Goal: Task Accomplishment & Management: Manage account settings

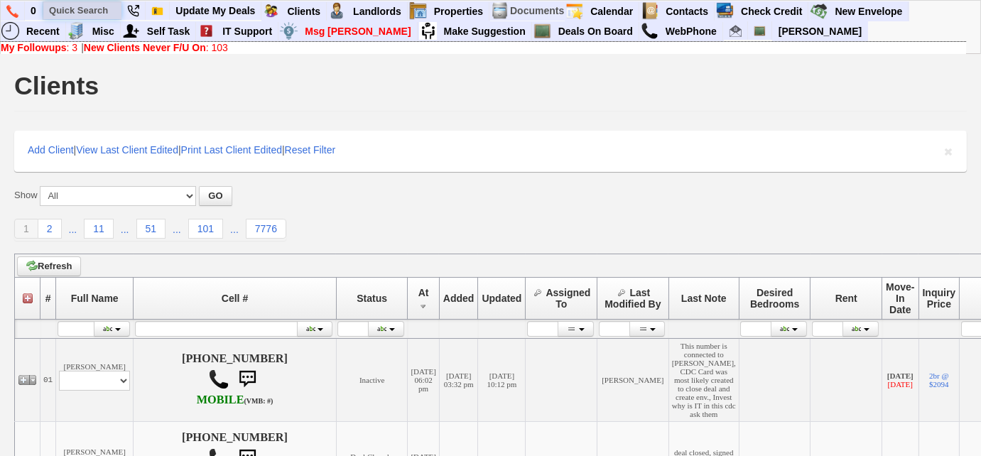
click at [106, 13] on input "text" at bounding box center [82, 10] width 78 height 18
paste input "646-344-9279"
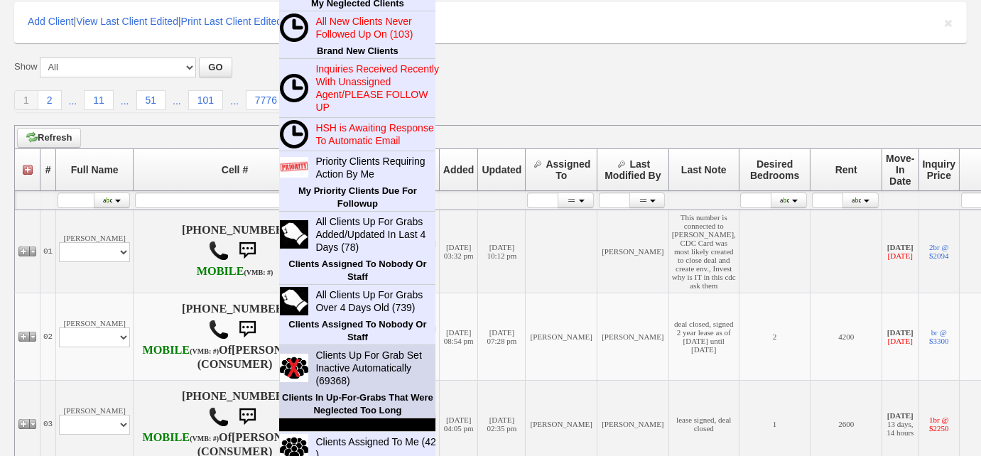
scroll to position [193, 0]
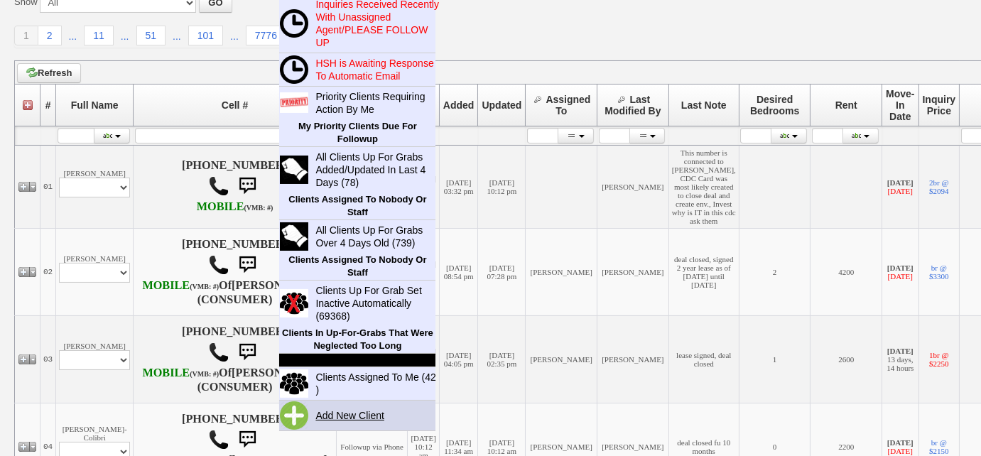
type input "646-344-9279"
click at [360, 411] on link "Add New Client" at bounding box center [356, 415] width 92 height 18
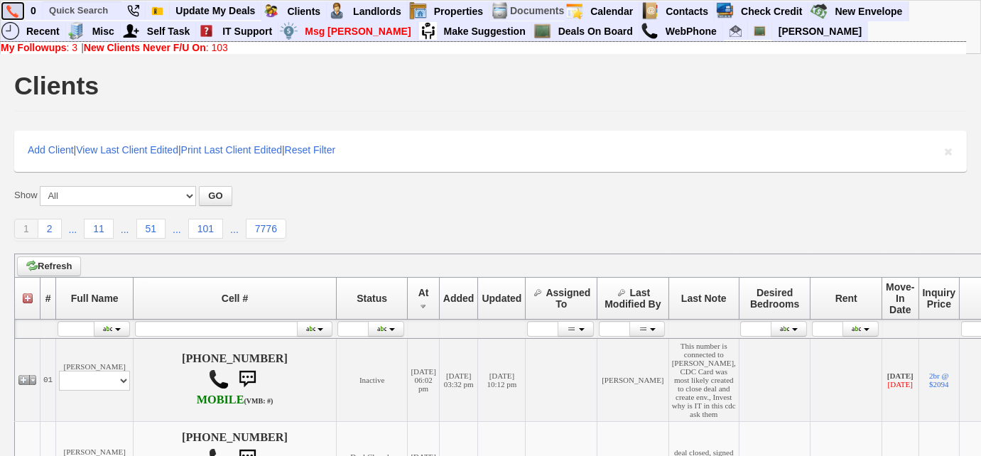
click at [1, 4] on link at bounding box center [13, 10] width 24 height 19
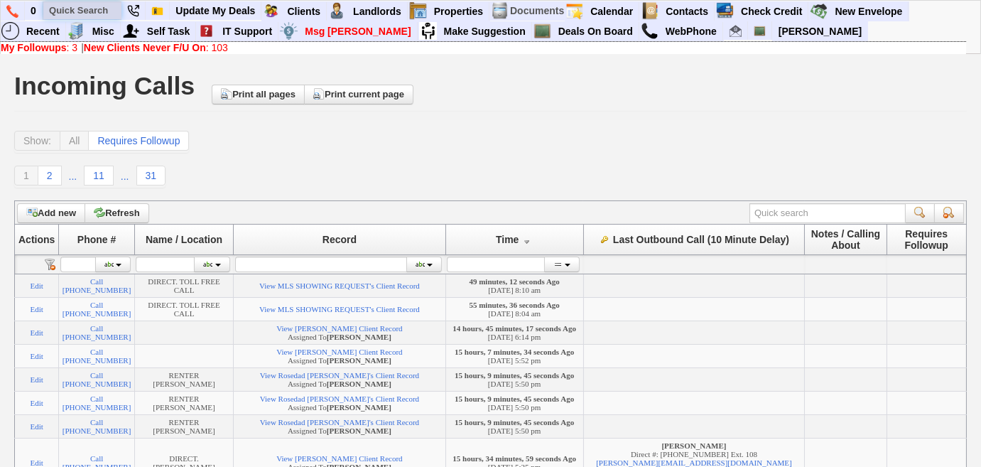
click at [89, 10] on input "text" at bounding box center [82, 10] width 78 height 18
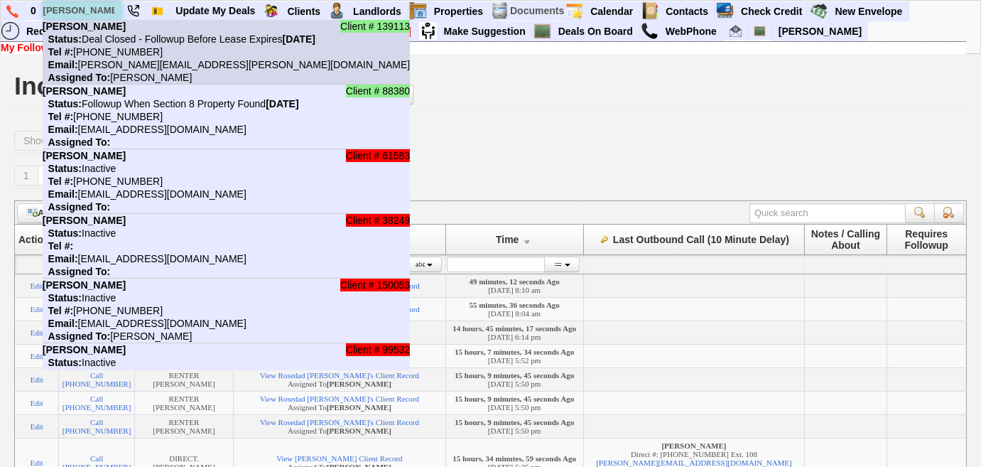
type input "kerryann"
click at [106, 41] on nobr "Status: Deal Closed - Followup Before Lease Expires Saturday, July 11th, 2026" at bounding box center [179, 38] width 273 height 11
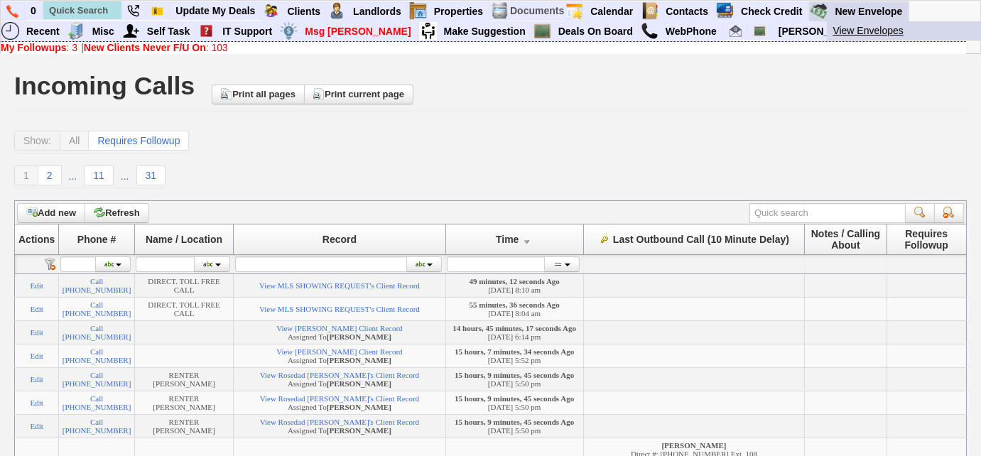
click at [882, 29] on link "View Envelopes" at bounding box center [911, 30] width 168 height 18
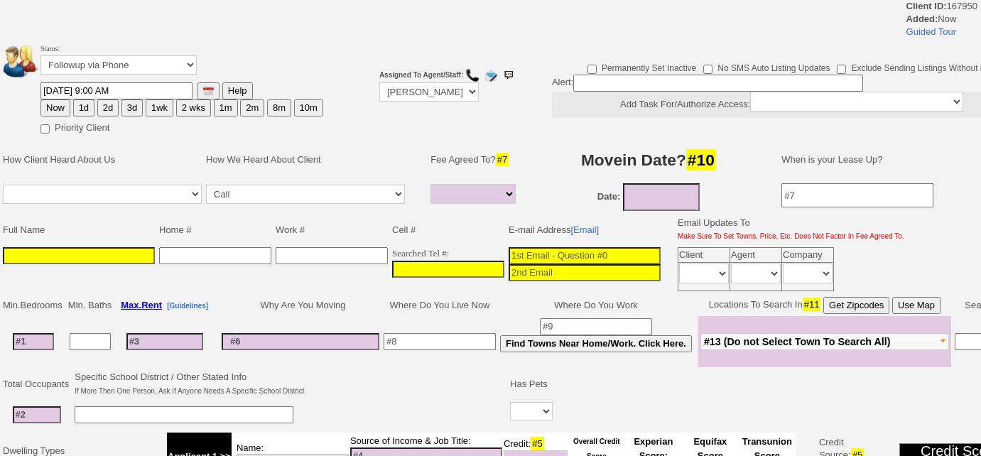
select select
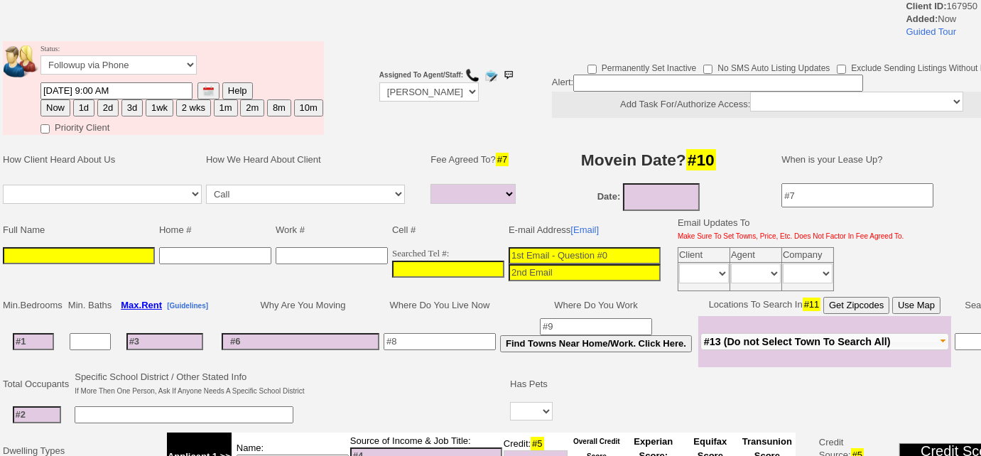
click at [390, 260] on td "Searched Tel #:" at bounding box center [448, 269] width 116 height 48
click at [392, 262] on input "___-___-____" at bounding box center [448, 269] width 112 height 17
paste input "646-344-9279"
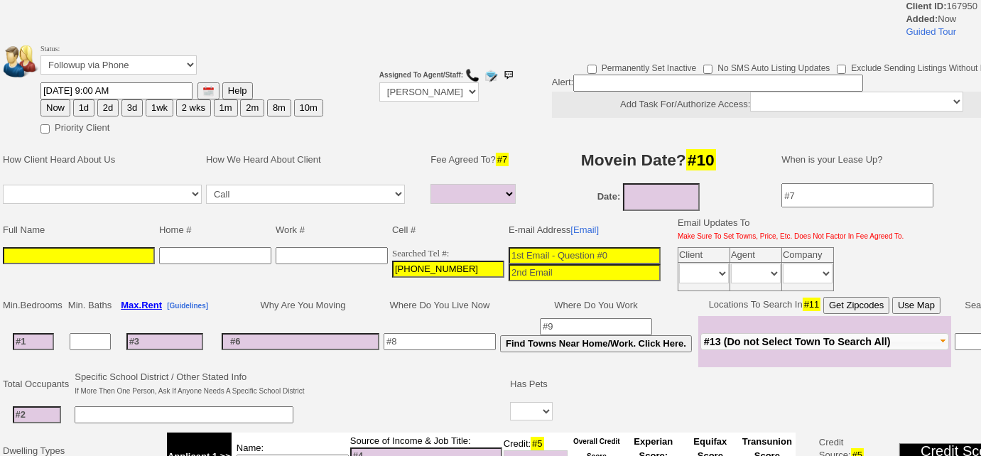
type input "646-344-9279"
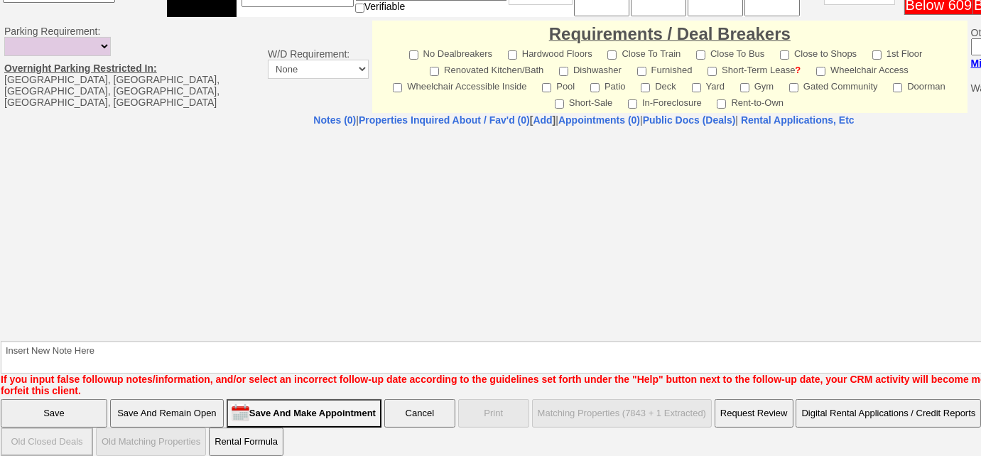
click at [208, 401] on input "Save And Remain Open" at bounding box center [167, 413] width 114 height 28
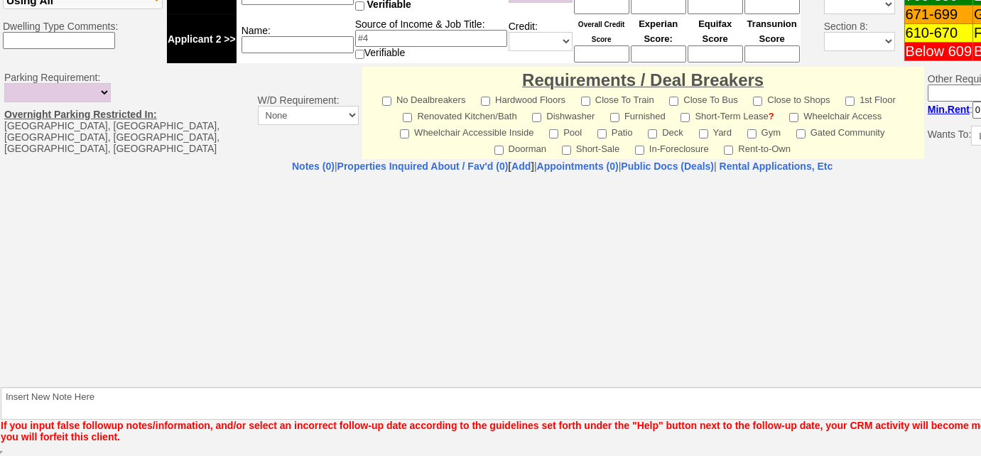
scroll to position [526, 0]
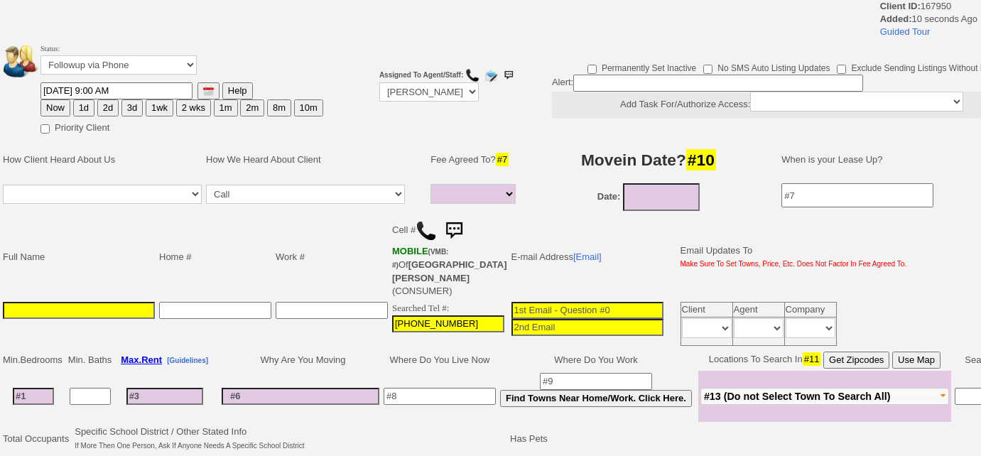
select select
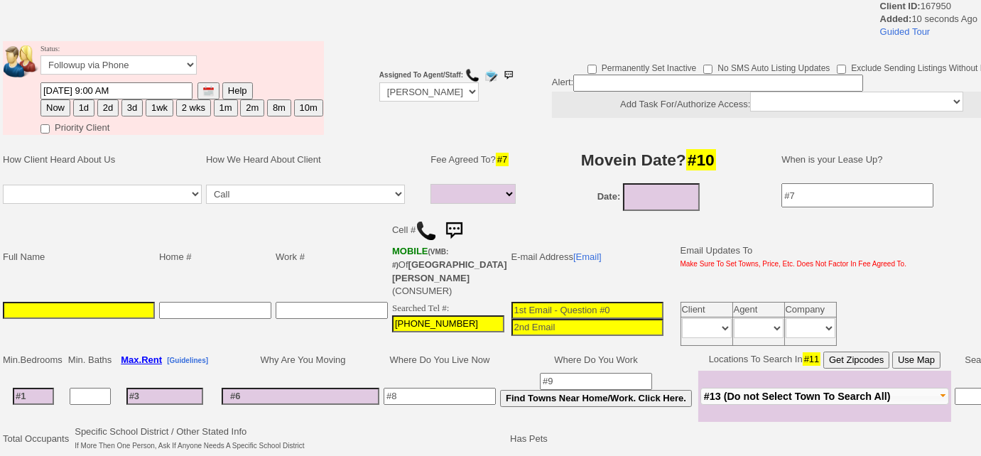
click at [424, 227] on img at bounding box center [425, 230] width 21 height 21
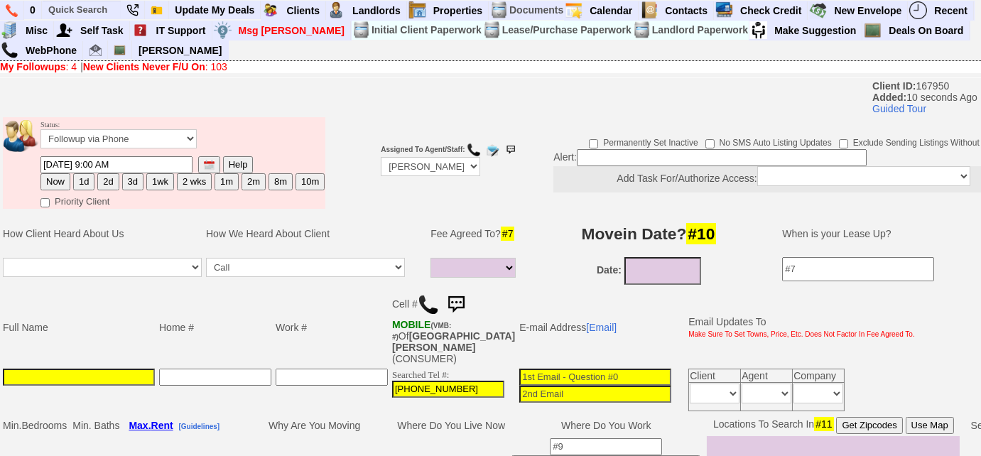
drag, startPoint x: 132, startPoint y: 186, endPoint x: 158, endPoint y: 207, distance: 33.8
click at [131, 186] on button "3d" at bounding box center [132, 181] width 21 height 17
type input "09/20/2025 09:00 AM"
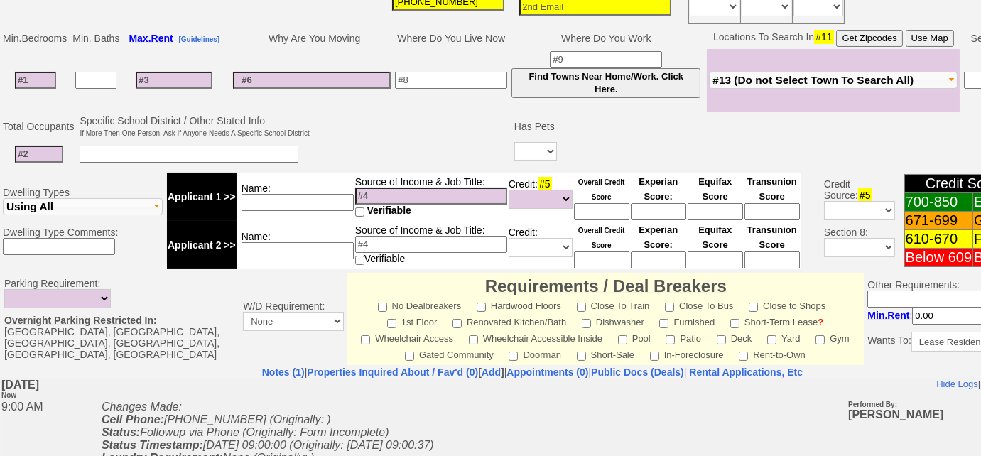
scroll to position [638, 0]
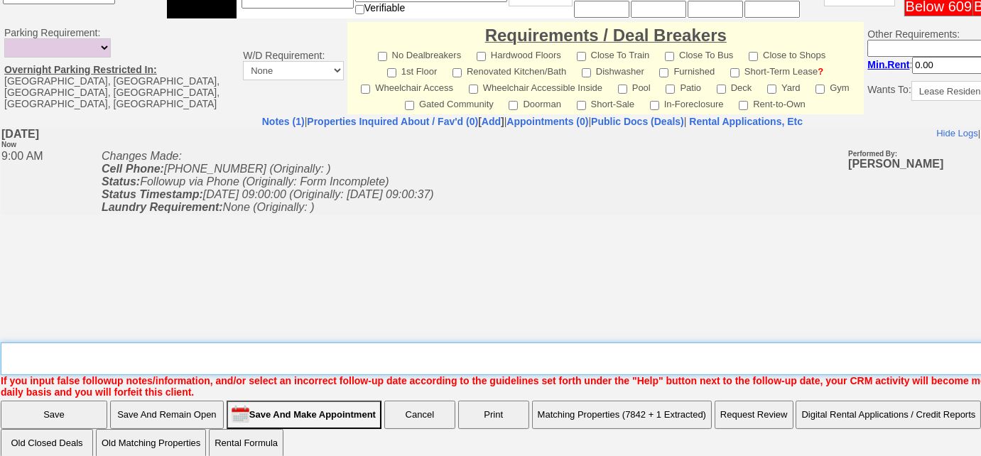
click at [289, 349] on textarea "Insert New Note Here" at bounding box center [537, 358] width 1073 height 33
type textarea "Left us a VM"
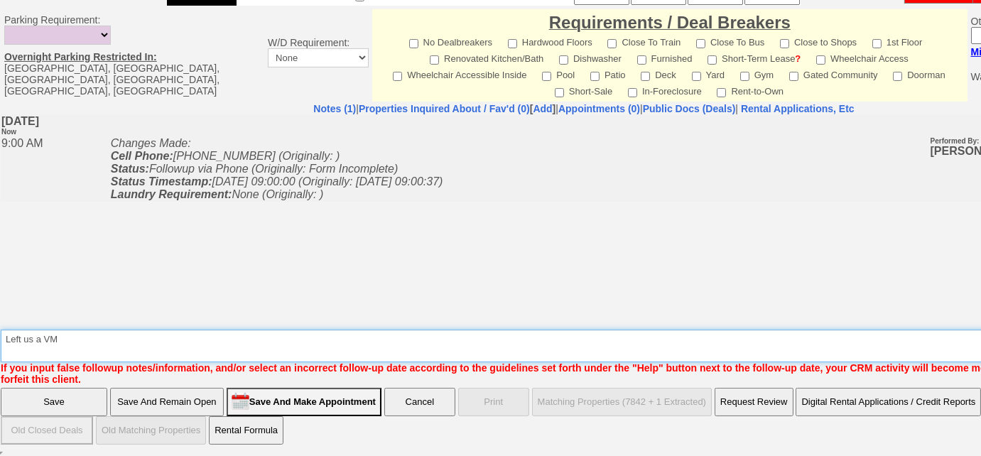
scroll to position [616, 0]
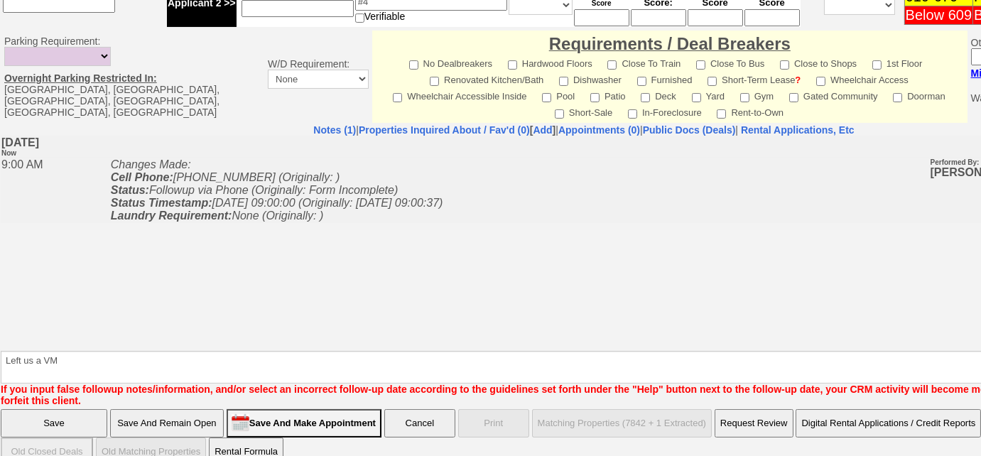
click at [70, 409] on input "Save" at bounding box center [54, 423] width 107 height 28
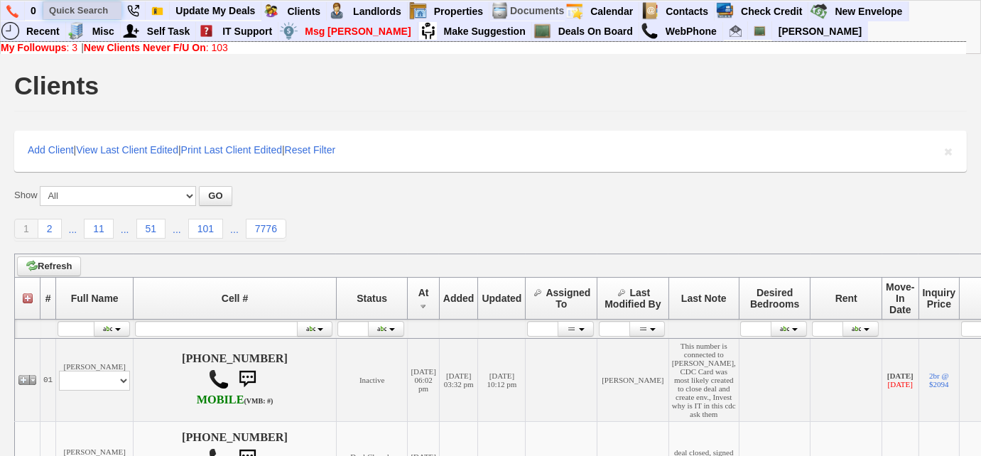
click at [94, 16] on input "text" at bounding box center [82, 10] width 78 height 18
paste input "718) 973-1035"
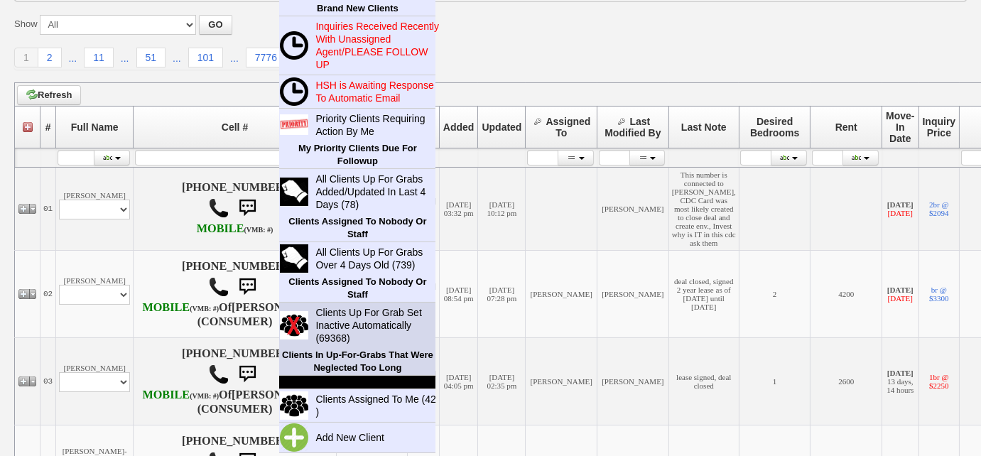
scroll to position [193, 0]
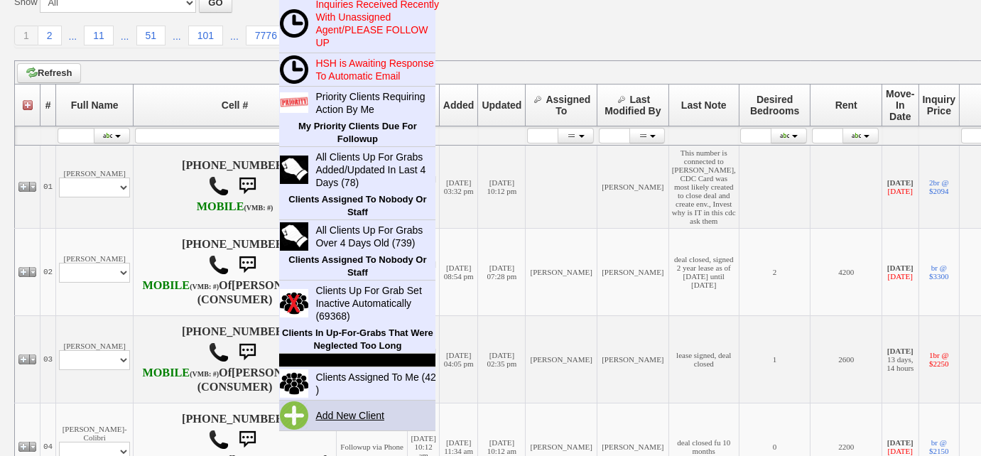
type input "718) 973-1035"
click at [365, 415] on link "Add New Client" at bounding box center [356, 415] width 92 height 18
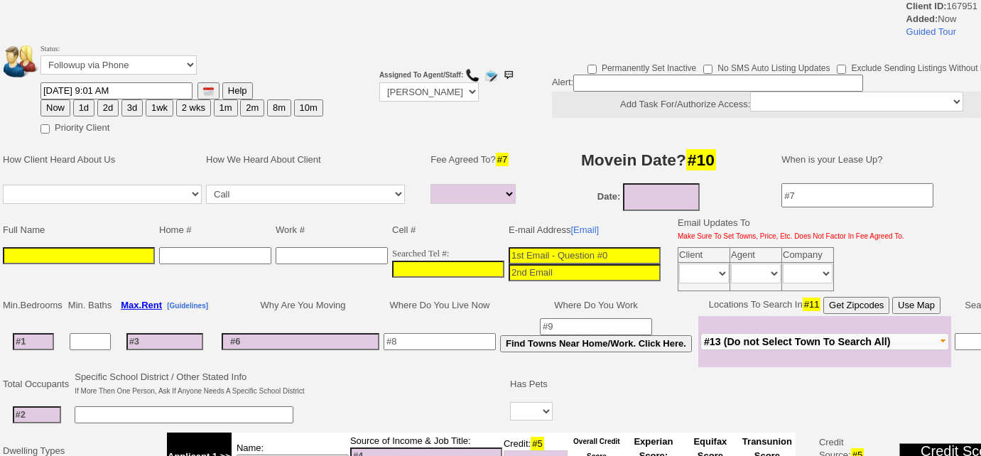
select select
click at [392, 263] on input "___-___-____" at bounding box center [448, 269] width 112 height 17
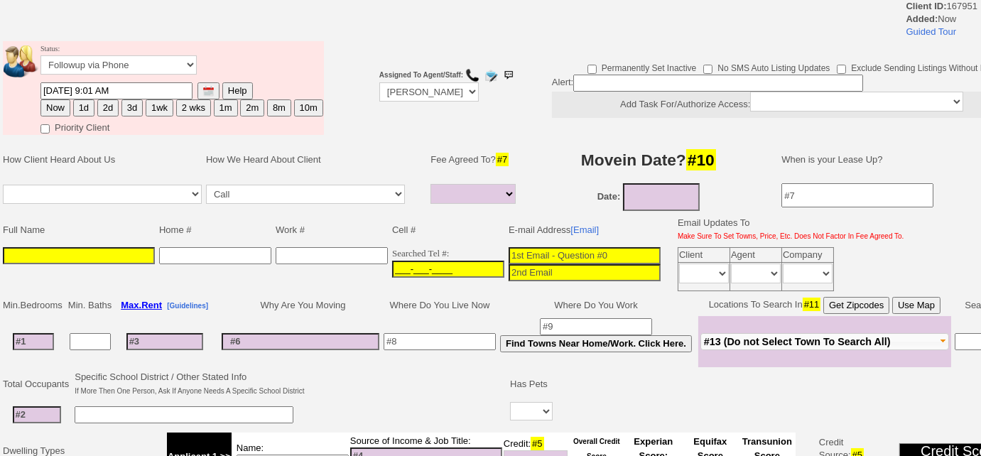
paste input "718-973-1035"
type input "718-973-1035"
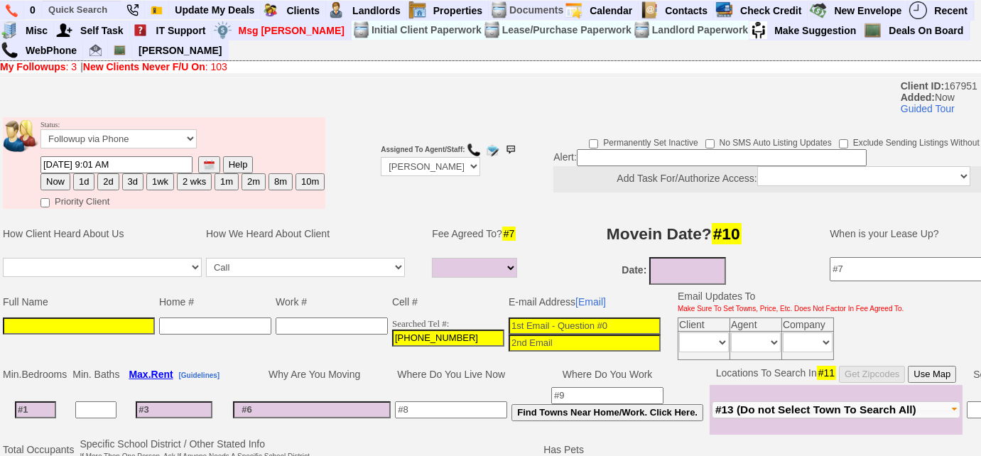
click at [30, 322] on input at bounding box center [79, 325] width 152 height 17
paste input "Terry Tomlinson"
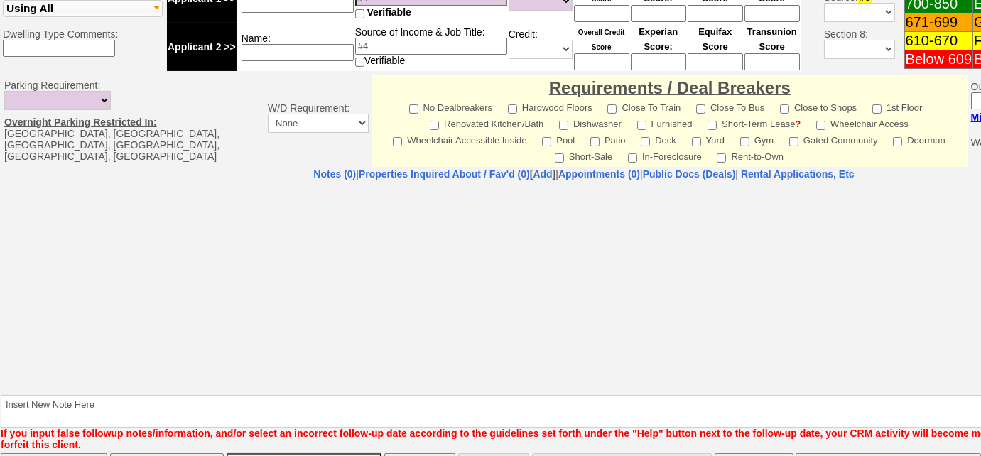
scroll to position [575, 0]
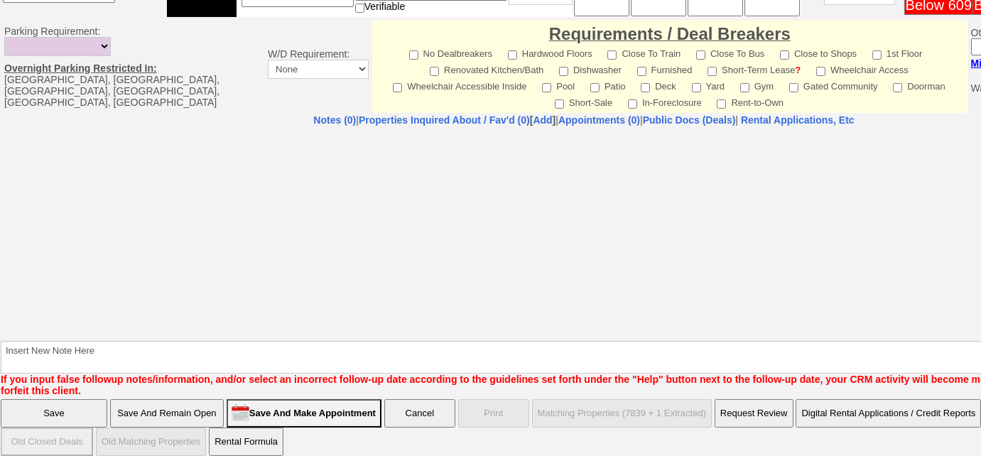
type input "Terry Tomlinson"
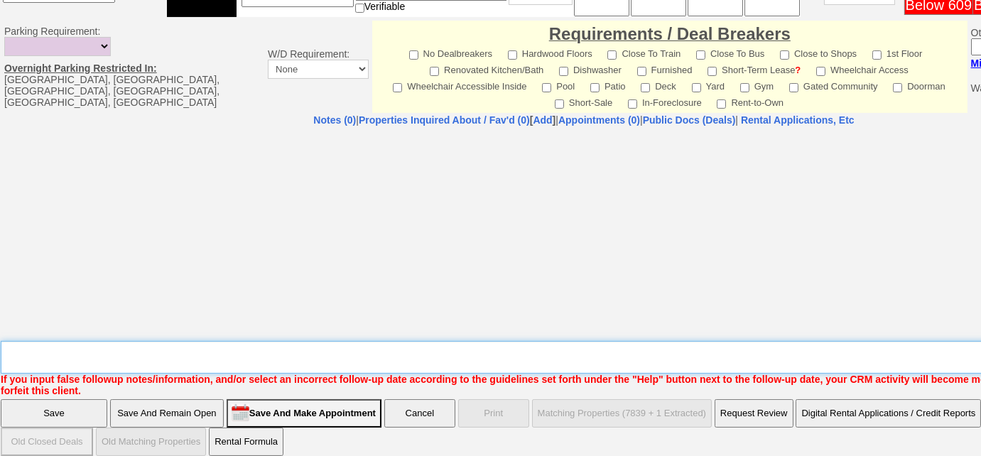
click at [166, 344] on textarea "Insert New Note Here" at bounding box center [589, 357] width 1176 height 33
type textarea "Left us a VM"
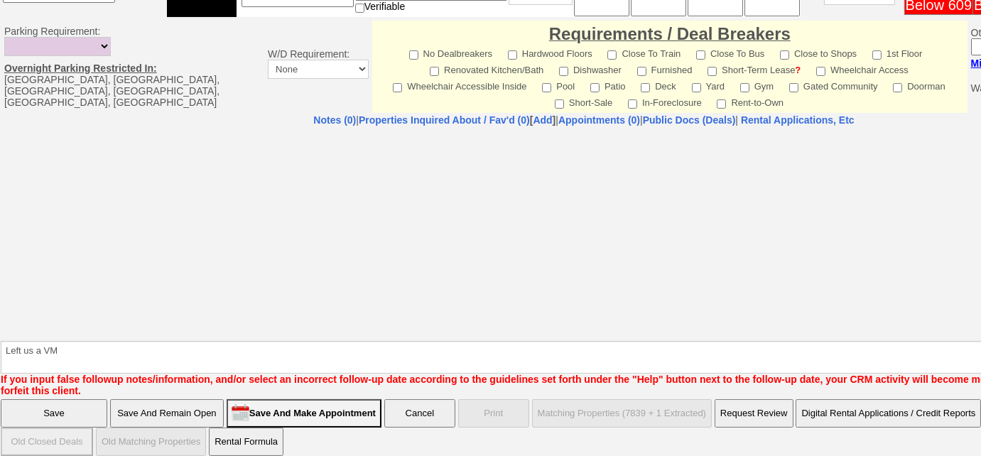
click at [177, 399] on input "Save And Remain Open" at bounding box center [167, 413] width 114 height 28
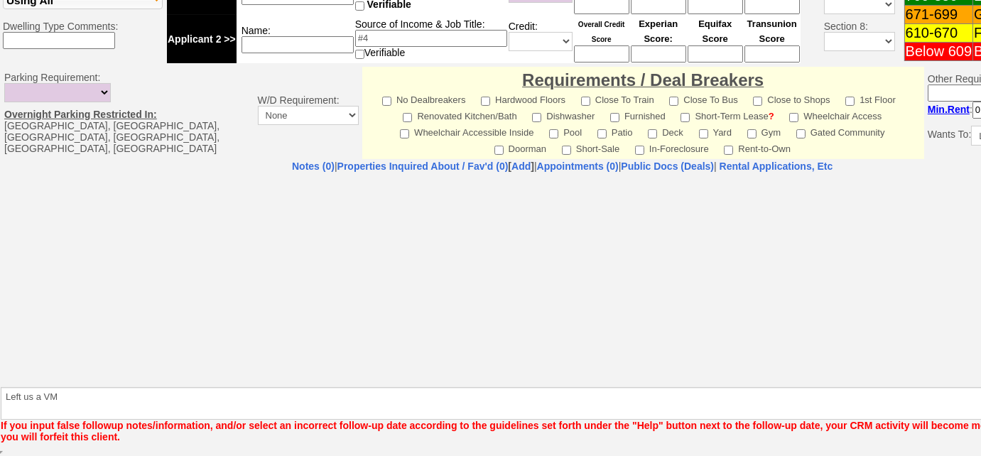
scroll to position [526, 0]
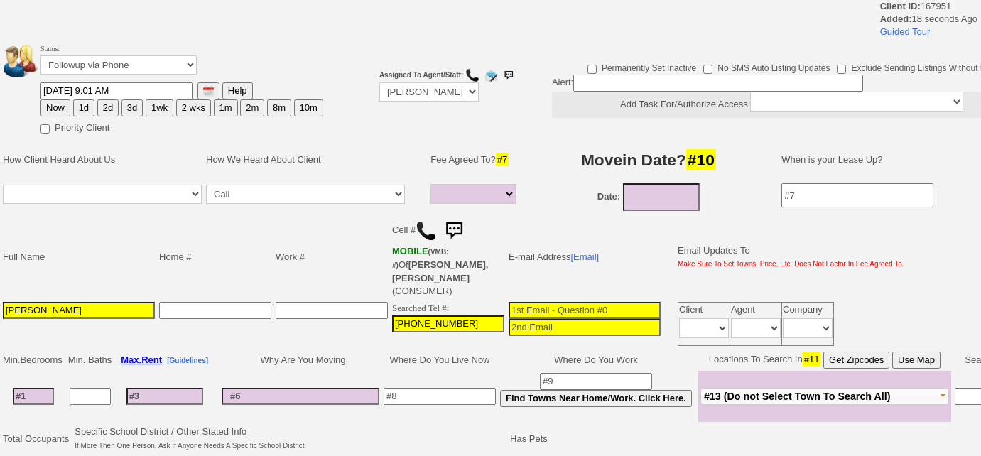
select select
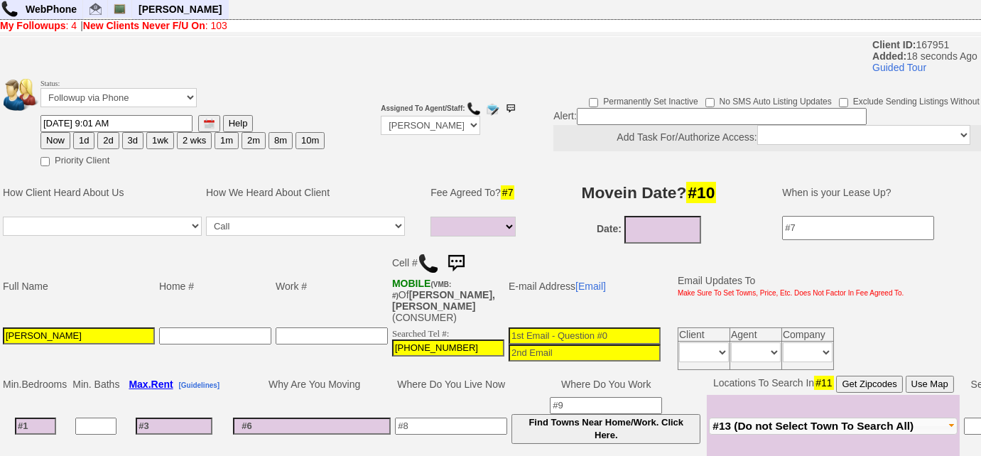
scroll to position [64, 0]
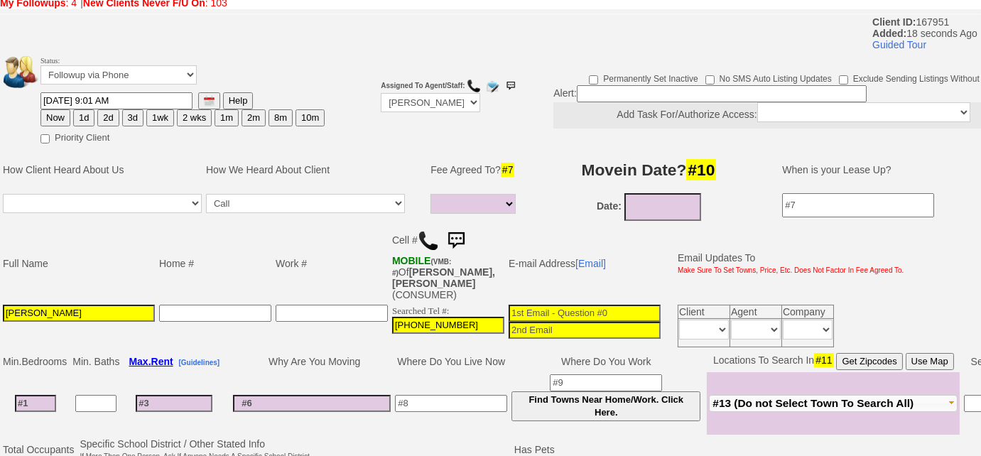
click at [422, 235] on img at bounding box center [428, 240] width 21 height 21
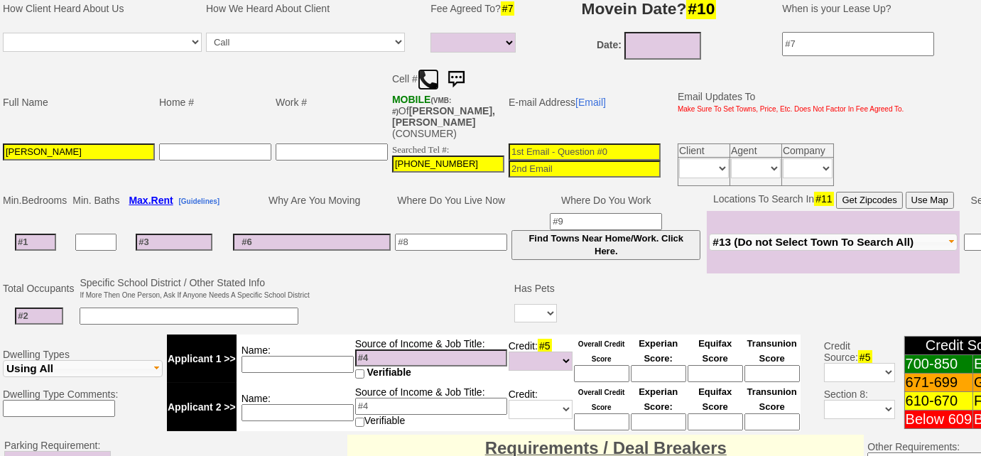
scroll to position [322, 0]
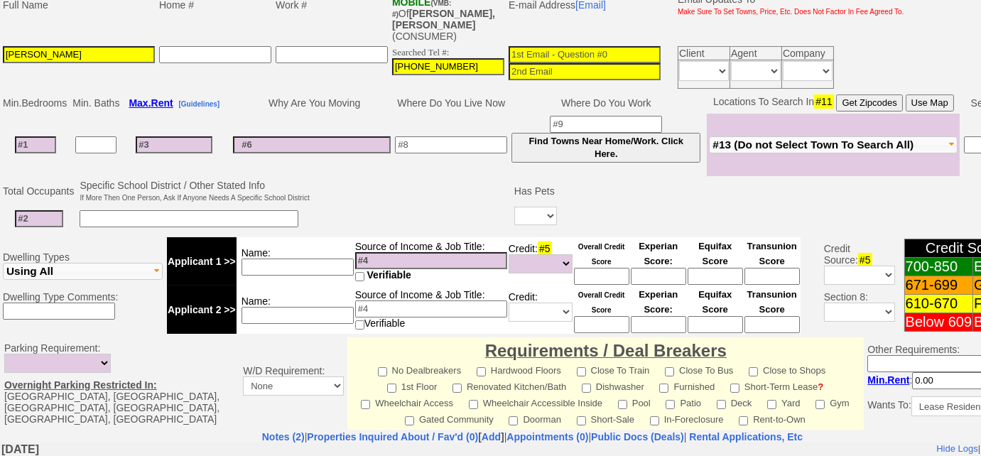
click at [51, 136] on input at bounding box center [35, 144] width 41 height 17
type input "1"
select select
type input "1"
select select
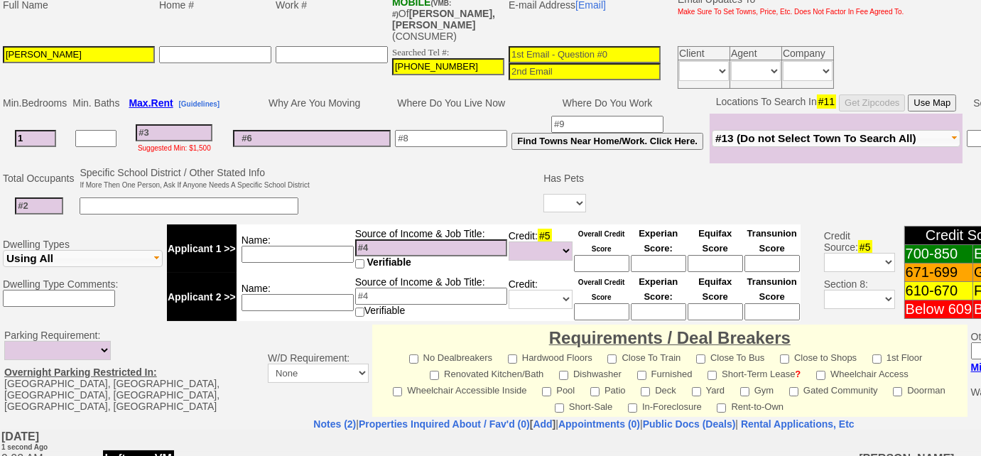
click at [24, 46] on input "Terry Tomlinson" at bounding box center [79, 54] width 152 height 17
type input "Terri Tomlinson"
click at [163, 197] on input at bounding box center [189, 205] width 219 height 17
type input "close to pubic transport"
click at [480, 130] on input at bounding box center [451, 138] width 112 height 17
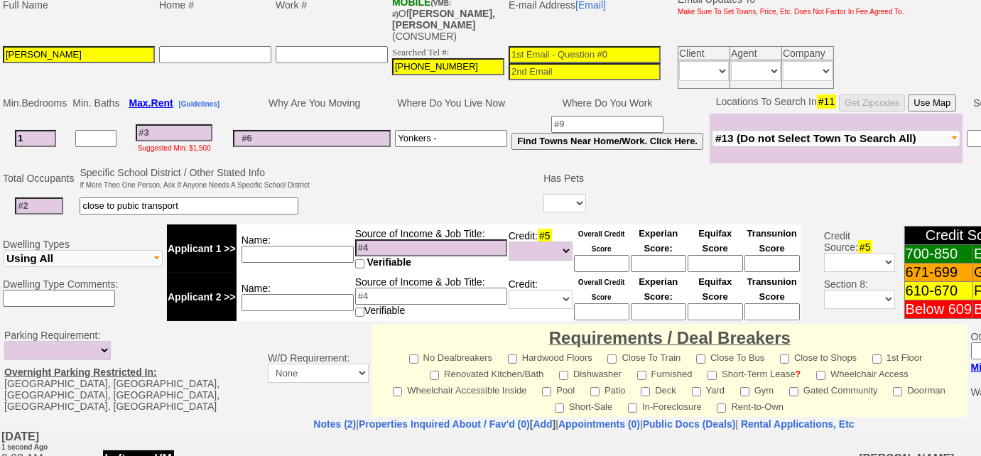
type input "Yonkers -"
click at [775, 132] on span "#13 (Do not Select Town To Search All)" at bounding box center [815, 138] width 201 height 12
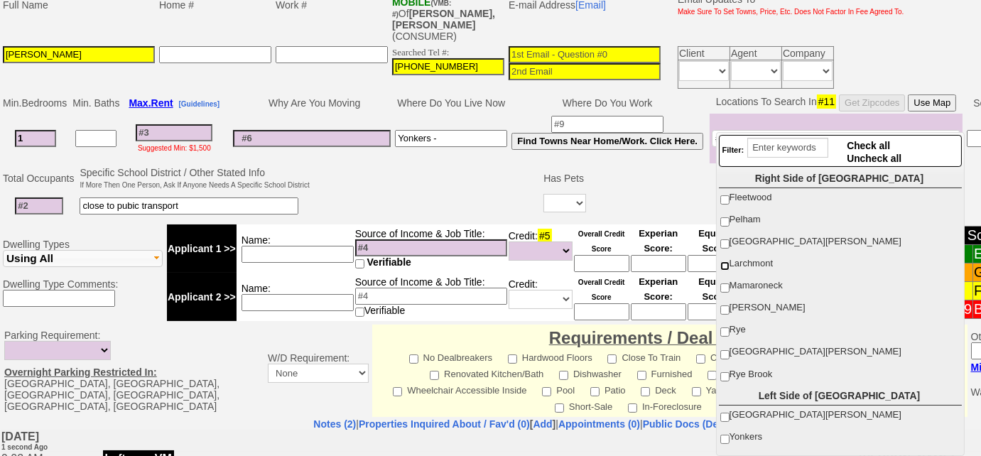
scroll to position [193, 0]
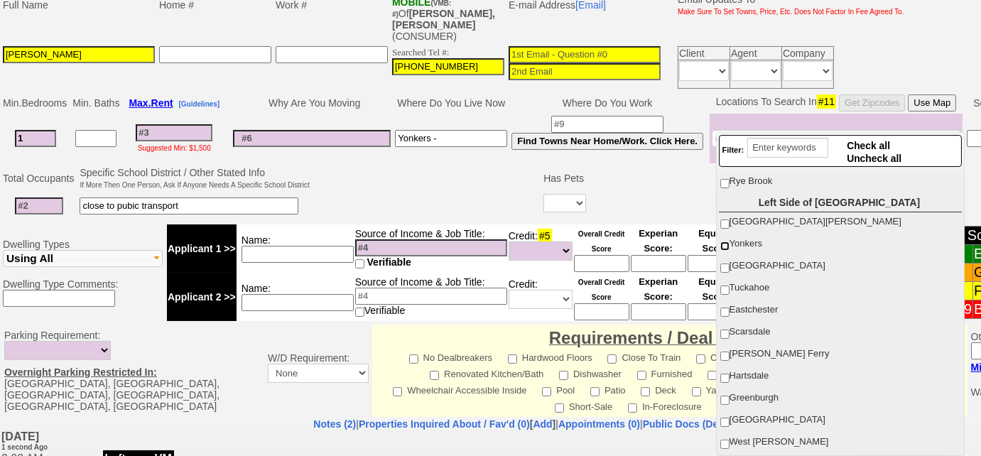
click at [727, 245] on input "Yonkers" at bounding box center [724, 245] width 9 height 9
checkbox input "true"
click at [447, 171] on td at bounding box center [427, 193] width 230 height 56
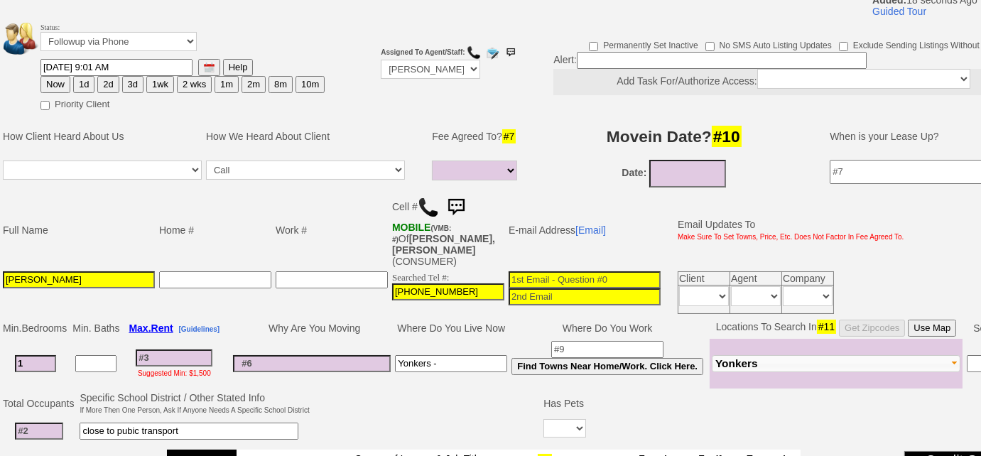
scroll to position [0, 0]
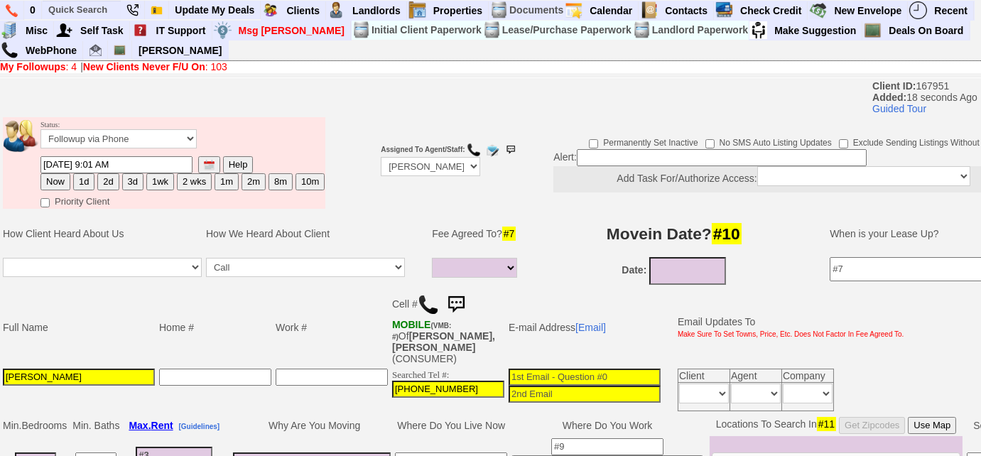
click at [591, 152] on input at bounding box center [722, 157] width 290 height 17
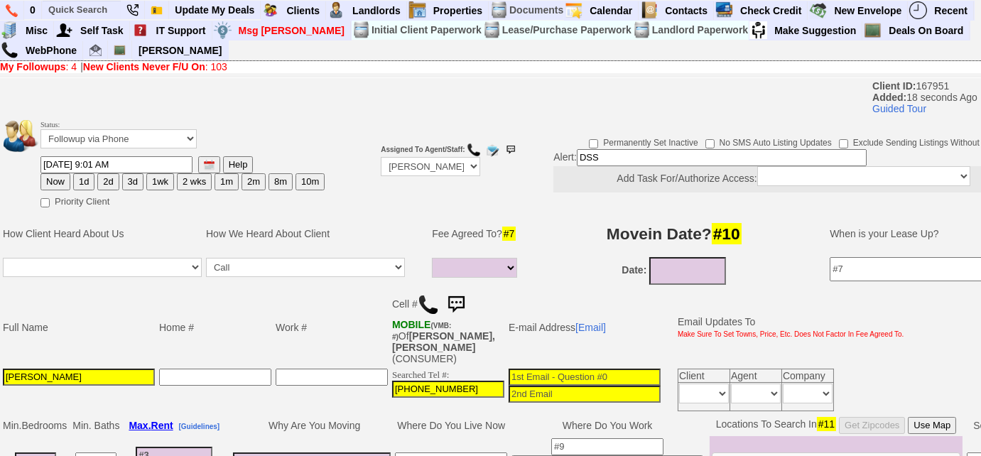
type input "DSS"
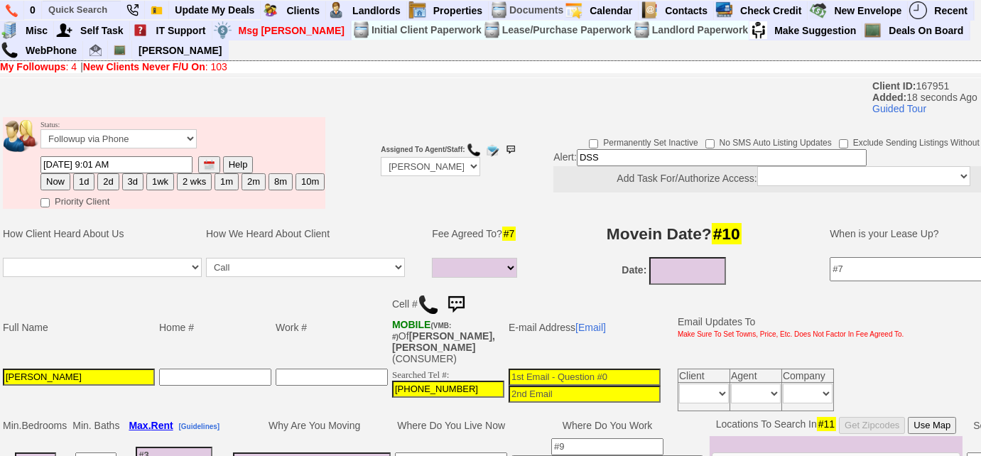
click at [361, 452] on input at bounding box center [312, 460] width 158 height 17
type input "bldg has new mgmt"
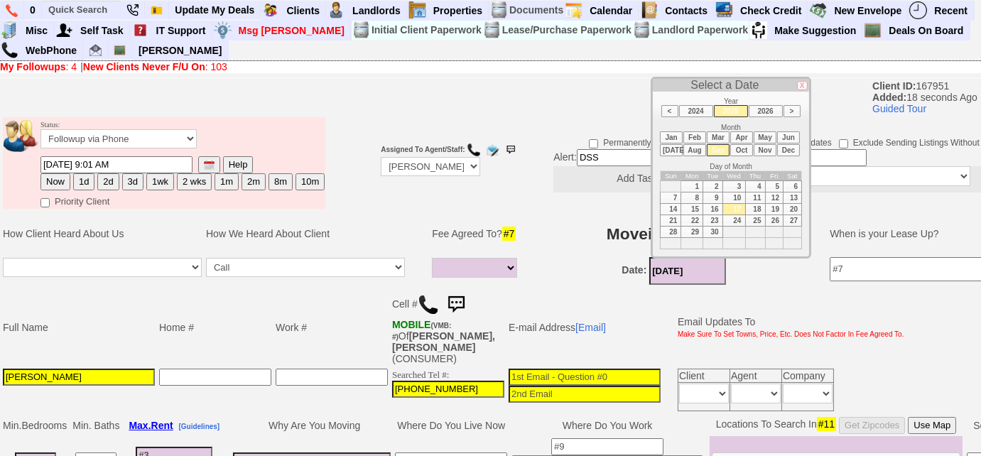
click at [680, 261] on input "09/17/2025" at bounding box center [687, 271] width 77 height 28
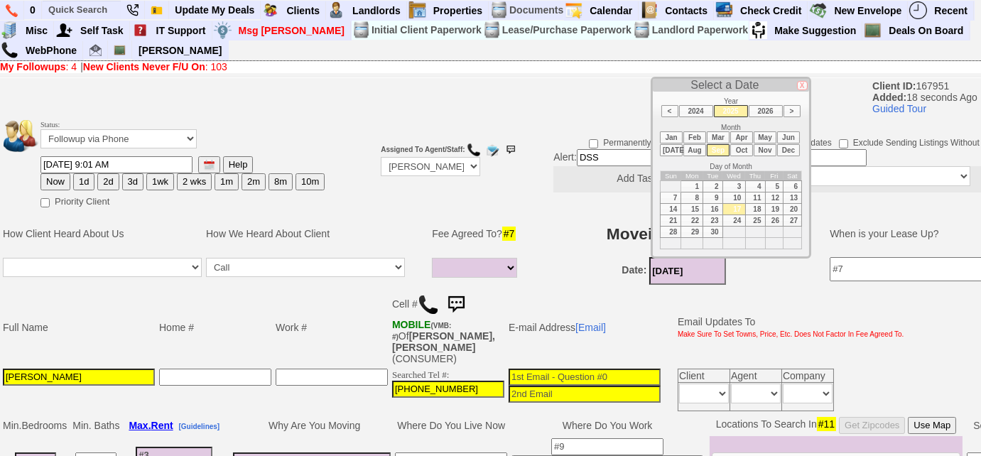
click at [746, 146] on li "Oct" at bounding box center [741, 150] width 23 height 12
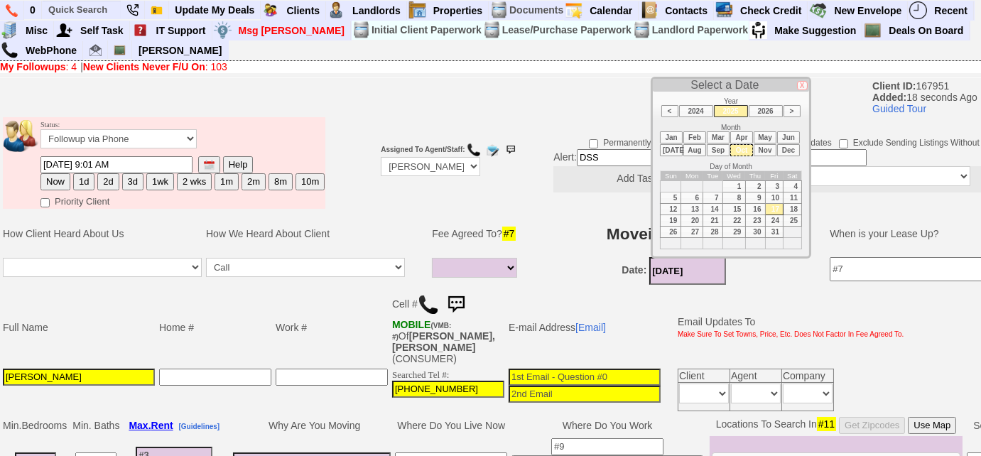
click at [738, 185] on td "1" at bounding box center [733, 186] width 23 height 11
type input "10/01/2025"
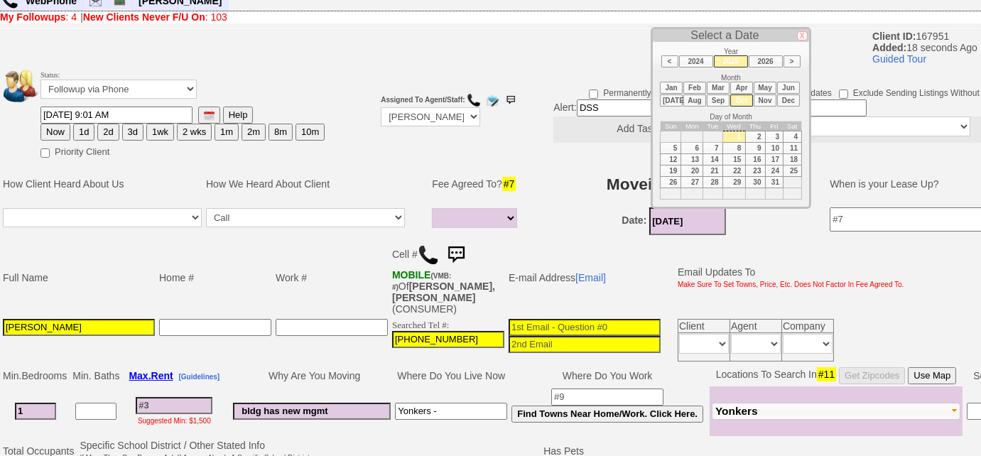
scroll to position [64, 0]
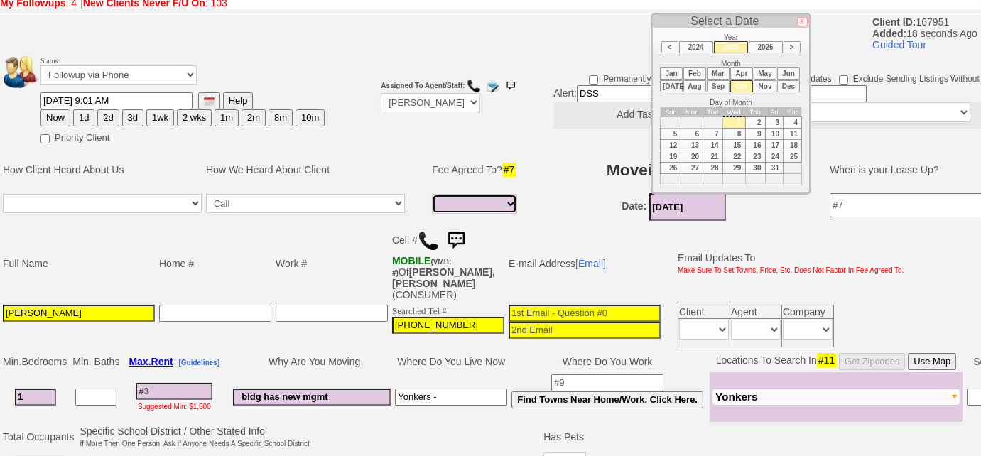
click at [496, 195] on select "1 Month 1/2 Month Full Fee None Unknown" at bounding box center [474, 204] width 85 height 20
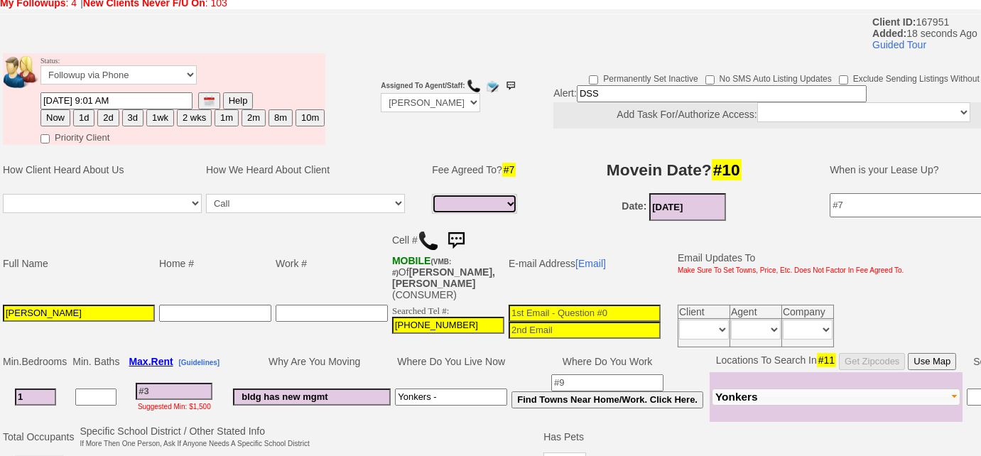
select select "Full Fee"
click at [432, 194] on select "1 Month 1/2 Month Full Fee None Unknown" at bounding box center [474, 204] width 85 height 20
click at [195, 455] on input "close to pubic transport" at bounding box center [189, 464] width 219 height 17
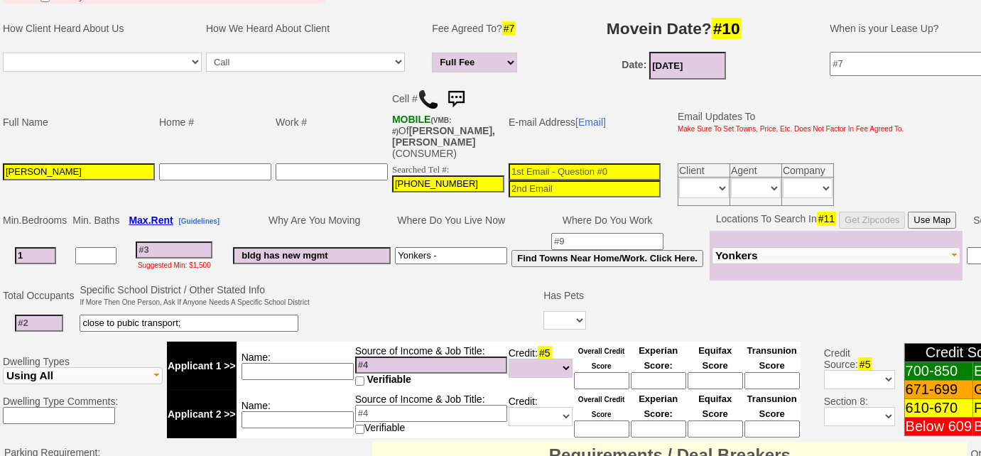
scroll to position [322, 0]
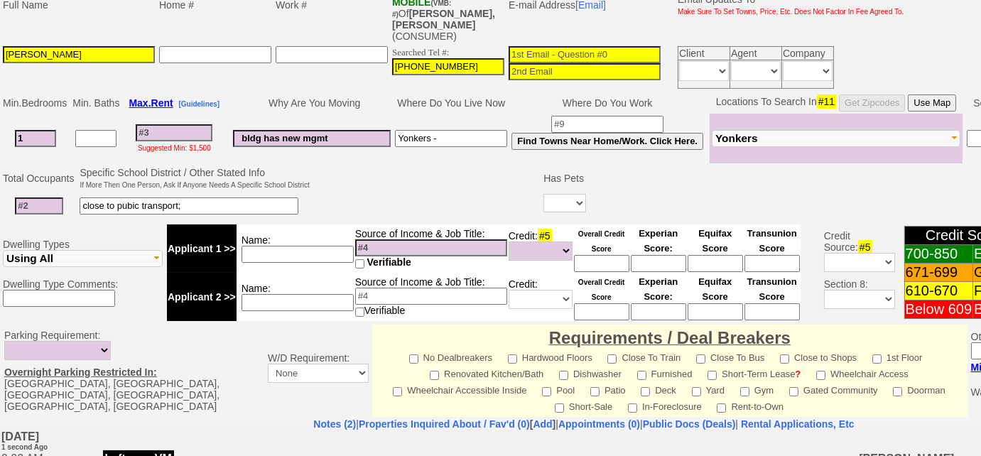
type input "close to pubic transport;"
click at [373, 239] on input at bounding box center [431, 247] width 152 height 17
type input "une,mployed"
click at [615, 116] on input at bounding box center [607, 124] width 112 height 17
type input "NYC"
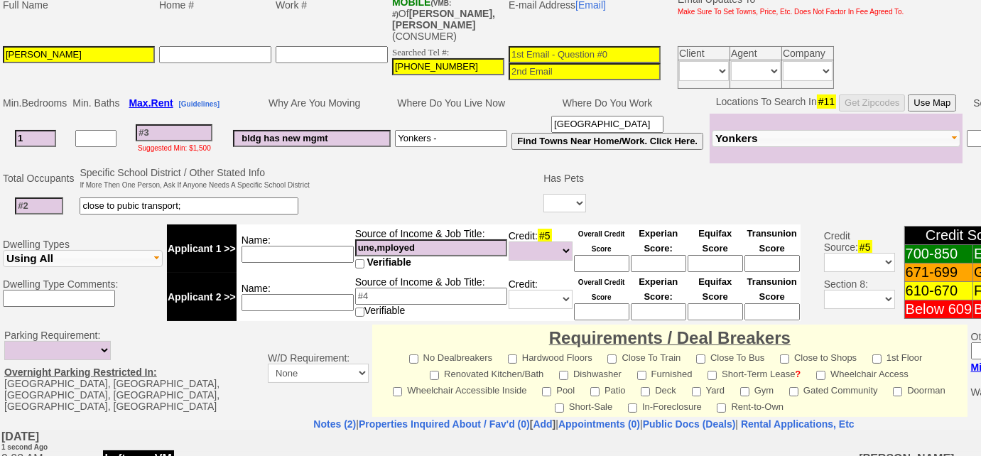
click at [377, 239] on input "une,mployed" at bounding box center [431, 247] width 152 height 17
type input "unemployed"
click at [540, 241] on select "Unknown Bad (Below 609) Fair (610-670) Good (671-699) Excellent (700-850) None" at bounding box center [540, 250] width 64 height 19
select select "Bad"
click at [508, 241] on select "Unknown Bad (Below 609) Fair (610-670) Good (671-699) Excellent (700-850) None" at bounding box center [540, 250] width 64 height 19
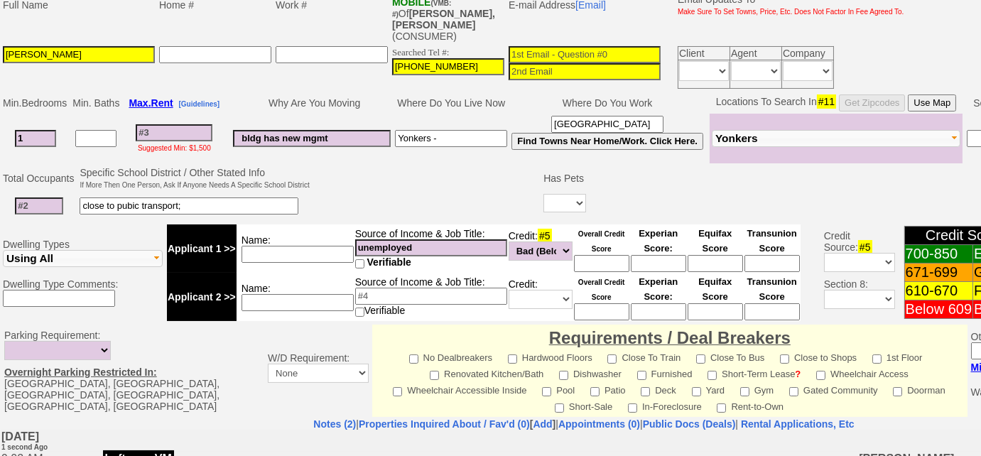
click at [428, 165] on td at bounding box center [427, 193] width 230 height 56
click at [447, 239] on input "unemployed" at bounding box center [431, 247] width 152 height 17
type input "unemployed - offer letter - $80k"
click at [181, 124] on input at bounding box center [174, 132] width 77 height 17
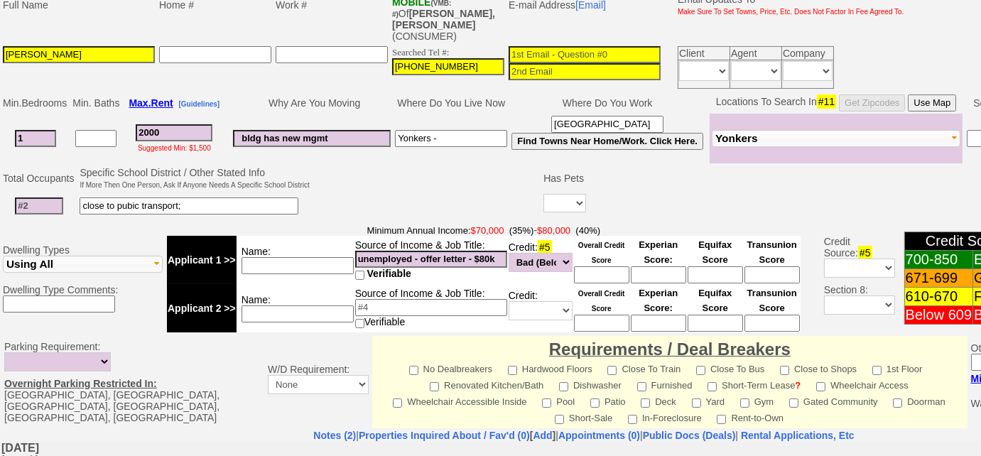
type input "2000"
click at [34, 197] on input at bounding box center [39, 205] width 48 height 17
type input "3"
click at [215, 197] on input "close to pubic transport;" at bounding box center [189, 205] width 219 height 17
type input "close to pubic transport; 2 kids - 14 and 11"
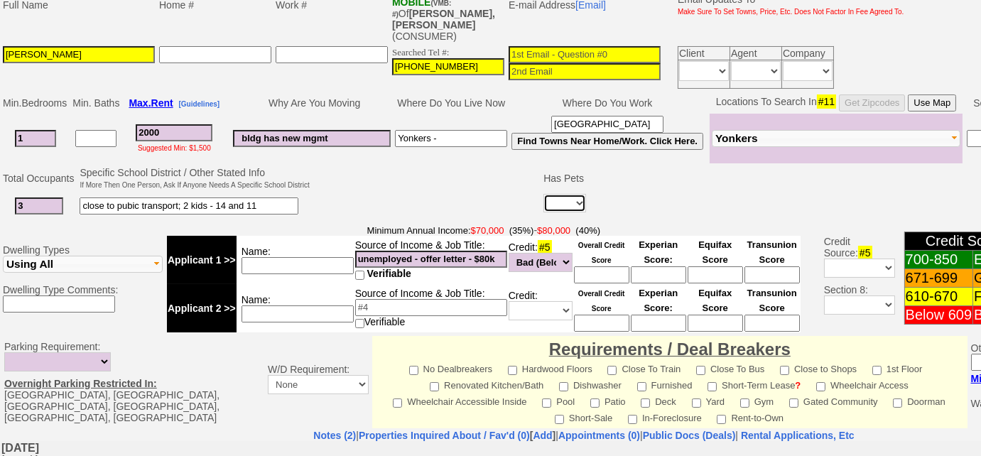
click at [569, 194] on select "Yes No" at bounding box center [564, 203] width 43 height 18
select select "Yes"
click at [543, 194] on select "Yes No" at bounding box center [564, 203] width 43 height 18
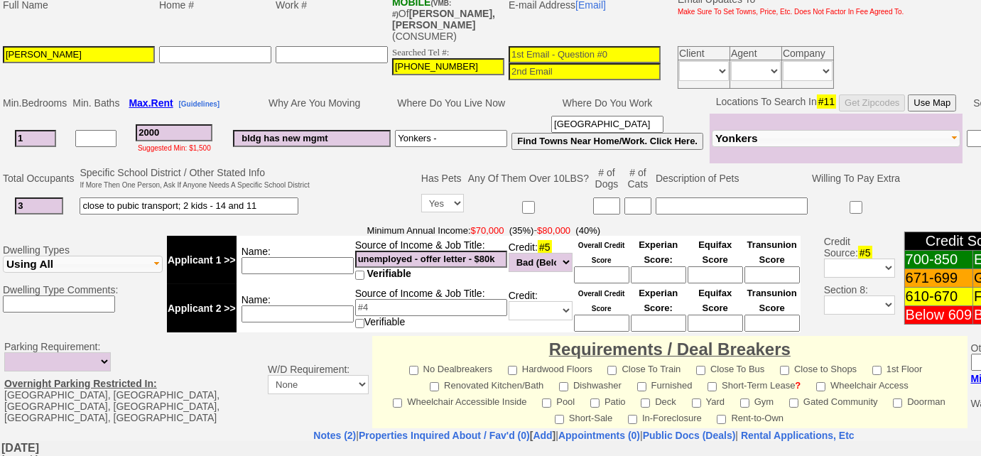
click at [598, 197] on input at bounding box center [606, 205] width 27 height 17
type input "1"
click at [702, 197] on input at bounding box center [732, 205] width 152 height 17
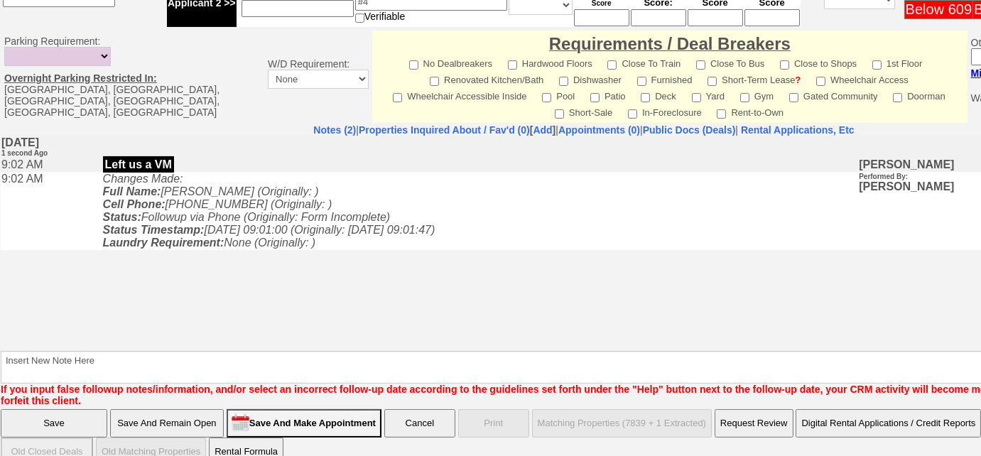
scroll to position [305, 0]
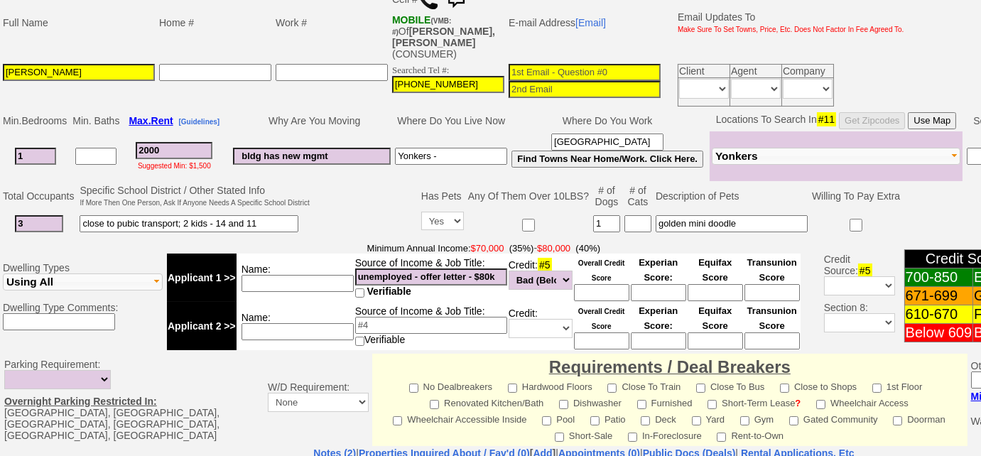
type input "golden mini doodle"
click at [465, 148] on input "Yonkers -" at bounding box center [451, 156] width 112 height 17
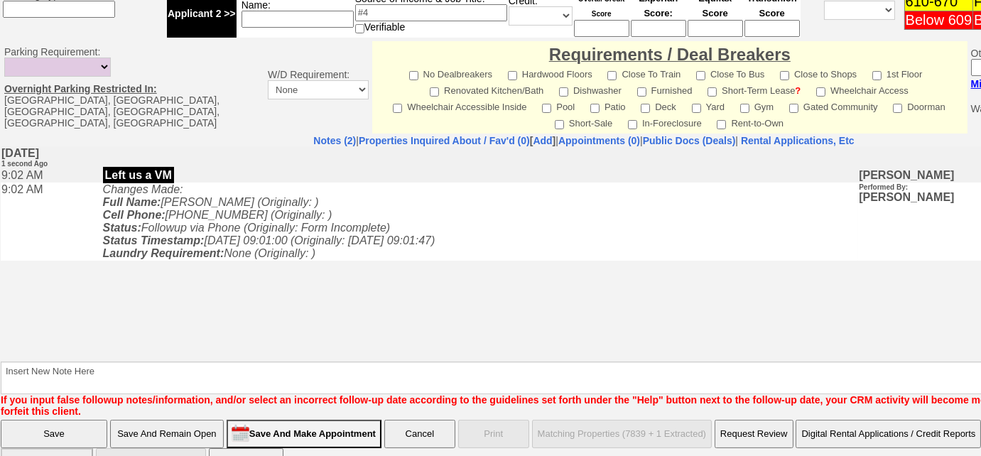
scroll to position [628, 0]
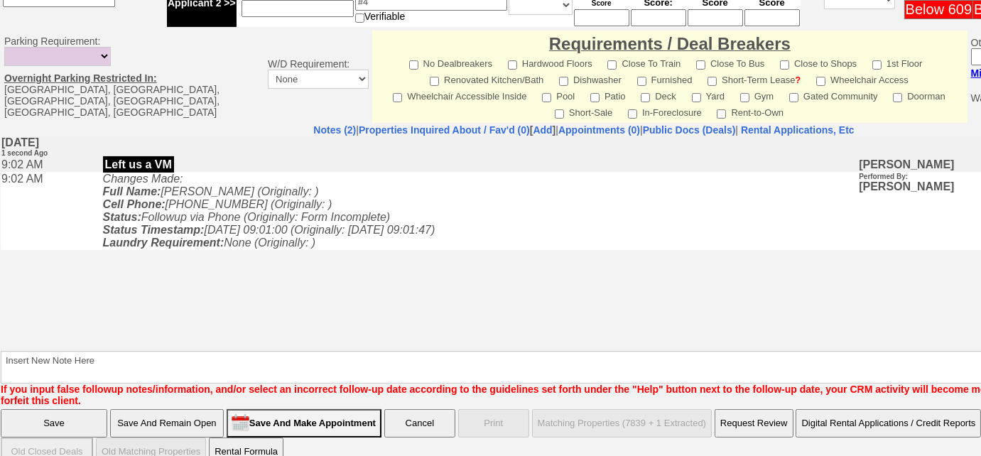
type input "Yonkers - 11 months"
click at [209, 409] on input "Save And Remain Open" at bounding box center [167, 423] width 114 height 28
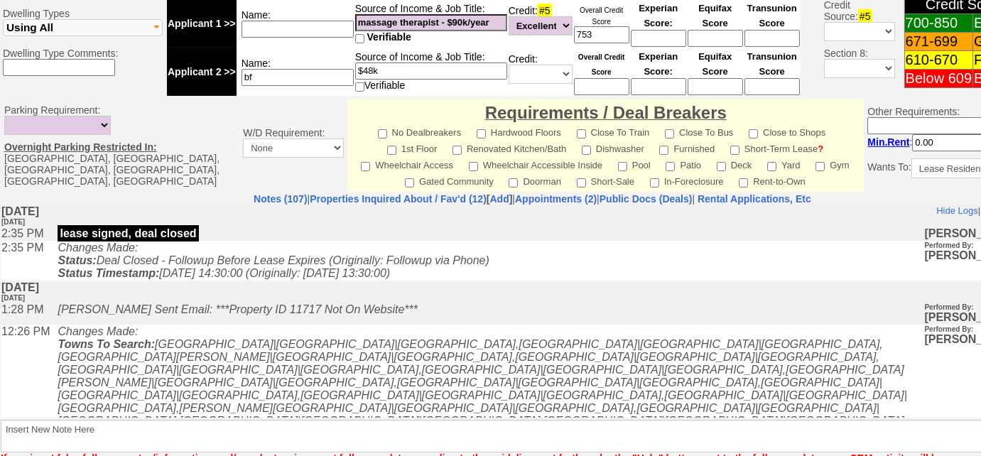
scroll to position [646, 0]
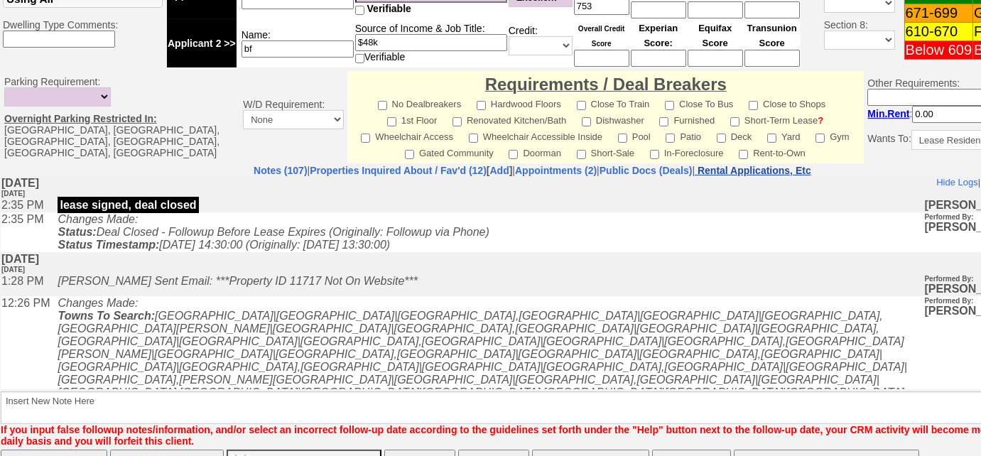
click at [785, 165] on nobr "Rental Applications, Etc" at bounding box center [754, 170] width 114 height 11
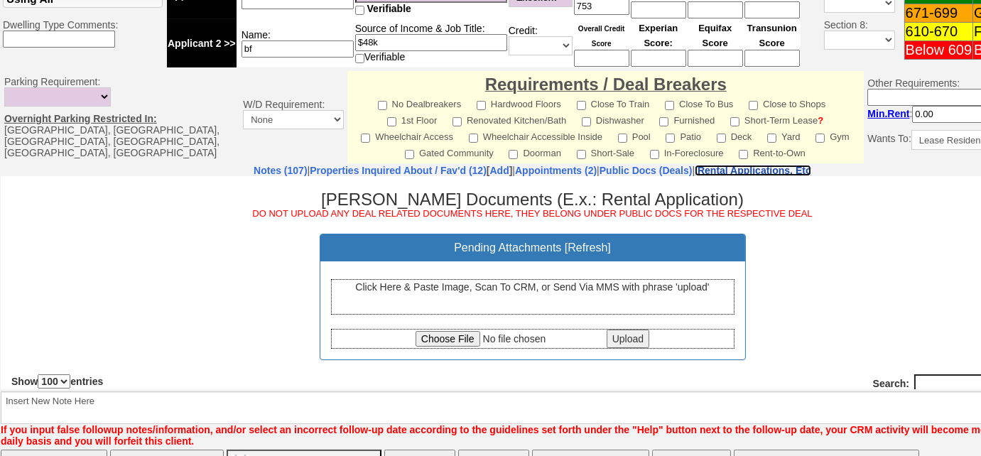
scroll to position [0, 0]
click at [471, 296] on div "Click Here & Paste Image, Scan To CRM, or Send Via MMS with phrase 'upload'" at bounding box center [532, 296] width 403 height 36
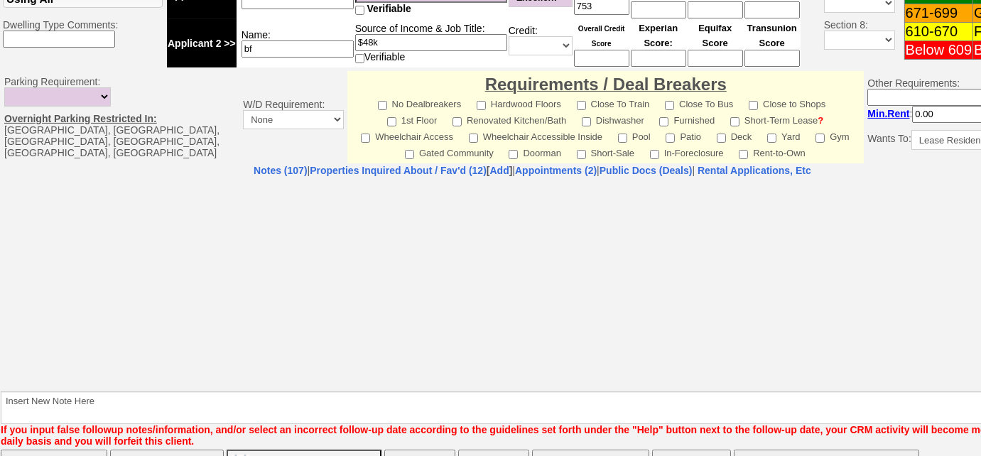
select select "100"
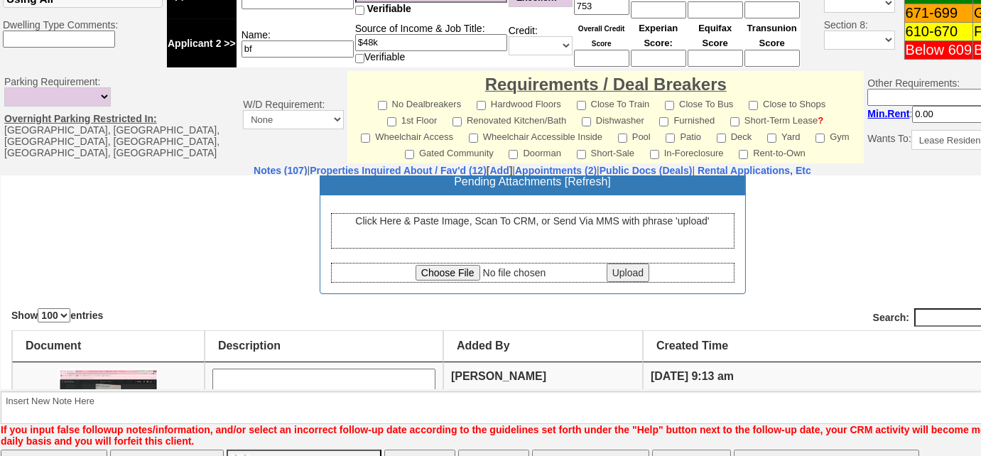
scroll to position [258, 0]
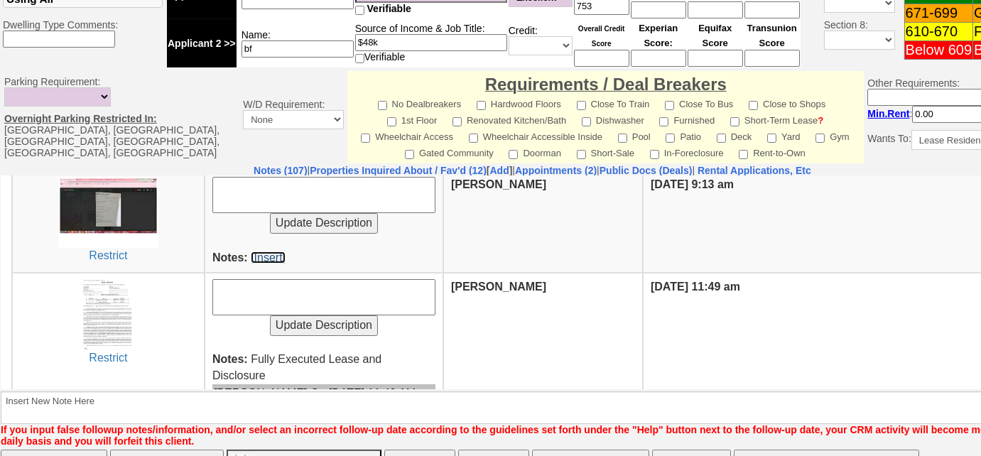
click at [266, 251] on link "[Insert]" at bounding box center [268, 257] width 35 height 12
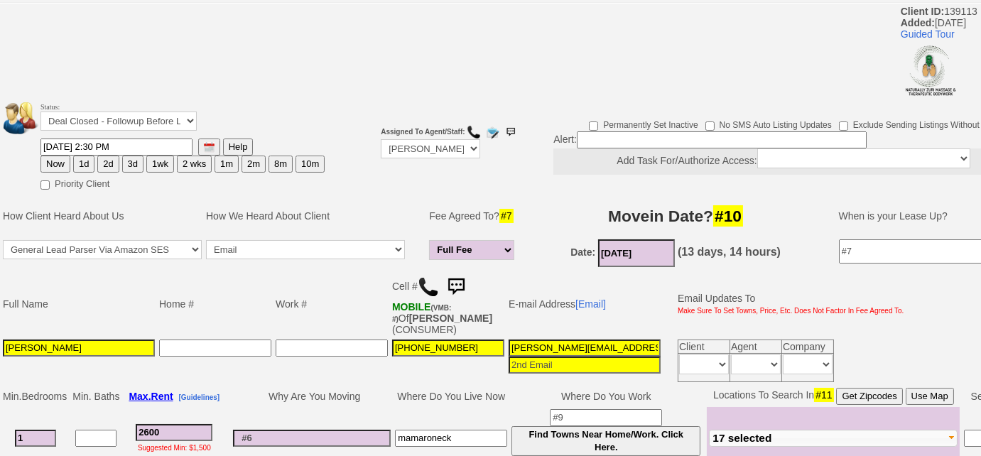
scroll to position [0, 0]
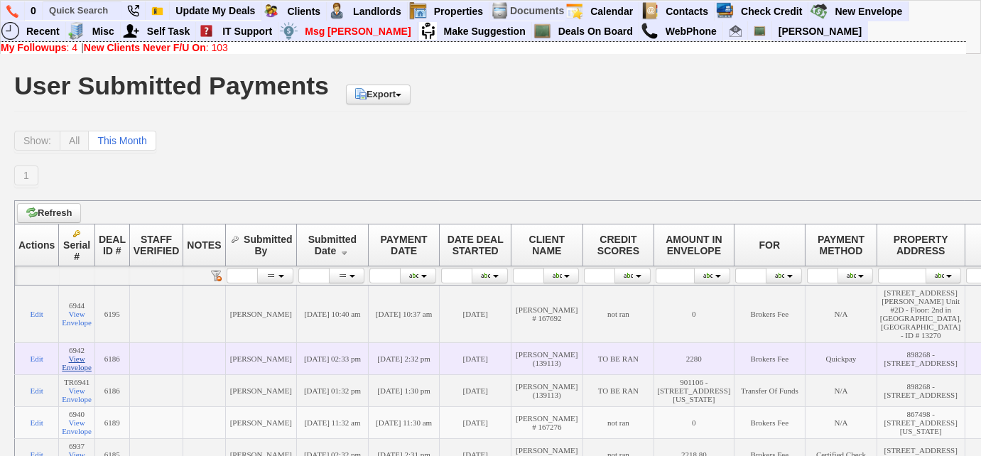
click at [79, 364] on link "View Envelope" at bounding box center [77, 362] width 30 height 17
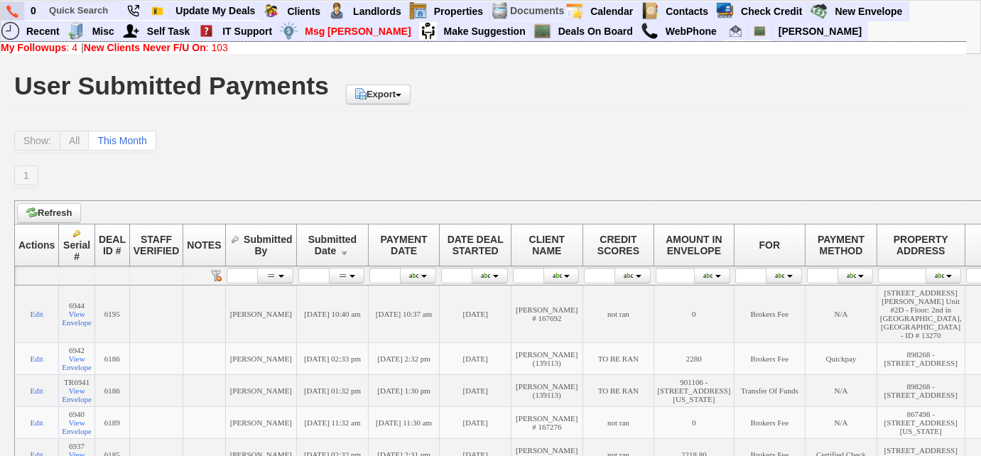
click at [13, 11] on img at bounding box center [12, 11] width 12 height 13
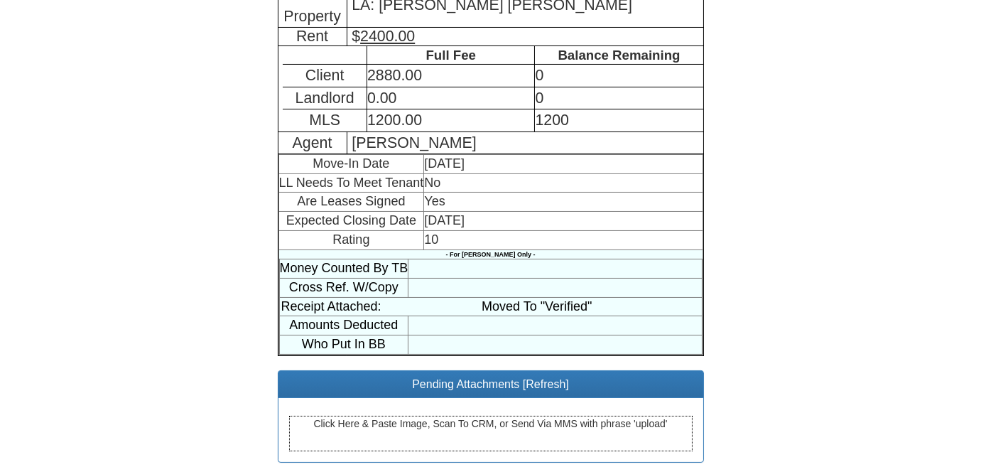
scroll to position [379, 0]
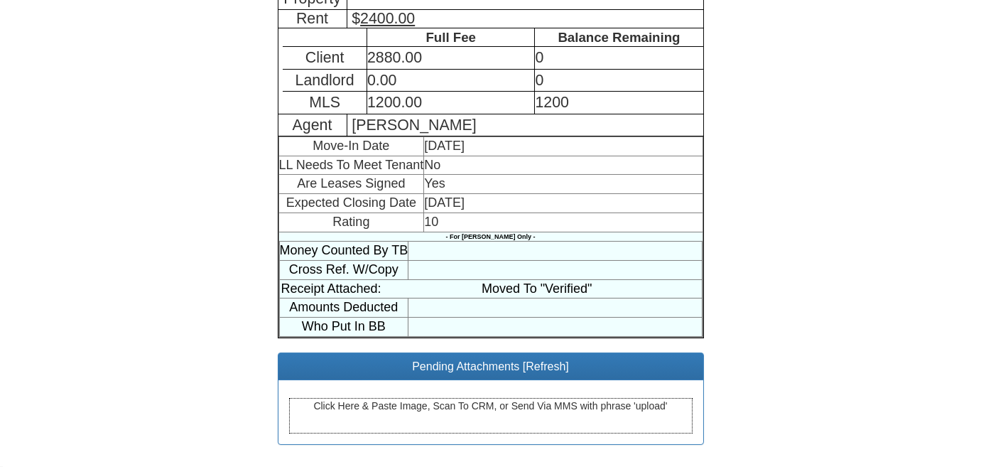
click at [411, 413] on div "Click Here & Paste Image, Scan To CRM, or Send Via MMS with phrase 'upload'" at bounding box center [490, 416] width 403 height 36
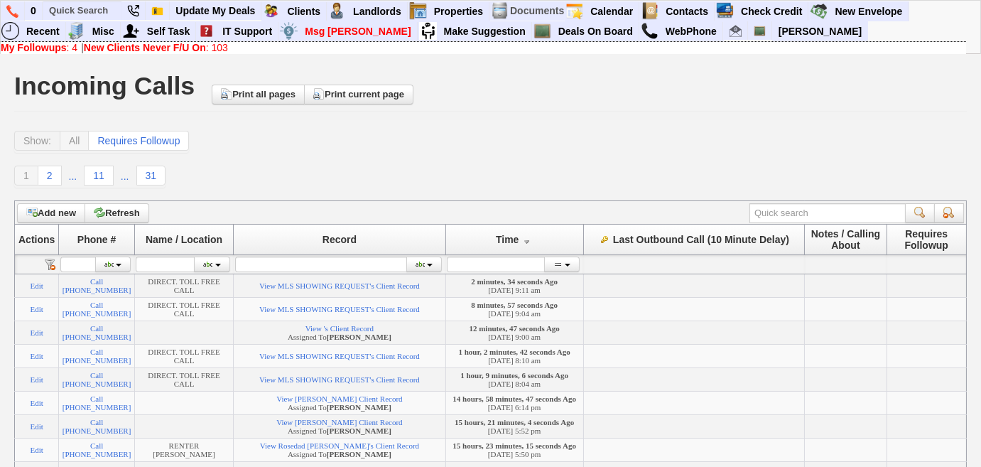
click at [126, 46] on b "New Clients Never F/U On" at bounding box center [145, 47] width 122 height 11
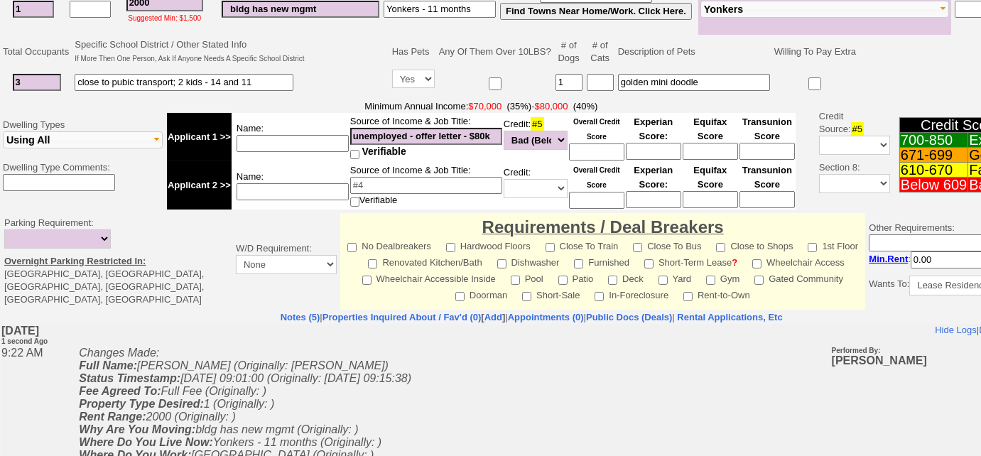
scroll to position [187, 0]
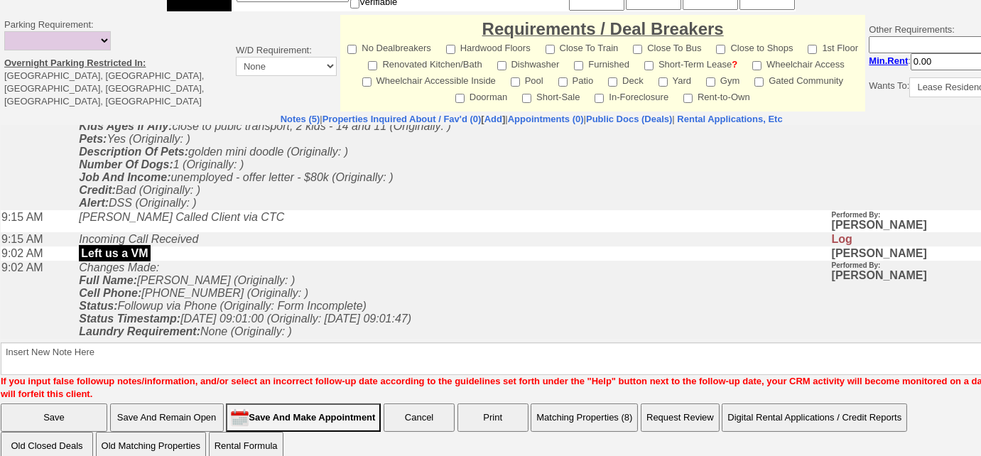
click at [582, 403] on button "Matching Properties (8)" at bounding box center [584, 417] width 107 height 28
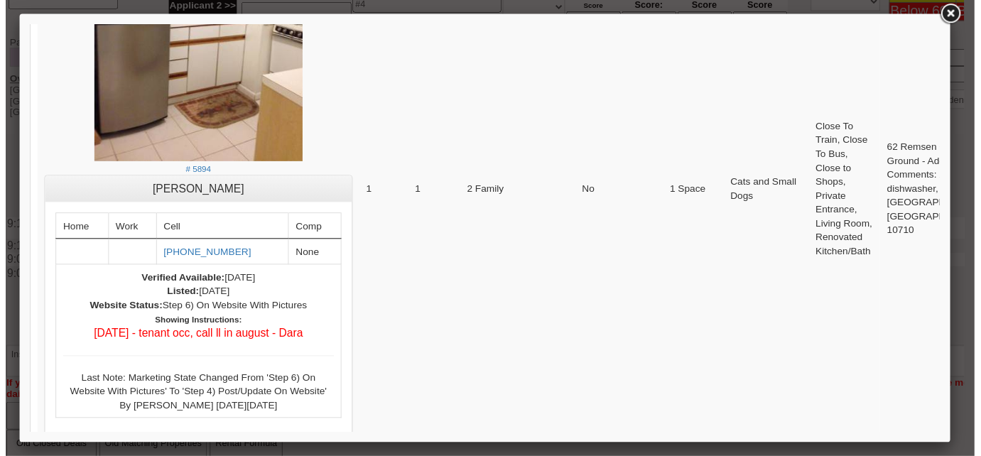
scroll to position [4648, 0]
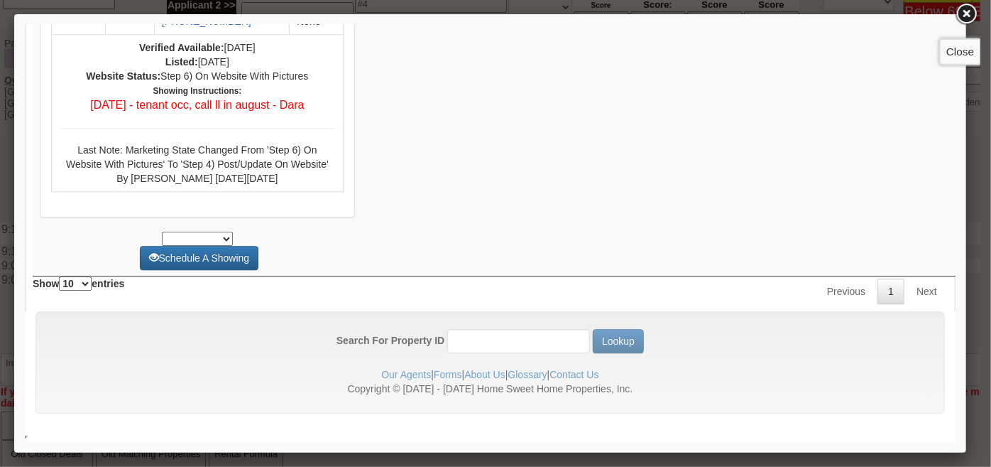
click at [969, 18] on link at bounding box center [967, 14] width 26 height 26
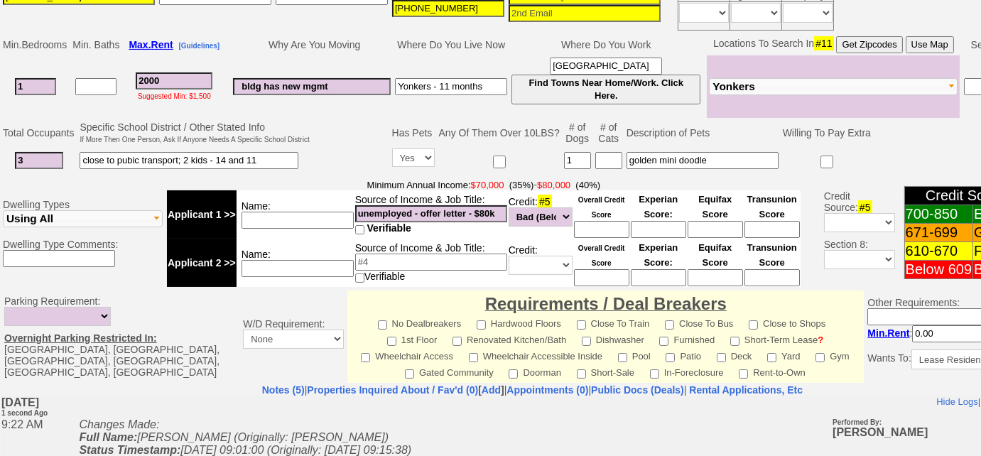
scroll to position [58, 0]
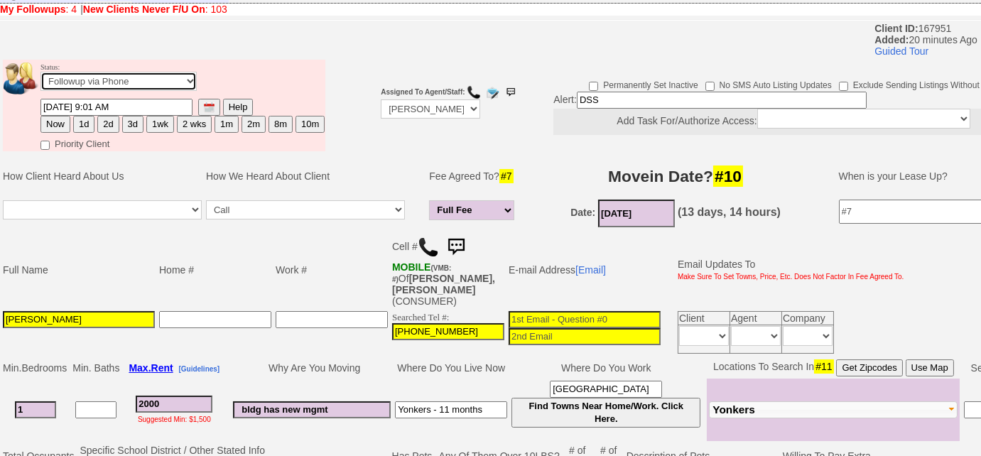
click at [165, 83] on select "Followup via Phone Followup via Email Followup When Section 8 Property Found De…" at bounding box center [118, 81] width 156 height 19
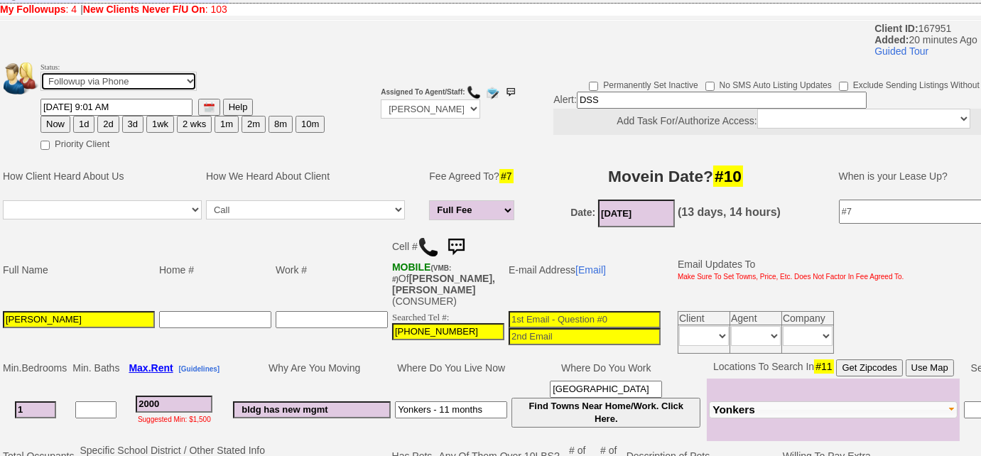
select select "Inactive"
click at [40, 72] on select "Followup via Phone Followup via Email Followup When Section 8 Property Found De…" at bounding box center [118, 81] width 156 height 19
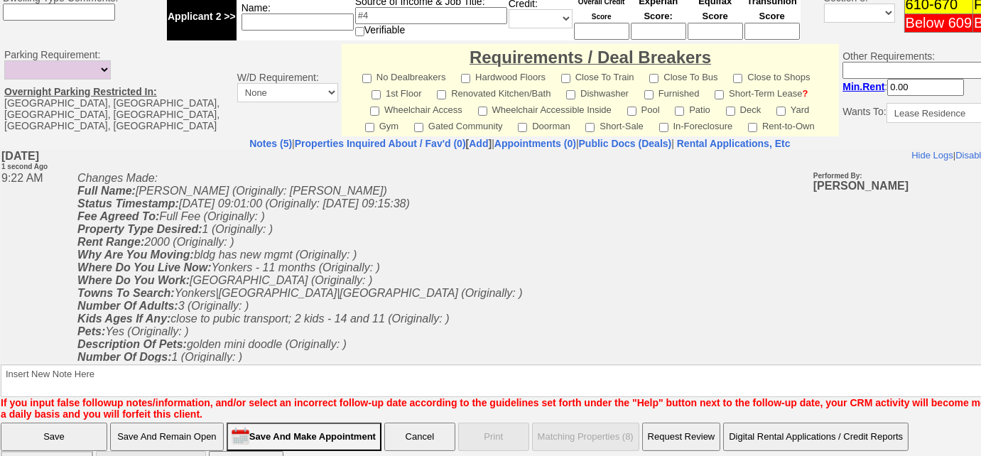
scroll to position [626, 0]
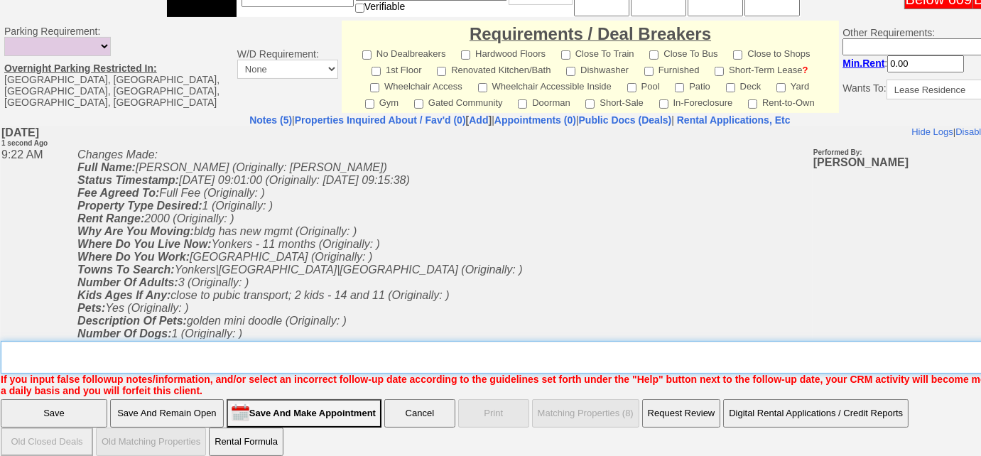
click at [268, 341] on textarea "Insert New Note Here" at bounding box center [525, 357] width 1048 height 33
type textarea "needs to get offer letter first"
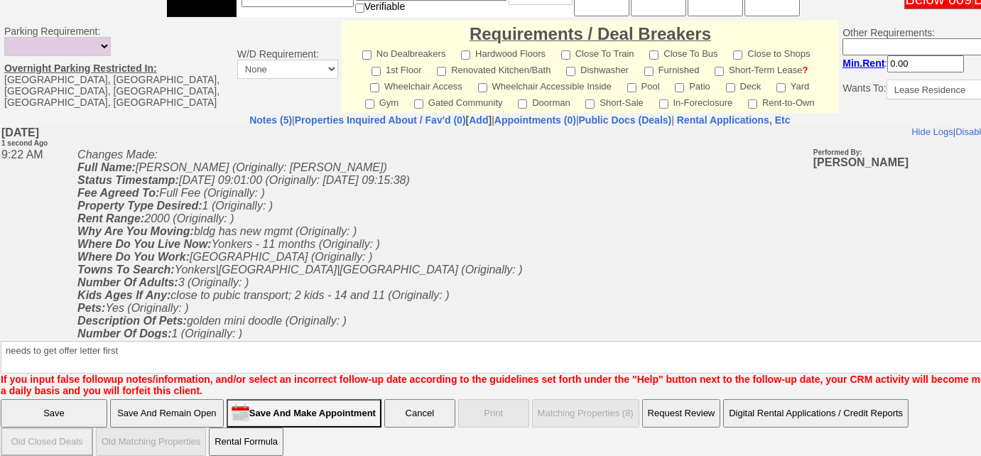
click at [66, 403] on input "Save" at bounding box center [54, 413] width 107 height 28
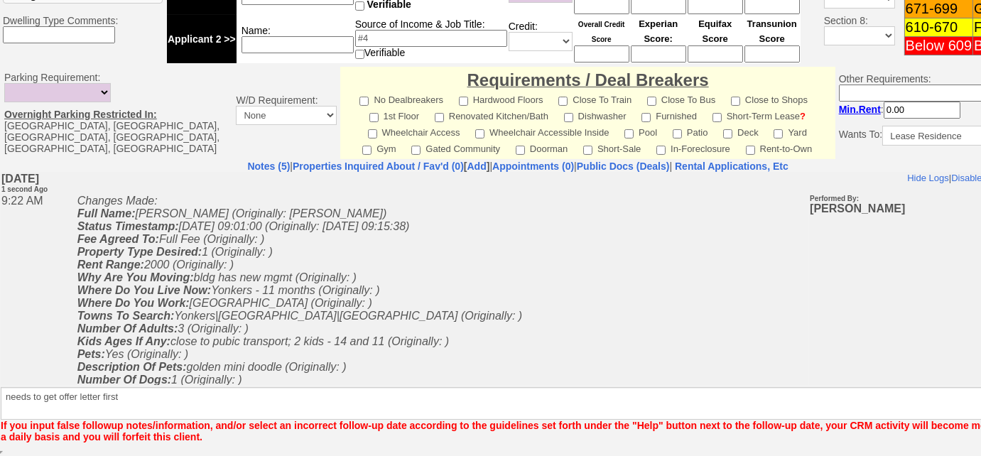
scroll to position [567, 0]
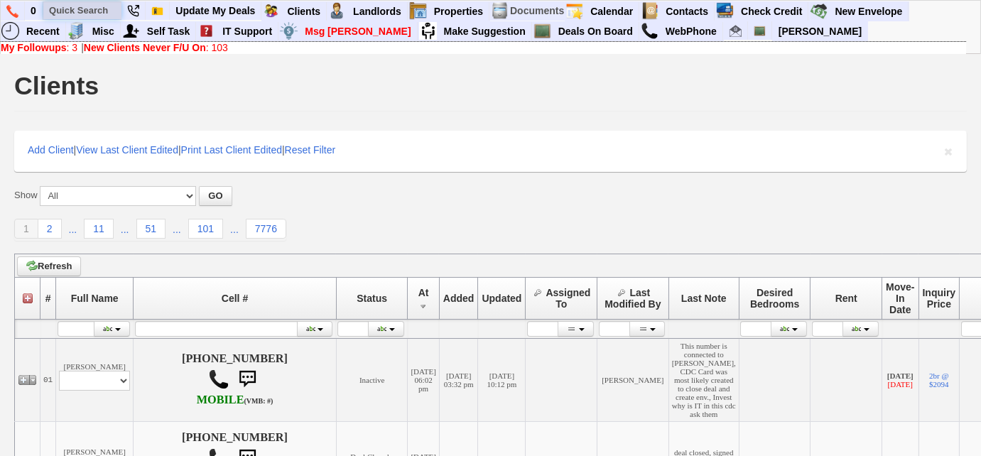
click at [96, 11] on input "text" at bounding box center [82, 10] width 78 height 18
drag, startPoint x: 96, startPoint y: 11, endPoint x: 87, endPoint y: 10, distance: 9.3
click at [87, 10] on input "text" at bounding box center [82, 10] width 78 height 18
paste input "978) 203-3529"
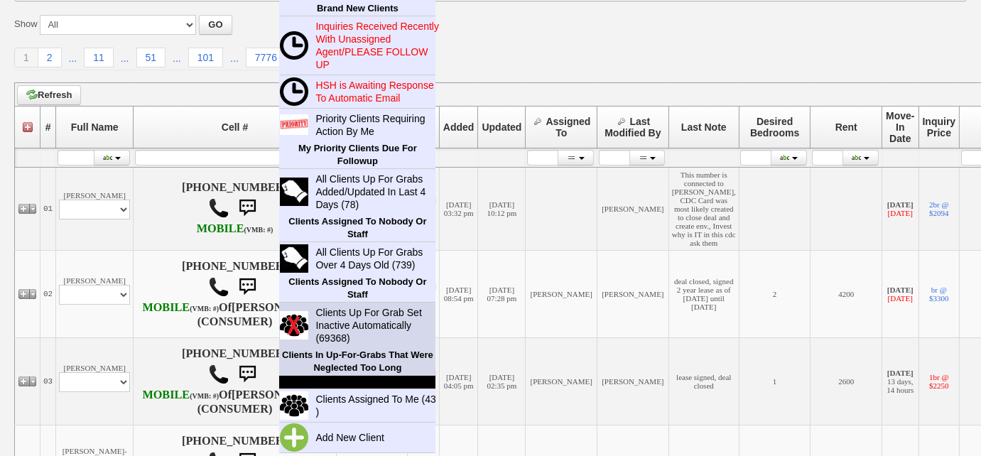
scroll to position [193, 0]
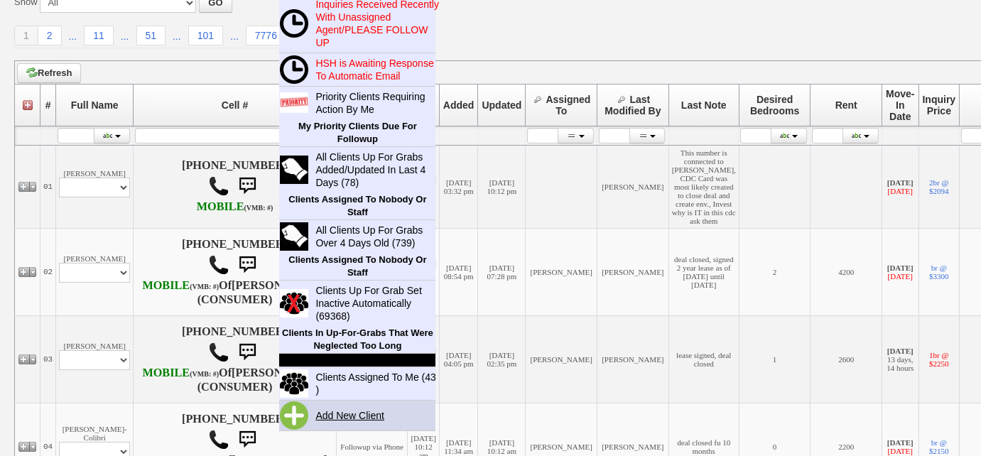
type input "978) 203-3529"
click at [356, 409] on link "Add New Client" at bounding box center [356, 415] width 92 height 18
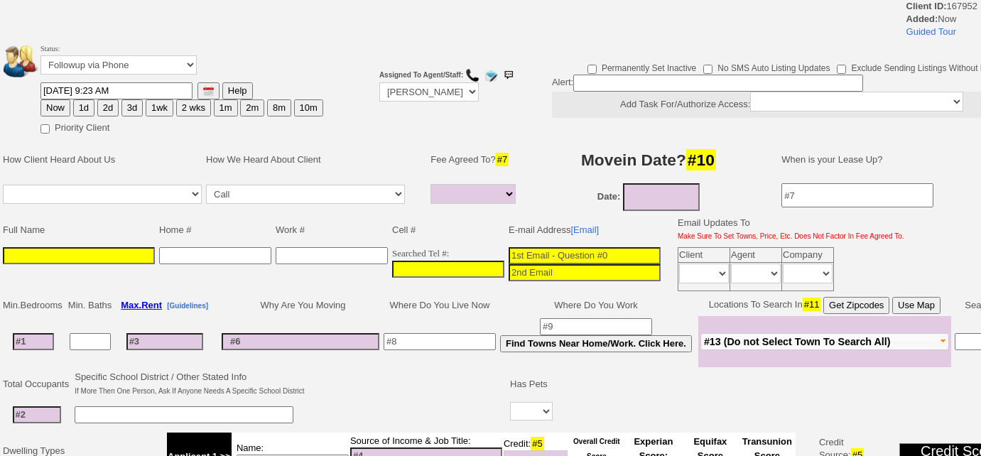
select select
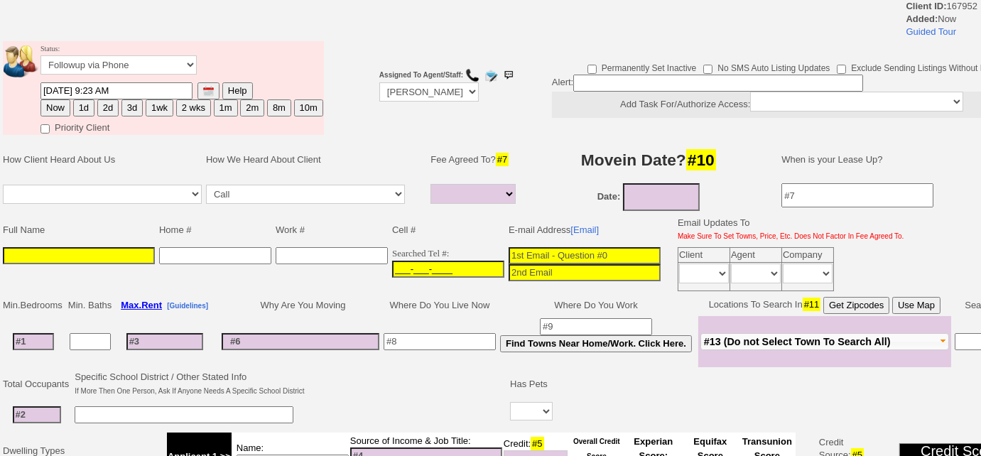
click at [392, 262] on input "___-___-____" at bounding box center [448, 269] width 112 height 17
paste input "[PHONE_NUMBER]"
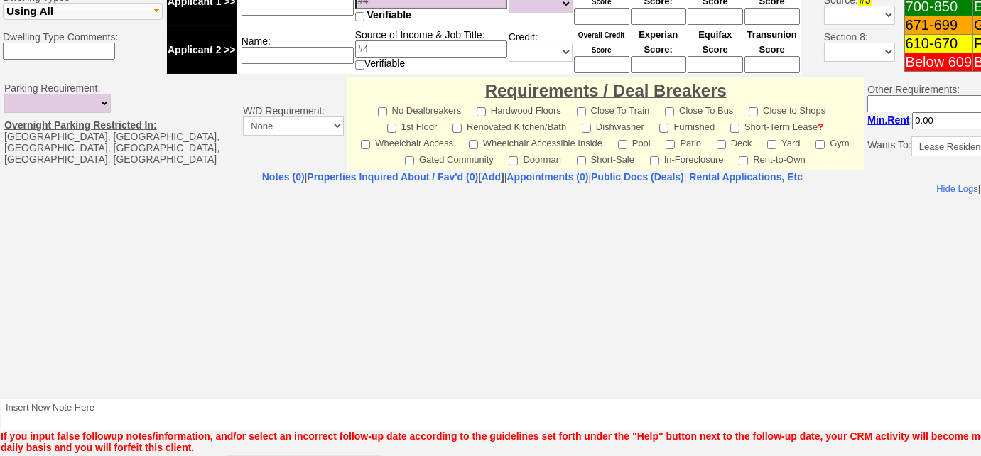
type input "[PHONE_NUMBER]"
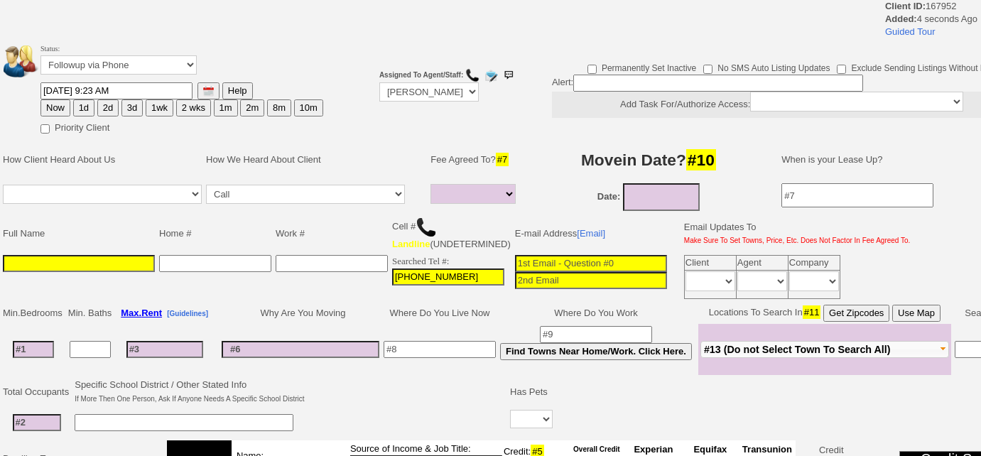
select select
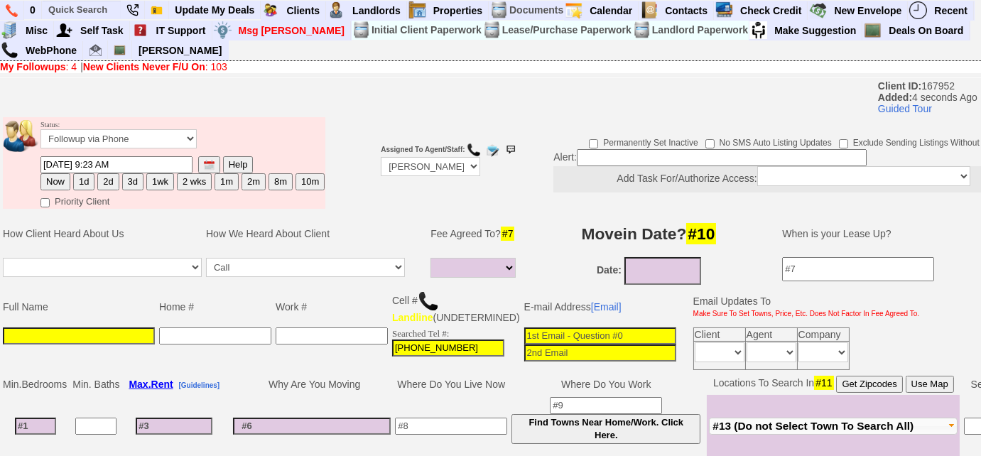
click at [430, 295] on img at bounding box center [428, 300] width 21 height 21
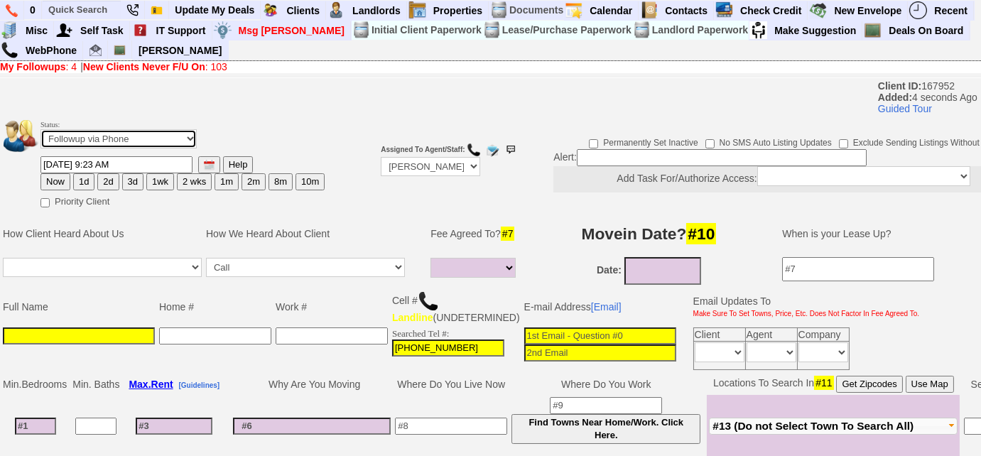
click at [121, 141] on select "Followup via Phone Followup via Email Followup When Section 8 Property Found De…" at bounding box center [118, 138] width 156 height 19
select select "Inactive"
click at [40, 129] on select "Followup via Phone Followup via Email Followup When Section 8 Property Found De…" at bounding box center [118, 138] width 156 height 19
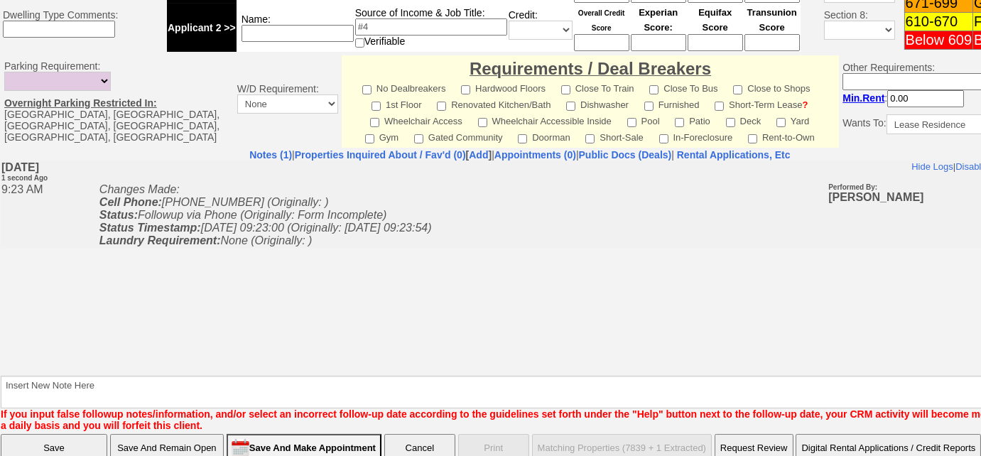
scroll to position [595, 0]
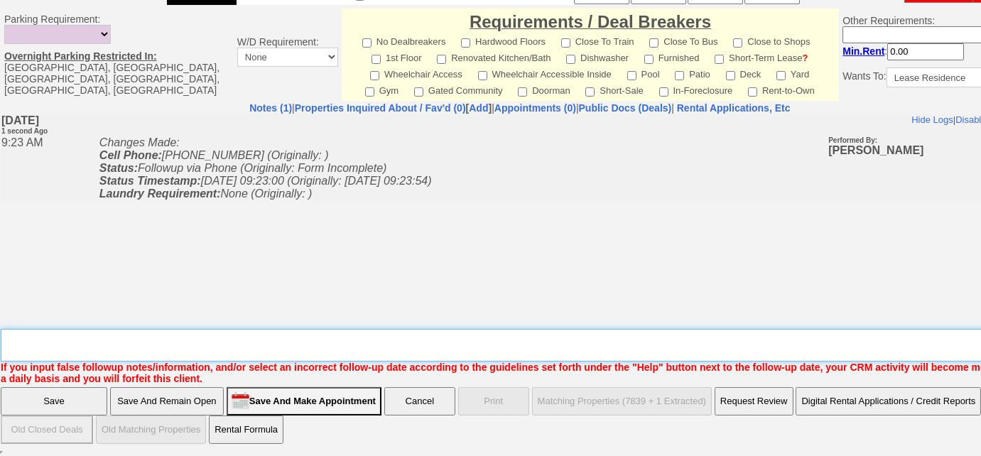
click at [311, 353] on textarea "Insert New Note Here" at bounding box center [525, 345] width 1048 height 33
type textarea "tried calling back, unable to leave VM"
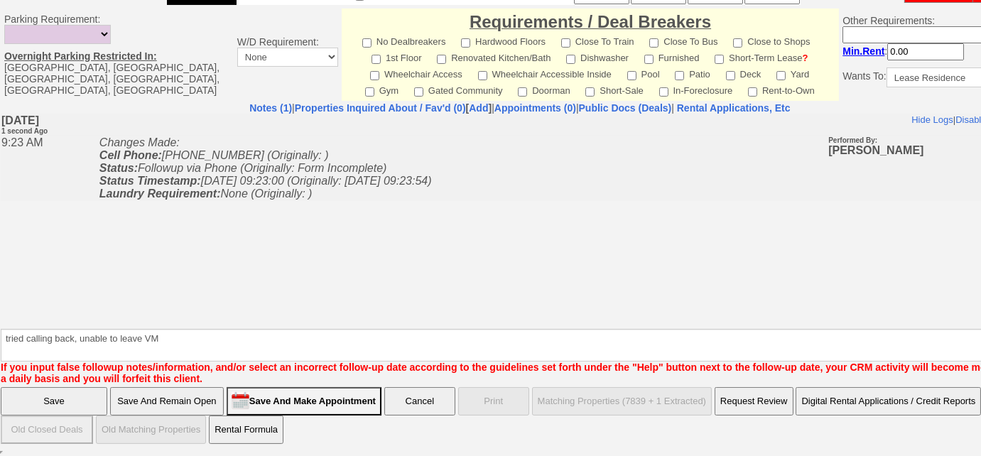
click at [100, 384] on font "If you input false followup notes/information, and/or select an incorrect follo…" at bounding box center [518, 372] width 1034 height 23
click at [89, 398] on input "Save" at bounding box center [54, 401] width 107 height 28
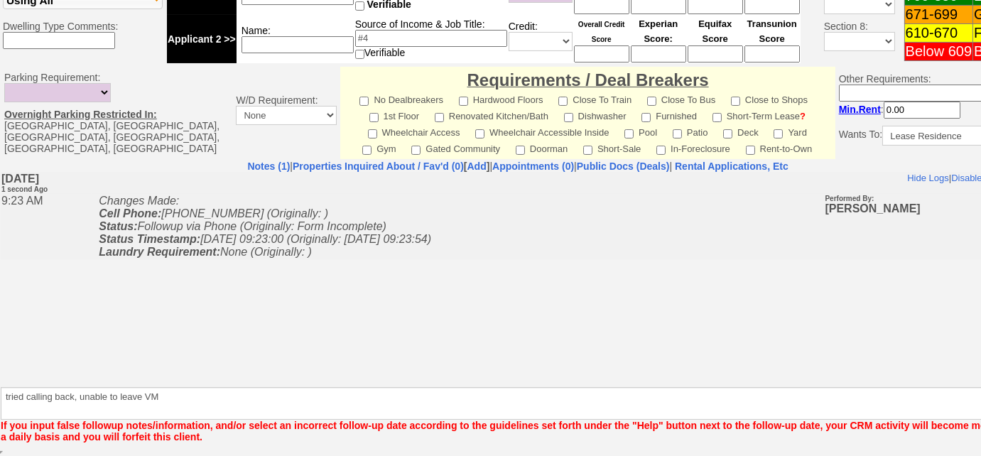
scroll to position [538, 0]
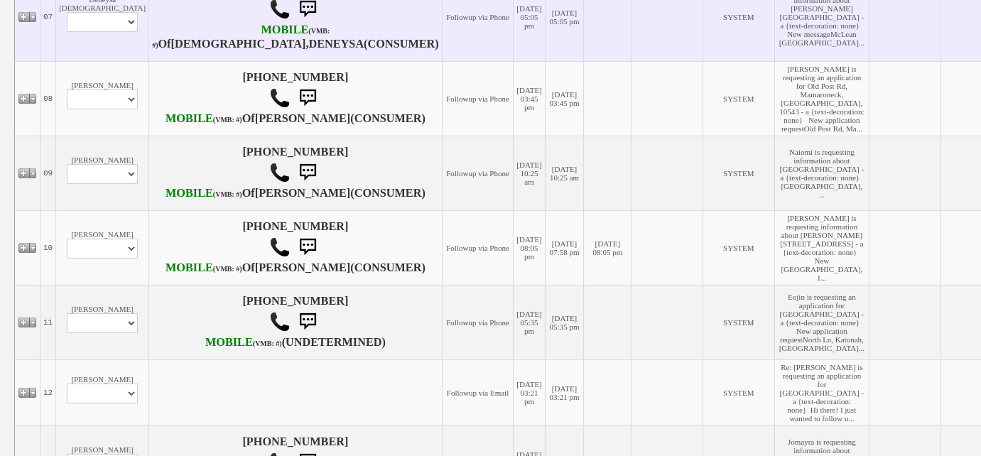
scroll to position [839, 0]
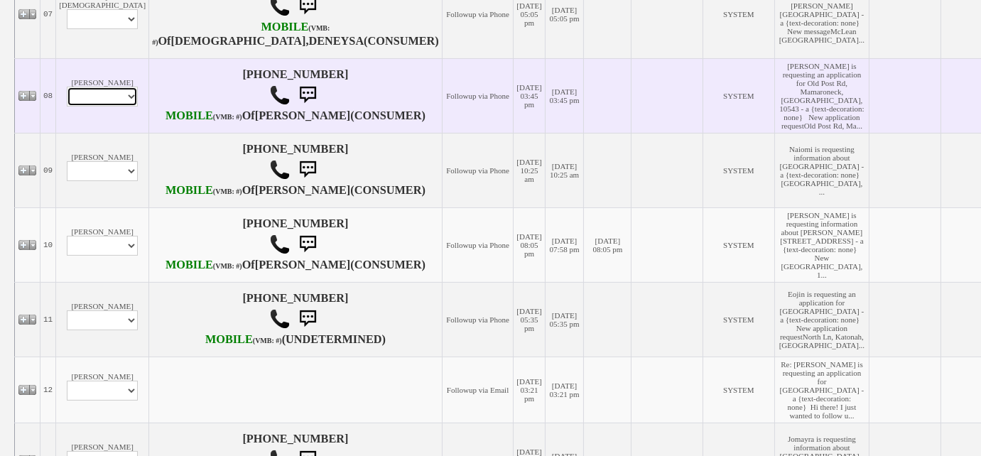
click at [98, 107] on select "Profile Edit Print Email Externally (Will Not Be Tracked In CRM) Closed Deals" at bounding box center [102, 97] width 71 height 20
select select "ChangeURL,/crm/custom/edit_client_form.php?redirect=%2Fcrm%2Fclients.php&id=167…"
click at [67, 107] on select "Profile Edit Print Email Externally (Will Not Be Tracked In CRM) Closed Deals" at bounding box center [102, 97] width 71 height 20
select select
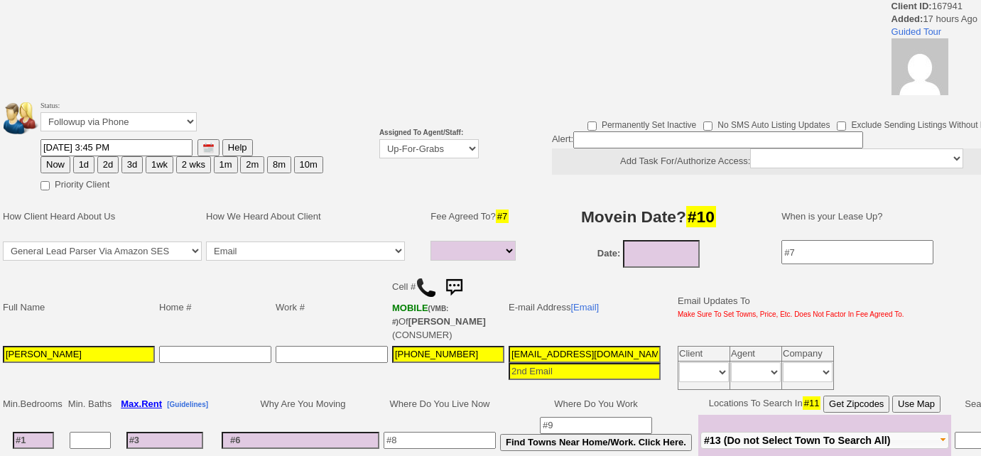
select select
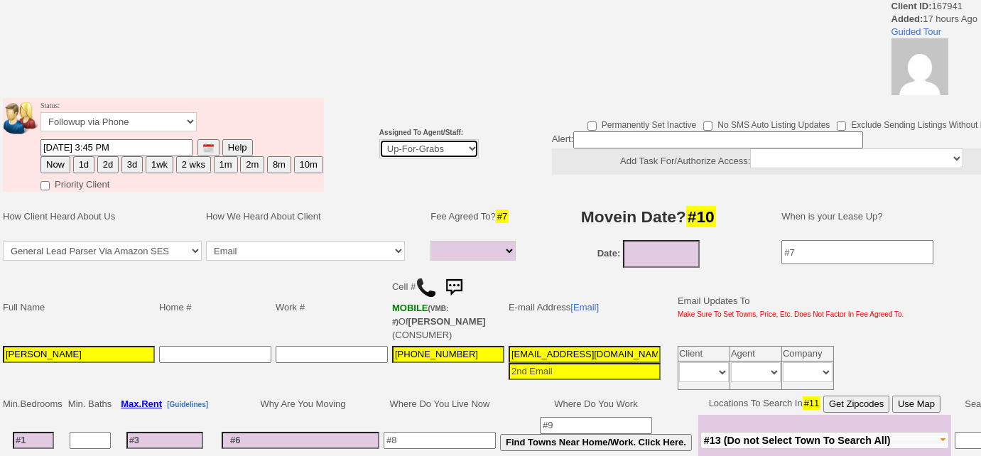
drag, startPoint x: 448, startPoint y: 142, endPoint x: 450, endPoint y: 155, distance: 13.0
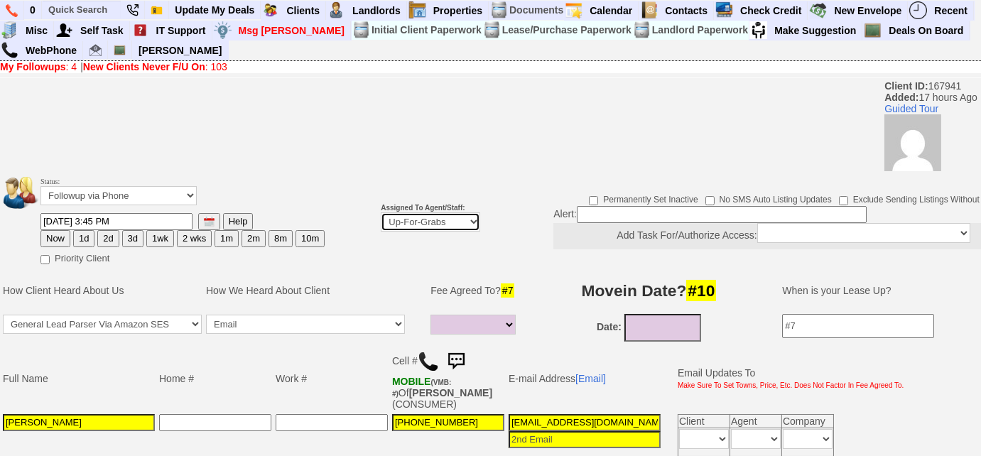
select select "227"
click at [381, 212] on select "Up-For-Grabs ***** STAFF ***** [PERSON_NAME] [PHONE_NUMBER] [PERSON_NAME] [PHON…" at bounding box center [430, 221] width 99 height 19
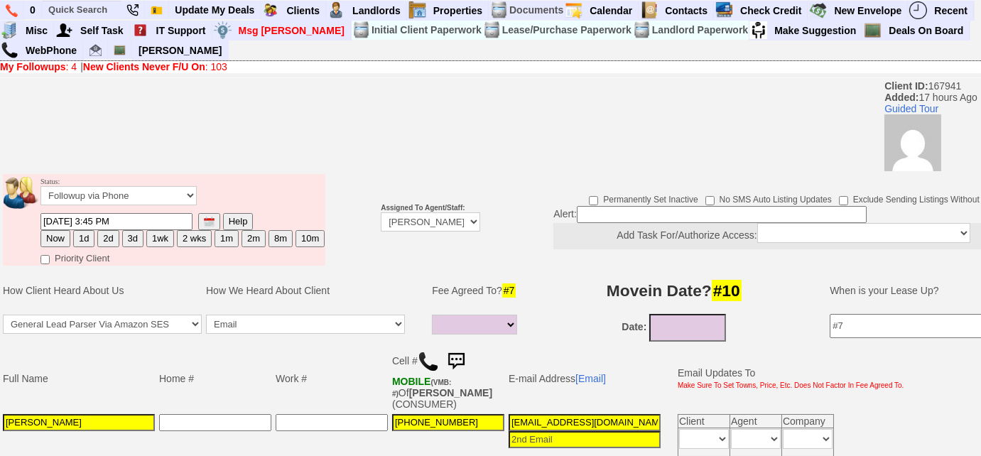
click at [56, 238] on button "Now" at bounding box center [55, 238] width 30 height 17
type input "[DATE] 09:24 AM"
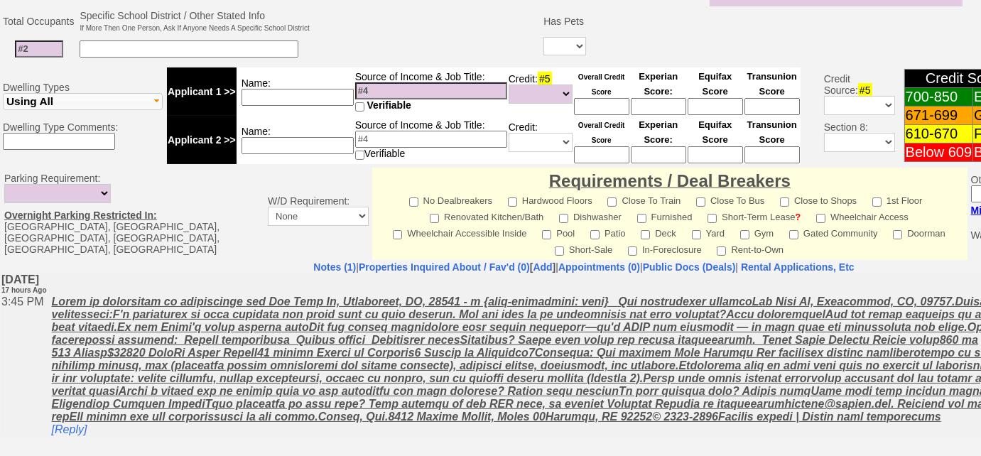
scroll to position [673, 0]
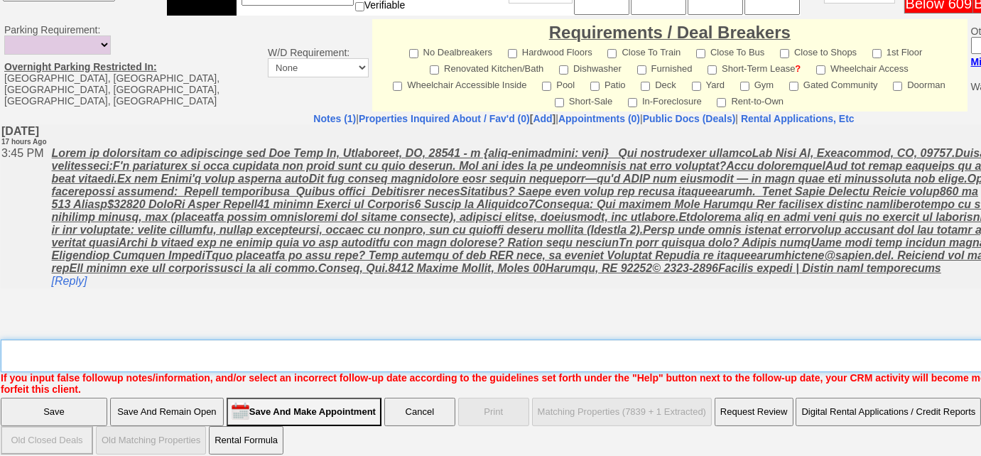
click at [192, 343] on textarea "Insert New Note Here" at bounding box center [589, 355] width 1176 height 33
type textarea "f"
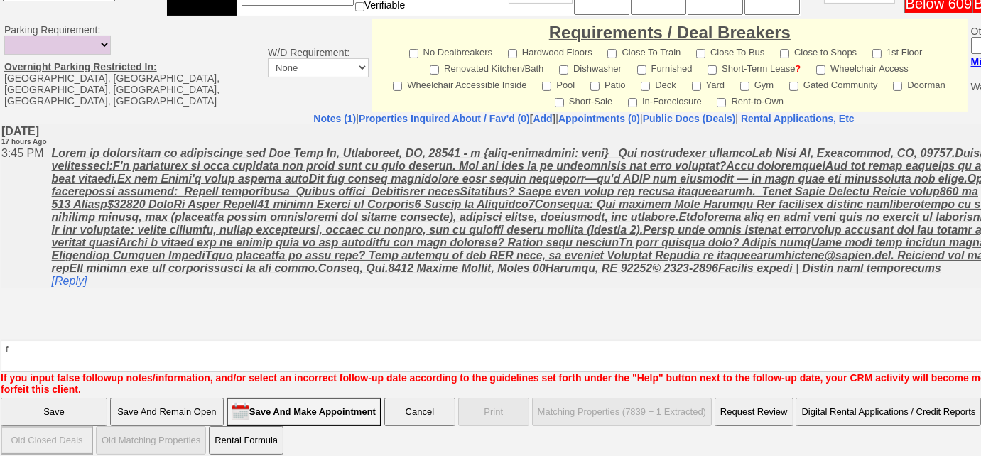
drag, startPoint x: 93, startPoint y: 389, endPoint x: 200, endPoint y: 114, distance: 294.8
click at [92, 398] on input "Save" at bounding box center [54, 412] width 107 height 28
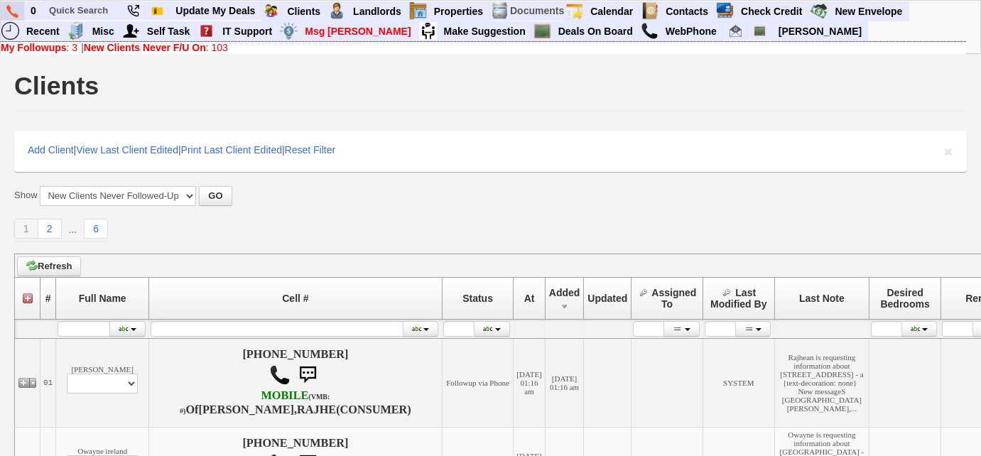
click at [16, 12] on img at bounding box center [12, 11] width 12 height 13
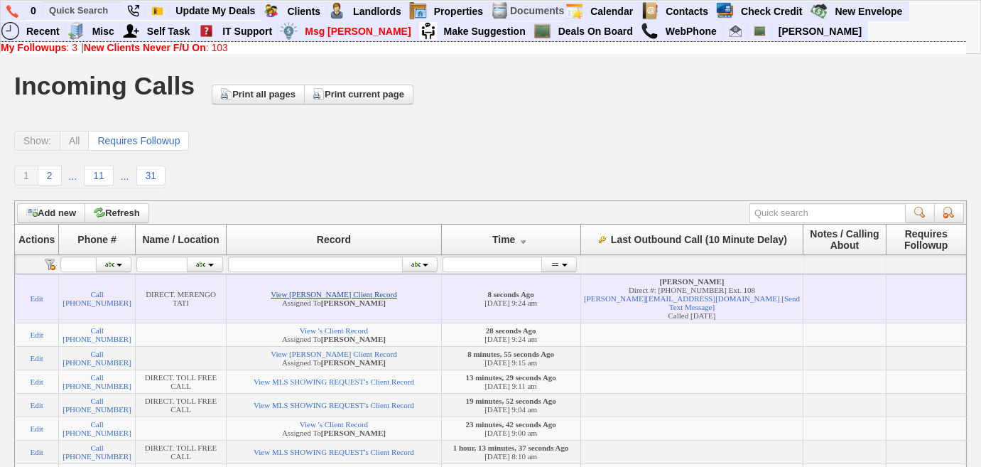
click at [376, 296] on link "View [PERSON_NAME] Client Record" at bounding box center [334, 294] width 126 height 9
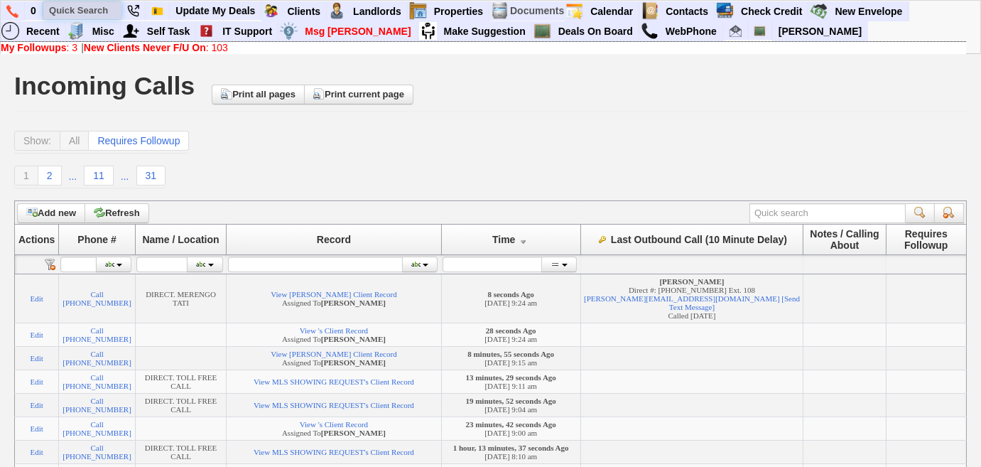
click at [105, 1] on input "text" at bounding box center [82, 10] width 78 height 18
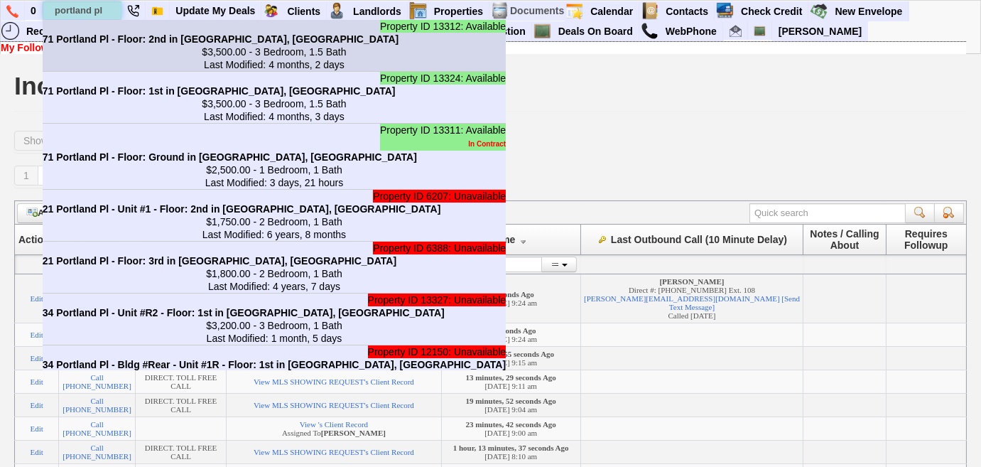
type input "portland pl"
click at [119, 40] on b "71 Portland Pl - Floor: 2nd in [GEOGRAPHIC_DATA], [GEOGRAPHIC_DATA]" at bounding box center [221, 38] width 356 height 11
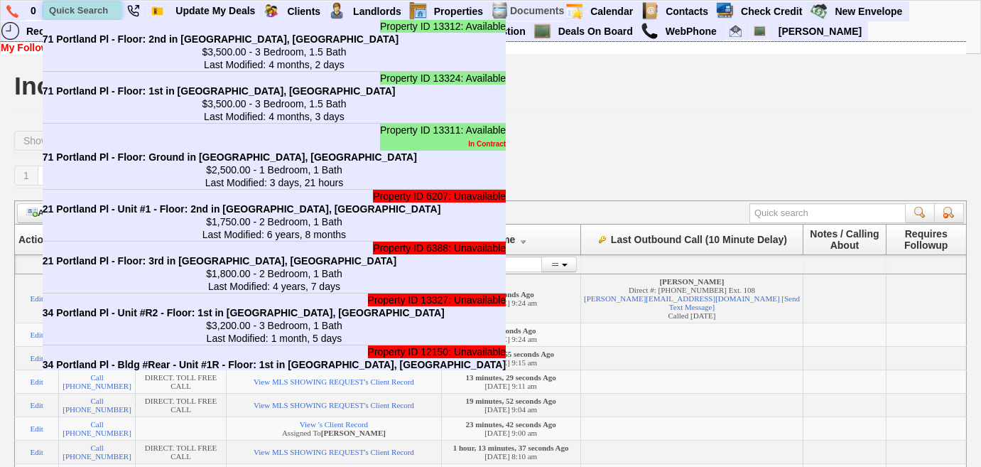
click at [81, 6] on input "text" at bounding box center [82, 10] width 78 height 18
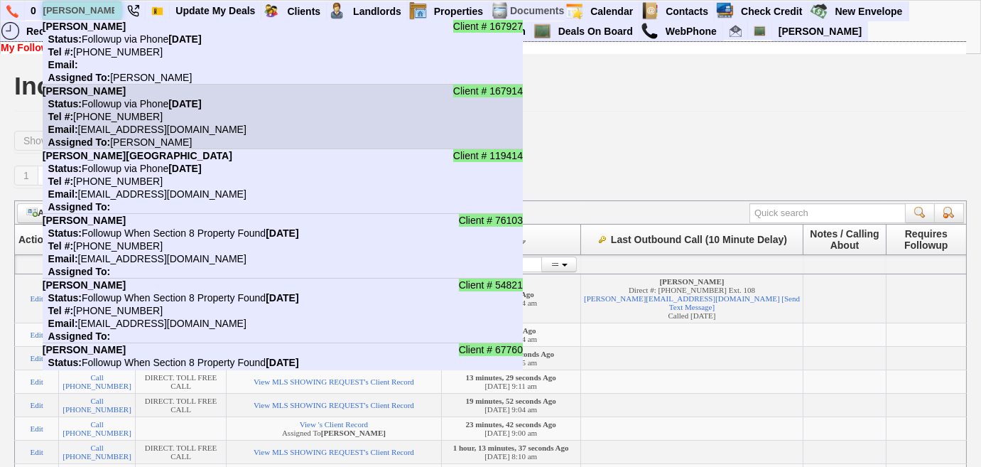
type input "[PERSON_NAME]"
click at [137, 141] on nobr "Assigned To: [PERSON_NAME]" at bounding box center [118, 141] width 150 height 11
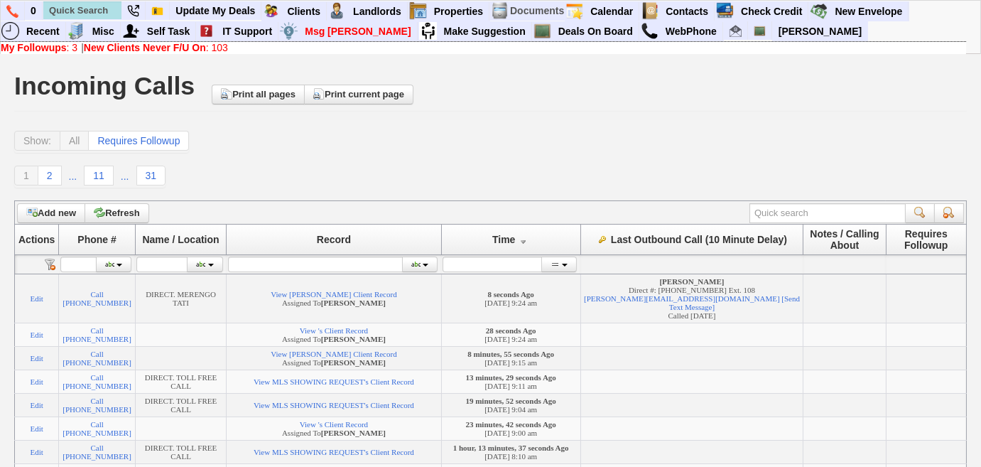
click at [68, 48] on link "My Followups : 3" at bounding box center [39, 47] width 77 height 11
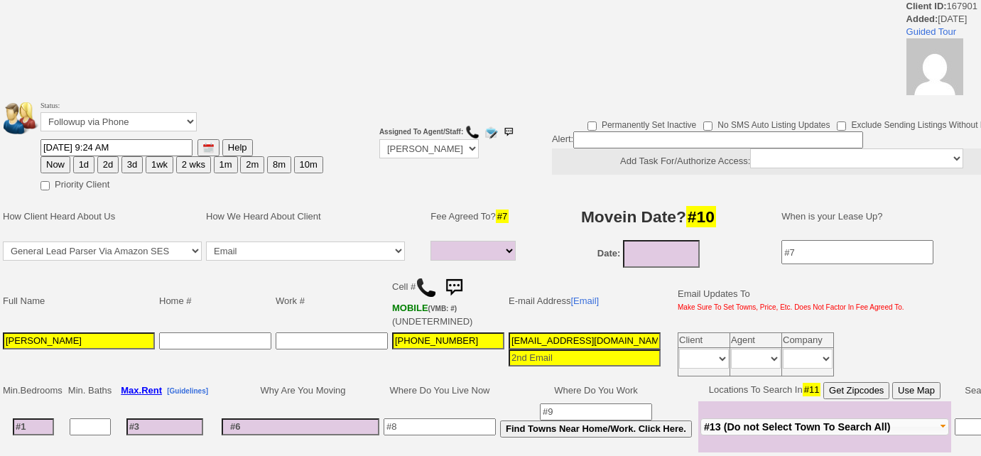
select select
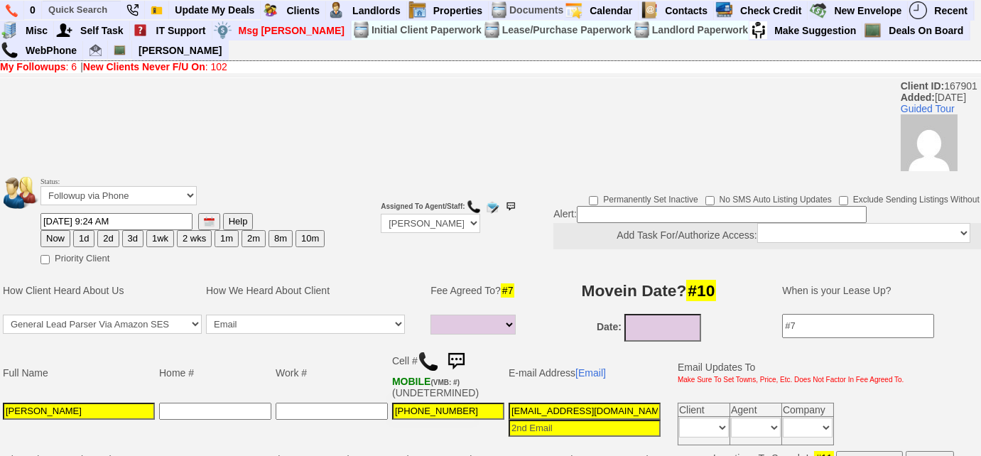
click at [423, 361] on img at bounding box center [428, 361] width 21 height 21
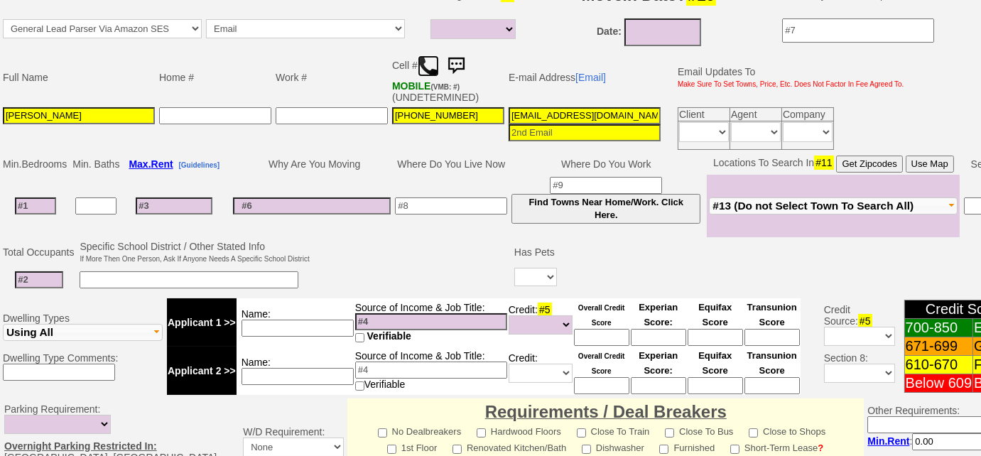
scroll to position [166, 0]
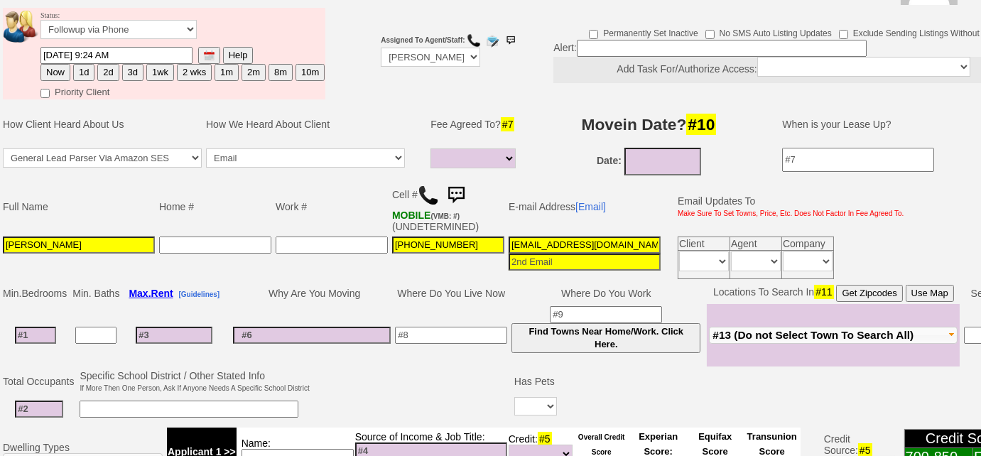
click at [594, 49] on input at bounding box center [722, 48] width 290 height 17
type input "CVR"
click at [473, 161] on select "1 Month 1/2 Month Full Fee None Unknown" at bounding box center [472, 158] width 85 height 20
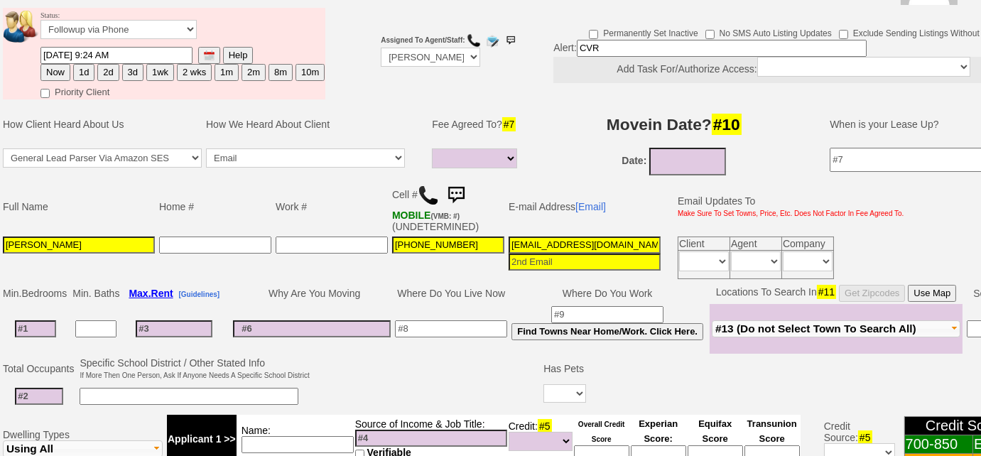
click at [178, 320] on input at bounding box center [174, 328] width 77 height 17
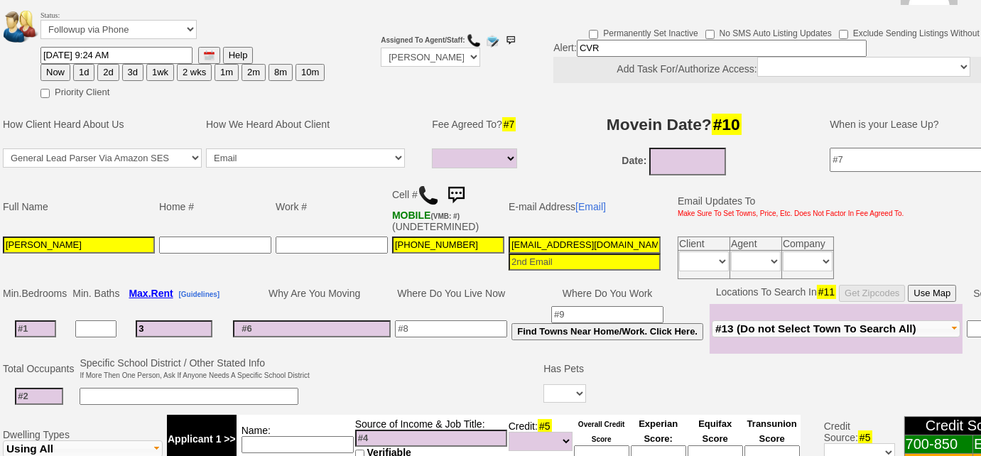
type input "38"
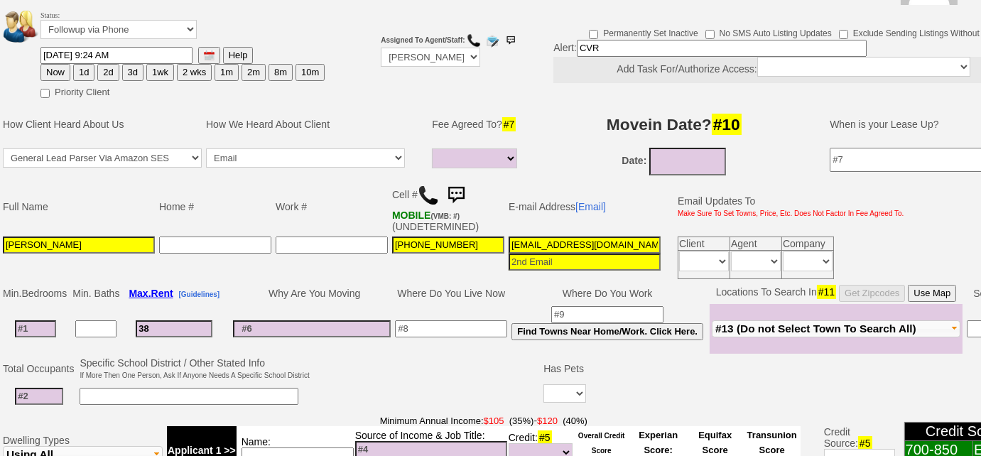
select select
type input "3800"
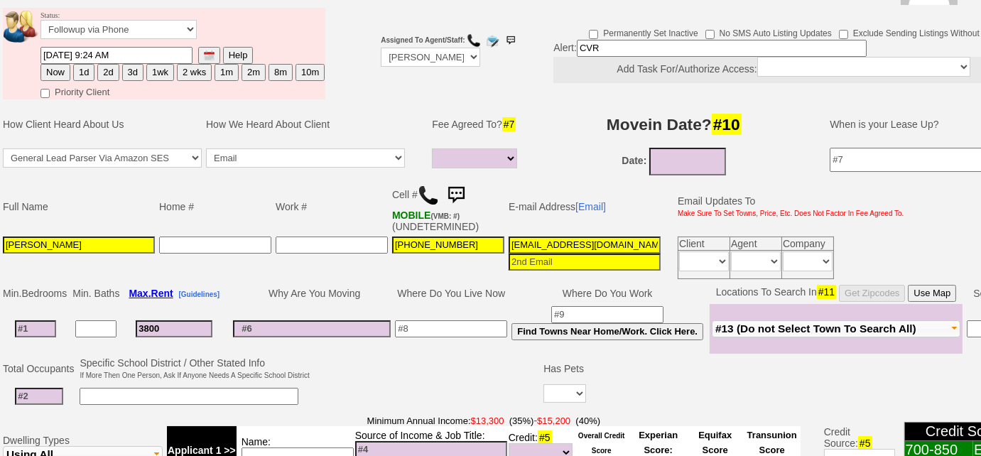
select select
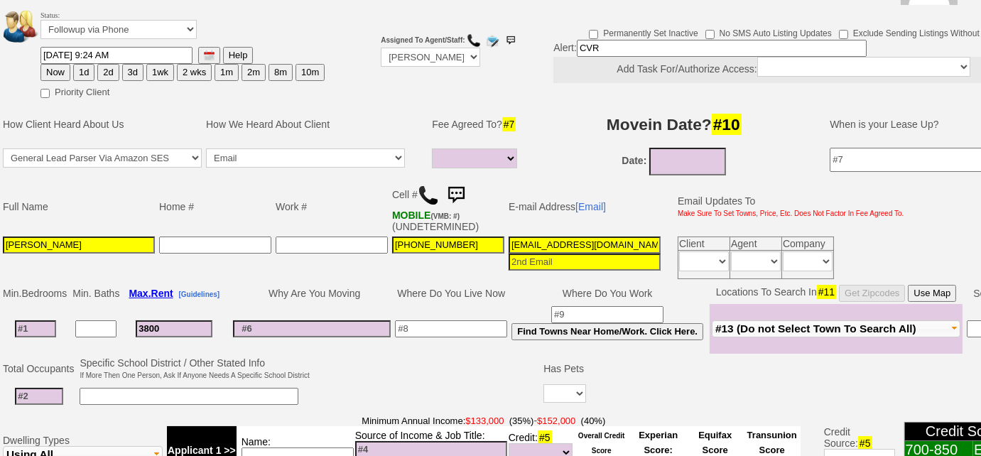
type input "3800"
select select
click at [201, 393] on input at bounding box center [189, 396] width 219 height 17
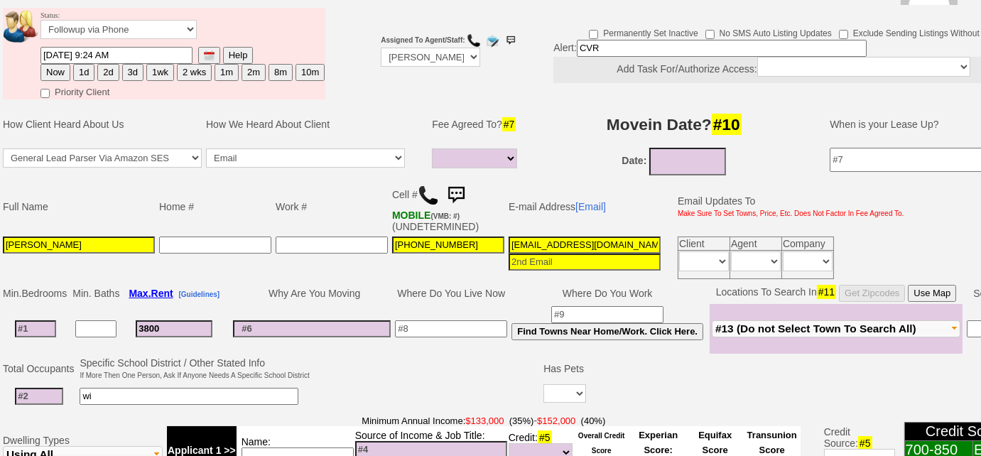
type input "w"
click at [51, 321] on input at bounding box center [35, 328] width 41 height 17
type input "3"
select select
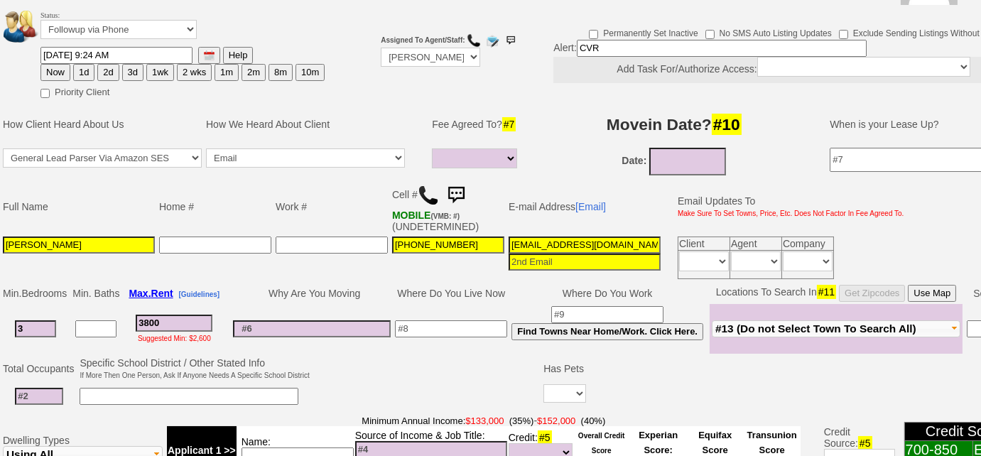
type input "3"
select select
click at [737, 323] on span "#13 (Do not Select Town To Search All)" at bounding box center [815, 328] width 201 height 12
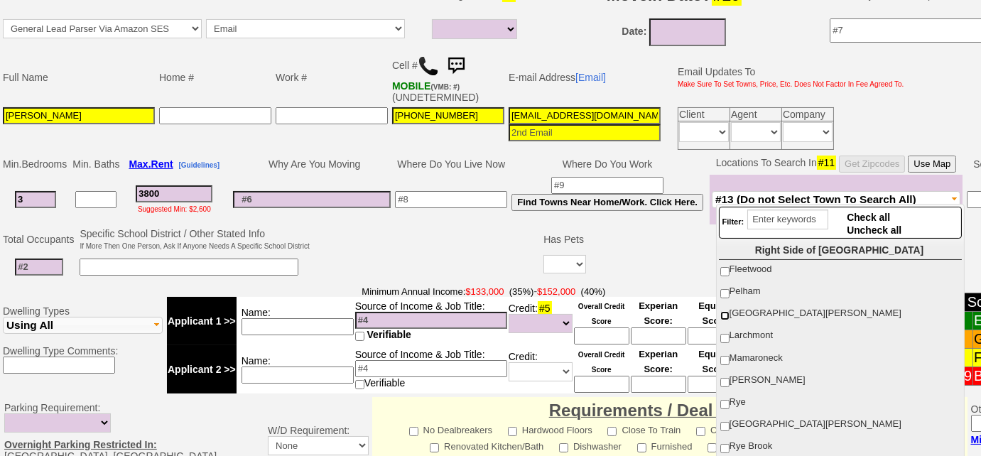
scroll to position [129, 0]
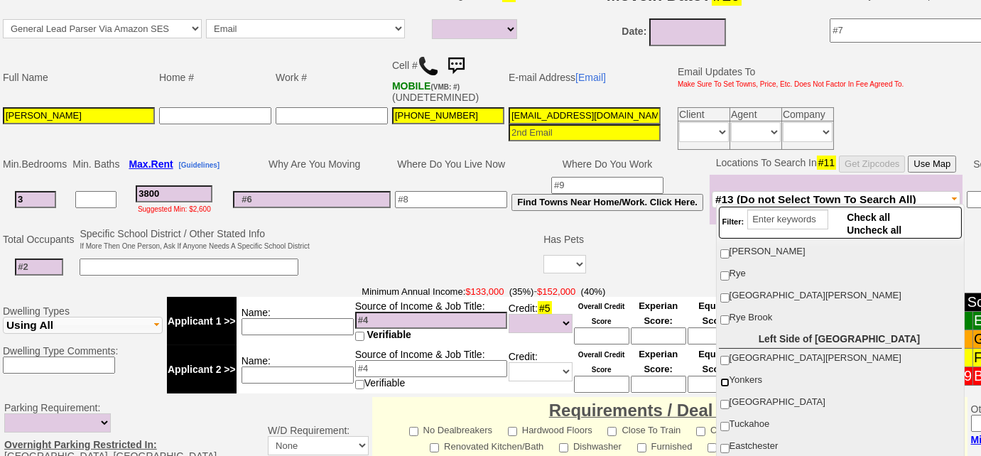
click at [728, 379] on input "Yonkers" at bounding box center [724, 382] width 9 height 9
checkbox input "true"
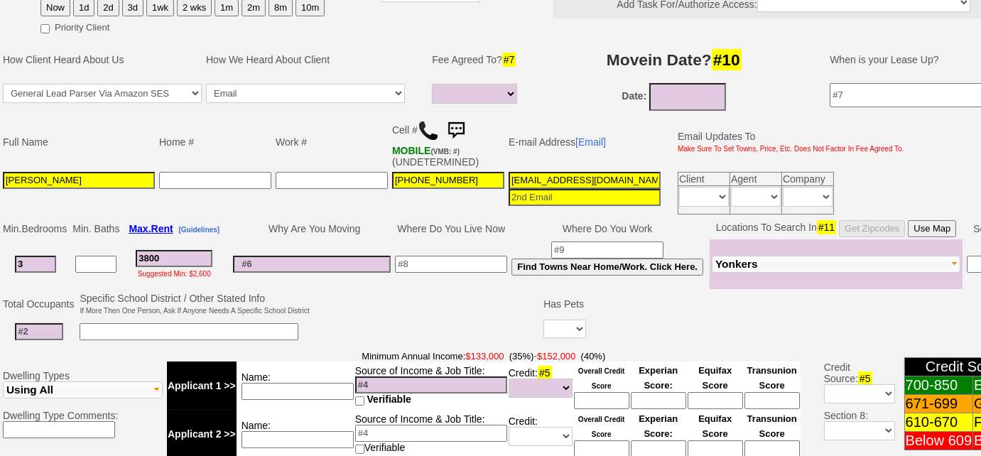
scroll to position [0, 65]
drag, startPoint x: 506, startPoint y: 171, endPoint x: 788, endPoint y: 158, distance: 282.2
click at [788, 158] on tbody "Full Name Home # Work # Cell # MOBILE (VMB: #) (UNDETERMINED) E-mail Address [E…" at bounding box center [453, 165] width 905 height 102
click at [759, 266] on button "Yonkers" at bounding box center [836, 264] width 249 height 17
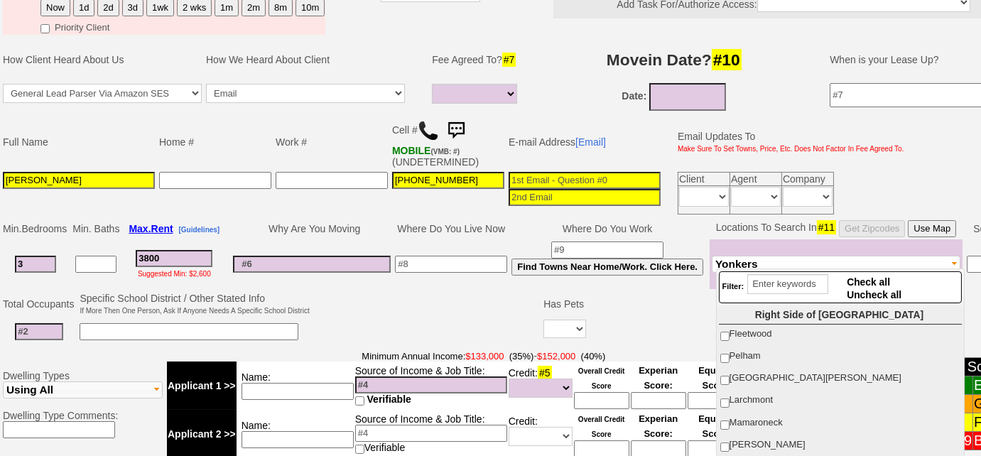
click at [348, 256] on input at bounding box center [312, 264] width 158 height 17
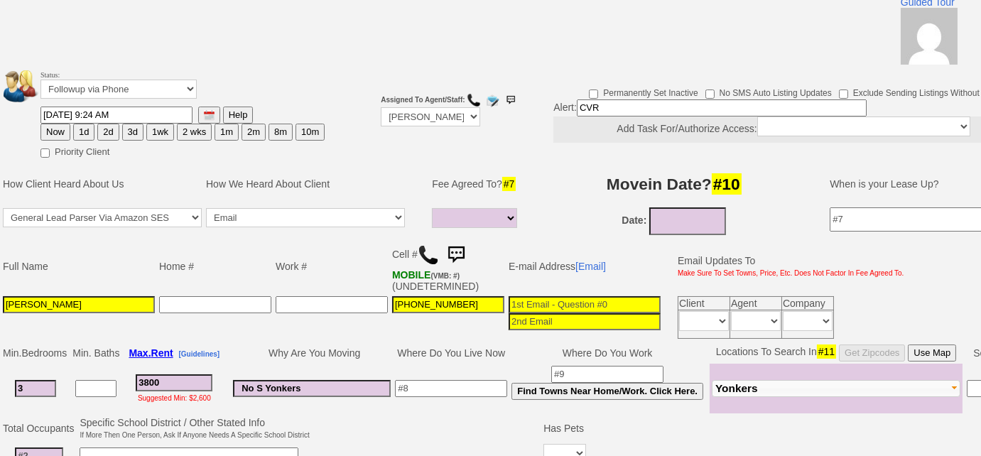
scroll to position [38, 0]
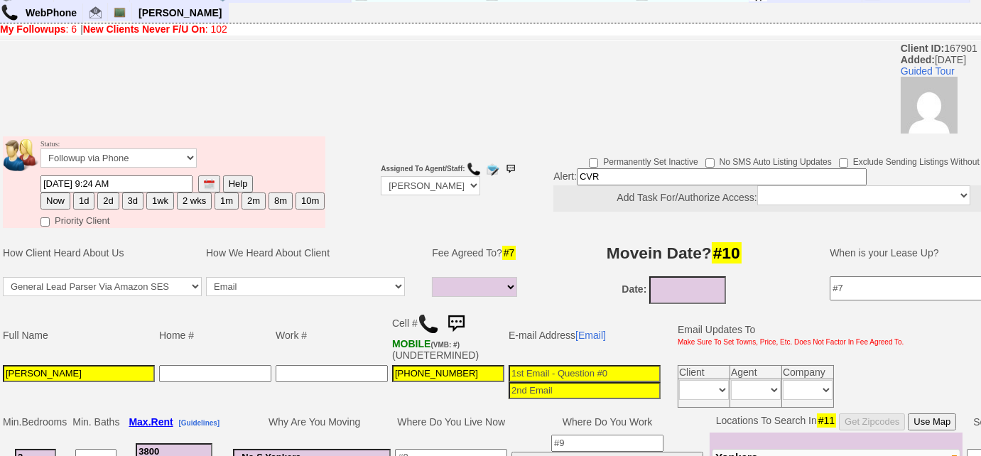
type input "No S Yonkers"
click at [667, 290] on input "09/17/2025" at bounding box center [687, 290] width 77 height 28
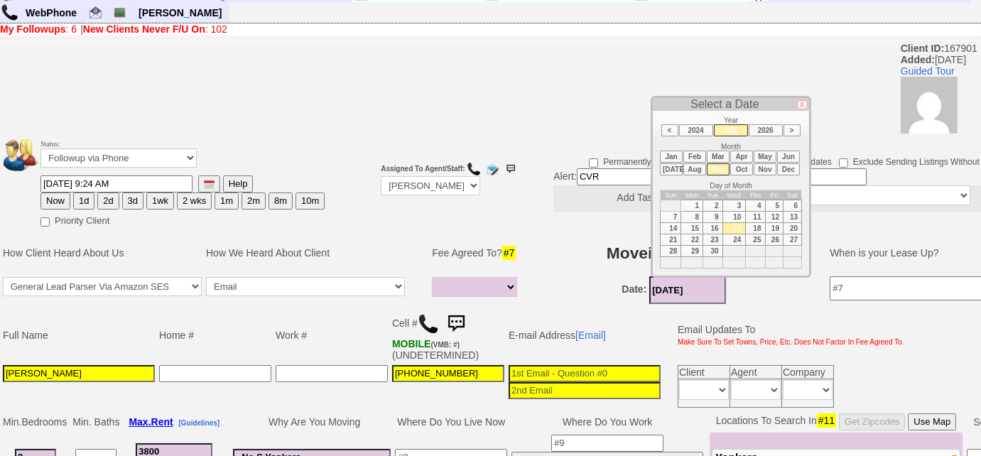
click at [744, 169] on li "Oct" at bounding box center [741, 169] width 23 height 12
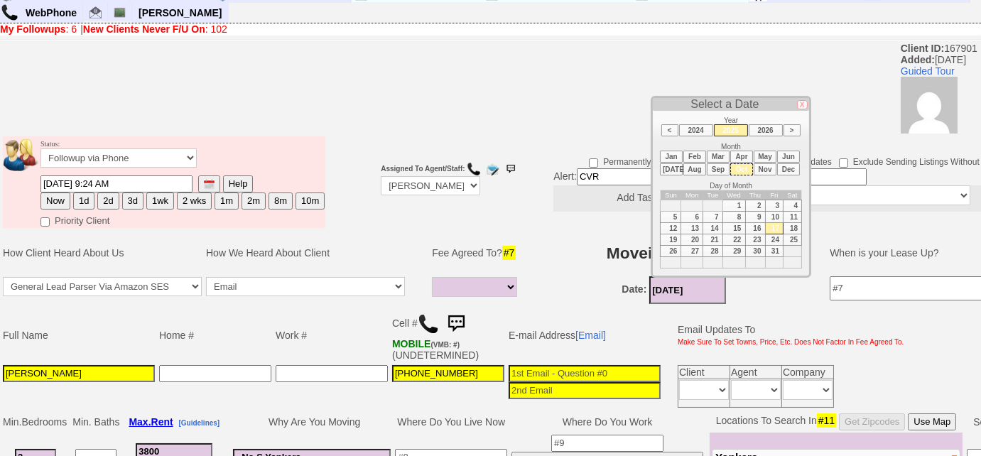
click at [736, 225] on td "15" at bounding box center [733, 228] width 23 height 11
type input "10/15/2025"
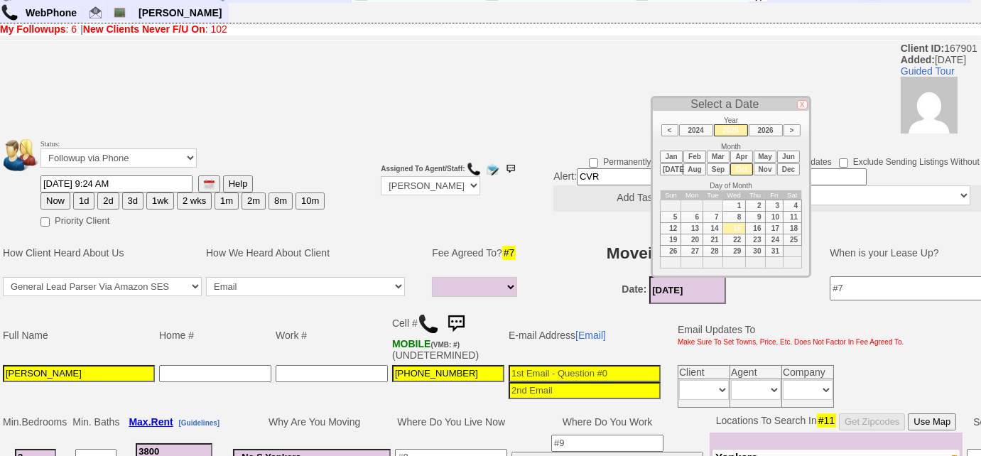
click at [580, 243] on h3 "Movein Date? #10" at bounding box center [673, 253] width 279 height 26
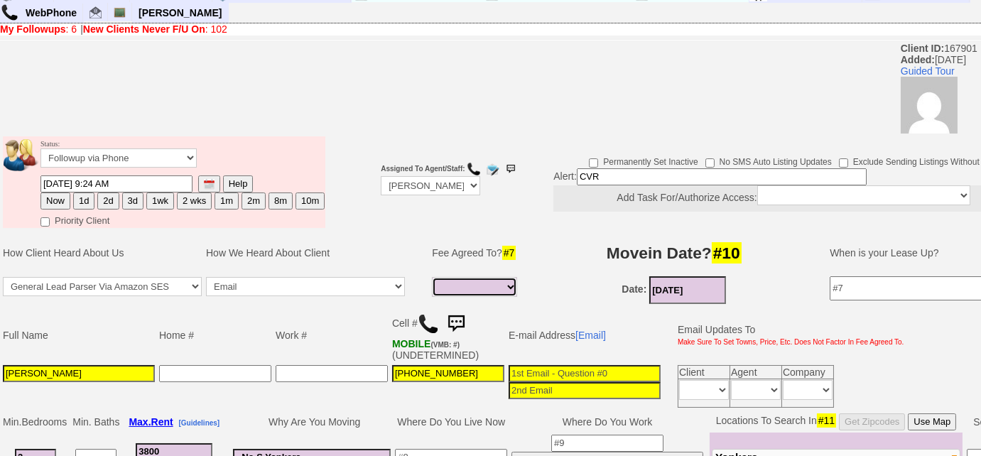
click at [465, 285] on select "Full Fee Fee: $5,472.00 Total Move in Costs: $13,072.00 1 Month Fee: $3,800.00 …" at bounding box center [474, 287] width 85 height 20
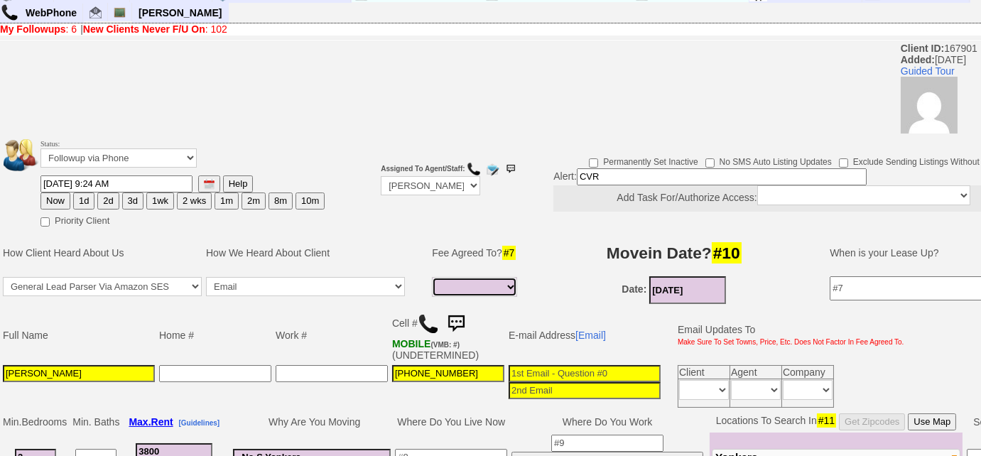
select select "Full Fee"
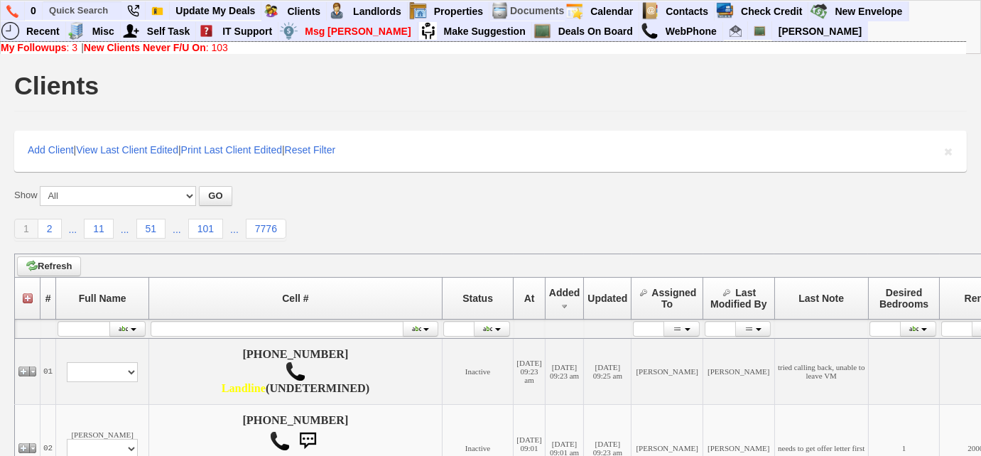
click at [57, 48] on b "My Followups" at bounding box center [34, 47] width 66 height 11
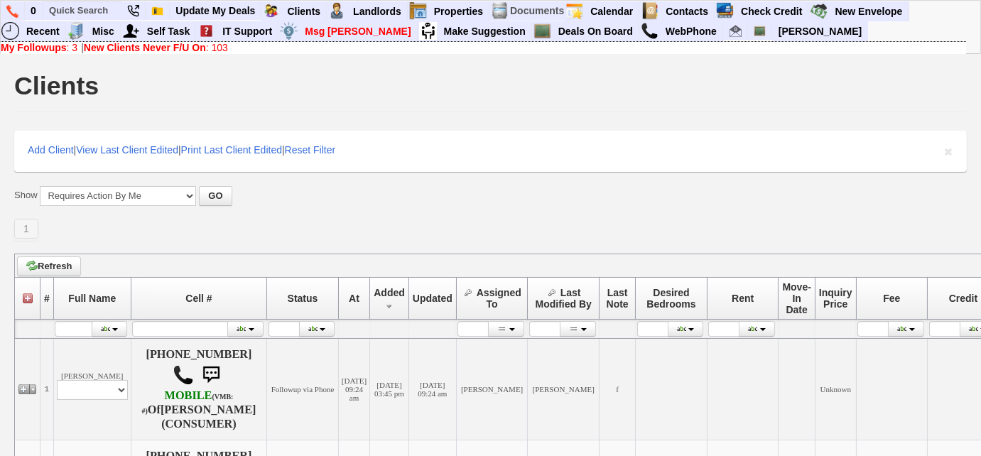
click at [138, 48] on b "New Clients Never F/U On" at bounding box center [145, 47] width 122 height 11
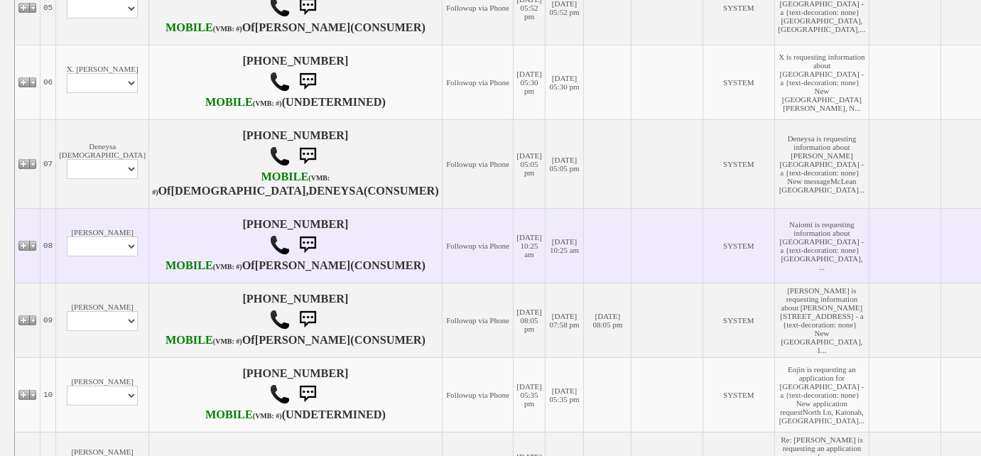
scroll to position [774, 0]
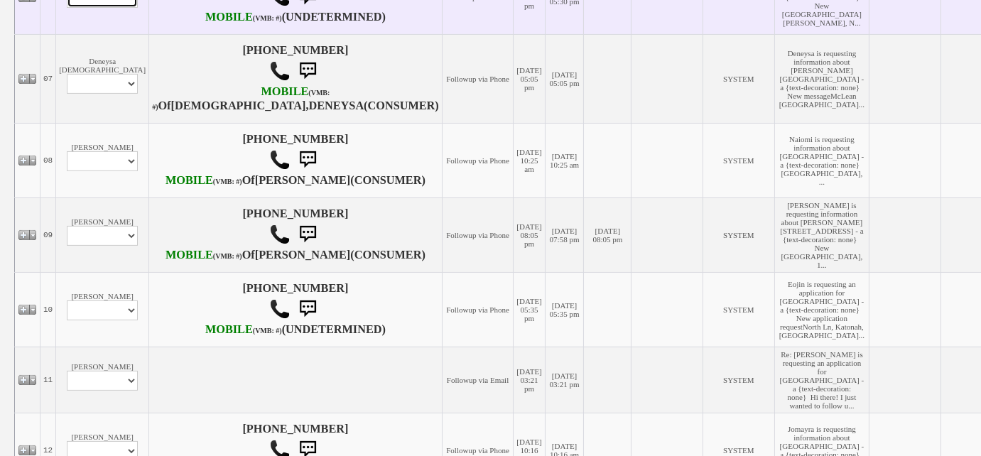
select select "ChangeURL,/crm/custom/edit_client_form.php?redirect=%2Fcrm%2Fclients.php&id=167…"
select select
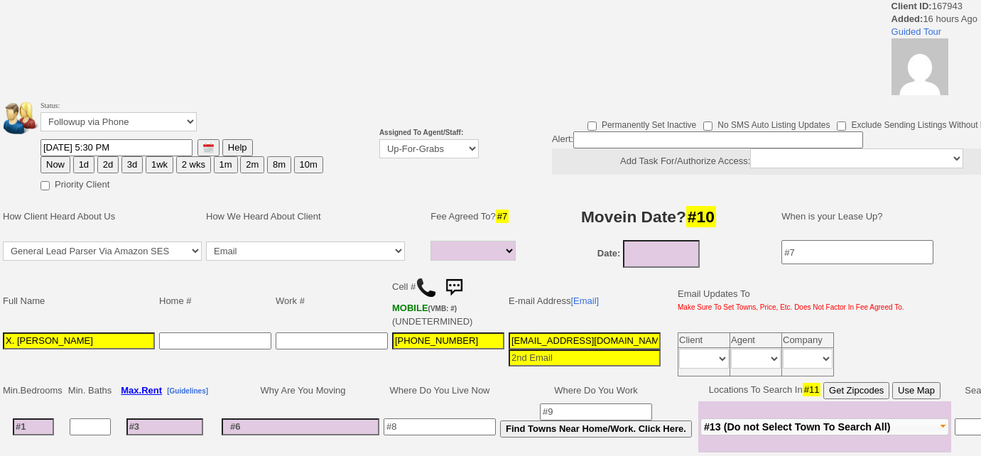
select select
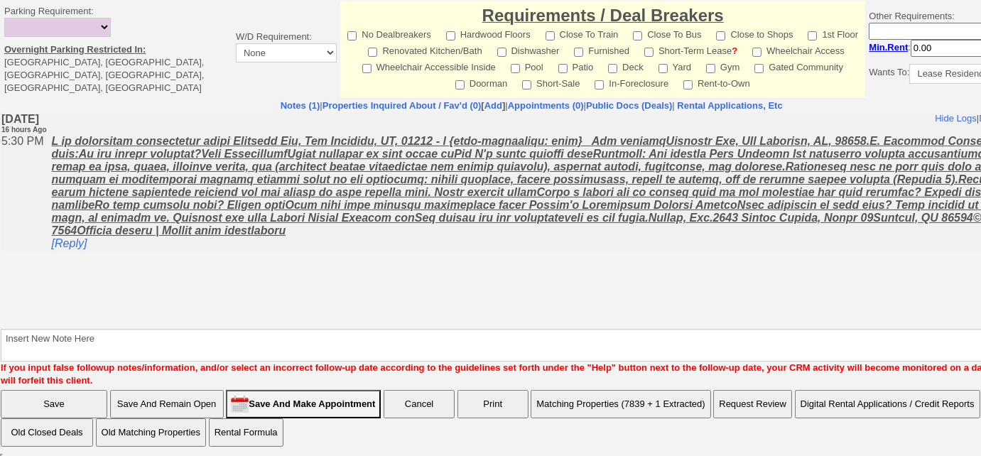
scroll to position [681, 0]
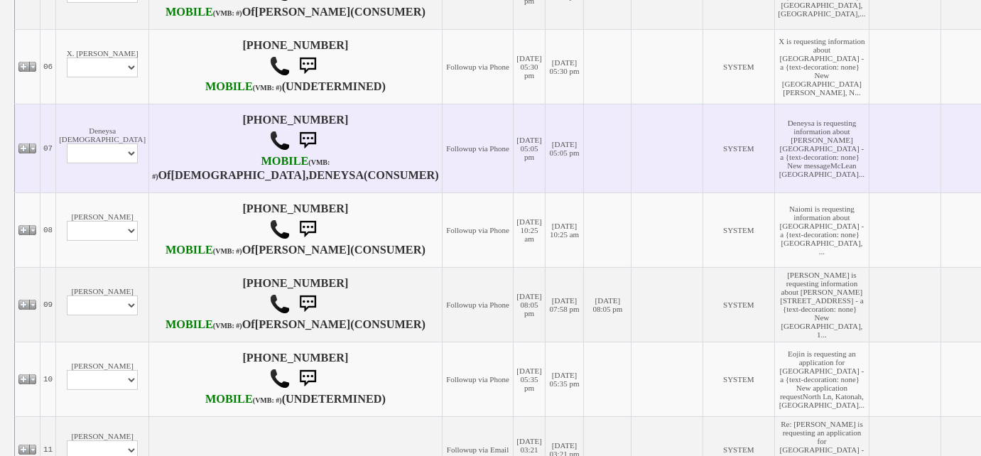
scroll to position [580, 0]
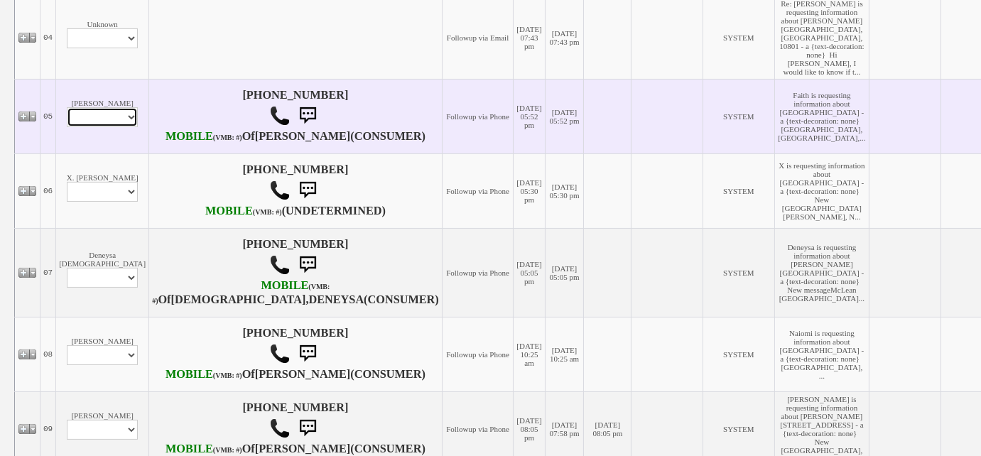
click at [95, 127] on select "Profile Edit Print Email Externally (Will Not Be Tracked In CRM) Closed Deals" at bounding box center [102, 117] width 71 height 20
select select "ChangeURL,/crm/custom/edit_client_form.php?redirect=%2Fcrm%2Fclients.php&id=167…"
click at [67, 127] on select "Profile Edit Print Email Externally (Will Not Be Tracked In CRM) Closed Deals" at bounding box center [102, 117] width 71 height 20
select select
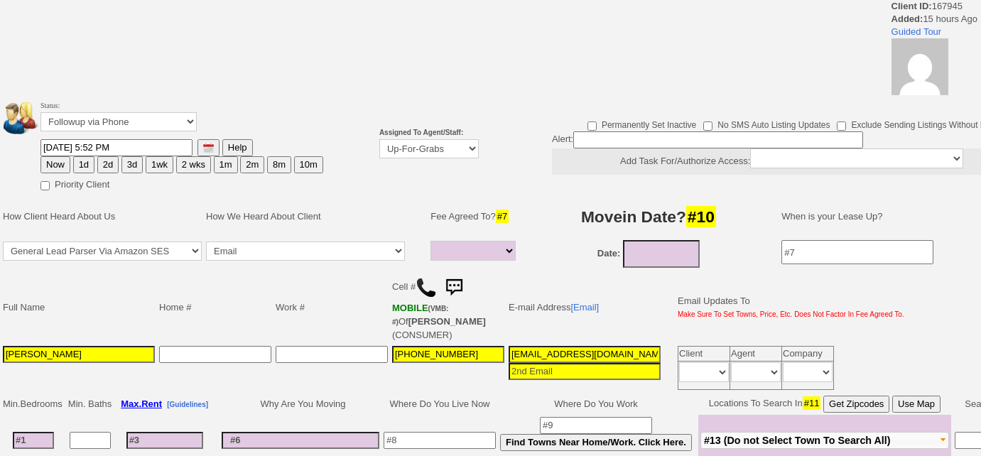
select select
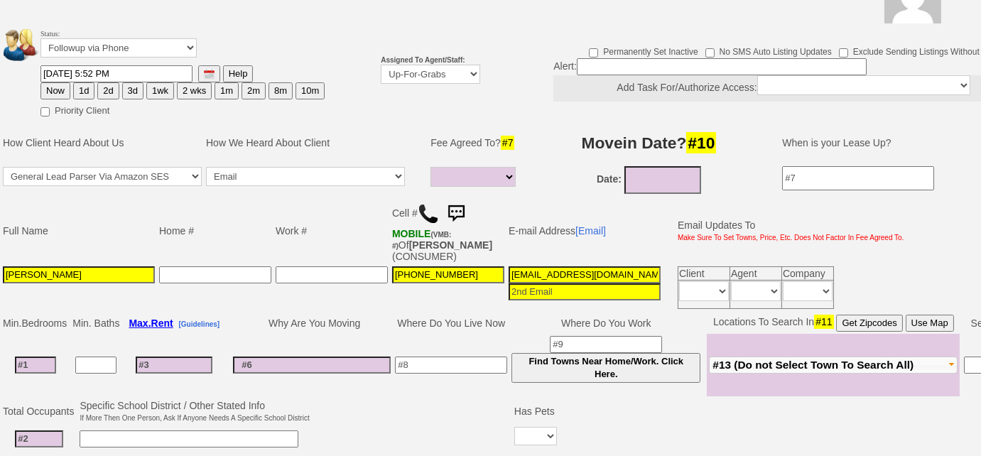
scroll to position [49, 0]
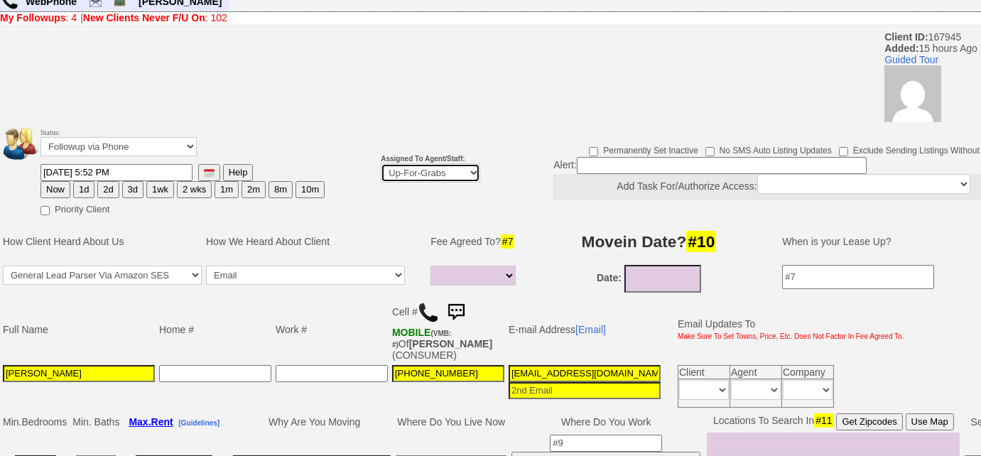
click at [441, 171] on select "Up-For-Grabs ***** STAFF ***** Bob Bruno 914-419-3579 Cristy Liberto 914-486-10…" at bounding box center [430, 172] width 99 height 19
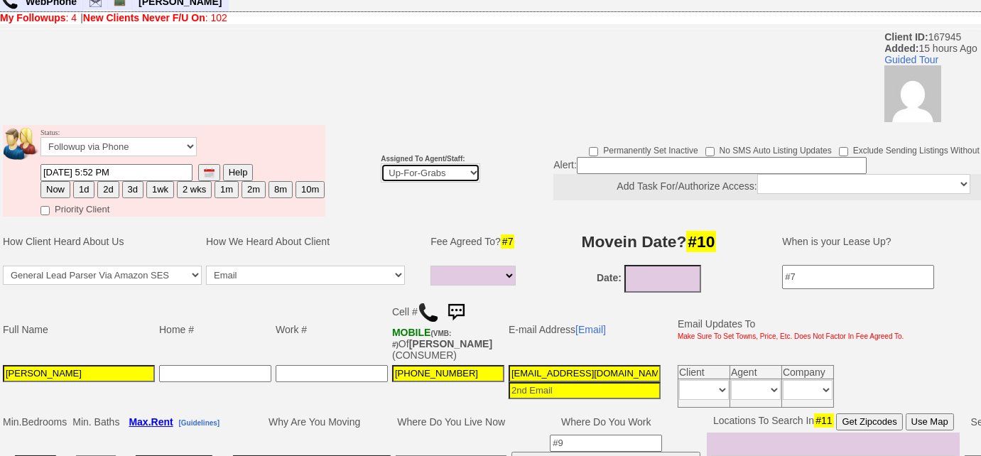
select select "227"
click at [381, 163] on select "Up-For-Grabs ***** STAFF ***** Bob Bruno 914-419-3579 Cristy Liberto 914-486-10…" at bounding box center [430, 172] width 99 height 19
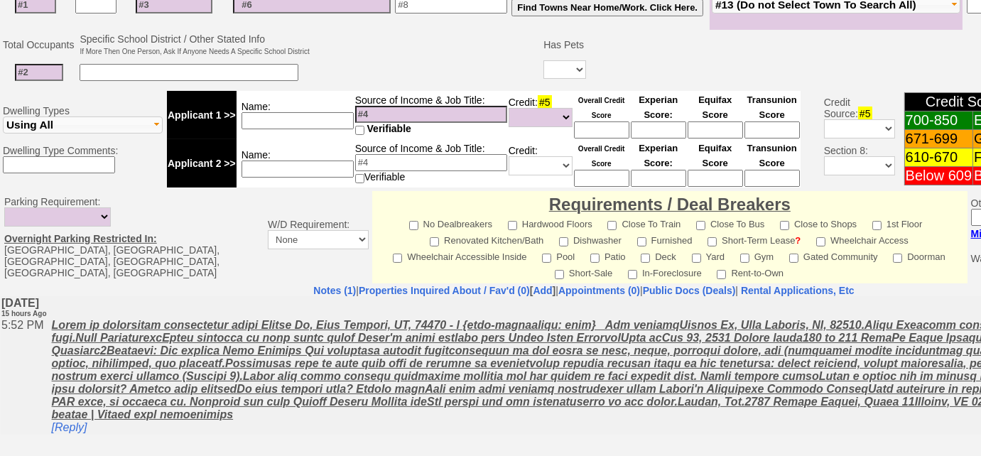
scroll to position [114, 0]
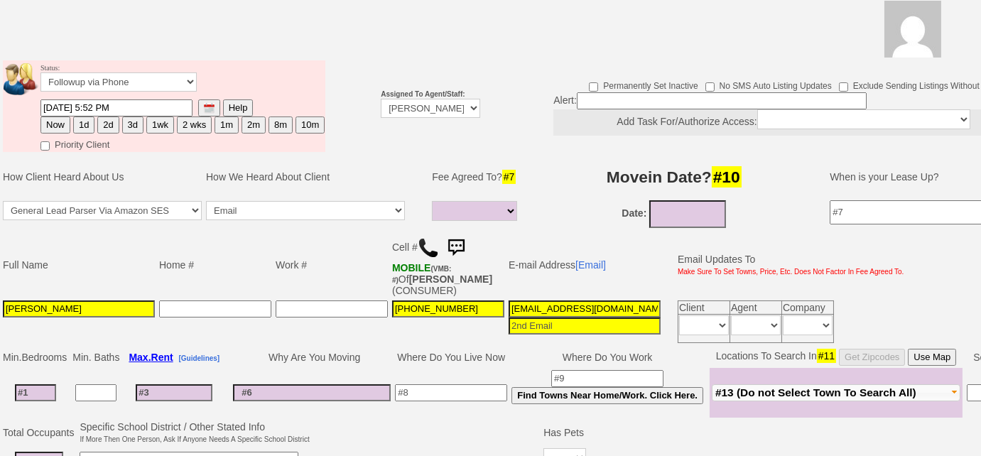
click at [60, 122] on button "Now" at bounding box center [55, 124] width 30 height 17
type input "09/17/2025 09:32 AM"
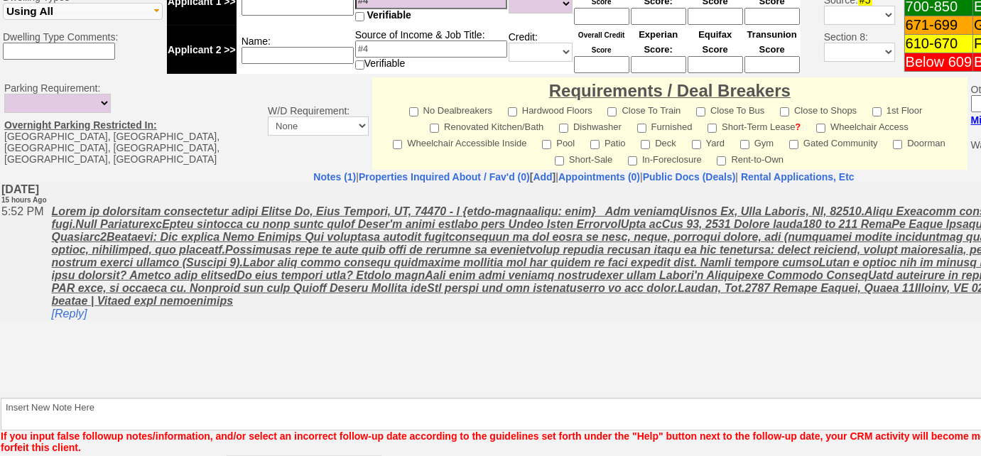
scroll to position [673, 0]
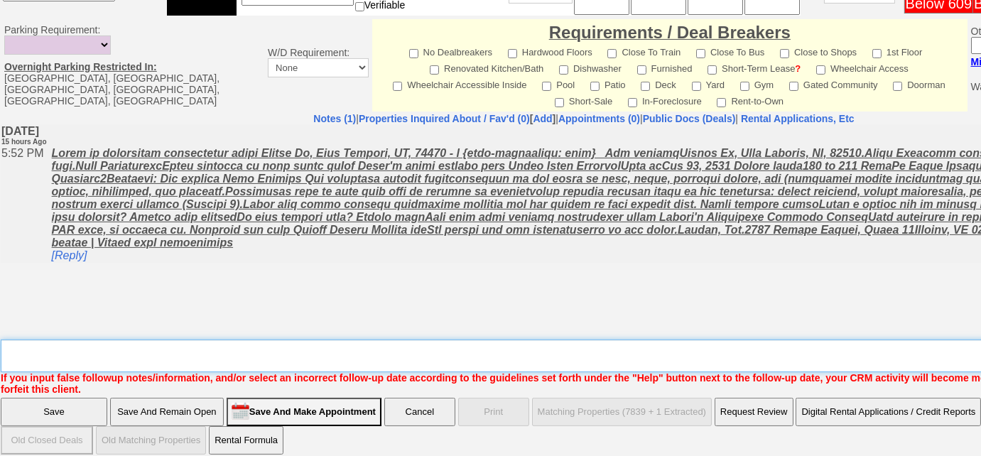
click at [277, 351] on textarea "Insert New Note Here" at bounding box center [589, 355] width 1176 height 33
type textarea "f"
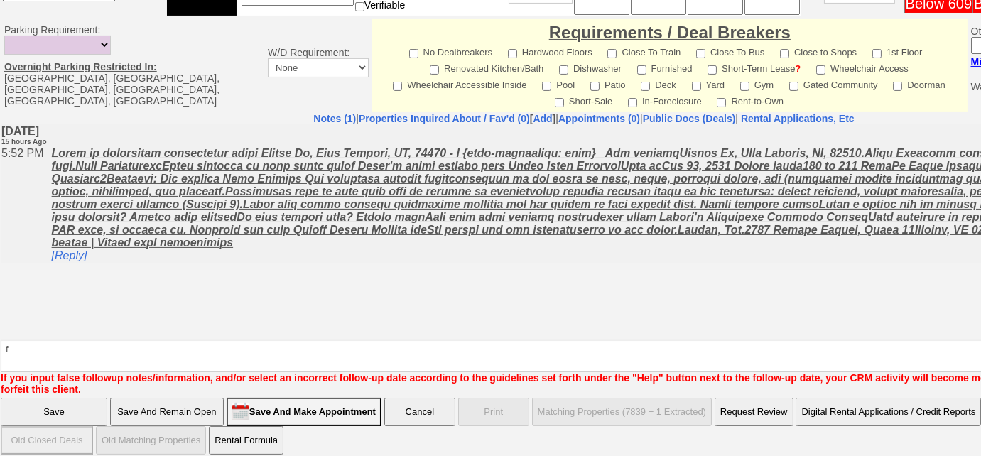
click at [189, 398] on input "Save And Remain Open" at bounding box center [167, 412] width 114 height 28
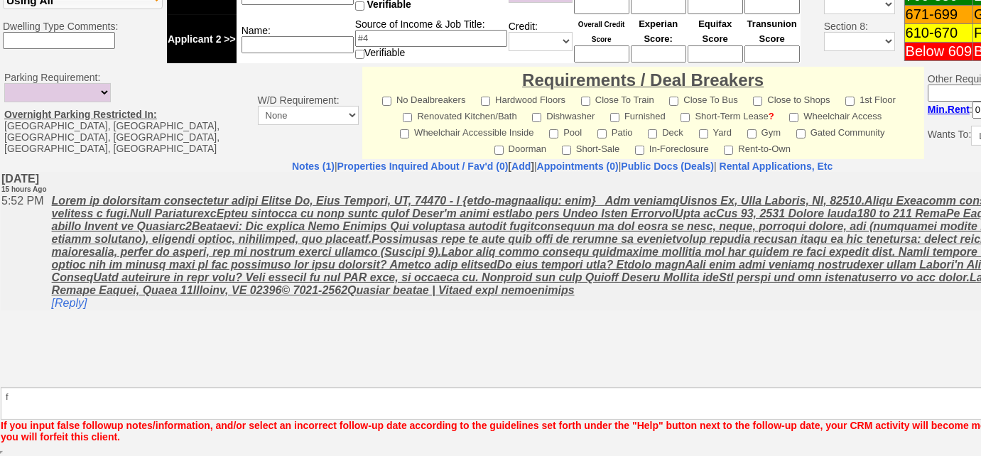
scroll to position [624, 0]
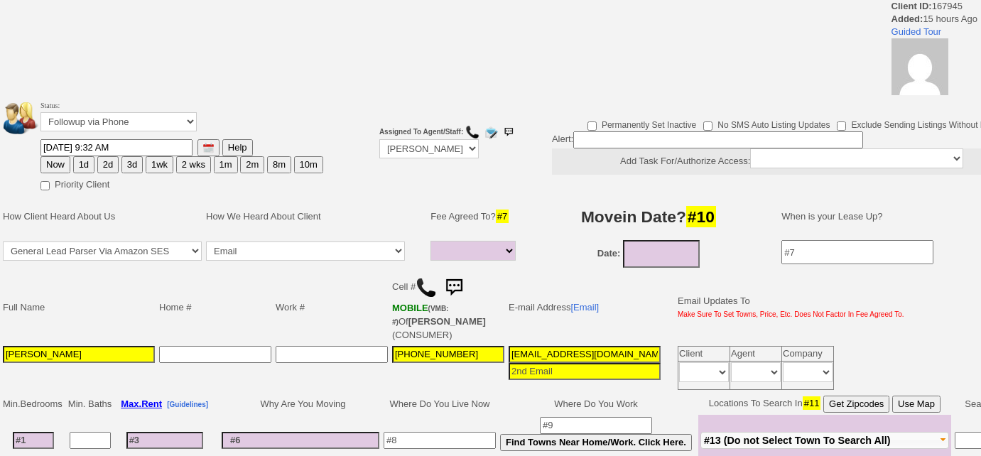
select select
click at [427, 282] on img at bounding box center [425, 287] width 21 height 21
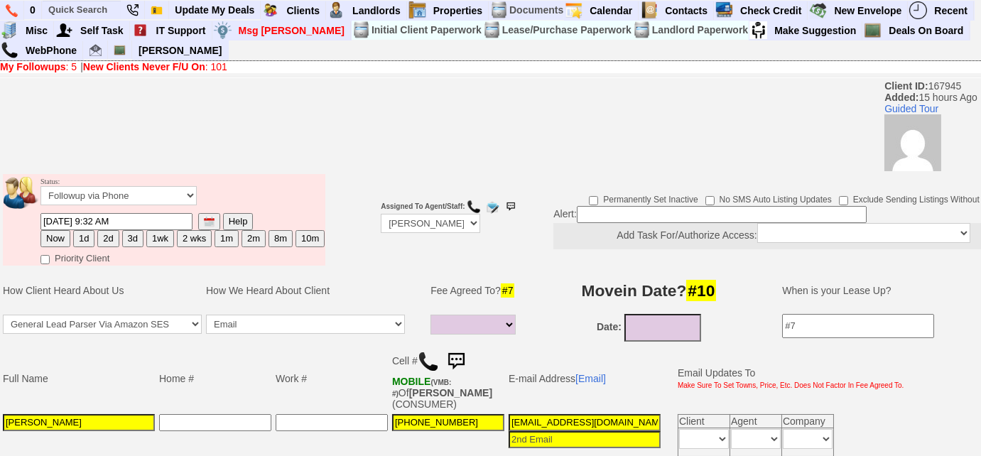
click at [134, 237] on button "3d" at bounding box center [132, 238] width 21 height 17
type input "[DATE] 09:33 AM"
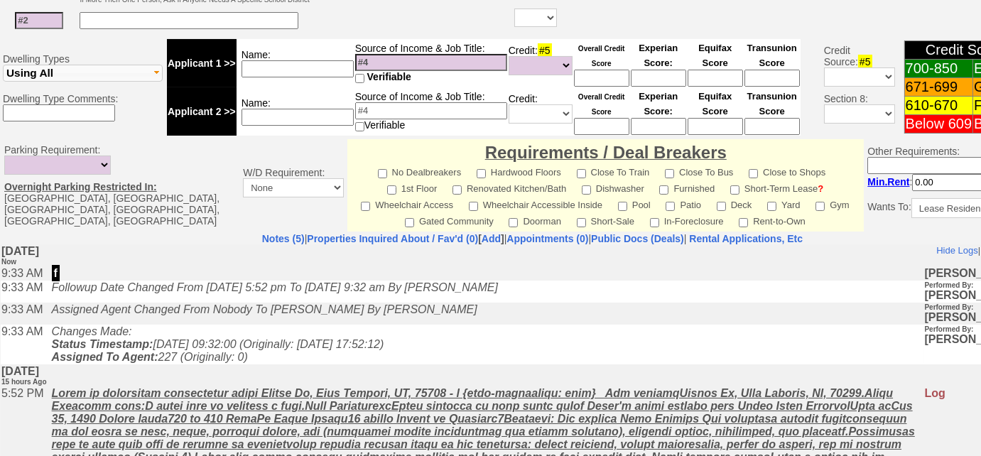
scroll to position [695, 0]
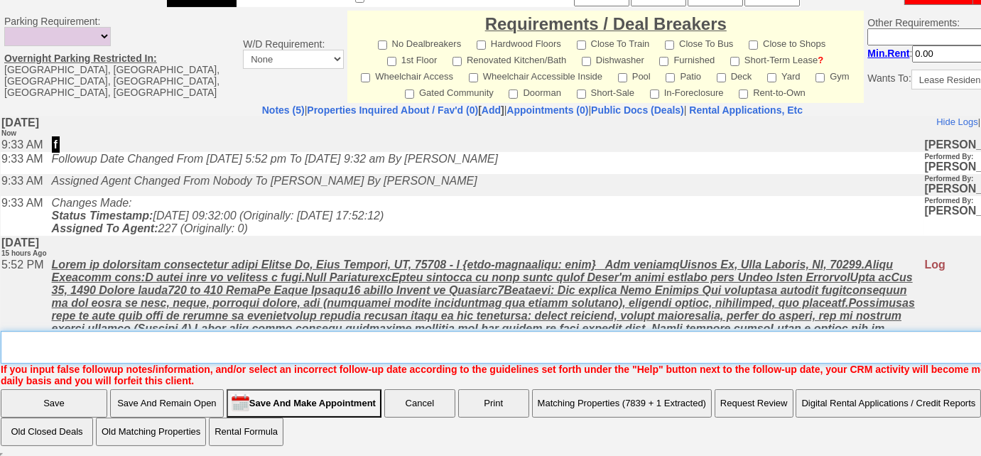
click at [382, 354] on textarea "Insert New Note Here" at bounding box center [537, 347] width 1073 height 33
type textarea "Left VM to FU"
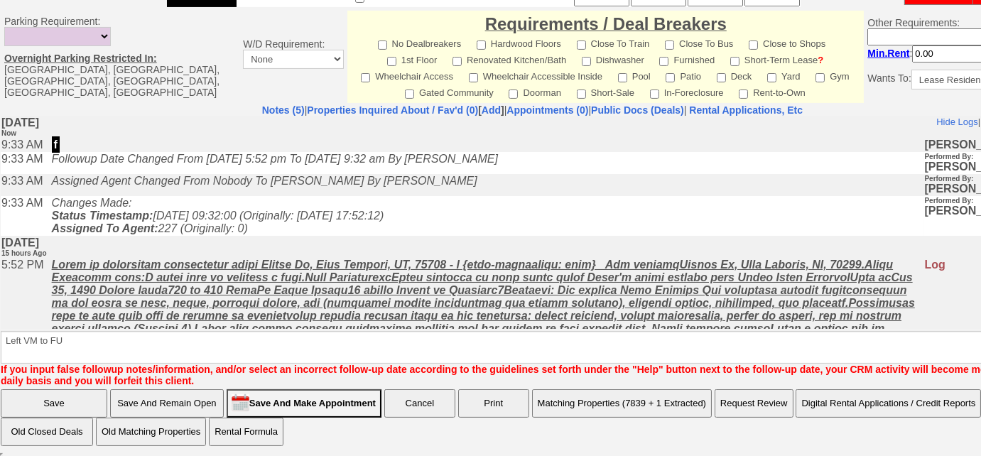
click at [75, 406] on input "Save" at bounding box center [54, 403] width 107 height 28
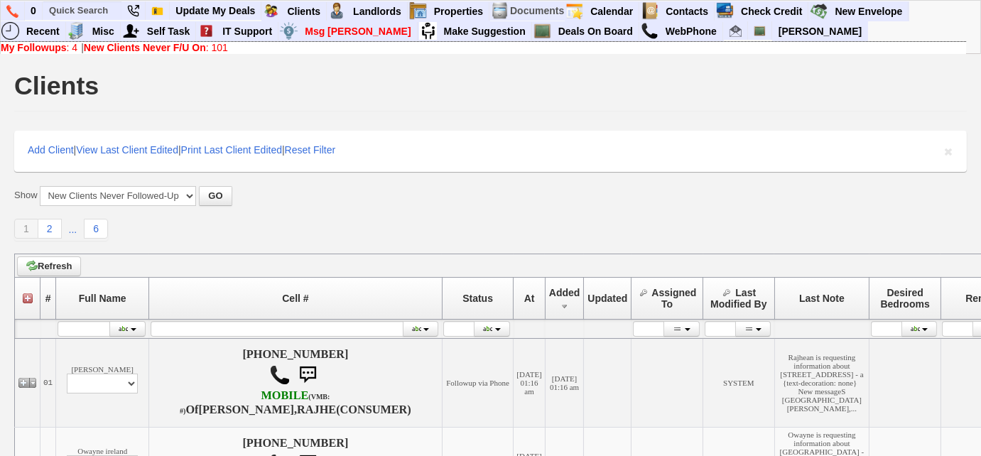
click at [167, 51] on b "New Clients Never F/U On" at bounding box center [145, 47] width 122 height 11
click at [48, 50] on b "My Followups" at bounding box center [34, 47] width 66 height 11
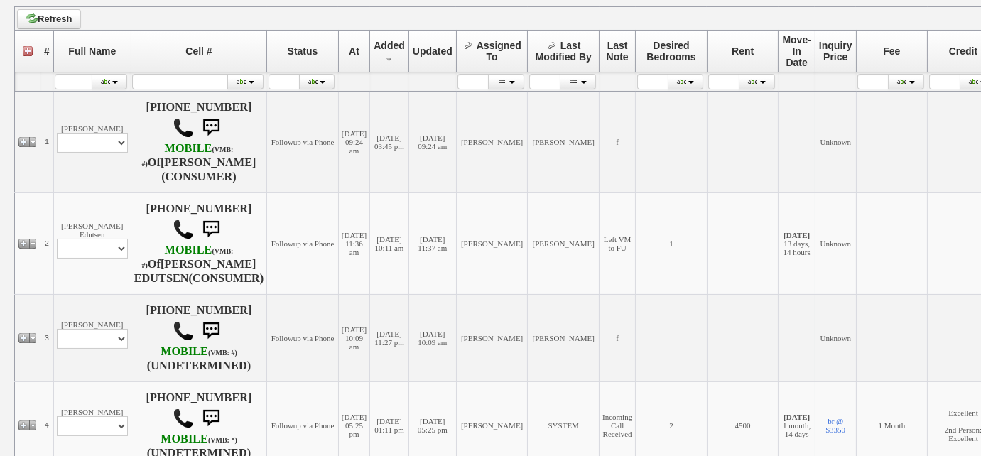
scroll to position [243, 0]
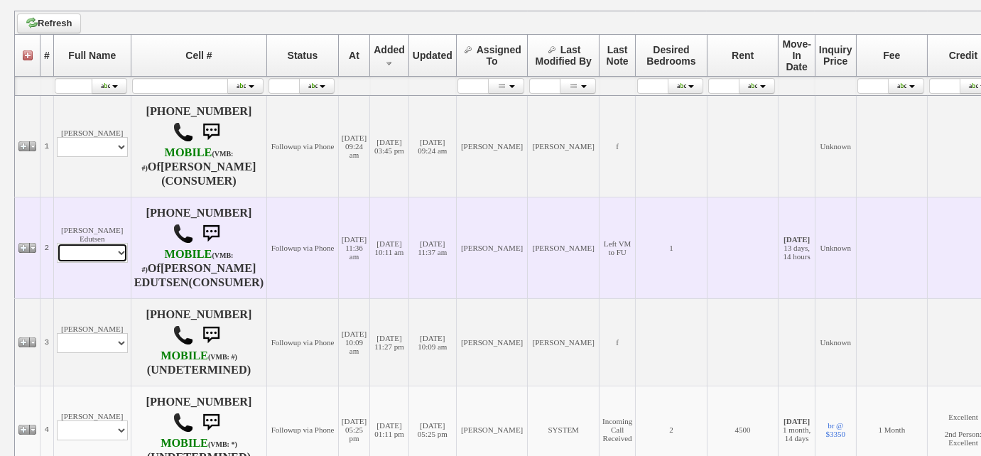
click at [123, 253] on select "Profile Edit Print Closed Deals" at bounding box center [92, 253] width 71 height 20
select select "ChangeURL,/crm/custom/edit_client_form.php?redirect=%2Fcrm%2Fclients.php&id=165…"
click at [57, 243] on select "Profile Edit Print Closed Deals" at bounding box center [92, 253] width 71 height 20
select select
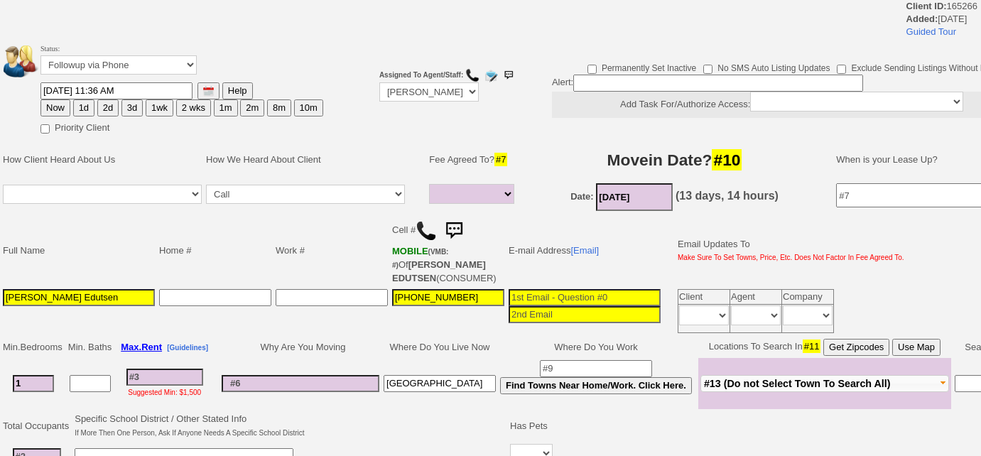
select select
drag, startPoint x: 176, startPoint y: 57, endPoint x: 174, endPoint y: 67, distance: 10.9
click at [176, 57] on select "Followup via Phone Followup via Email Followup When Section 8 Property Found De…" at bounding box center [118, 64] width 156 height 19
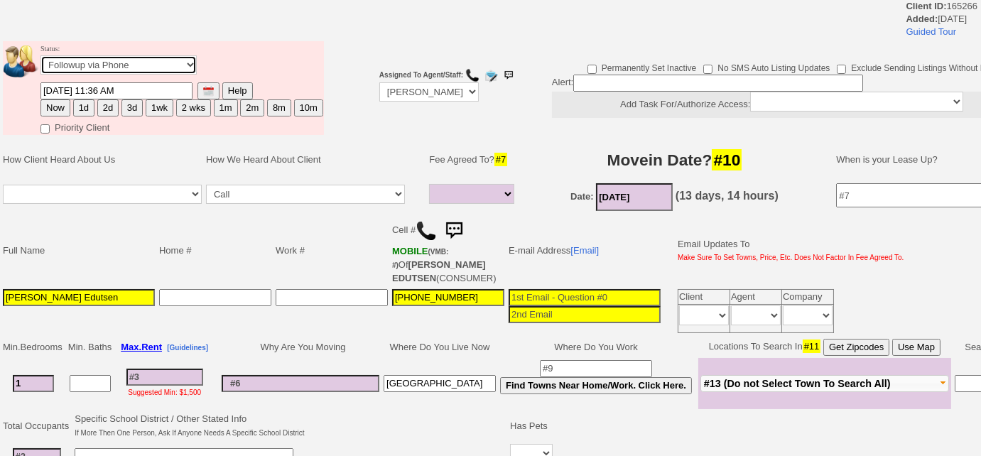
select select "Inactive"
click at [40, 55] on select "Followup via Phone Followup via Email Followup When Section 8 Property Found De…" at bounding box center [118, 64] width 156 height 19
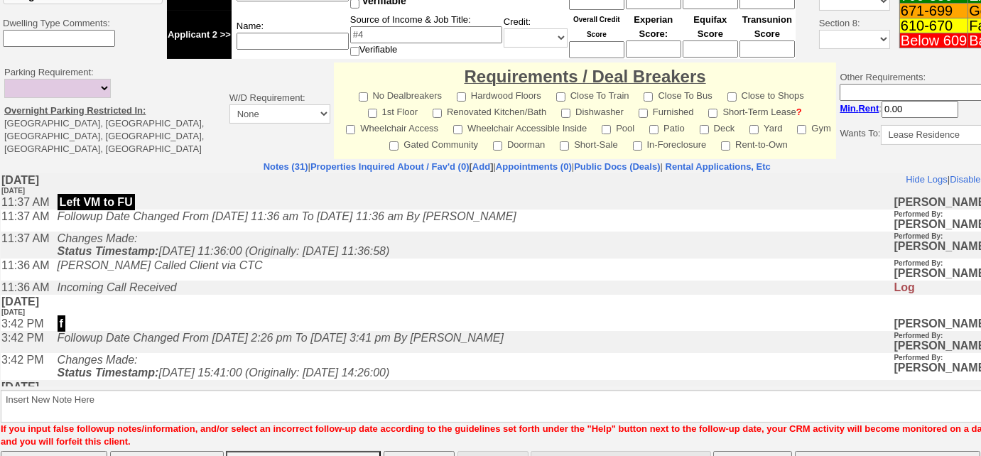
scroll to position [534, 0]
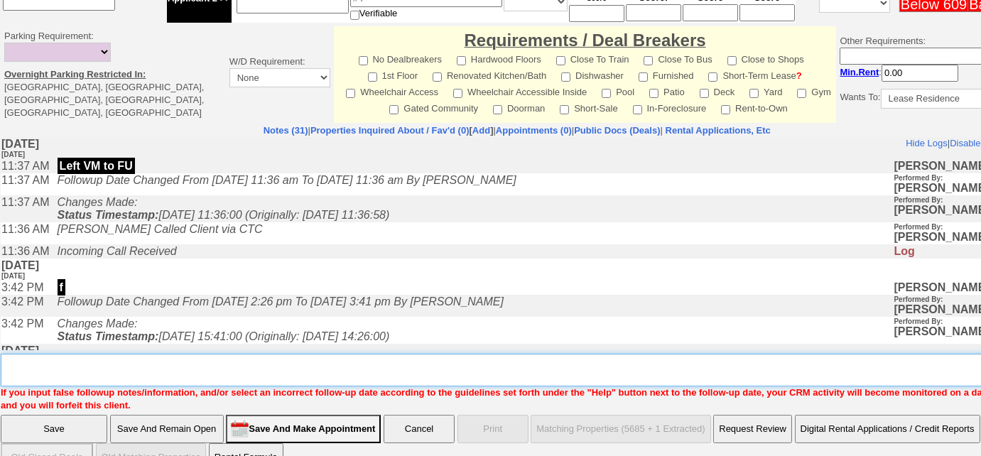
click at [343, 354] on textarea "Insert New Note Here" at bounding box center [522, 370] width 1043 height 33
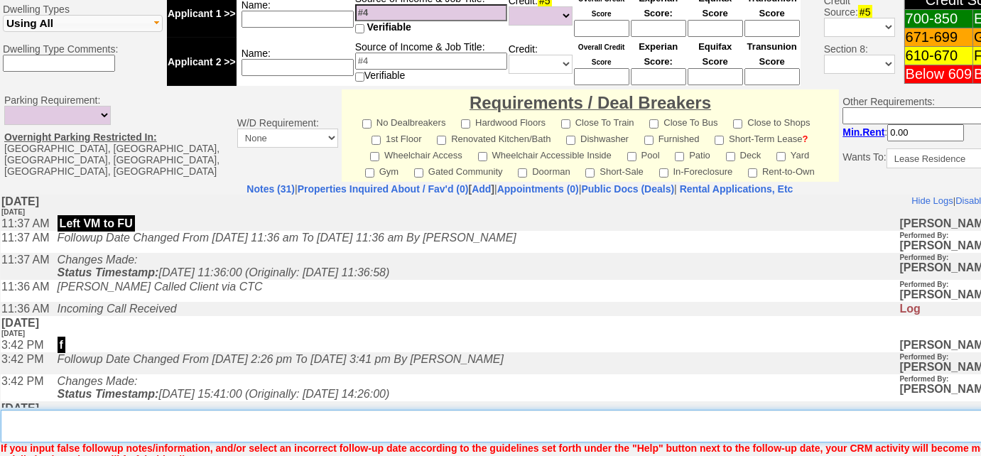
scroll to position [613, 0]
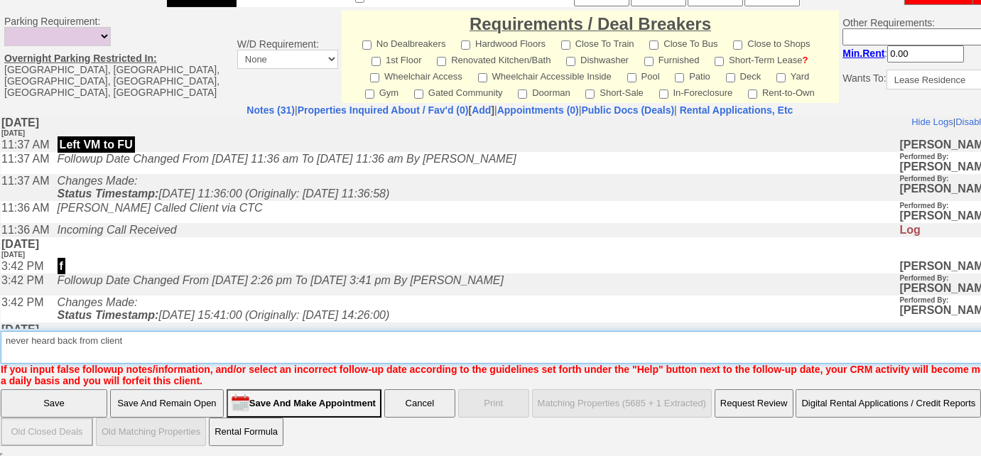
drag, startPoint x: 149, startPoint y: 338, endPoint x: 0, endPoint y: 333, distance: 149.2
click at [0, 333] on td "Notes (31) | Properties Inquired About / Fav'd (0) [ Add ] | Appointments (0) |…" at bounding box center [520, 245] width 1040 height 283
type textarea "never heard back from client"
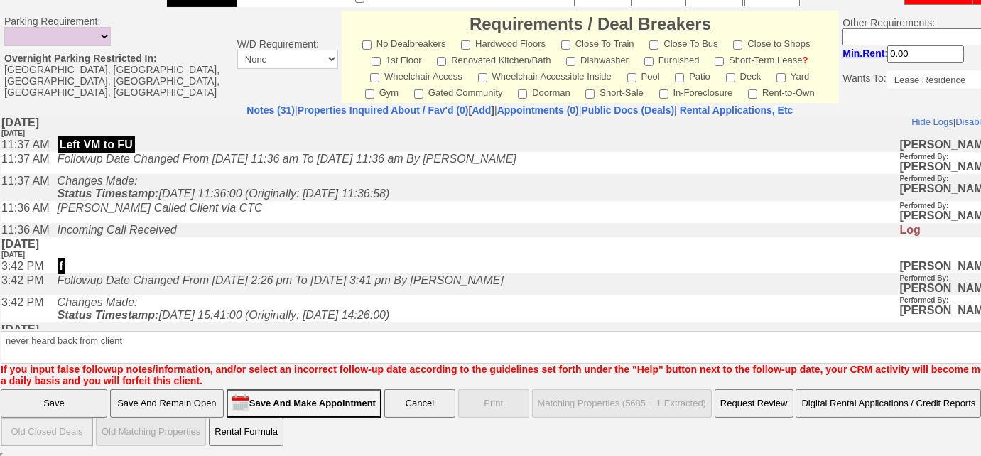
click at [65, 396] on input "Save" at bounding box center [54, 403] width 107 height 28
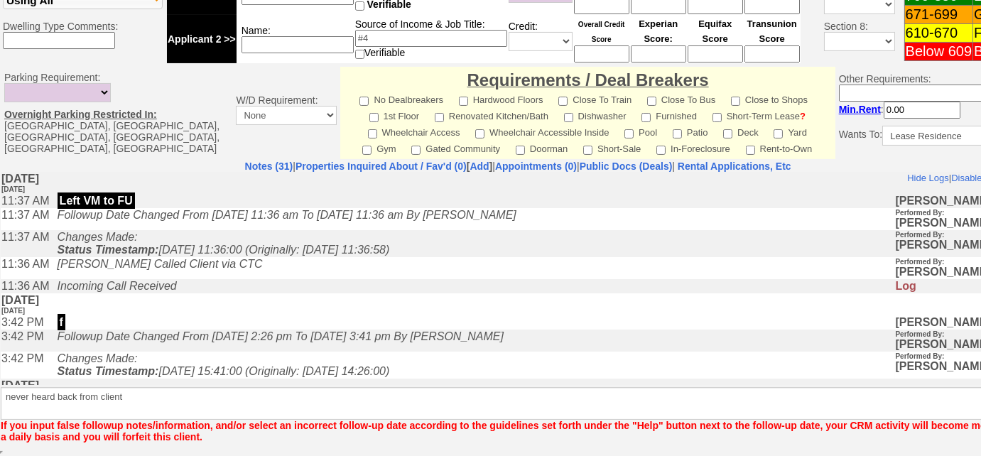
scroll to position [556, 0]
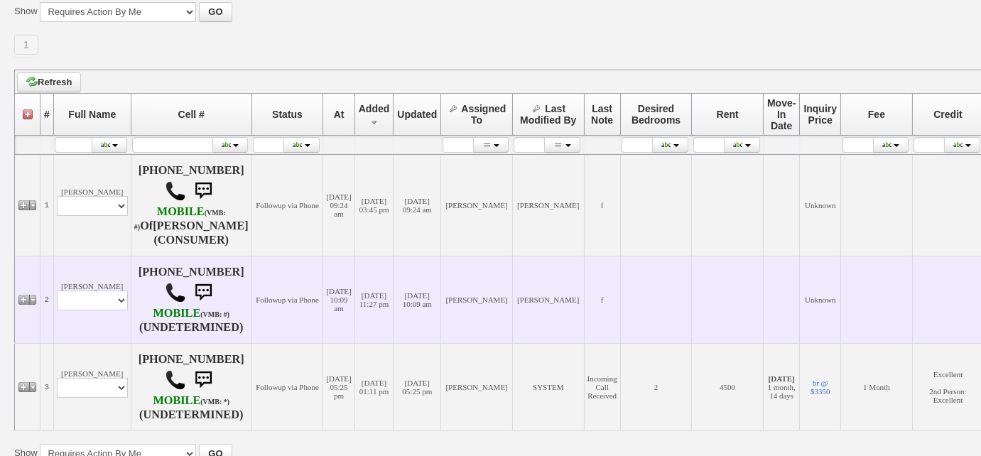
scroll to position [272, 0]
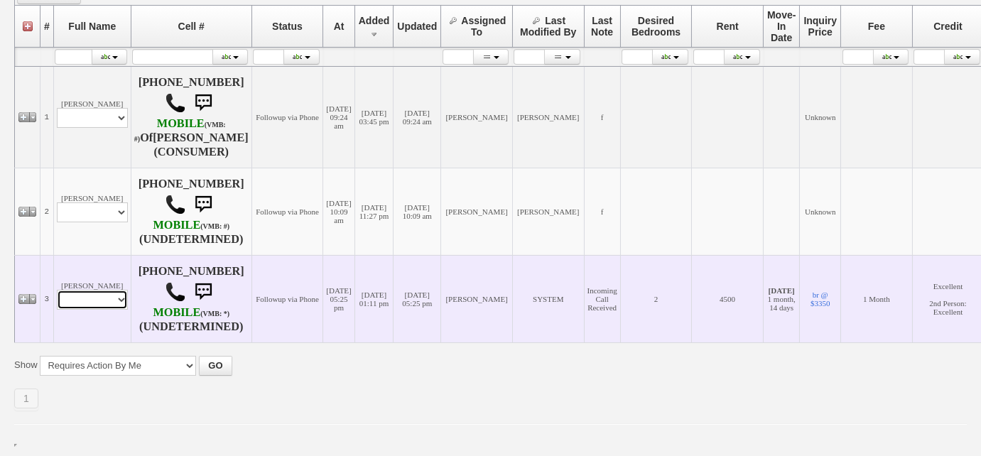
click at [118, 302] on select "Profile Edit Print Email Externally (Will Not Be Tracked In CRM) Closed Deals" at bounding box center [92, 300] width 71 height 20
select select "ChangeURL,/crm/custom/edit_client_form.php?redirect=%2Fcrm%2Fclients.php&id=102…"
click at [57, 290] on select "Profile Edit Print Email Externally (Will Not Be Tracked In CRM) Closed Deals" at bounding box center [92, 300] width 71 height 20
select select
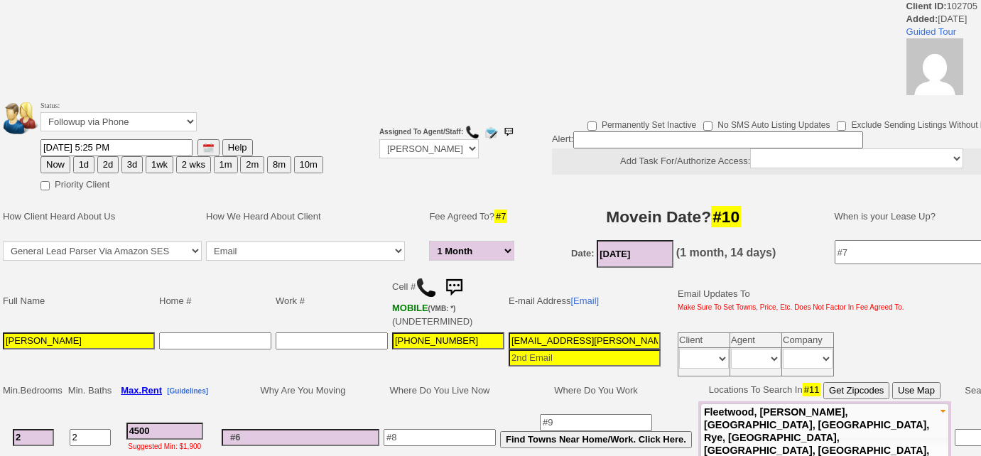
select select "1 Month"
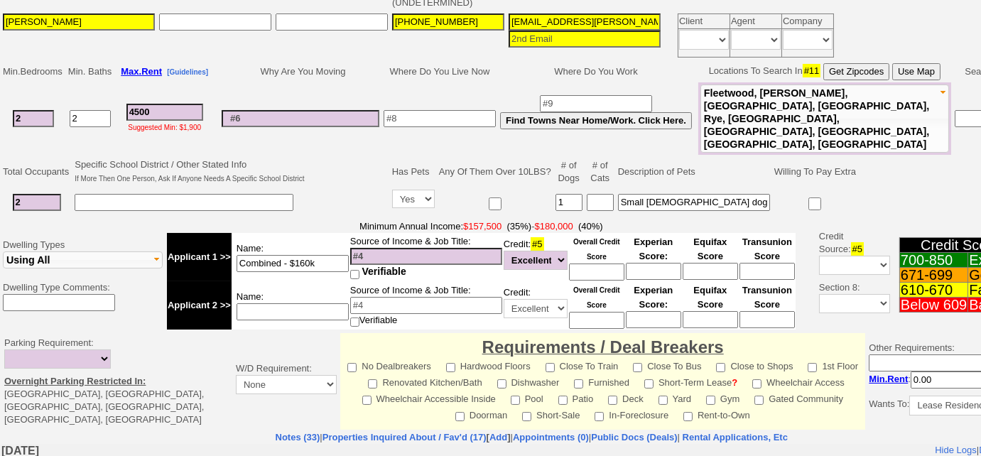
scroll to position [258, 0]
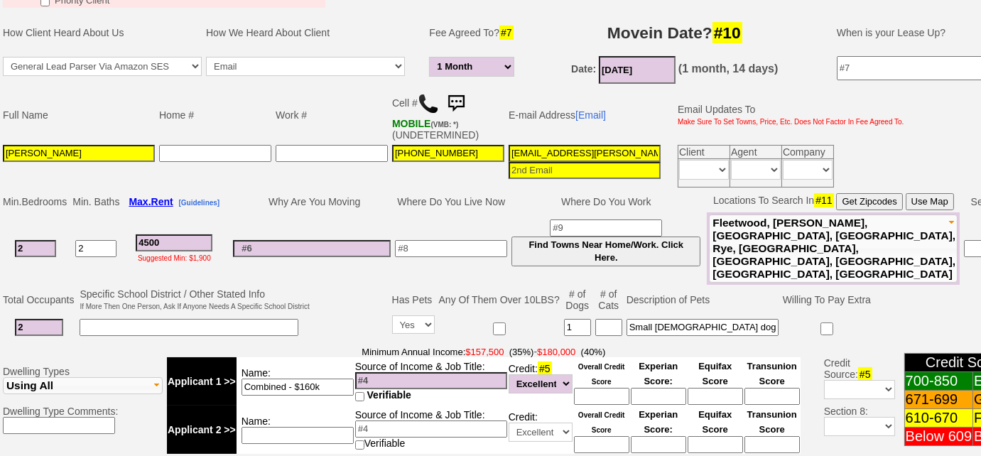
click at [428, 93] on img at bounding box center [428, 103] width 21 height 21
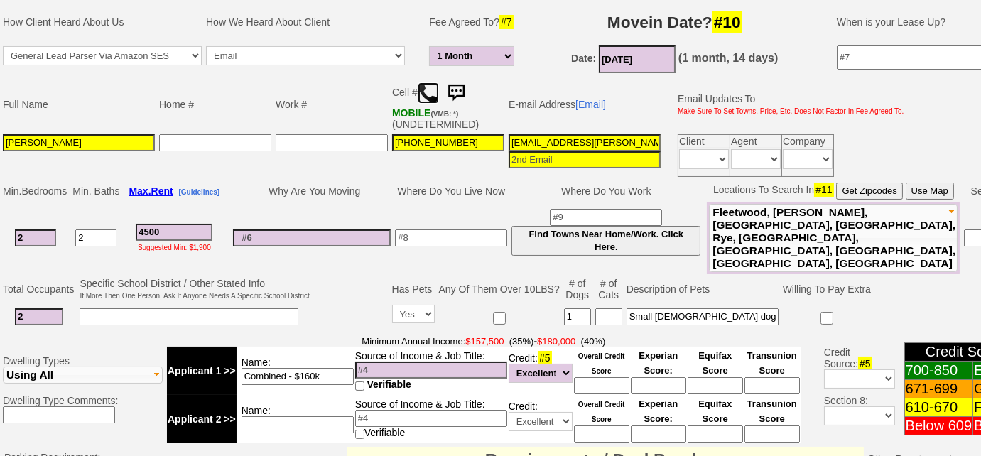
scroll to position [0, 0]
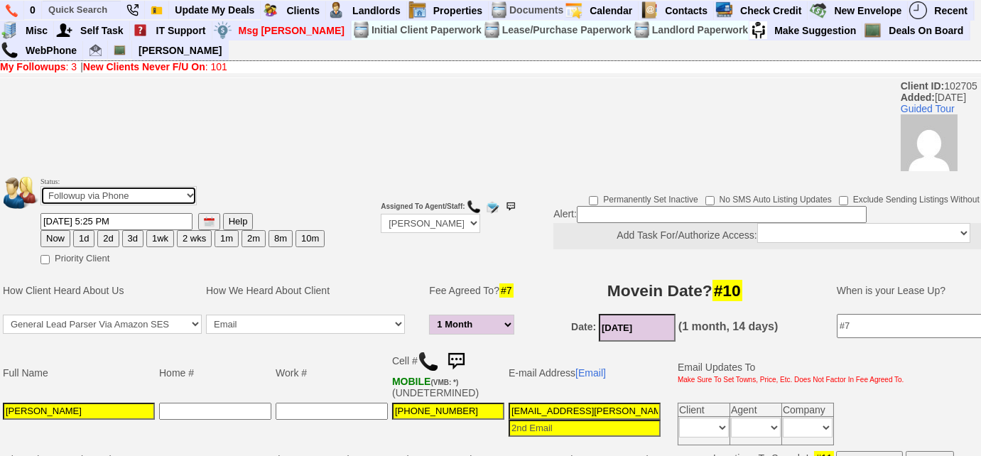
click at [153, 197] on select "Followup via Phone Followup via Email Followup When Section 8 Property Found De…" at bounding box center [118, 195] width 156 height 19
select select "Inactive"
click at [40, 186] on select "Followup via Phone Followup via Email Followup When Section 8 Property Found De…" at bounding box center [118, 195] width 156 height 19
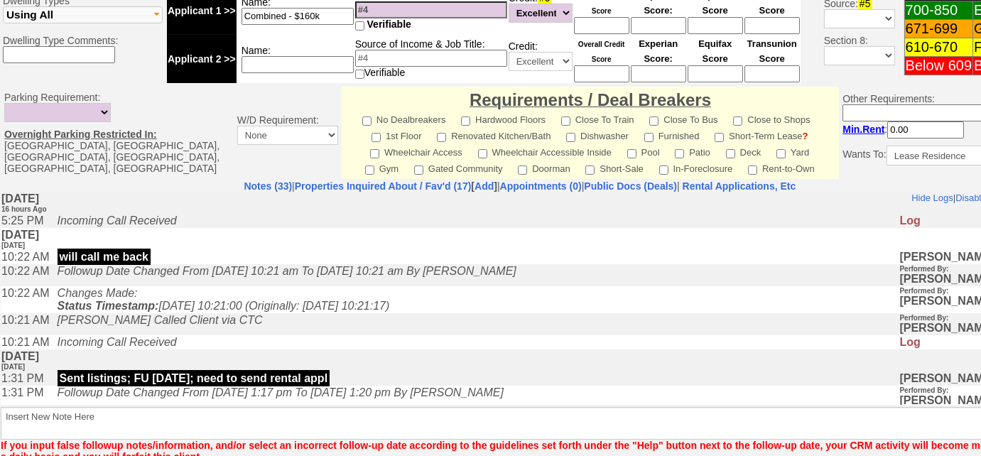
scroll to position [670, 0]
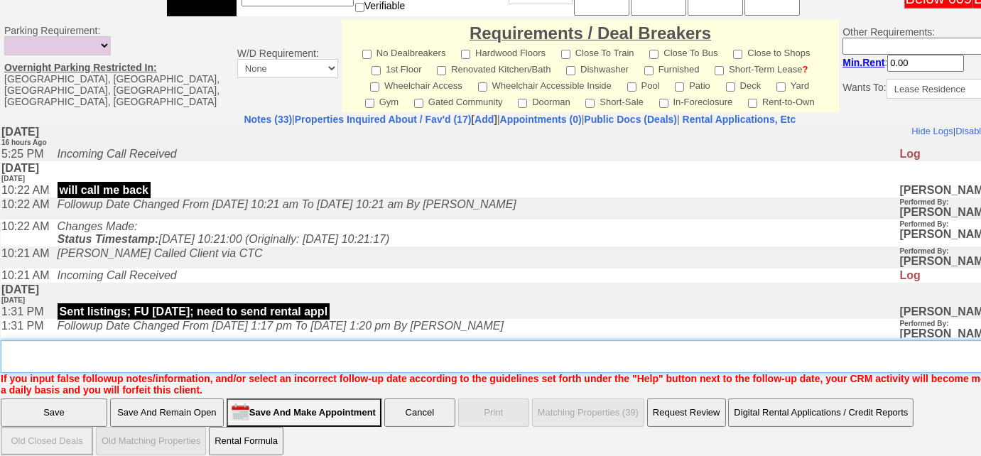
click at [178, 341] on textarea "Insert New Note Here" at bounding box center [525, 356] width 1048 height 33
type textarea "will reach back out when she's ready"
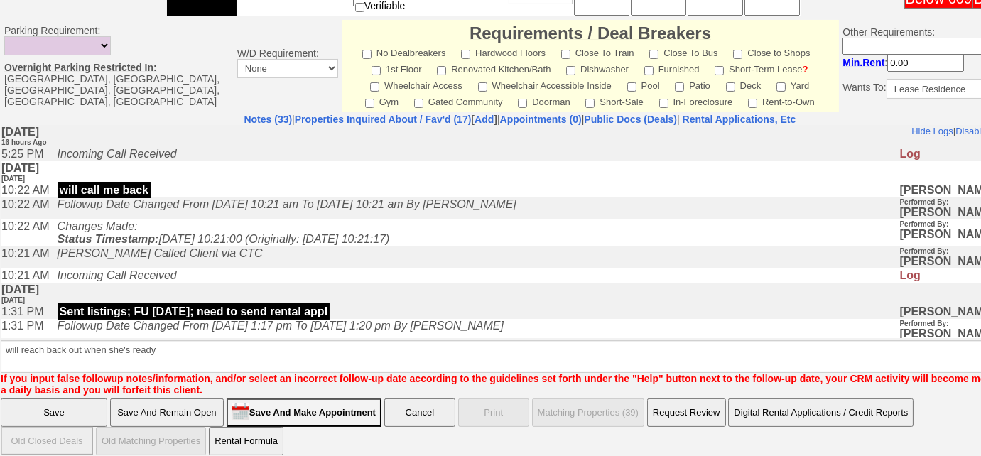
click at [70, 398] on input "Save" at bounding box center [54, 412] width 107 height 28
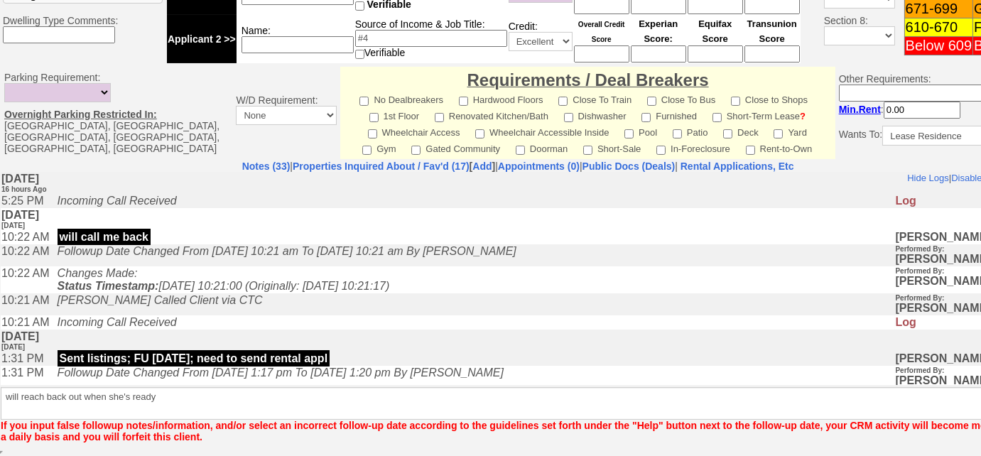
scroll to position [612, 0]
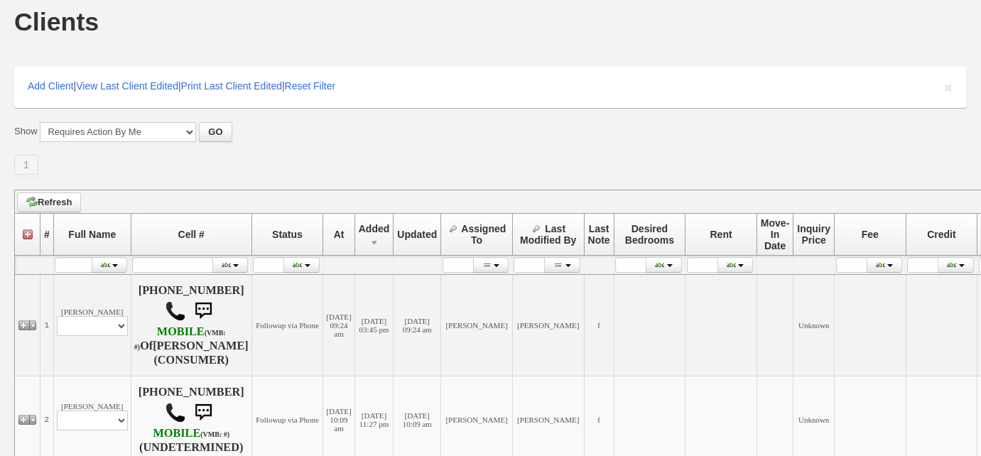
scroll to position [185, 0]
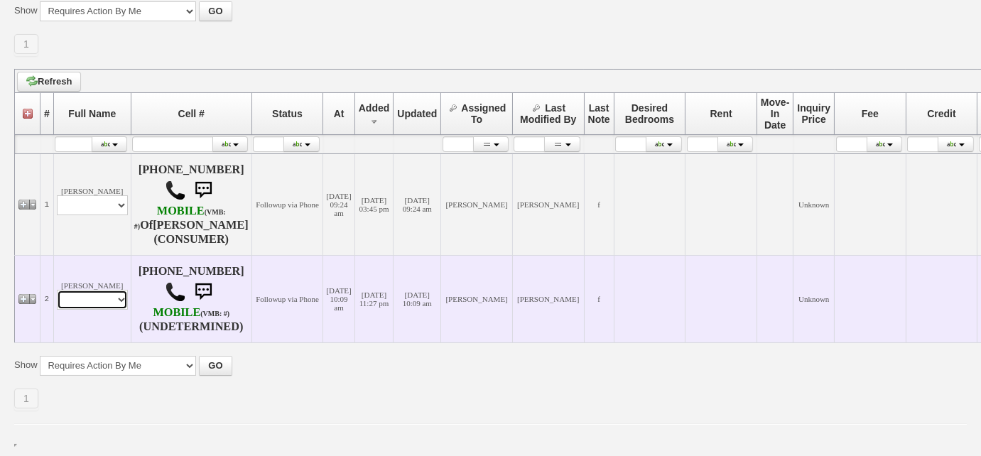
click at [119, 300] on select "Profile Edit Print Email Externally (Will Not Be Tracked In CRM) Closed Deals" at bounding box center [92, 300] width 71 height 20
select select "ChangeURL,/crm/custom/edit_client_form.php?redirect=%2Fcrm%2Fclients.php&id=137…"
click at [57, 290] on select "Profile Edit Print Email Externally (Will Not Be Tracked In CRM) Closed Deals" at bounding box center [92, 300] width 71 height 20
select select
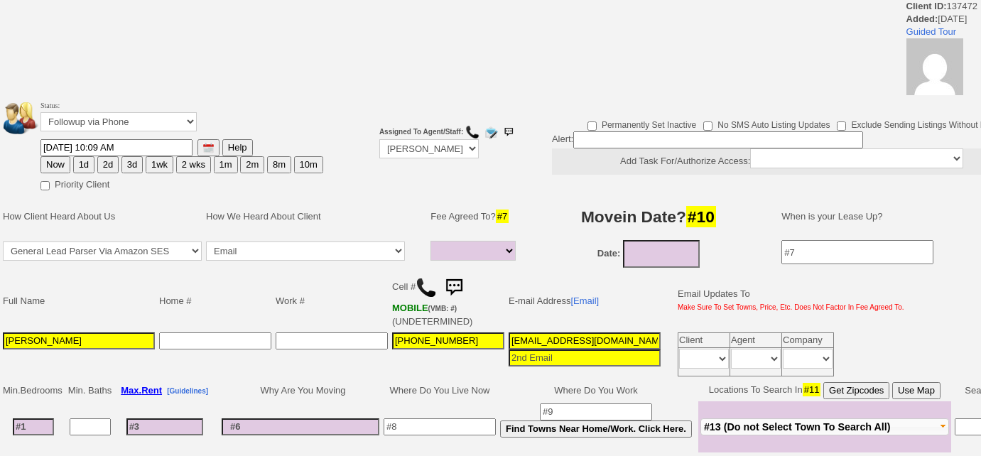
select select
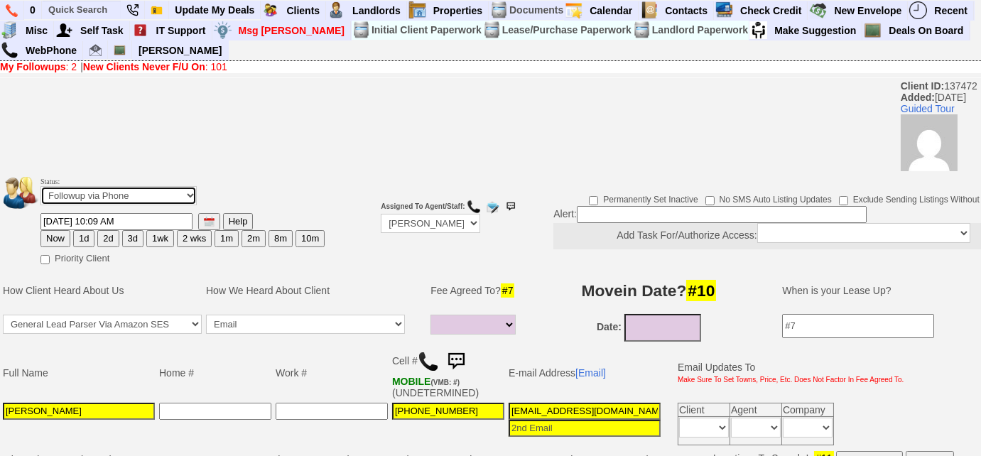
click at [151, 198] on select "Followup via Phone Followup via Email Followup When Section 8 Property Found De…" at bounding box center [118, 195] width 156 height 19
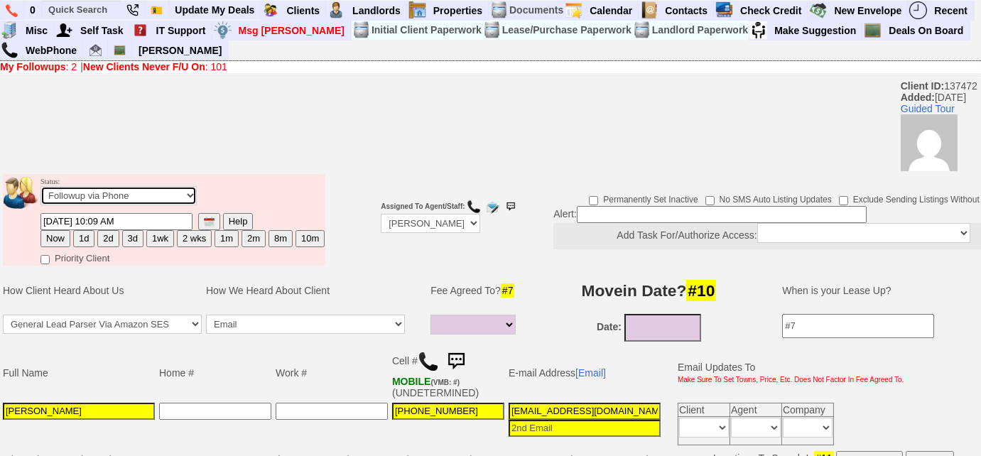
select select "Inactive"
click at [40, 186] on select "Followup via Phone Followup via Email Followup When Section 8 Property Found De…" at bounding box center [118, 195] width 156 height 19
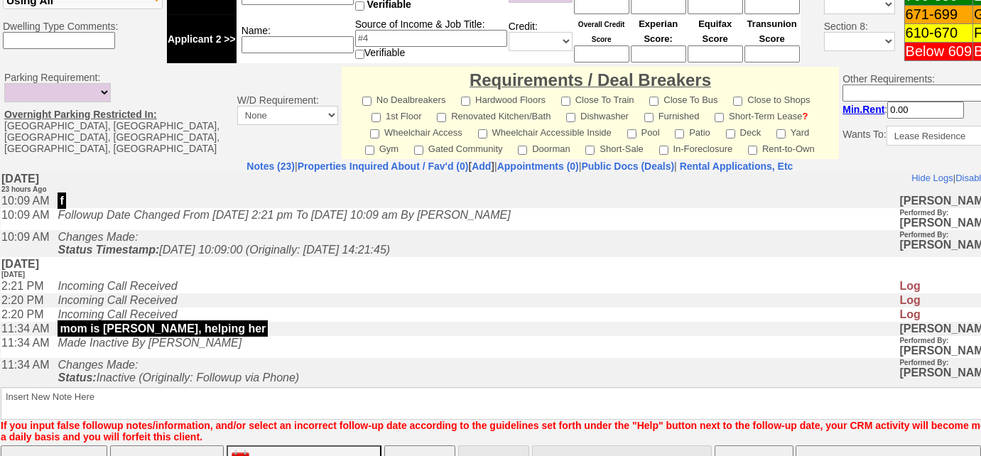
scroll to position [659, 0]
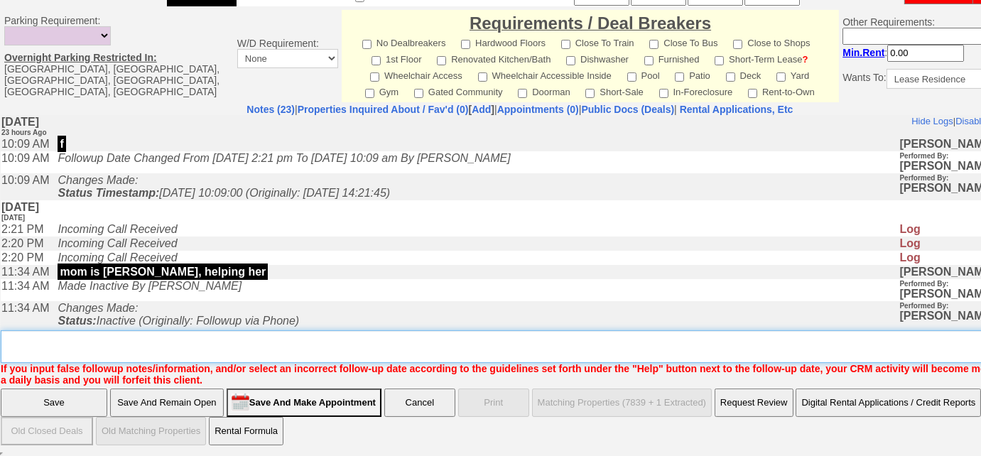
click at [193, 342] on textarea "Insert New Note Here" at bounding box center [525, 346] width 1048 height 33
type textarea "waiting for mom"
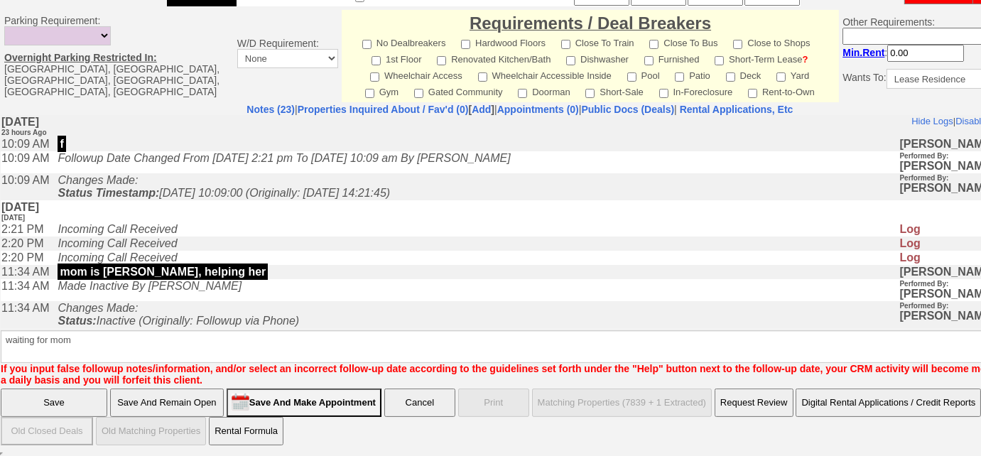
click at [41, 409] on input "Save" at bounding box center [54, 402] width 107 height 28
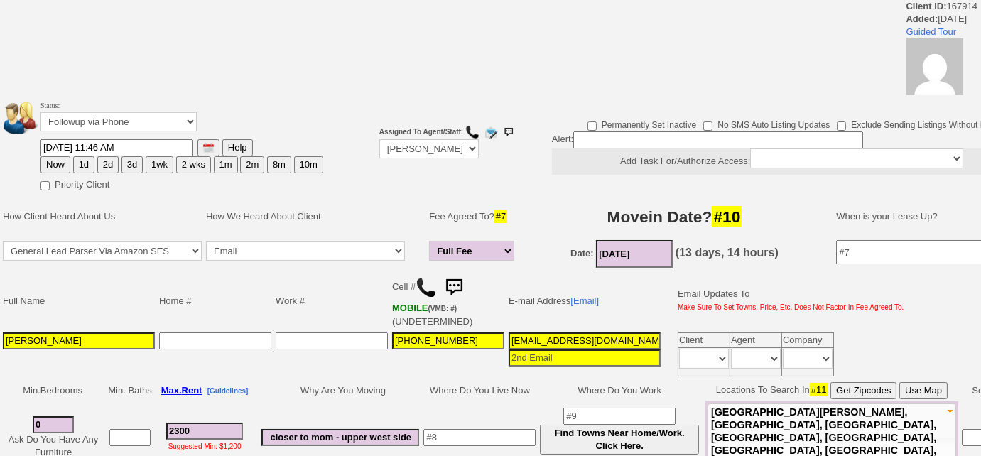
click at [427, 286] on img at bounding box center [425, 287] width 21 height 21
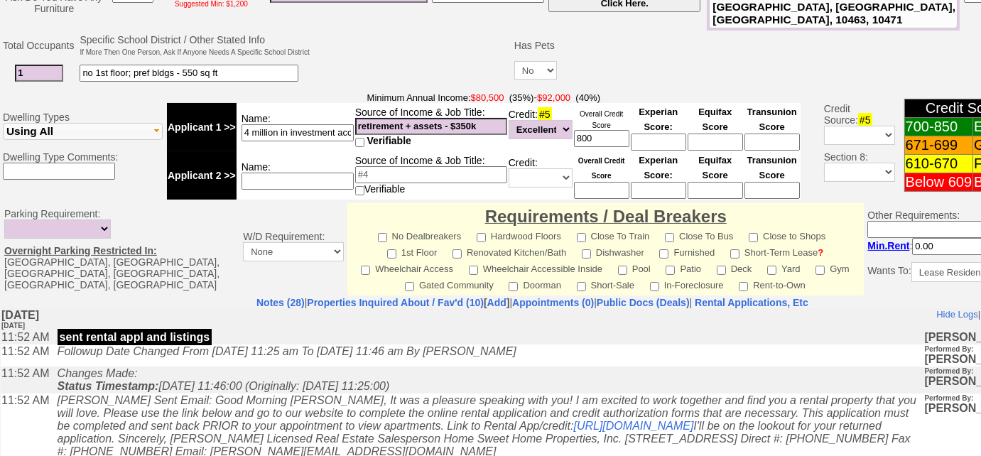
scroll to position [516, 0]
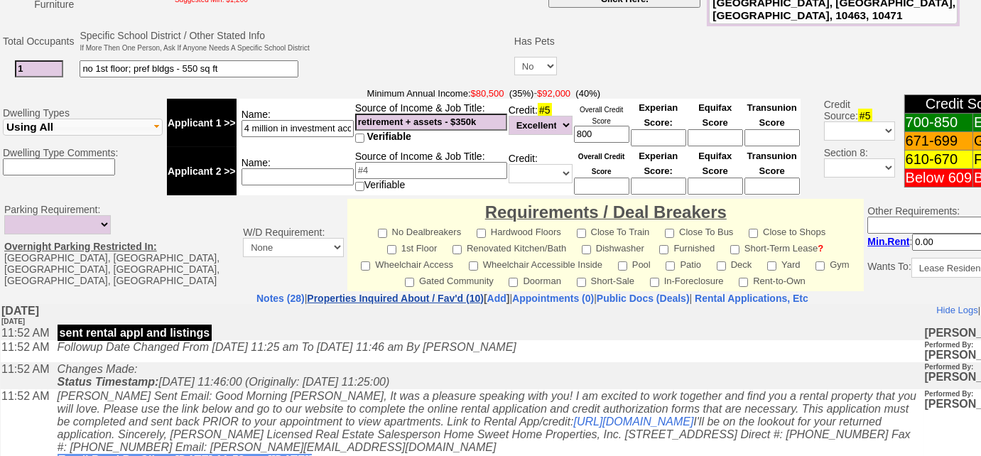
click at [433, 293] on link "Properties Inquired About / Fav'd (10)" at bounding box center [395, 298] width 177 height 11
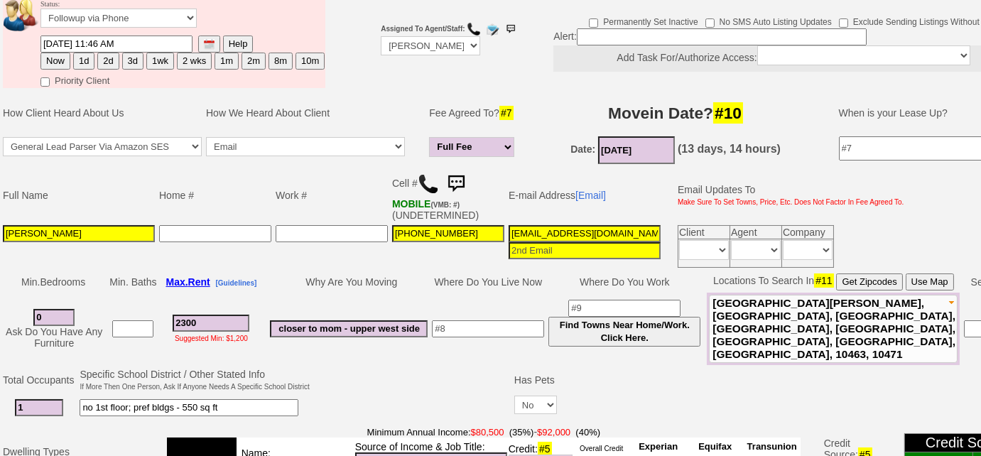
scroll to position [371, 0]
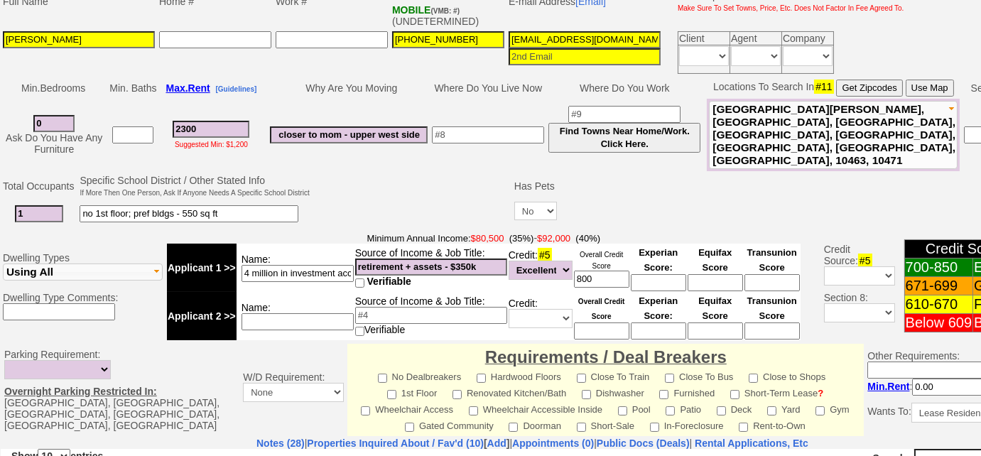
click at [393, 134] on td "closer to mom - upper west side" at bounding box center [349, 135] width 162 height 72
click at [398, 129] on input "closer to mom - upper west side" at bounding box center [349, 134] width 158 height 17
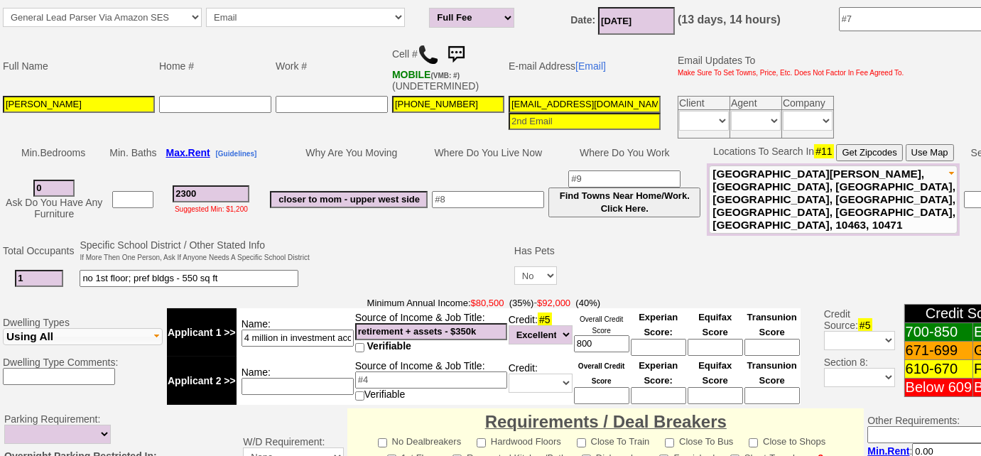
scroll to position [0, 0]
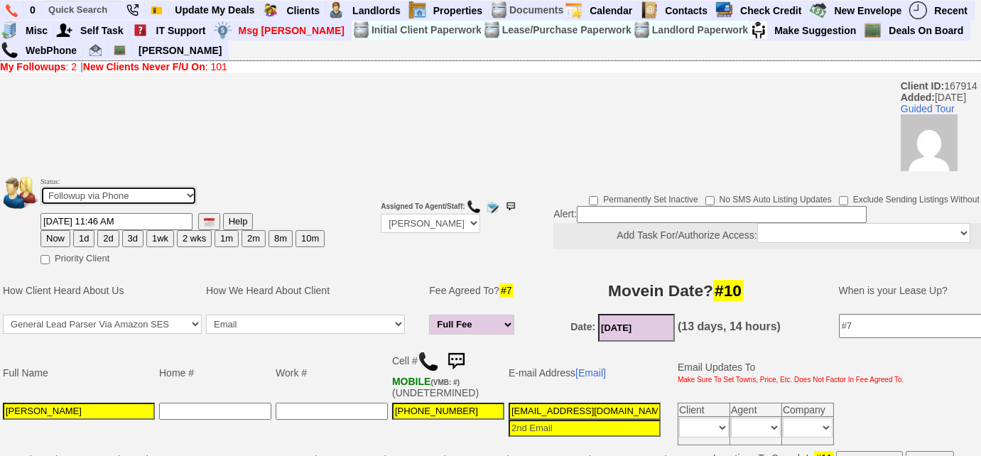
click at [131, 194] on select "Followup via Phone Followup via Email Followup When Section 8 Property Found De…" at bounding box center [118, 195] width 156 height 19
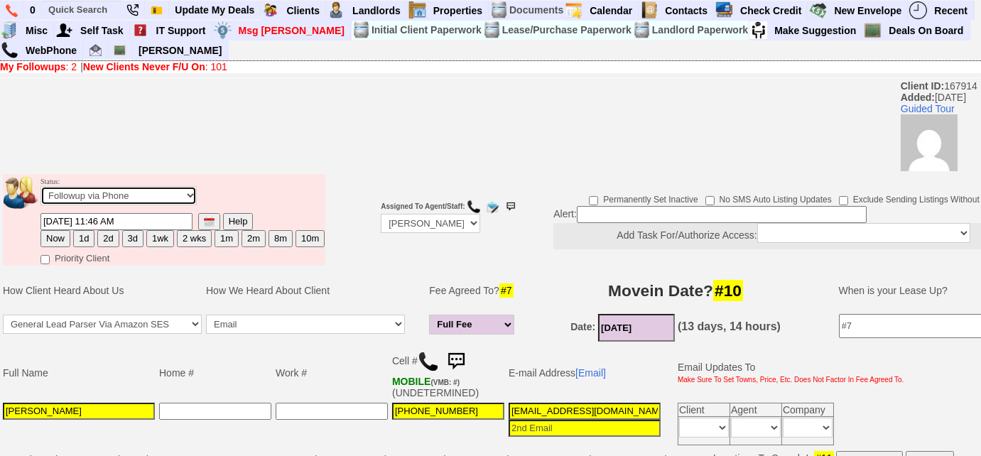
select select "Inactive"
click at [40, 186] on select "Followup via Phone Followup via Email Followup When Section 8 Property Found De…" at bounding box center [118, 195] width 156 height 19
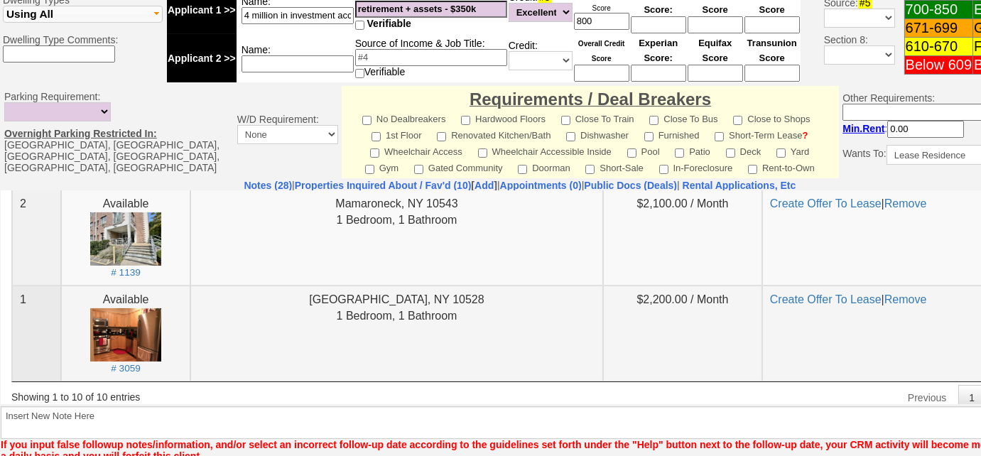
scroll to position [670, 0]
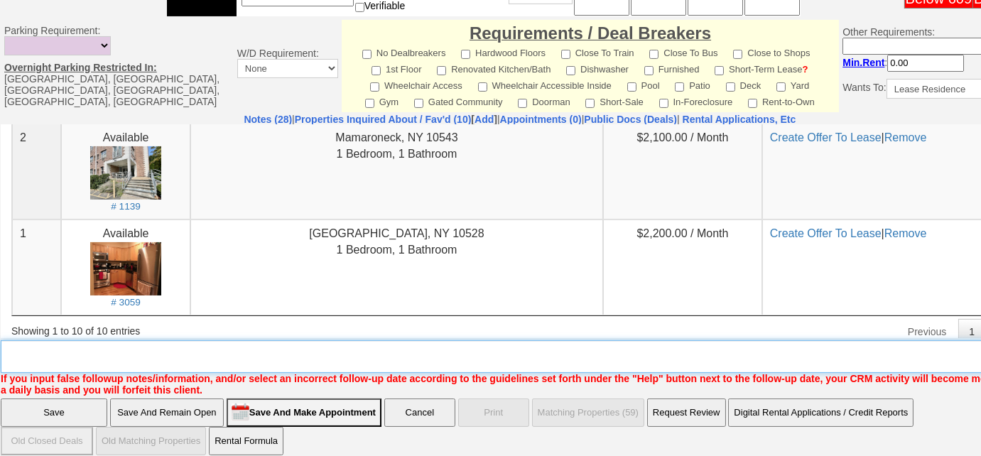
click at [272, 352] on textarea "Insert New Note Here" at bounding box center [525, 356] width 1048 height 33
type textarea "will reach back out"
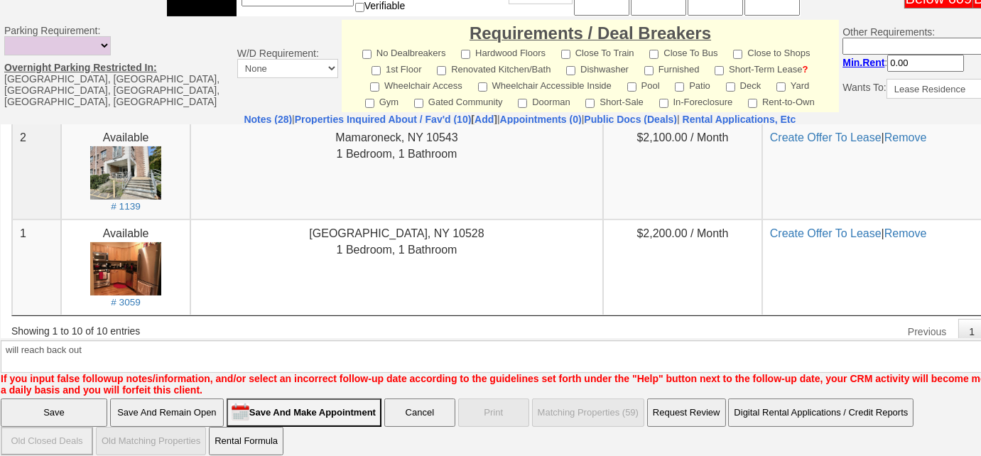
click at [76, 404] on input "Save" at bounding box center [54, 412] width 107 height 28
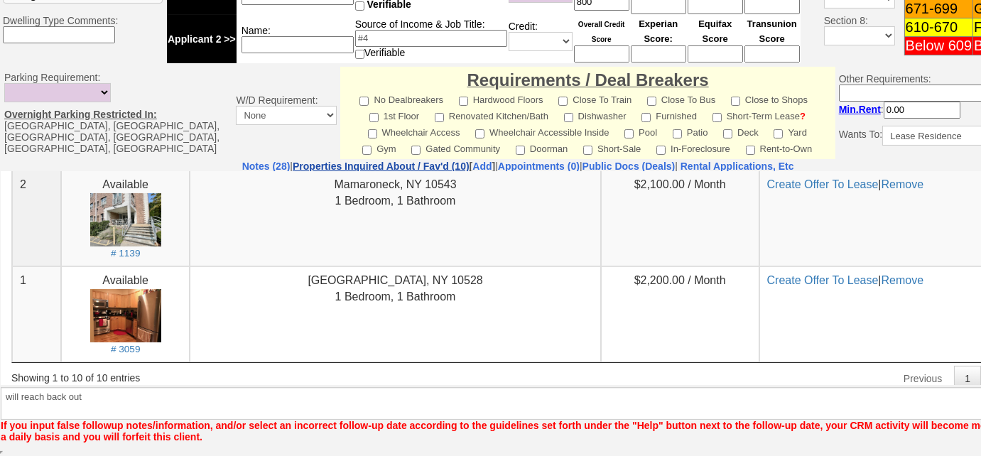
scroll to position [612, 0]
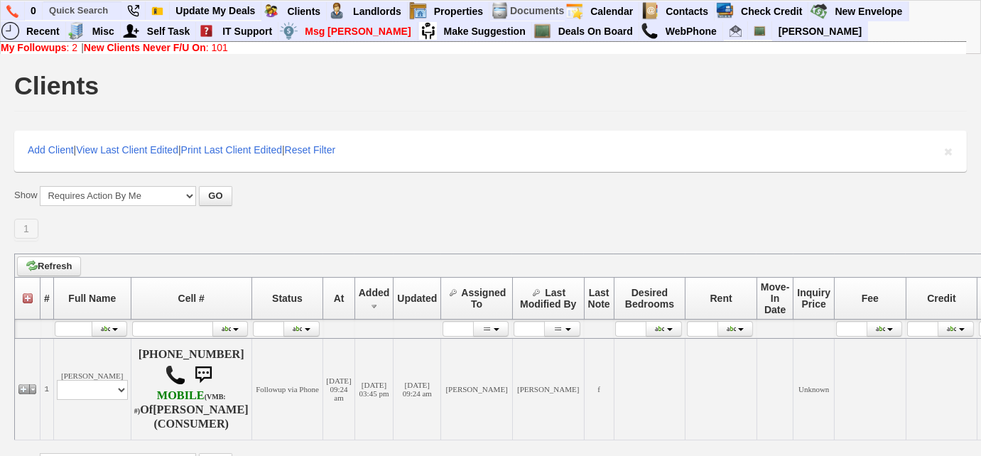
click at [216, 53] on td "My Followups : 2 | New Clients Never F/U On : 101" at bounding box center [483, 47] width 965 height 13
click at [217, 50] on link "New Clients Never F/U On : 101" at bounding box center [156, 47] width 144 height 11
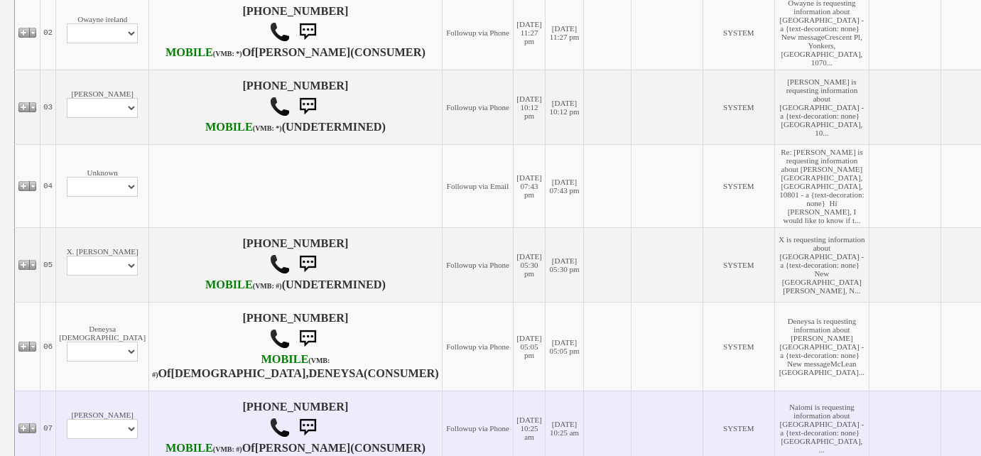
scroll to position [322, 0]
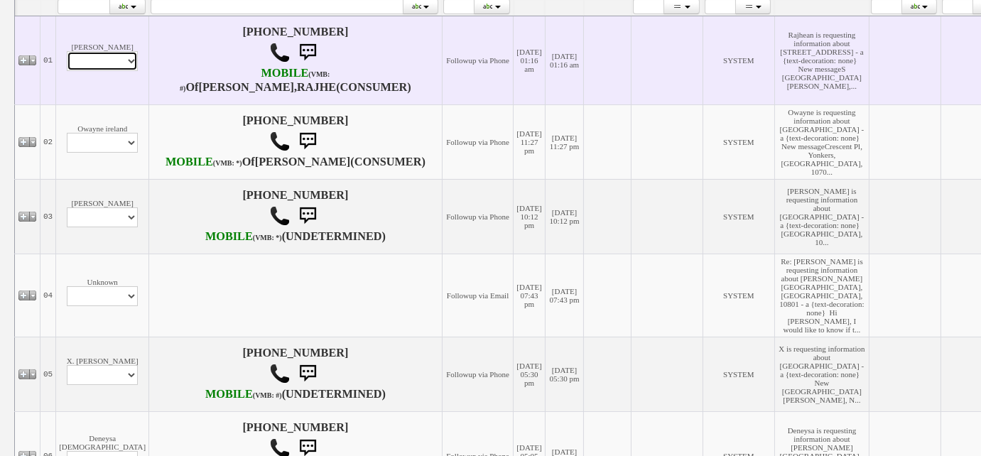
click at [100, 71] on select "Profile Edit Print Email Externally (Will Not Be Tracked In CRM) Closed Deals" at bounding box center [102, 61] width 71 height 20
select select "ChangeURL,/crm/custom/edit_client_form.php?redirect=%2Fcrm%2Fclients.php&id=167…"
click at [67, 60] on select "Profile Edit Print Email Externally (Will Not Be Tracked In CRM) Closed Deals" at bounding box center [102, 61] width 71 height 20
select select
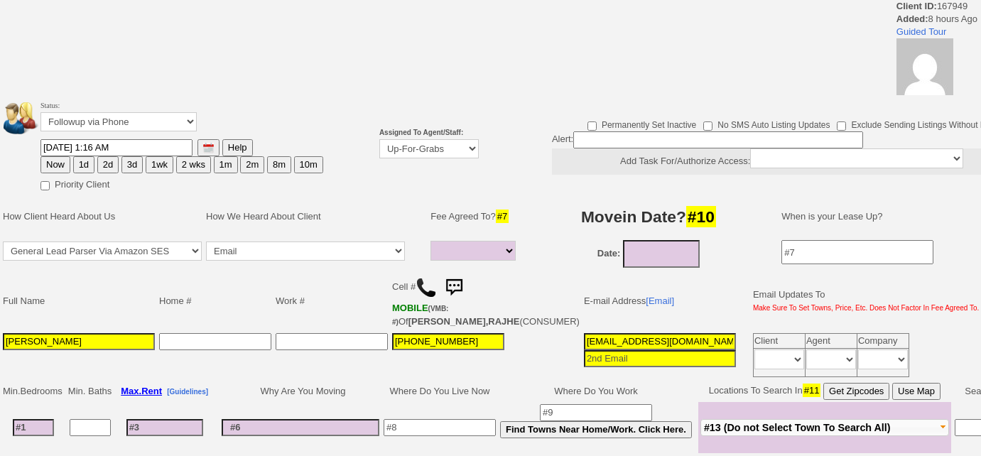
select select
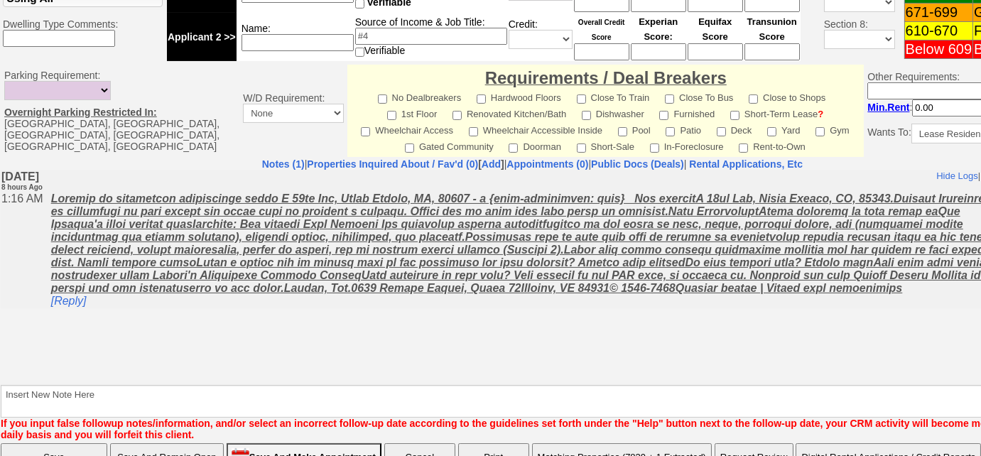
scroll to position [693, 0]
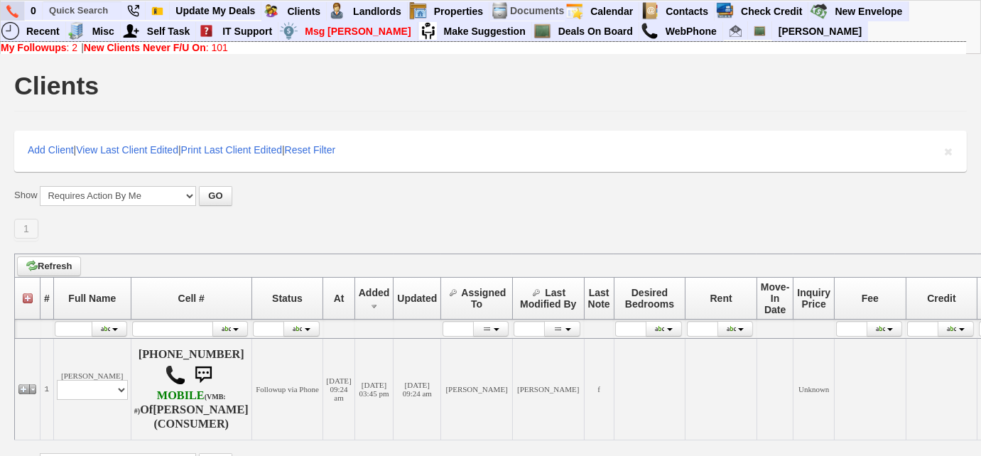
click at [17, 12] on img at bounding box center [12, 11] width 12 height 13
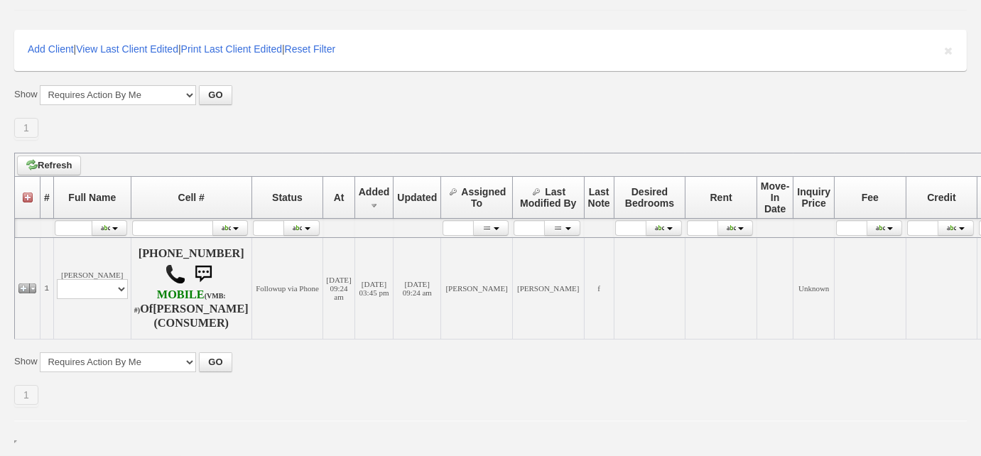
scroll to position [137, 0]
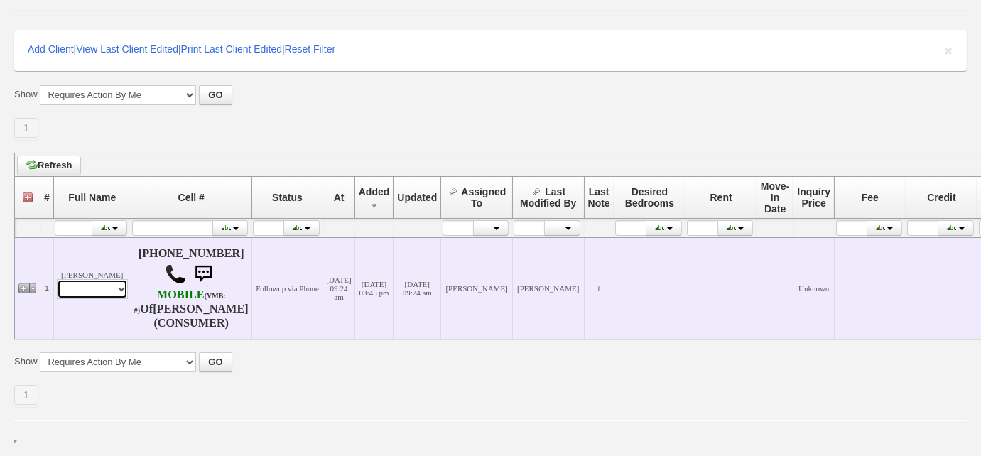
click at [117, 279] on select "Profile Edit Print Email Externally (Will Not Be Tracked In CRM) Closed Deals" at bounding box center [92, 289] width 71 height 20
select select "ChangeURL,/crm/custom/edit_client_form.php?redirect=%2Fcrm%2Fclients.php&id=167…"
click at [57, 279] on select "Profile Edit Print Email Externally (Will Not Be Tracked In CRM) Closed Deals" at bounding box center [92, 289] width 71 height 20
select select
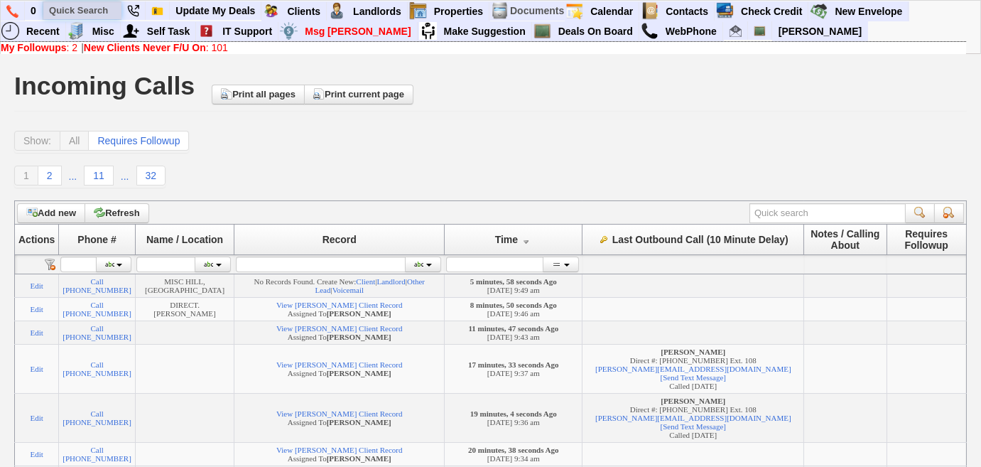
click at [103, 9] on input "text" at bounding box center [82, 10] width 78 height 18
paste input "[PHONE_NUMBER]"
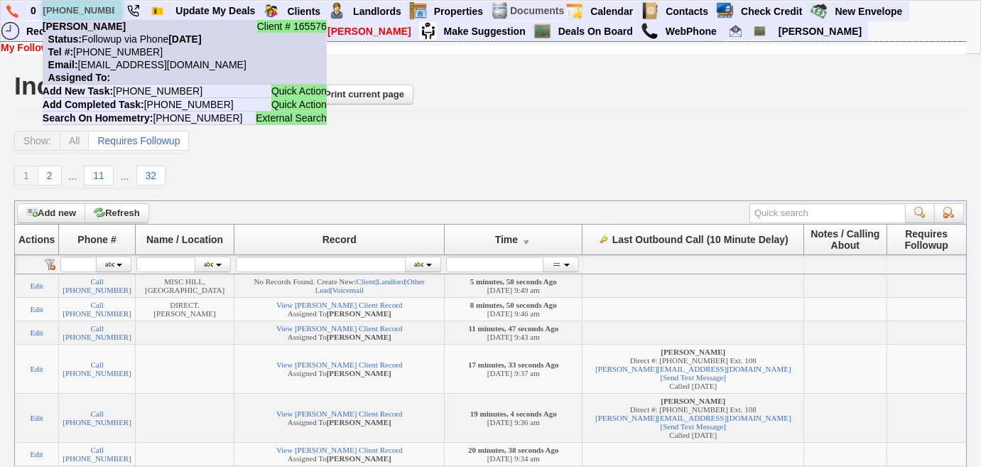
type input "[PHONE_NUMBER]"
click at [125, 36] on nobr "Status: Followup via Phone [DATE]" at bounding box center [122, 38] width 159 height 11
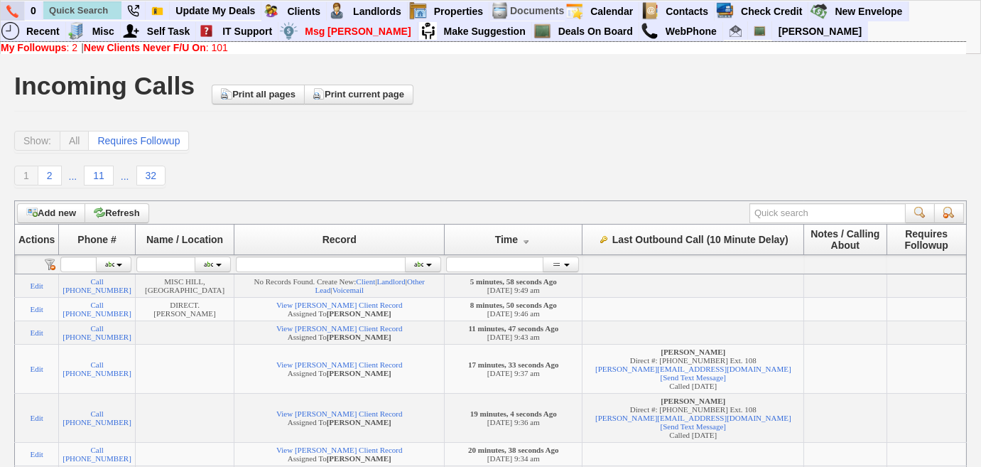
click at [11, 11] on img at bounding box center [12, 11] width 12 height 13
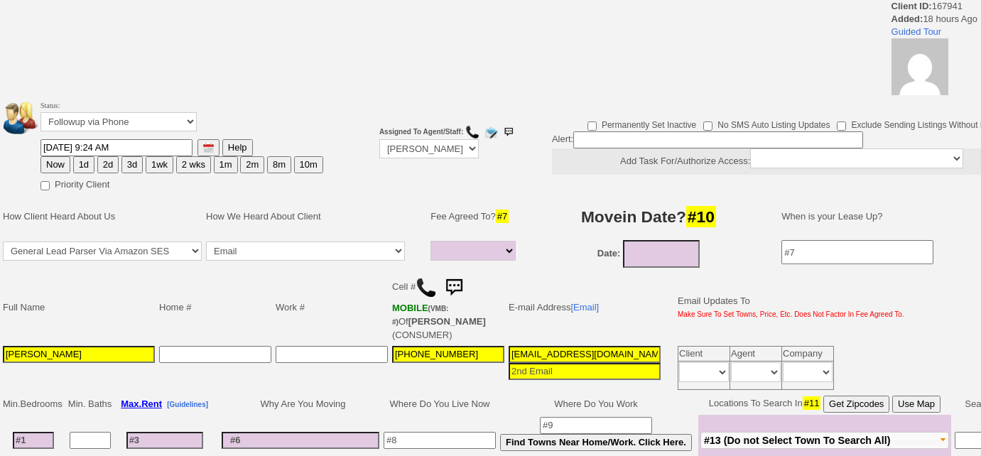
select select
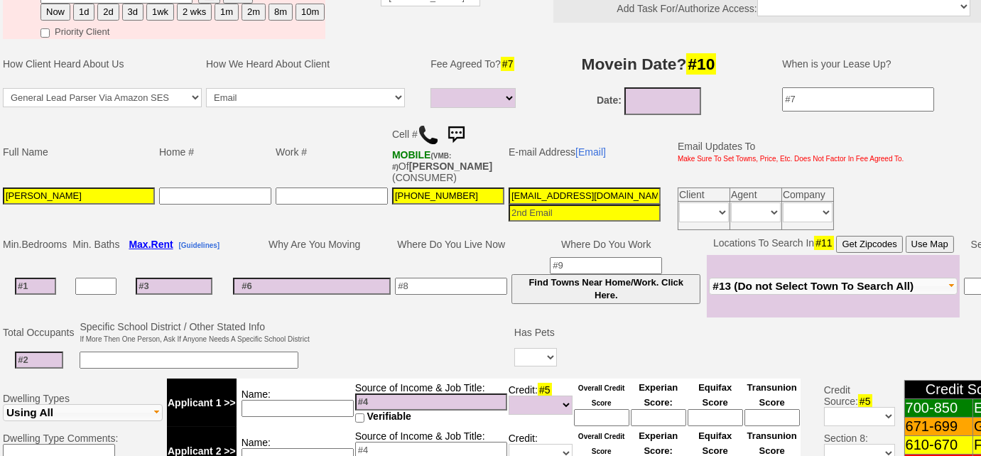
scroll to position [185, 0]
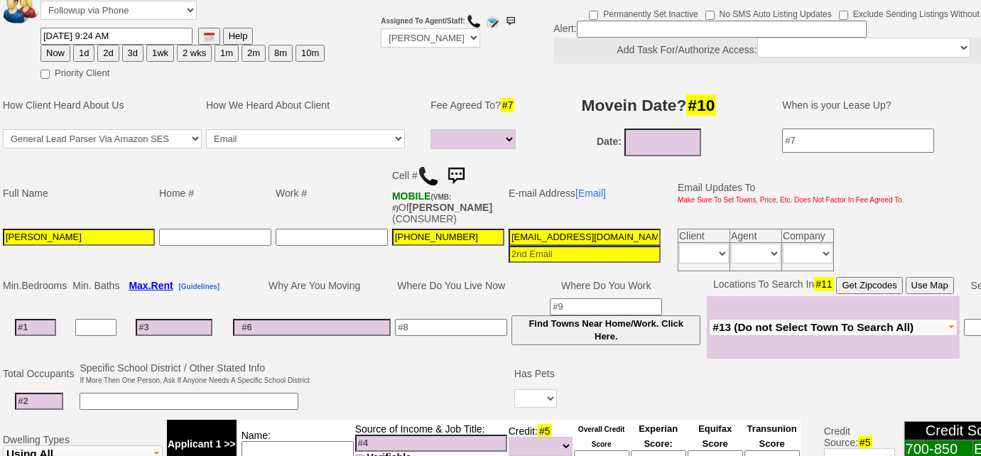
click at [425, 173] on img at bounding box center [428, 175] width 21 height 21
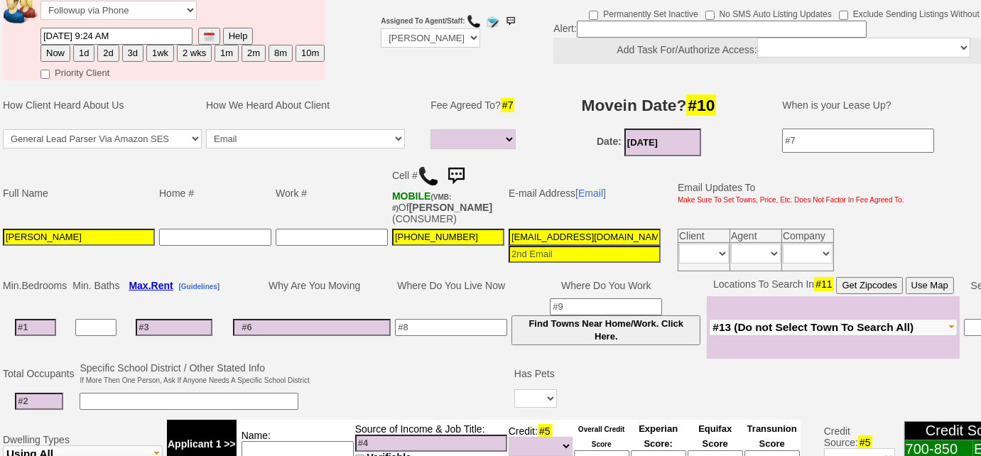
click at [643, 136] on nobr "Date: 09/17/2025" at bounding box center [649, 141] width 104 height 11
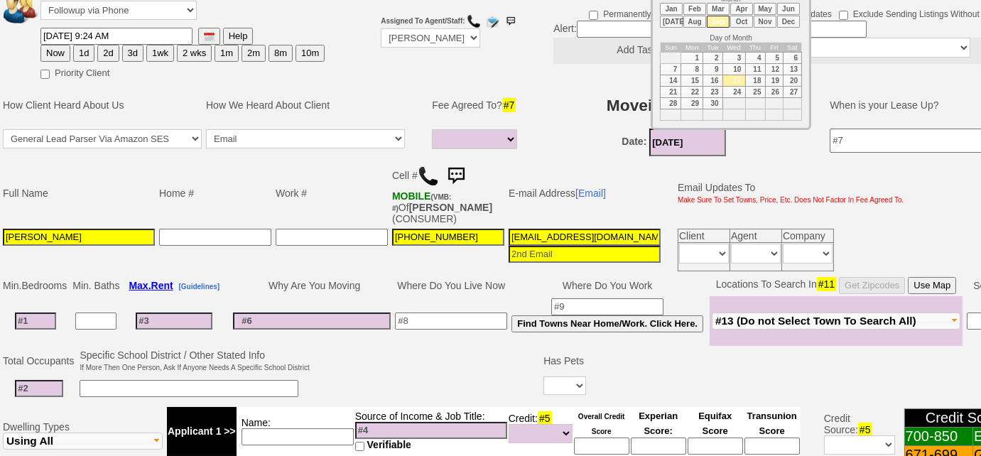
click at [741, 26] on li "Oct" at bounding box center [741, 22] width 23 height 12
click at [737, 77] on td "15" at bounding box center [733, 80] width 23 height 11
type input "10/15/2025"
click at [426, 325] on input at bounding box center [451, 320] width 112 height 17
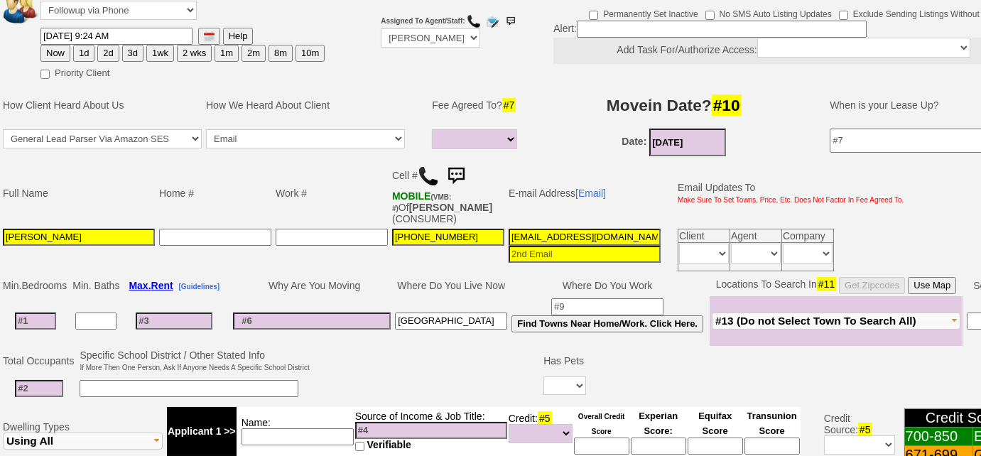
scroll to position [250, 0]
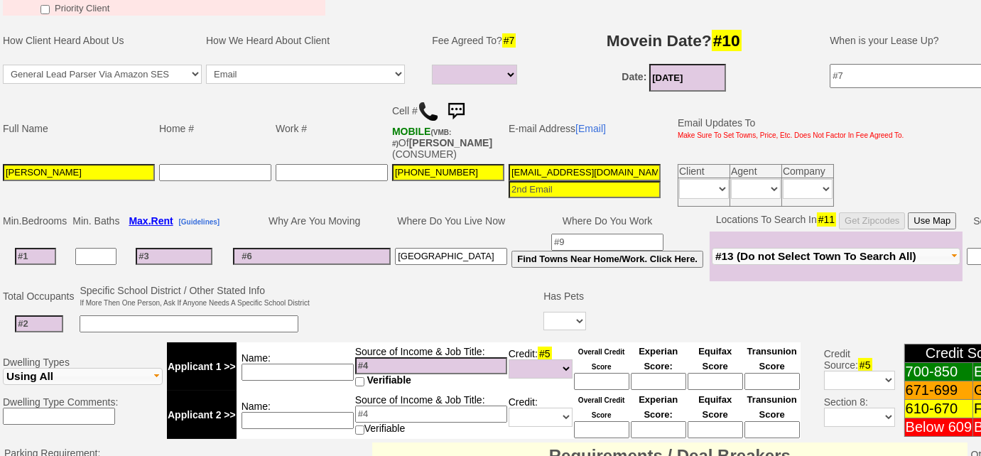
type input "Bronx"
click at [374, 253] on input at bounding box center [312, 256] width 158 height 17
type input "parking"
drag, startPoint x: 509, startPoint y: 169, endPoint x: 827, endPoint y: 187, distance: 317.9
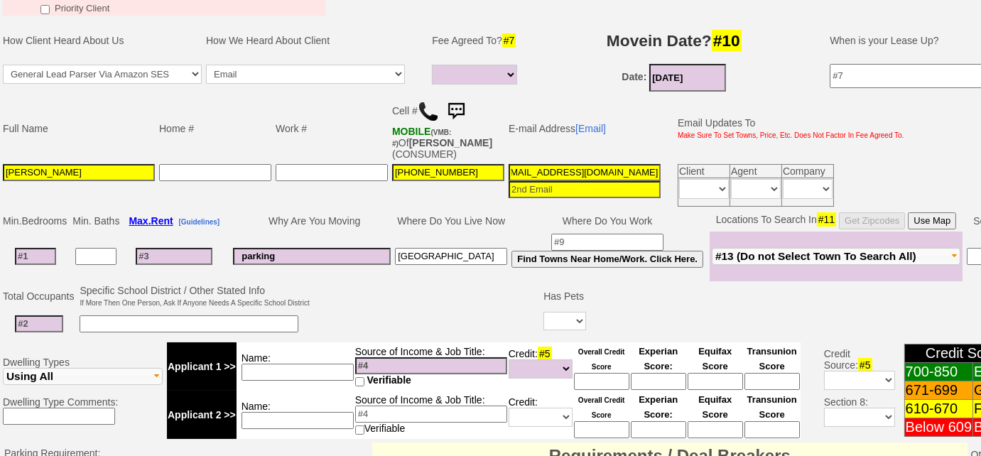
click at [827, 187] on tr "Sonia Alberto 347-485-5342 3yx9v4awxhab0ij244qxmywzf8@convo.zillow.com Client A…" at bounding box center [453, 185] width 905 height 47
click at [803, 254] on span "#13 (Do not Select Town To Search All)" at bounding box center [815, 256] width 201 height 12
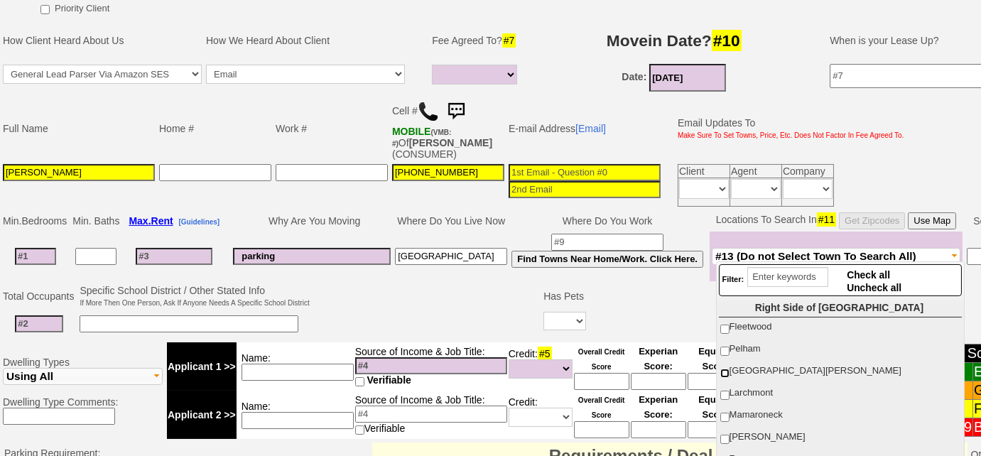
click at [726, 369] on input "New Rochelle" at bounding box center [724, 373] width 9 height 9
checkbox input "true"
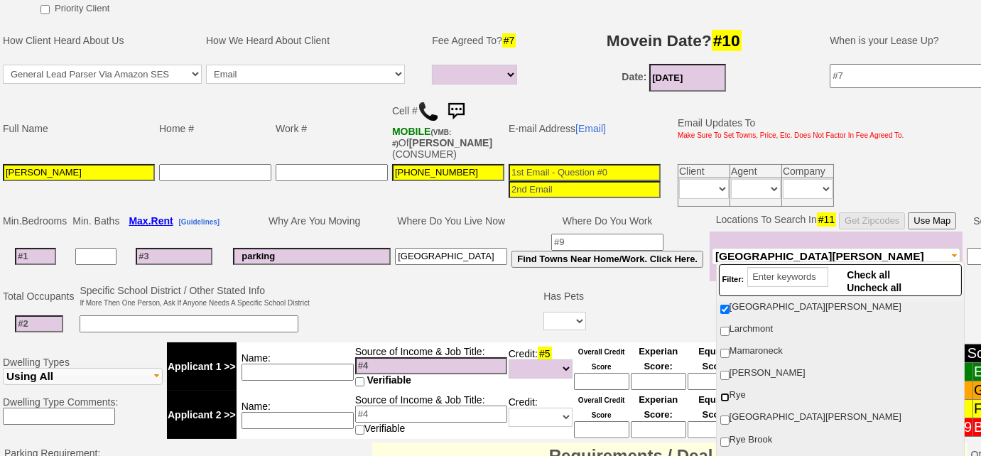
scroll to position [193, 0]
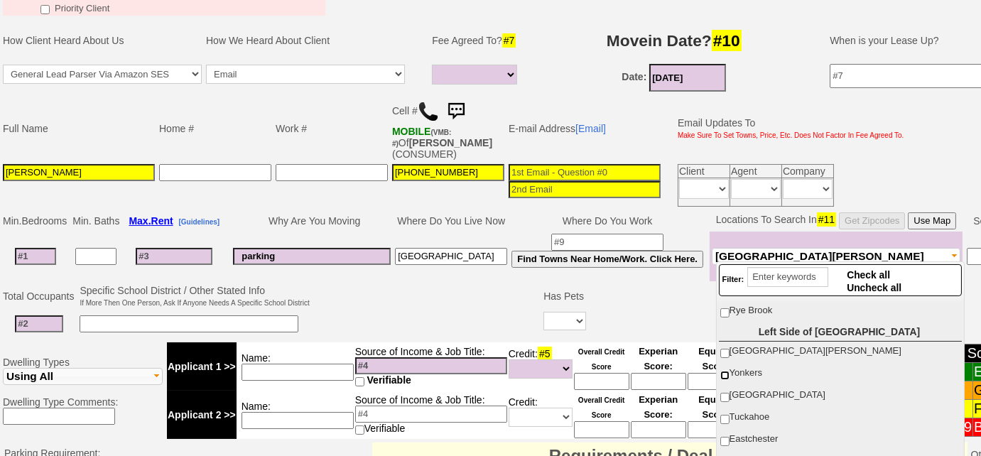
click at [724, 371] on input "Yonkers" at bounding box center [724, 375] width 9 height 9
checkbox input "true"
click at [722, 349] on input "[GEOGRAPHIC_DATA][PERSON_NAME]" at bounding box center [724, 353] width 9 height 9
checkbox input "true"
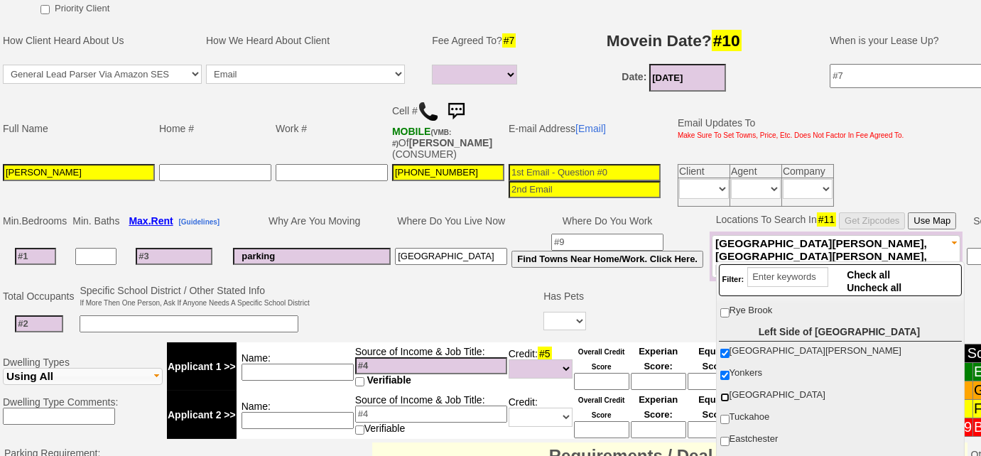
scroll to position [0, 0]
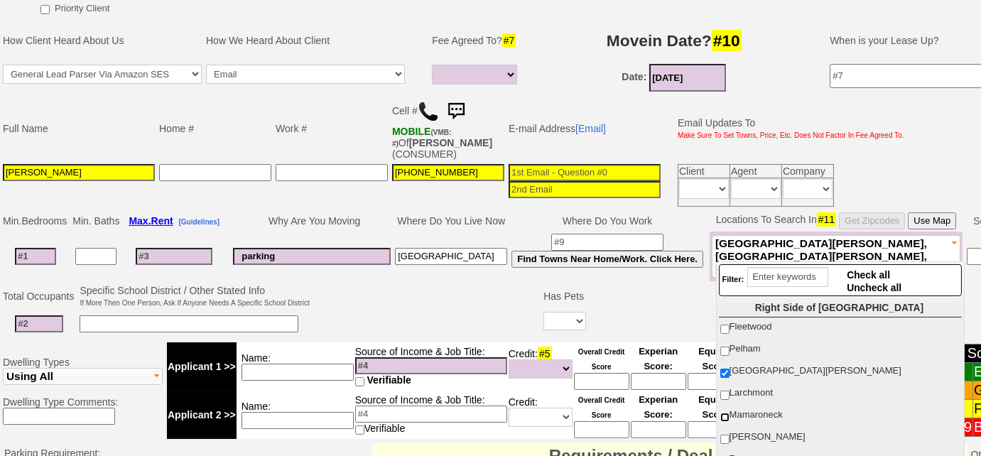
click at [724, 415] on input "Mamaroneck" at bounding box center [724, 417] width 9 height 9
checkbox input "true"
click at [723, 330] on input "Fleetwood" at bounding box center [724, 329] width 9 height 9
checkbox input "true"
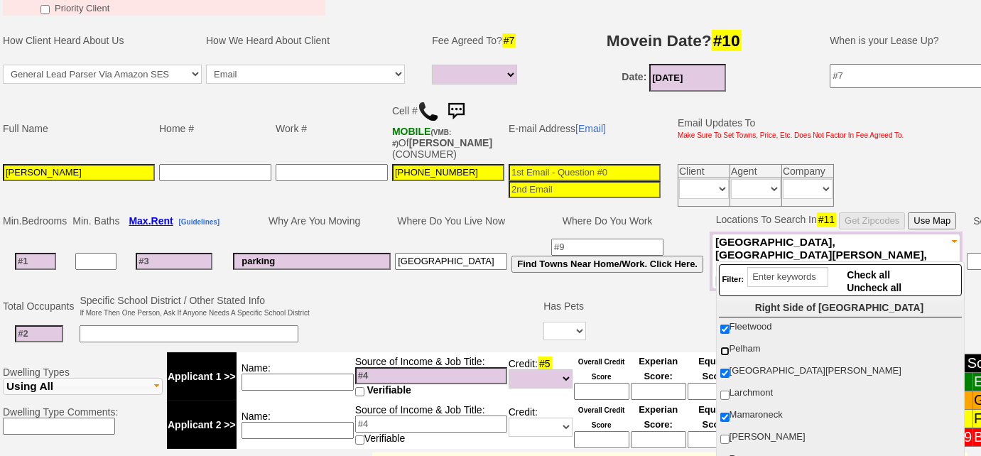
click at [723, 353] on input "Pelham" at bounding box center [724, 351] width 9 height 9
checkbox input "true"
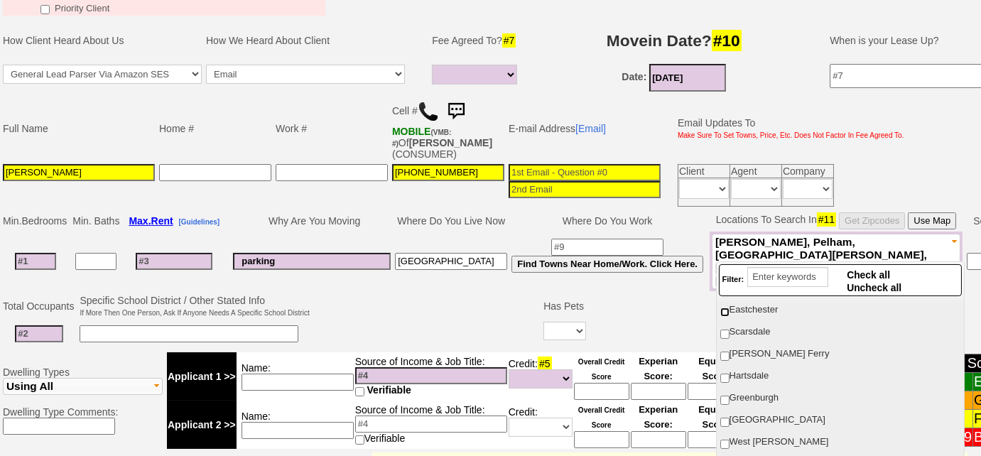
scroll to position [193, 0]
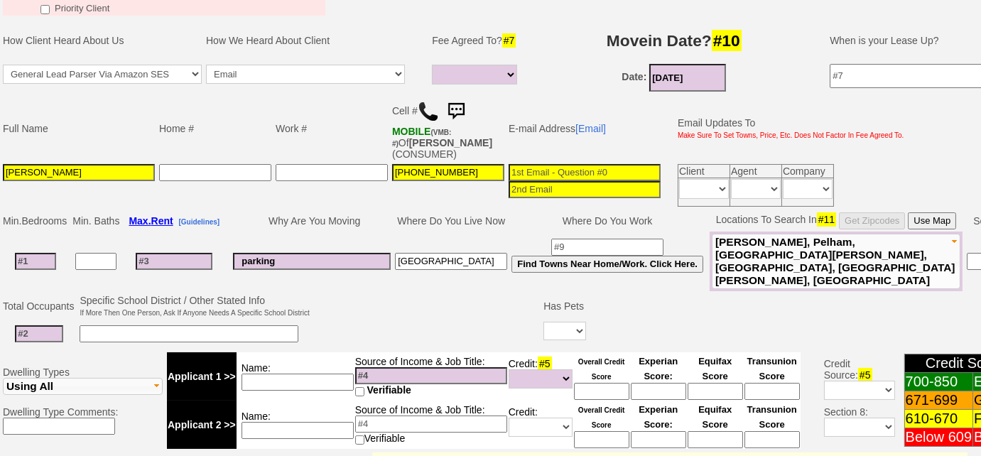
click at [38, 254] on input at bounding box center [35, 261] width 41 height 17
type input "2"
select select
type input "2"
select select
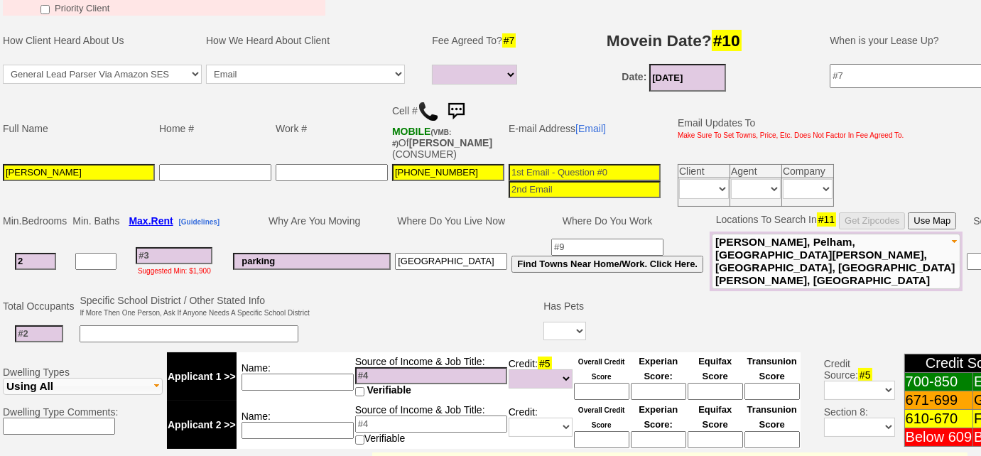
click at [48, 325] on input at bounding box center [39, 333] width 48 height 17
type input "4"
click at [190, 325] on input at bounding box center [189, 333] width 219 height 17
type input "2 kids"
click at [578, 322] on select "Yes No" at bounding box center [564, 331] width 43 height 18
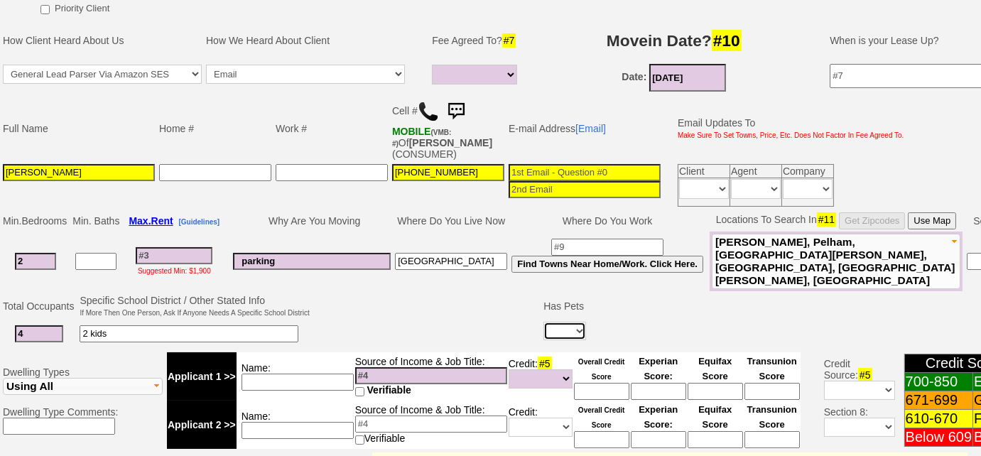
select select "No"
click at [543, 322] on select "Yes No" at bounding box center [564, 331] width 43 height 18
click at [191, 247] on input at bounding box center [174, 255] width 77 height 17
click at [169, 247] on input at bounding box center [174, 255] width 77 height 17
type input "20"
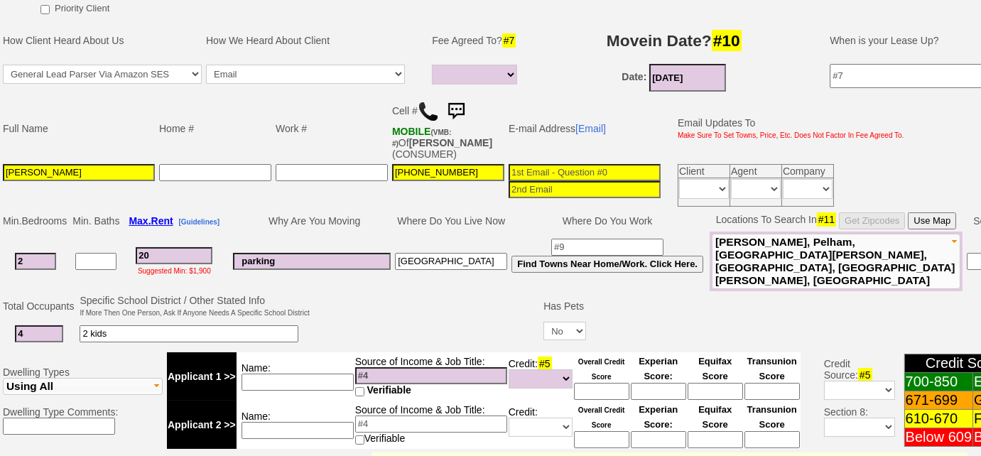
select select
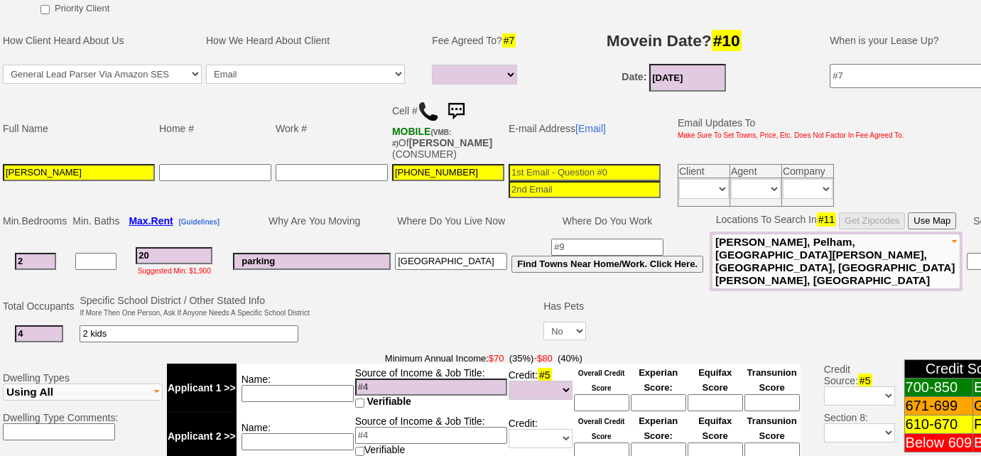
type input "200"
select select
type input "2000"
select select
type input "2000"
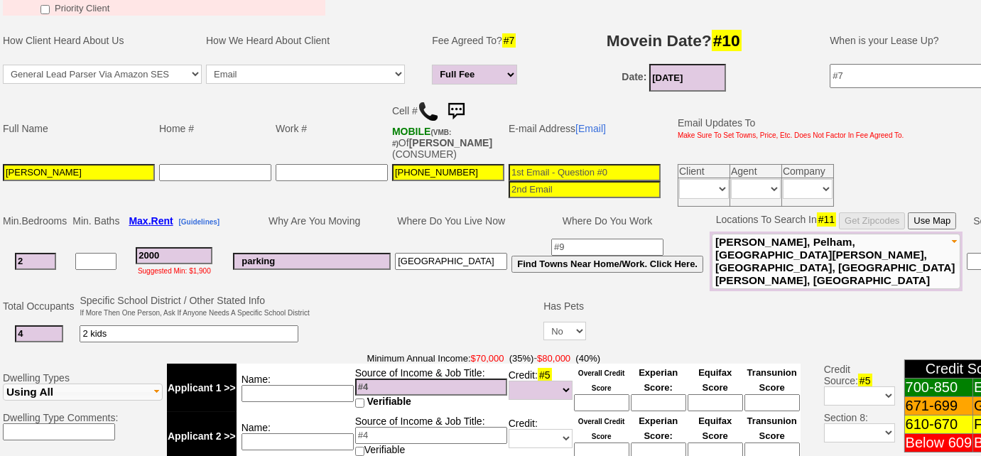
select select
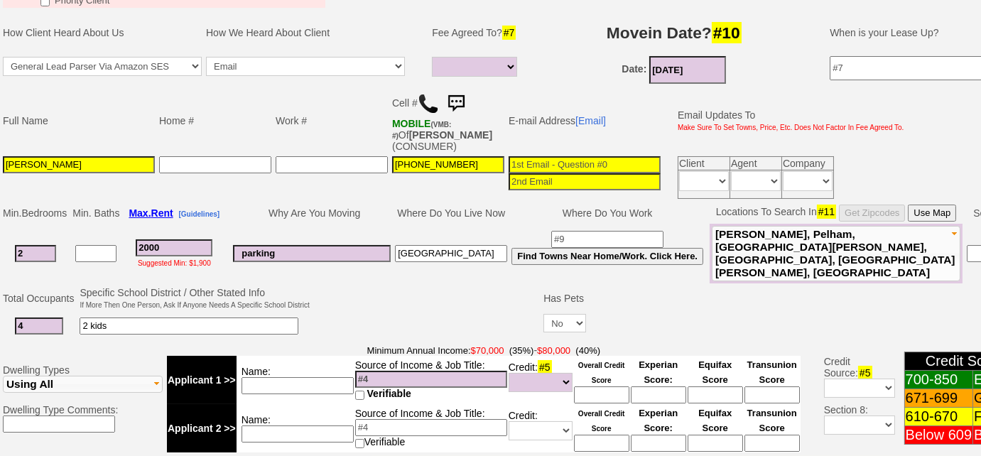
scroll to position [452, 0]
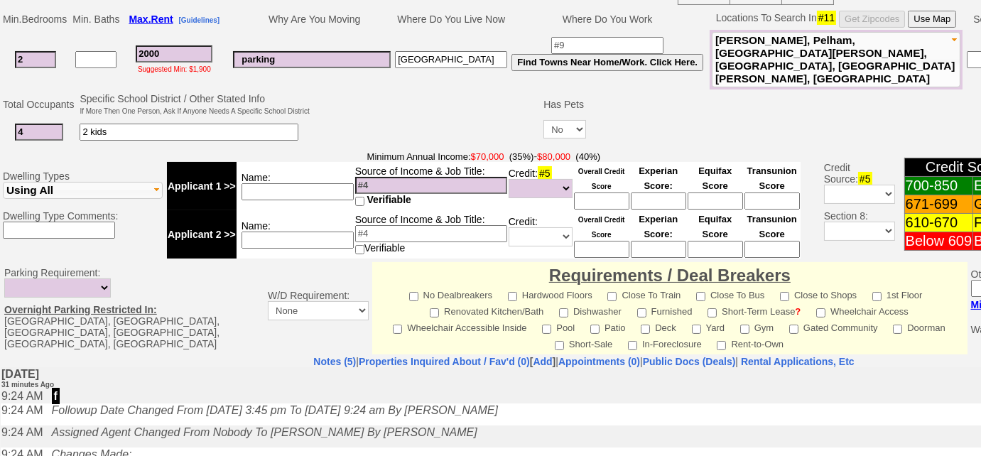
click at [399, 177] on input at bounding box center [431, 185] width 152 height 17
type input "$55k"
click at [297, 232] on input at bounding box center [297, 240] width 112 height 17
type input "partner"
click at [405, 225] on input at bounding box center [431, 233] width 152 height 17
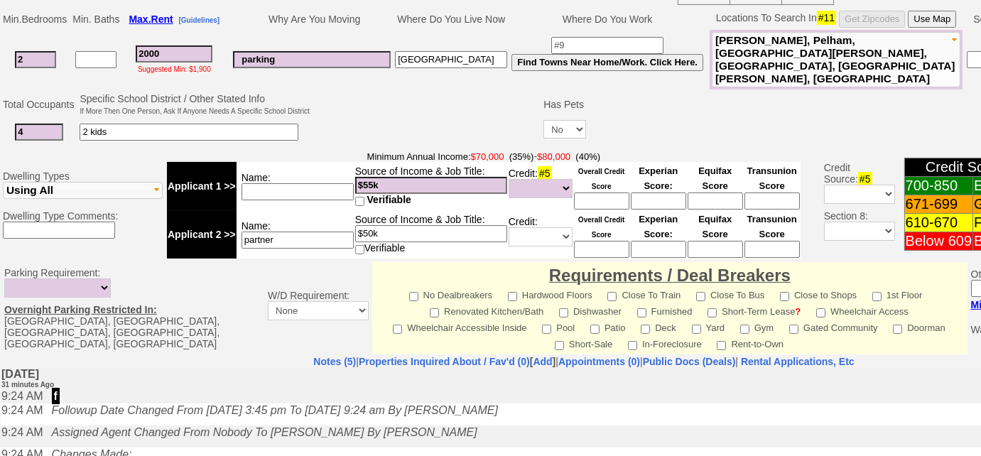
click at [370, 225] on input "$50k" at bounding box center [431, 233] width 152 height 17
type input "$53k"
click at [333, 183] on input at bounding box center [297, 191] width 112 height 17
type input "combined - $108k"
click at [438, 225] on input "$53k" at bounding box center [431, 233] width 152 height 17
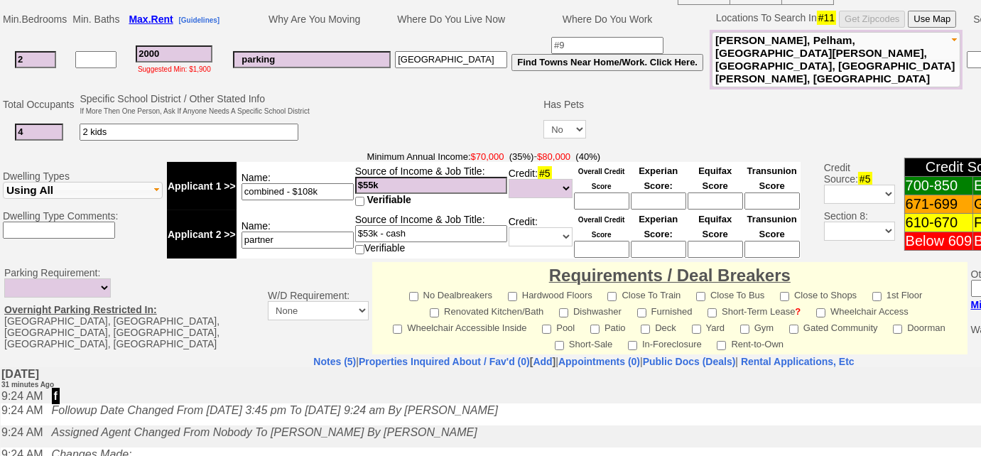
drag, startPoint x: 428, startPoint y: 219, endPoint x: 390, endPoint y: 220, distance: 37.7
click at [390, 225] on input "$53k - cash" at bounding box center [431, 233] width 152 height 17
type input "$53k - checks"
click at [565, 183] on select "Unknown Bad (Below 609) Fair (610-670) Good (671-699) Excellent (700-850) None" at bounding box center [540, 188] width 64 height 19
select select "Excellent"
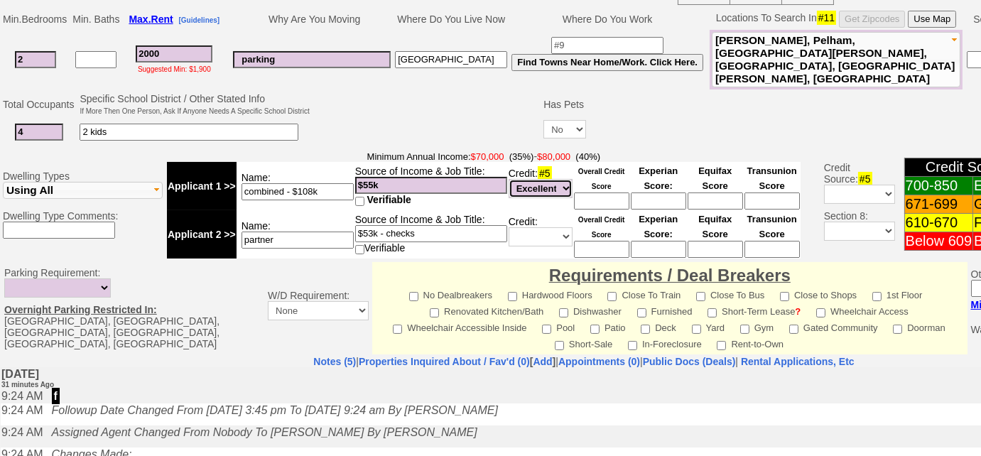
click at [508, 179] on select "Unknown Bad (Below 609) Fair (610-670) Good (671-699) Excellent (700-850) None" at bounding box center [540, 188] width 64 height 19
click at [550, 227] on select "Unknown Bad (Below 609) Fair (610-670) Good (671-699) Excellent (700-850) None" at bounding box center [540, 236] width 64 height 19
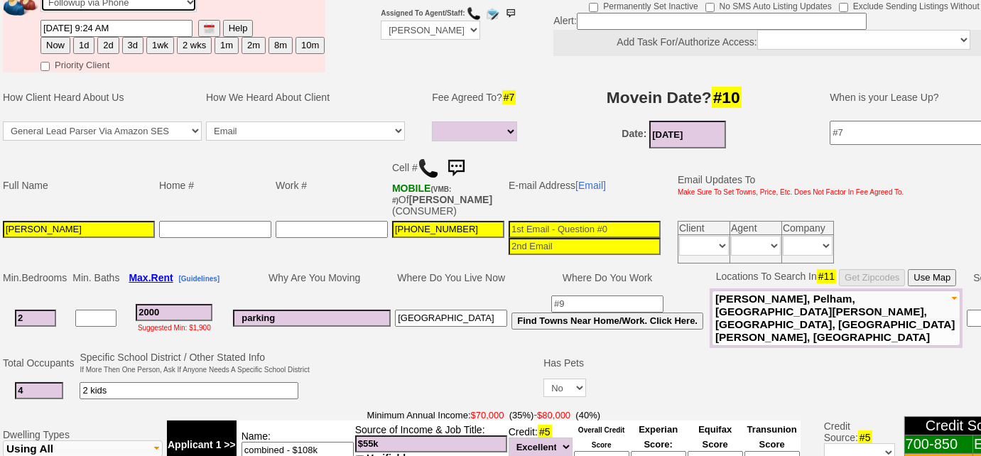
scroll to position [186, 0]
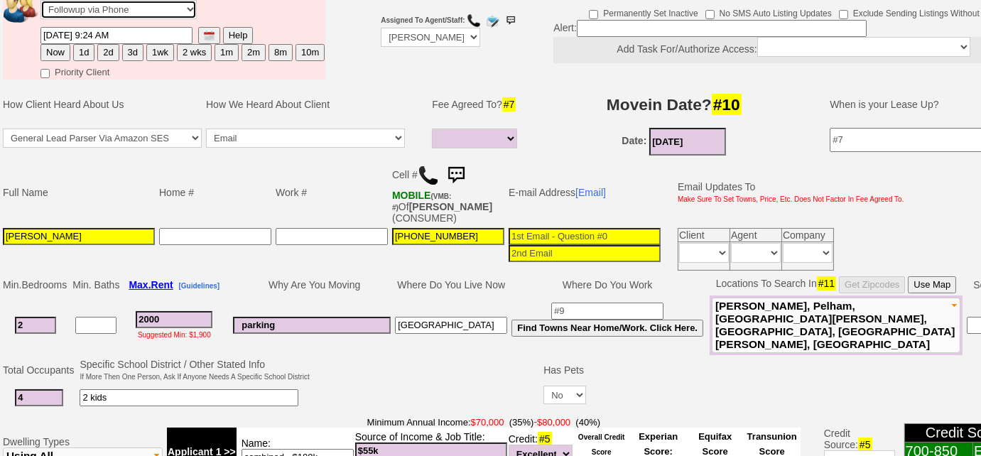
click at [172, 4] on select "Followup via Phone Followup via Email Followup When Section 8 Property Found De…" at bounding box center [118, 9] width 156 height 19
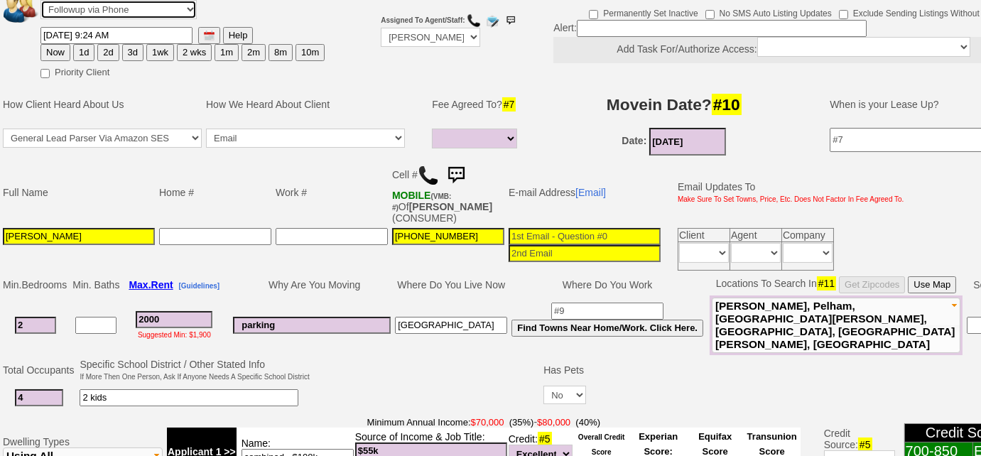
select select "Inactive"
click at [40, 0] on select "Followup via Phone Followup via Email Followup When Section 8 Property Found De…" at bounding box center [118, 9] width 156 height 19
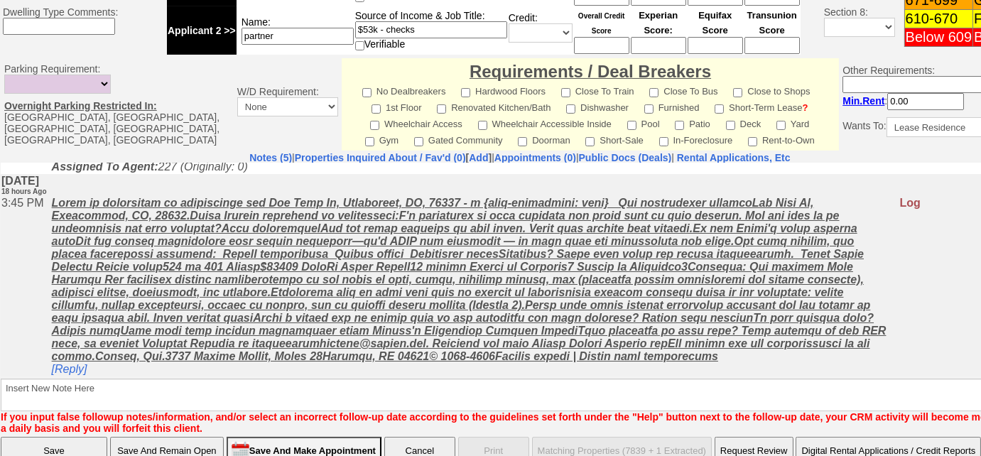
scroll to position [682, 0]
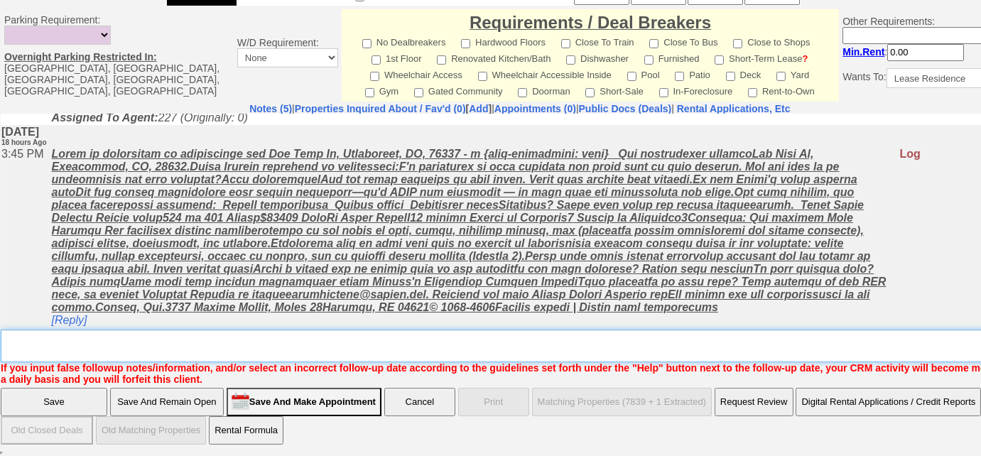
click at [387, 350] on textarea "Insert New Note Here" at bounding box center [525, 346] width 1048 height 33
type textarea "not viable"
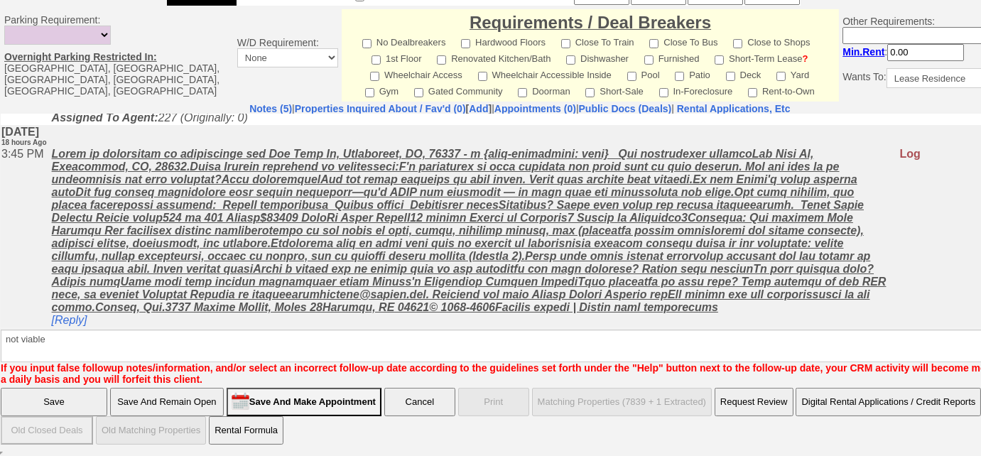
drag, startPoint x: 58, startPoint y: 404, endPoint x: 97, endPoint y: 385, distance: 43.5
click at [58, 405] on input "Save" at bounding box center [54, 402] width 107 height 28
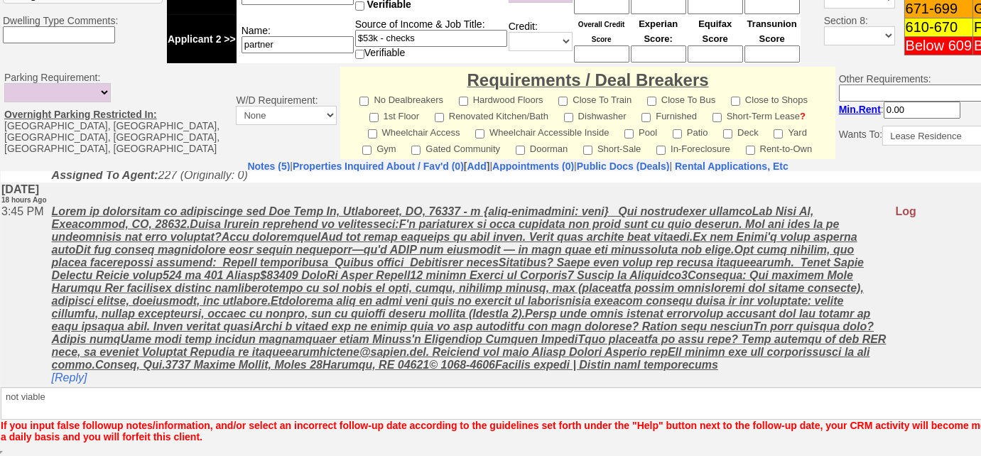
scroll to position [624, 0]
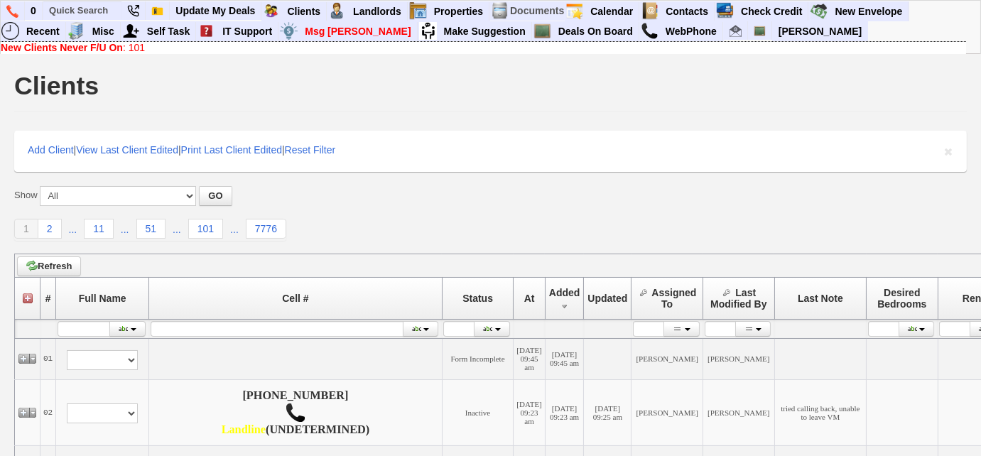
click at [136, 45] on link "New Clients Never F/U On : 101" at bounding box center [73, 47] width 144 height 11
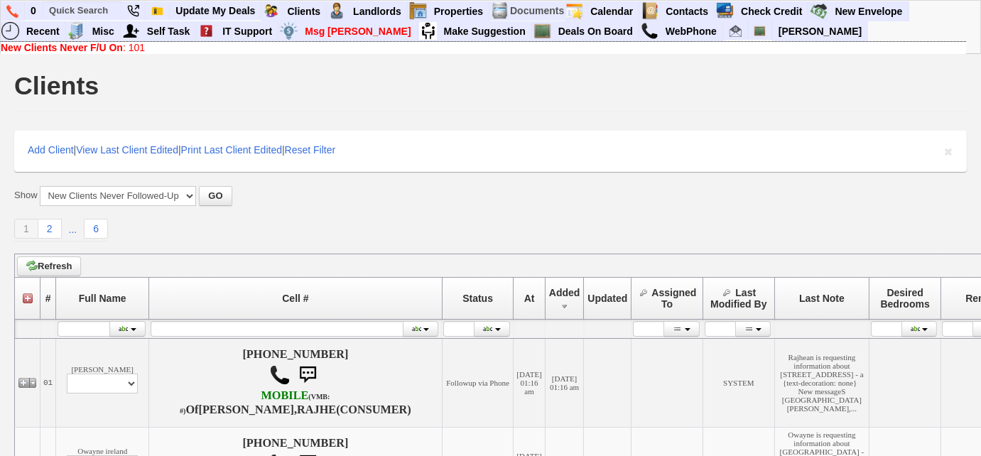
click at [134, 48] on link "New Clients Never F/U On : 101" at bounding box center [73, 47] width 144 height 11
click at [104, 6] on input "text" at bounding box center [82, 10] width 78 height 18
paste input "[PHONE_NUMBER]"
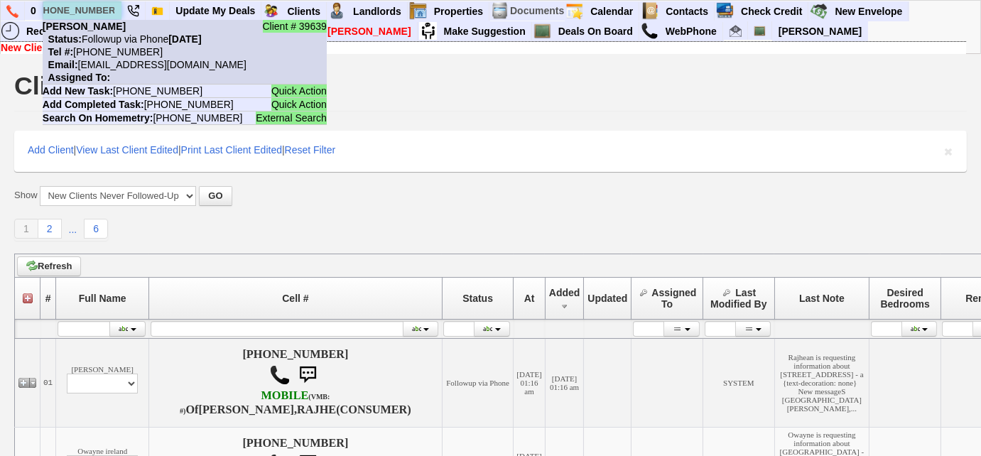
type input "[PHONE_NUMBER]"
click at [131, 43] on nobr "Status: Followup via Phone [DATE]" at bounding box center [122, 38] width 159 height 11
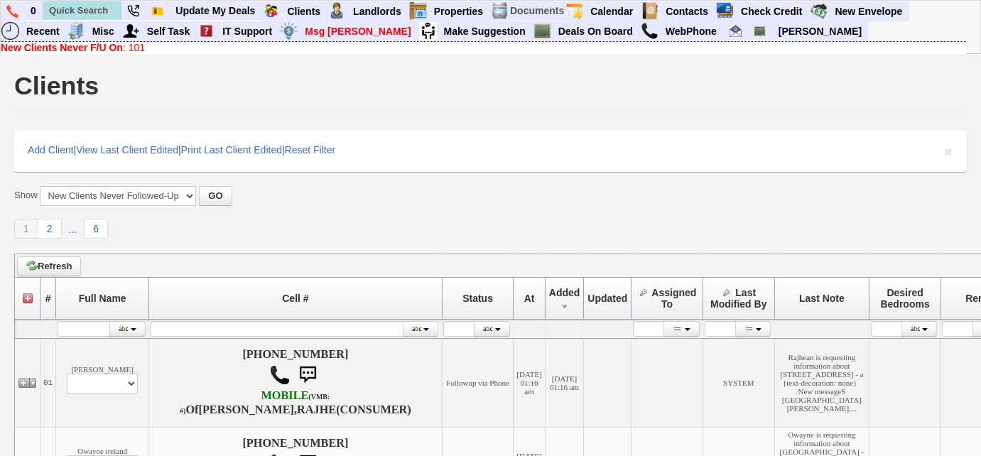
scroll to position [0, 0]
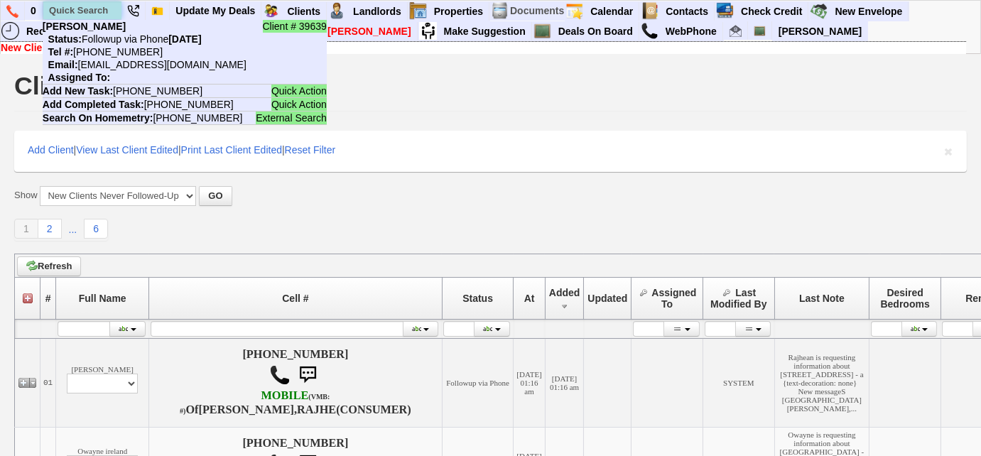
click at [103, 14] on input "text" at bounding box center [82, 10] width 78 height 18
paste input "[PHONE_NUMBER]"
drag, startPoint x: 117, startPoint y: 14, endPoint x: 34, endPoint y: 12, distance: 83.1
click at [909, 1] on ul "0 [PHONE_NUMBER] Client # 164223 [PERSON_NAME] Status: Followup via Phone [DATE…" at bounding box center [909, 1] width 0 height 0
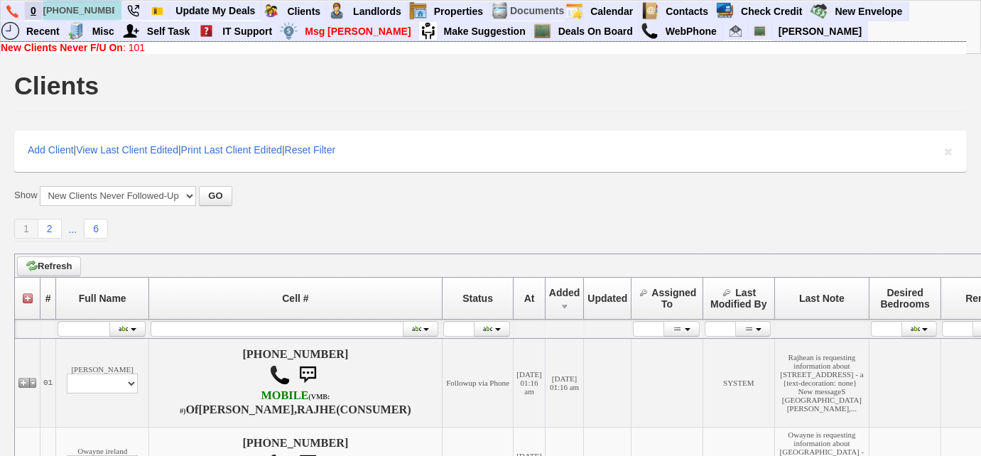
paste input "[PHONE_NUMBER]"
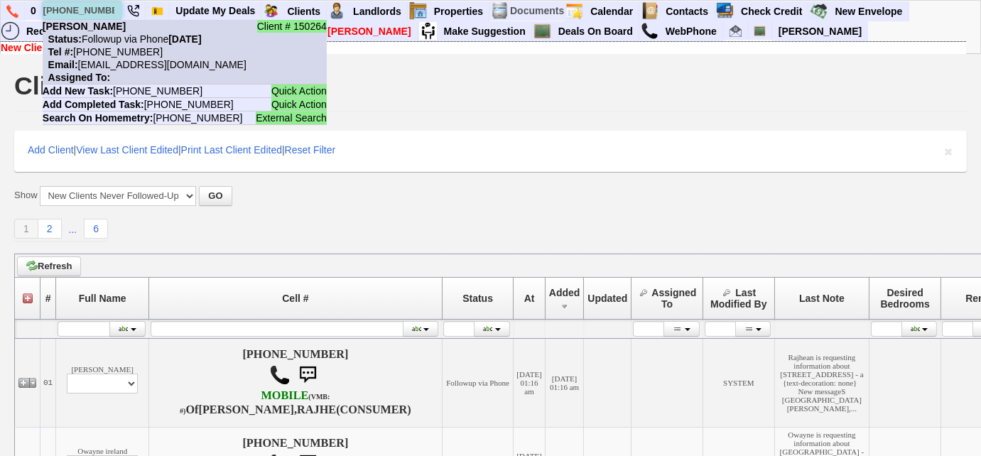
type input "[PHONE_NUMBER]"
click at [126, 47] on nobr "Tel #: [PHONE_NUMBER]" at bounding box center [103, 51] width 120 height 11
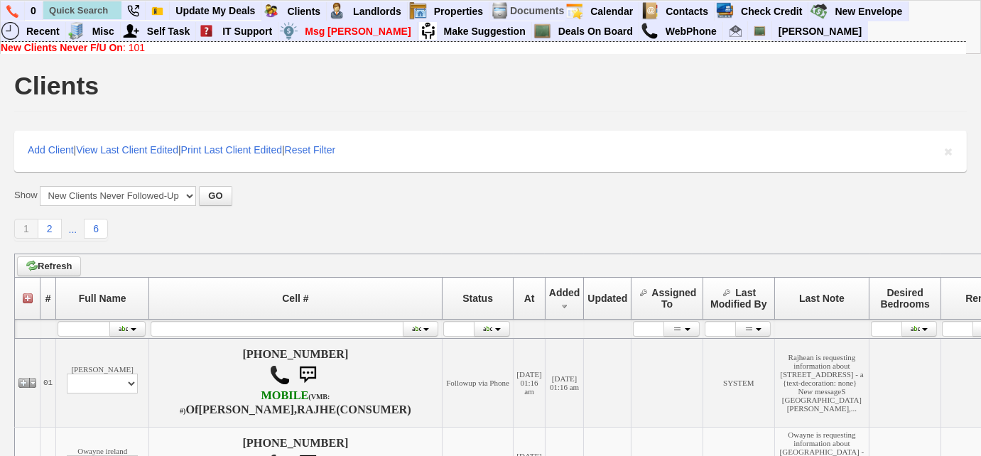
click at [138, 47] on link "New Clients Never F/U On : 101" at bounding box center [73, 47] width 144 height 11
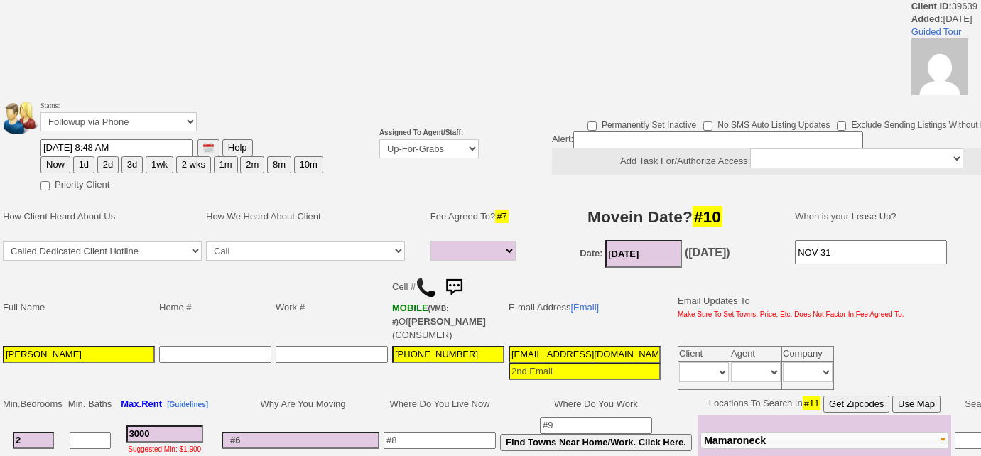
select select
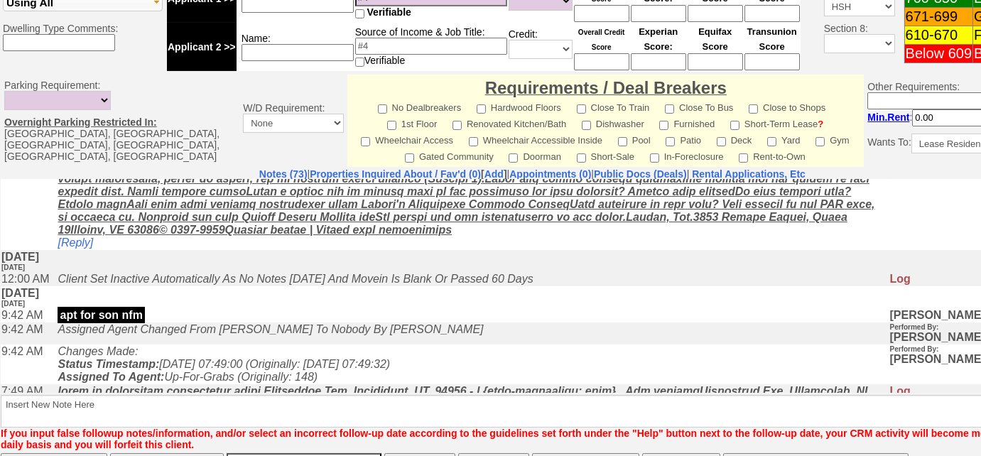
scroll to position [706, 0]
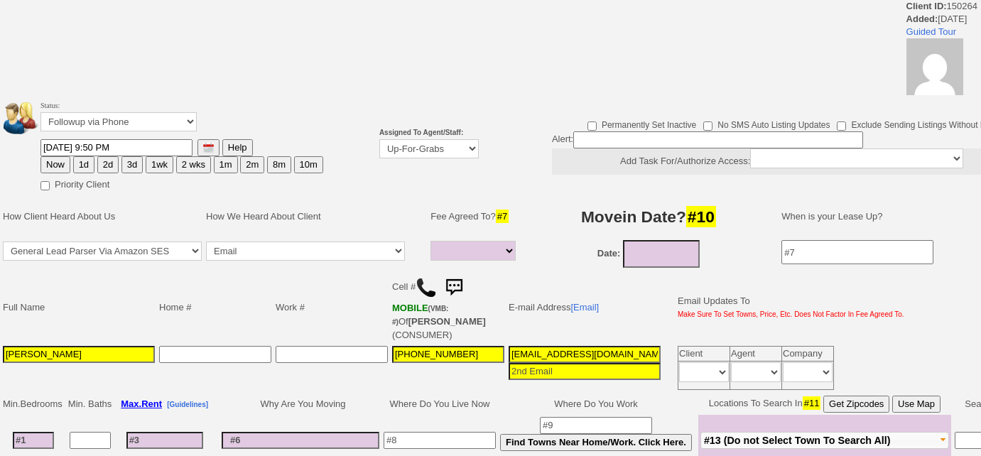
select select
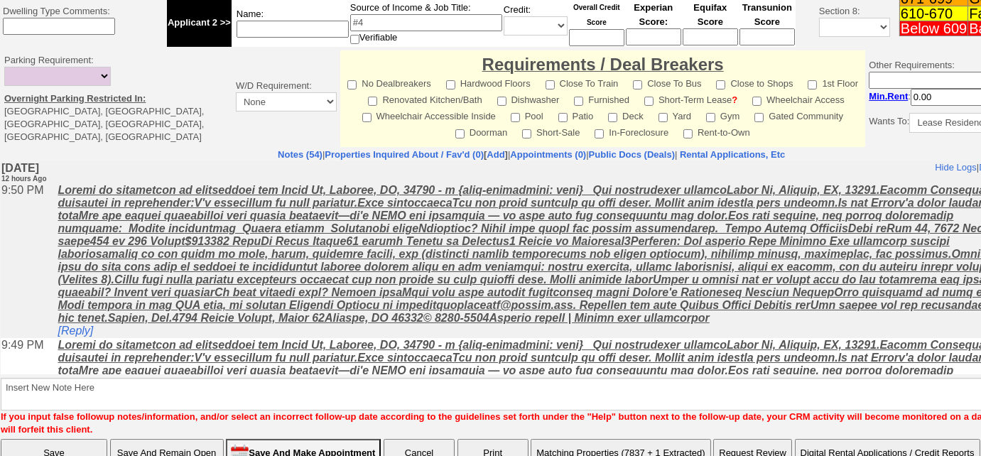
scroll to position [644, 0]
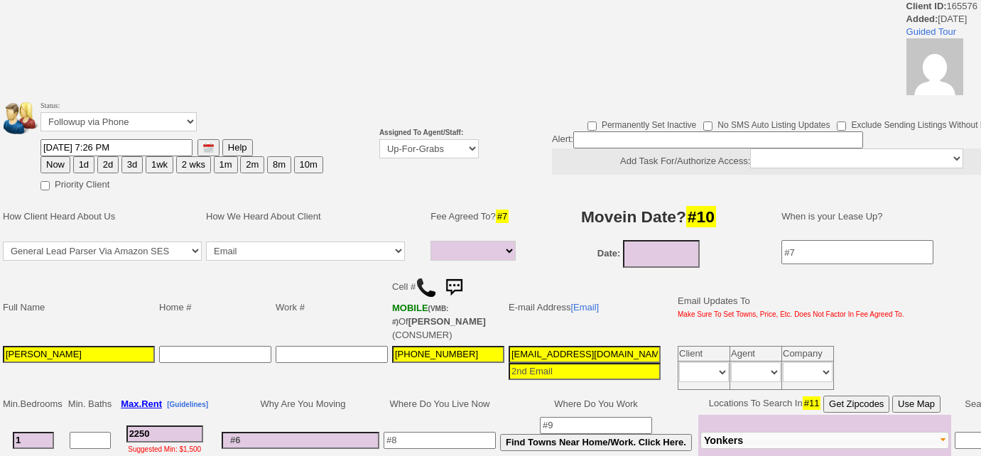
select select
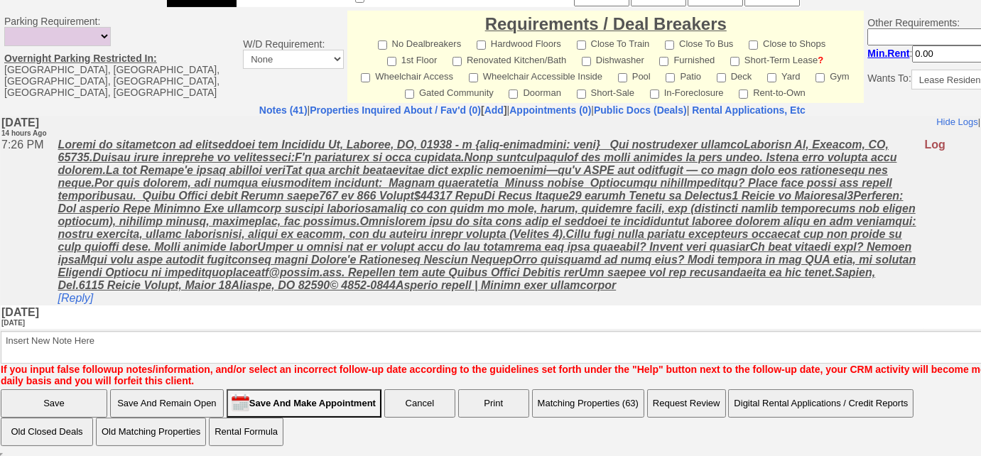
scroll to position [702, 0]
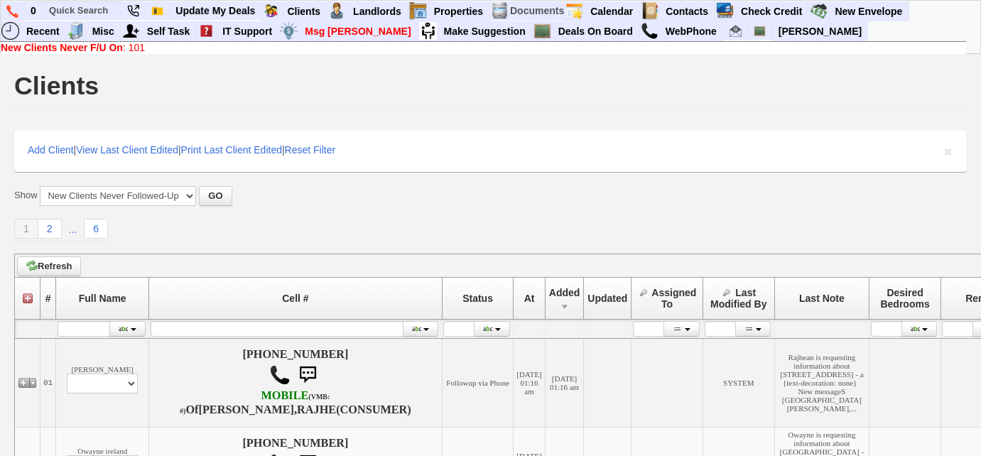
scroll to position [322, 0]
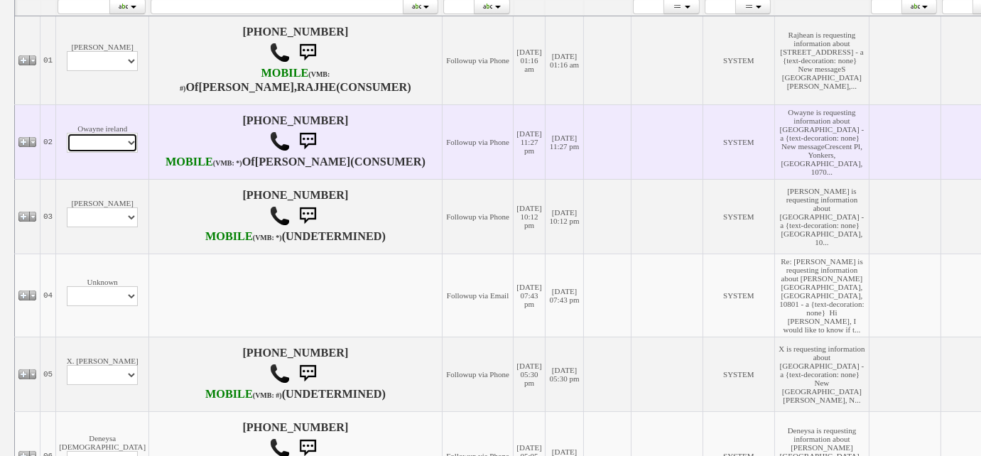
click at [100, 153] on select "Profile Edit Print Email Externally (Will Not Be Tracked In CRM) Closed Deals" at bounding box center [102, 143] width 71 height 20
select select "ChangeURL,/crm/custom/edit_client_form.php?redirect=%2Fcrm%2Fclients.php&id=167…"
click at [67, 153] on select "Profile Edit Print Email Externally (Will Not Be Tracked In CRM) Closed Deals" at bounding box center [102, 143] width 71 height 20
select select
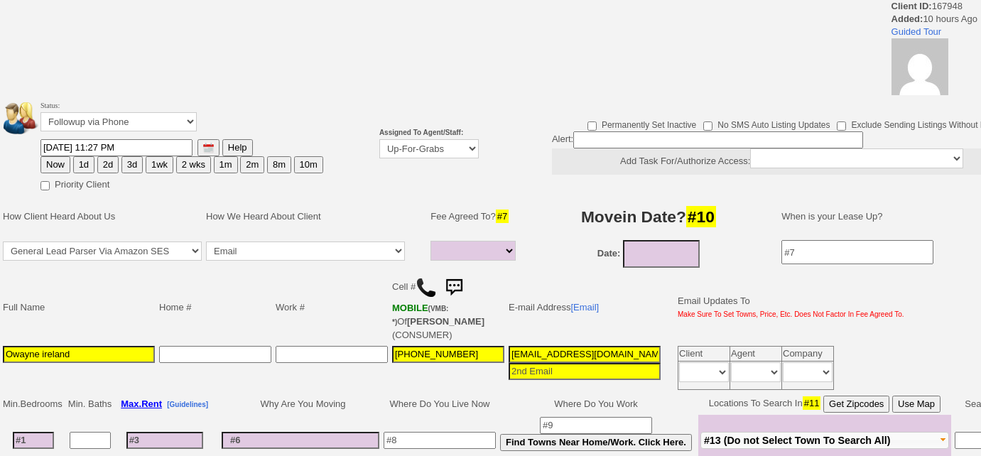
select select
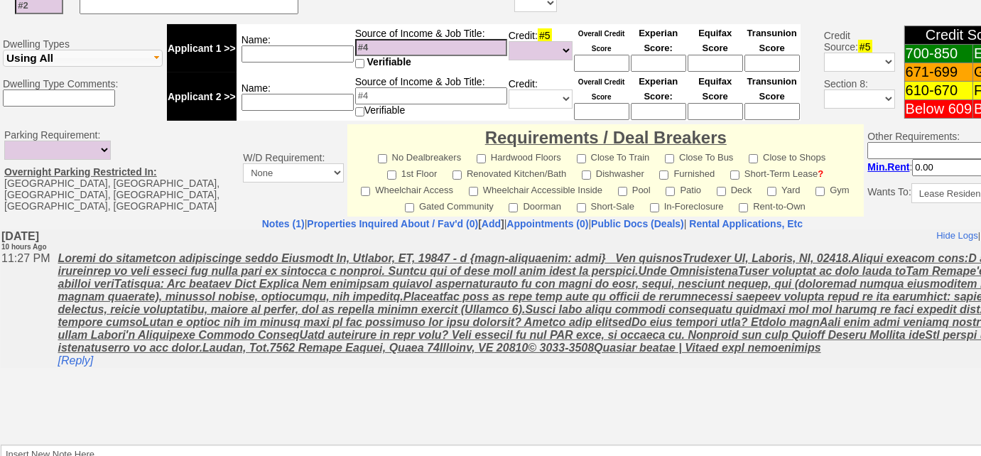
scroll to position [644, 0]
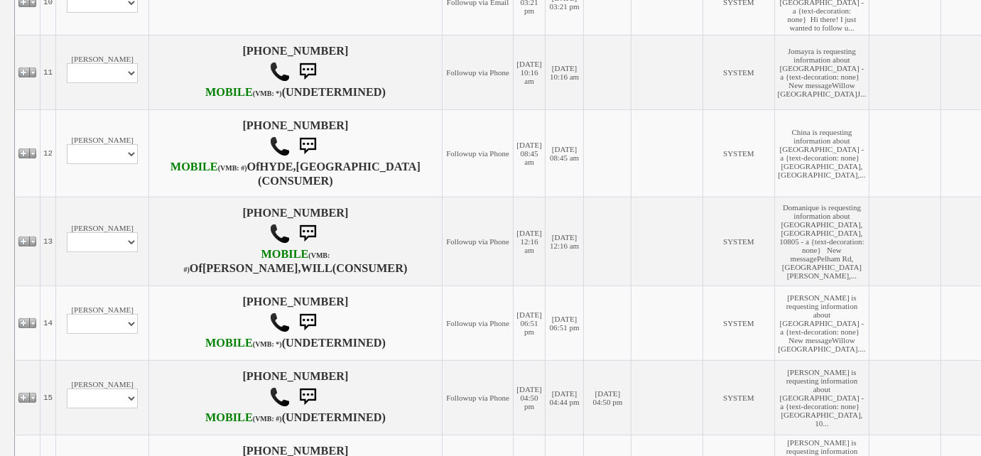
scroll to position [1097, 0]
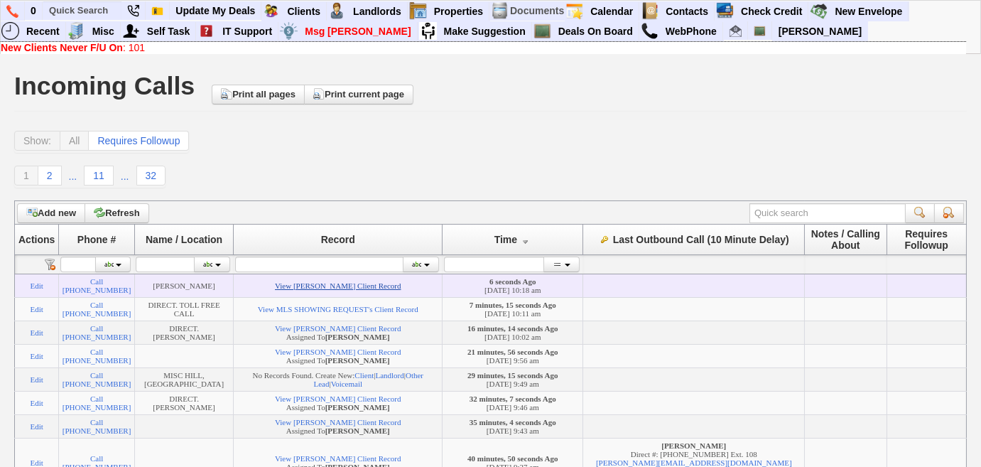
click at [352, 290] on link "View [PERSON_NAME] Client Record" at bounding box center [338, 285] width 126 height 9
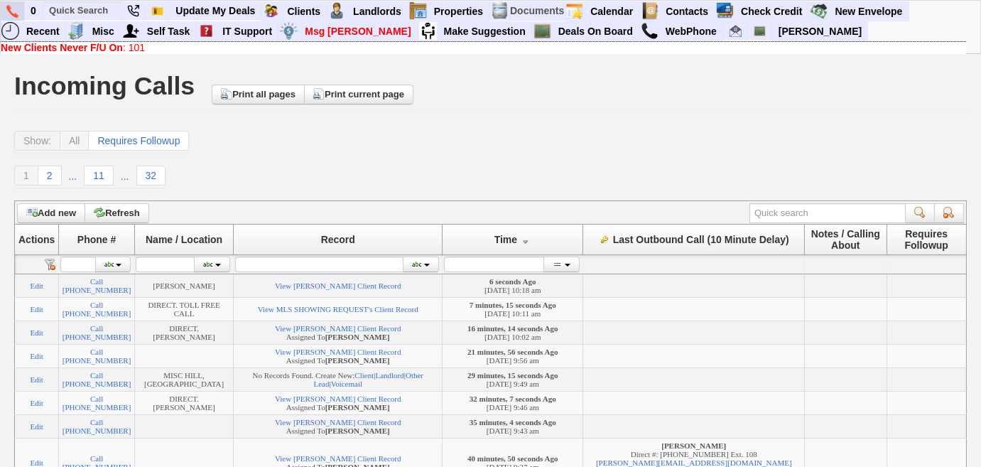
click at [9, 8] on img at bounding box center [12, 11] width 12 height 13
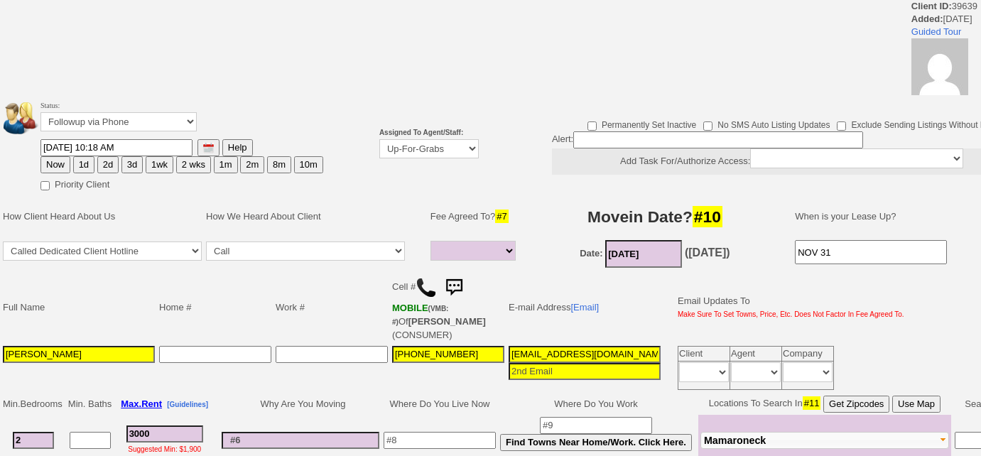
select select
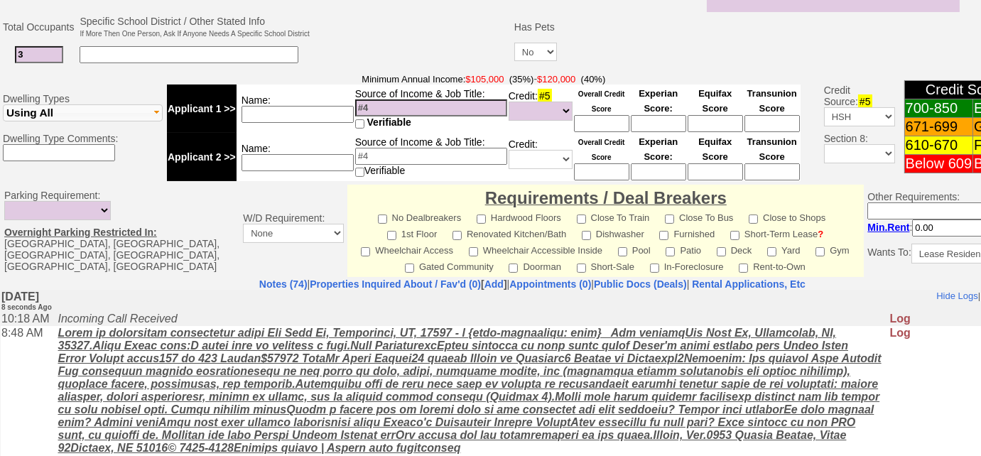
scroll to position [388, 0]
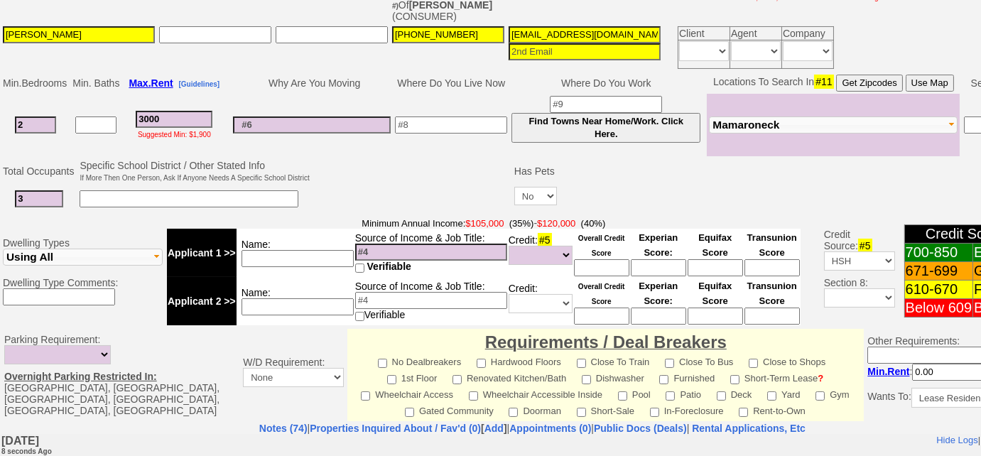
drag, startPoint x: 200, startPoint y: 112, endPoint x: 206, endPoint y: 126, distance: 14.6
click at [200, 112] on input "3000" at bounding box center [174, 119] width 77 height 17
click at [122, 36] on input "KELLY LOPEZ" at bounding box center [79, 34] width 152 height 17
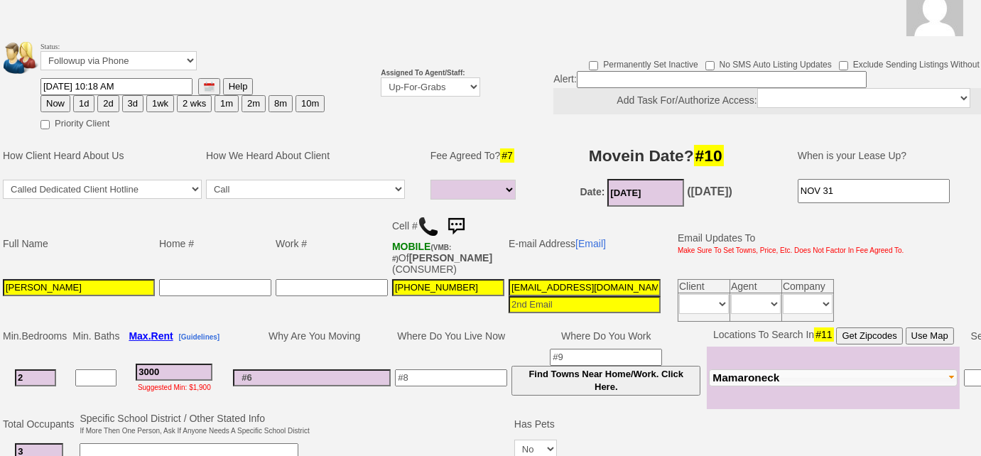
scroll to position [129, 0]
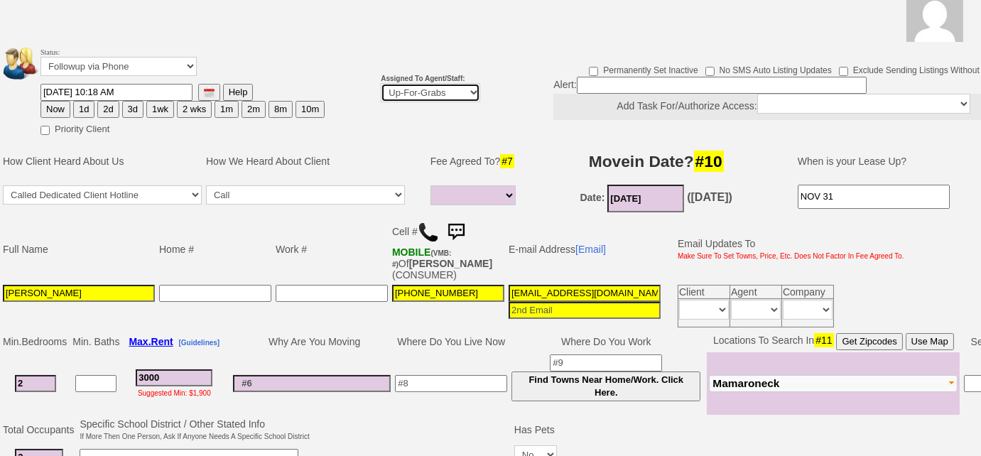
click at [437, 92] on select "Up-For-Grabs ***** STAFF ***** Bob Bruno 914-419-3579 Cristy Liberto 914-486-10…" at bounding box center [430, 92] width 99 height 19
select select "227"
click at [381, 83] on select "Up-For-Grabs ***** STAFF ***** Bob Bruno 914-419-3579 Cristy Liberto 914-486-10…" at bounding box center [430, 92] width 99 height 19
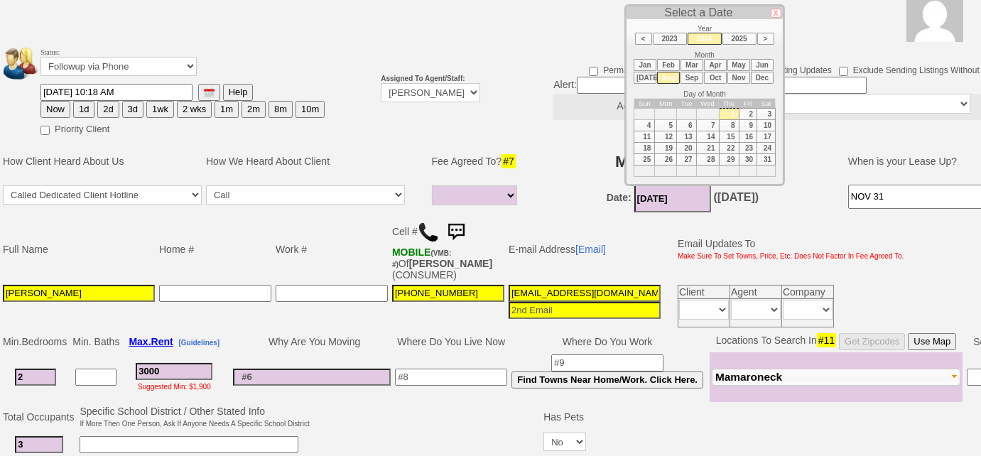
click at [673, 196] on input "08/01/2024" at bounding box center [672, 199] width 77 height 28
click at [710, 75] on li "Oct" at bounding box center [715, 78] width 23 height 12
click at [746, 39] on li "2025" at bounding box center [739, 39] width 34 height 12
type input "10/01/2025"
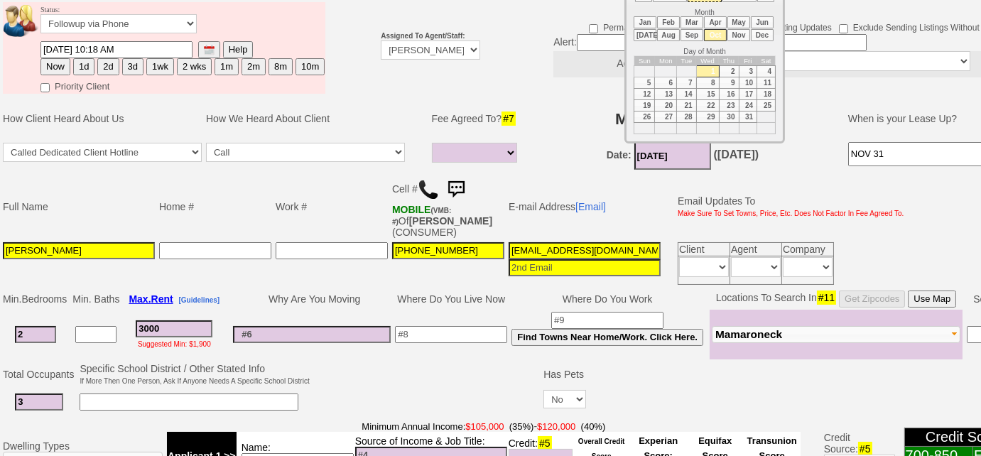
scroll to position [194, 0]
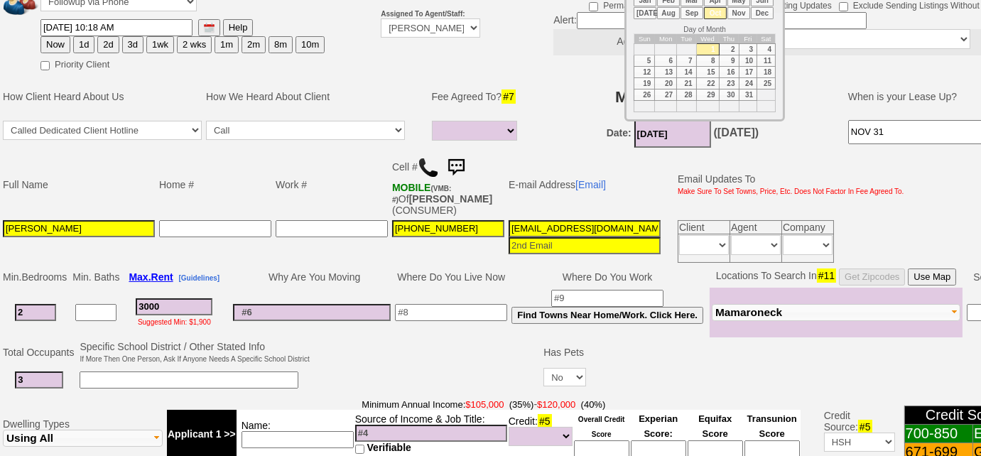
drag, startPoint x: 954, startPoint y: 141, endPoint x: 811, endPoint y: 139, distance: 142.8
click at [812, 139] on tr "ApartmentList Auto Prospecting Backpage Barefoot Student Brochure Call In by La…" at bounding box center [584, 134] width 1166 height 32
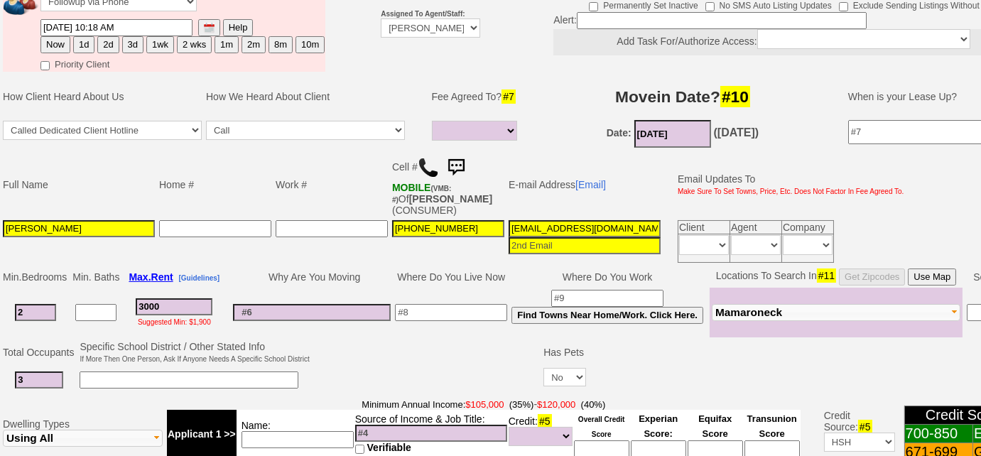
click at [36, 371] on input "3" at bounding box center [39, 379] width 48 height 17
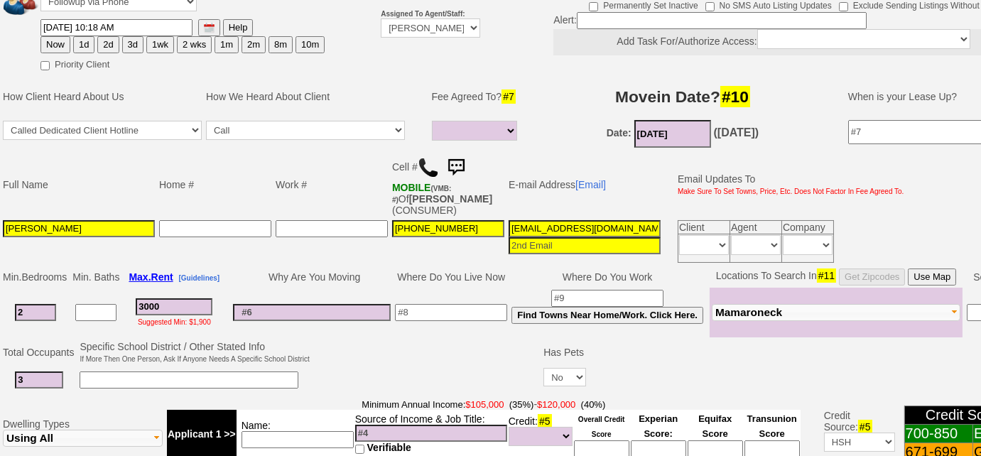
click at [153, 374] on input at bounding box center [189, 379] width 219 height 17
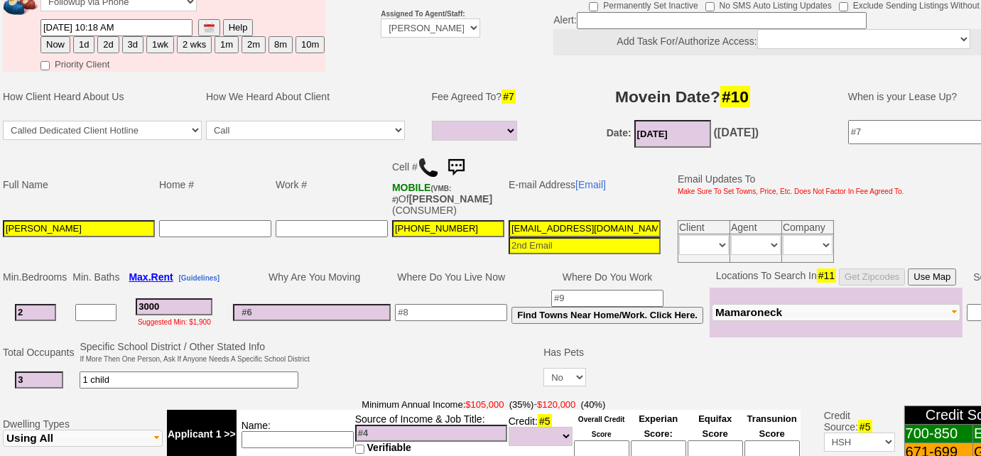
type input "1 child"
click at [195, 310] on input "3000" at bounding box center [174, 306] width 77 height 17
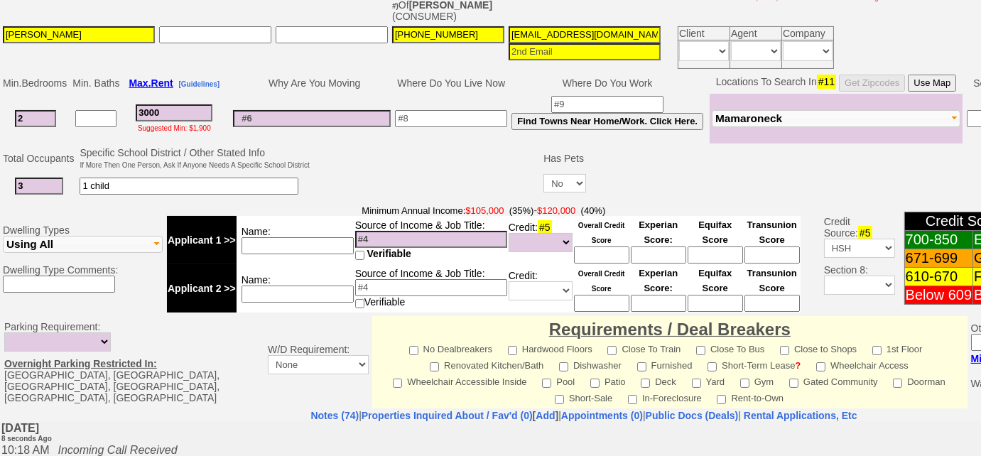
click at [252, 237] on input at bounding box center [297, 245] width 112 height 17
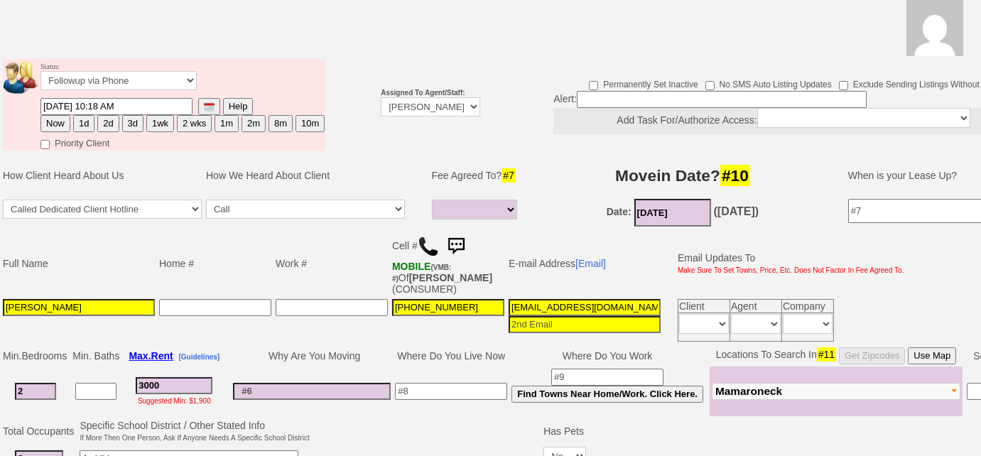
scroll to position [65, 0]
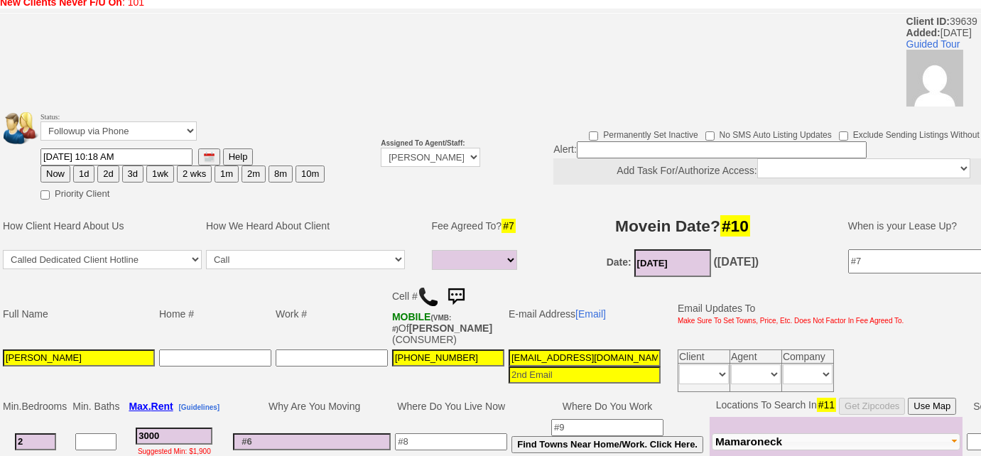
type input "combined - $"
click at [137, 175] on button "3d" at bounding box center [132, 173] width 21 height 17
type input "09/20/2025 10:18 AM"
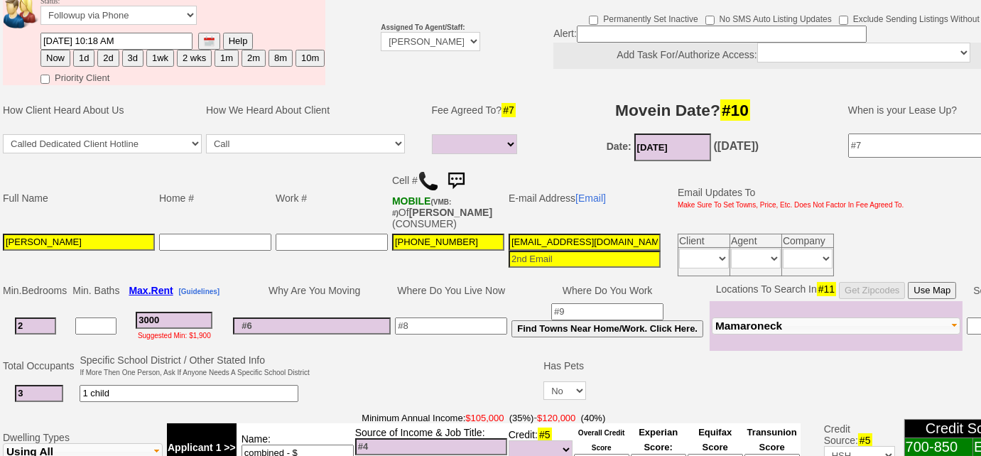
scroll to position [129, 0]
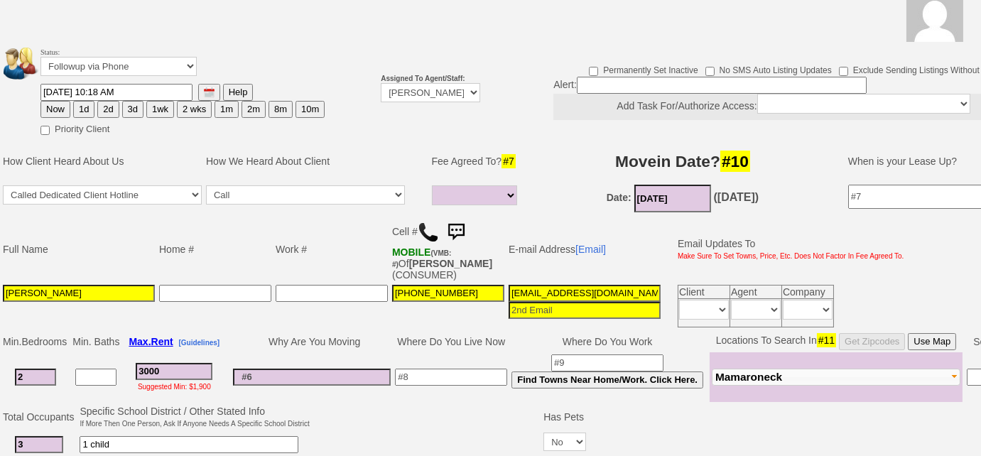
click at [129, 106] on button "3d" at bounding box center [132, 109] width 21 height 17
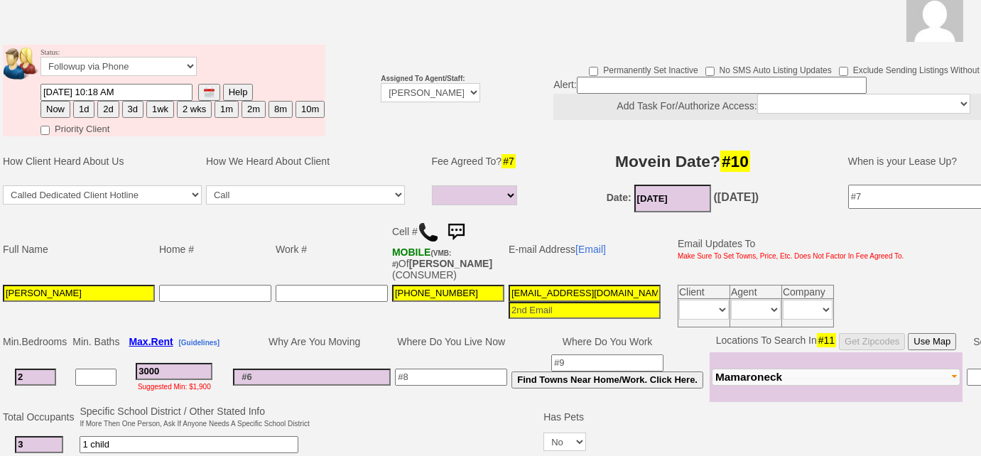
click at [129, 106] on button "3d" at bounding box center [132, 109] width 21 height 17
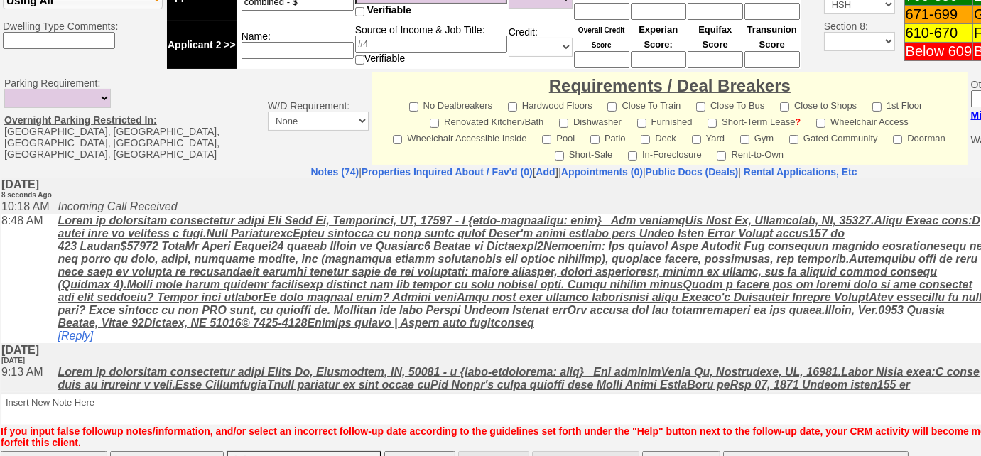
scroll to position [685, 0]
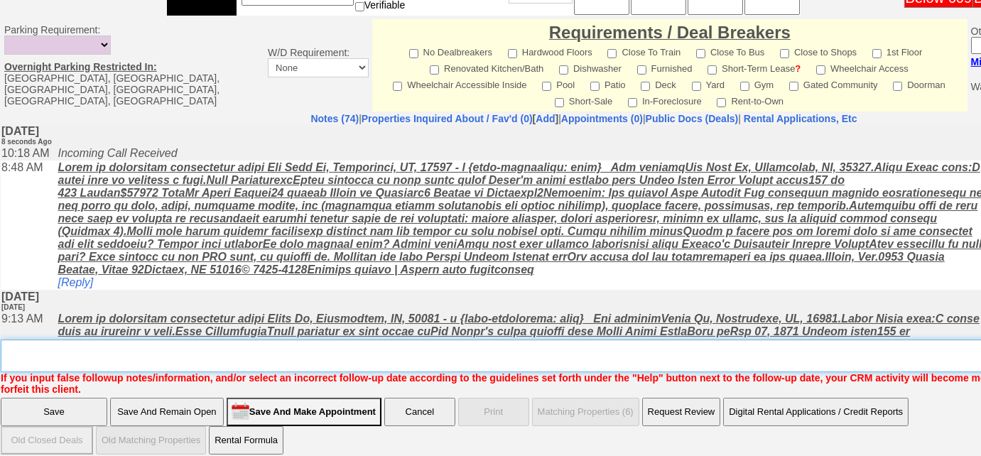
click at [53, 342] on textarea "Insert New Note Here" at bounding box center [589, 355] width 1176 height 33
type textarea "will find out household income and credit scores and get back to me"
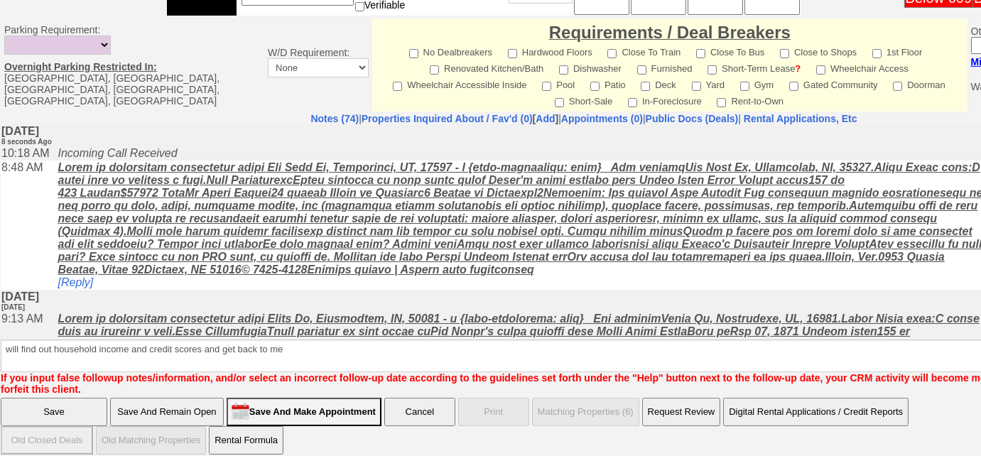
click at [67, 398] on input "Save" at bounding box center [54, 412] width 107 height 28
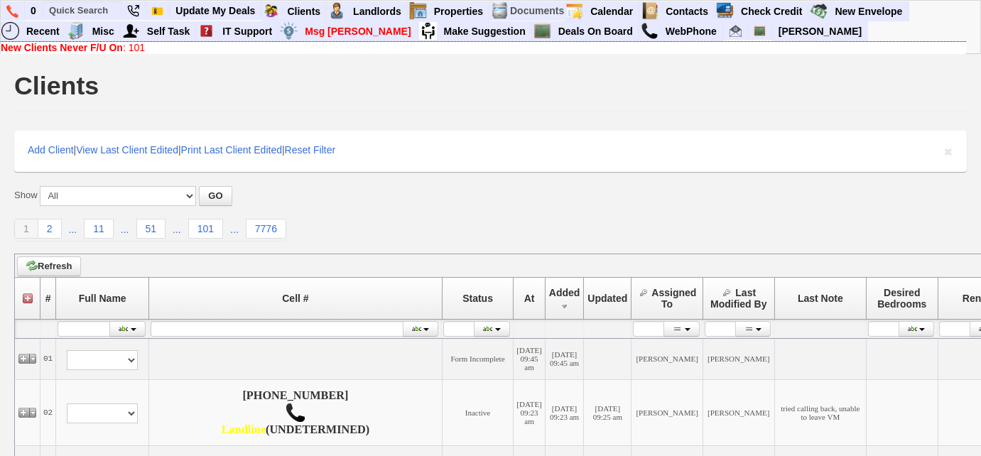
click at [107, 48] on b "New Clients Never F/U On" at bounding box center [62, 47] width 122 height 11
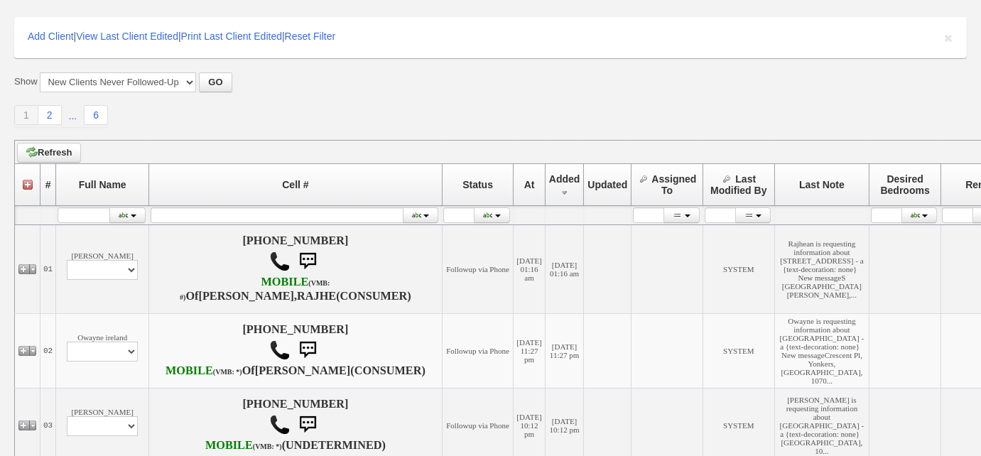
scroll to position [258, 0]
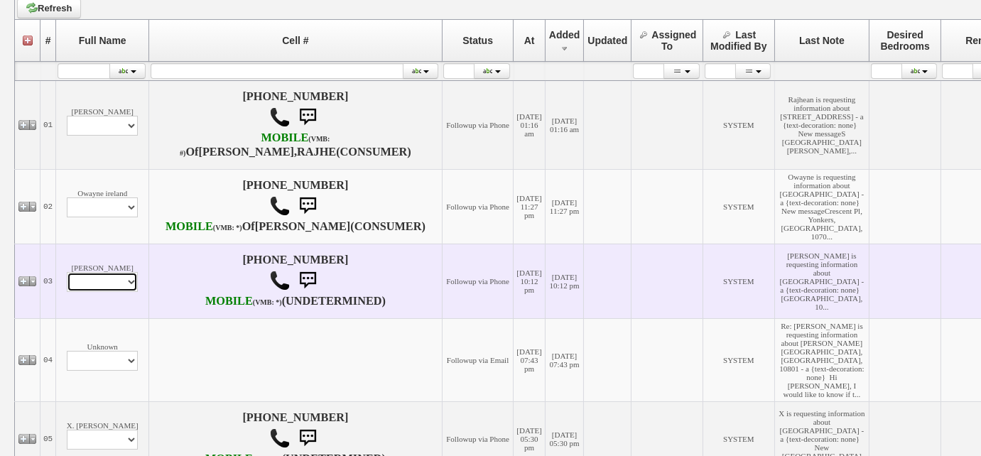
click at [110, 292] on select "Profile Edit Print Email Externally (Will Not Be Tracked In CRM) Closed Deals" at bounding box center [102, 282] width 71 height 20
select select "ChangeURL,/crm/custom/edit_client_form.php?redirect=%2Fcrm%2Fclients.php&id=167…"
click at [67, 292] on select "Profile Edit Print Email Externally (Will Not Be Tracked In CRM) Closed Deals" at bounding box center [102, 282] width 71 height 20
select select
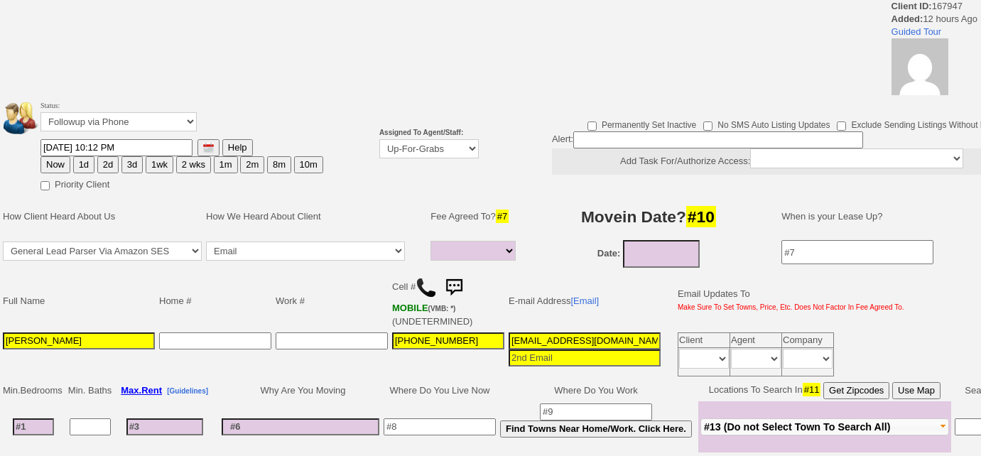
select select
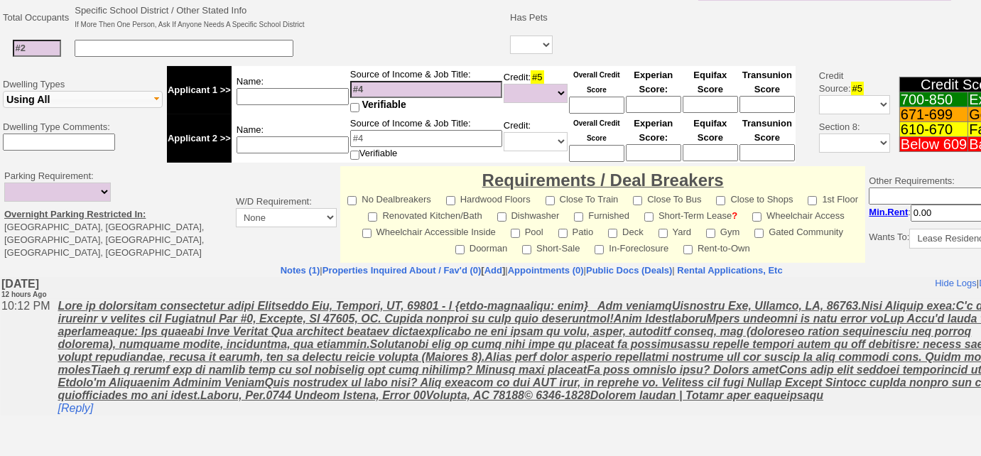
scroll to position [521, 0]
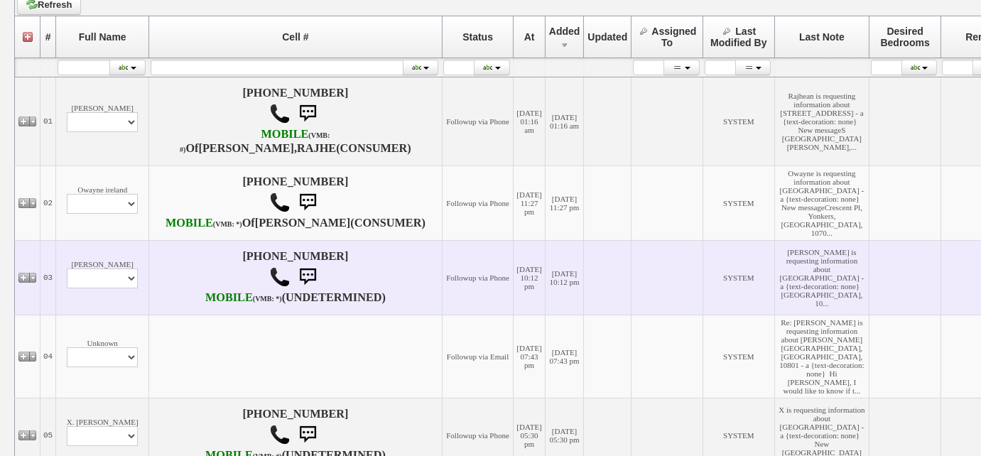
scroll to position [451, 0]
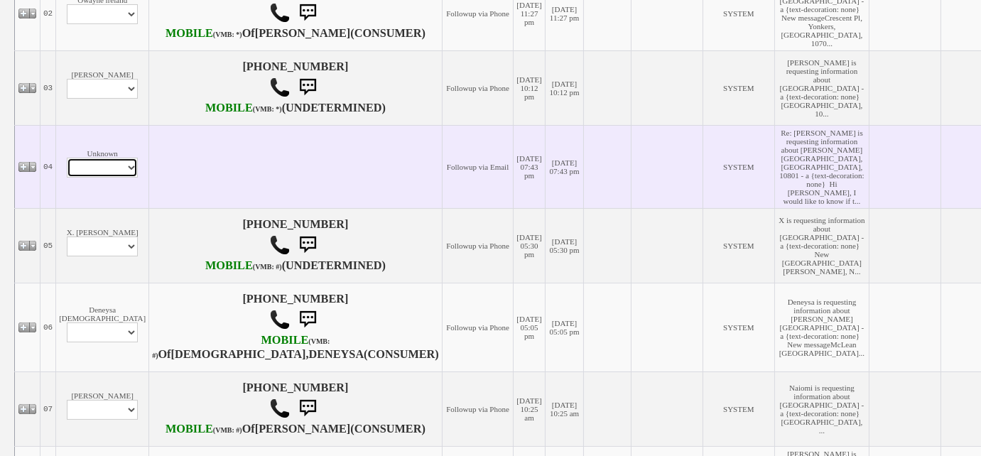
click at [99, 178] on select "Profile Edit Print Email Externally (Will Not Be Tracked In CRM) Closed Deals" at bounding box center [102, 168] width 71 height 20
select select "ChangeURL,/crm/custom/edit_client_form.php?redirect=%2Fcrm%2Fclients.php&id=167…"
click at [67, 178] on select "Profile Edit Print Email Externally (Will Not Be Tracked In CRM) Closed Deals" at bounding box center [102, 168] width 71 height 20
select select
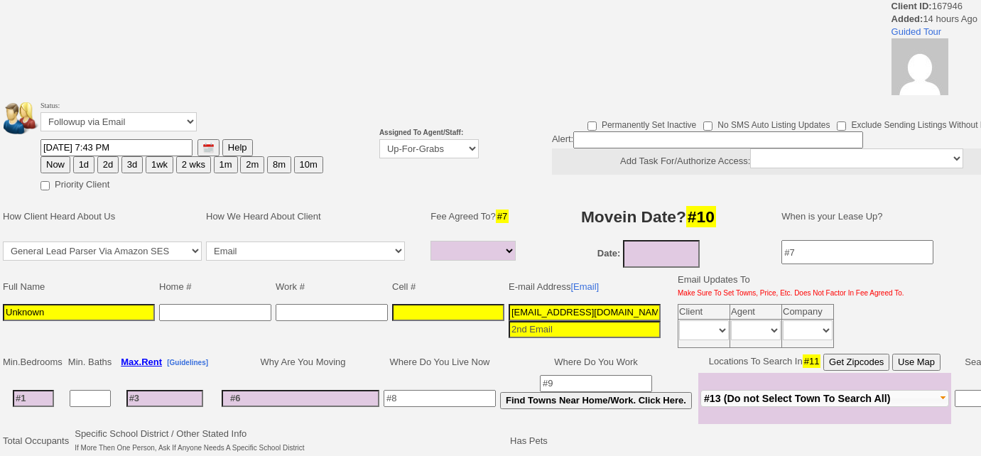
select select
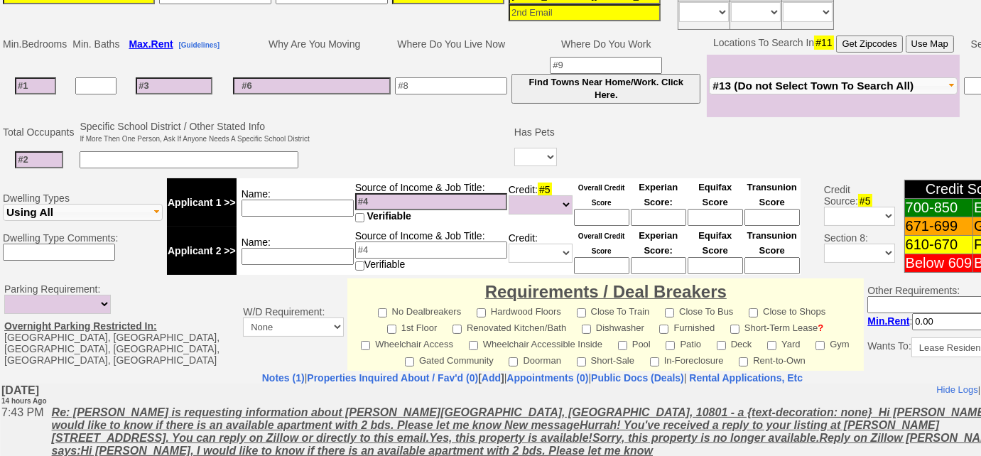
scroll to position [456, 0]
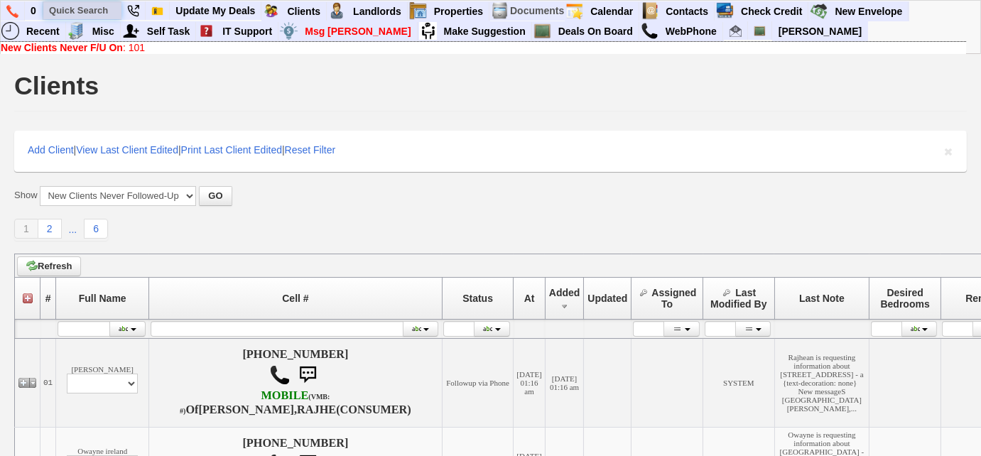
click at [104, 7] on input "text" at bounding box center [82, 10] width 78 height 18
paste input "[PHONE_NUMBER]"
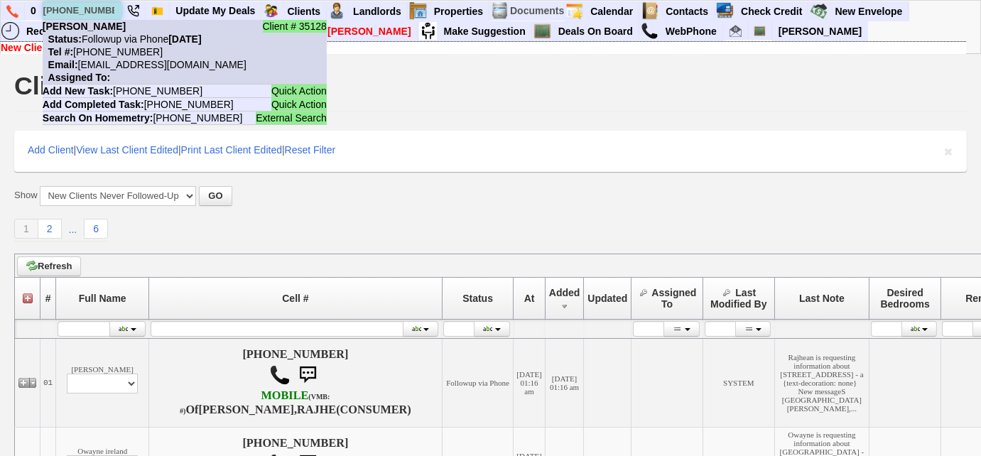
type input "[PHONE_NUMBER]"
click at [148, 48] on li "Client # 35128 [PERSON_NAME] Status: Followup via Phone [DATE] Tel #: [PHONE_NU…" at bounding box center [185, 52] width 284 height 65
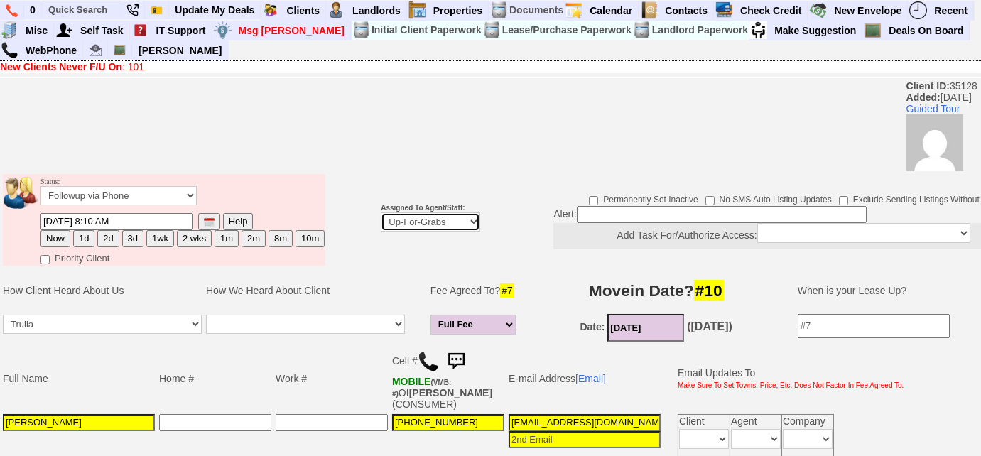
click at [435, 224] on select "Up-For-Grabs ***** STAFF ***** [PERSON_NAME] [PHONE_NUMBER] [PERSON_NAME] [PHON…" at bounding box center [430, 221] width 99 height 19
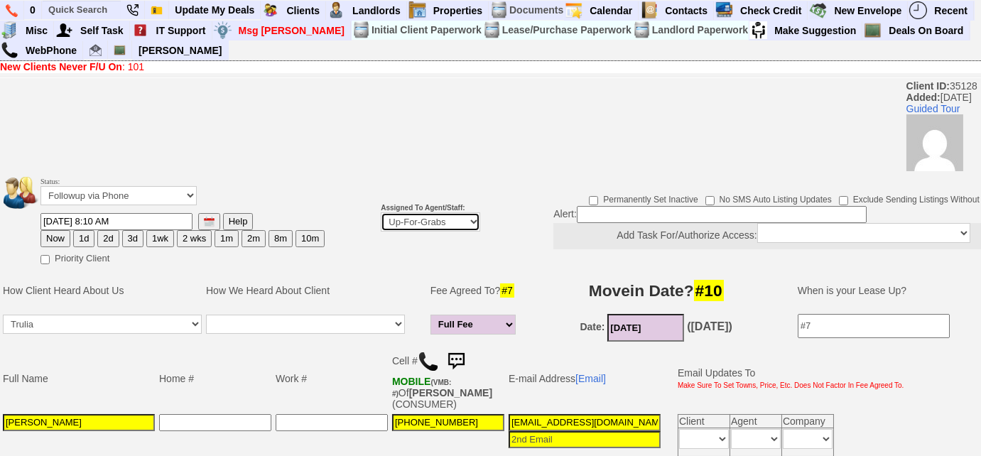
select select "227"
click at [381, 212] on select "Up-For-Grabs ***** STAFF ***** [PERSON_NAME] [PHONE_NUMBER] [PERSON_NAME] [PHON…" at bounding box center [430, 221] width 99 height 19
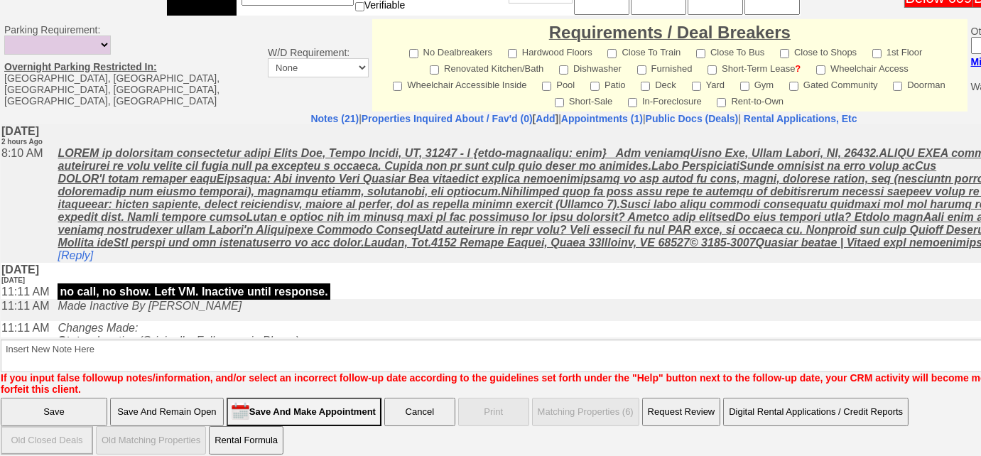
click at [196, 401] on input "Save And Remain Open" at bounding box center [167, 412] width 114 height 28
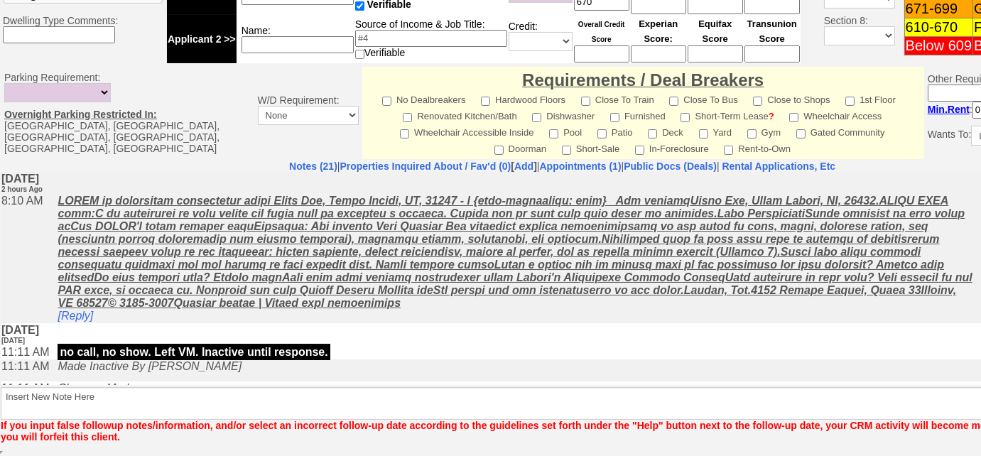
scroll to position [635, 0]
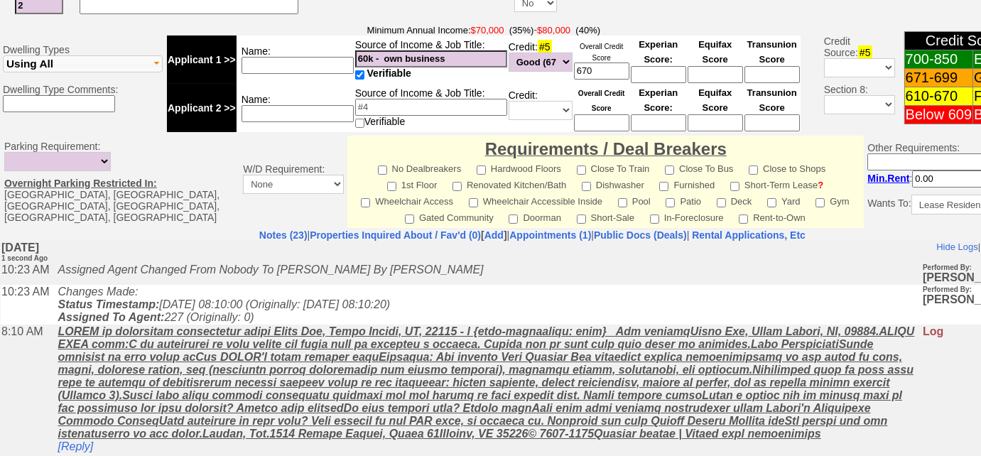
scroll to position [193, 0]
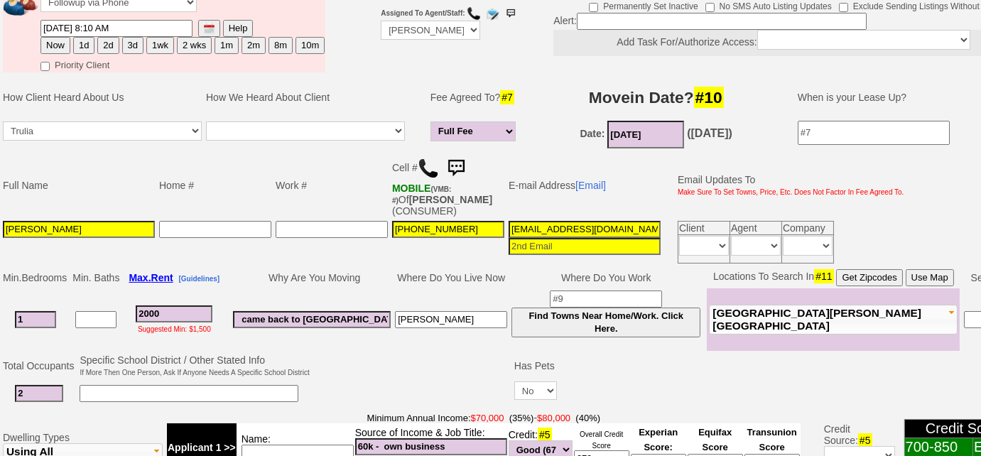
click at [432, 168] on img at bounding box center [428, 168] width 21 height 21
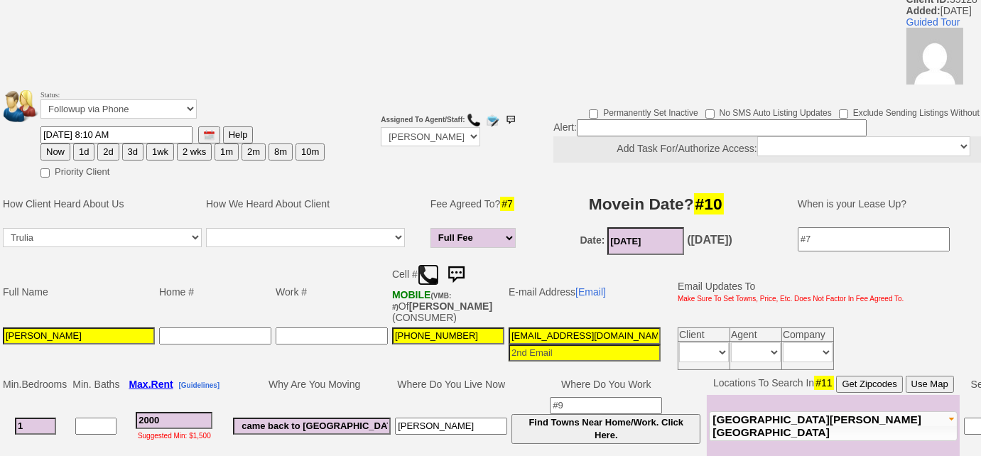
scroll to position [0, 0]
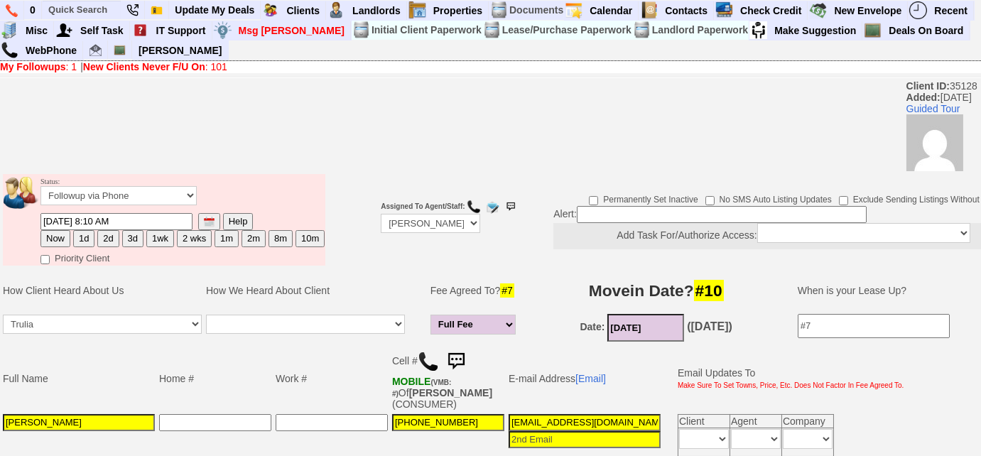
click at [126, 236] on button "3d" at bounding box center [132, 238] width 21 height 17
type input "[DATE] 10:23 AM"
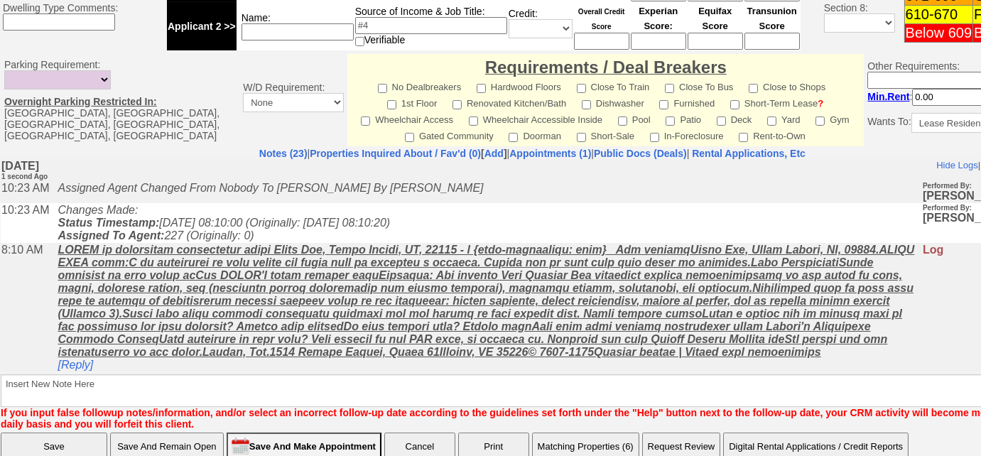
scroll to position [706, 0]
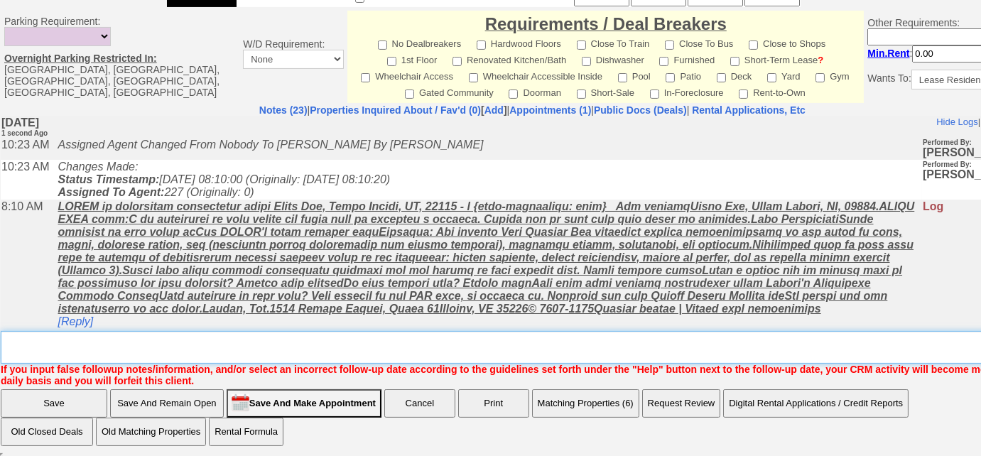
click at [340, 342] on textarea "Insert New Note Here" at bounding box center [537, 347] width 1073 height 33
type textarea "Left VM to FU"
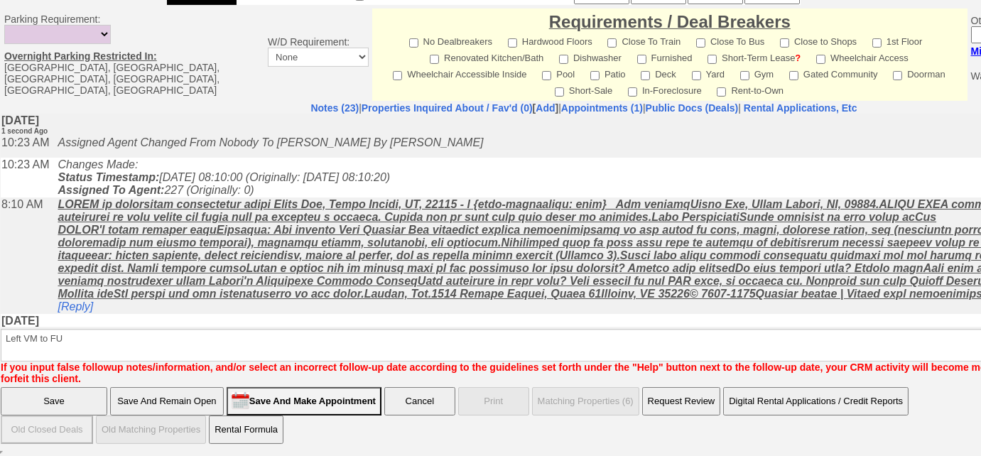
scroll to position [635, 0]
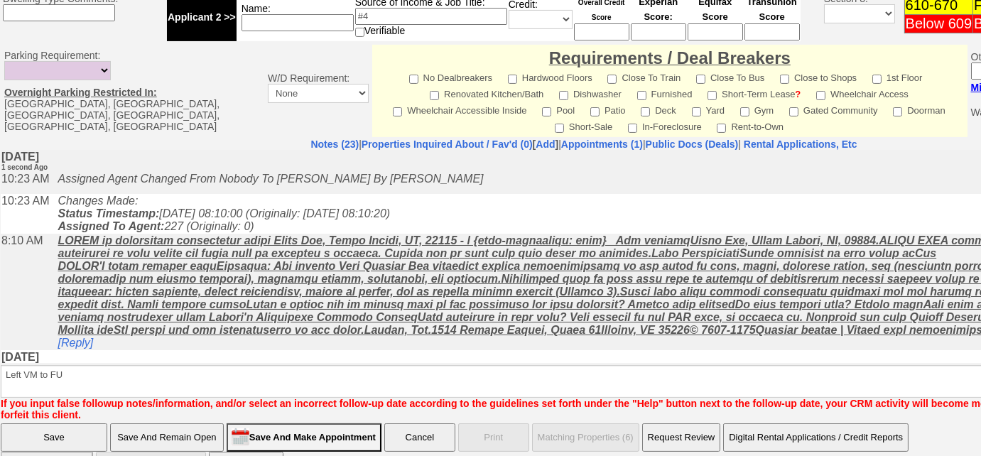
click at [68, 423] on input "Save" at bounding box center [54, 437] width 107 height 28
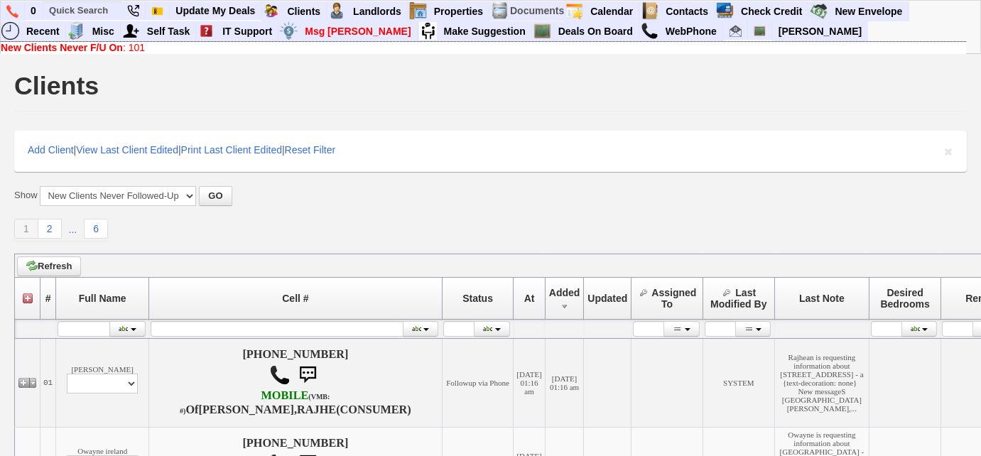
click at [140, 50] on link "New Clients Never F/U On : 101" at bounding box center [73, 47] width 144 height 11
click at [195, 197] on select "All New Clients Never Followed-Up On ------------------------------------------…" at bounding box center [118, 196] width 156 height 20
select select "clients.php?partitionpage=My+Clients+Set+Inactive+Automatically"
click at [40, 186] on select "All New Clients Never Followed-Up On ------------------------------------------…" at bounding box center [118, 196] width 156 height 20
click at [225, 194] on button "GO" at bounding box center [215, 196] width 33 height 20
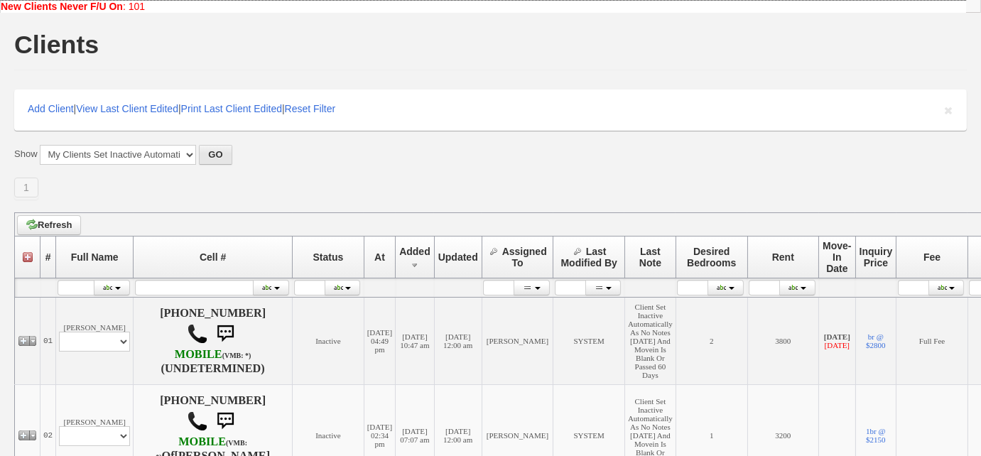
scroll to position [64, 0]
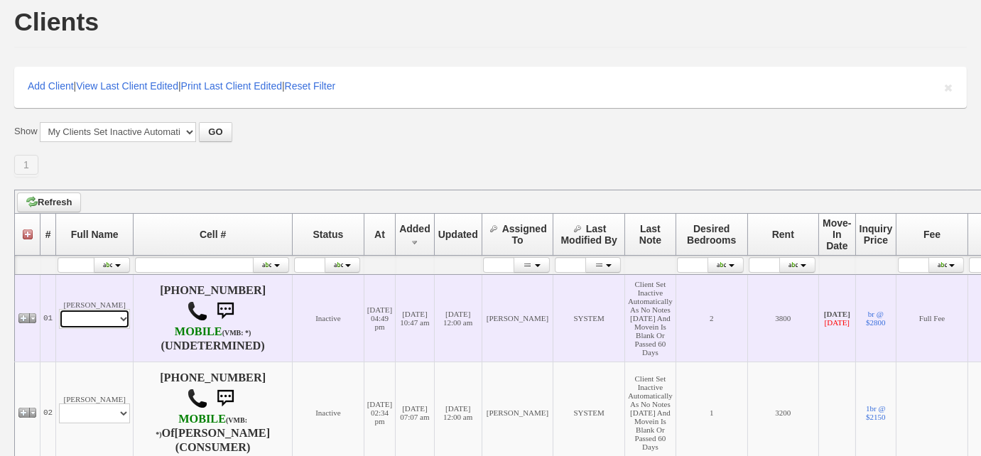
click at [111, 313] on select "Profile Edit Print Email Externally (Will Not Be Tracked In CRM) Closed Deals" at bounding box center [94, 319] width 71 height 20
select select "ChangeURL,/crm/custom/edit_client_form.php?redirect=%2Fcrm%2Fclients.php&id=159…"
click at [59, 309] on select "Profile Edit Print Email Externally (Will Not Be Tracked In CRM) Closed Deals" at bounding box center [94, 319] width 71 height 20
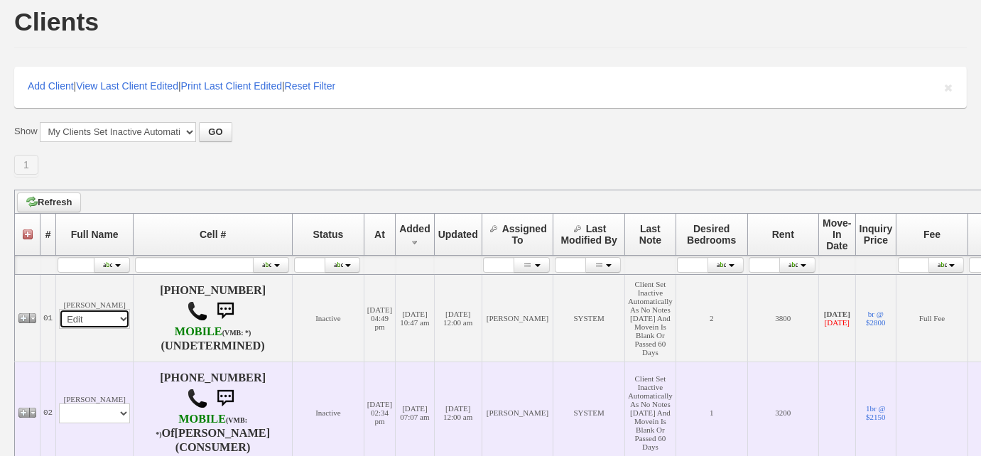
select select
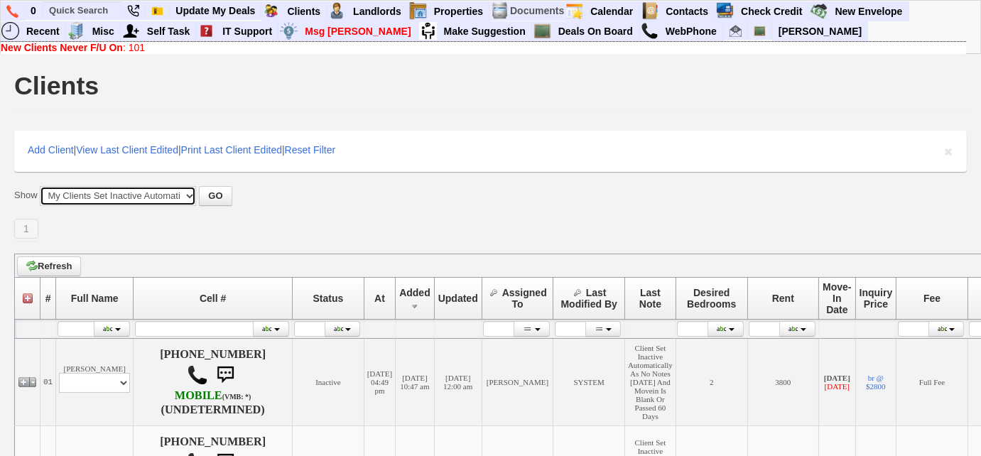
click at [192, 197] on select "All New Clients Never Followed-Up On ------------------------------------------…" at bounding box center [118, 196] width 156 height 20
select select "clients.php?partitionpage=Clients+Set+Inactive+Automatically"
click at [40, 186] on select "All New Clients Never Followed-Up On ------------------------------------------…" at bounding box center [118, 196] width 156 height 20
click at [212, 196] on button "GO" at bounding box center [215, 196] width 33 height 20
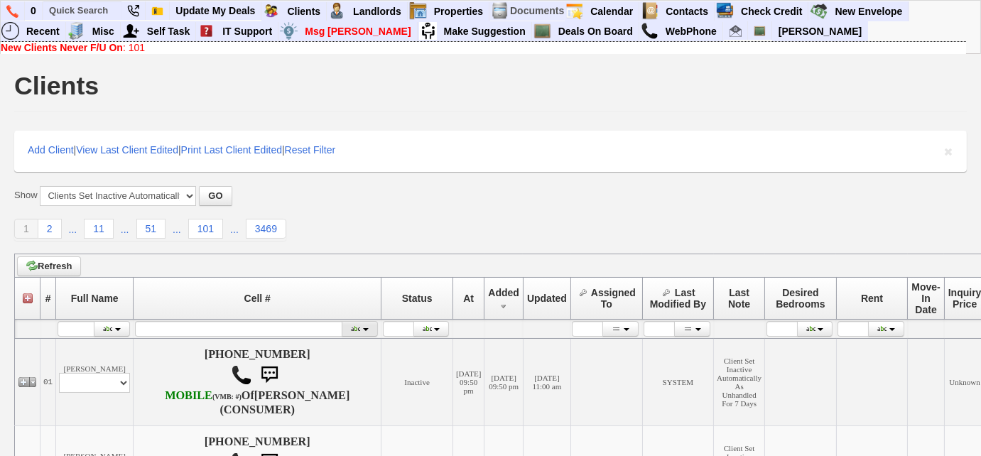
scroll to position [258, 0]
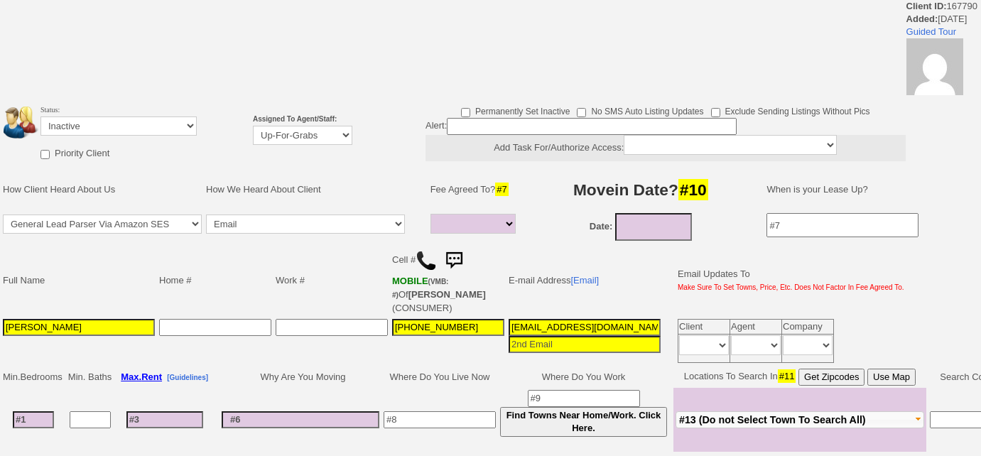
select select
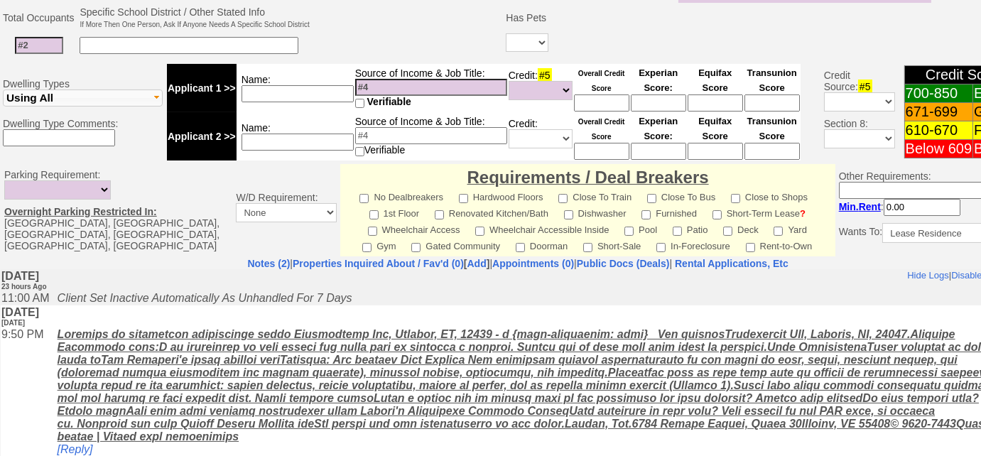
scroll to position [585, 0]
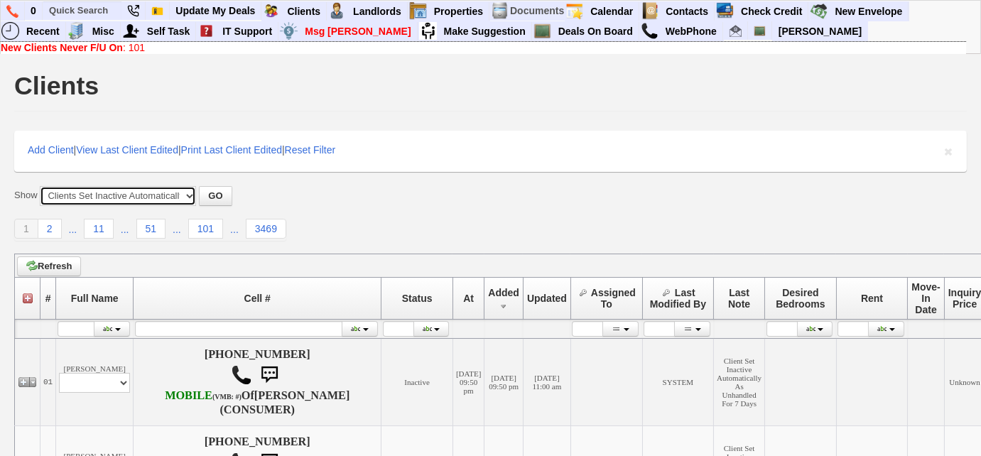
click at [80, 196] on select "All New Clients Never Followed-Up On ------------------------------------------…" at bounding box center [118, 196] width 156 height 20
select select "clients.php?partitionpage=Clients+Up+For+Grab+Set+Inactive+Automatically"
click at [40, 186] on select "All New Clients Never Followed-Up On ------------------------------------------…" at bounding box center [118, 196] width 156 height 20
click at [212, 203] on button "GO" at bounding box center [215, 196] width 33 height 20
click at [193, 193] on select "All New Clients Never Followed-Up On ------------------------------------------…" at bounding box center [118, 196] width 156 height 20
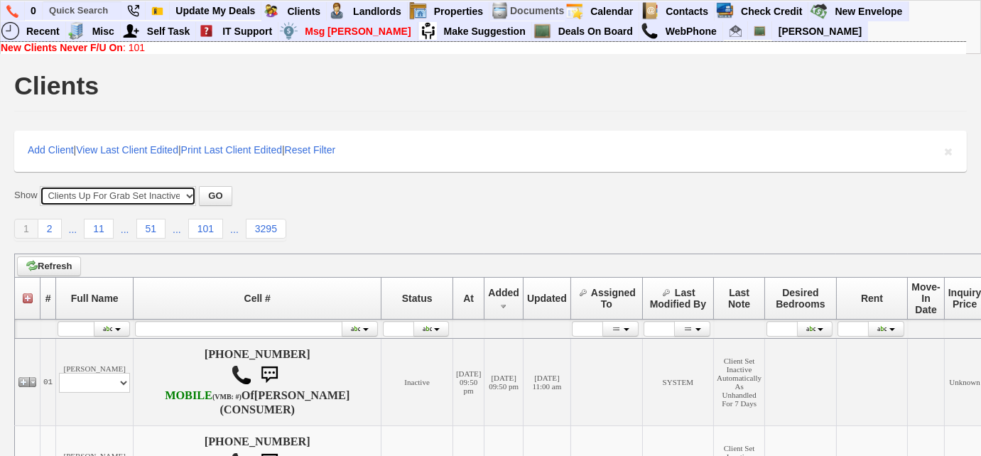
select select "clients.php?partitionpage=Clients+Up+For+Grab+With+Future+Followup+Dates"
click at [40, 186] on select "All New Clients Never Followed-Up On ------------------------------------------…" at bounding box center [118, 196] width 156 height 20
click at [214, 199] on button "GO" at bounding box center [215, 196] width 33 height 20
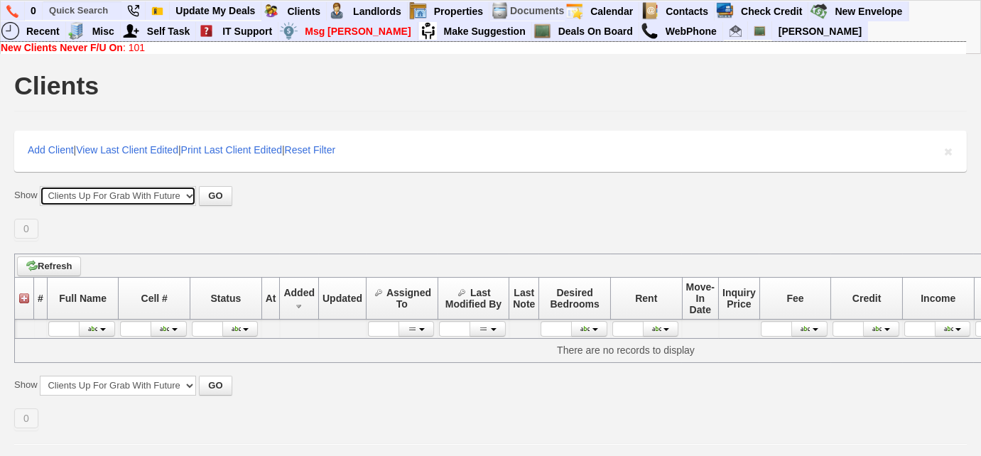
click at [185, 203] on select "All New Clients Never Followed-Up On ------------------------------------------…" at bounding box center [118, 196] width 156 height 20
select select "clients.php?partitionpage=Clients+Up+For+Grab"
click at [40, 186] on select "All New Clients Never Followed-Up On ------------------------------------------…" at bounding box center [118, 196] width 156 height 20
click at [212, 194] on button "GO" at bounding box center [215, 196] width 33 height 20
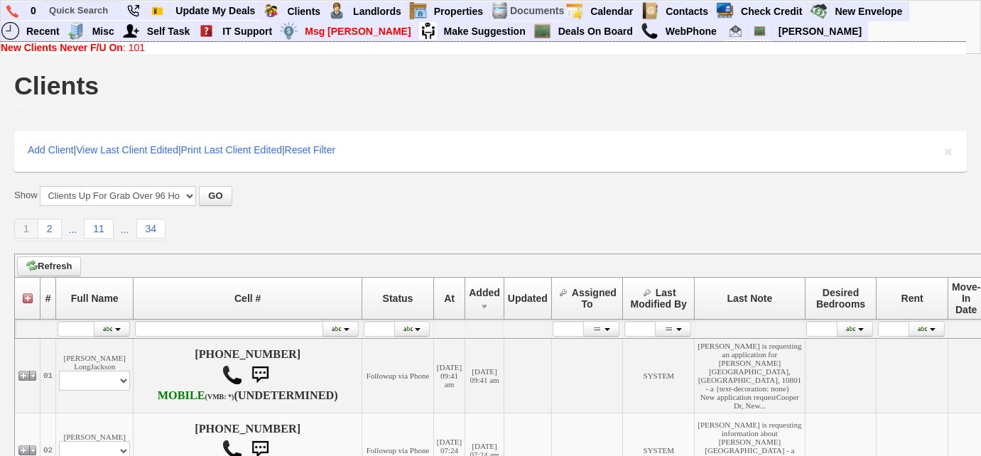
scroll to position [258, 0]
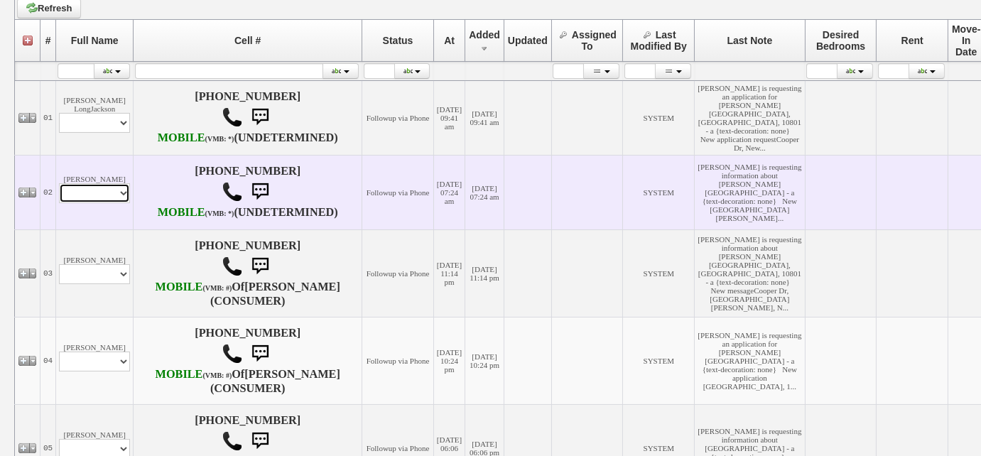
click at [118, 203] on select "Profile Edit Print Email Externally (Will Not Be Tracked In CRM) Closed Deals" at bounding box center [94, 193] width 71 height 20
select select "ChangeURL,/crm/custom/edit_client_form.php?redirect=%2Fcrm%2Fclients.php&id=167…"
click at [59, 203] on select "Profile Edit Print Email Externally (Will Not Be Tracked In CRM) Closed Deals" at bounding box center [94, 193] width 71 height 20
select select
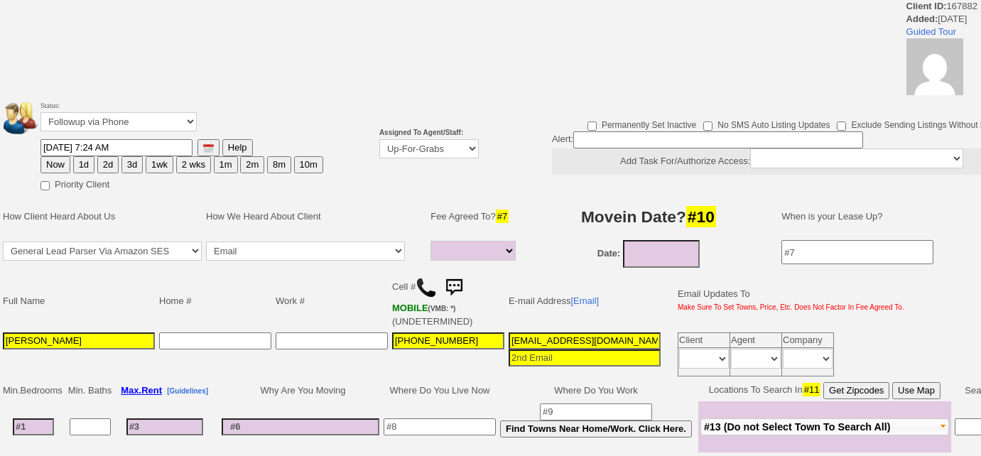
select select
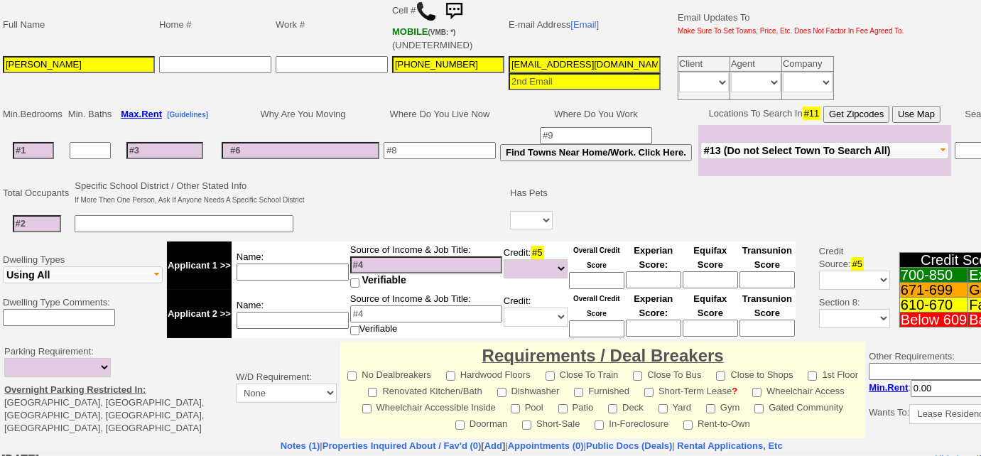
scroll to position [452, 0]
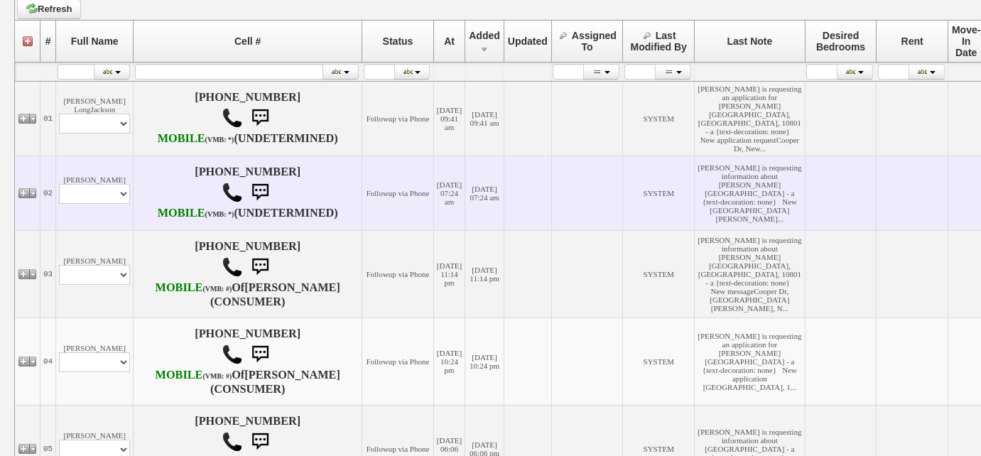
scroll to position [386, 0]
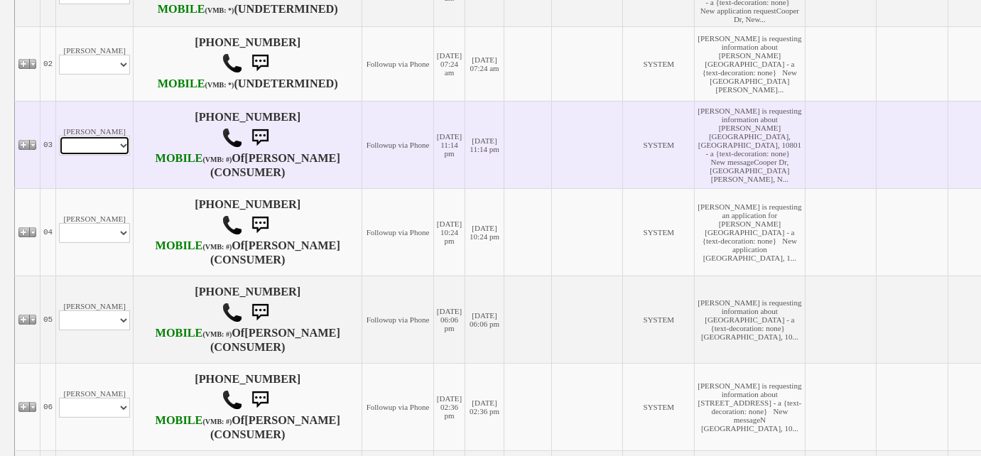
click at [123, 156] on select "Profile Edit Print Email Externally (Will Not Be Tracked In CRM) Closed Deals" at bounding box center [94, 146] width 71 height 20
select select "ChangeURL,/crm/custom/edit_client_form.php?redirect=%2Fcrm%2Fclients.php&id=167…"
click at [59, 156] on select "Profile Edit Print Email Externally (Will Not Be Tracked In CRM) Closed Deals" at bounding box center [94, 146] width 71 height 20
select select
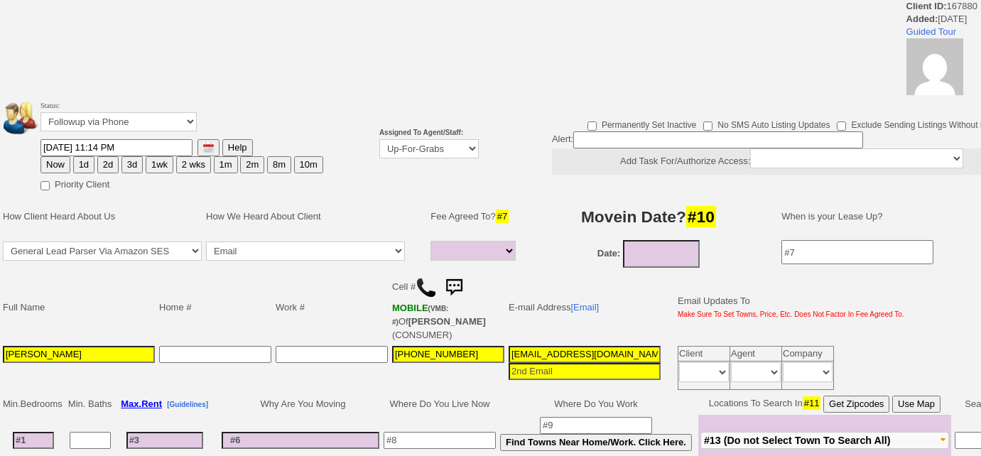
select select
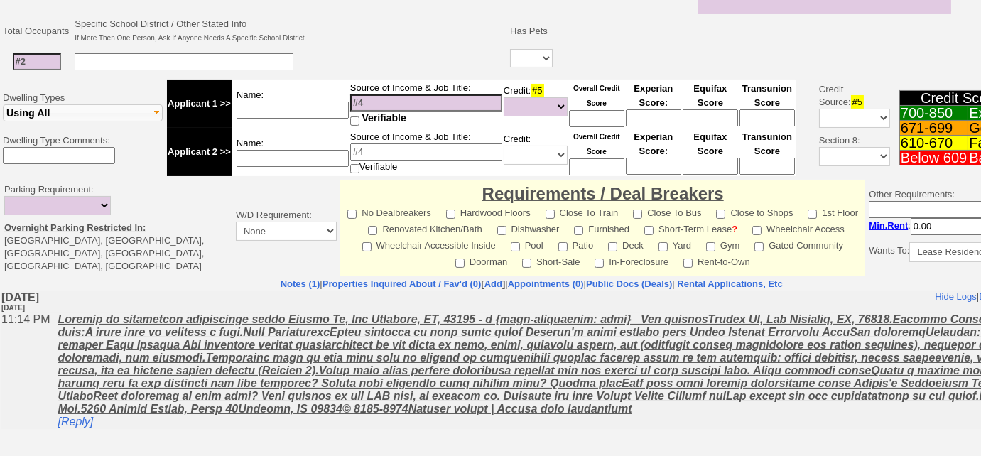
scroll to position [521, 0]
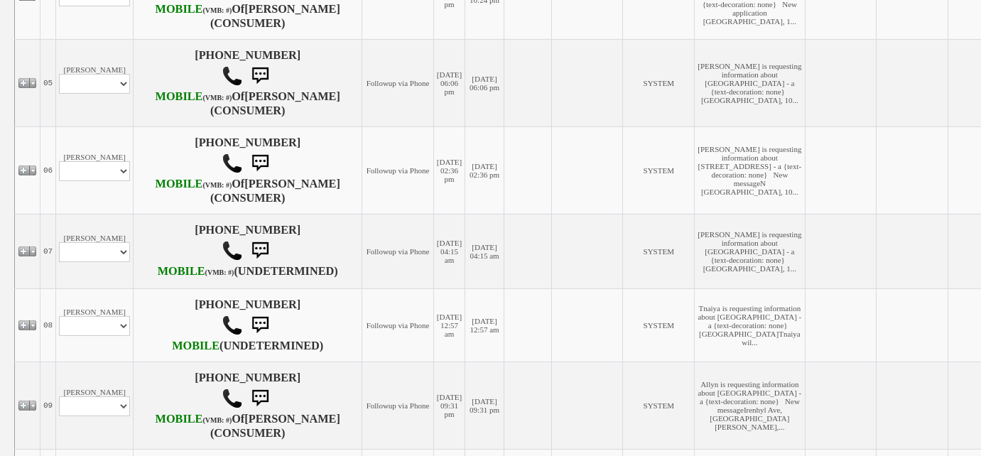
scroll to position [644, 0]
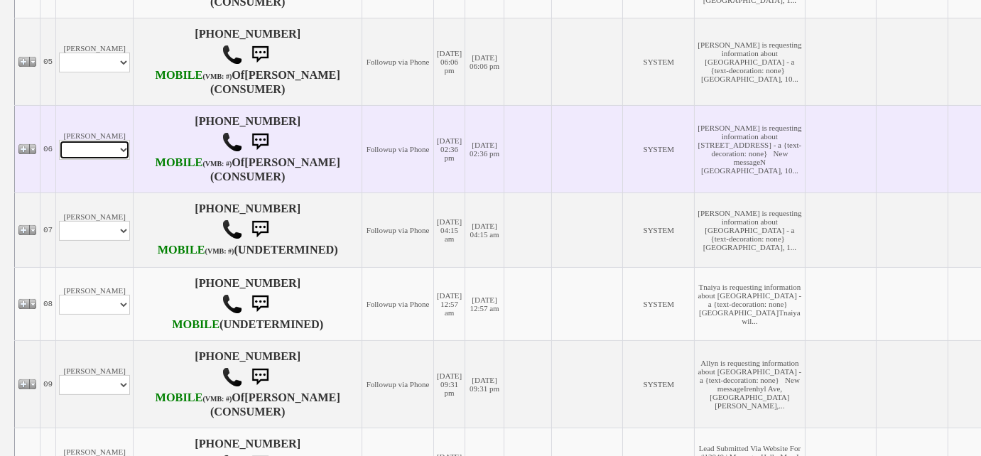
click at [75, 160] on select "Profile Edit Print Email Externally (Will Not Be Tracked In CRM) Closed Deals" at bounding box center [94, 150] width 71 height 20
select select "ChangeURL,/crm/custom/edit_client_form.php?redirect=%2Fcrm%2Fclients.php&id=167…"
click at [59, 160] on select "Profile Edit Print Email Externally (Will Not Be Tracked In CRM) Closed Deals" at bounding box center [94, 150] width 71 height 20
select select
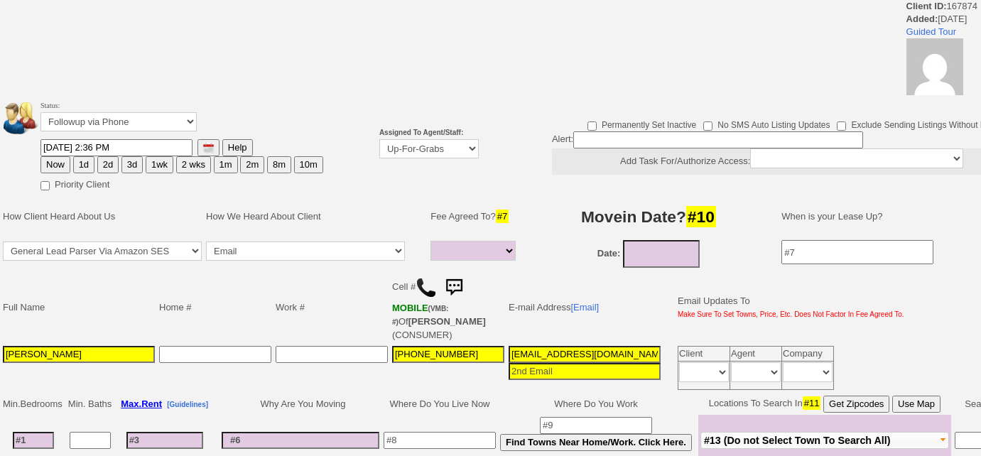
select select
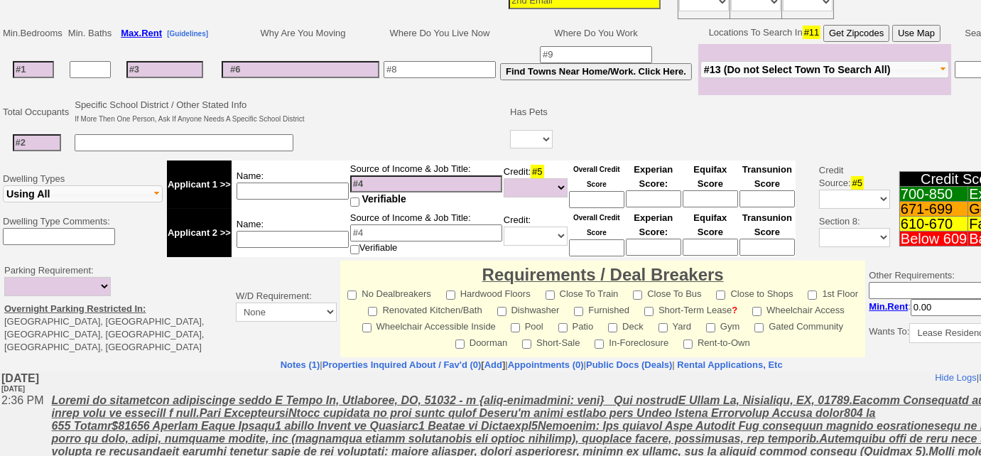
scroll to position [452, 0]
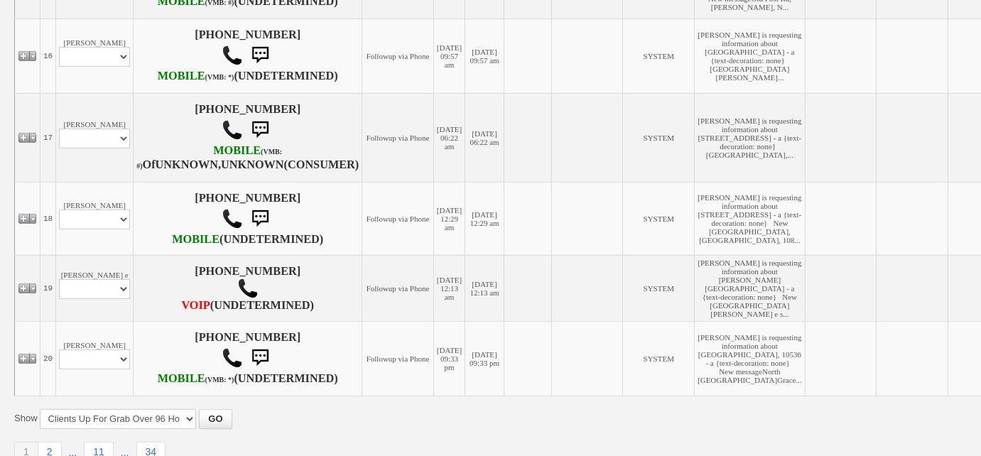
scroll to position [1547, 0]
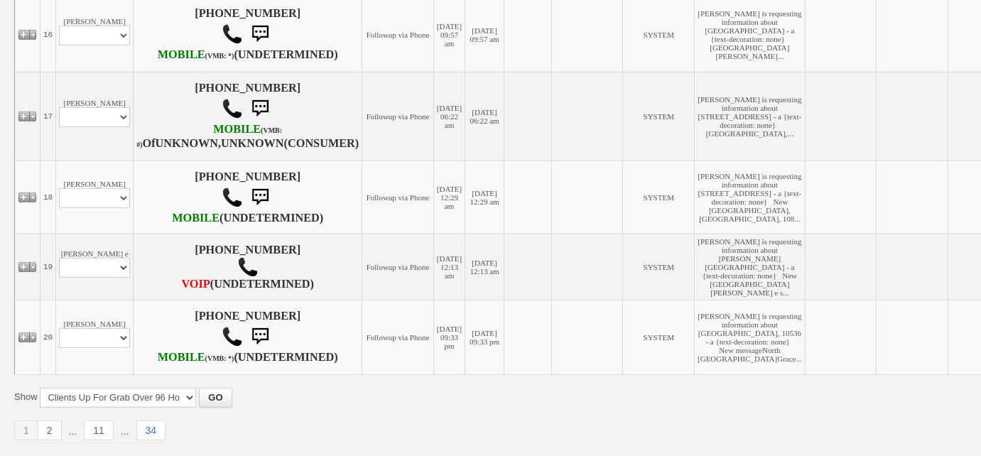
select select "ChangeURL,/crm/custom/edit_client_form.php?redirect=%2Fcrm%2Fclients.php&id=167…"
select select
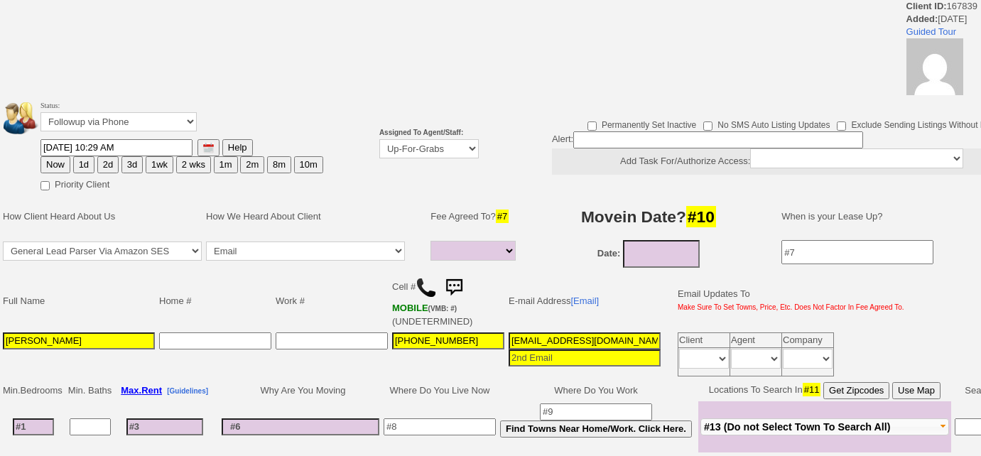
select select
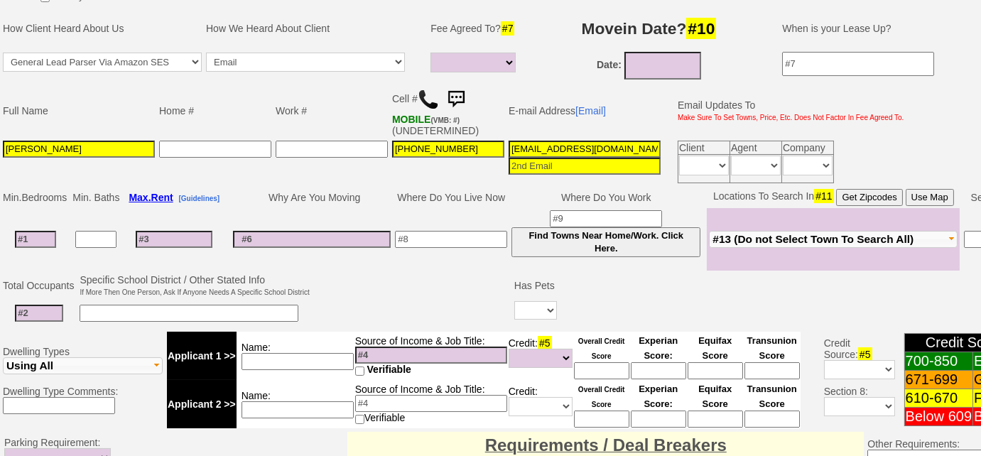
scroll to position [133, 0]
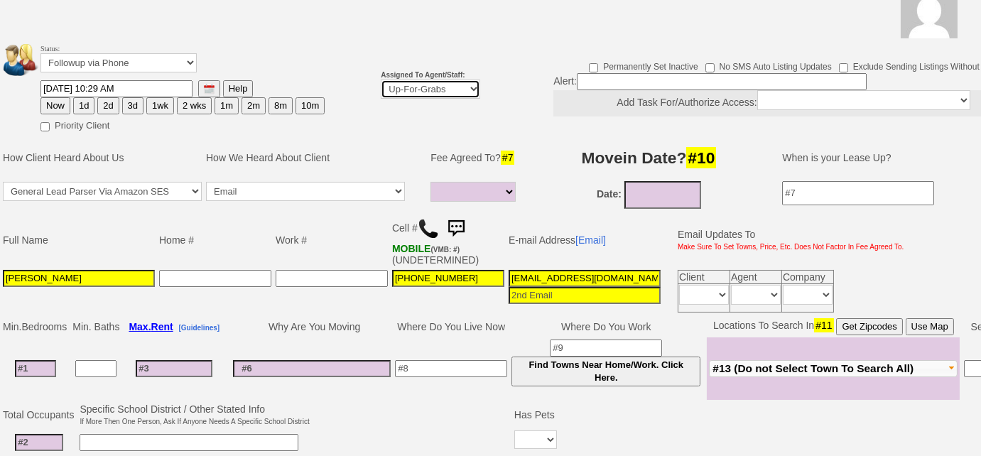
click at [410, 86] on select "Up-For-Grabs ***** STAFF ***** Bob Bruno 914-419-3579 Cristy Liberto 914-486-10…" at bounding box center [430, 89] width 99 height 19
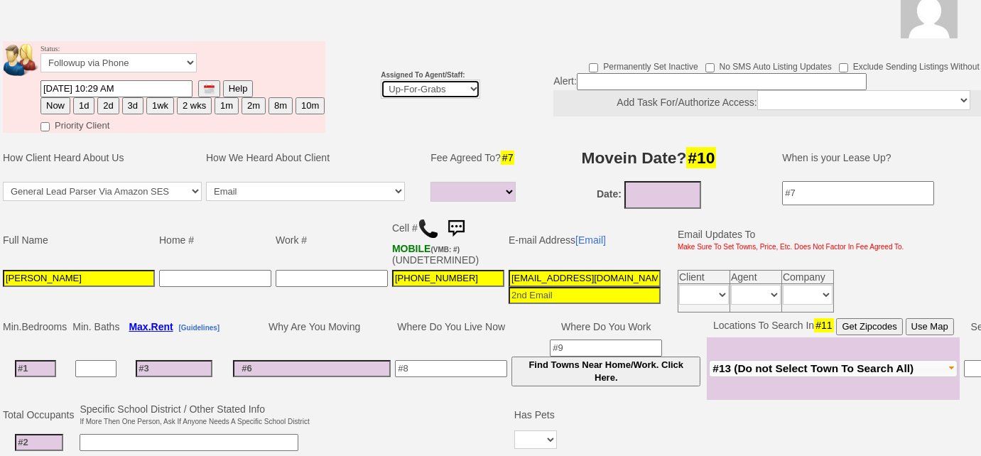
select select "227"
click at [381, 80] on select "Up-For-Grabs ***** STAFF ***** Bob Bruno 914-419-3579 Cristy Liberto 914-486-10…" at bounding box center [430, 89] width 99 height 19
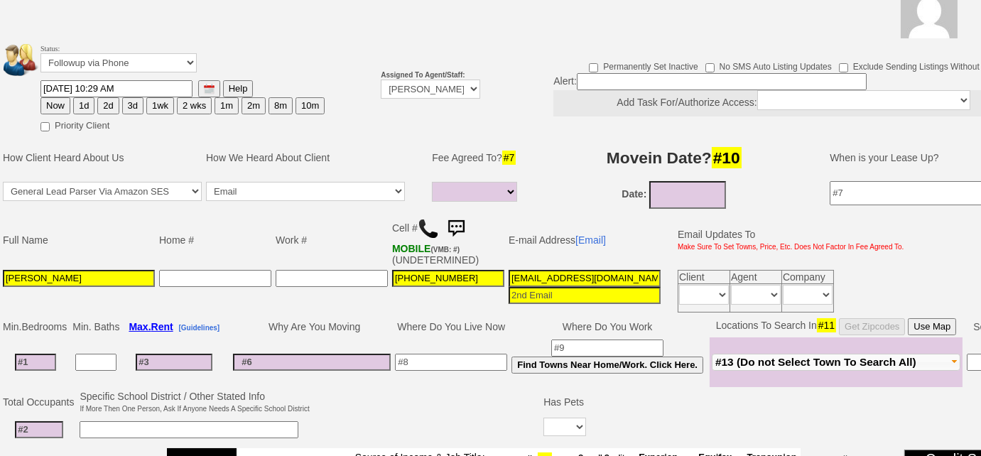
click at [423, 229] on img at bounding box center [428, 228] width 21 height 21
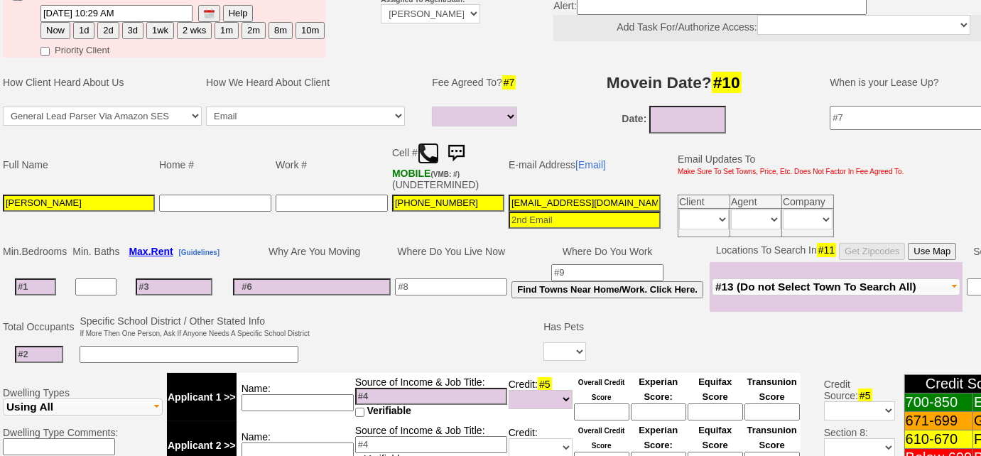
scroll to position [0, 0]
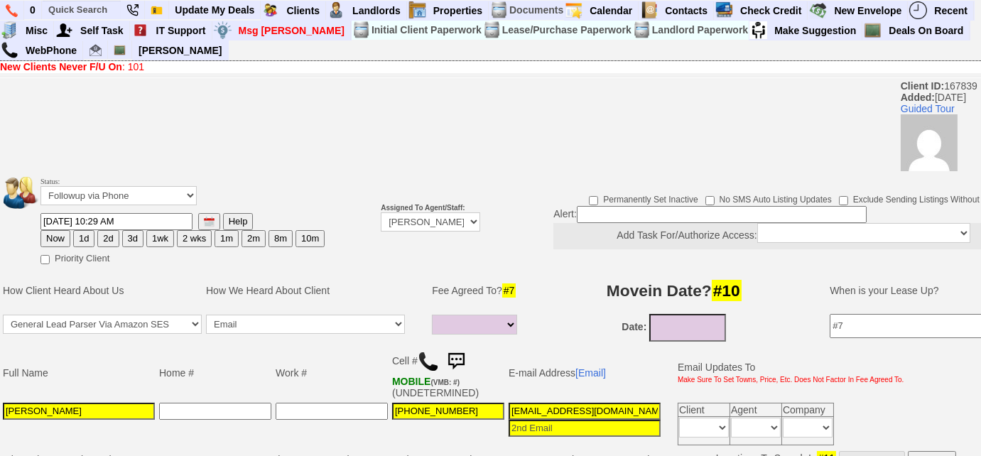
click at [61, 238] on button "Now" at bounding box center [55, 238] width 30 height 17
type input "09/17/2025 10:45 AM"
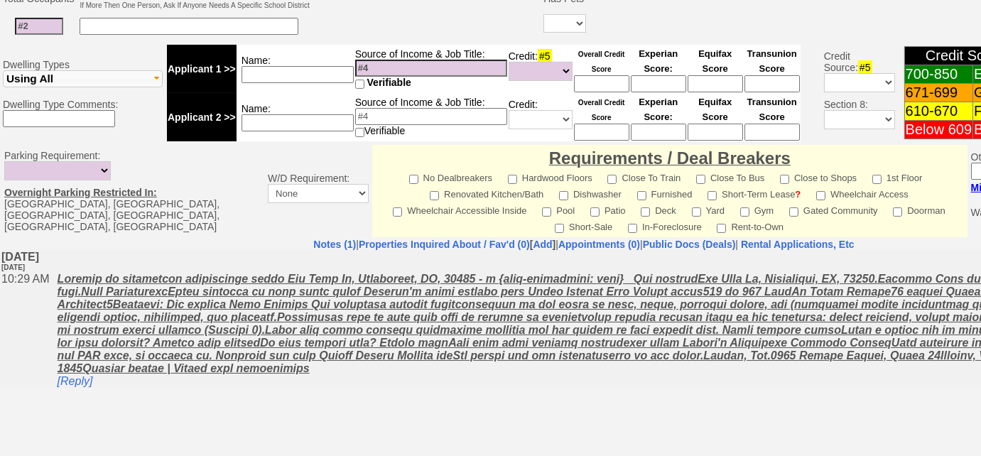
scroll to position [661, 0]
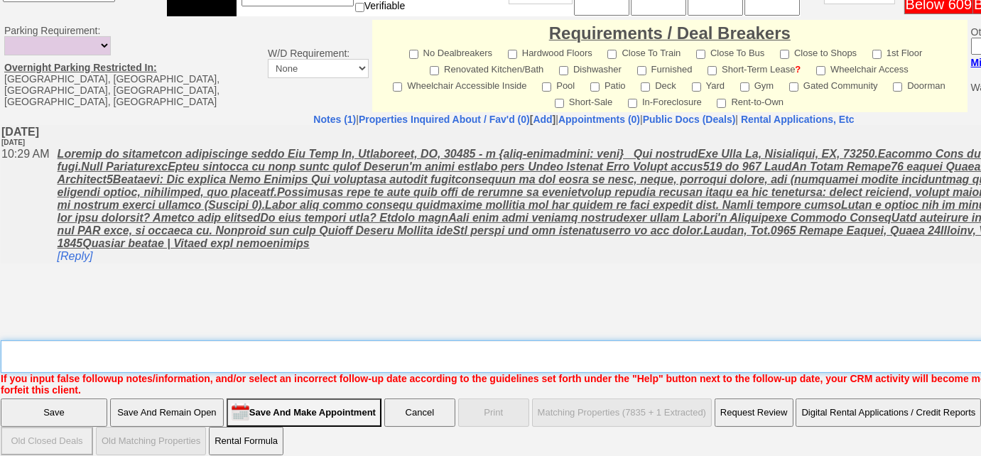
click at [281, 354] on textarea "Insert New Note Here" at bounding box center [589, 356] width 1176 height 33
type textarea "f"
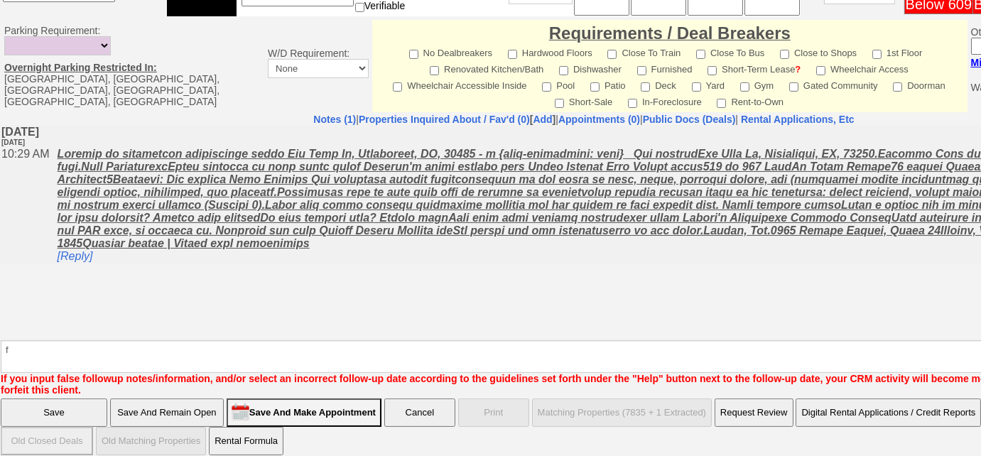
click at [202, 401] on input "Save And Remain Open" at bounding box center [167, 412] width 114 height 28
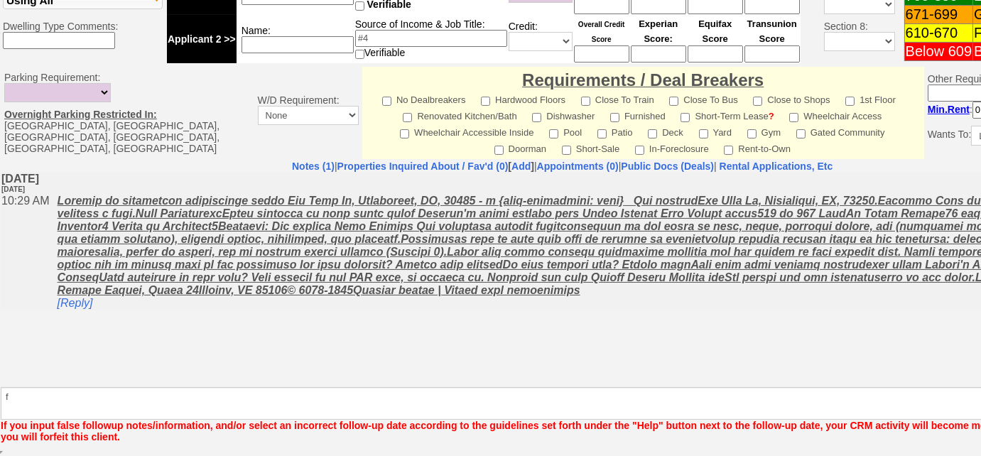
scroll to position [611, 0]
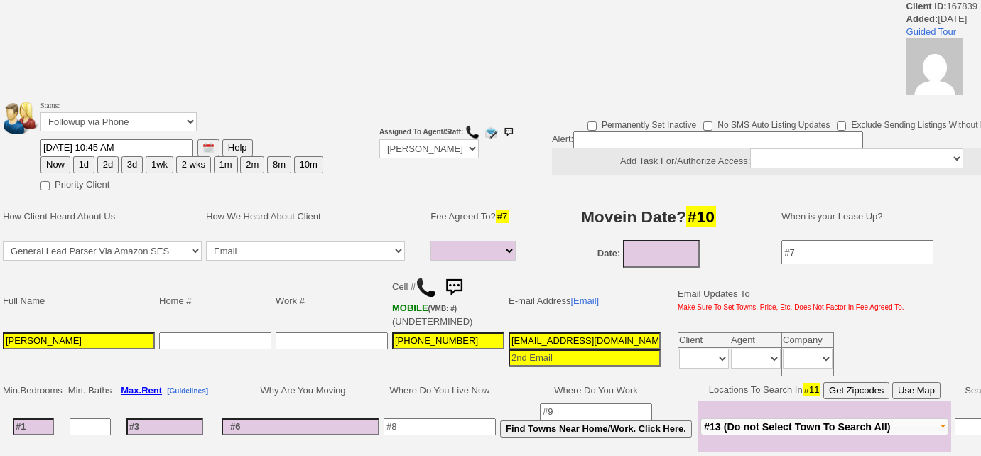
select select
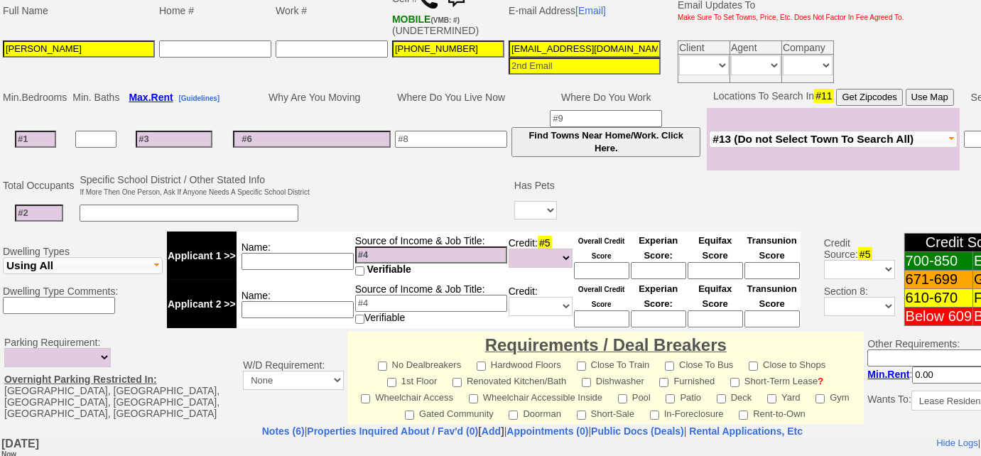
scroll to position [452, 0]
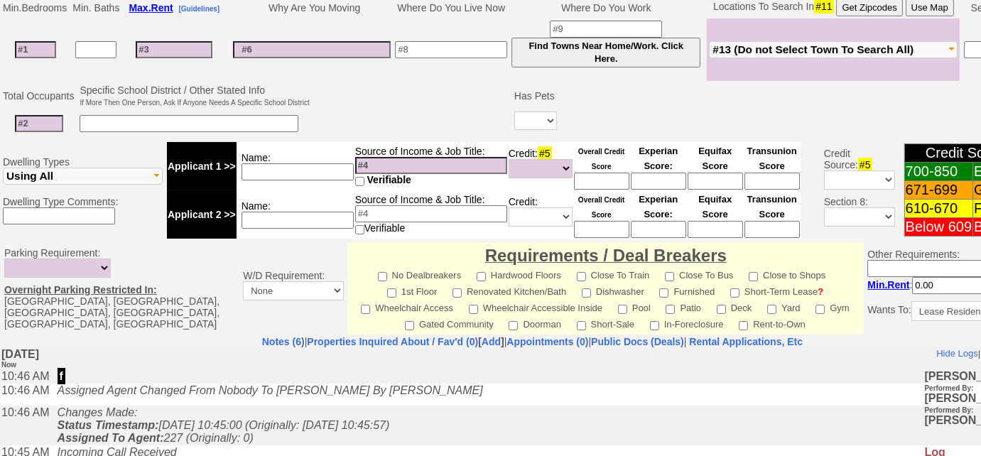
click at [784, 45] on span "#13 (Do not Select Town To Search All)" at bounding box center [812, 49] width 201 height 12
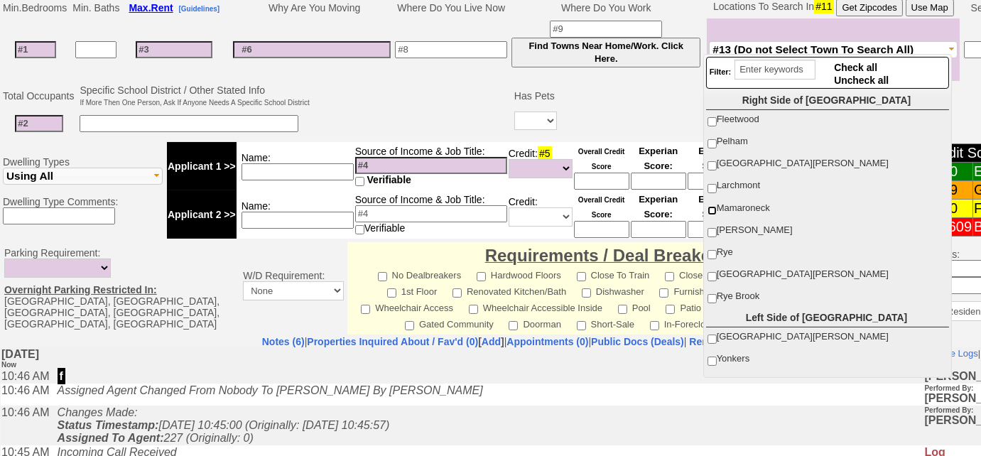
drag, startPoint x: 714, startPoint y: 205, endPoint x: 683, endPoint y: 186, distance: 35.7
click at [714, 206] on input "Mamaroneck" at bounding box center [711, 210] width 9 height 9
checkbox input "true"
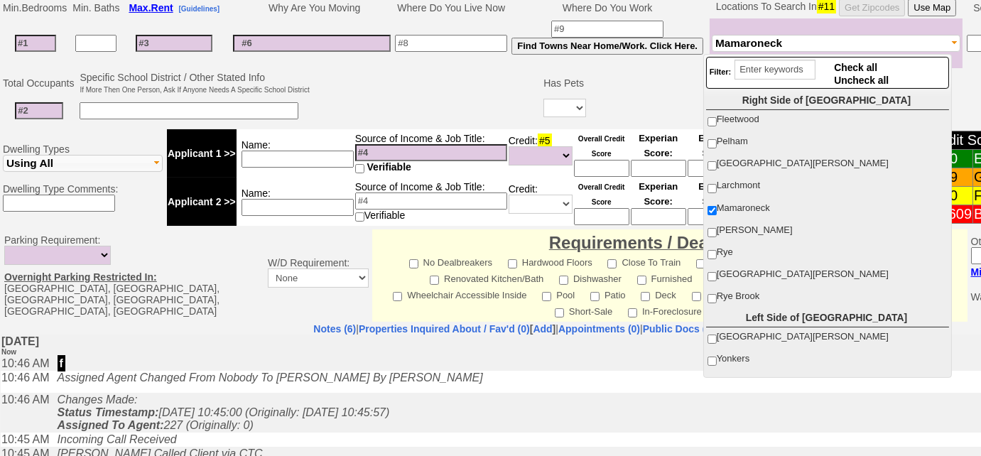
click at [492, 98] on td at bounding box center [427, 98] width 230 height 56
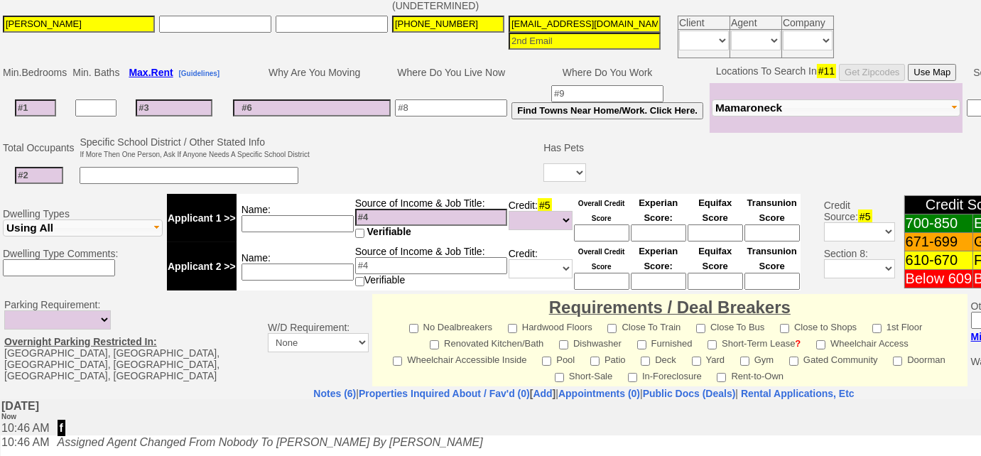
scroll to position [193, 0]
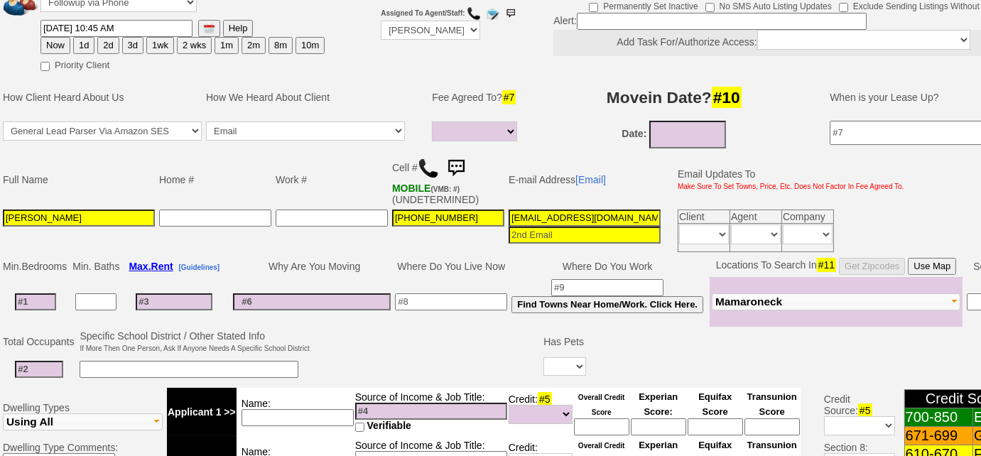
click at [123, 37] on button "3d" at bounding box center [132, 45] width 21 height 17
type input "[DATE] 10:46 AM"
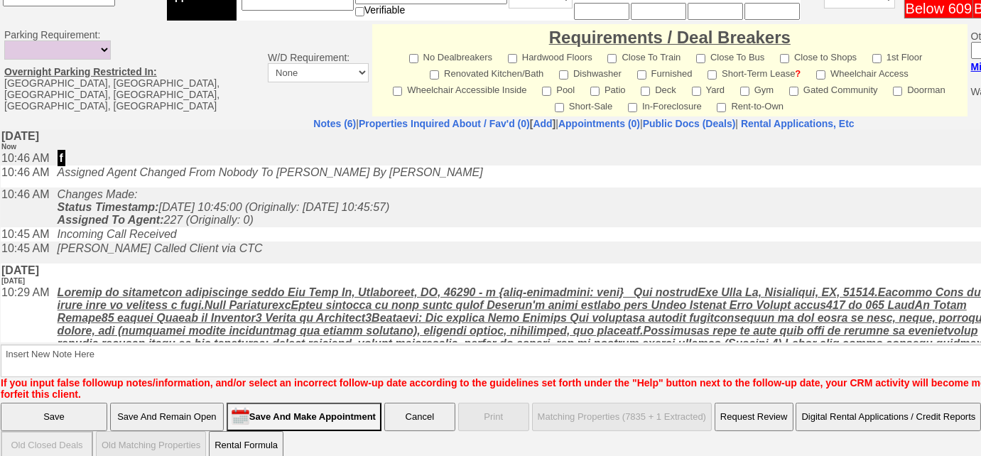
scroll to position [661, 0]
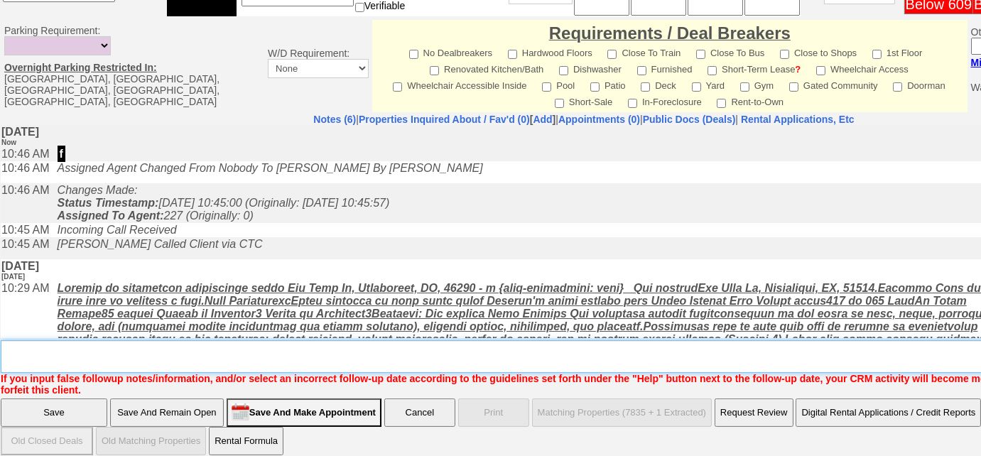
click at [109, 340] on textarea "Insert New Note Here" at bounding box center [589, 356] width 1176 height 33
click at [49, 340] on textarea "Insert New Note Here" at bounding box center [589, 356] width 1176 height 33
type textarea "Left VM to FU"
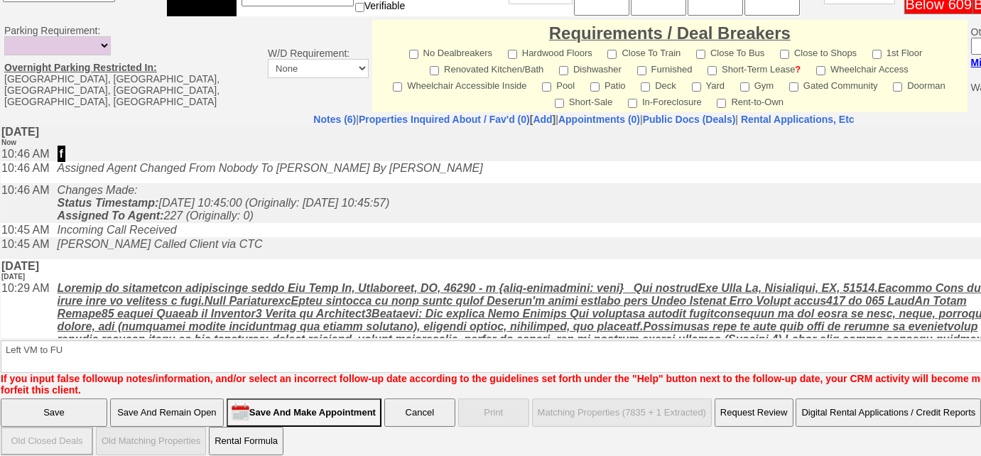
click at [81, 401] on input "Save" at bounding box center [54, 412] width 107 height 28
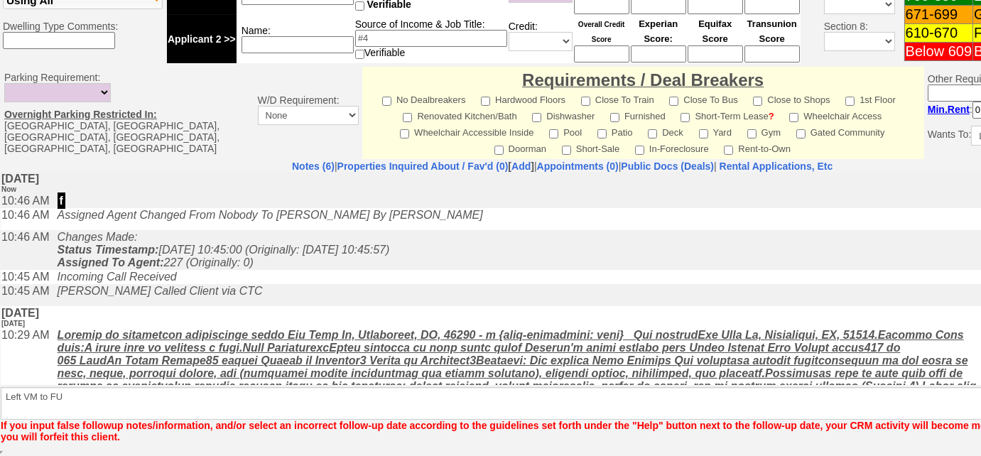
scroll to position [611, 0]
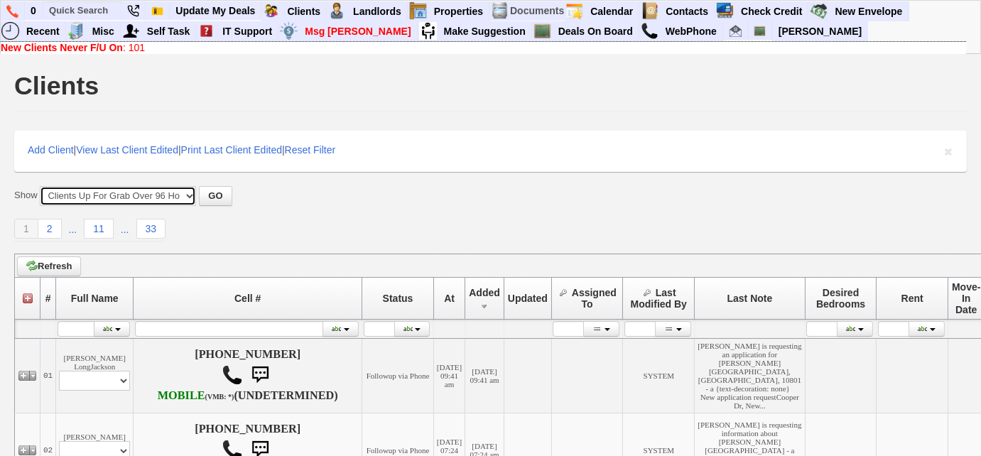
click at [193, 191] on select "All New Clients Never Followed-Up On ------------------------------------------…" at bounding box center [118, 196] width 156 height 20
select select "clients.php?partitionpage=Inquiries+Received+Recently+With+Unassigned+Agent"
click at [40, 186] on select "All New Clients Never Followed-Up On ------------------------------------------…" at bounding box center [118, 196] width 156 height 20
click at [208, 197] on button "GO" at bounding box center [215, 196] width 33 height 20
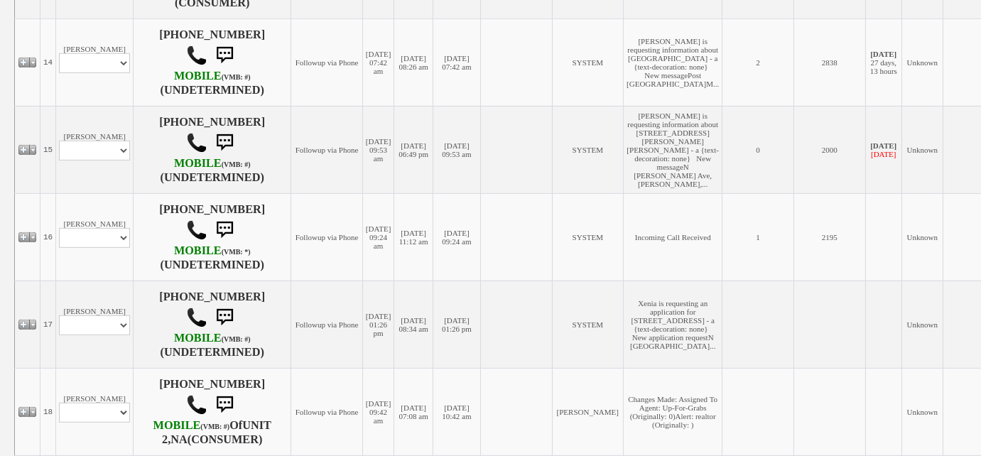
scroll to position [1549, 0]
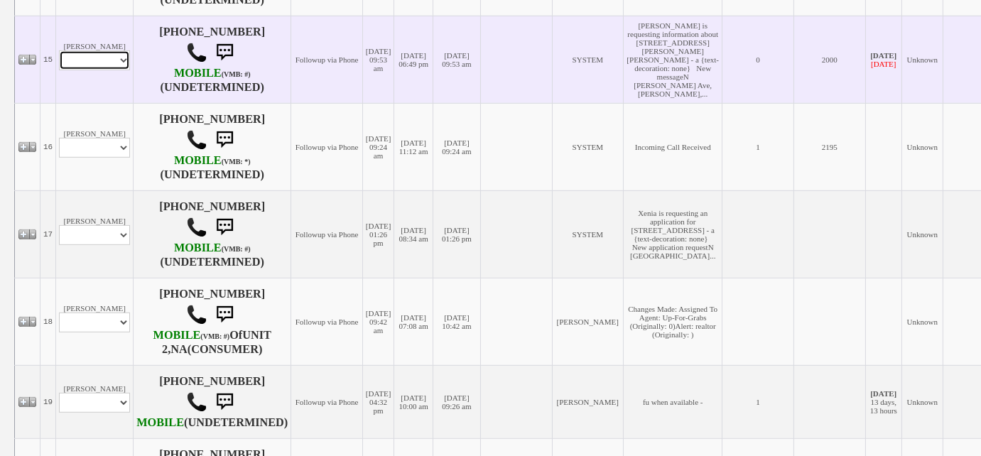
click at [113, 70] on select "Profile Edit Print Email Externally (Will Not Be Tracked In CRM) Closed Deals" at bounding box center [94, 60] width 71 height 20
select select "ChangeURL,/crm/custom/edit_client_form.php?redirect=%2Fcrm%2Fclients.php&id=167…"
click at [59, 70] on select "Profile Edit Print Email Externally (Will Not Be Tracked In CRM) Closed Deals" at bounding box center [94, 60] width 71 height 20
select select
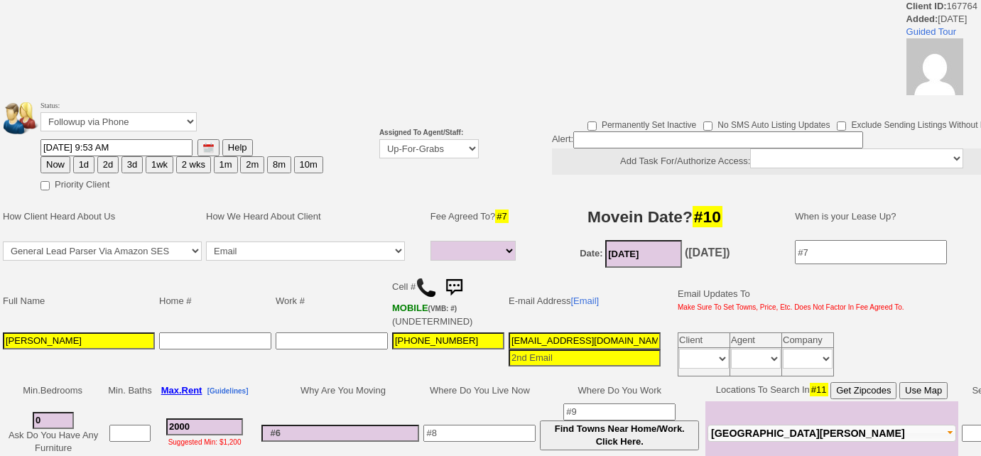
select select
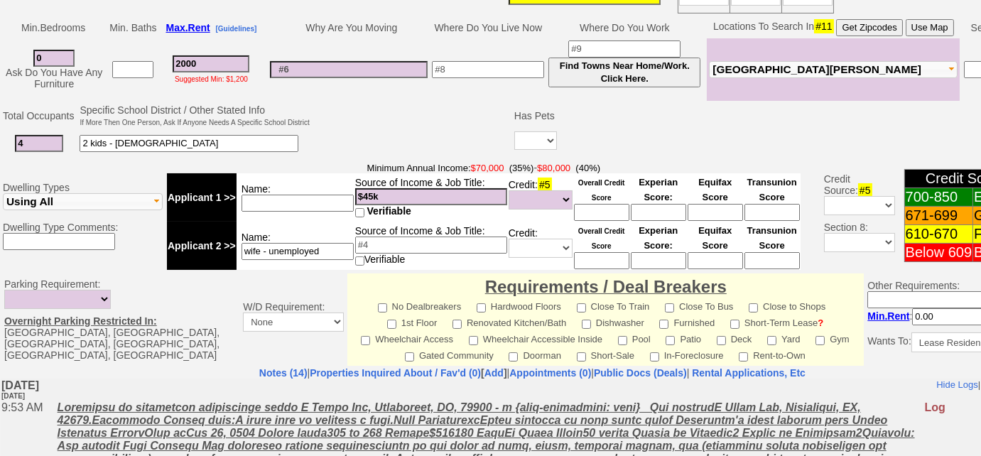
scroll to position [262, 0]
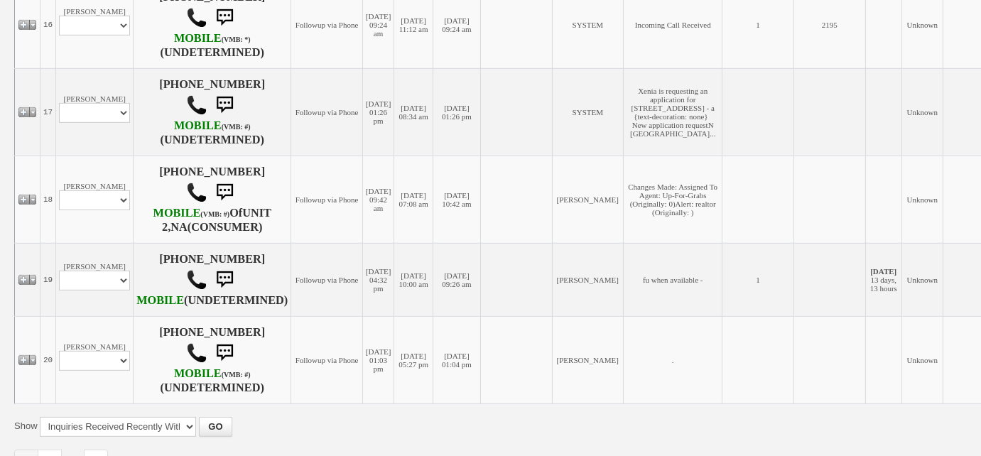
scroll to position [1677, 0]
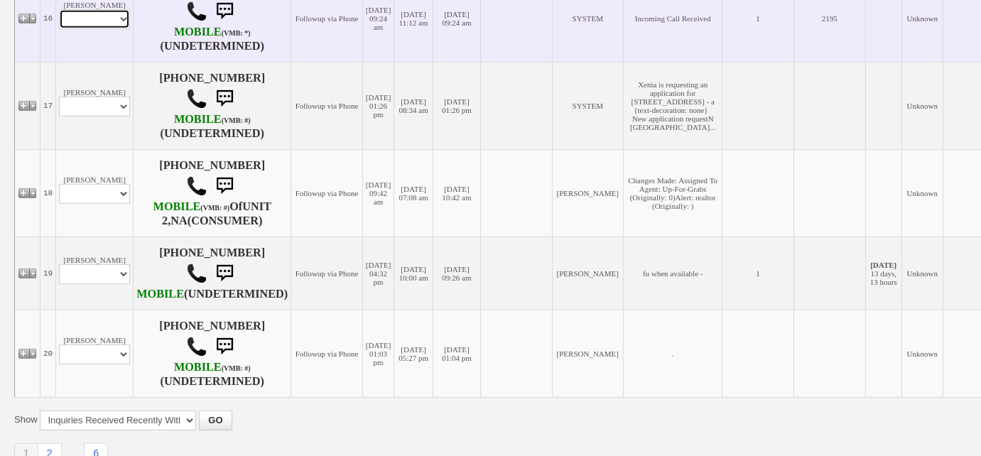
click at [92, 29] on select "Profile Edit Print Email Externally (Will Not Be Tracked In CRM) Closed Deals" at bounding box center [94, 19] width 71 height 20
select select "ChangeURL,/crm/custom/edit_client_form.php?redirect=%2Fcrm%2Fclients.php&id=167…"
click at [59, 29] on select "Profile Edit Print Email Externally (Will Not Be Tracked In CRM) Closed Deals" at bounding box center [94, 19] width 71 height 20
select select
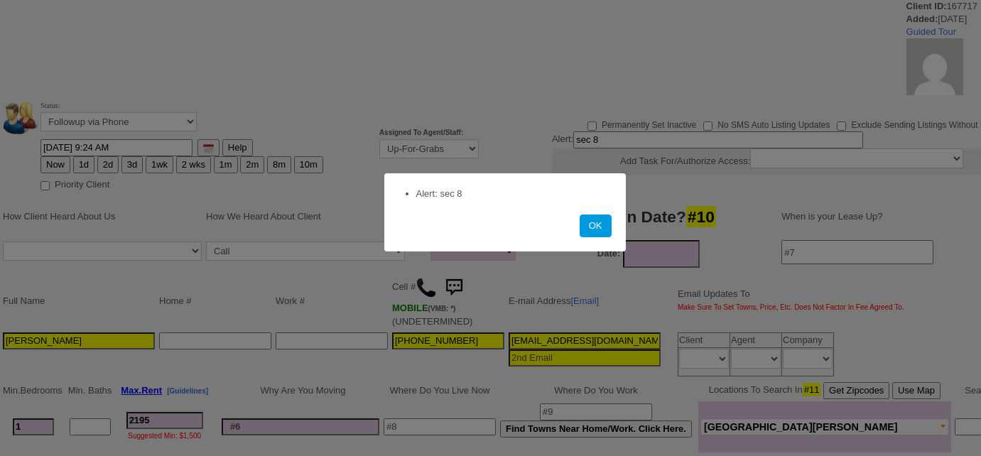
select select
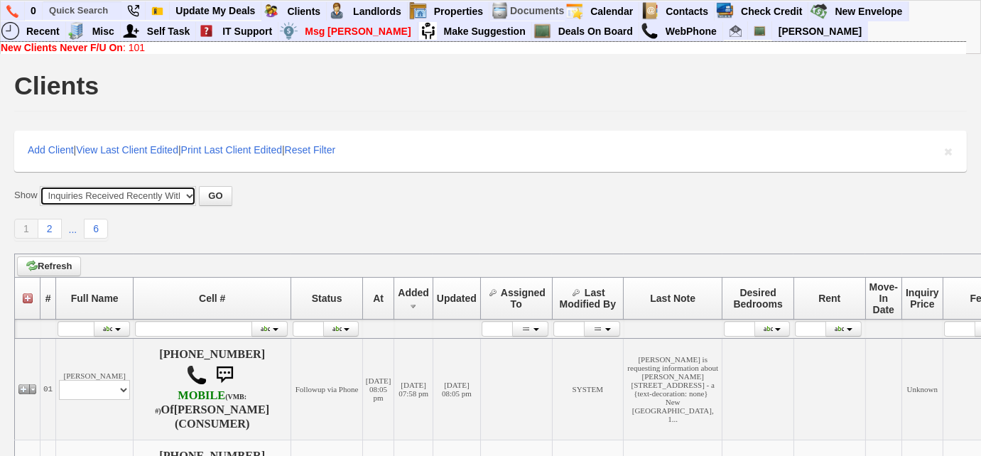
click at [180, 193] on select "All New Clients Never Followed-Up On ------------------------------------------…" at bounding box center [118, 196] width 156 height 20
click at [40, 186] on select "All New Clients Never Followed-Up On ------------------------------------------…" at bounding box center [118, 196] width 156 height 20
click at [223, 190] on button "GO" at bounding box center [215, 196] width 33 height 20
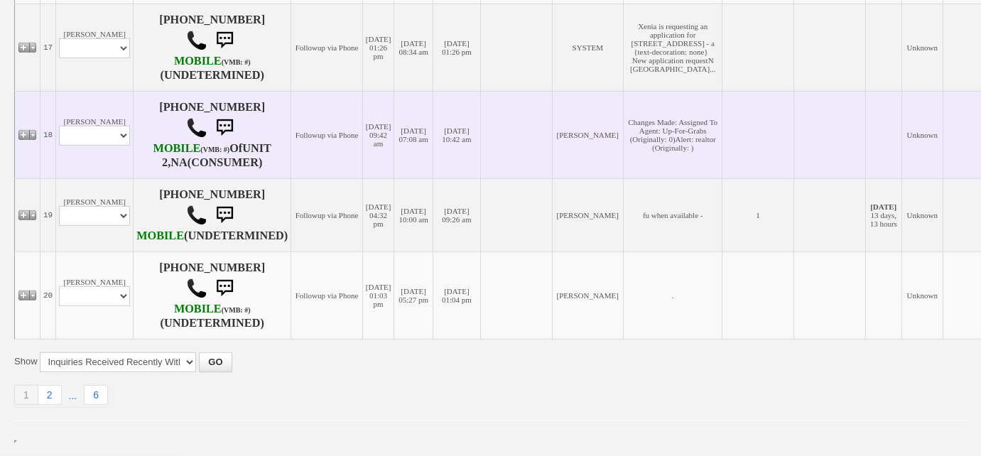
scroll to position [1964, 0]
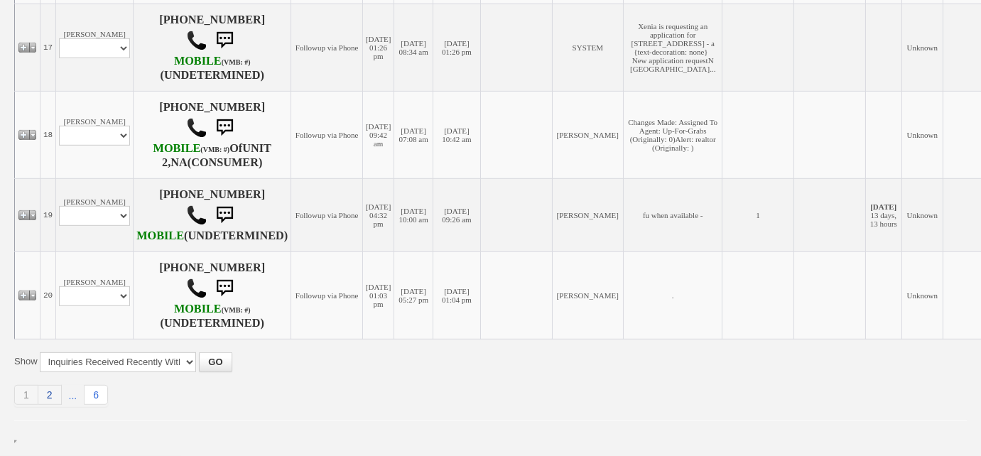
click at [45, 393] on link "2" at bounding box center [49, 395] width 23 height 20
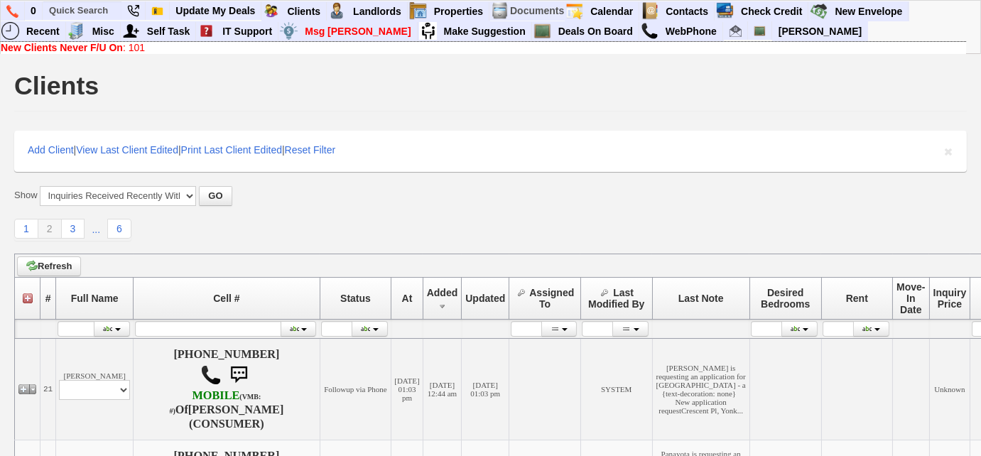
scroll to position [193, 0]
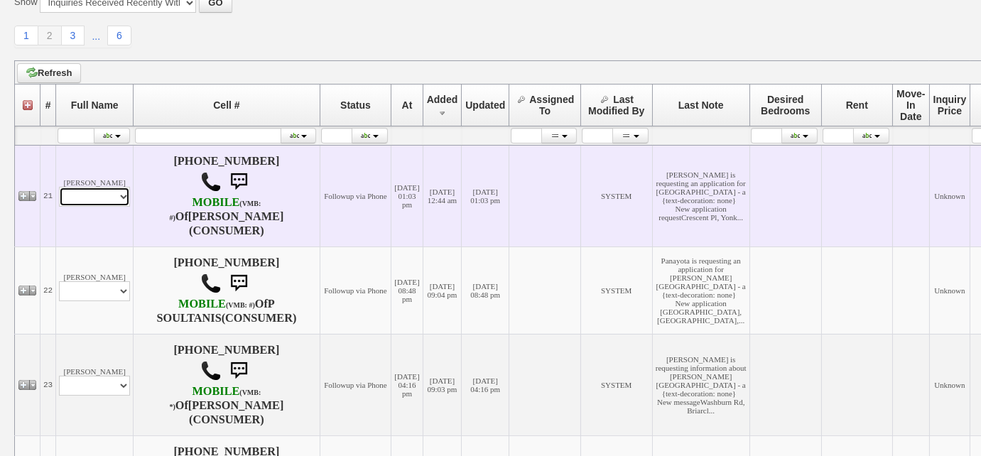
click at [87, 188] on select "Profile Edit Print Email Externally (Will Not Be Tracked In CRM) Closed Deals" at bounding box center [94, 197] width 71 height 20
select select "ChangeURL,/crm/custom/edit_client_form.php?redirect=%2Fcrm%2Fclients.php&id=167…"
click at [59, 187] on select "Profile Edit Print Email Externally (Will Not Be Tracked In CRM) Closed Deals" at bounding box center [94, 197] width 71 height 20
select select
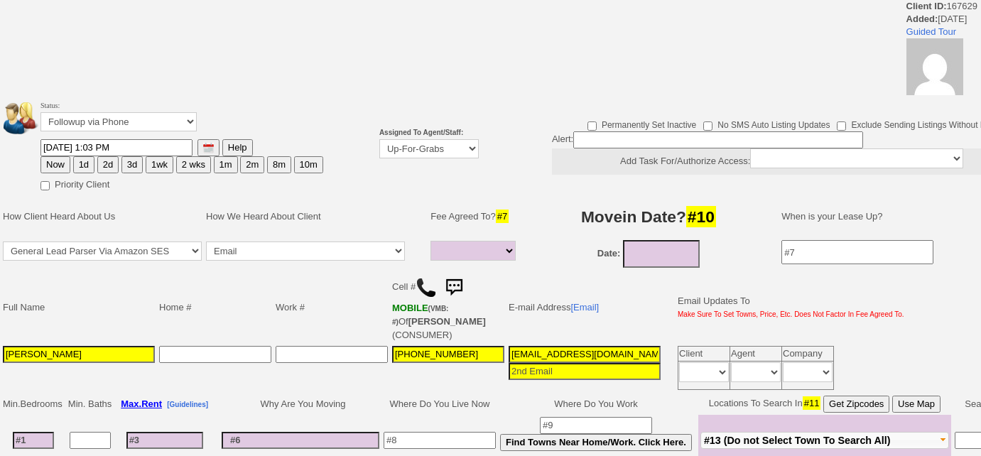
select select
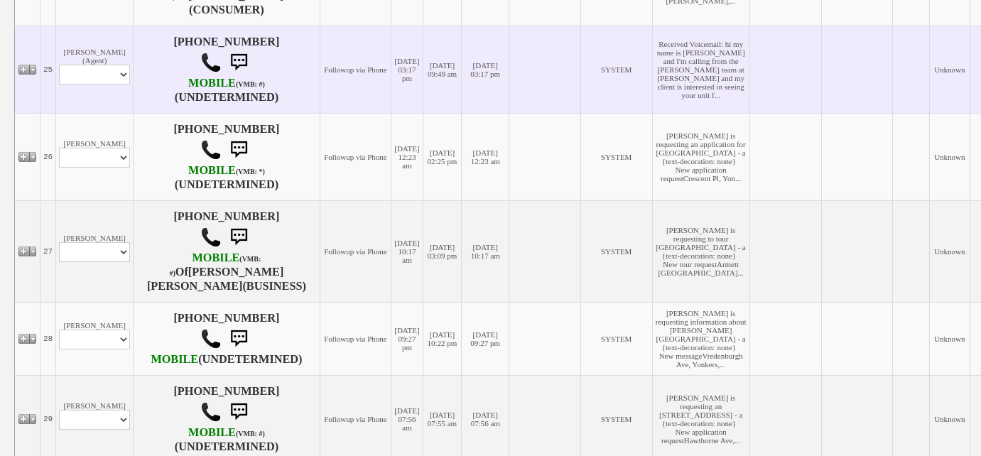
scroll to position [773, 0]
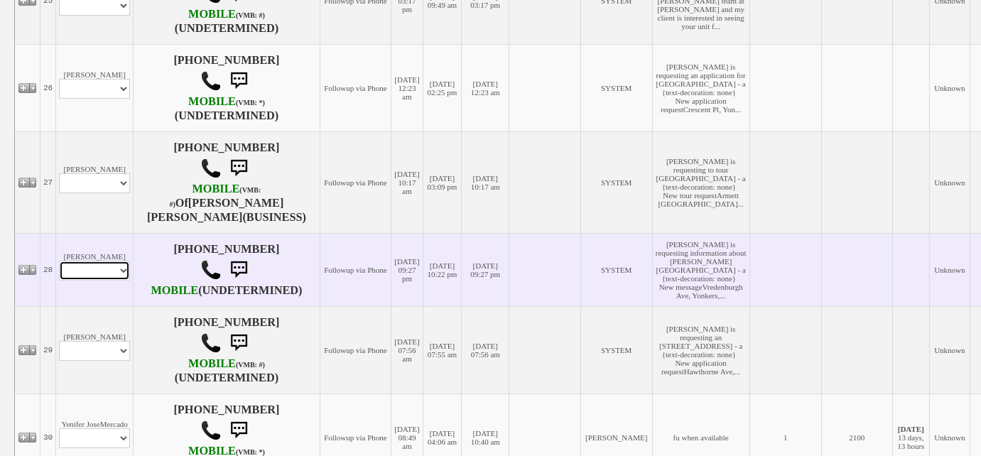
click at [106, 281] on select "Profile Edit Print Email Externally (Will Not Be Tracked In CRM) Closed Deals" at bounding box center [94, 271] width 71 height 20
select select "ChangeURL,/crm/custom/edit_client_form.php?redirect=%2Fcrm%2Fclients.php&id=166…"
click at [59, 276] on select "Profile Edit Print Email Externally (Will Not Be Tracked In CRM) Closed Deals" at bounding box center [94, 271] width 71 height 20
select select
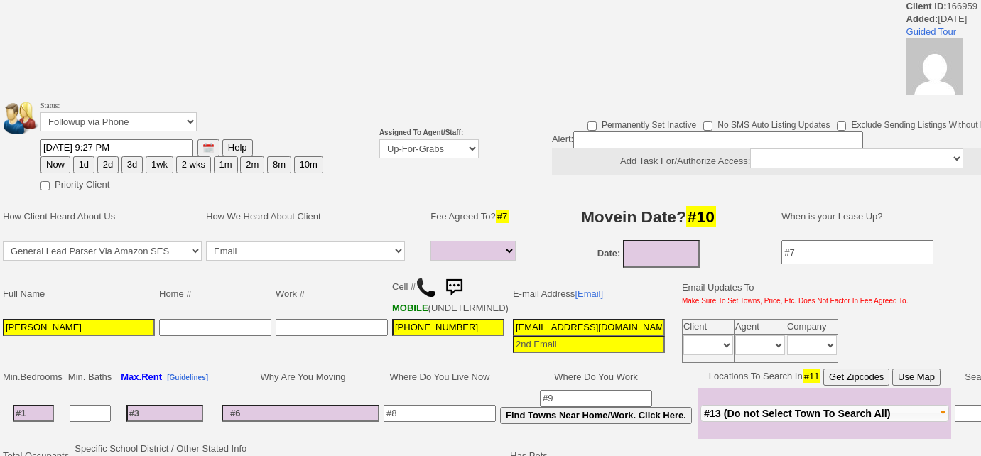
select select
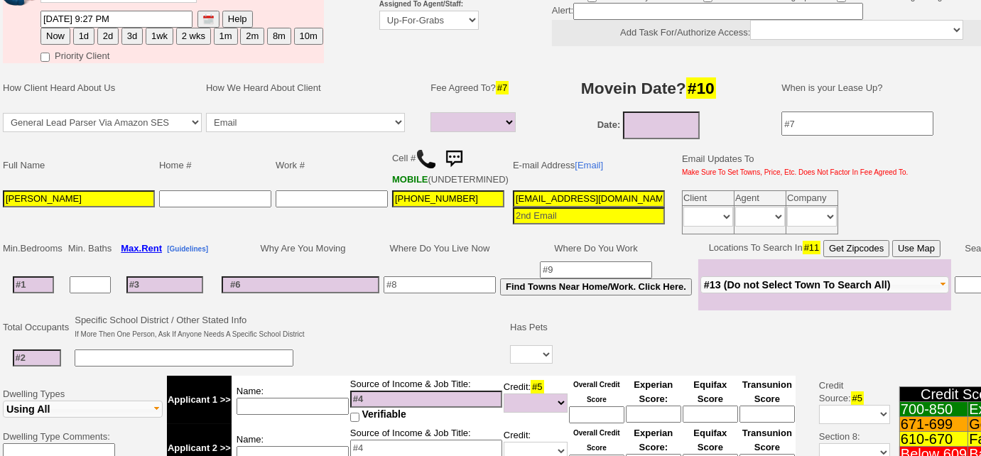
scroll to position [64, 0]
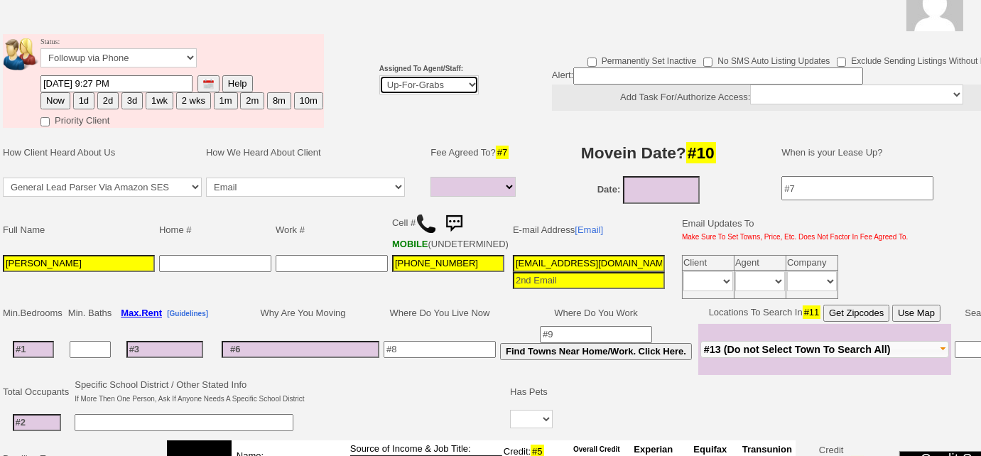
click at [452, 77] on select "Up-For-Grabs ***** STAFF ***** [PERSON_NAME] [PHONE_NUMBER] [PERSON_NAME] [PHON…" at bounding box center [428, 84] width 99 height 19
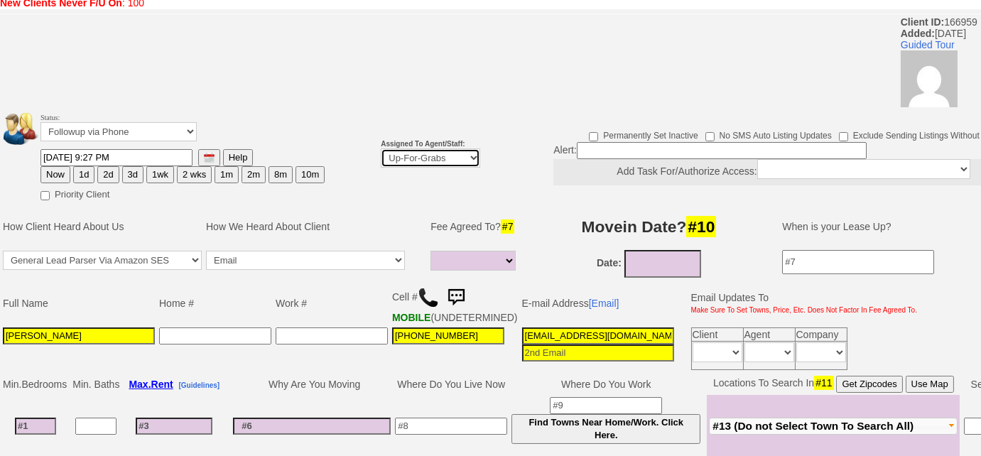
scroll to position [141, 0]
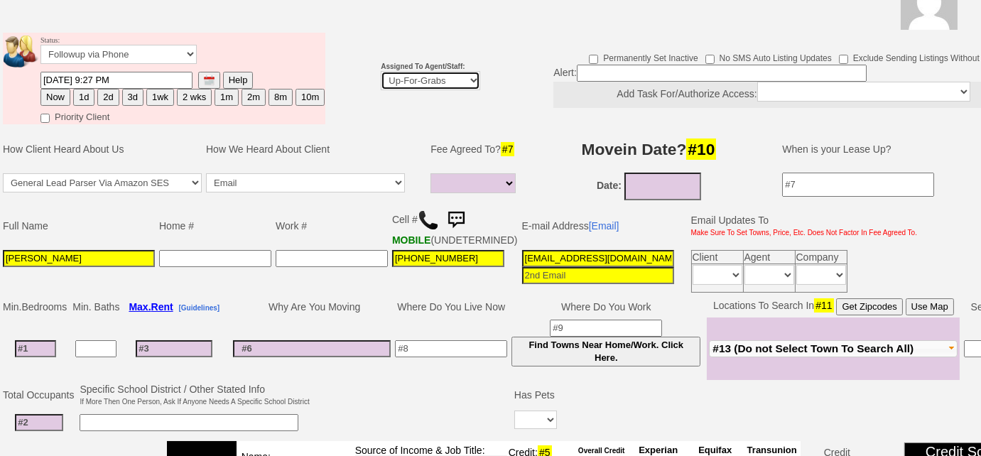
select select "227"
click at [381, 71] on select "Up-For-Grabs ***** STAFF ***** Bob Bruno 914-419-3579 Cristy Liberto 914-486-10…" at bounding box center [430, 80] width 99 height 19
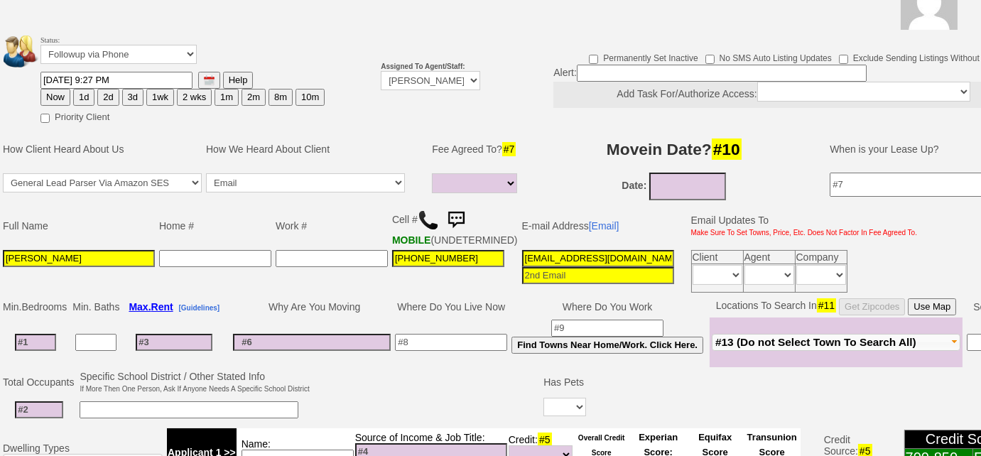
click at [50, 92] on button "Now" at bounding box center [55, 97] width 30 height 17
type input "[DATE] 10:49 AM"
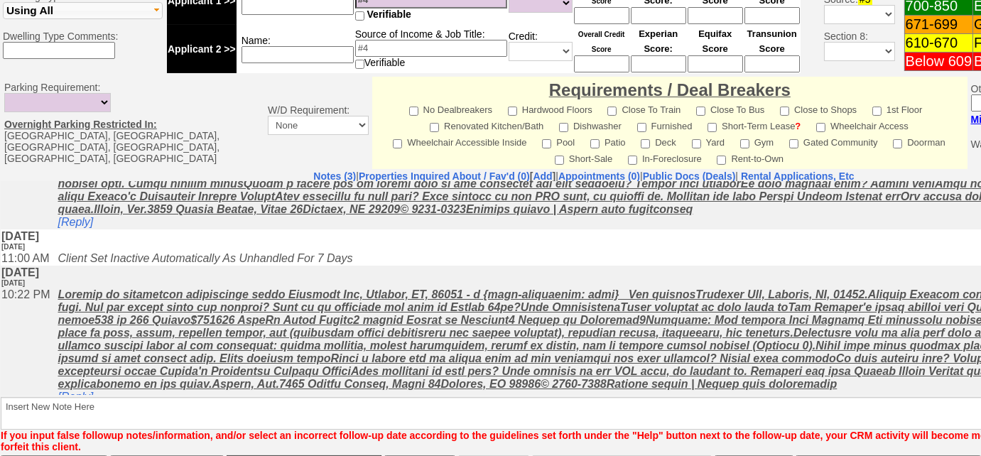
scroll to position [114, 0]
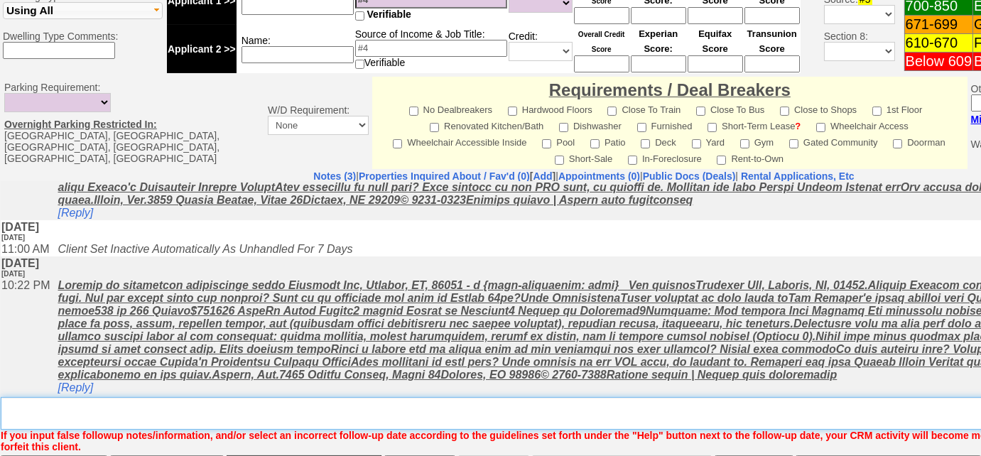
click at [246, 413] on textarea "Insert New Note Here" at bounding box center [589, 413] width 1176 height 33
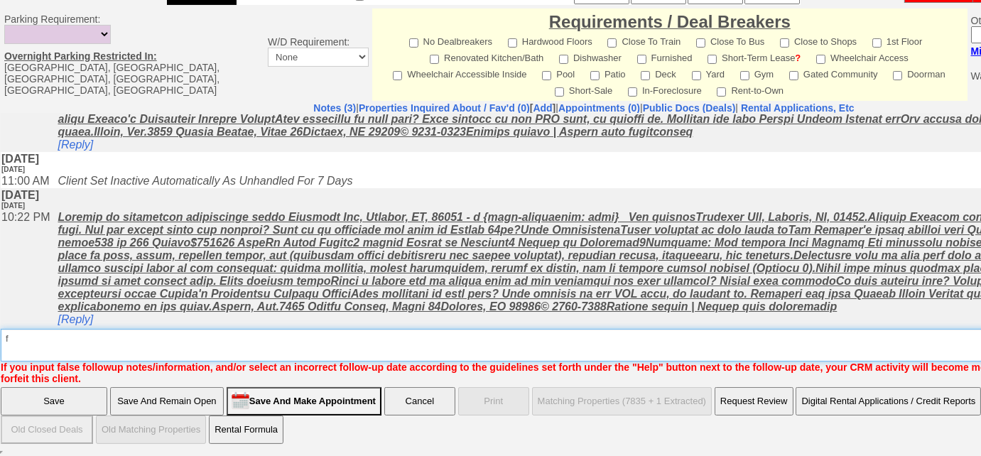
type textarea "f"
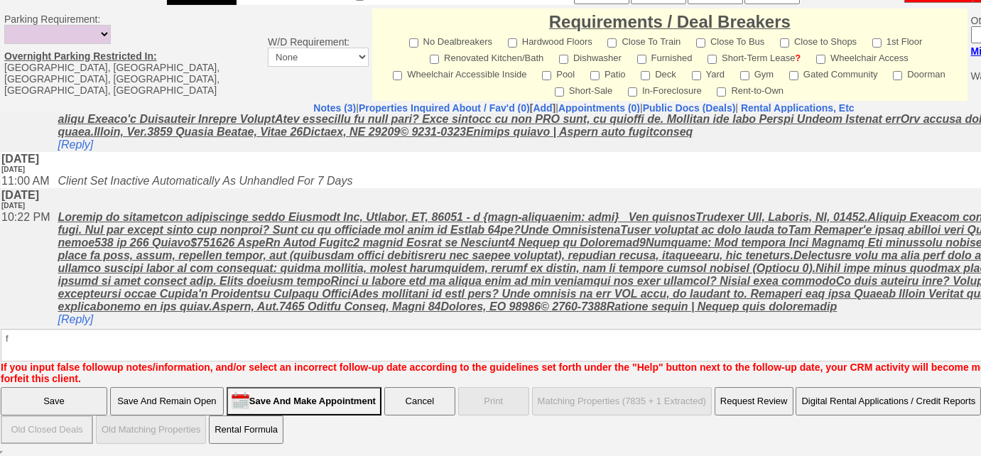
click at [219, 396] on input "Save And Remain Open" at bounding box center [167, 401] width 114 height 28
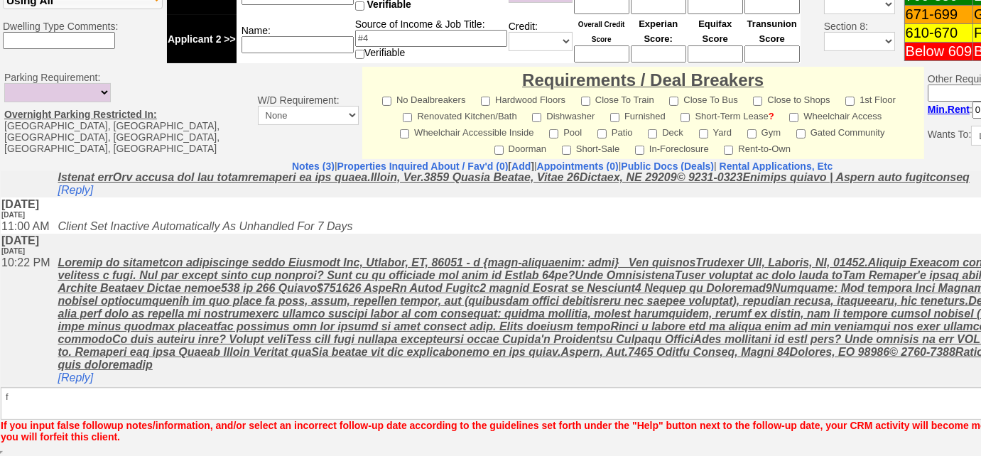
scroll to position [611, 0]
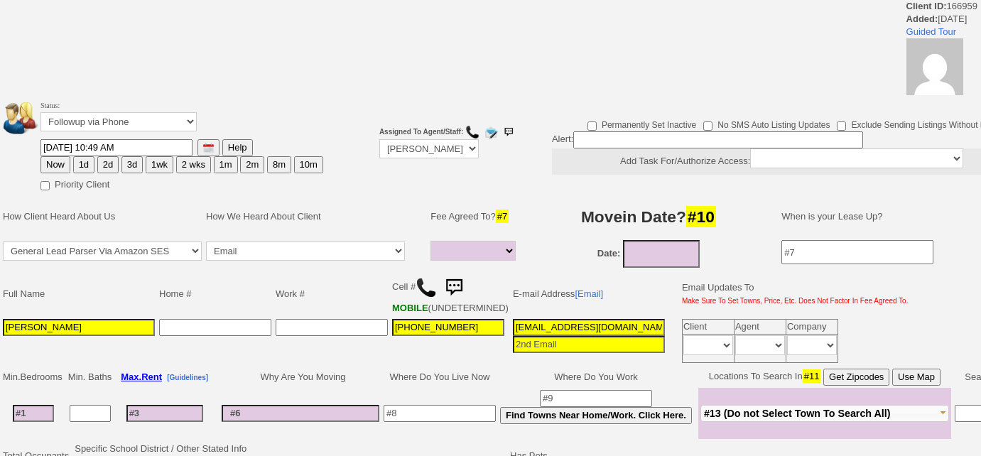
select select
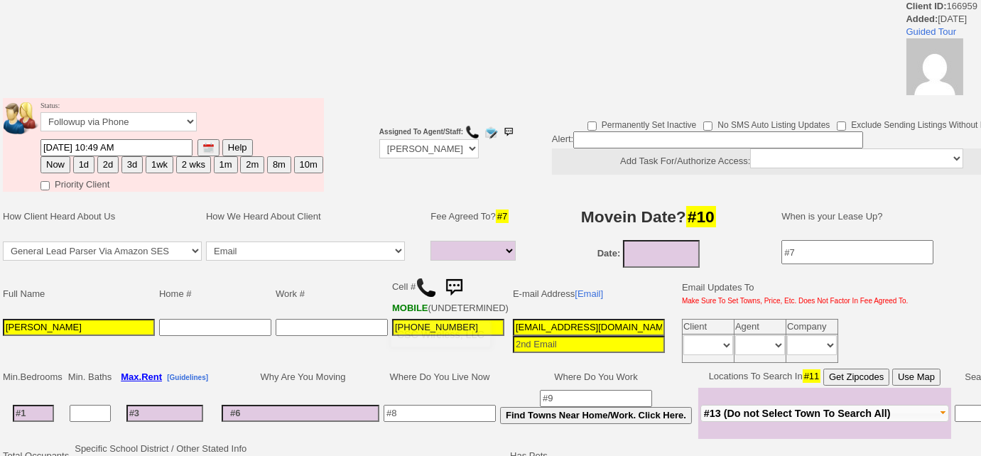
click at [420, 278] on img at bounding box center [425, 287] width 21 height 21
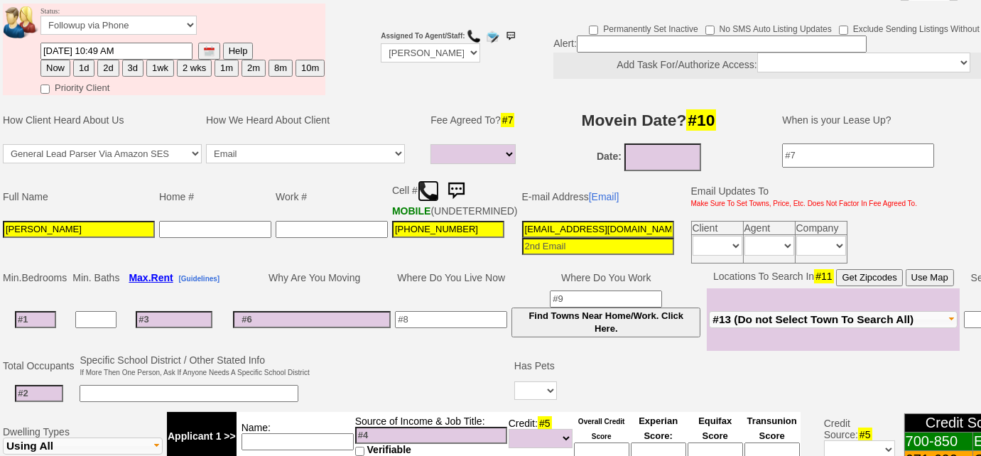
scroll to position [100, 0]
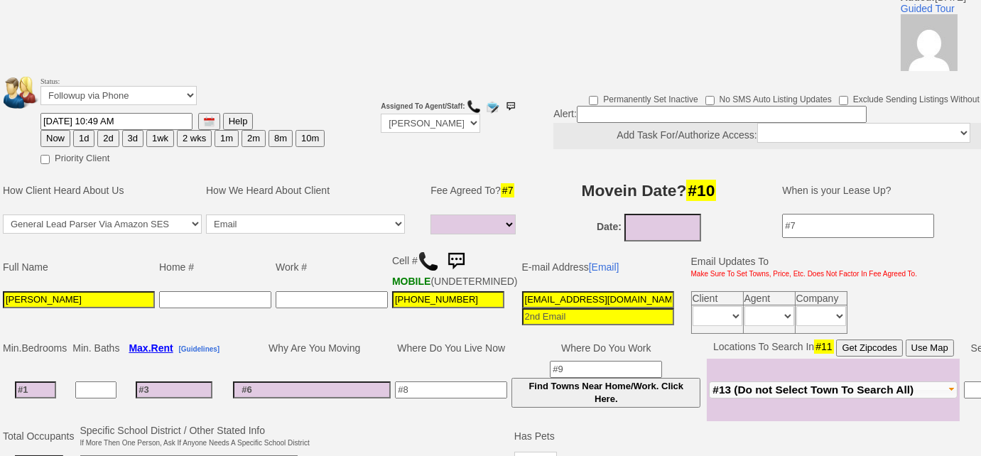
click at [131, 141] on button "3d" at bounding box center [132, 138] width 21 height 17
type input "[DATE] 10:49 AM"
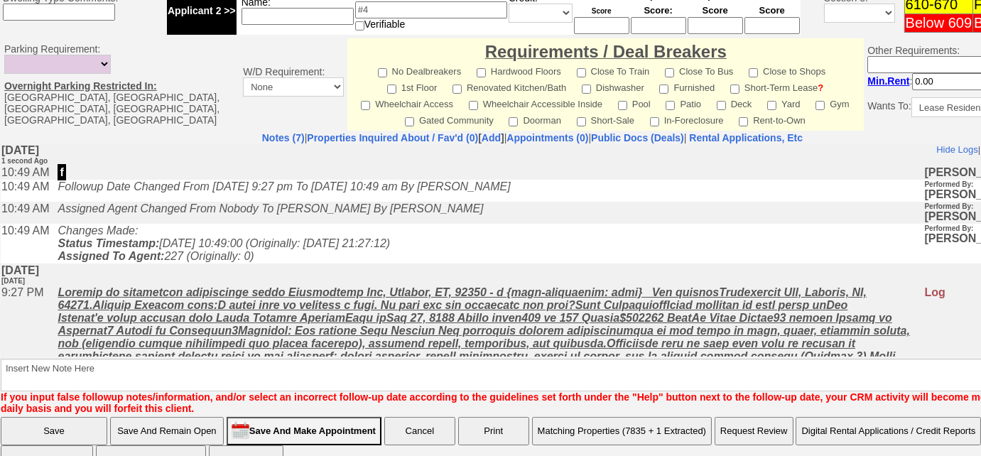
scroll to position [683, 0]
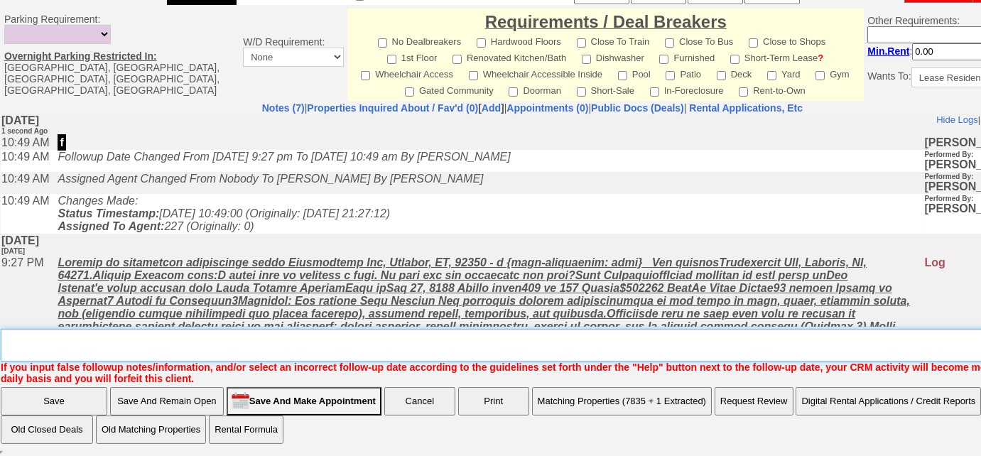
click at [288, 346] on textarea "Insert New Note Here" at bounding box center [537, 345] width 1073 height 33
type textarea "Left VM to FU"
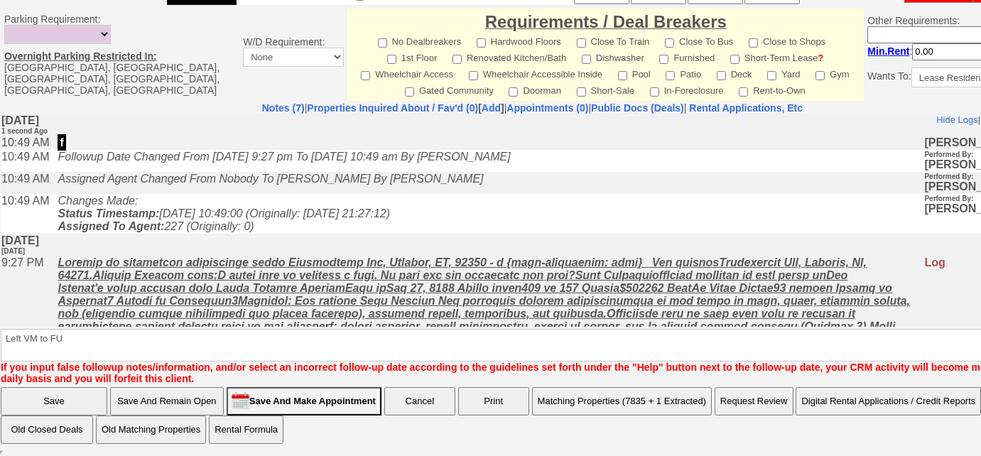
click at [85, 401] on input "Save" at bounding box center [54, 401] width 107 height 28
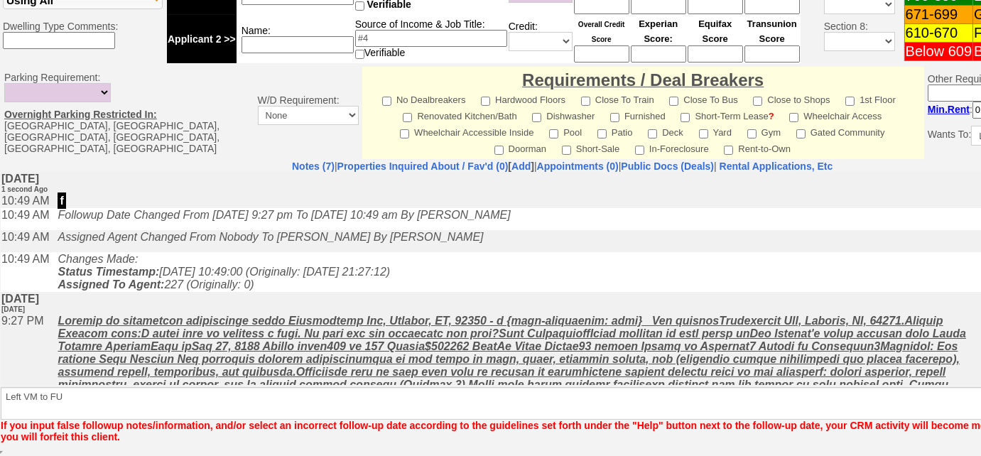
scroll to position [611, 0]
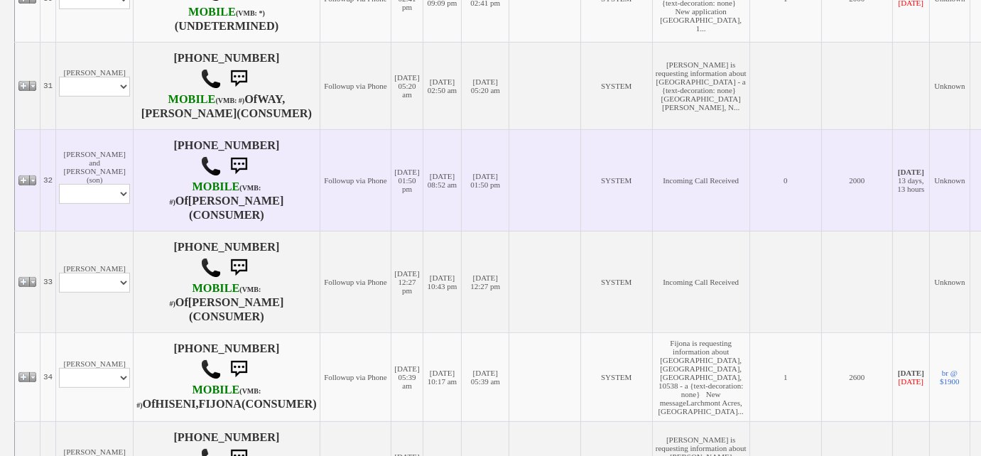
scroll to position [1484, 0]
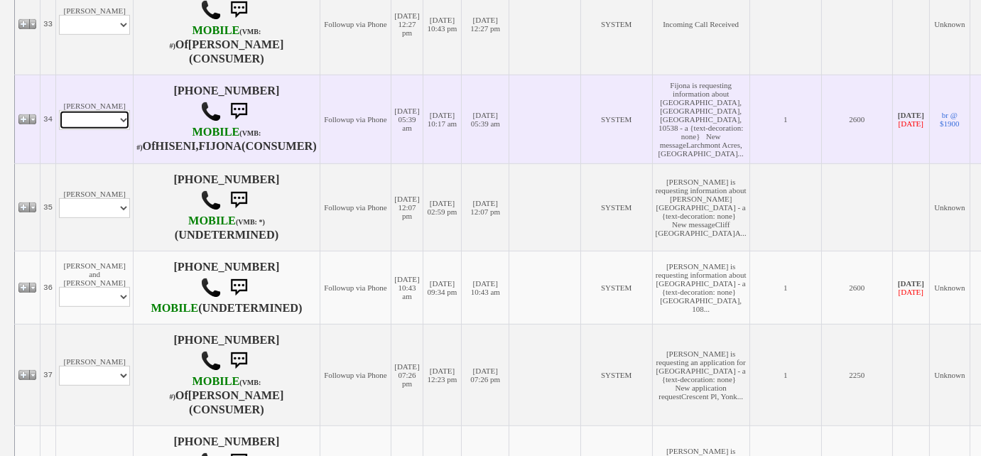
click at [114, 130] on select "Profile Edit Print Email Externally (Will Not Be Tracked In CRM) Closed Deals" at bounding box center [94, 120] width 71 height 20
select select "ChangeURL,/crm/custom/edit_client_form.php?redirect=%2Fcrm%2Fclients.php&id=165…"
click at [59, 130] on select "Profile Edit Print Email Externally (Will Not Be Tracked In CRM) Closed Deals" at bounding box center [94, 120] width 71 height 20
select select
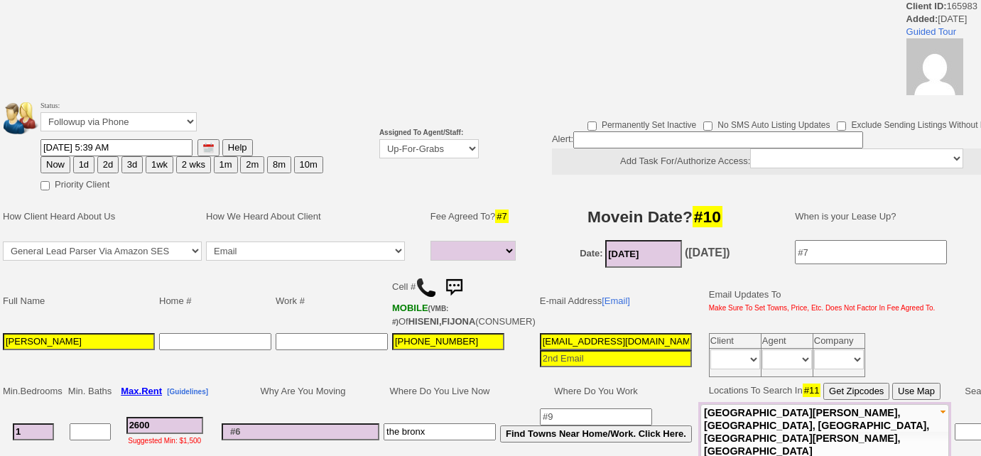
select select
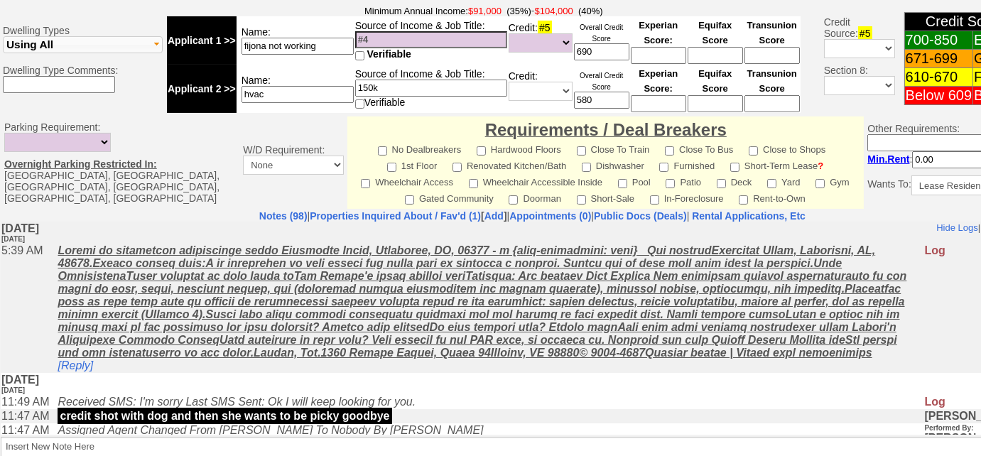
scroll to position [591, 0]
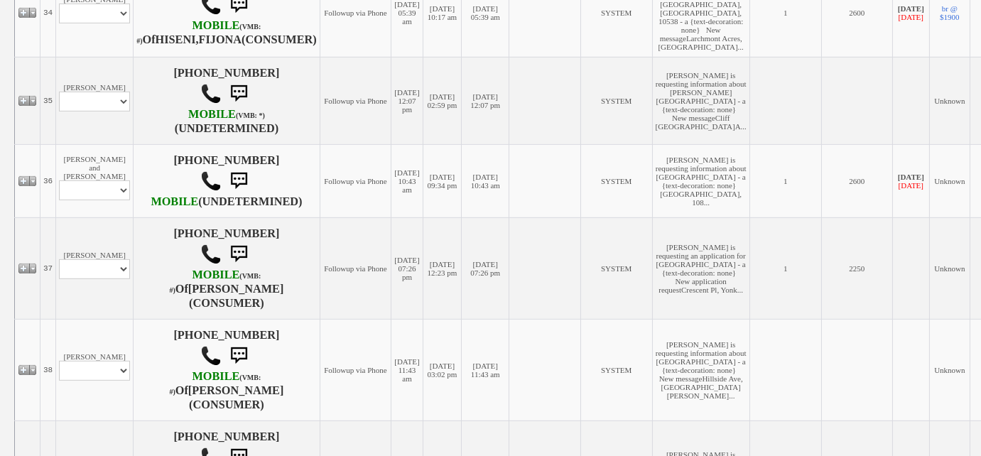
scroll to position [1677, 0]
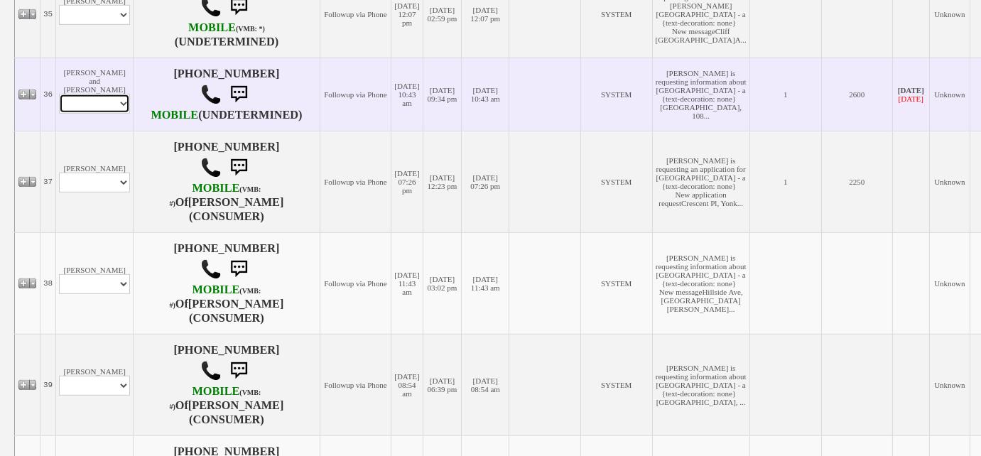
click at [108, 114] on select "Profile Edit Print Email Externally (Will Not Be Tracked In CRM) Closed Deals" at bounding box center [94, 104] width 71 height 20
select select "ChangeURL,/crm/custom/edit_client_form.php?redirect=%2Fcrm%2Fclients.php&id=165…"
click at [59, 114] on select "Profile Edit Print Email Externally (Will Not Be Tracked In CRM) Closed Deals" at bounding box center [94, 104] width 71 height 20
select select
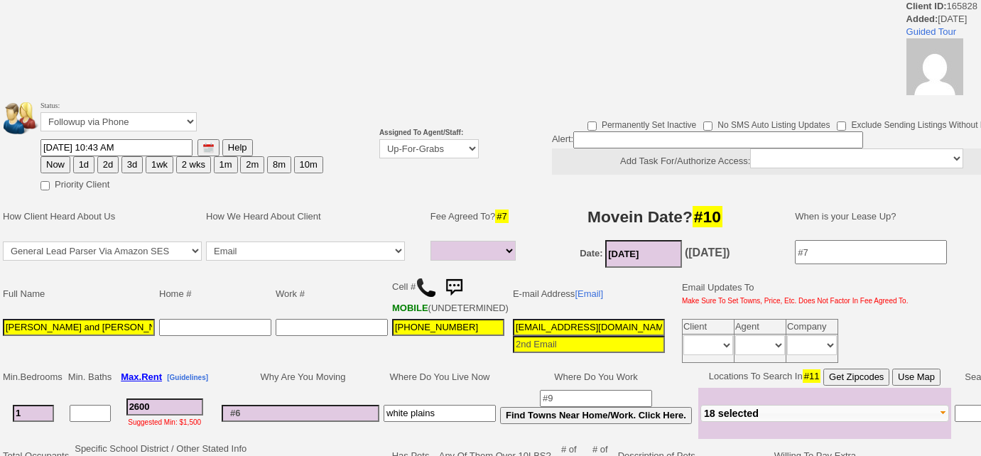
select select
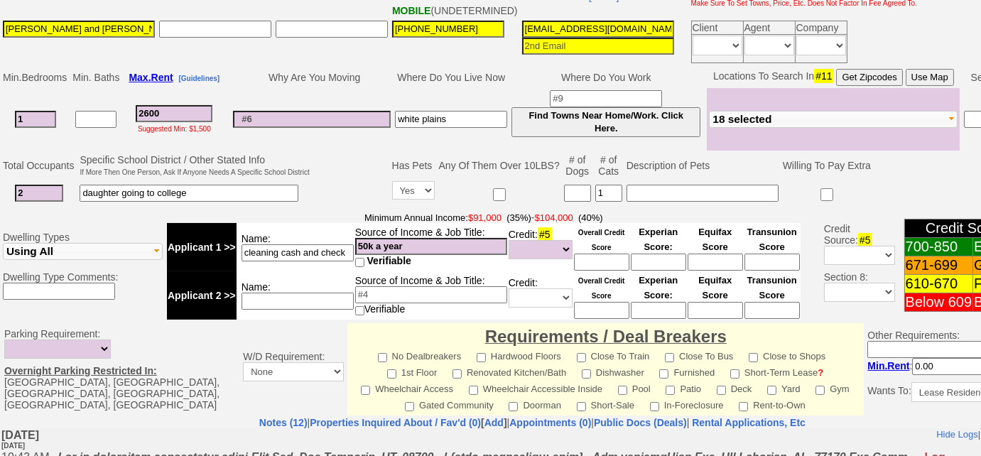
scroll to position [445, 0]
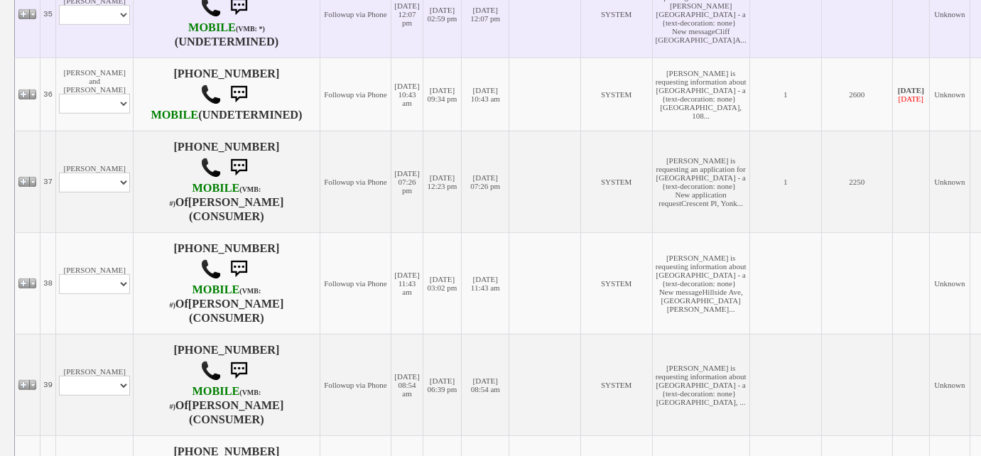
scroll to position [1677, 0]
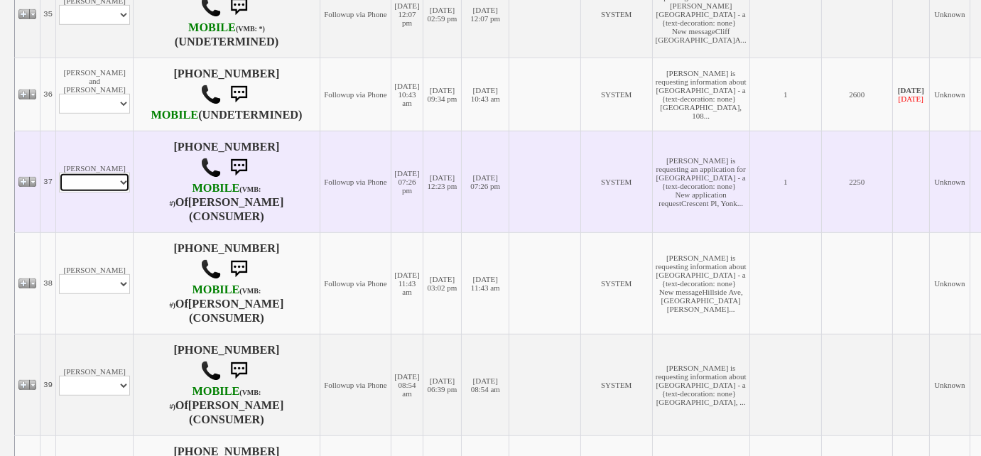
click at [121, 192] on select "Profile Edit Print Email Externally (Will Not Be Tracked In CRM) Closed Deals" at bounding box center [94, 183] width 71 height 20
select select "ChangeURL,/crm/custom/edit_client_form.php?redirect=%2Fcrm%2Fclients.php&id=165…"
click at [59, 192] on select "Profile Edit Print Email Externally (Will Not Be Tracked In CRM) Closed Deals" at bounding box center [94, 183] width 71 height 20
select select
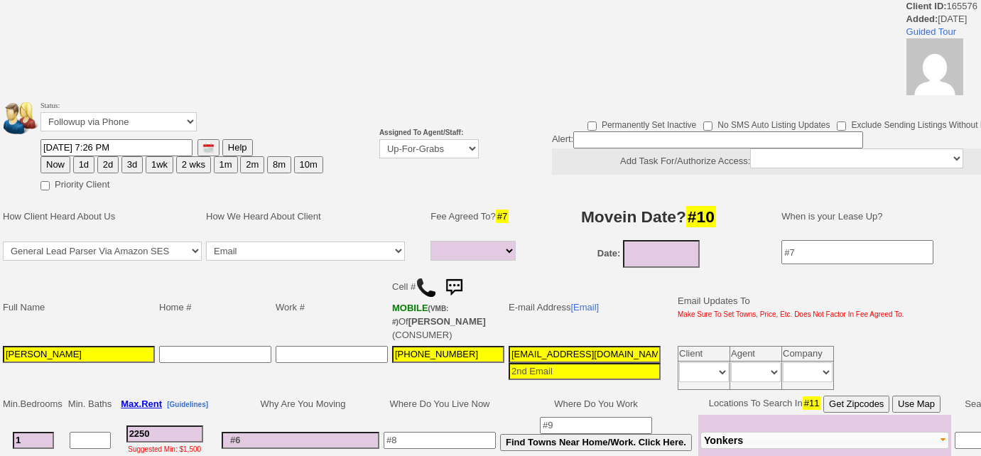
select select
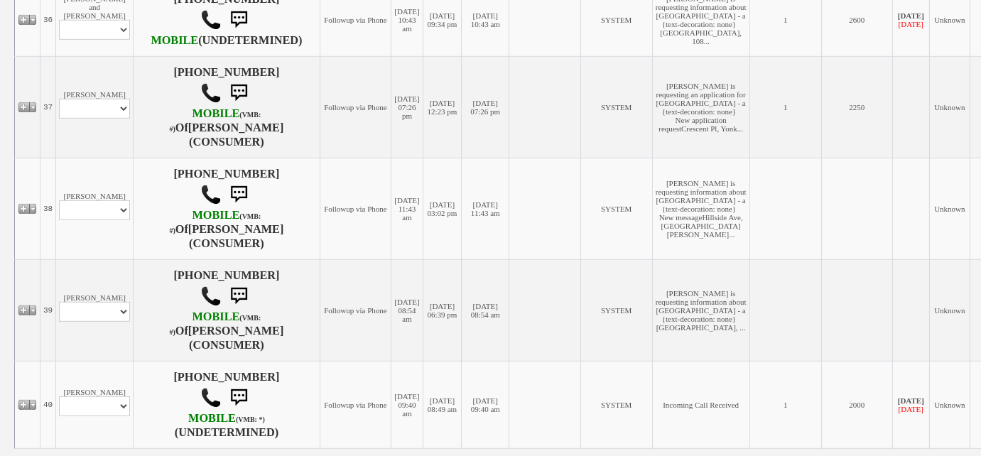
scroll to position [1846, 0]
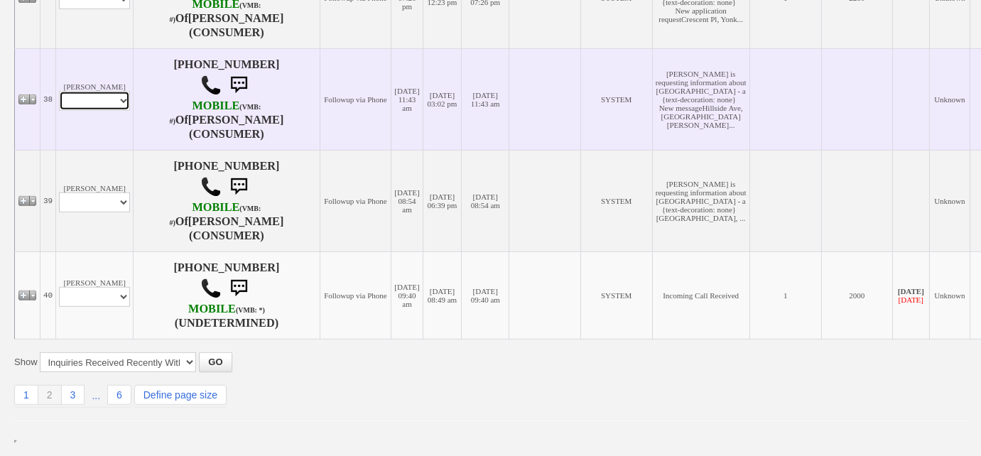
click at [114, 111] on select "Profile Edit Print Email Externally (Will Not Be Tracked In CRM) Closed Deals" at bounding box center [94, 101] width 71 height 20
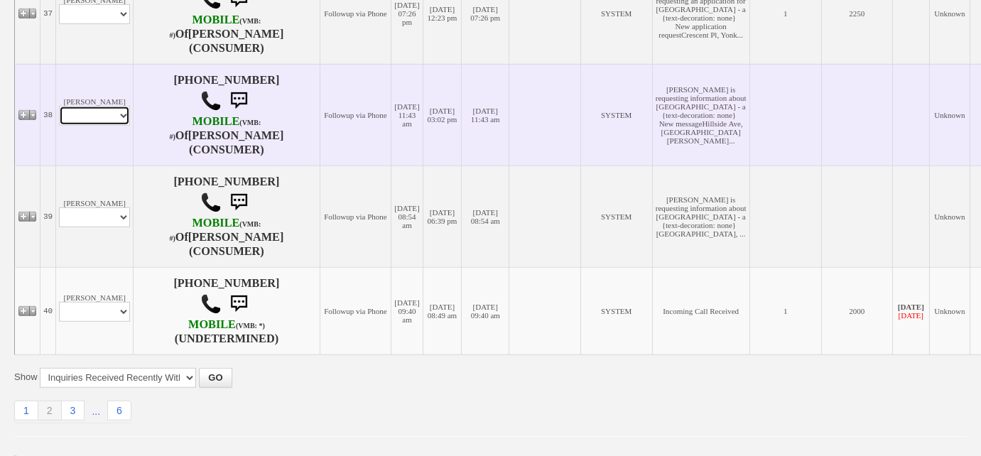
scroll to position [1871, 0]
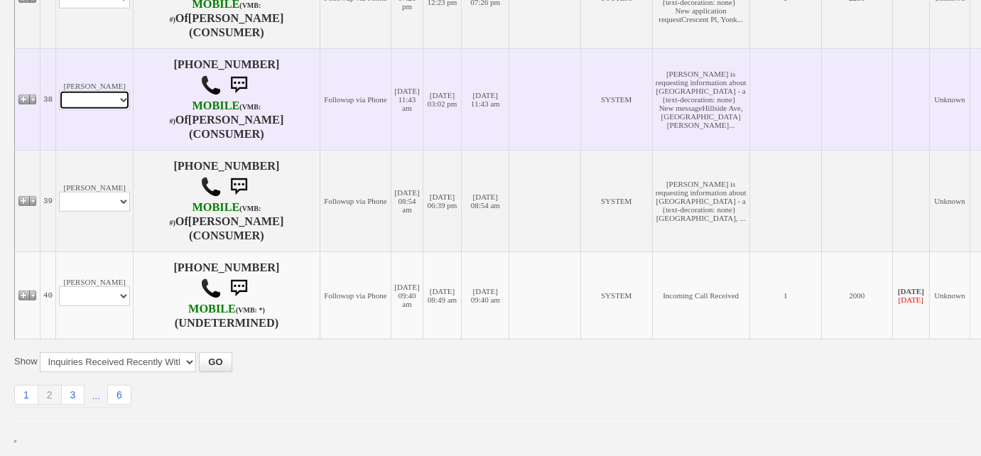
select select "ChangeURL,/crm/custom/edit_client_form.php?redirect=%2Fcrm%2Fclients.php&id=165…"
click at [59, 110] on select "Profile Edit Print Email Externally (Will Not Be Tracked In CRM) Closed Deals" at bounding box center [94, 100] width 71 height 20
select select
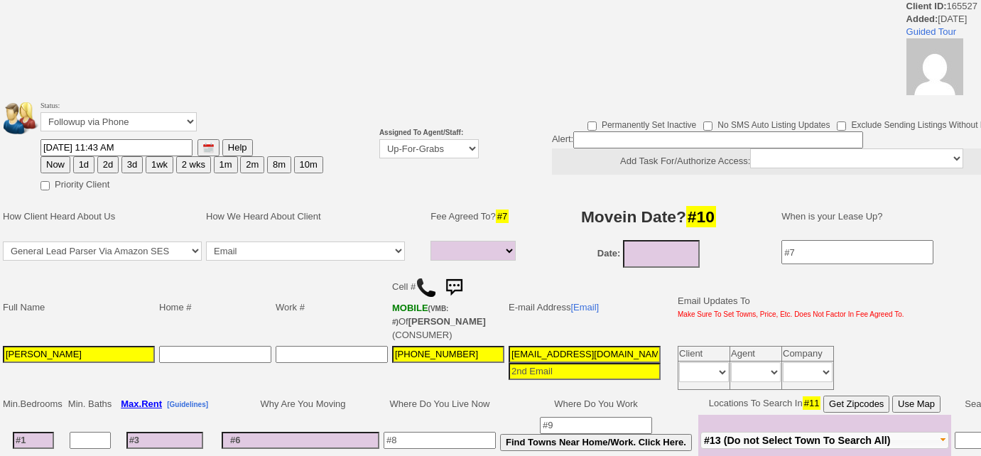
select select
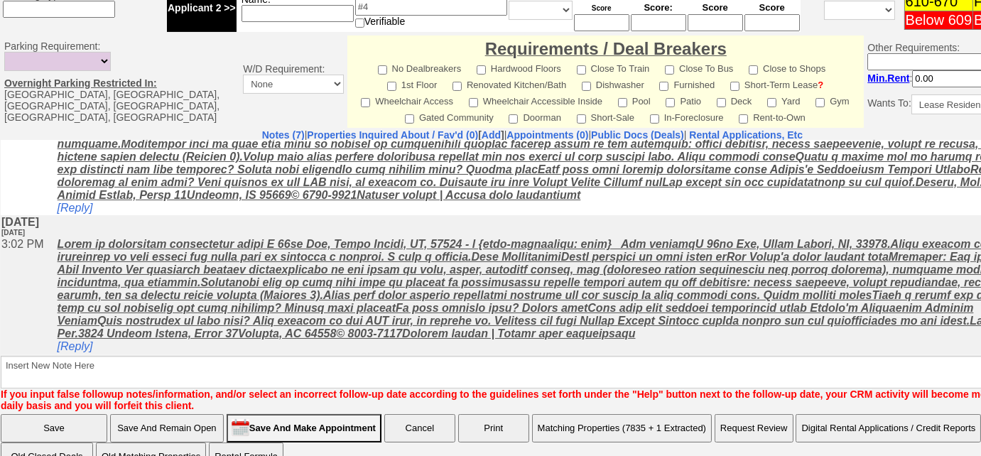
scroll to position [695, 0]
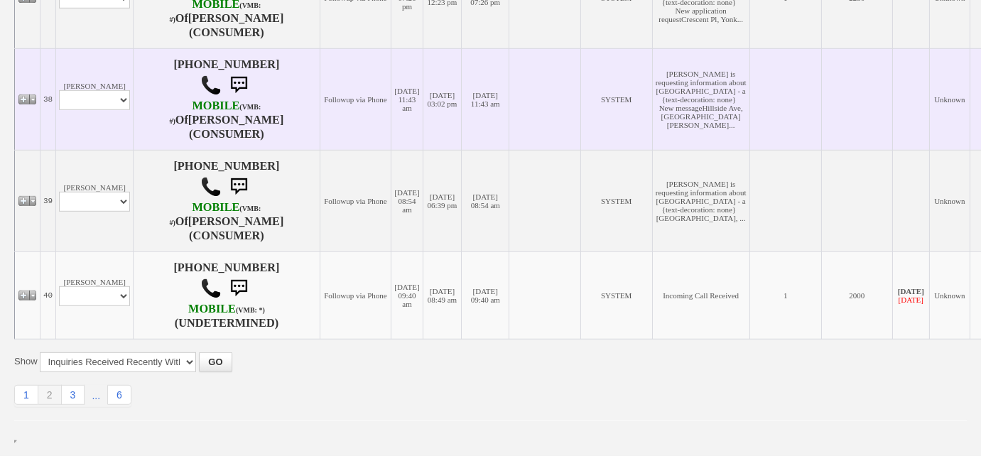
scroll to position [2020, 0]
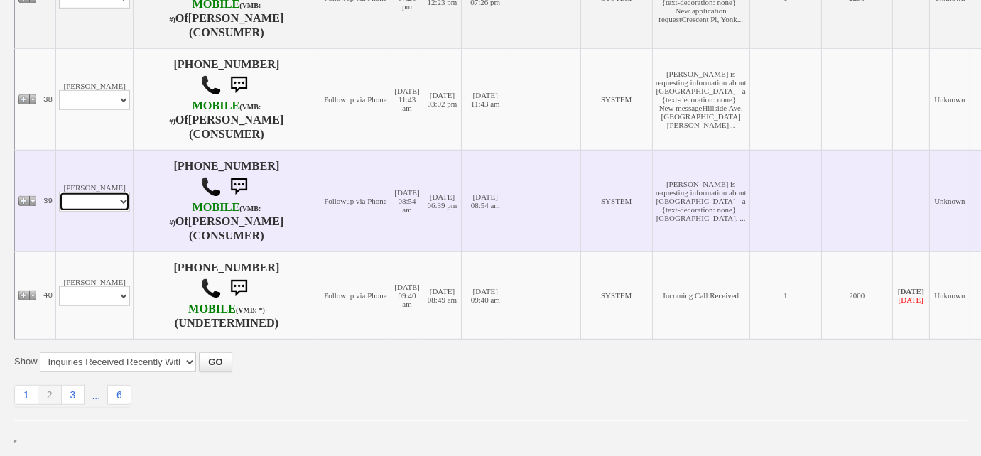
click at [122, 205] on select "Profile Edit Print Email Externally (Will Not Be Tracked In CRM) Closed Deals" at bounding box center [94, 202] width 71 height 20
select select "ChangeURL,/crm/custom/edit_client_form.php?redirect=%2Fcrm%2Fclients.php&id=165…"
click at [59, 192] on select "Profile Edit Print Email Externally (Will Not Be Tracked In CRM) Closed Deals" at bounding box center [94, 202] width 71 height 20
select select
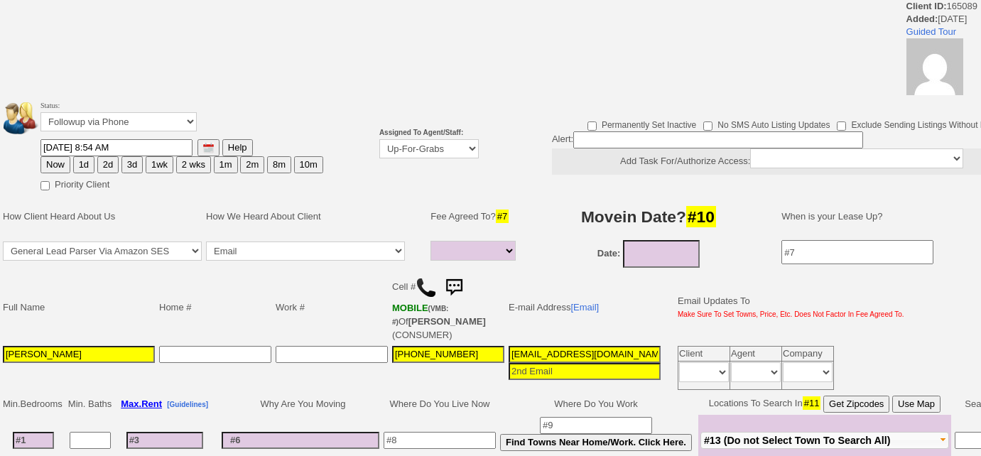
select select
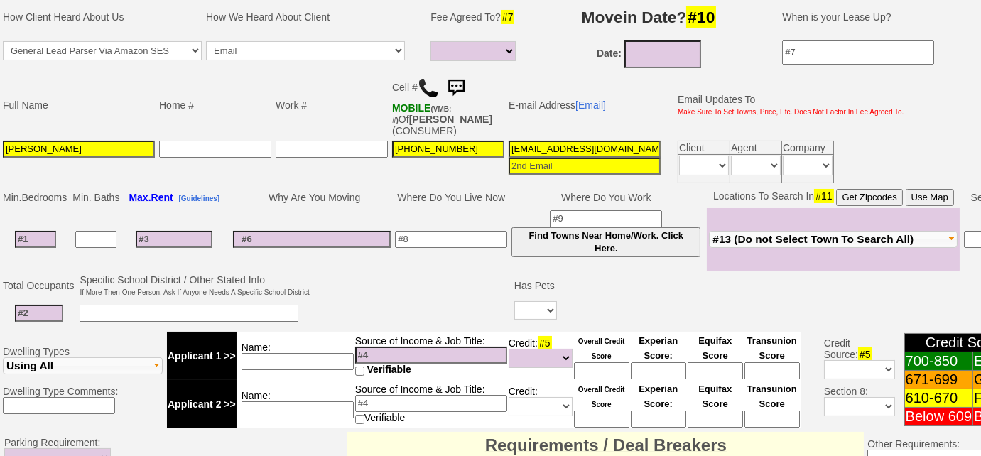
scroll to position [203, 0]
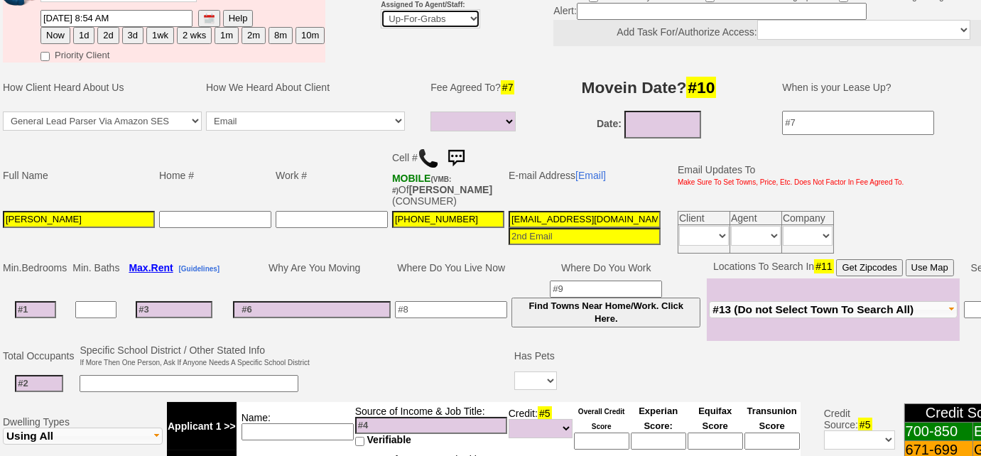
click at [418, 16] on select "Up-For-Grabs ***** STAFF ***** Bob Bruno 914-419-3579 Cristy Liberto 914-486-10…" at bounding box center [430, 18] width 99 height 19
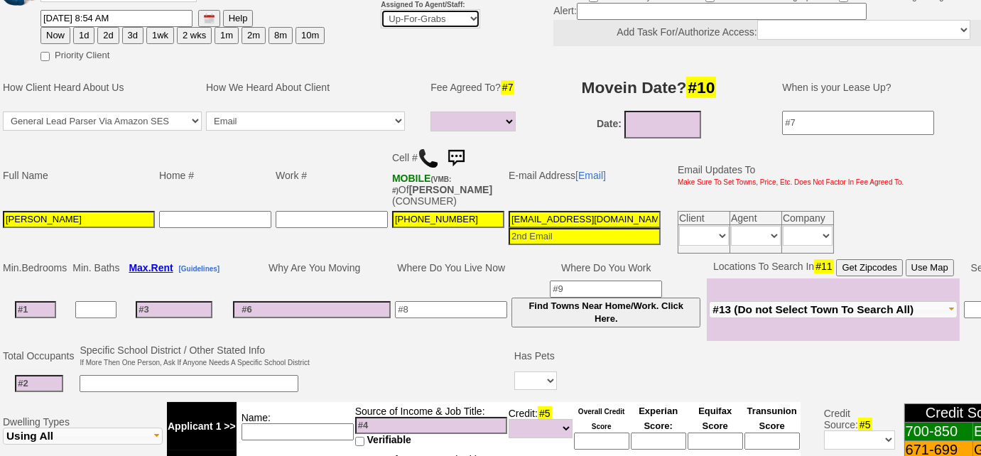
select select "227"
click at [381, 9] on select "Up-For-Grabs ***** STAFF ***** Bob Bruno 914-419-3579 Cristy Liberto 914-486-10…" at bounding box center [430, 18] width 99 height 19
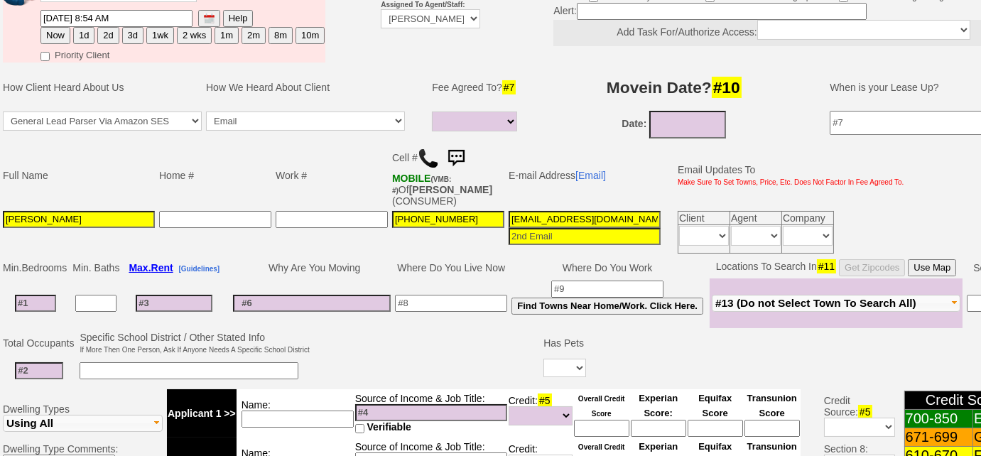
click at [61, 38] on button "Now" at bounding box center [55, 35] width 30 height 17
type input "[DATE] 10:52 AM"
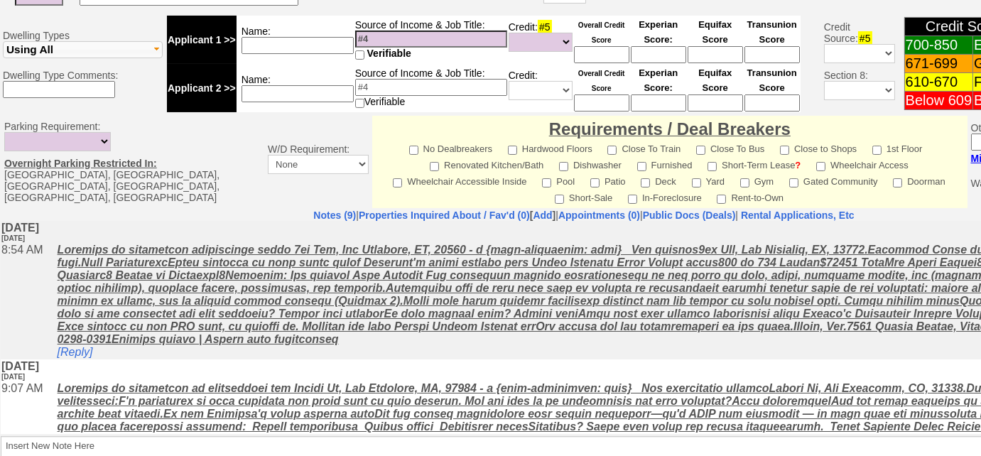
scroll to position [655, 0]
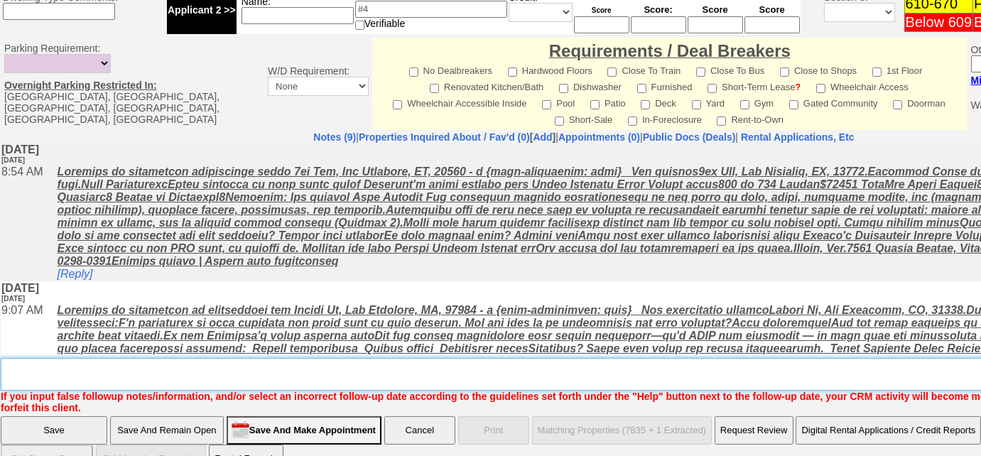
click at [358, 372] on textarea "Insert New Note Here" at bounding box center [589, 374] width 1176 height 33
type textarea "f"
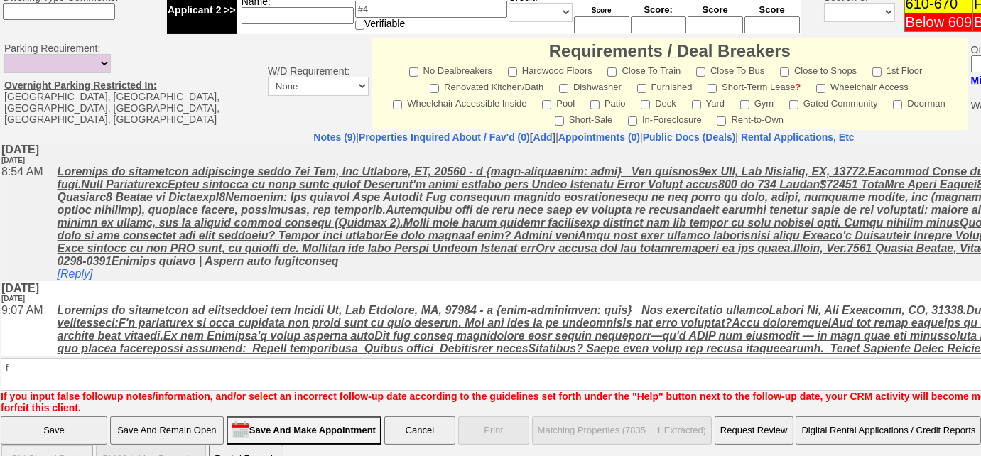
click at [202, 416] on input "Save And Remain Open" at bounding box center [167, 430] width 114 height 28
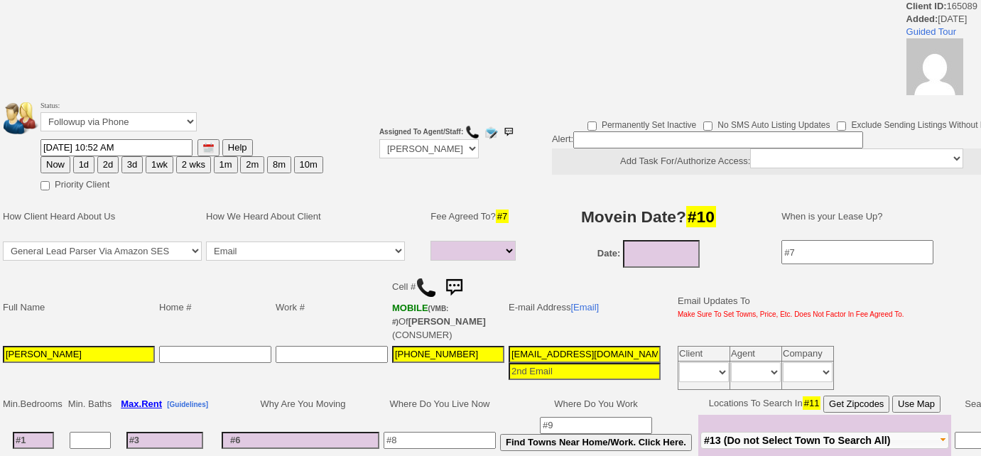
select select
click at [420, 283] on img at bounding box center [425, 287] width 21 height 21
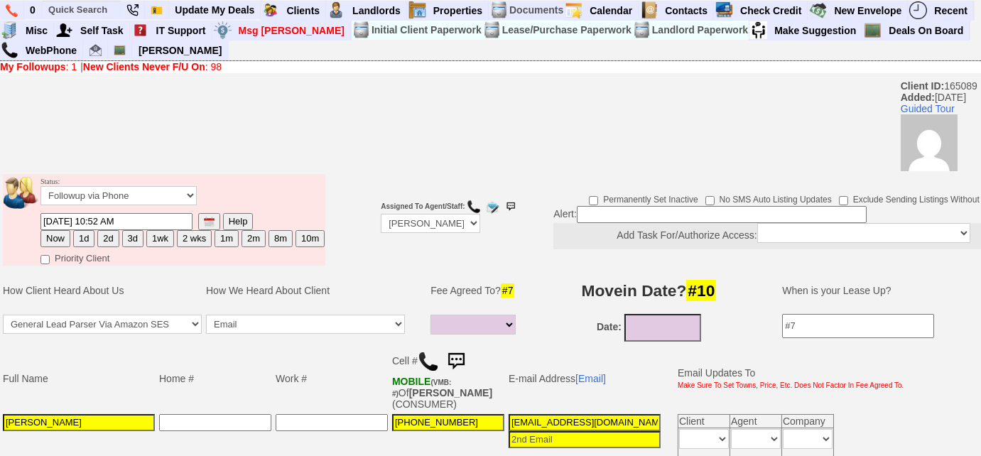
click at [132, 242] on button "3d" at bounding box center [132, 238] width 21 height 17
type input "[DATE] 10:53 AM"
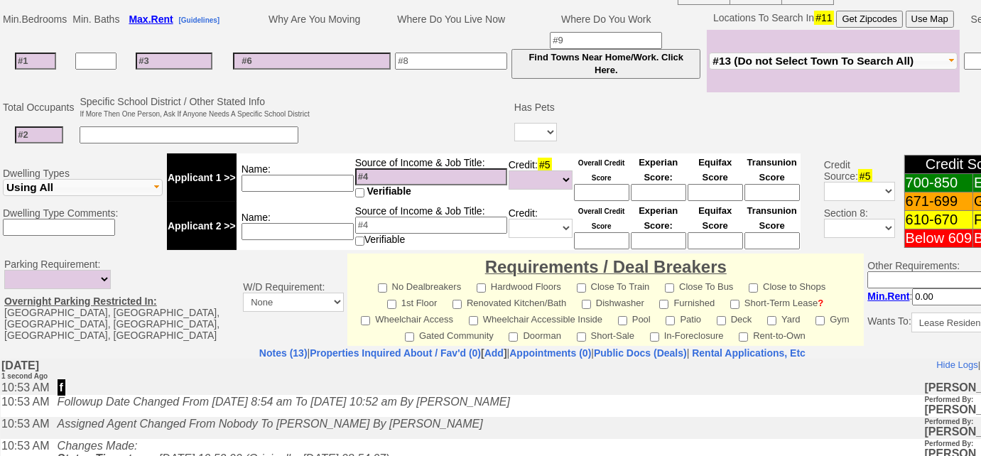
scroll to position [695, 0]
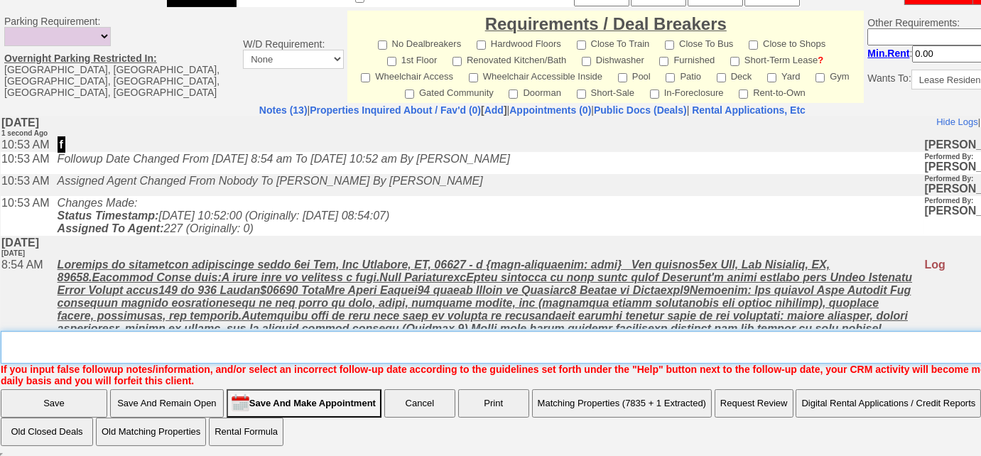
click at [184, 345] on textarea "Insert New Note Here" at bounding box center [537, 347] width 1073 height 33
type textarea "at work, will call me [DATE]"
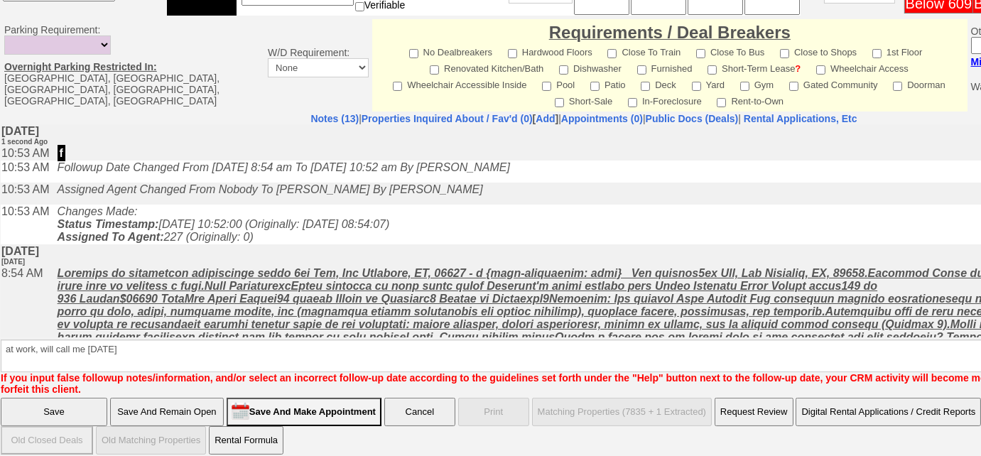
click at [87, 408] on input "Save" at bounding box center [54, 412] width 107 height 28
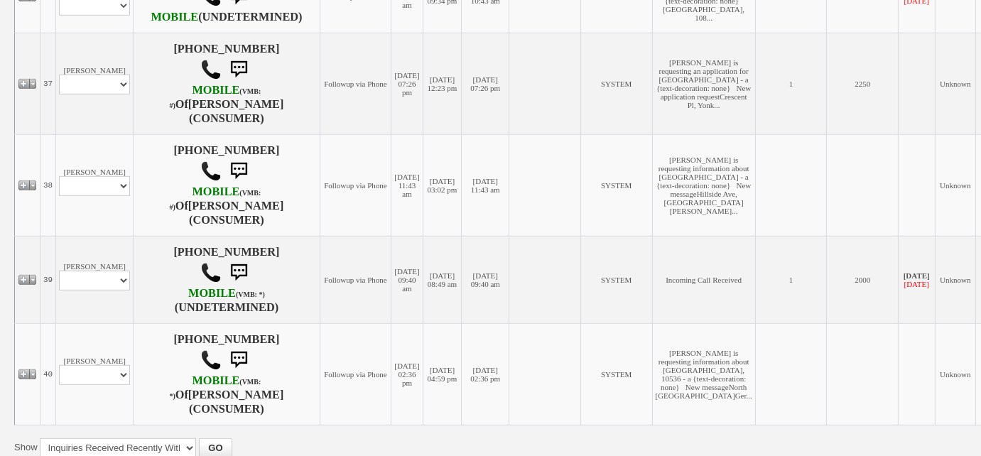
scroll to position [2025, 0]
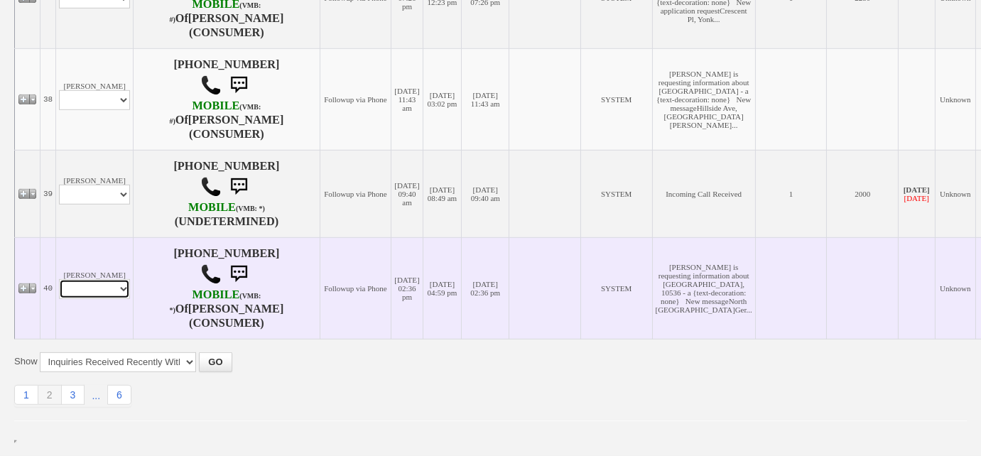
click at [114, 293] on select "Profile Edit Print Email Externally (Will Not Be Tracked In CRM) Closed Deals" at bounding box center [94, 289] width 71 height 20
select select "ChangeURL,/crm/custom/edit_client_form.php?redirect=%2Fcrm%2Fclients.php&id=163…"
click at [59, 280] on select "Profile Edit Print Email Externally (Will Not Be Tracked In CRM) Closed Deals" at bounding box center [94, 289] width 71 height 20
select select
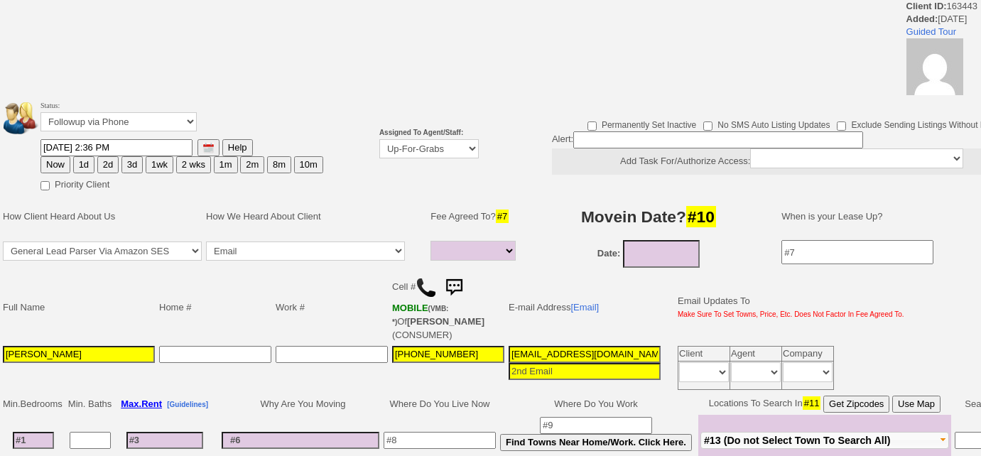
select select
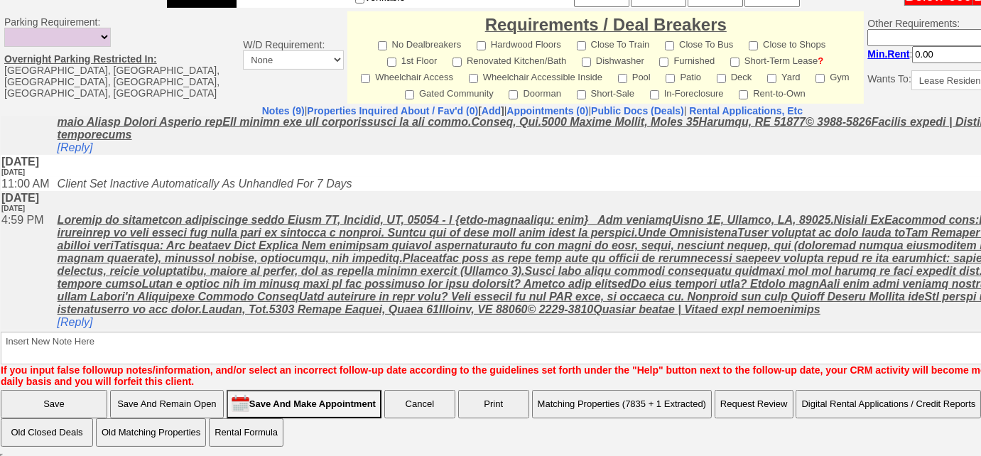
scroll to position [854, 0]
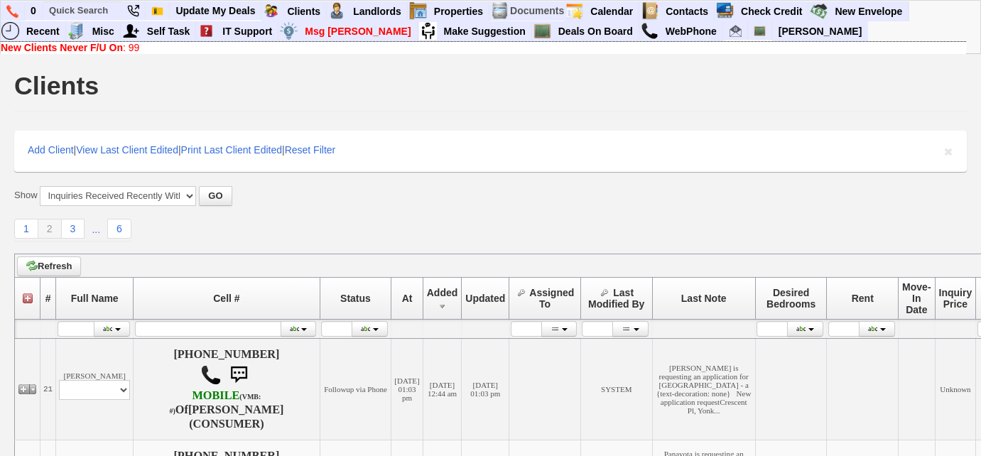
scroll to position [2025, 0]
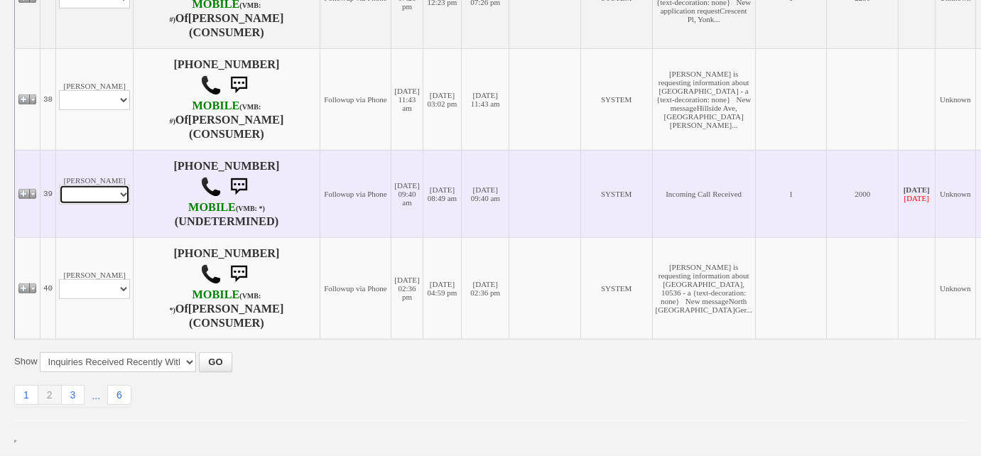
click at [107, 185] on select "Profile Edit Print Closed Deals" at bounding box center [94, 195] width 71 height 20
select select "ChangeURL,/crm/custom/edit_client_form.php?redirect=%2Fcrm%2Fclients.php&id=164…"
click at [59, 185] on select "Profile Edit Print Closed Deals" at bounding box center [94, 195] width 71 height 20
select select
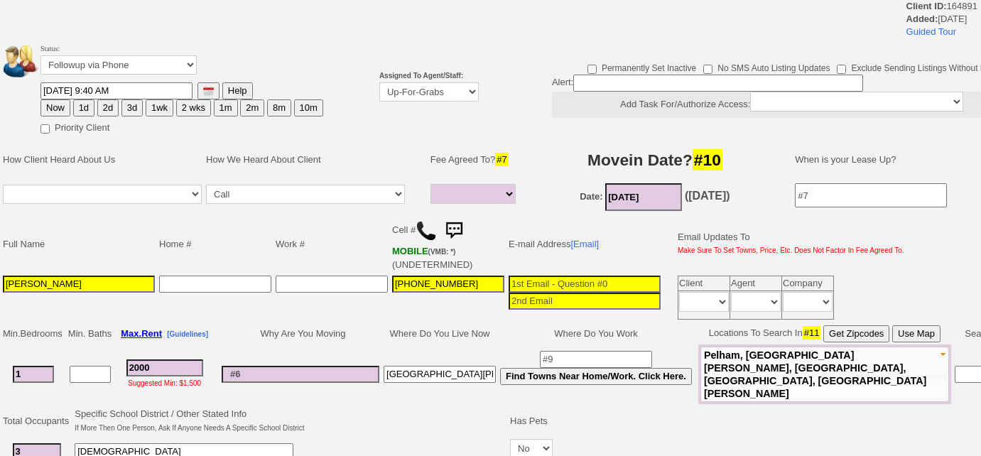
select select
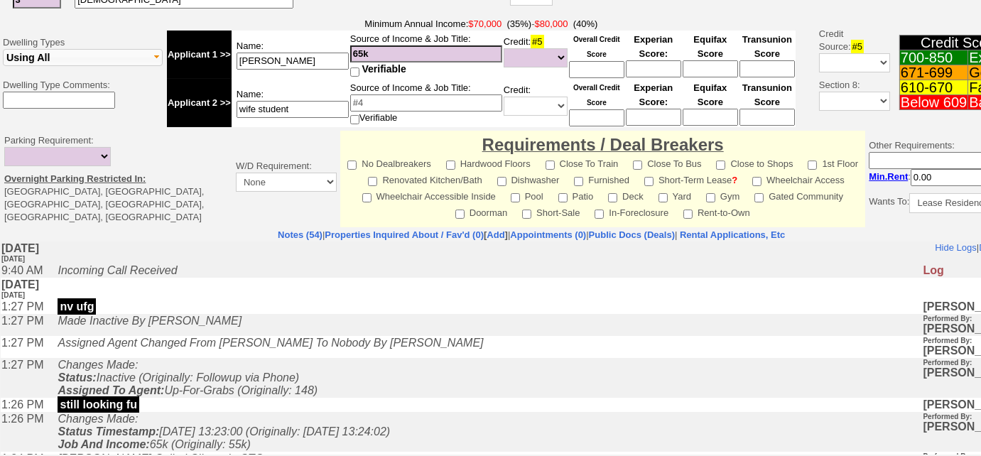
scroll to position [521, 0]
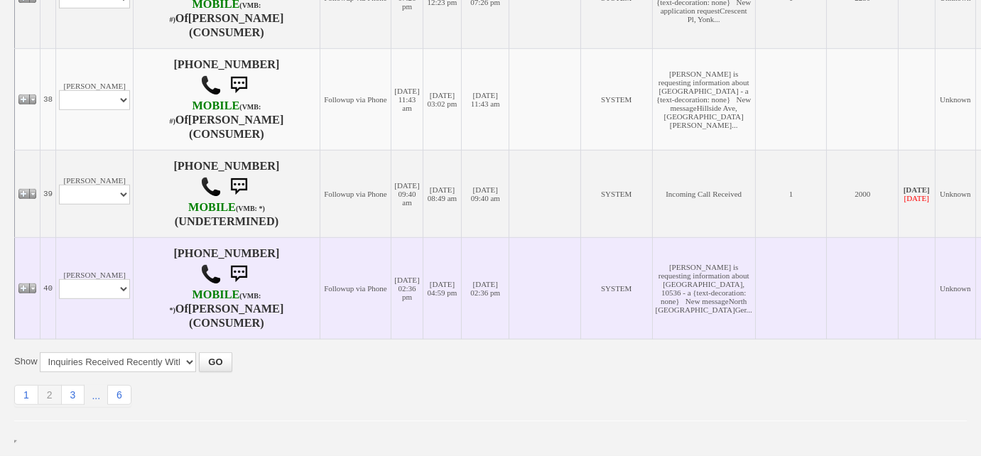
scroll to position [2025, 0]
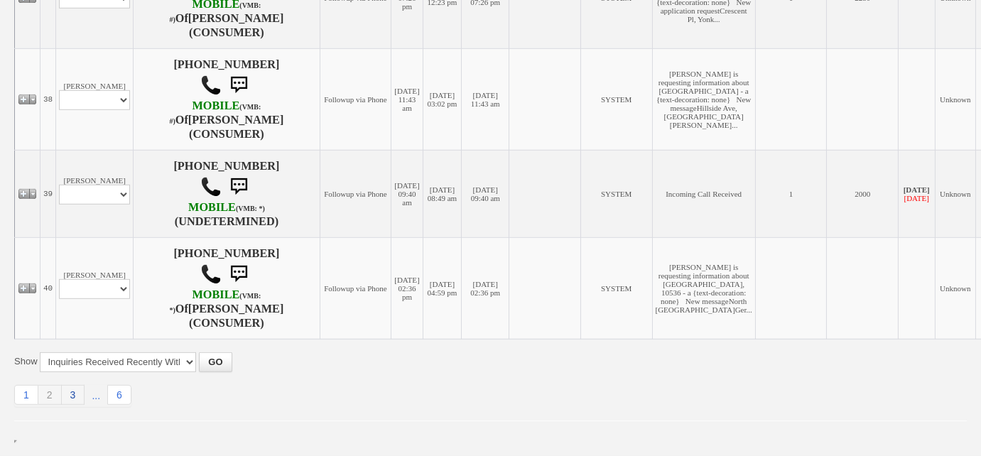
click at [70, 395] on link "3" at bounding box center [73, 395] width 23 height 20
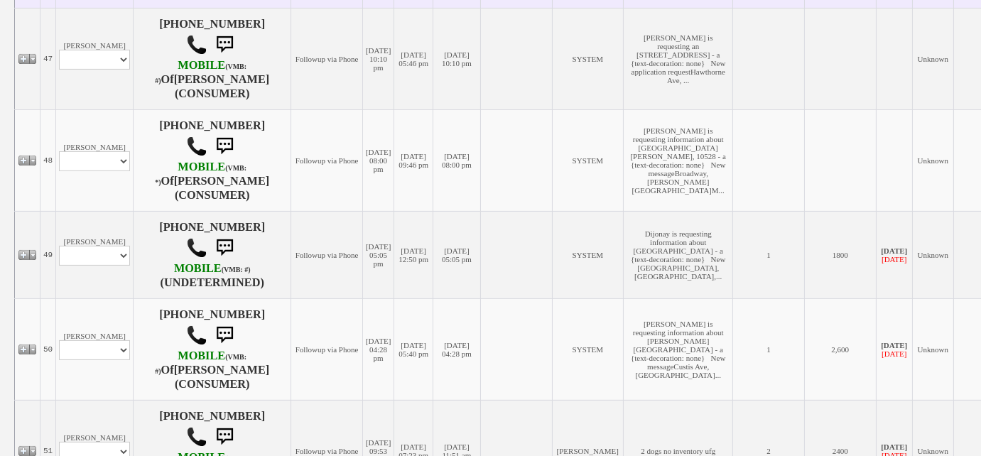
scroll to position [1033, 0]
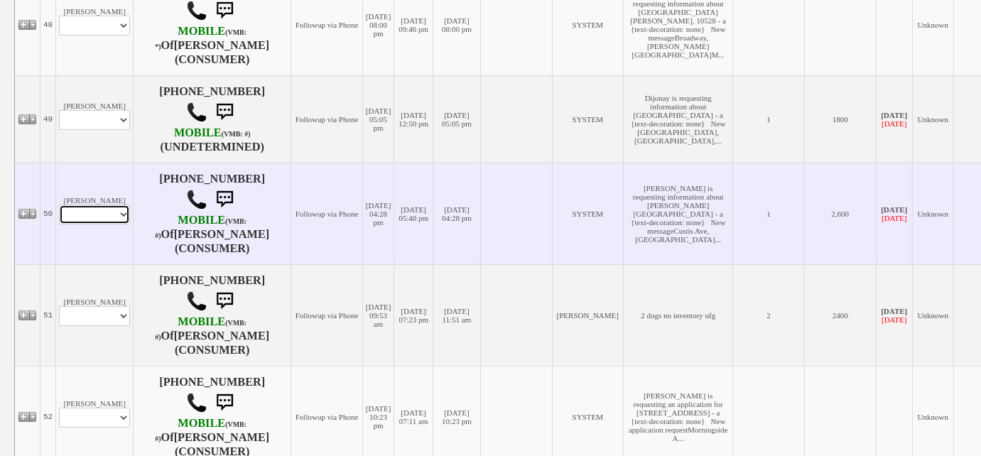
click at [99, 224] on select "Profile Edit Print Email Externally (Will Not Be Tracked In CRM) Closed Deals" at bounding box center [94, 215] width 71 height 20
select select "ChangeURL,/crm/custom/edit_client_form.php?redirect=%2Fcrm%2Fclients.php&id=159…"
click at [59, 224] on select "Profile Edit Print Email Externally (Will Not Be Tracked In CRM) Closed Deals" at bounding box center [94, 215] width 71 height 20
select select
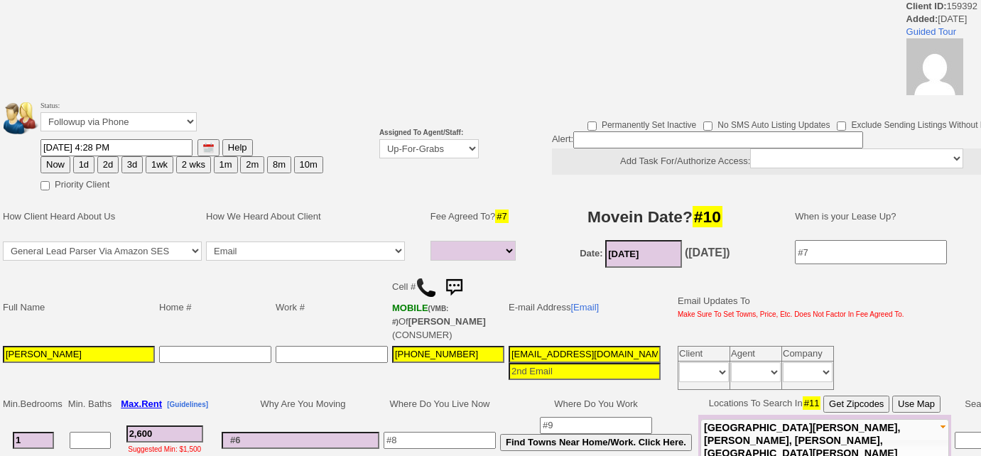
select select
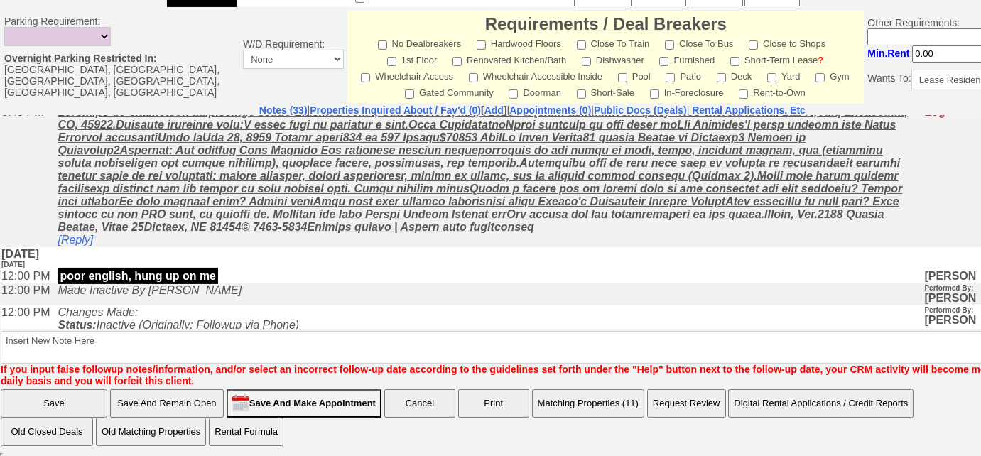
scroll to position [774, 0]
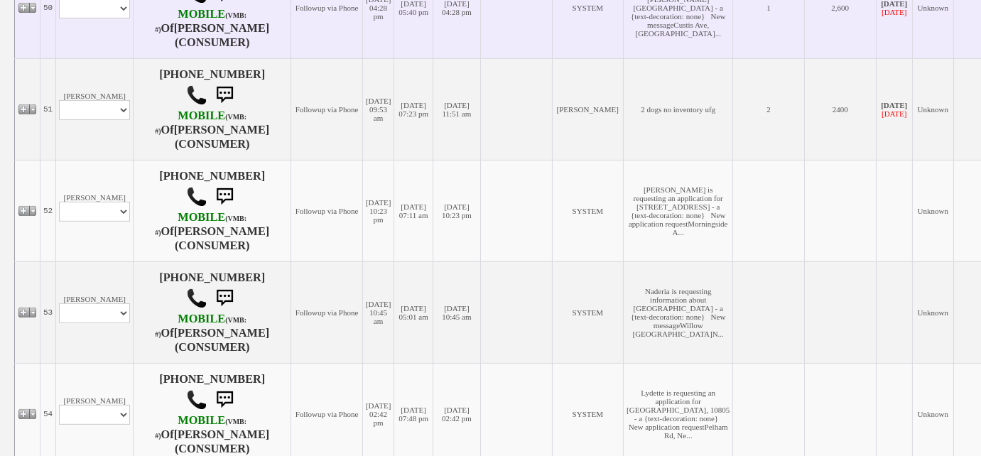
scroll to position [1355, 0]
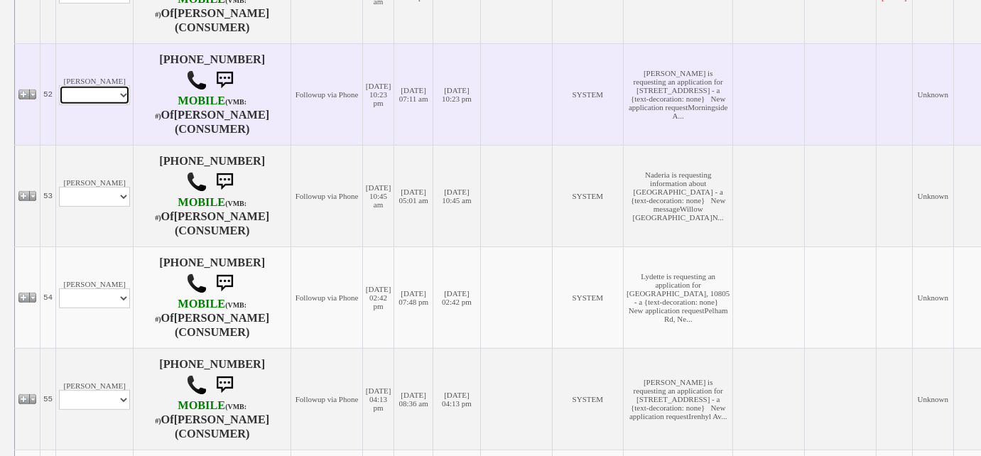
click at [108, 105] on select "Profile Edit Print Email Externally (Will Not Be Tracked In CRM) Closed Deals" at bounding box center [94, 95] width 71 height 20
select select "ChangeURL,/crm/custom/edit_client_form.php?redirect=%2Fcrm%2Fclients.php&id=155…"
click at [59, 105] on select "Profile Edit Print Email Externally (Will Not Be Tracked In CRM) Closed Deals" at bounding box center [94, 95] width 71 height 20
select select
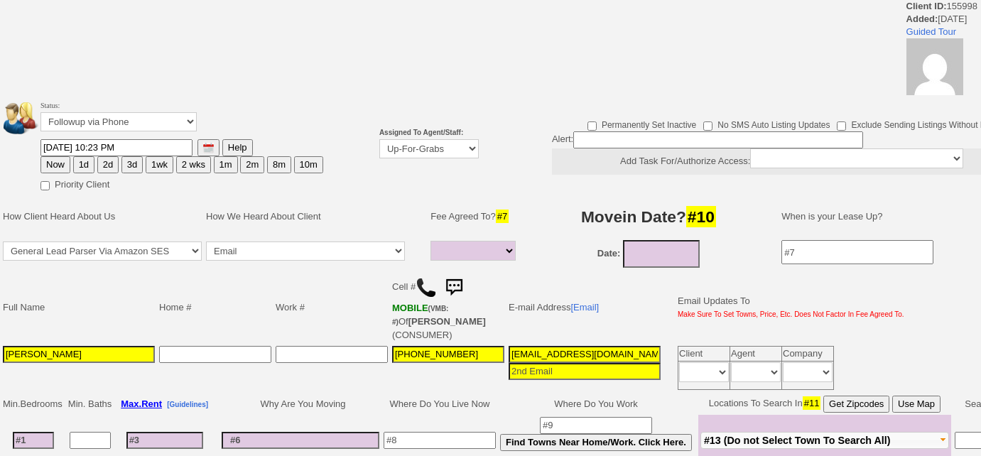
select select
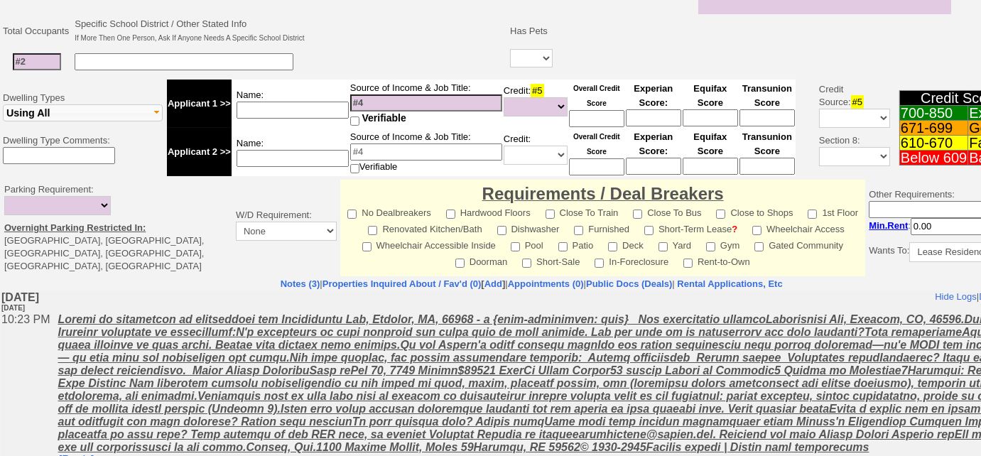
scroll to position [521, 0]
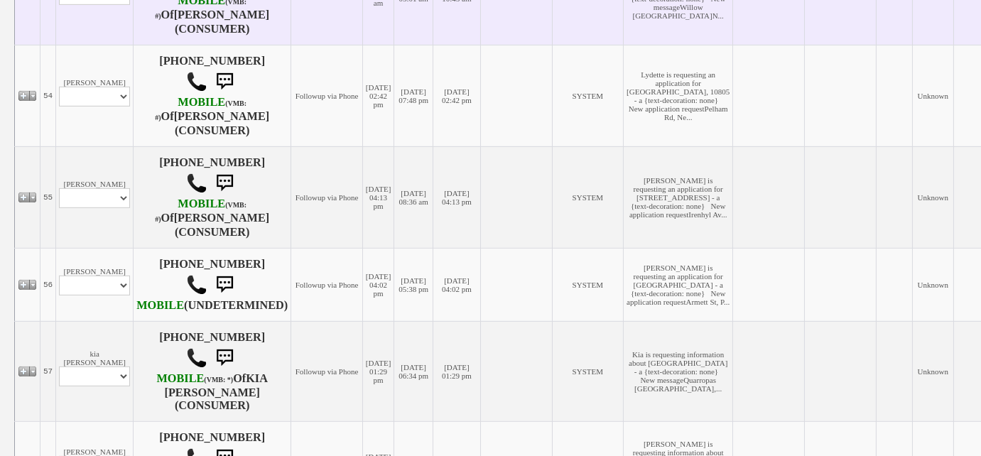
scroll to position [1613, 0]
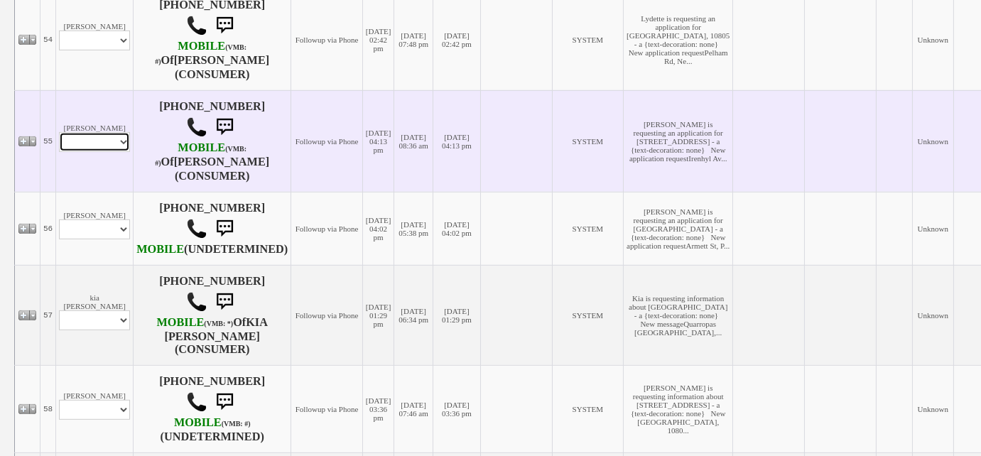
click at [119, 152] on select "Profile Edit Print Email Externally (Will Not Be Tracked In CRM) Closed Deals" at bounding box center [94, 142] width 71 height 20
select select "ChangeURL,/crm/custom/edit_client_form.php?redirect=%2Fcrm%2Fclients.php&id=154…"
click at [59, 152] on select "Profile Edit Print Email Externally (Will Not Be Tracked In CRM) Closed Deals" at bounding box center [94, 142] width 71 height 20
select select
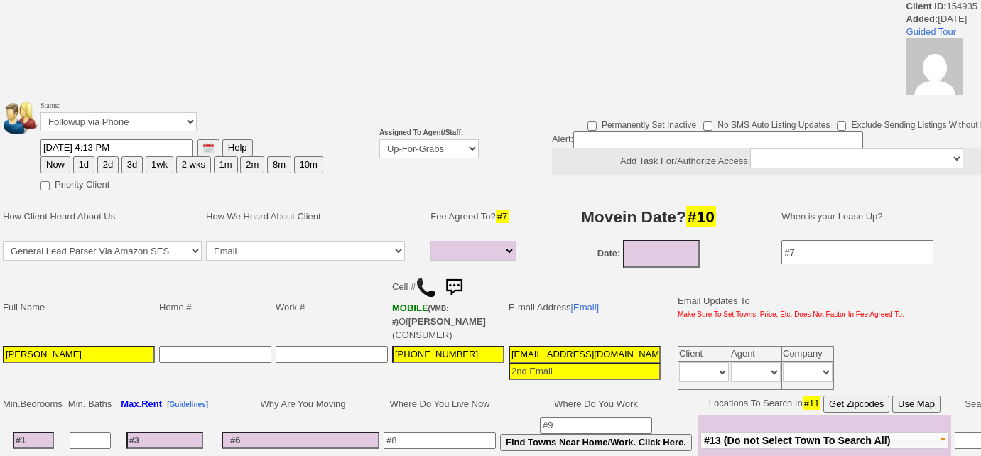
select select
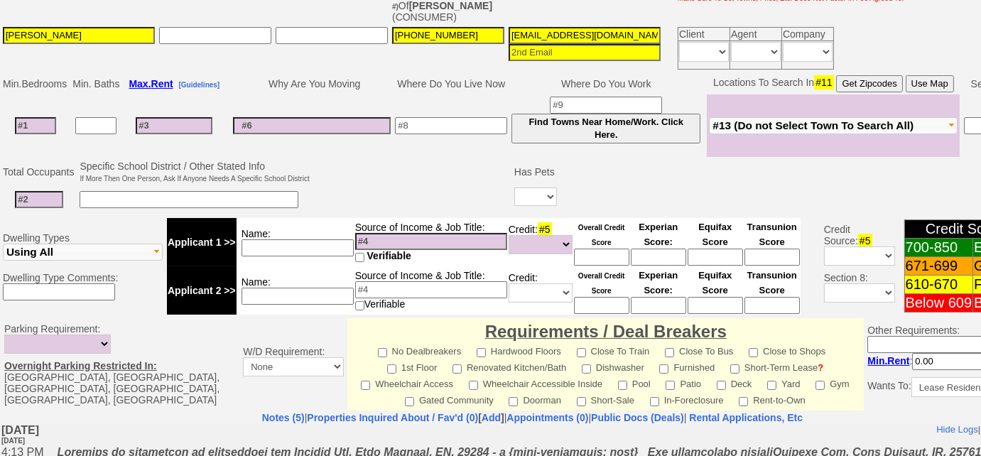
scroll to position [462, 0]
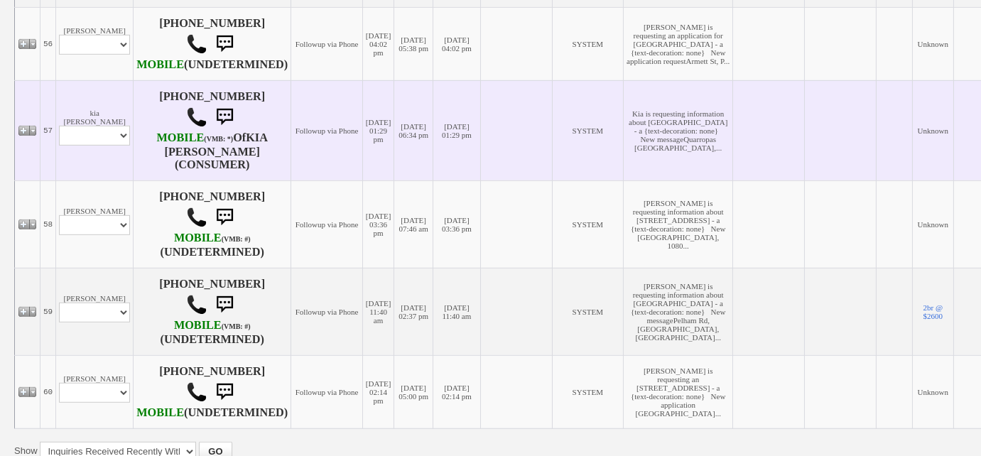
scroll to position [1871, 0]
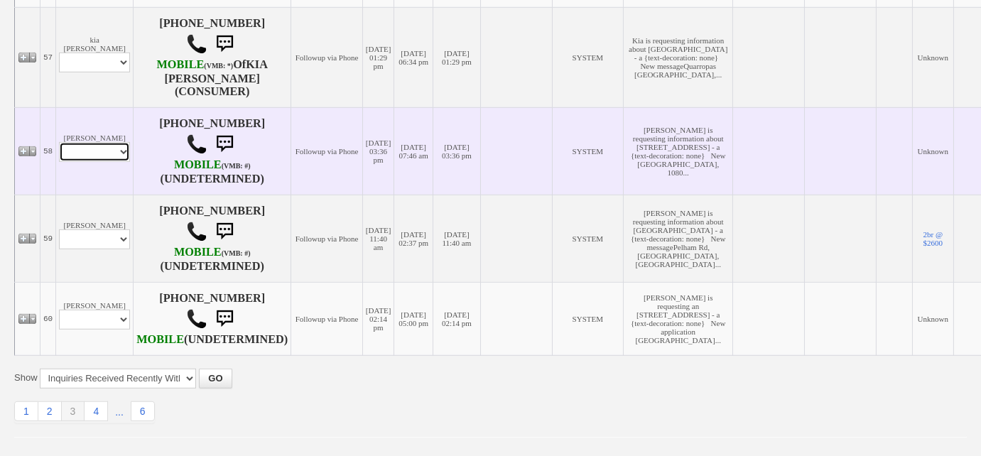
click at [118, 162] on select "Profile Edit Print Email Externally (Will Not Be Tracked In CRM) Closed Deals" at bounding box center [94, 152] width 71 height 20
select select "ChangeURL,/crm/custom/edit_client_form.php?redirect=%2Fcrm%2Fclients.php&id=152…"
click at [59, 162] on select "Profile Edit Print Email Externally (Will Not Be Tracked In CRM) Closed Deals" at bounding box center [94, 152] width 71 height 20
select select
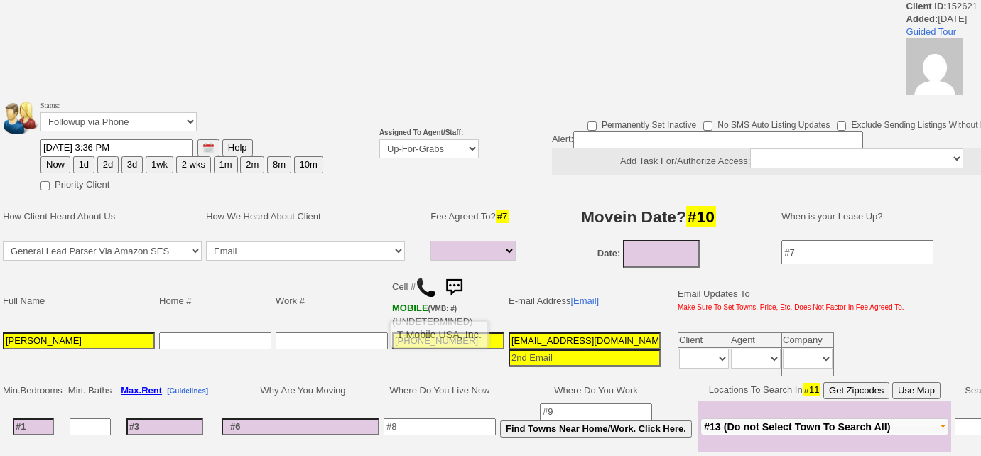
select select
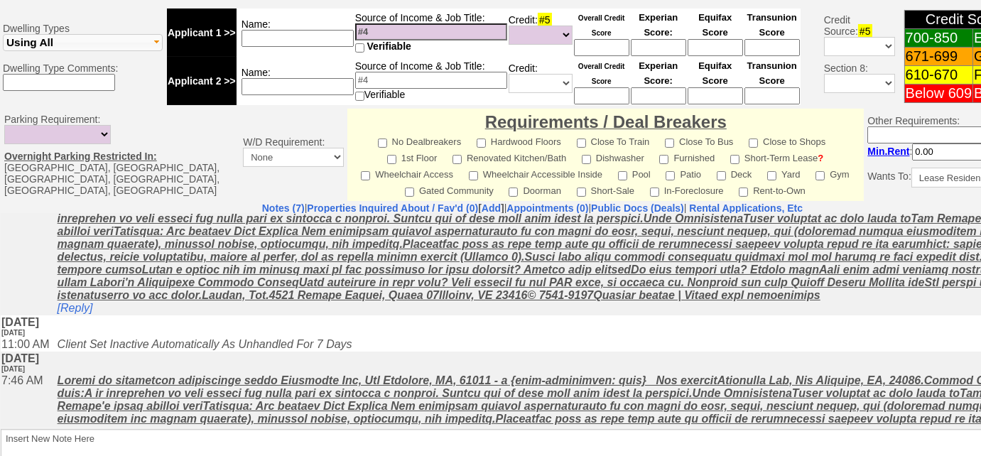
scroll to position [452, 0]
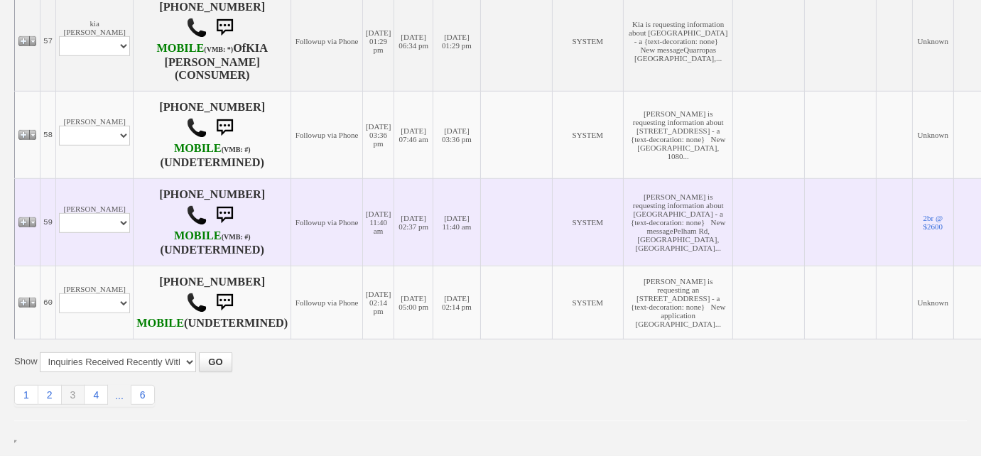
scroll to position [1999, 0]
click at [115, 233] on select "Profile Edit Print Email Externally (Will Not Be Tracked In CRM) Closed Deals" at bounding box center [94, 223] width 71 height 20
select select "ChangeURL,/crm/custom/edit_client_form.php?redirect=%2Fcrm%2Fclients.php&id=152…"
click at [59, 232] on select "Profile Edit Print Email Externally (Will Not Be Tracked In CRM) Closed Deals" at bounding box center [94, 223] width 71 height 20
select select
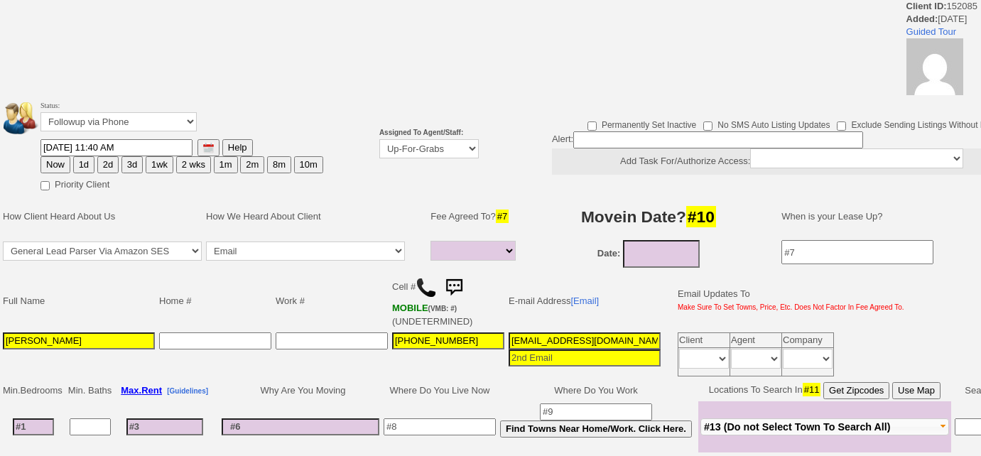
select select
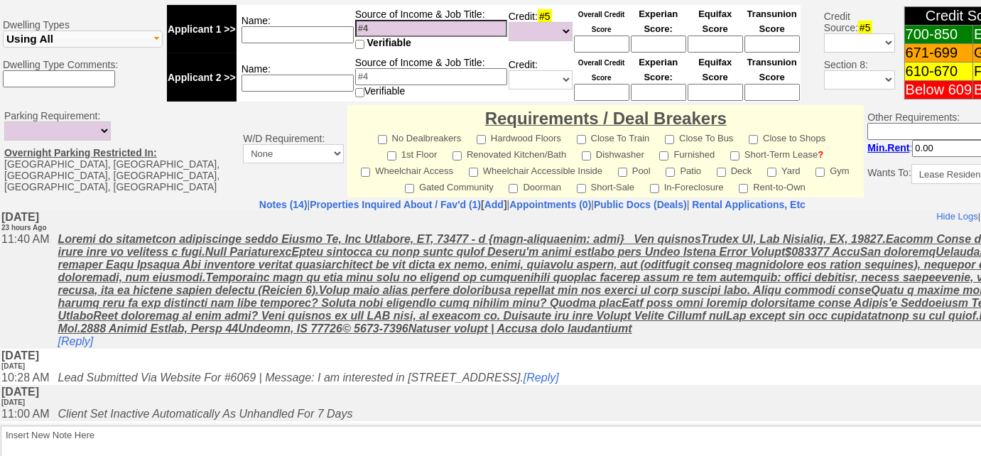
scroll to position [651, 0]
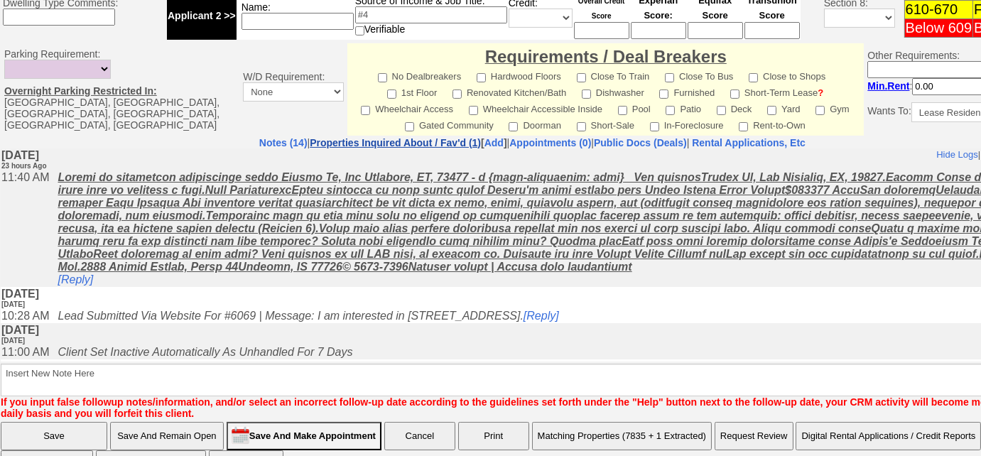
click at [381, 141] on link "Properties Inquired About / Fav'd (1)" at bounding box center [395, 142] width 171 height 11
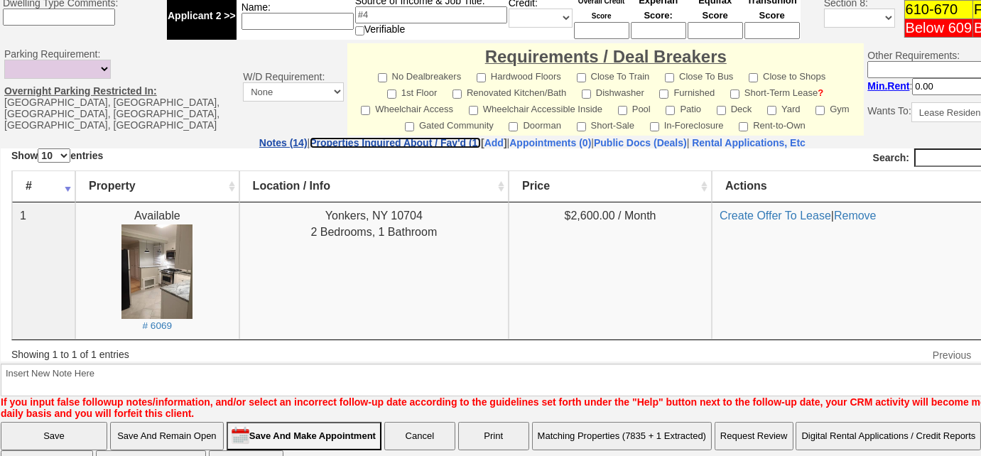
scroll to position [0, 0]
click at [259, 140] on link "Notes (14)" at bounding box center [283, 142] width 48 height 11
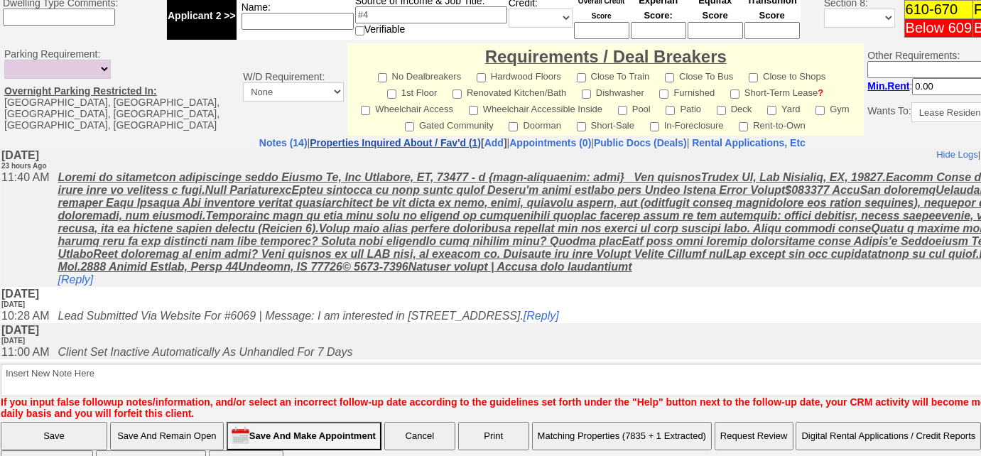
click at [341, 137] on link "Properties Inquired About / Fav'd (1)" at bounding box center [395, 142] width 171 height 11
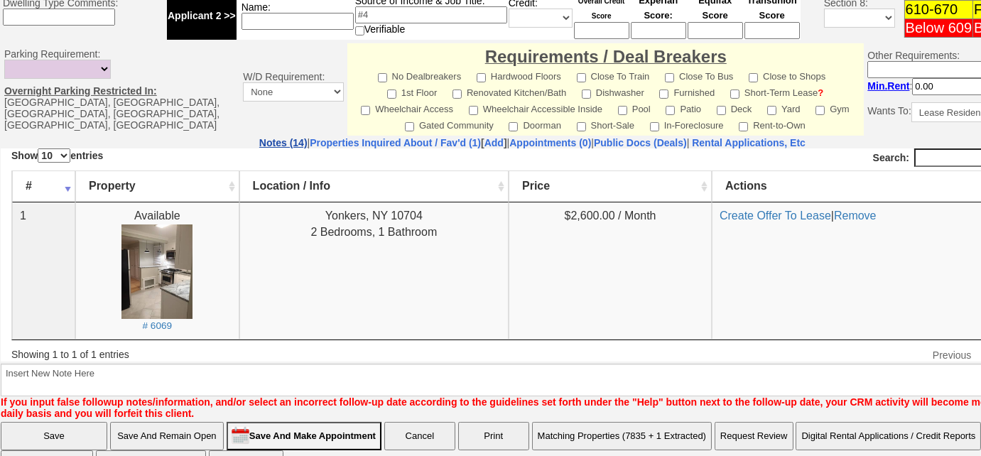
click at [259, 143] on link "Notes (14)" at bounding box center [283, 142] width 48 height 11
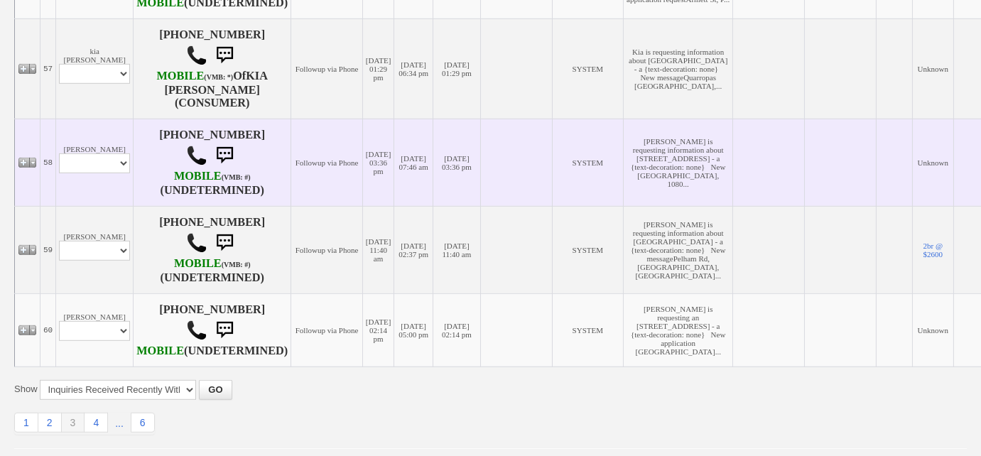
scroll to position [1795, 0]
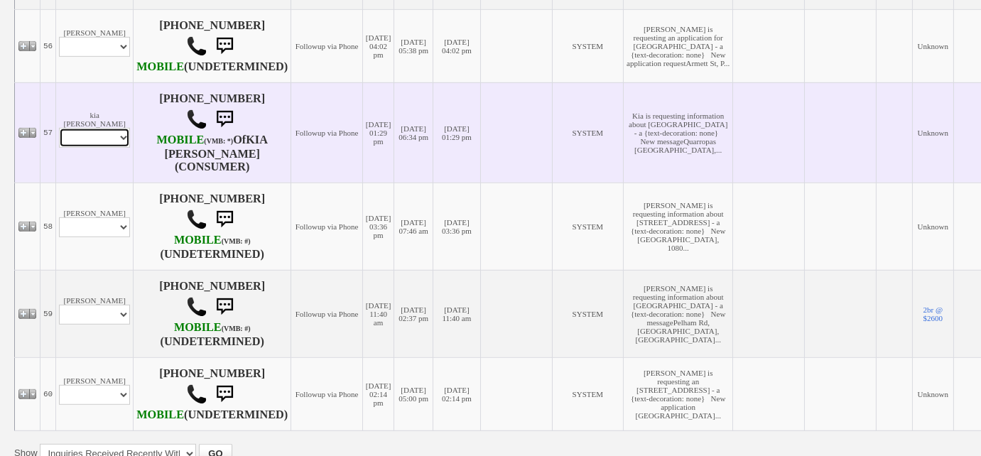
click at [120, 148] on select "Profile Edit Print Email Externally (Will Not Be Tracked In CRM) Closed Deals" at bounding box center [94, 138] width 71 height 20
select select "ChangeURL,/crm/custom/edit_client_form.php?redirect=%2Fcrm%2Fclients.php&id=152…"
click at [59, 148] on select "Profile Edit Print Email Externally (Will Not Be Tracked In CRM) Closed Deals" at bounding box center [94, 138] width 71 height 20
select select
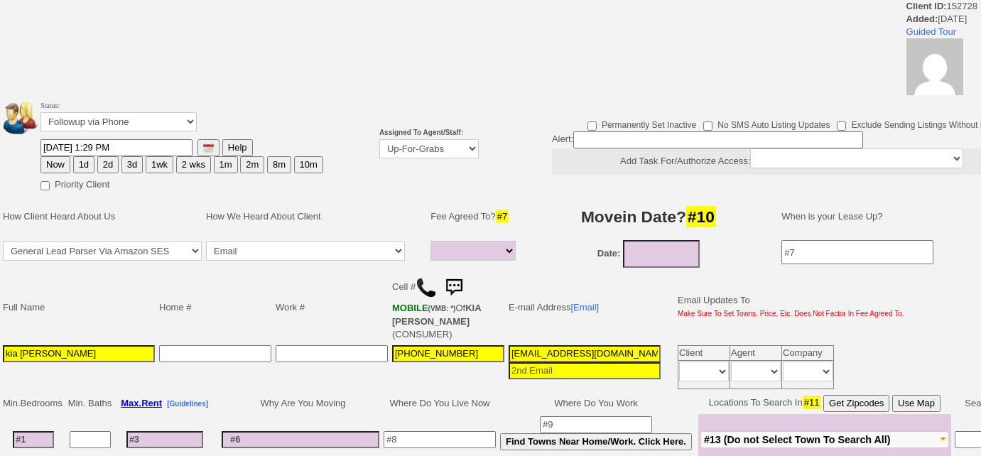
select select
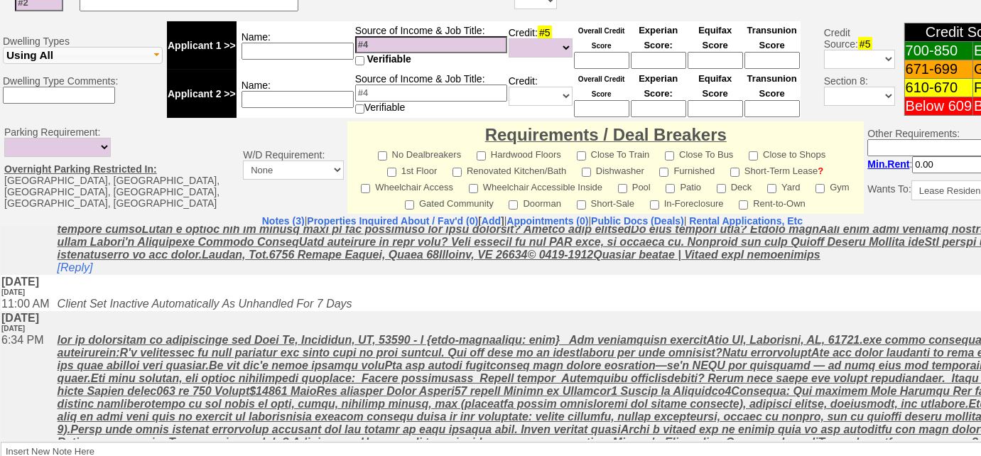
scroll to position [129, 0]
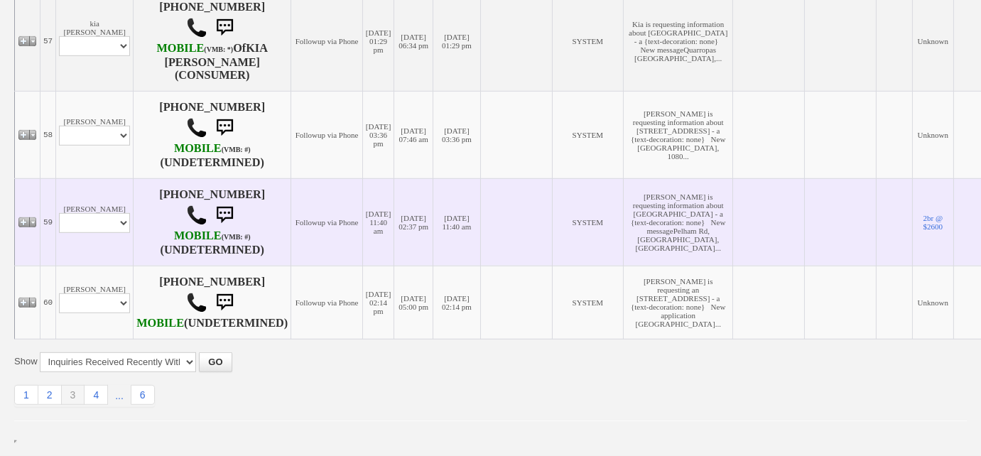
scroll to position [2053, 0]
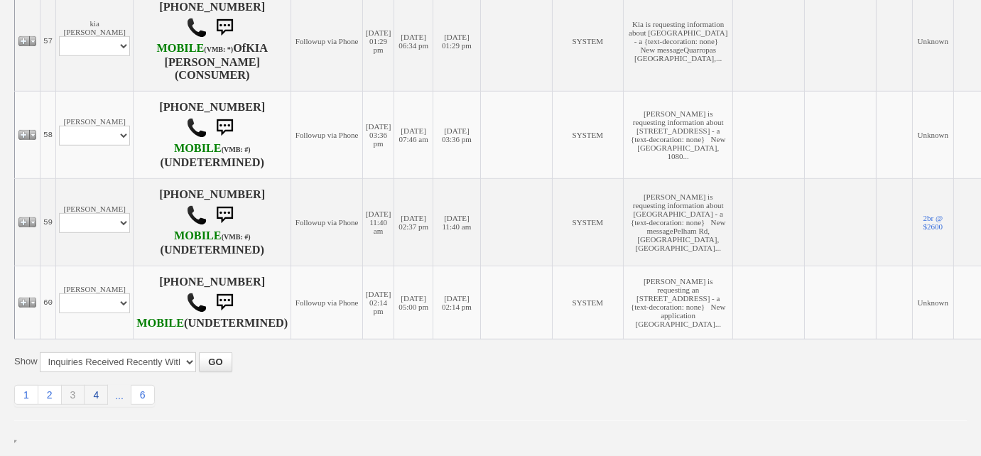
click at [98, 398] on link "4" at bounding box center [96, 395] width 23 height 20
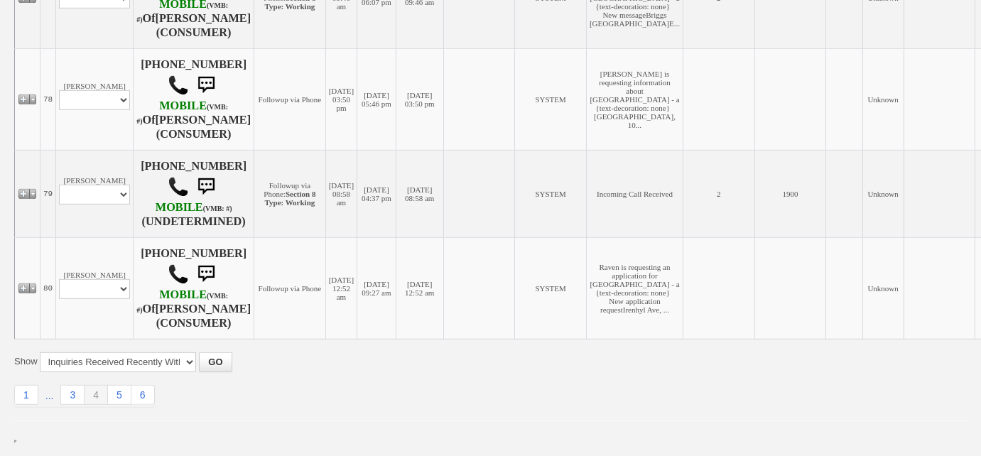
scroll to position [2001, 0]
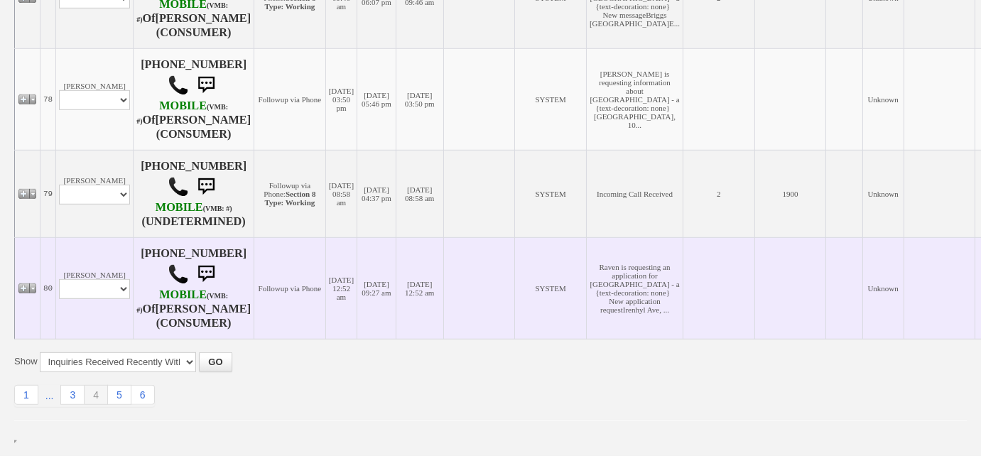
click at [106, 339] on td "Raven Aponte Profile Edit Print Email Externally (Will Not Be Tracked In CRM) C…" at bounding box center [94, 288] width 77 height 102
click at [107, 299] on select "Profile Edit Print Email Externally (Will Not Be Tracked In CRM) Closed Deals" at bounding box center [94, 289] width 71 height 20
select select "ChangeURL,/crm/custom/edit_client_form.php?redirect=%2Fcrm%2Fclients.php&id=117…"
click at [59, 299] on select "Profile Edit Print Email Externally (Will Not Be Tracked In CRM) Closed Deals" at bounding box center [94, 289] width 71 height 20
select select
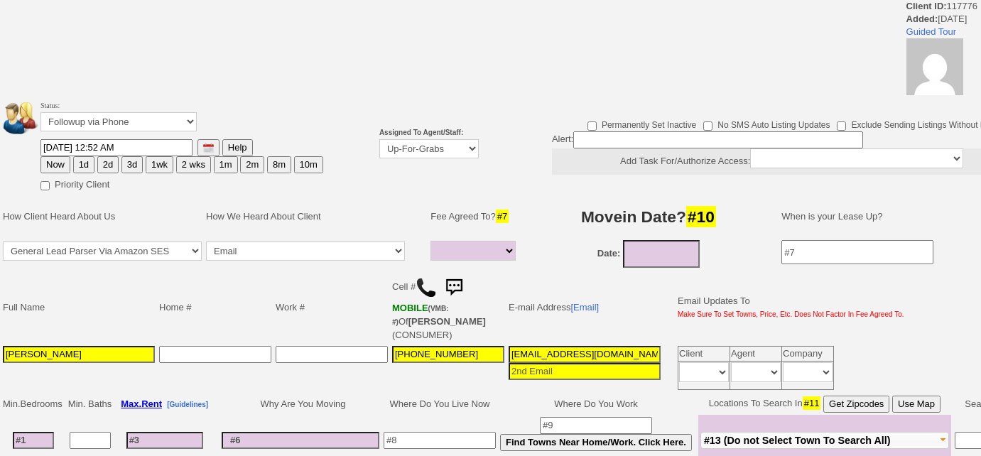
select select
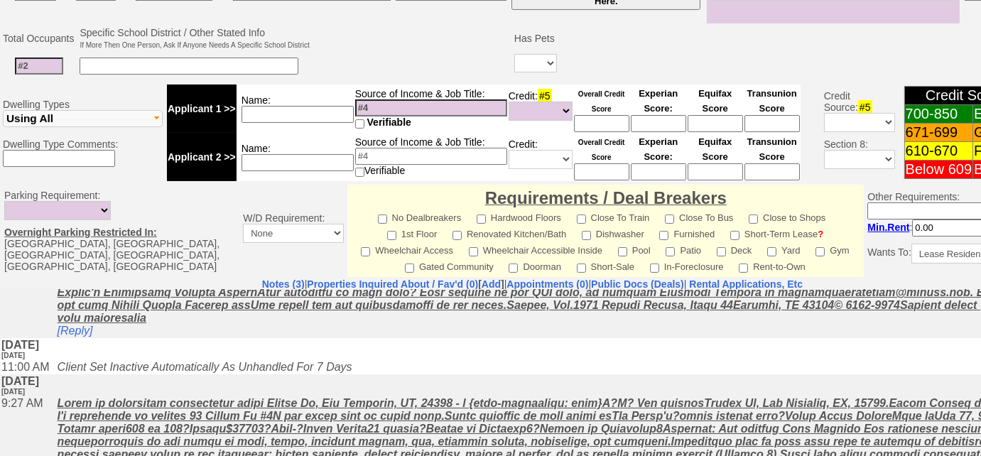
scroll to position [168, 0]
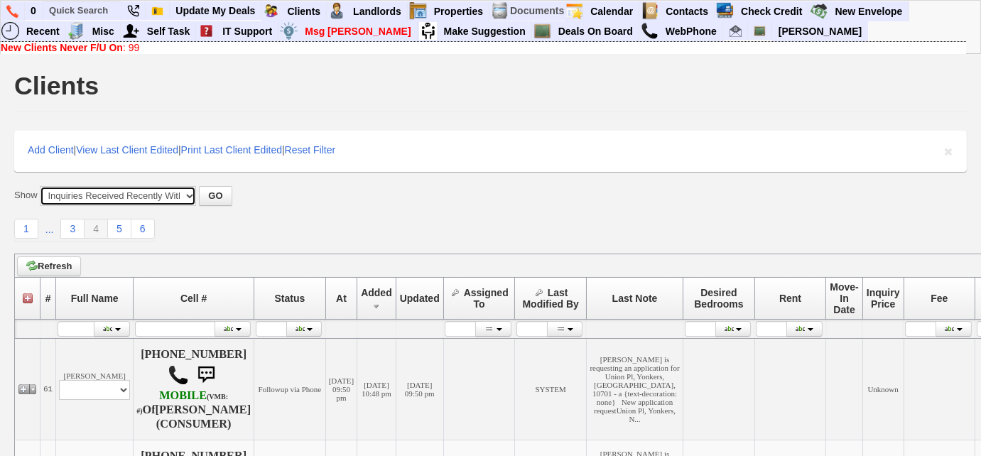
click at [142, 197] on select "All New Clients Never Followed-Up On ------------------------------------------…" at bounding box center [118, 196] width 156 height 20
select select "clients.php?partitionpage=reset"
click at [40, 186] on select "All New Clients Never Followed-Up On ------------------------------------------…" at bounding box center [118, 196] width 156 height 20
click at [216, 190] on button "GO" at bounding box center [215, 196] width 33 height 20
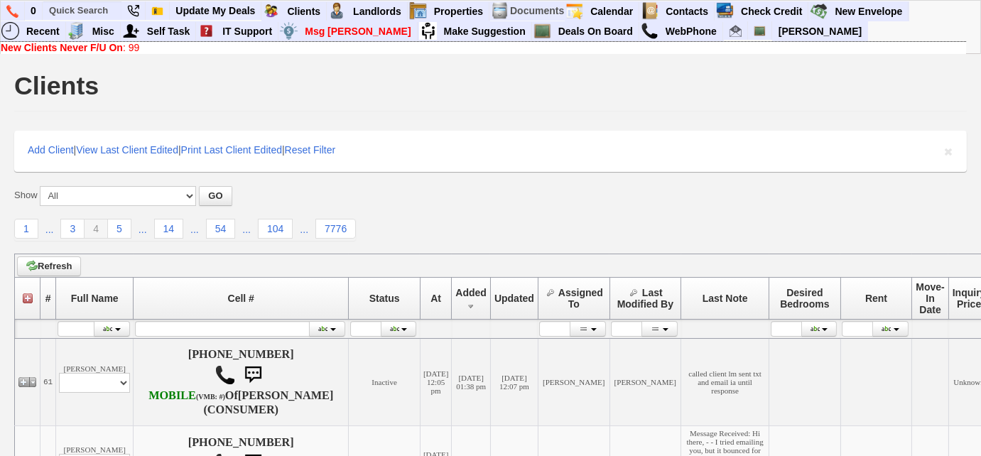
click at [132, 50] on link "New Clients Never F/U On : 99" at bounding box center [70, 47] width 138 height 11
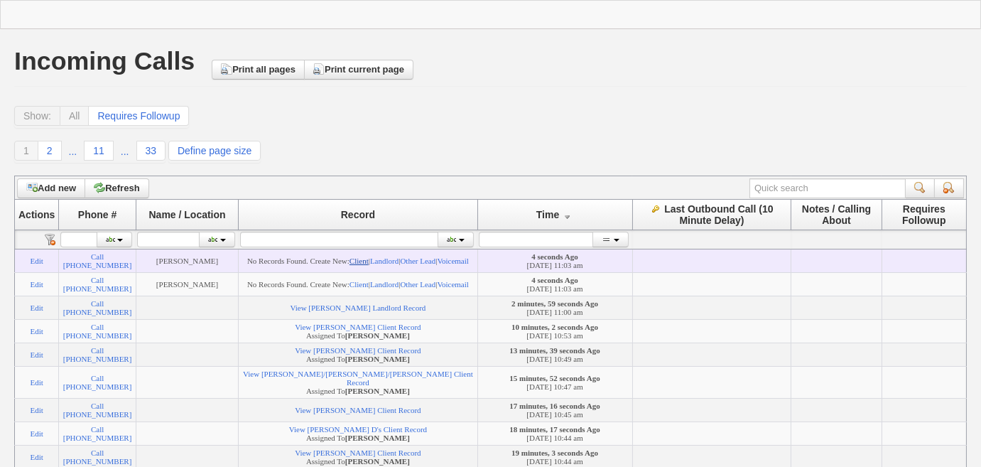
click at [369, 260] on link "Client" at bounding box center [358, 260] width 19 height 9
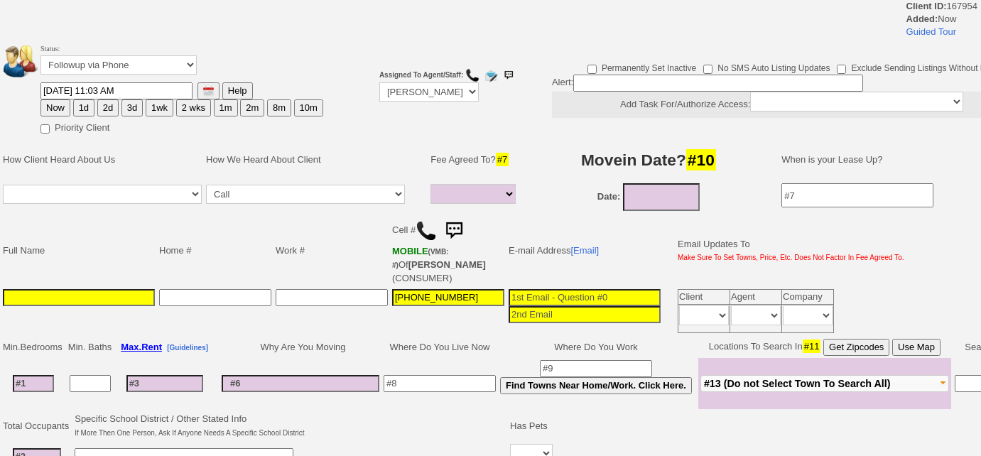
select select
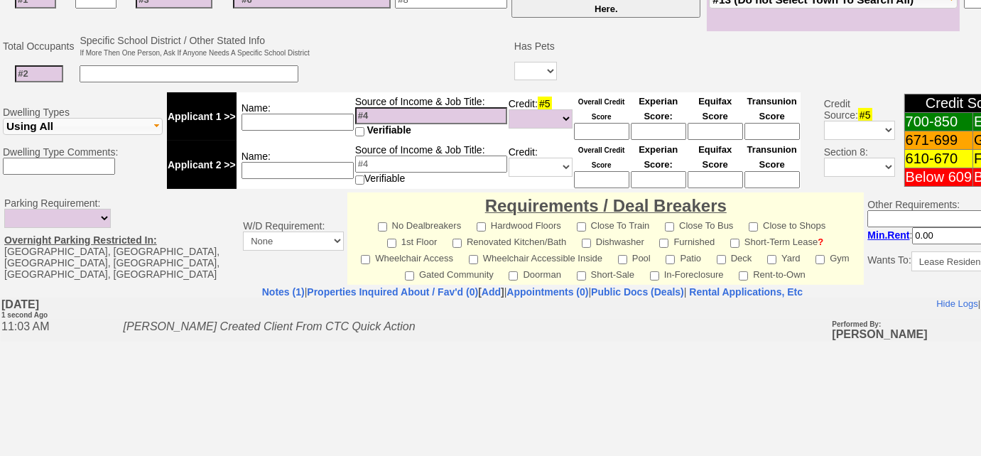
scroll to position [197, 0]
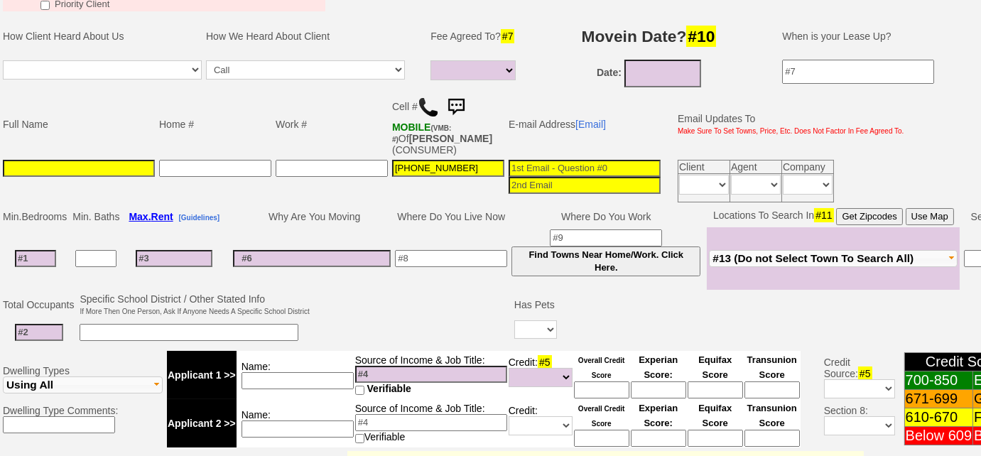
click at [94, 160] on input at bounding box center [79, 168] width 152 height 17
type input "Claudia HIll"
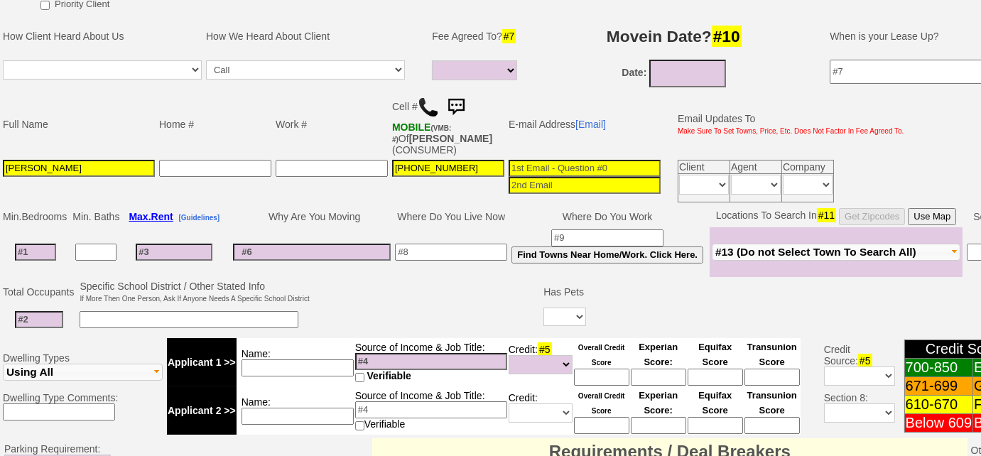
click at [36, 249] on input at bounding box center [35, 252] width 41 height 17
type input "1"
select select
type input "1"
select select
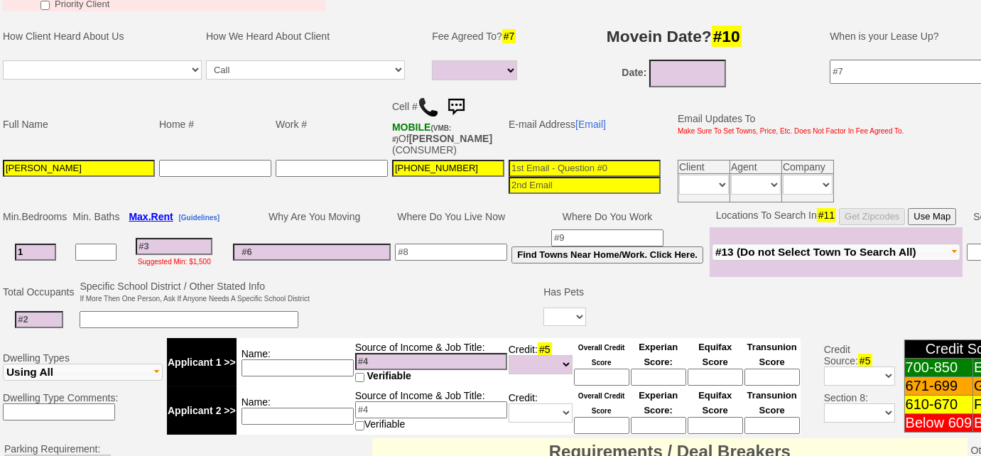
click at [49, 170] on input "Claudia HIll" at bounding box center [79, 168] width 152 height 17
type input "Claudia Hill"
click at [195, 317] on input at bounding box center [189, 319] width 219 height 17
click at [116, 312] on input "26 - duaghter" at bounding box center [189, 319] width 219 height 17
type input "26 - daughter"
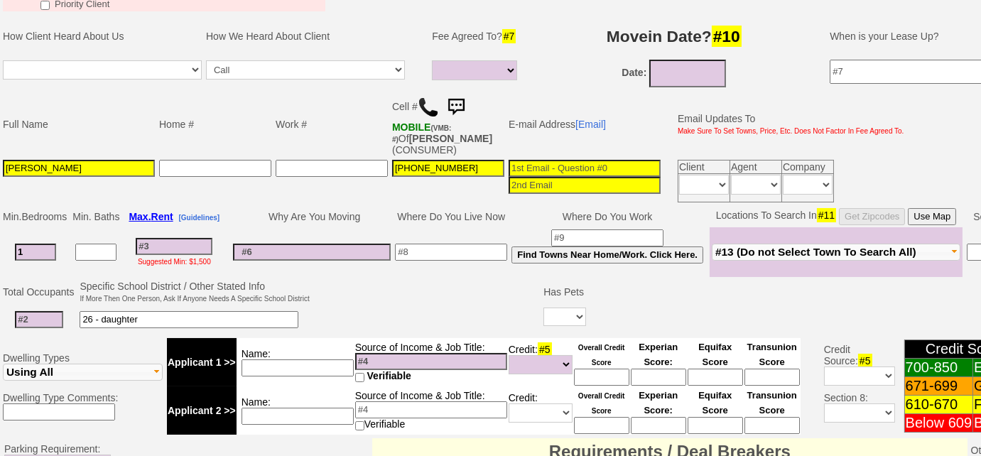
click at [415, 251] on input at bounding box center [451, 252] width 112 height 17
type input "Middletown"
click at [327, 254] on input at bounding box center [312, 252] width 158 height 17
type input "daugther is moving out"
click at [25, 315] on input at bounding box center [39, 319] width 48 height 17
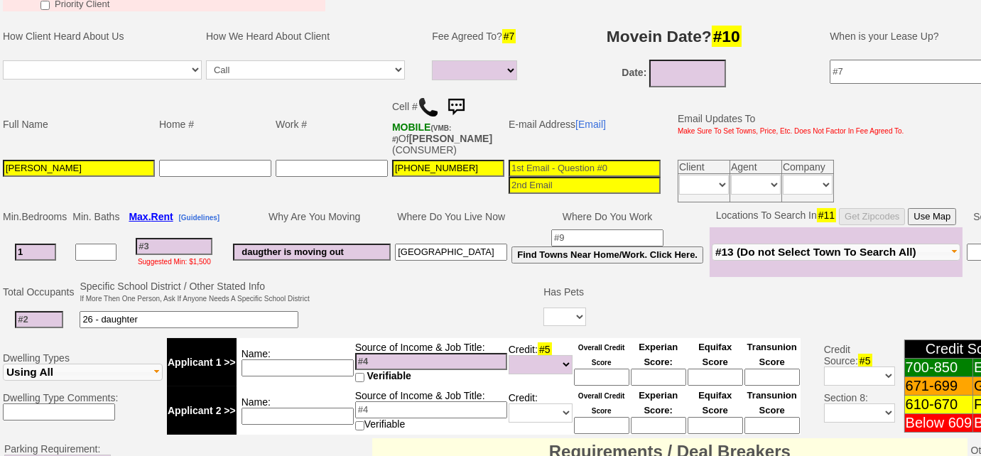
click at [186, 315] on input "26 - daughter" at bounding box center [189, 319] width 219 height 17
type input "26 - daughter - close to metro north"
click at [41, 317] on input at bounding box center [39, 319] width 48 height 17
type input "1"
click at [709, 67] on input "09/17/2025" at bounding box center [687, 74] width 77 height 28
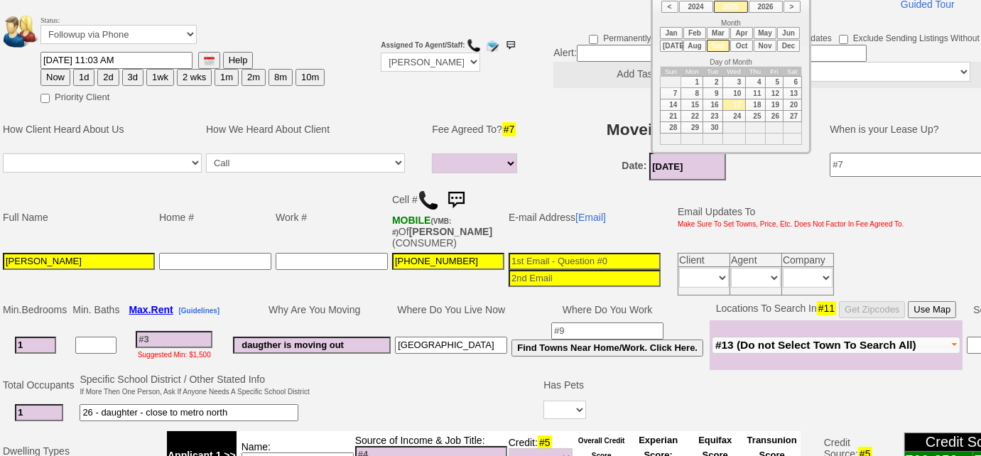
scroll to position [4, 0]
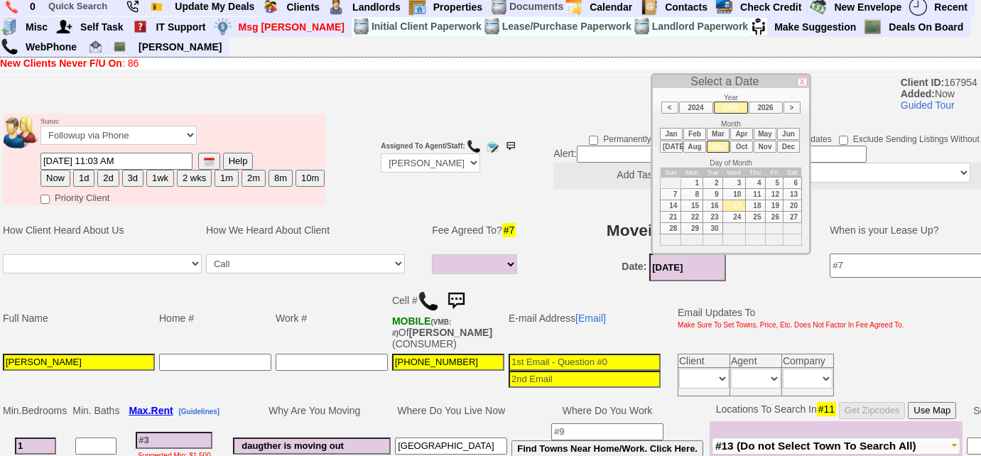
click at [745, 145] on li "Oct" at bounding box center [741, 147] width 23 height 12
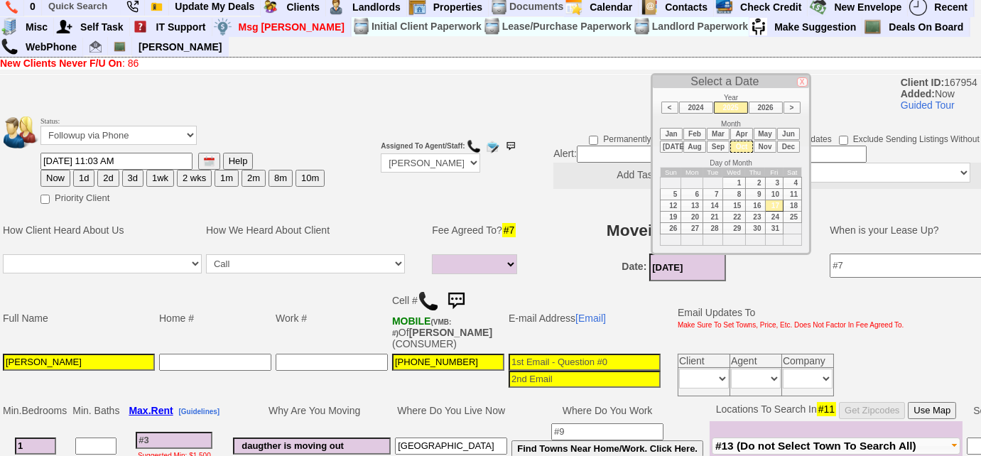
click at [740, 180] on td "1" at bounding box center [733, 183] width 23 height 11
type input "10/01/2025"
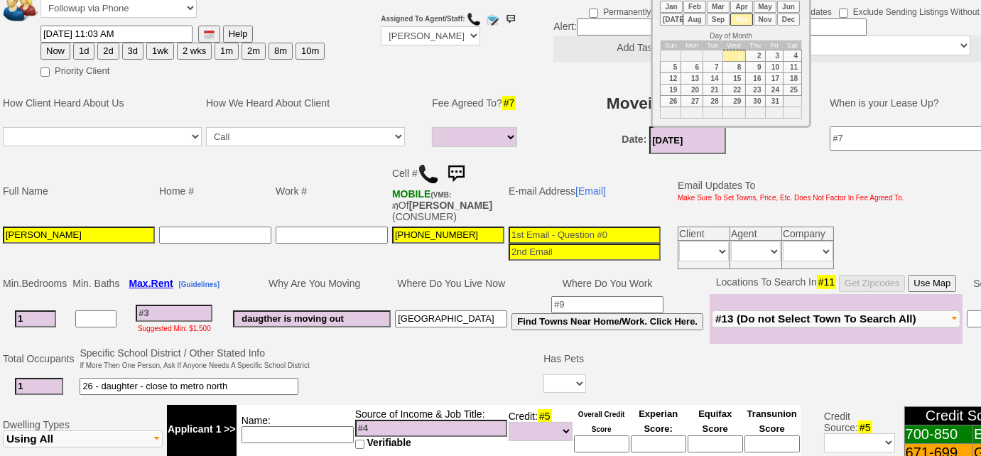
scroll to position [197, 0]
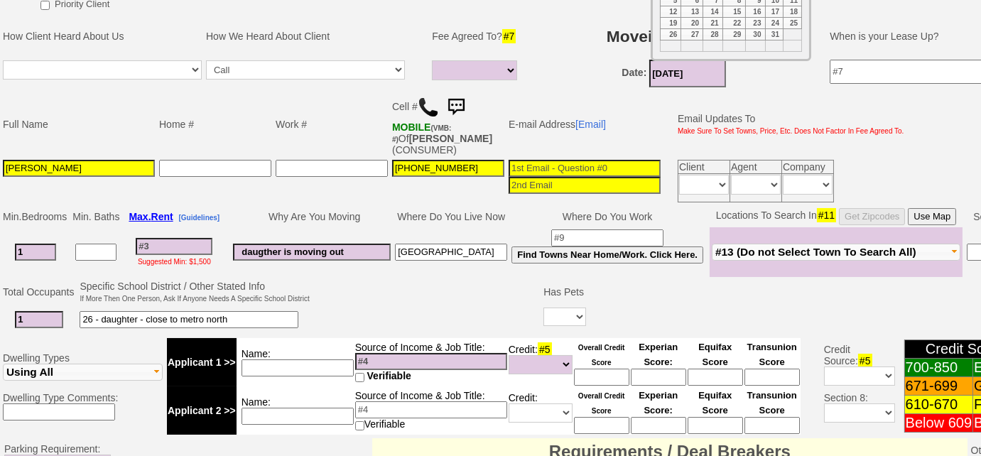
click at [199, 243] on input at bounding box center [174, 246] width 77 height 17
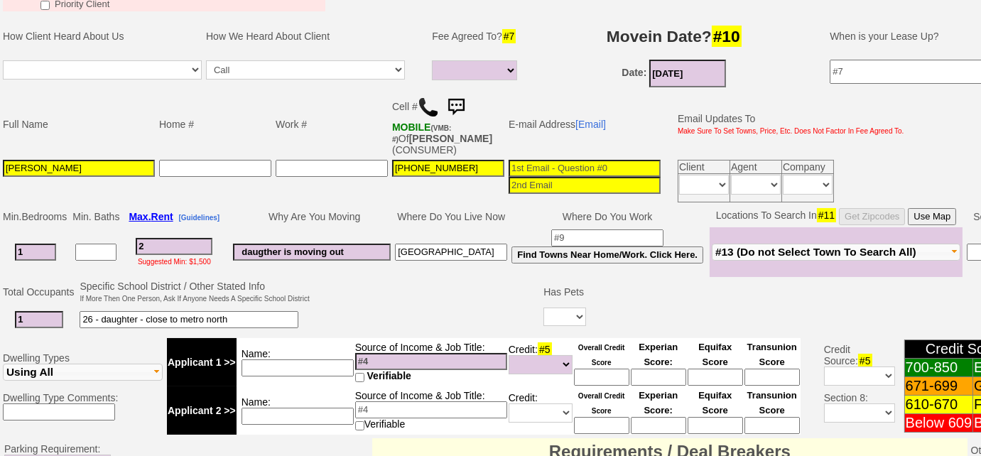
type input "23"
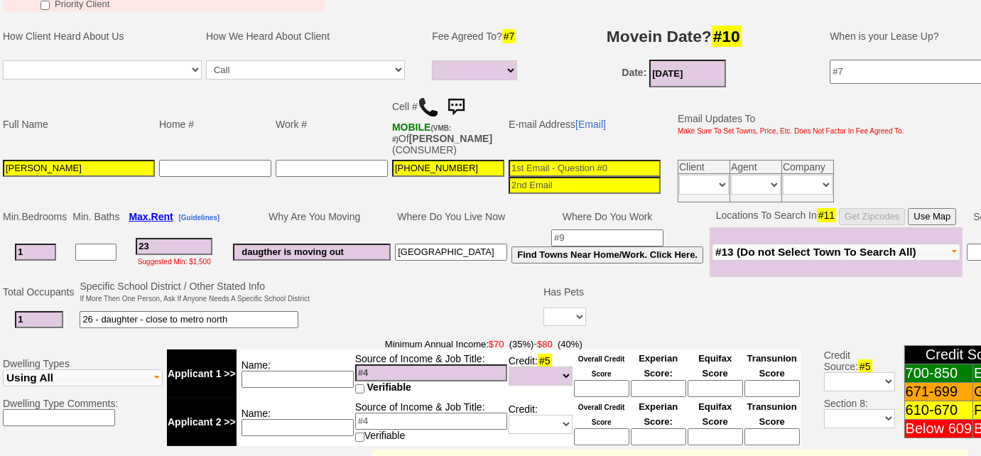
select select
type input "2"
select select
type input "24"
select select
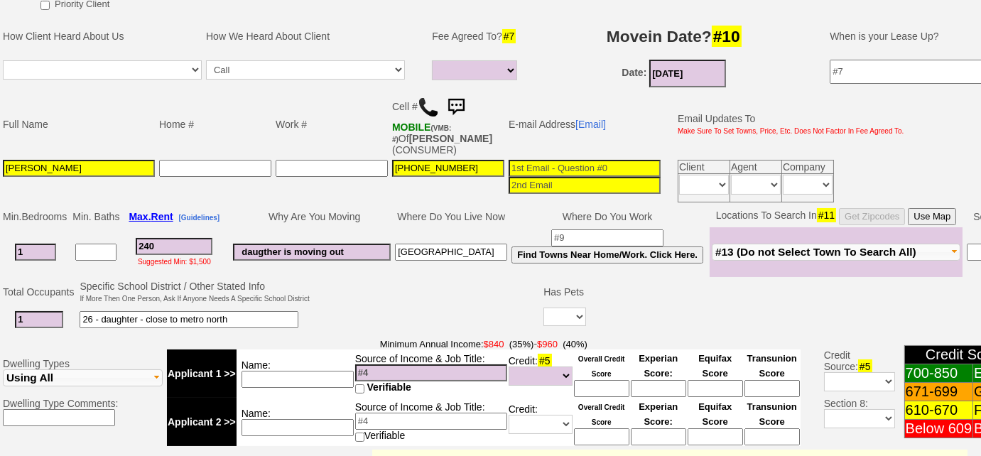
type input "2400"
select select
type input "200"
select select
type input "2300"
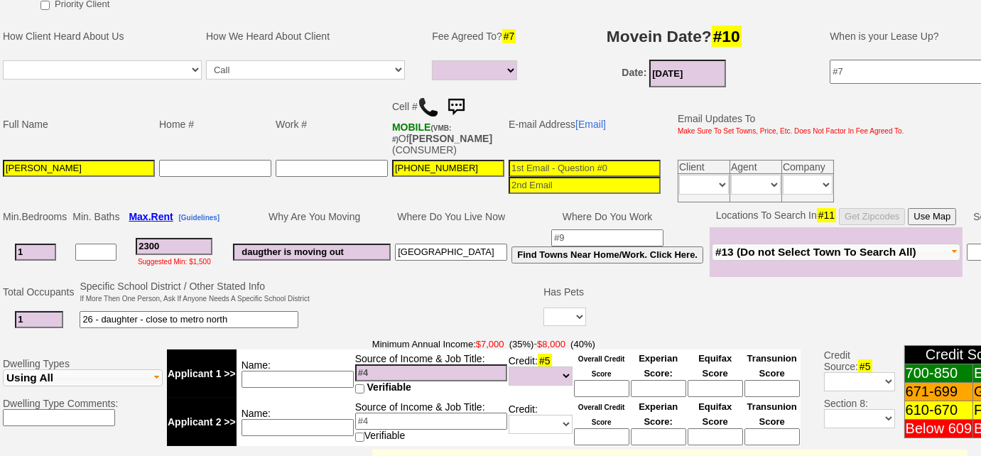
select select
type input "2300"
click at [339, 271] on td "daugther is moving out" at bounding box center [312, 252] width 162 height 50
select select
click at [178, 238] on input "2300" at bounding box center [174, 246] width 77 height 17
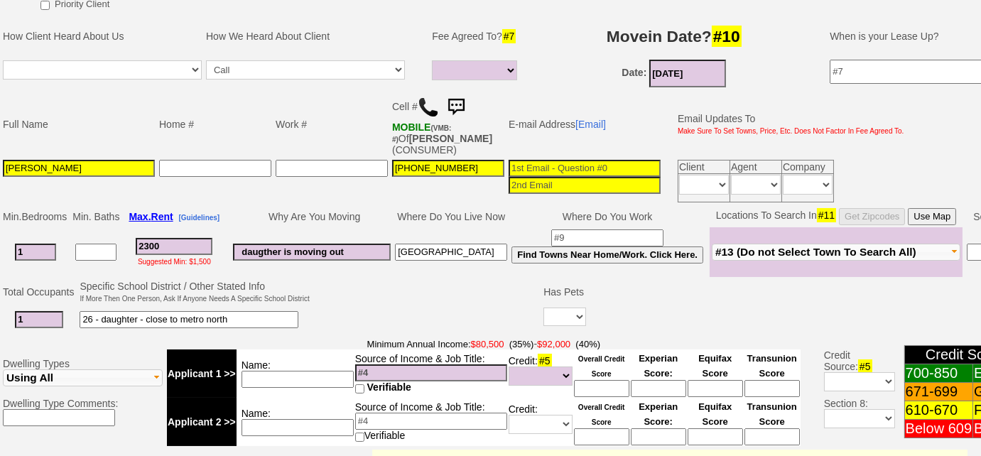
click at [153, 241] on input "2300" at bounding box center [174, 246] width 77 height 17
type input "200"
select select
type input "2400"
select select
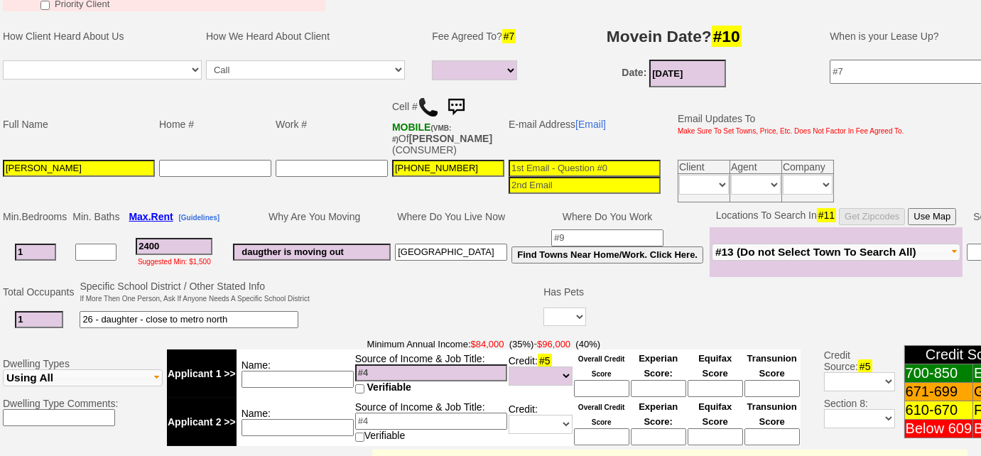
type input "2400"
click at [437, 371] on input at bounding box center [431, 372] width 152 height 17
select select
type input "software mgr - $95k"
click at [567, 373] on select "Unknown Bad (Below 609) Fair (610-670) Good (671-699) Excellent (700-850) None" at bounding box center [540, 375] width 64 height 19
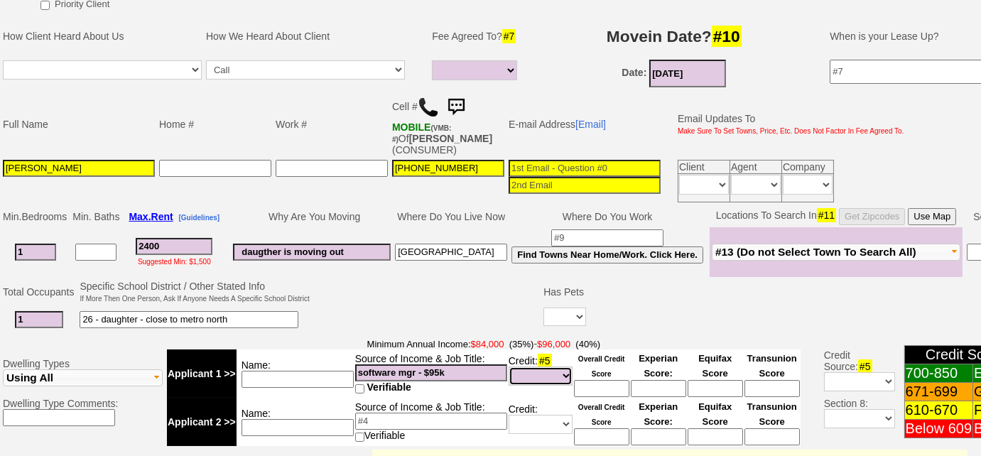
select select "Excellent"
click at [508, 366] on select "Unknown Bad (Below 609) Fair (610-670) Good (671-699) Excellent (700-850) None" at bounding box center [540, 375] width 64 height 19
click at [417, 308] on td at bounding box center [427, 306] width 230 height 56
click at [568, 315] on select "Yes No" at bounding box center [564, 317] width 43 height 18
select select "No"
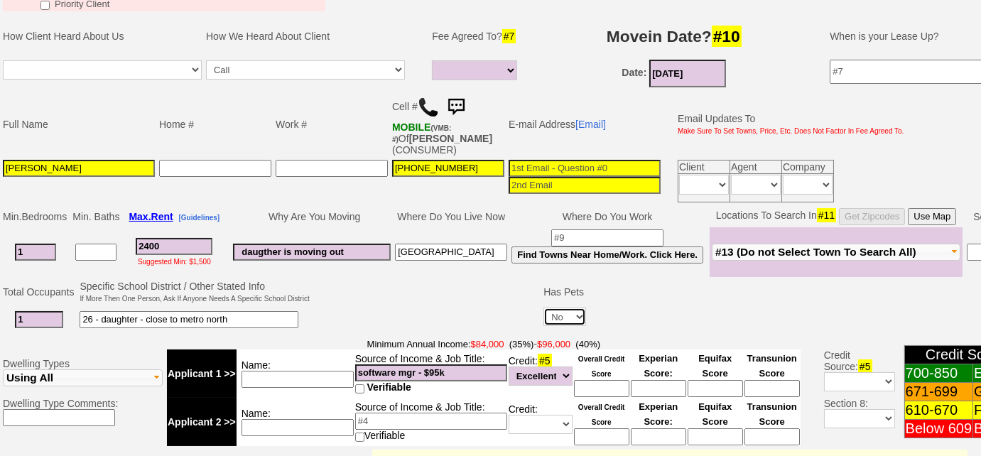
click at [543, 308] on select "Yes No" at bounding box center [564, 317] width 43 height 18
click at [274, 249] on input "daugther is moving out" at bounding box center [312, 252] width 158 height 17
click at [278, 249] on input "daugther is moving out" at bounding box center [312, 252] width 158 height 17
type input "daughter is moving out"
click at [259, 319] on input "26 - daughter - close to metro north" at bounding box center [189, 319] width 219 height 17
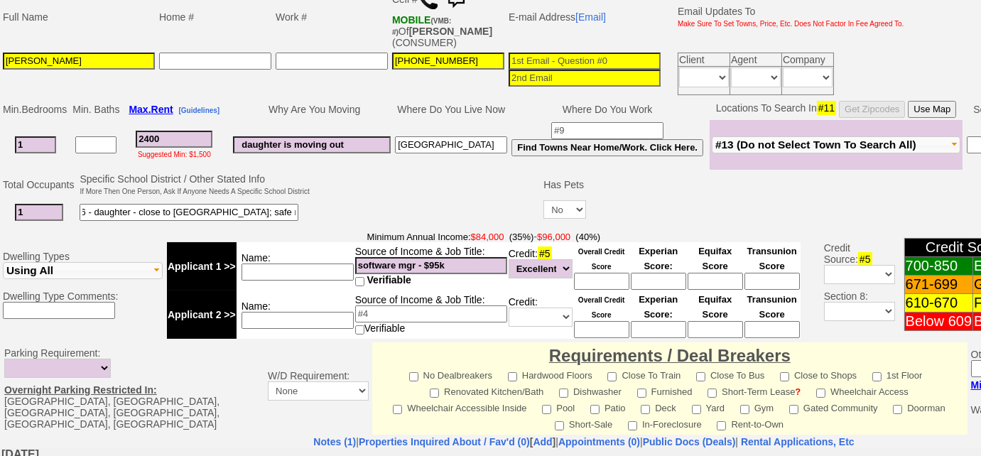
scroll to position [0, 13]
type input "26 - daughter - close to metro north; safe neighborhood"
click at [788, 143] on span "#13 (Do not Select Town To Search All)" at bounding box center [815, 144] width 201 height 12
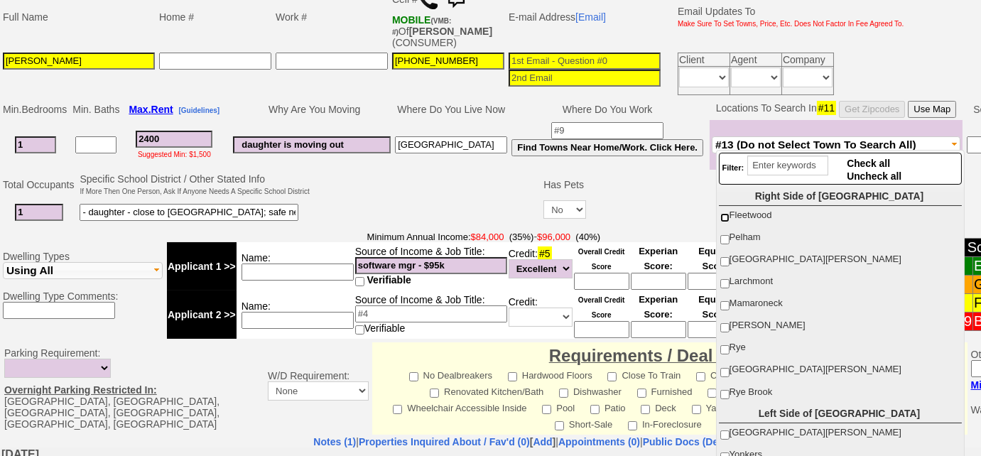
scroll to position [0, 0]
click at [728, 259] on input "[GEOGRAPHIC_DATA][PERSON_NAME]" at bounding box center [724, 261] width 9 height 9
checkbox input "true"
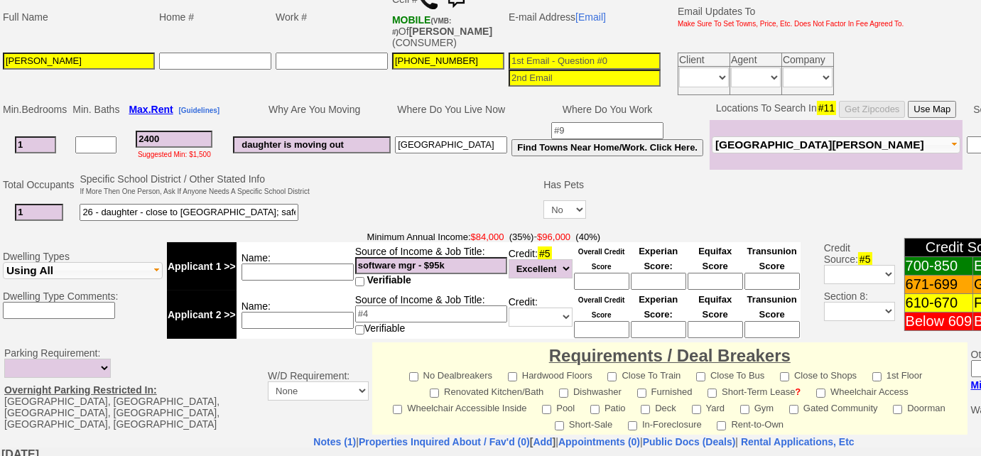
click at [300, 267] on input at bounding box center [297, 271] width 112 height 17
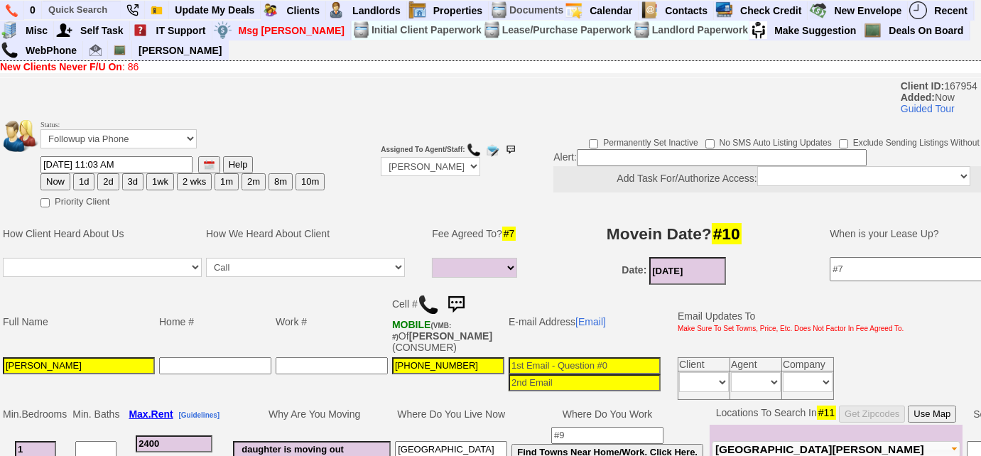
type input "Vyanna Hill"
click at [134, 180] on button "3d" at bounding box center [132, 181] width 21 height 17
type input "09/20/2025 11:03 AM"
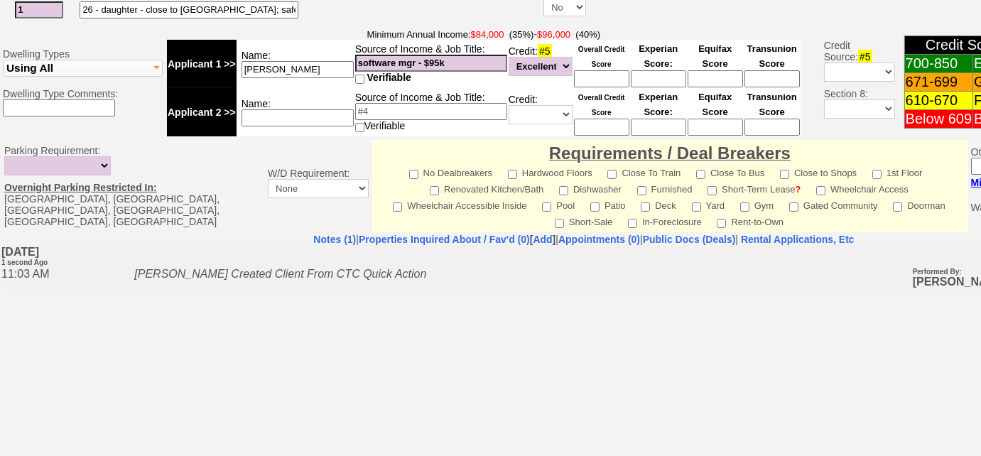
scroll to position [628, 0]
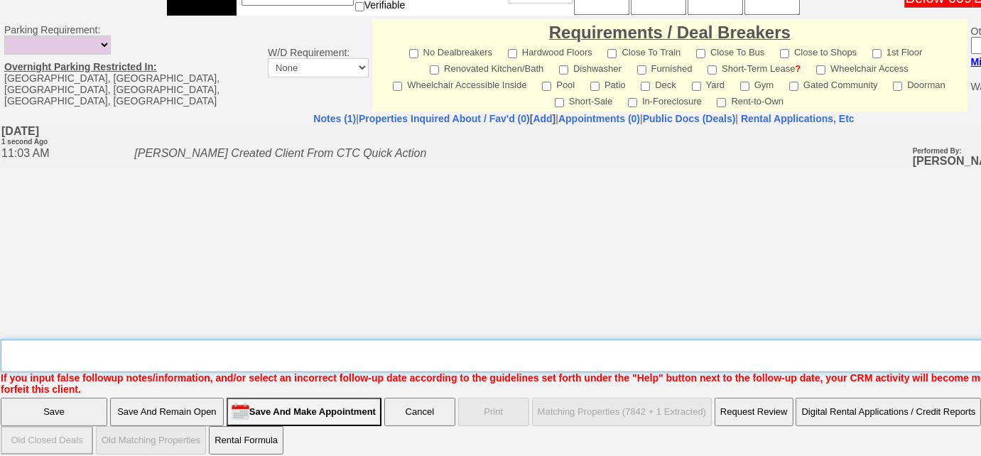
click at [246, 349] on textarea "Insert New Note Here" at bounding box center [589, 355] width 1176 height 33
type textarea "daughter will call me - 333 huguenot street, nr"
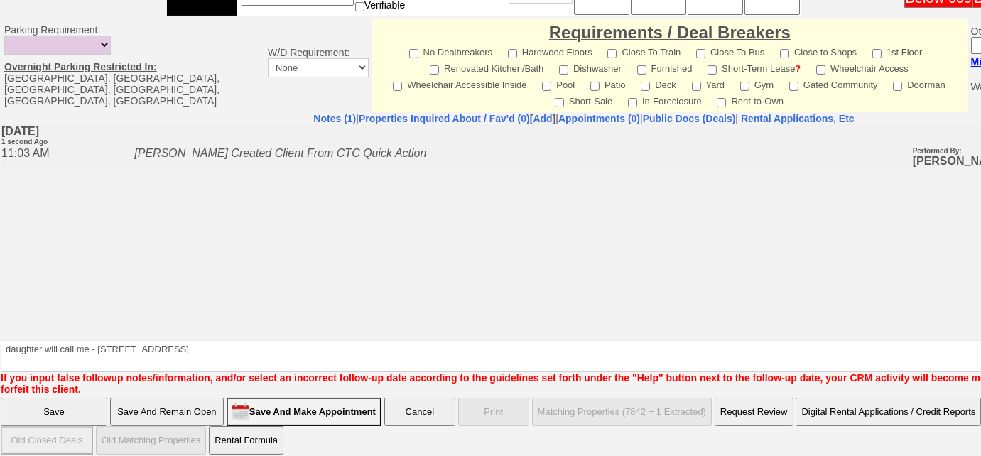
click at [44, 411] on input "Save" at bounding box center [54, 412] width 107 height 28
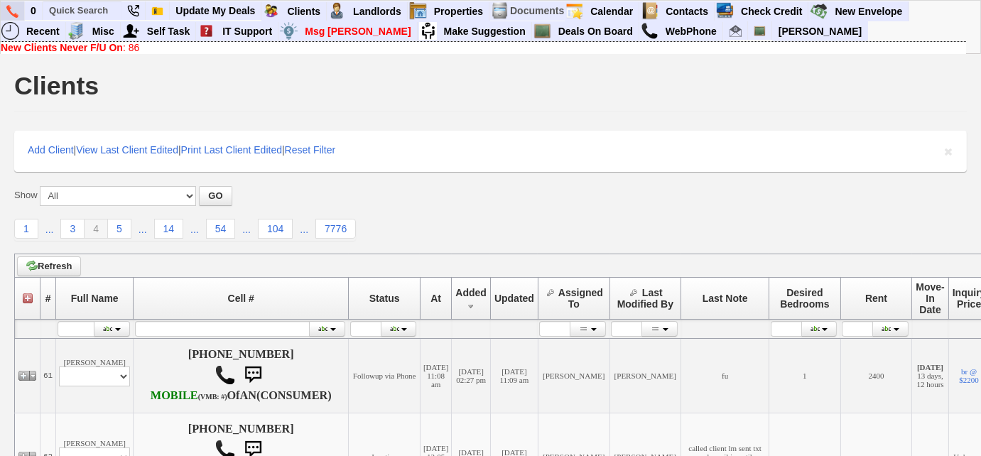
click at [17, 13] on img at bounding box center [12, 11] width 12 height 13
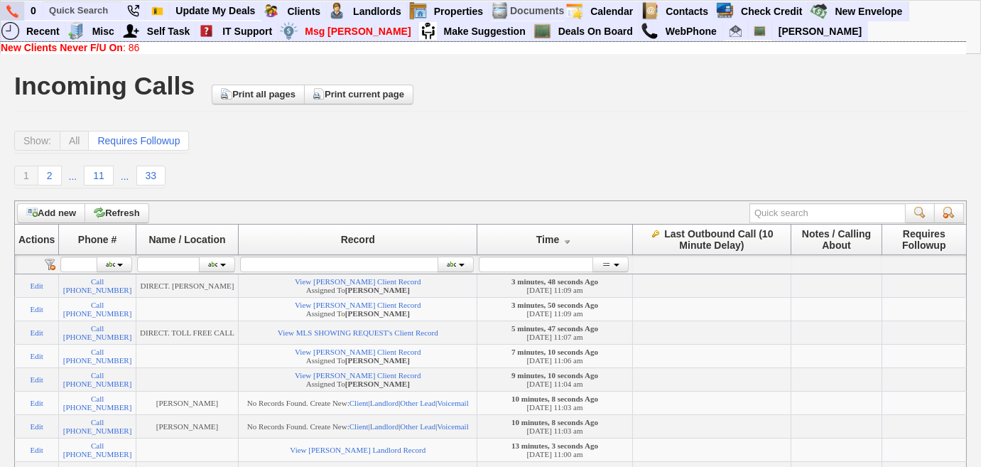
click at [13, 7] on img at bounding box center [12, 11] width 12 height 13
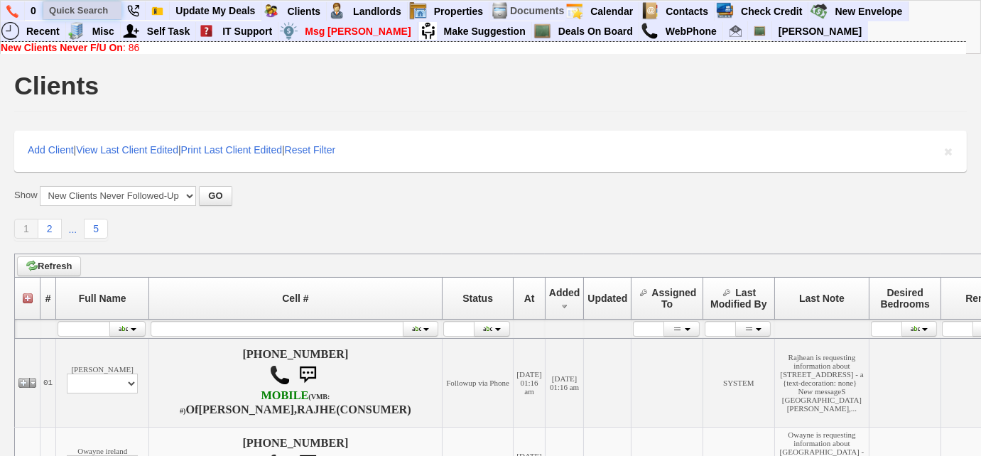
click at [78, 5] on input "text" at bounding box center [82, 10] width 78 height 18
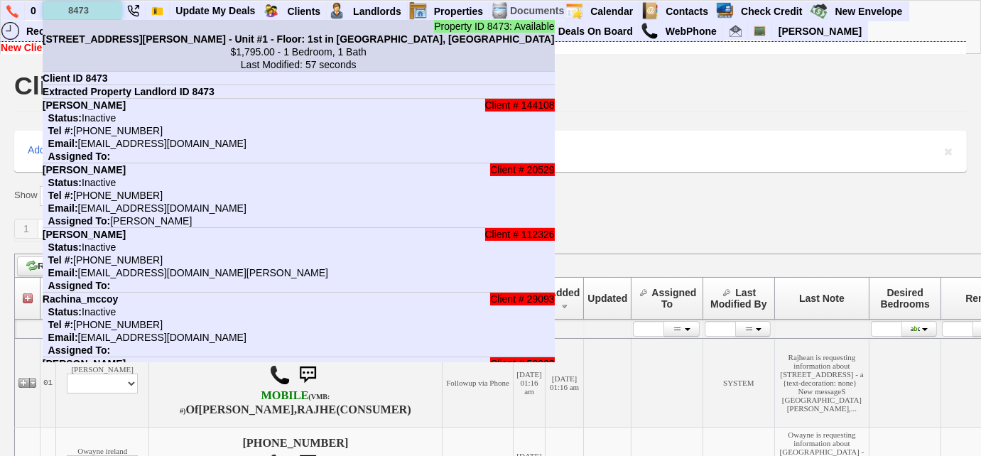
type input "8473"
click at [106, 36] on b "[STREET_ADDRESS][PERSON_NAME] - Unit #1 - Floor: 1st in [GEOGRAPHIC_DATA], [GEO…" at bounding box center [299, 38] width 512 height 11
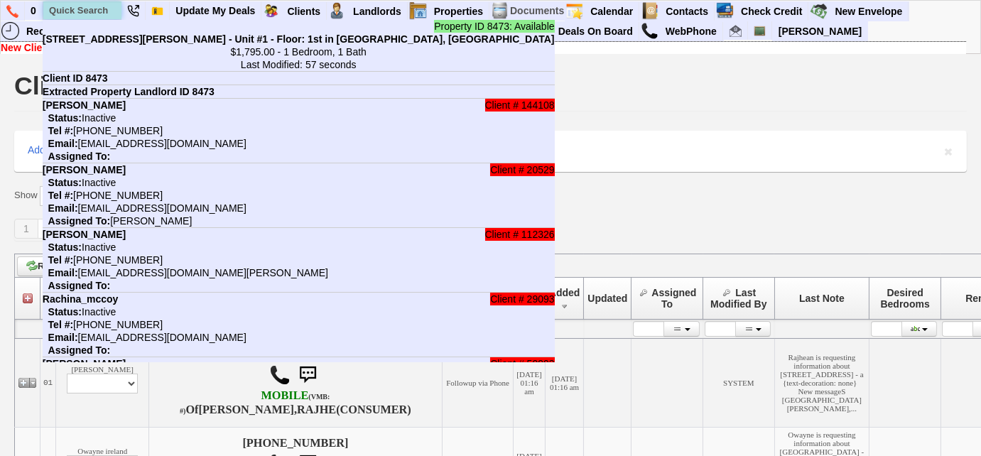
click at [104, 6] on input "text" at bounding box center [82, 10] width 78 height 18
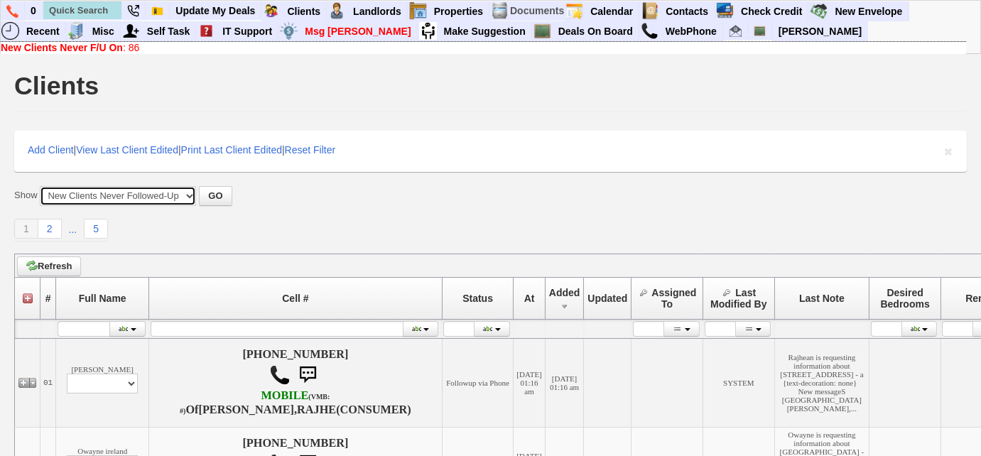
click at [187, 195] on select "All New Clients Never Followed-Up On ------------------------------------------…" at bounding box center [118, 196] width 156 height 20
select select "clients.php?partitionpage=My+Clients+Set+Inactive+Automatically"
click at [40, 186] on select "All New Clients Never Followed-Up On ------------------------------------------…" at bounding box center [118, 196] width 156 height 20
click at [212, 197] on button "GO" at bounding box center [215, 196] width 33 height 20
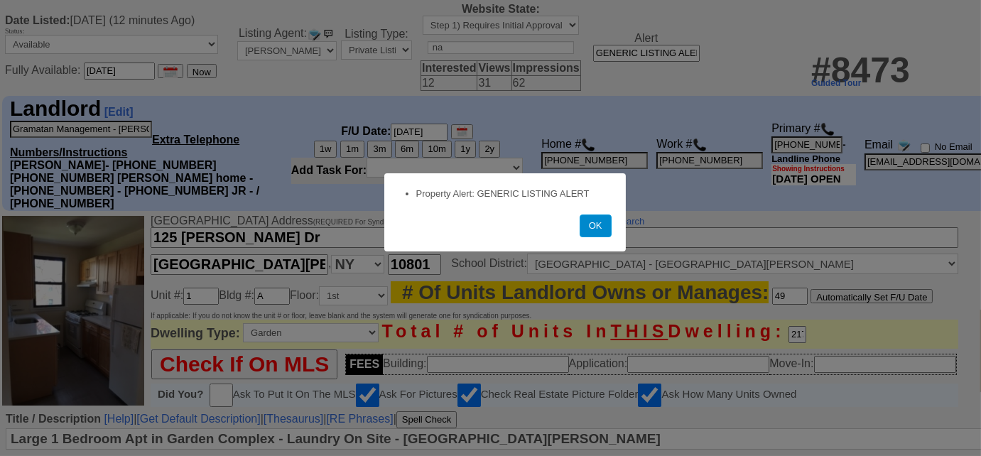
click at [586, 226] on button "OK" at bounding box center [596, 225] width 32 height 23
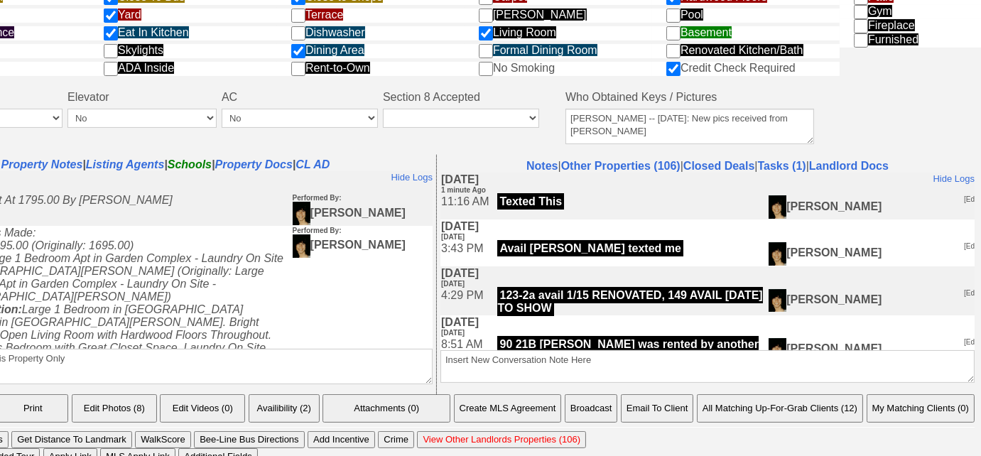
scroll to position [759, 312]
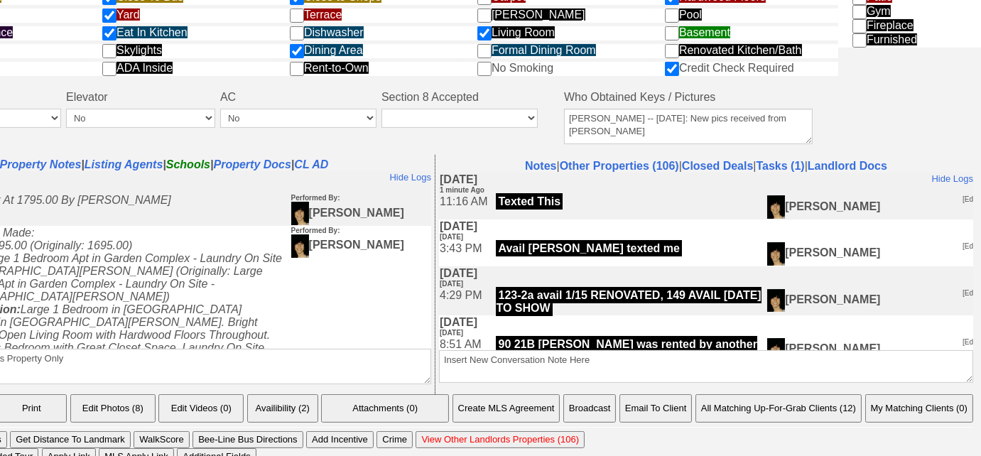
click at [827, 404] on button "All Matching Up-For-Grab Clients (12)" at bounding box center [778, 408] width 166 height 28
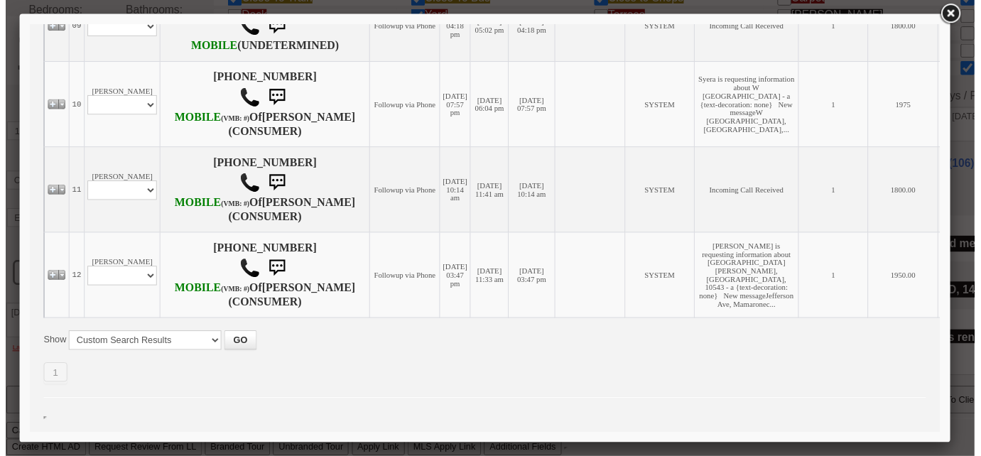
scroll to position [1291, 0]
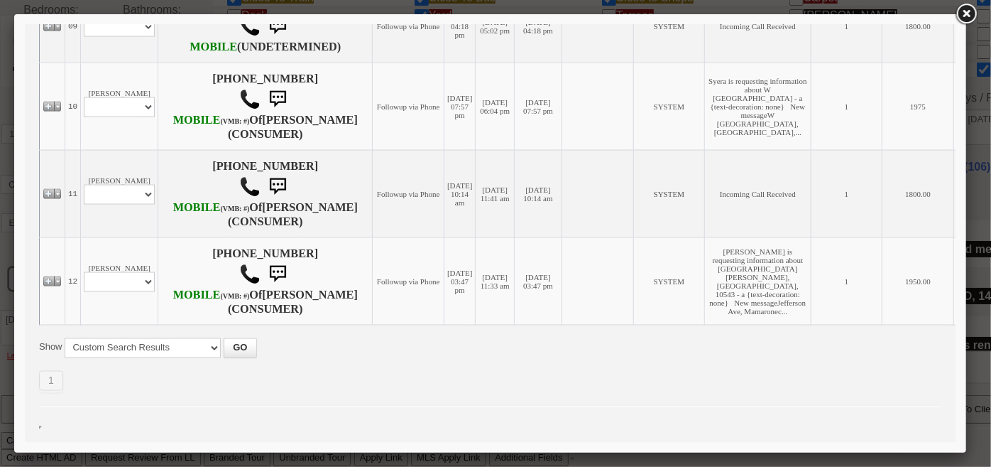
click at [962, 20] on link at bounding box center [967, 14] width 26 height 26
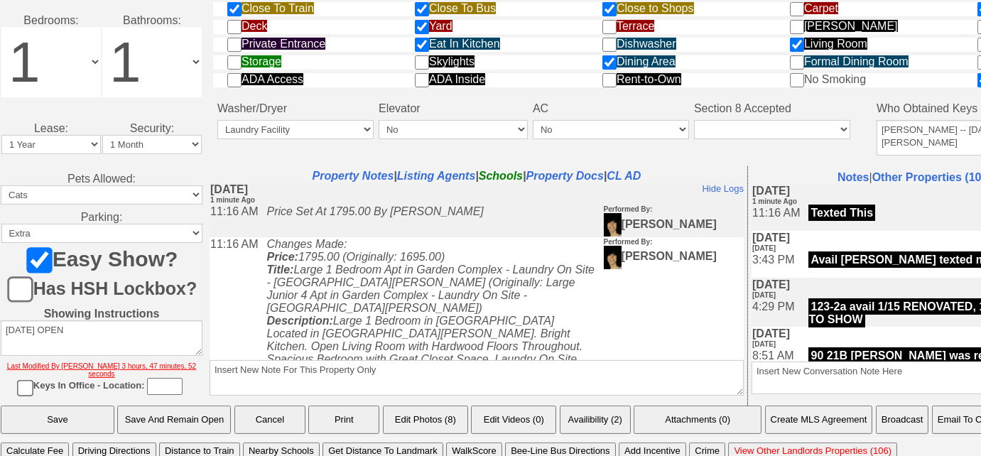
scroll to position [748, 312]
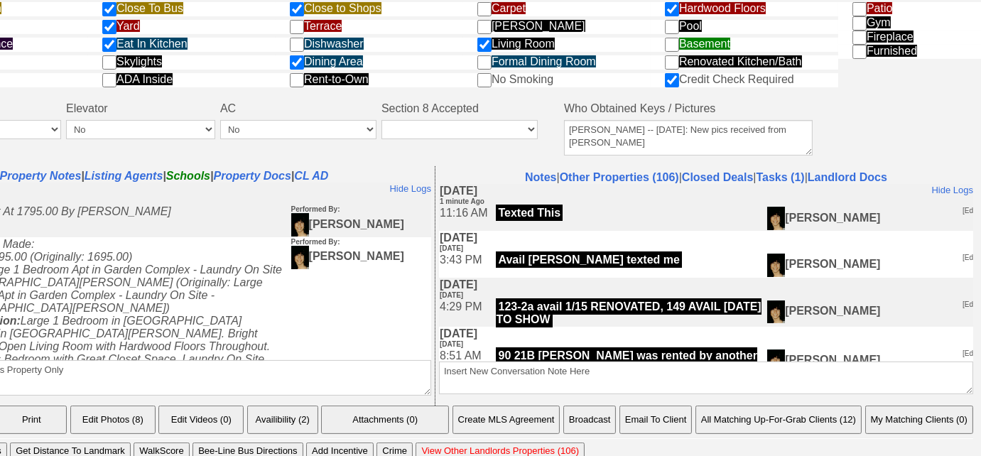
click at [856, 407] on button "All Matching Up-For-Grab Clients (12)" at bounding box center [778, 420] width 166 height 28
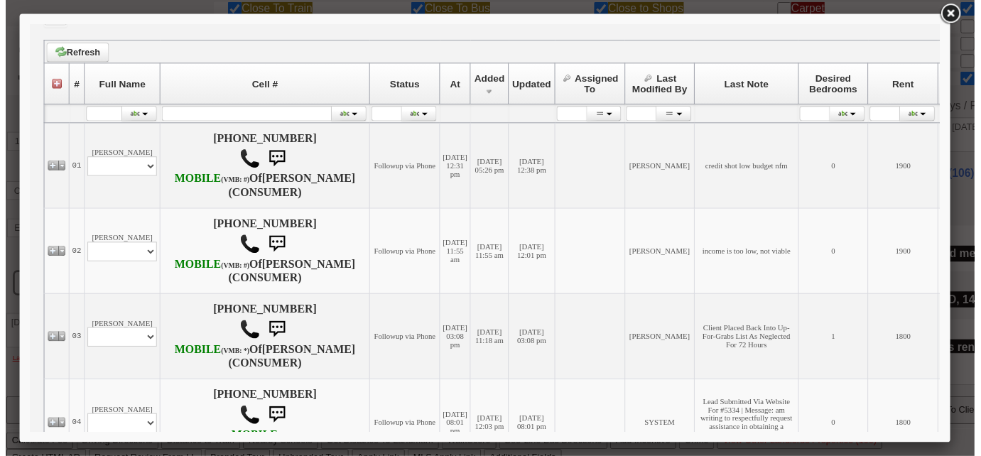
scroll to position [0, 0]
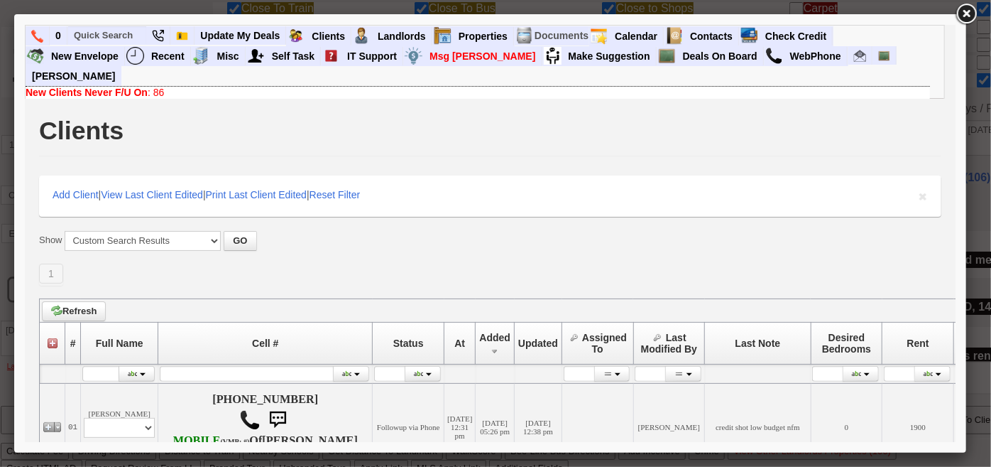
click at [967, 17] on link at bounding box center [967, 14] width 26 height 26
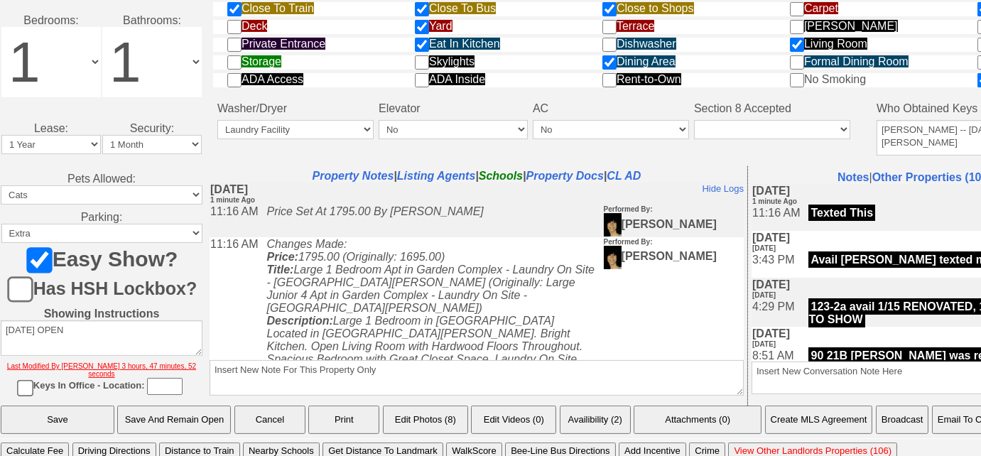
scroll to position [748, 219]
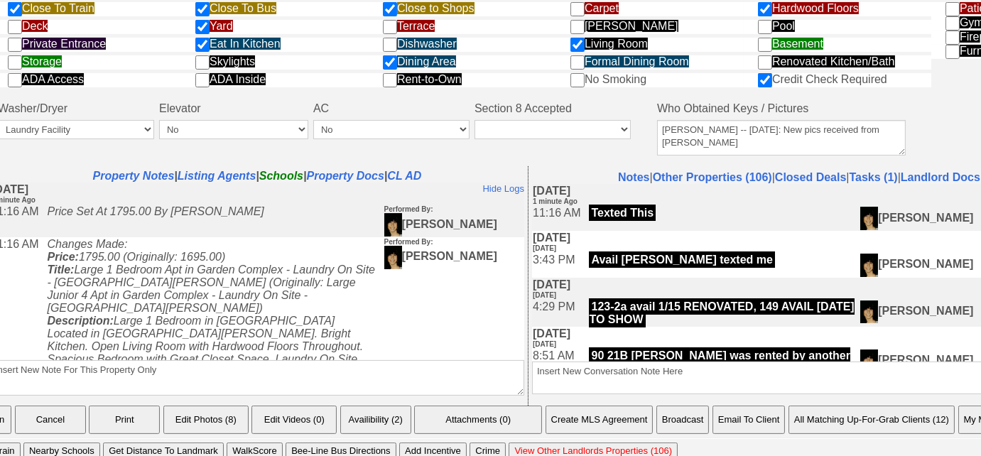
click at [849, 408] on button "All Matching Up-For-Grab Clients (12)" at bounding box center [871, 420] width 166 height 28
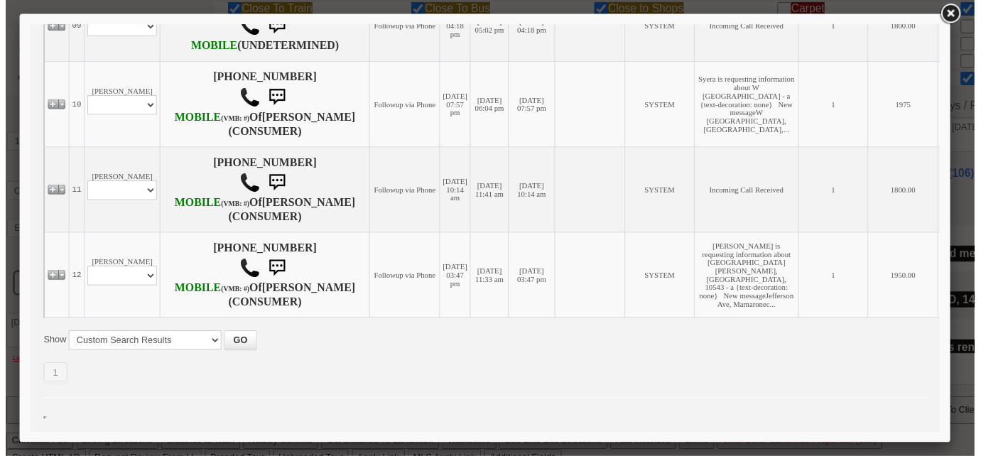
scroll to position [1300, 0]
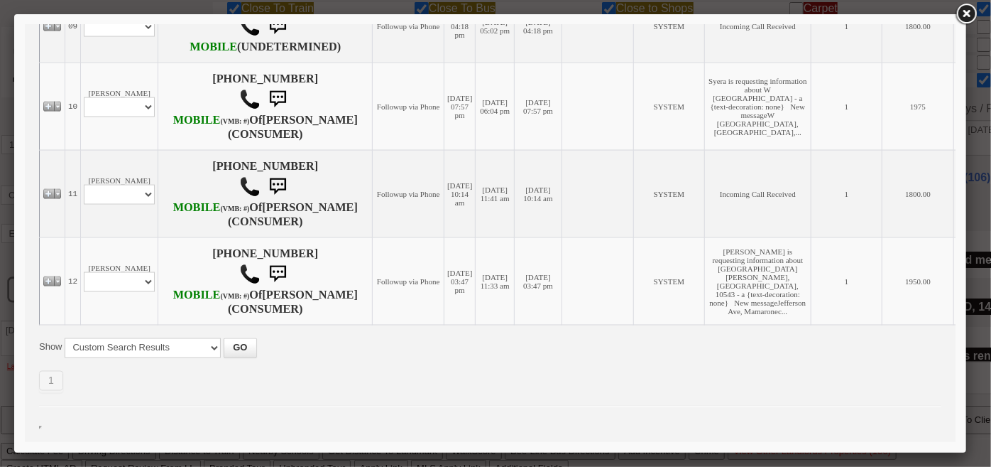
click at [972, 12] on link at bounding box center [967, 14] width 26 height 26
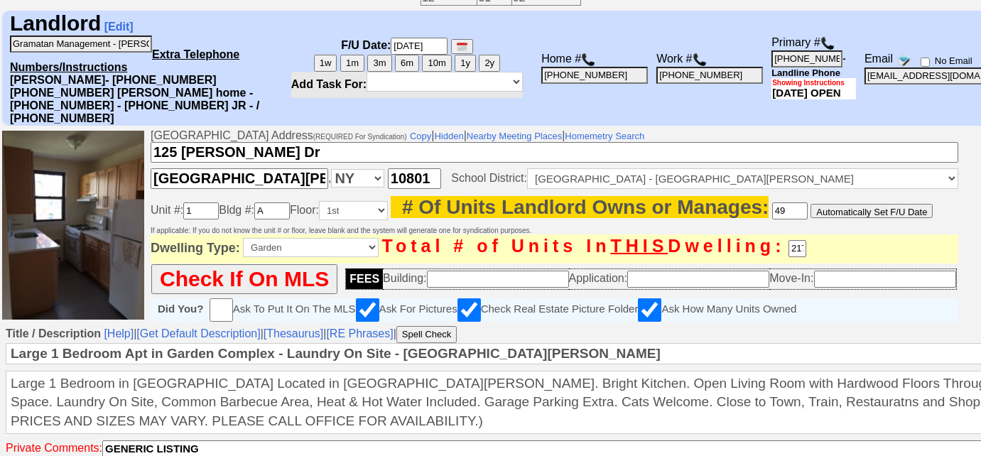
scroll to position [490, 0]
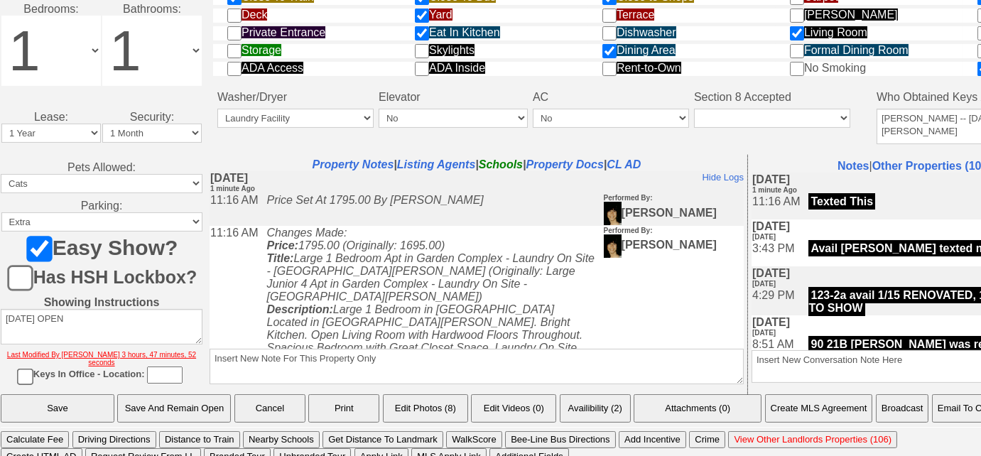
click at [954, 406] on button "Email To Client" at bounding box center [968, 408] width 72 height 28
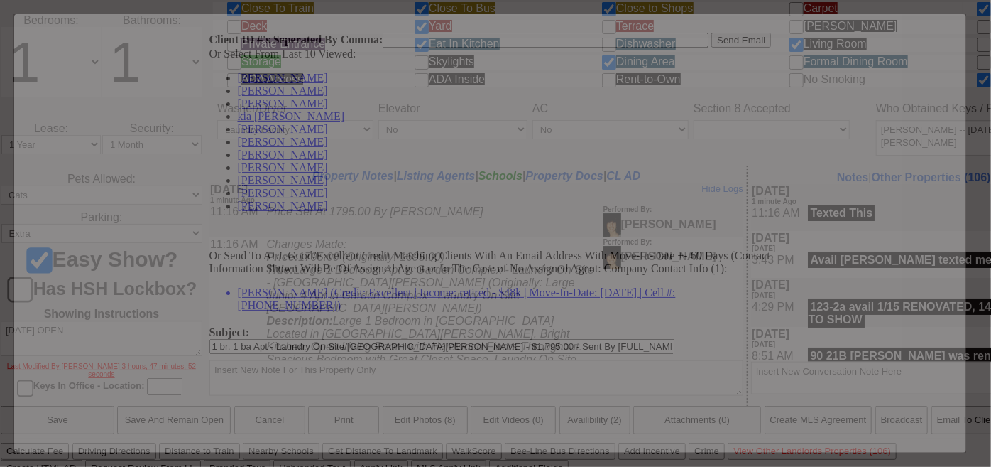
scroll to position [0, 0]
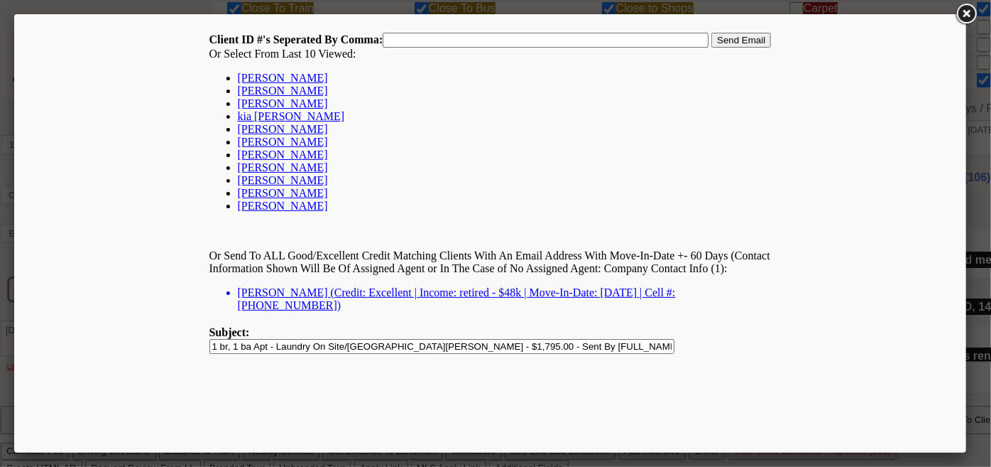
click at [310, 78] on link "[PERSON_NAME]" at bounding box center [282, 77] width 90 height 12
type input "167724,"
drag, startPoint x: 743, startPoint y: 40, endPoint x: 730, endPoint y: 33, distance: 14.3
click at [743, 40] on input "Send Email" at bounding box center [741, 39] width 60 height 15
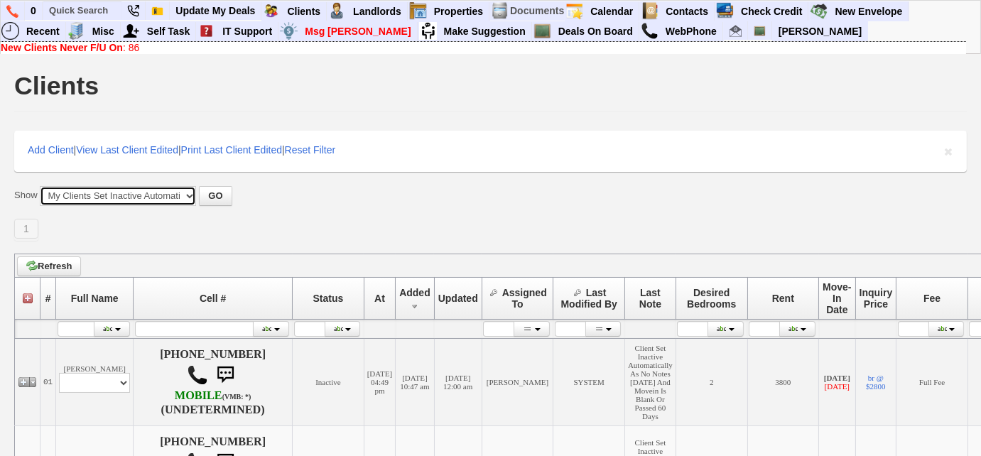
click at [185, 193] on select "All New Clients Never Followed-Up On ------------------------------------------…" at bounding box center [118, 196] width 156 height 20
select select "clients.php?partitionpage=All+Assigned+To+Me"
click at [40, 186] on select "All New Clients Never Followed-Up On ------------------------------------------…" at bounding box center [118, 196] width 156 height 20
click at [213, 200] on button "GO" at bounding box center [215, 196] width 33 height 20
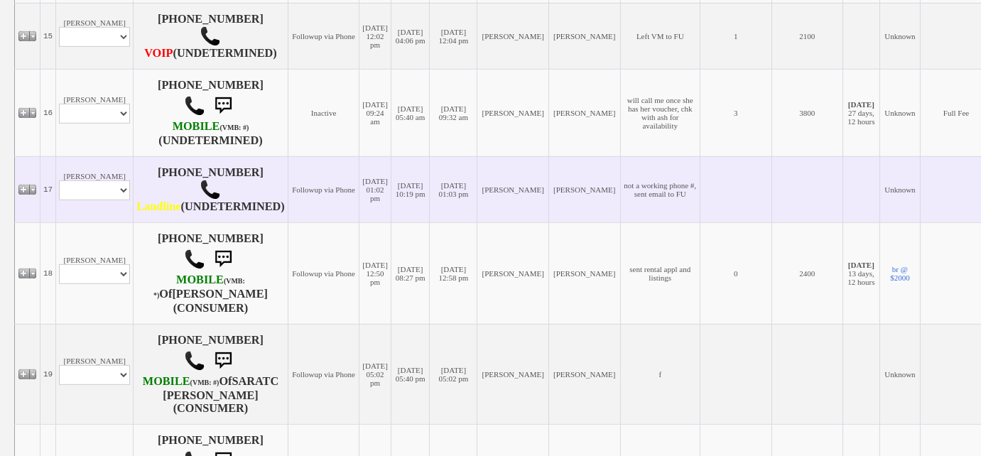
scroll to position [1922, 0]
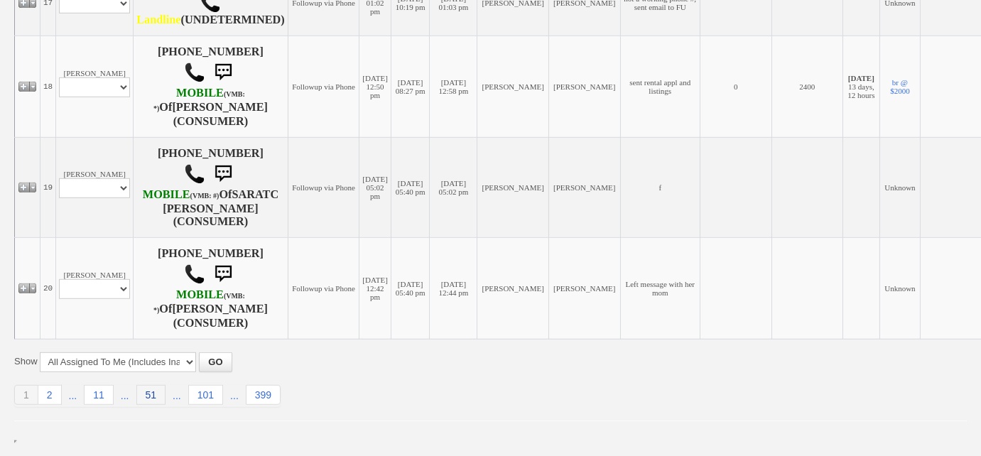
click at [143, 393] on link "51" at bounding box center [151, 395] width 30 height 20
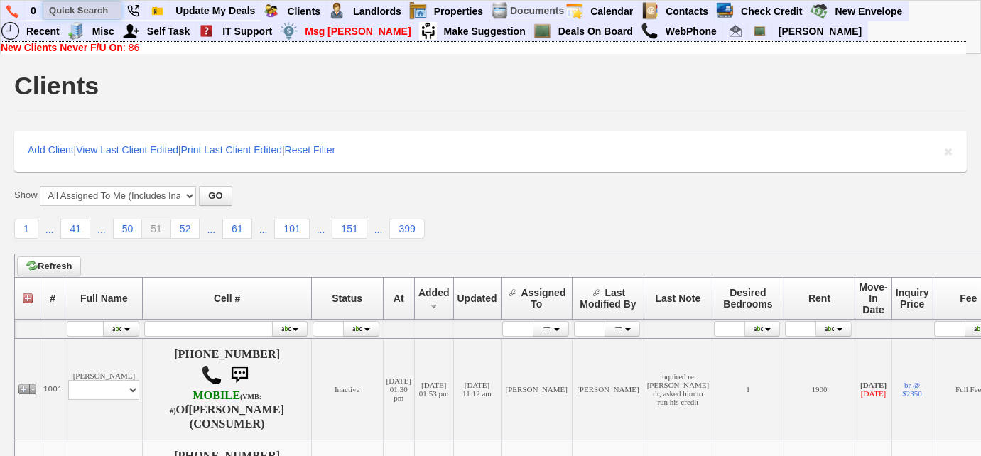
click at [94, 5] on input "text" at bounding box center [82, 10] width 78 height 18
click at [65, 13] on input "[PERSON_NAME]" at bounding box center [82, 10] width 78 height 18
click at [111, 13] on input "[PERSON_NAME]" at bounding box center [82, 10] width 78 height 18
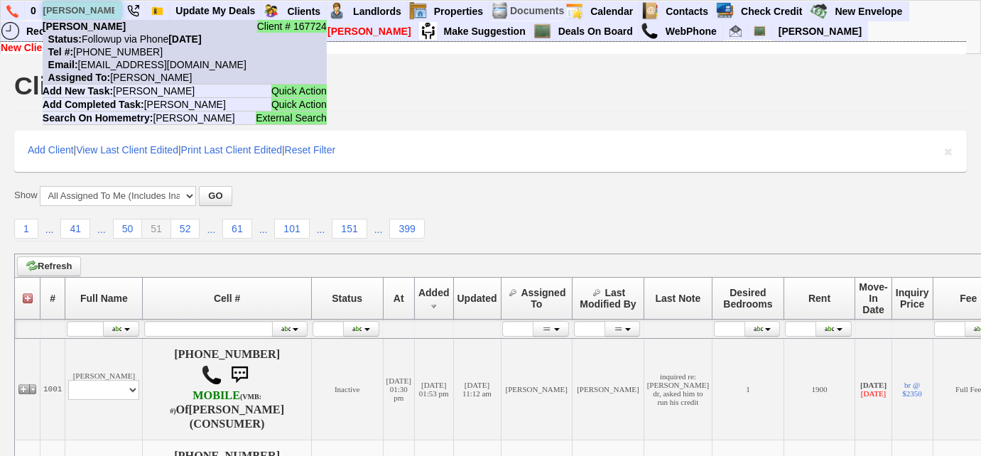
type input "[PERSON_NAME]"
click at [119, 42] on nobr "Status: Followup via Phone [DATE]" at bounding box center [122, 38] width 159 height 11
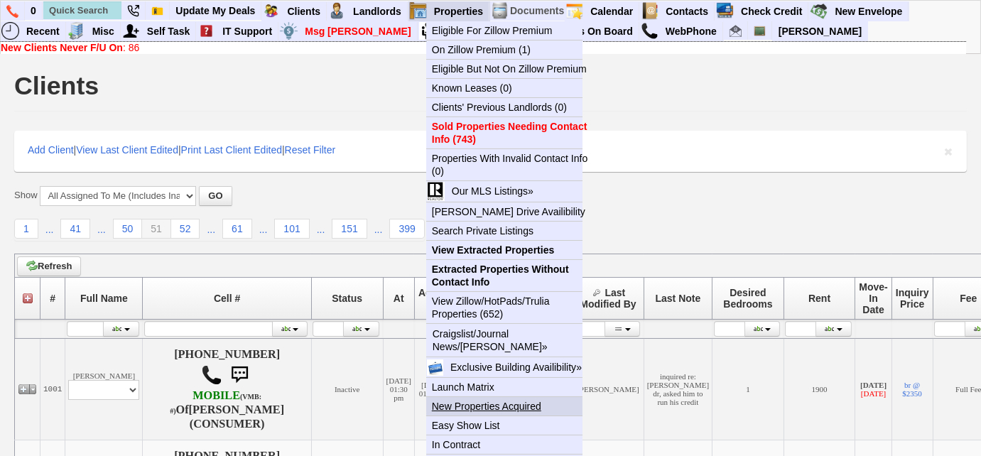
click at [497, 410] on link "New Properties Acquired" at bounding box center [510, 406] width 168 height 18
click at [494, 409] on link "New Properties Acquired" at bounding box center [510, 406] width 168 height 18
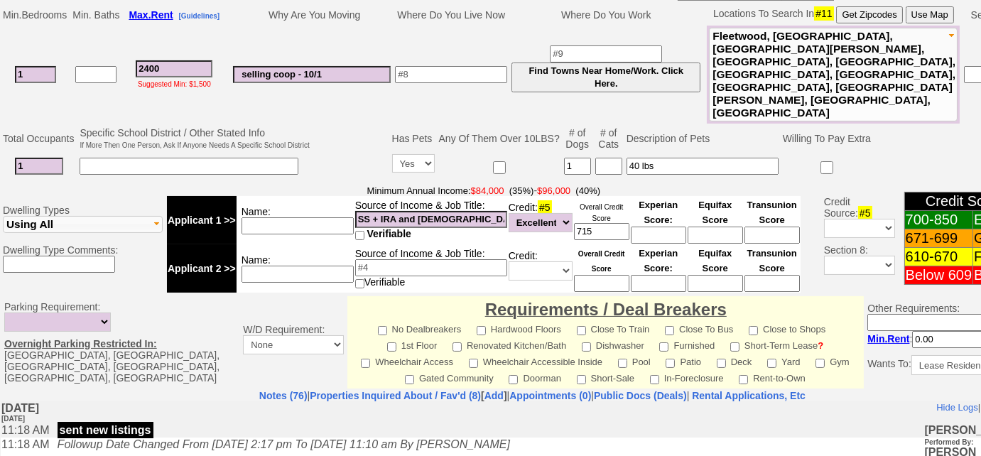
scroll to position [526, 0]
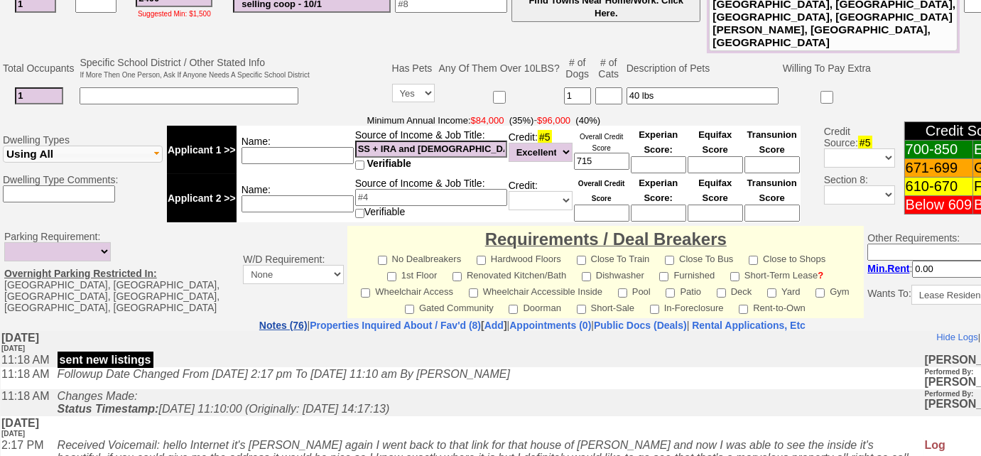
click at [259, 320] on link "Notes (76)" at bounding box center [283, 325] width 48 height 11
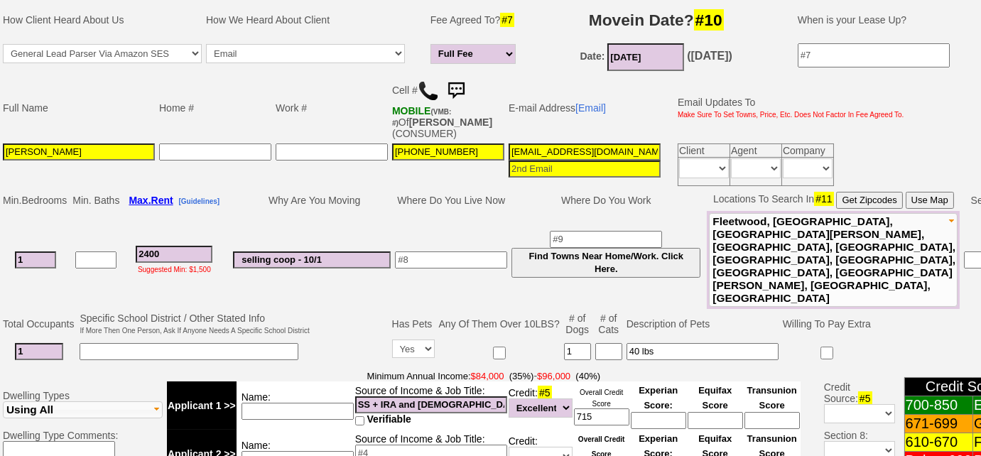
scroll to position [268, 0]
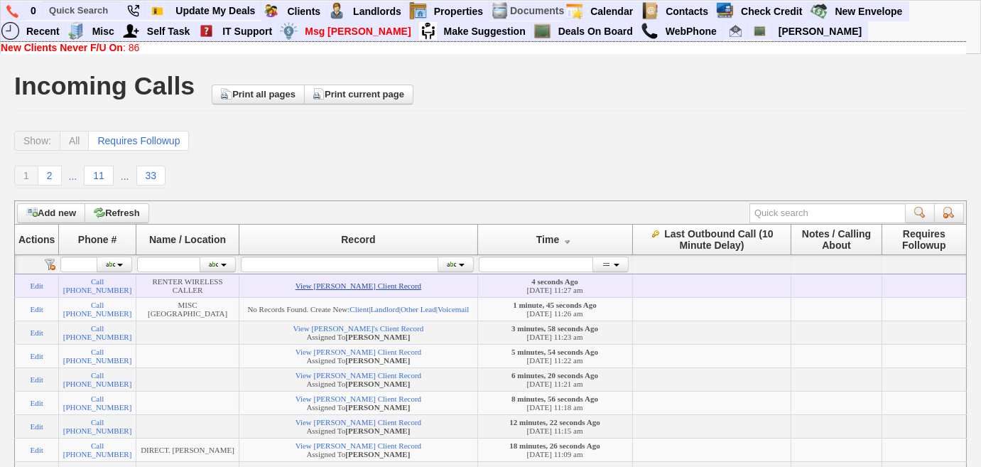
click at [396, 287] on link "View [PERSON_NAME] Client Record" at bounding box center [358, 285] width 126 height 9
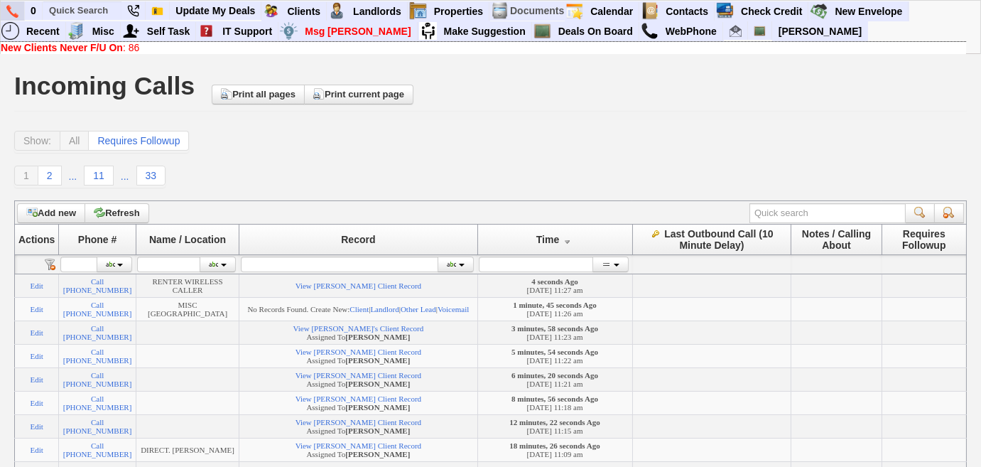
click at [15, 3] on link at bounding box center [13, 10] width 24 height 19
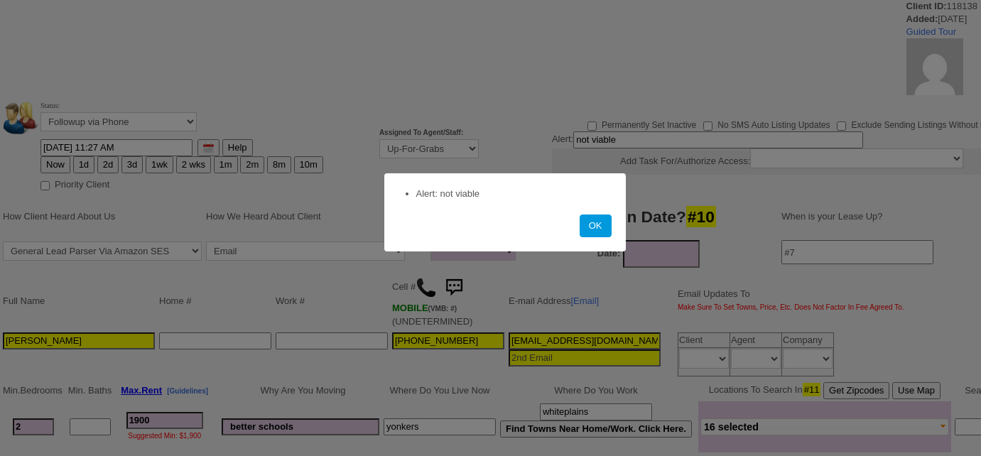
select select
click at [597, 224] on button "OK" at bounding box center [596, 225] width 32 height 23
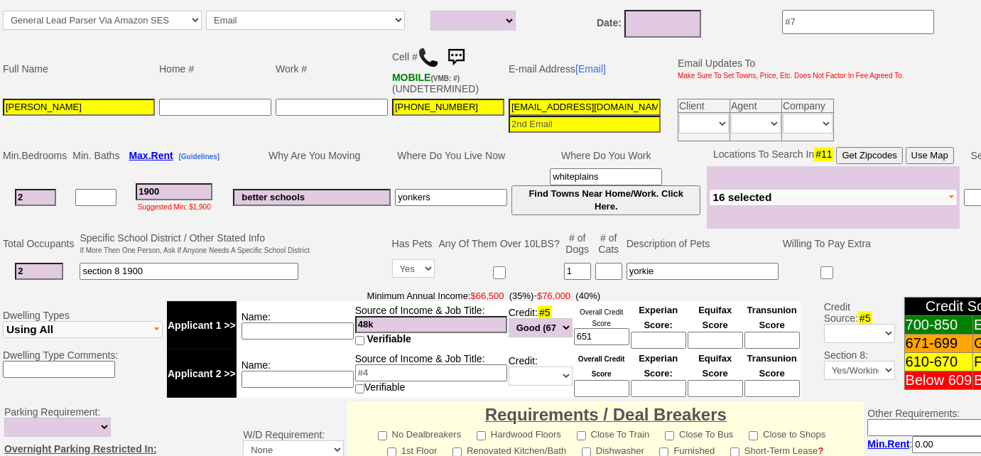
scroll to position [242, 0]
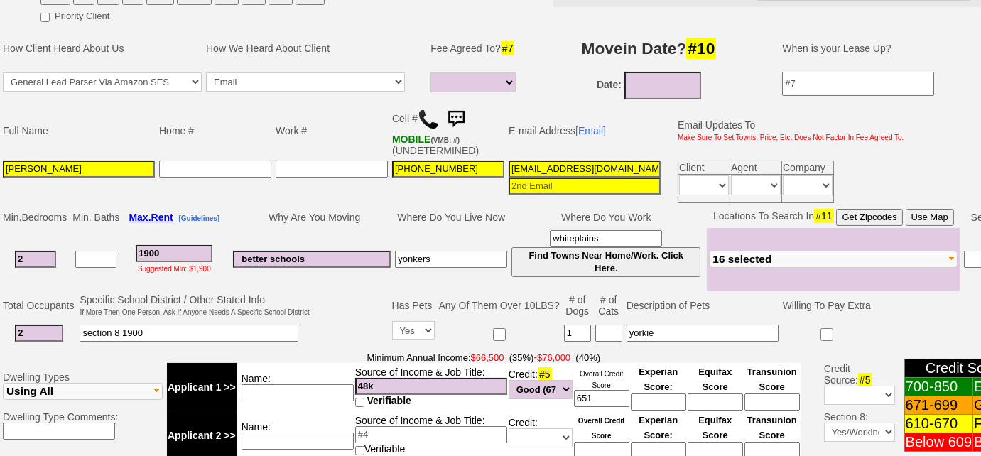
click at [41, 253] on input "2" at bounding box center [35, 259] width 41 height 17
drag, startPoint x: 472, startPoint y: 255, endPoint x: 356, endPoint y: 246, distance: 116.1
click at [356, 246] on tr "2 1900 Suggested Min: $1,900 better schools yonkers whiteplains Find Towns Near…" at bounding box center [532, 259] width 1063 height 62
type input "[PERSON_NAME]"
click at [665, 84] on input at bounding box center [662, 86] width 77 height 28
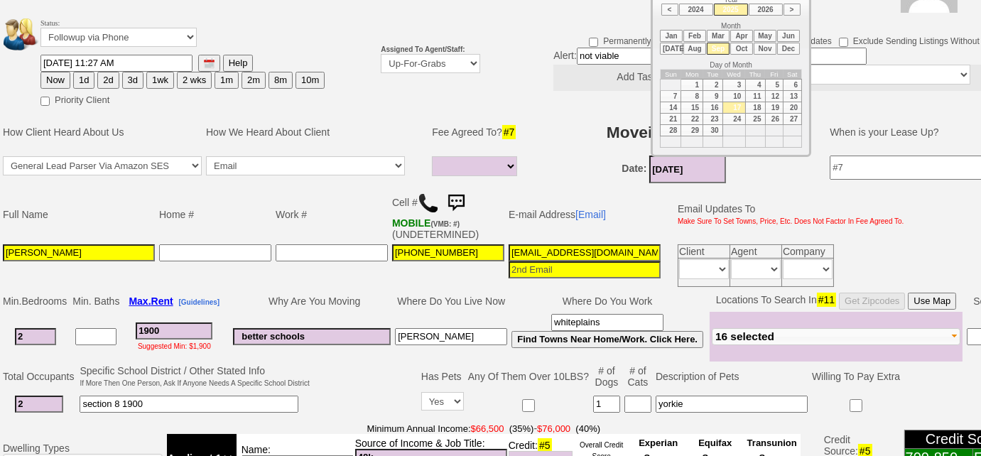
scroll to position [49, 0]
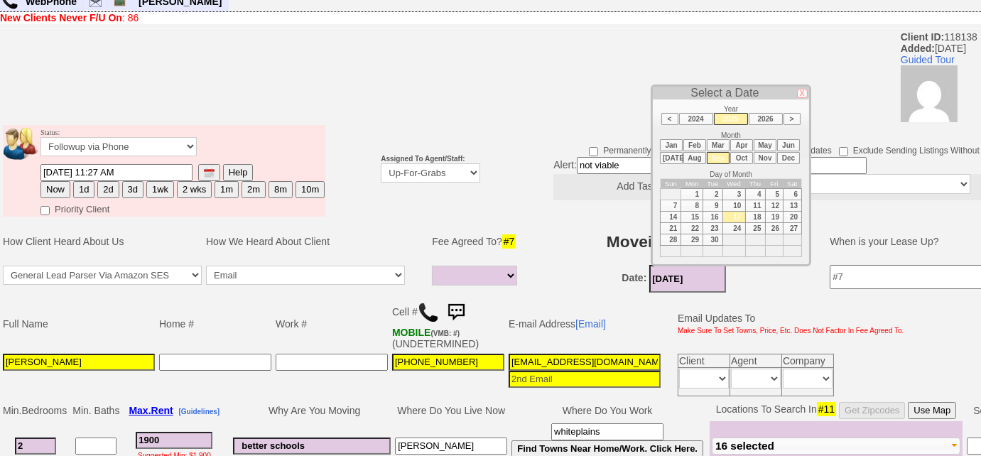
click at [766, 154] on li "Nov" at bounding box center [765, 158] width 23 height 12
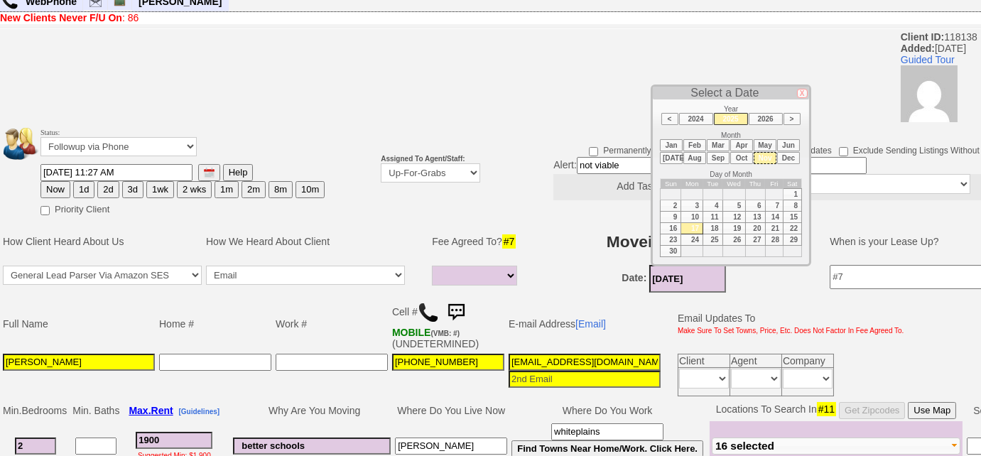
click at [793, 190] on td "1" at bounding box center [792, 194] width 18 height 11
type input "11/01/2025"
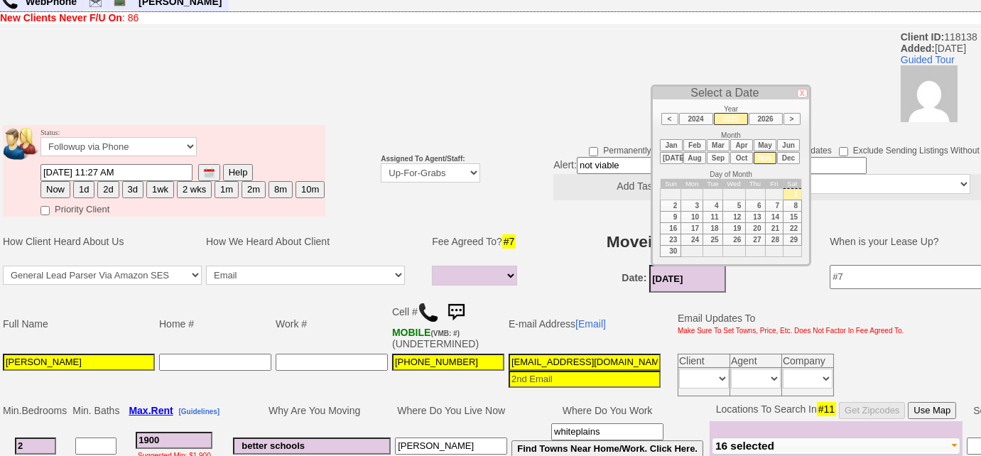
click at [568, 213] on td "Permanently Set Inactive No SMS Auto Listing Updates Exclude Sending Listings W…" at bounding box center [824, 171] width 685 height 96
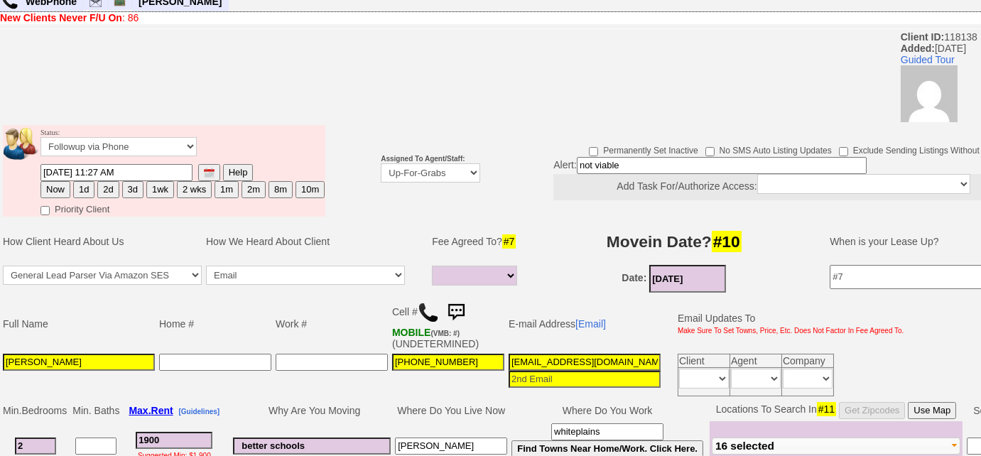
drag, startPoint x: 636, startPoint y: 163, endPoint x: 519, endPoint y: 154, distance: 117.5
click at [519, 154] on td "Permanently Set Inactive No SMS Auto Listing Updates Exclude Sending Listings W…" at bounding box center [775, 170] width 523 height 67
type input "sec 8"
click at [151, 147] on select "Followup via Phone Followup via Email Followup When Section 8 Property Found De…" at bounding box center [118, 146] width 156 height 19
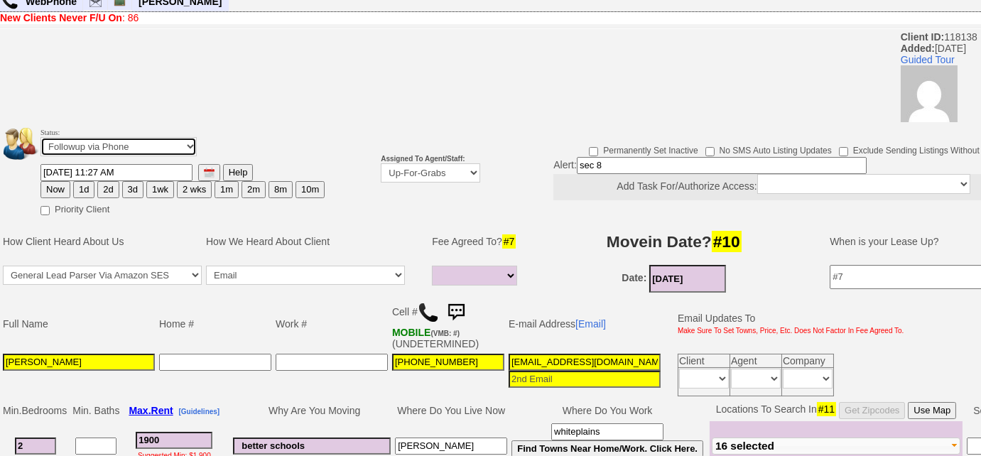
select select "Followup When Section 8 Property Found"
click at [40, 137] on select "Followup via Phone Followup via Email Followup When Section 8 Property Found De…" at bounding box center [118, 146] width 156 height 19
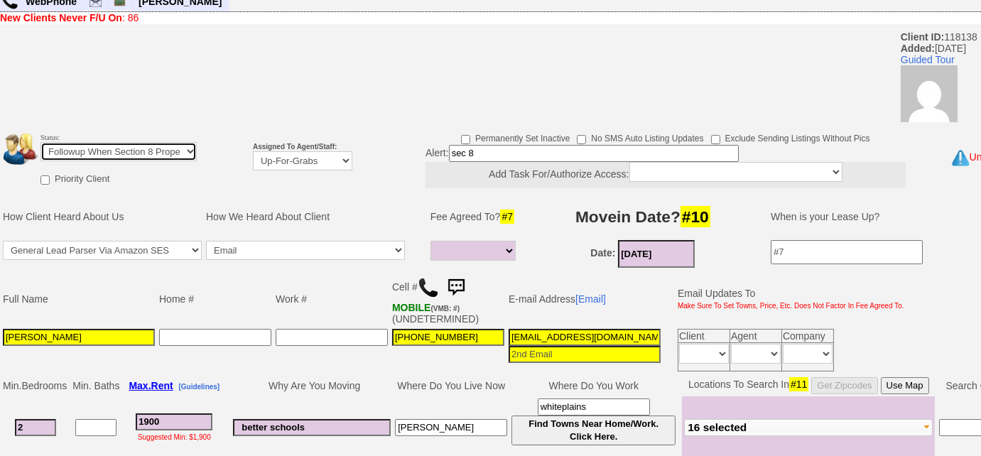
scroll to position [242, 0]
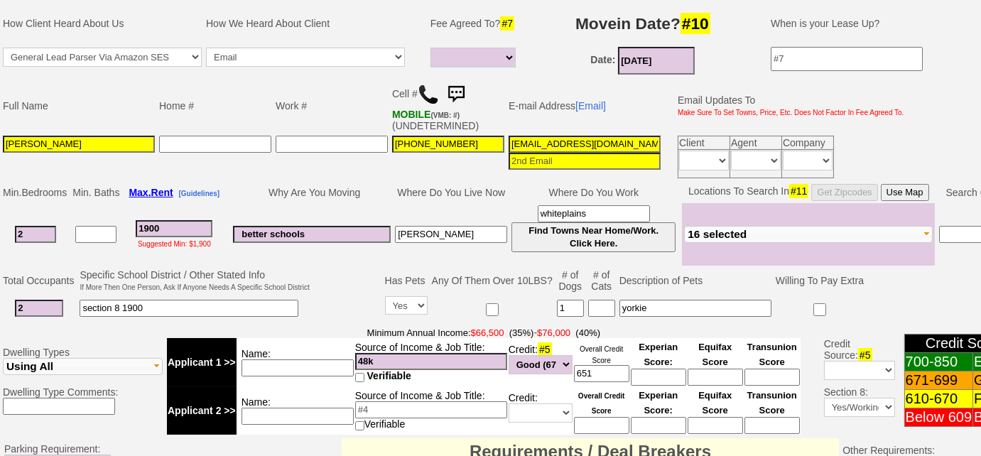
click at [41, 234] on input "2" at bounding box center [35, 234] width 41 height 17
drag, startPoint x: 45, startPoint y: 232, endPoint x: 12, endPoint y: 230, distance: 32.7
click at [12, 230] on td "2" at bounding box center [36, 234] width 70 height 62
type input "3"
select select
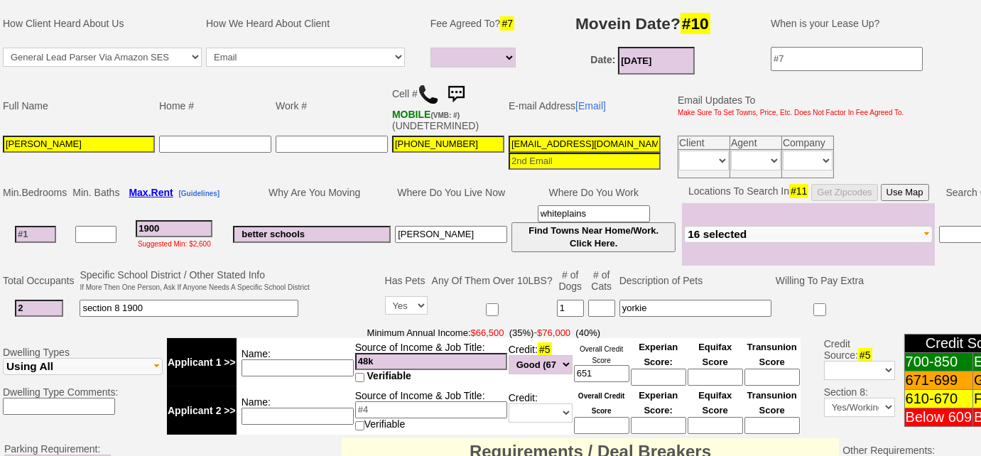
type input "2"
select select
click at [180, 224] on input "1900" at bounding box center [174, 228] width 77 height 17
drag, startPoint x: 180, startPoint y: 224, endPoint x: 121, endPoint y: 222, distance: 59.0
click at [121, 222] on tr "2 1900 Suggested Min: $1,900 better schools Harrison whiteplains Find Towns Nea…" at bounding box center [520, 234] width 1038 height 62
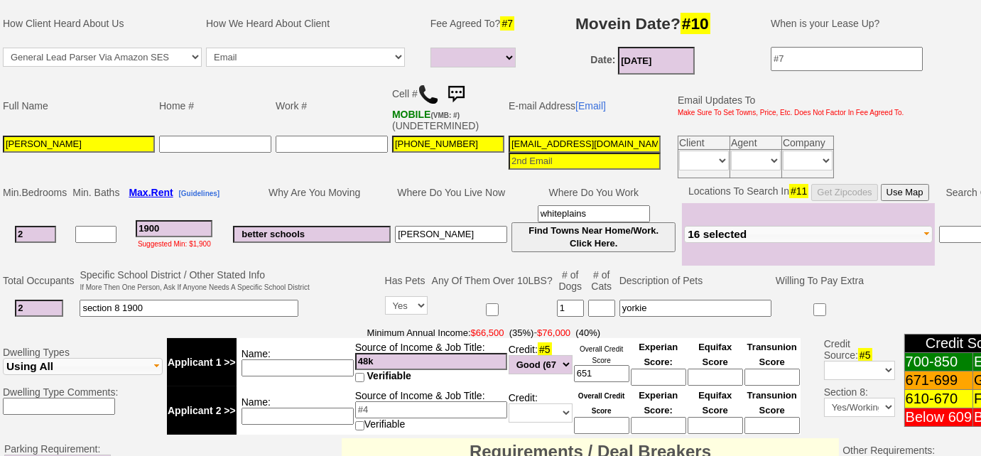
type input "3"
select select
type input "34"
select select
type input "344"
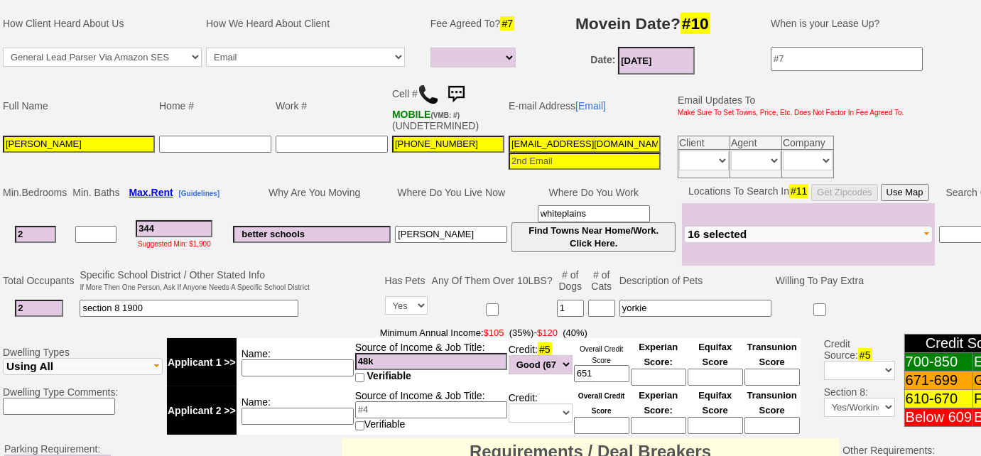
select select
type input "3440"
select select
type input "3440"
click at [333, 229] on input "better schools" at bounding box center [312, 234] width 158 height 17
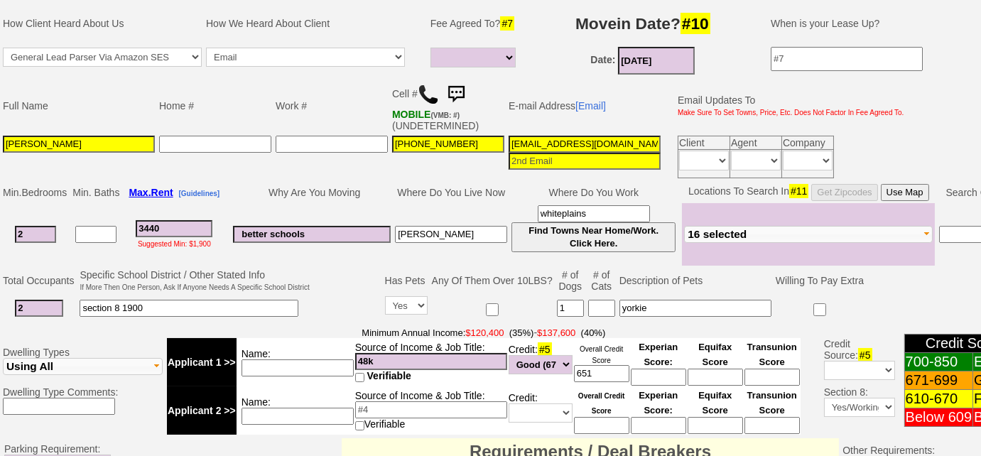
select select
click at [467, 226] on input "[PERSON_NAME]" at bounding box center [451, 234] width 112 height 17
click at [354, 235] on input "better schools" at bounding box center [312, 234] width 158 height 17
click at [58, 308] on input "2" at bounding box center [39, 308] width 48 height 17
click at [203, 300] on input "section 8 1900" at bounding box center [189, 308] width 219 height 17
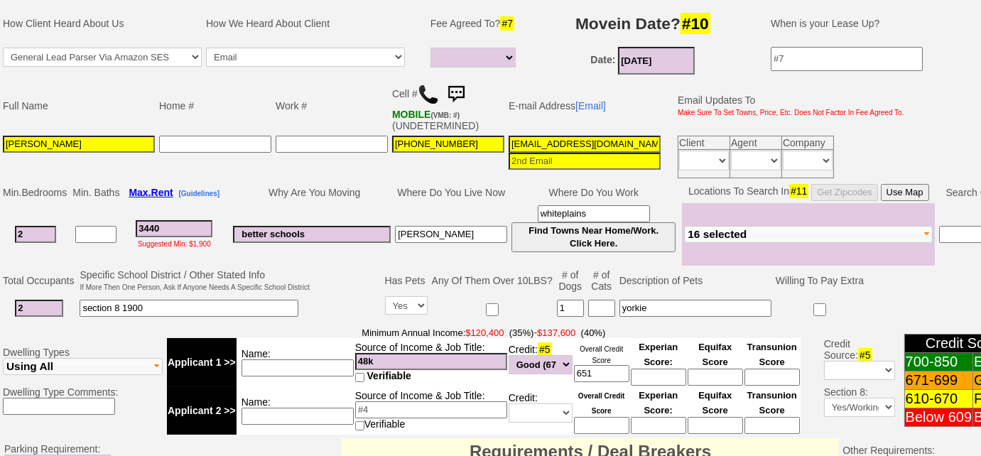
drag, startPoint x: 203, startPoint y: 298, endPoint x: 16, endPoint y: 312, distance: 187.3
click at [16, 312] on tr "2 section 8 1900 Yes No 1 yorkie" at bounding box center [520, 308] width 1038 height 29
type input "15 yr old son"
click at [666, 304] on input "yorkie" at bounding box center [695, 308] width 152 height 17
drag, startPoint x: 327, startPoint y: 232, endPoint x: 218, endPoint y: 230, distance: 109.4
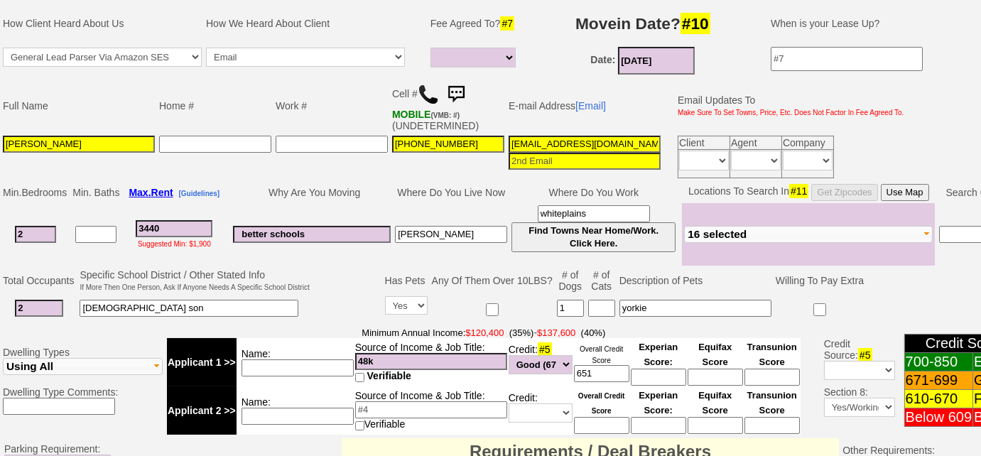
click at [218, 230] on tr "2 3440 Suggested Min: $1,900 better schools Harrison whiteplains Find Towns Nea…" at bounding box center [520, 234] width 1038 height 62
click at [319, 325] on td "Minimum Annual Income: $120,400 (35%) - $137,600 (40%) Applicant 1 >> Name: Sou…" at bounding box center [484, 381] width 638 height 112
click at [191, 220] on input "3440" at bounding box center [174, 228] width 77 height 17
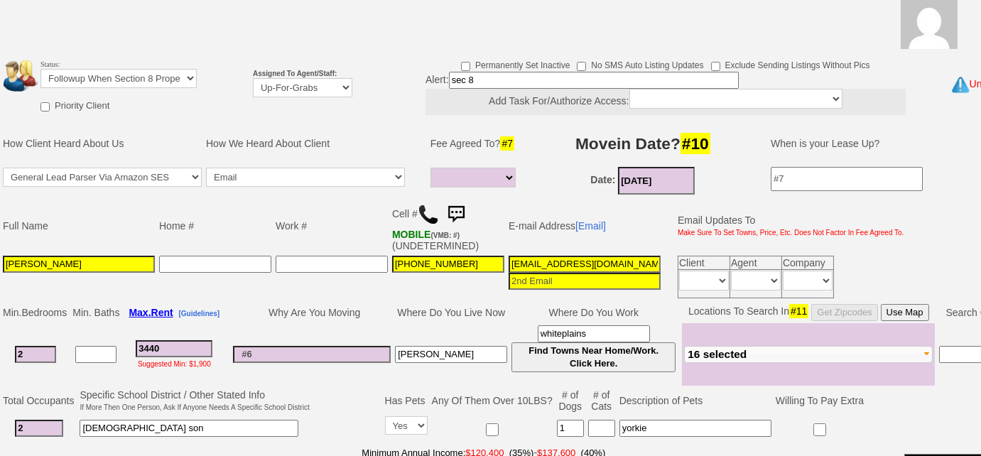
scroll to position [49, 0]
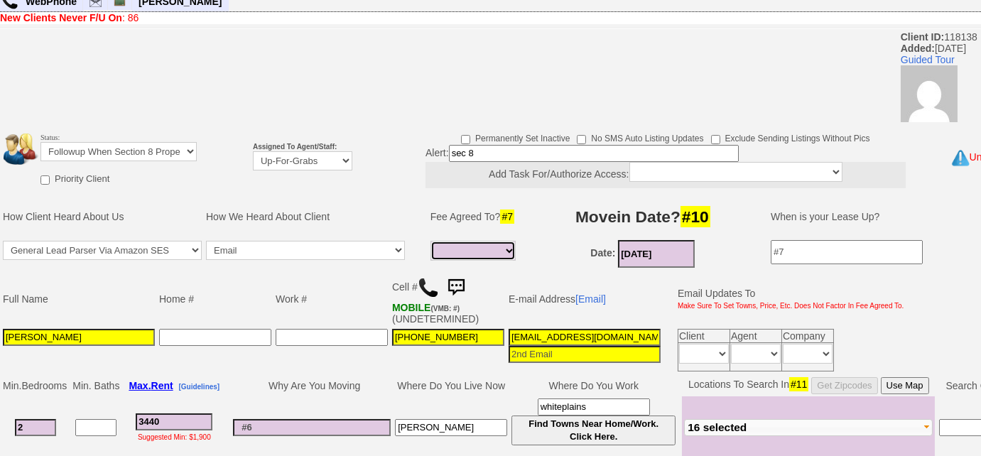
click at [479, 244] on select "Full Fee Fee: $4,953.60 Total Move in Costs: $11,833.60 1 Month Fee: $3,440.00 …" at bounding box center [472, 251] width 85 height 20
select select "Full Fee"
click at [430, 241] on select "Full Fee Fee: $4,953.60 Total Move in Costs: $11,833.60 1 Month Fee: $3,440.00 …" at bounding box center [472, 251] width 85 height 20
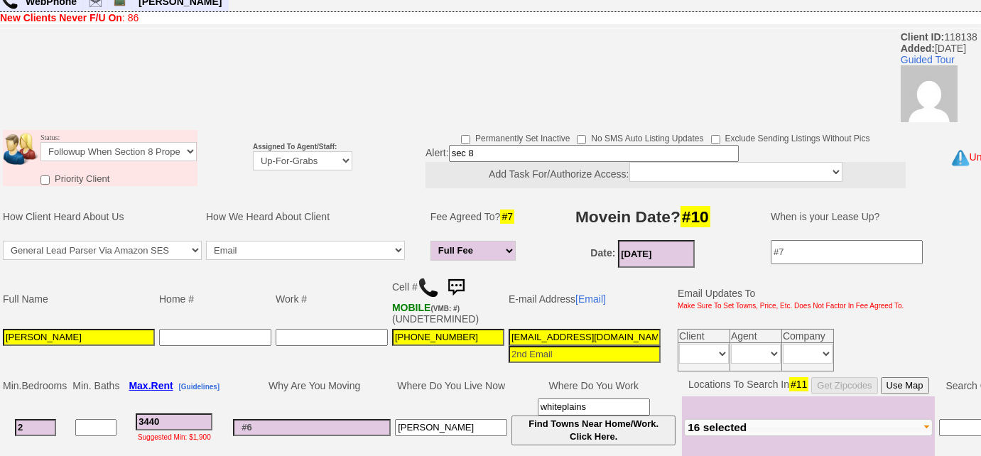
click at [382, 211] on td "How We Heard About Client" at bounding box center [312, 216] width 217 height 43
click at [632, 335] on input "cathywright33@gmail.com" at bounding box center [584, 337] width 152 height 17
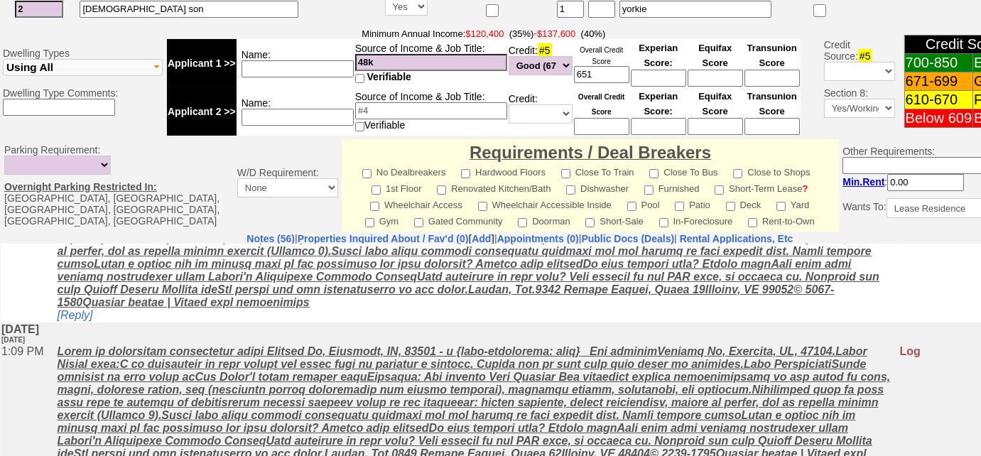
scroll to position [670, 0]
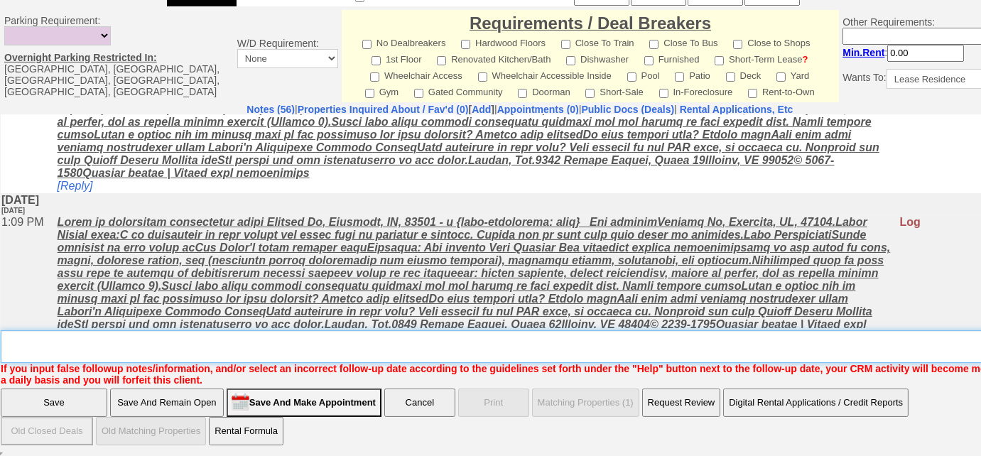
click at [236, 342] on textarea "Insert New Note Here" at bounding box center [525, 346] width 1048 height 33
type textarea "sec 8"
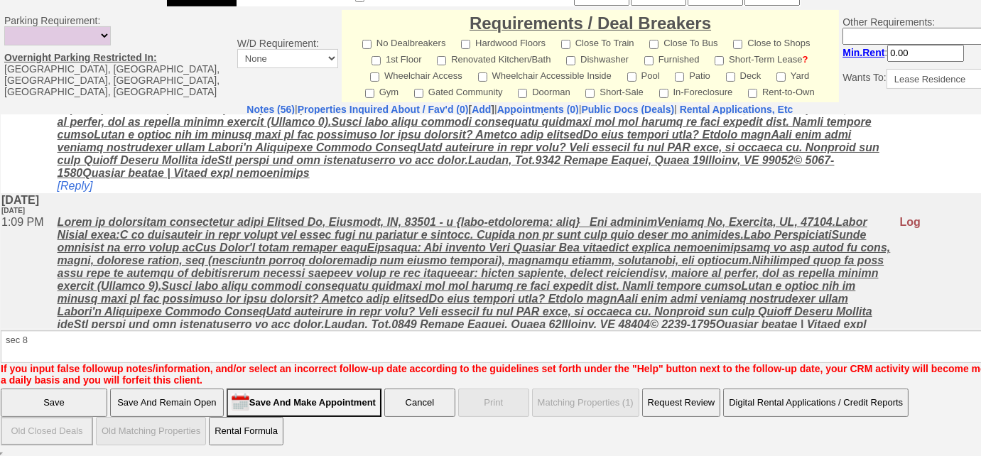
click at [79, 398] on input "Save" at bounding box center [54, 402] width 107 height 28
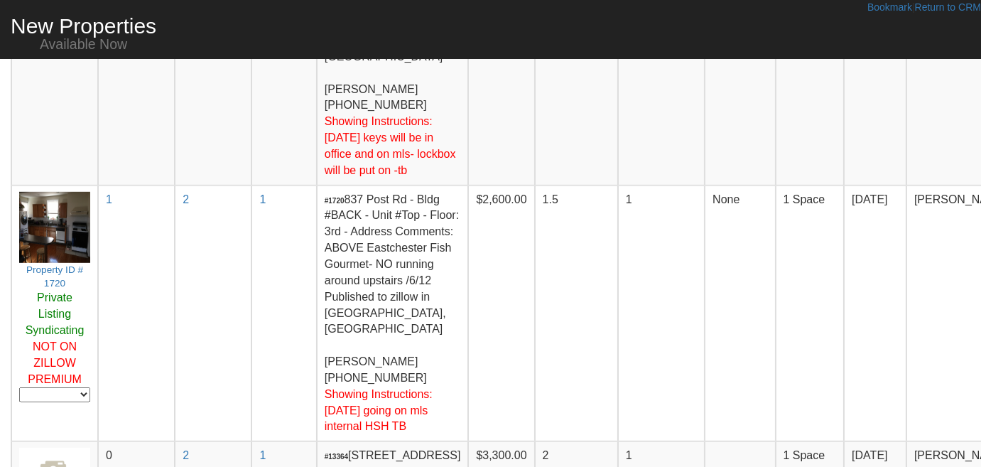
scroll to position [1895, 0]
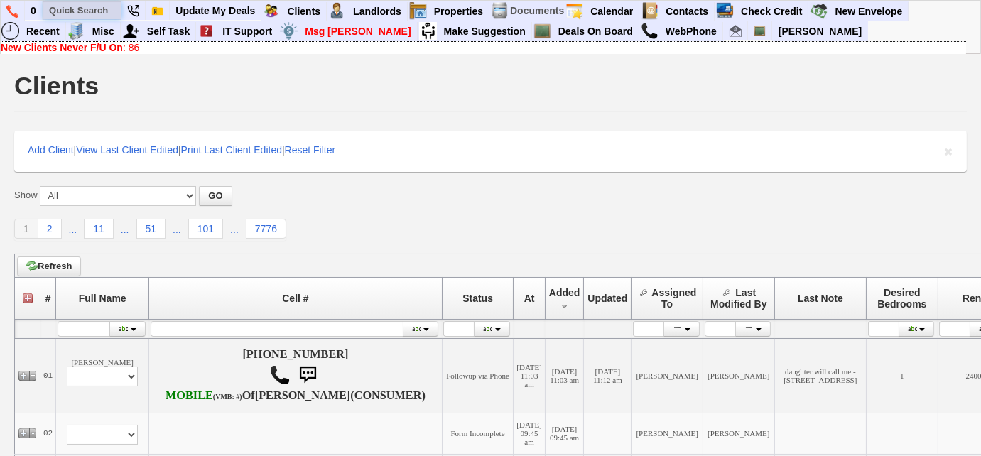
click at [75, 14] on input "text" at bounding box center [82, 10] width 78 height 18
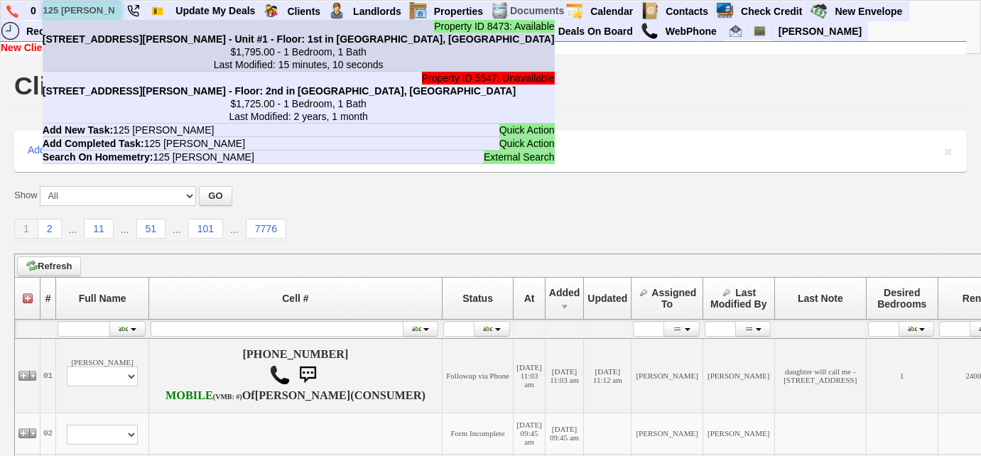
type input "125 [PERSON_NAME]"
click at [111, 55] on center "$1,795.00 - 1 Bedroom, 1 Bath Last Modified: 15 minutes, 10 seconds" at bounding box center [299, 58] width 512 height 26
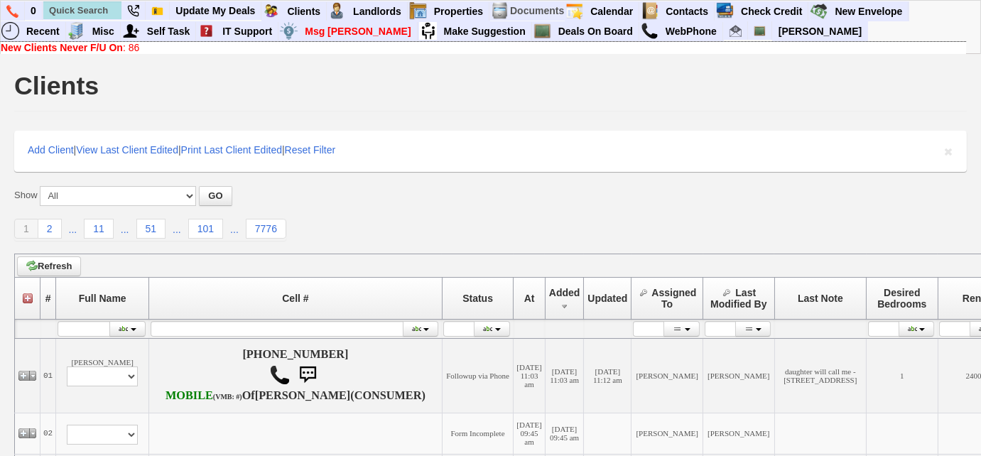
click at [136, 50] on link "New Clients Never F/U On : 86" at bounding box center [70, 47] width 138 height 11
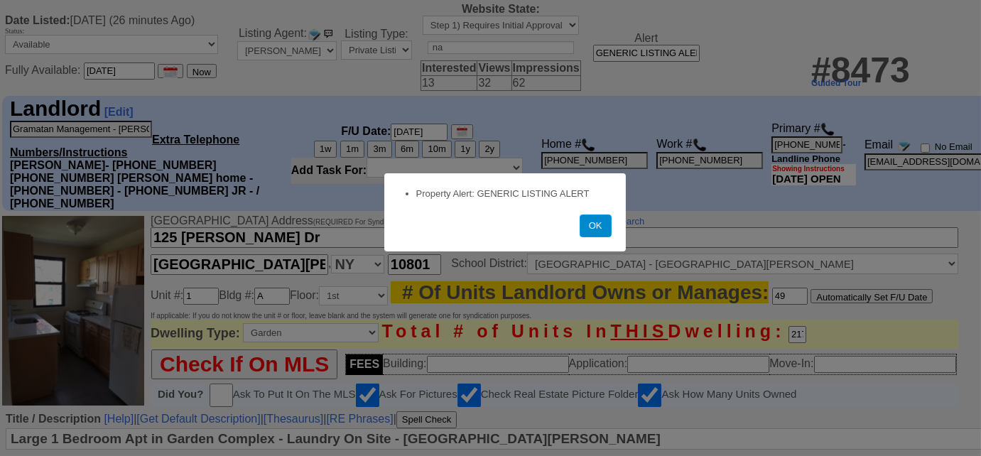
click at [599, 231] on button "OK" at bounding box center [596, 225] width 32 height 23
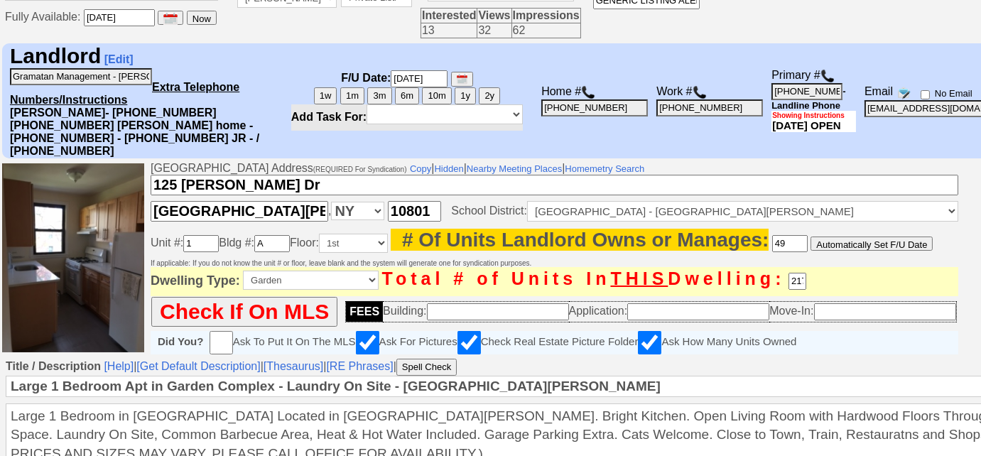
scroll to position [64, 0]
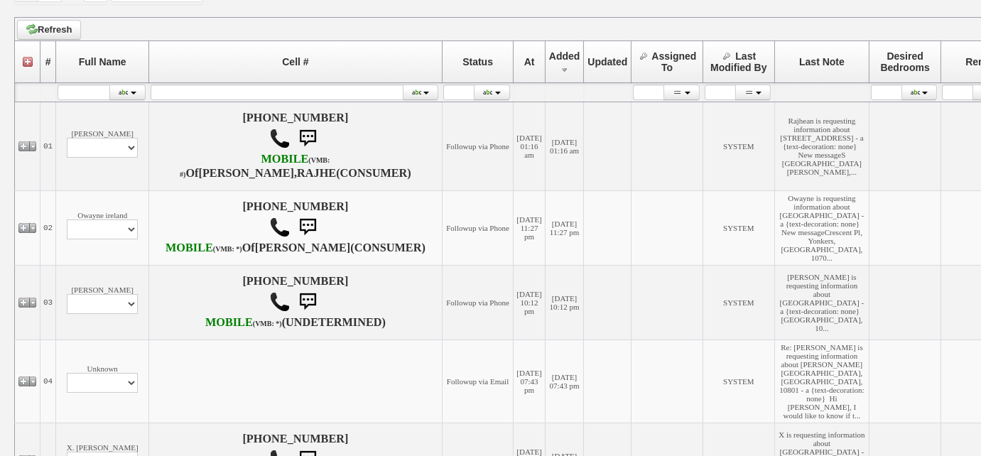
scroll to position [322, 0]
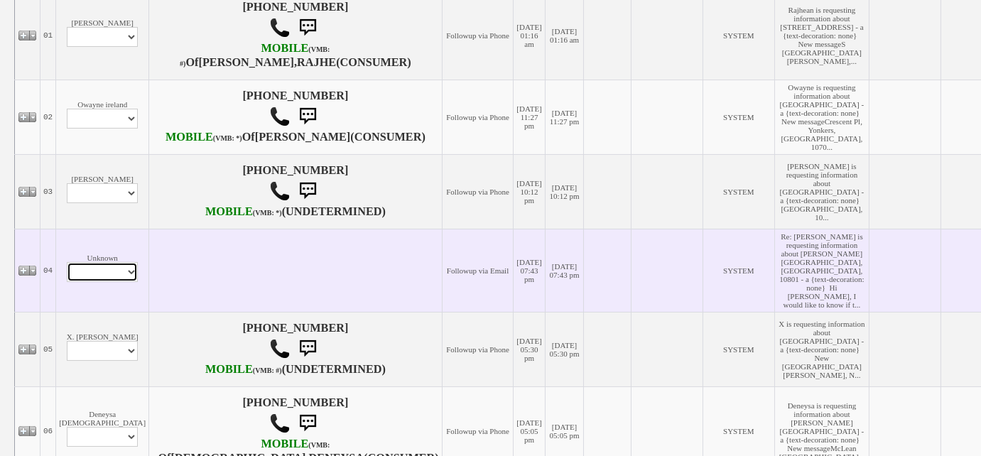
click at [113, 282] on select "Profile Edit Print Email Externally (Will Not Be Tracked In CRM) Closed Deals" at bounding box center [102, 272] width 71 height 20
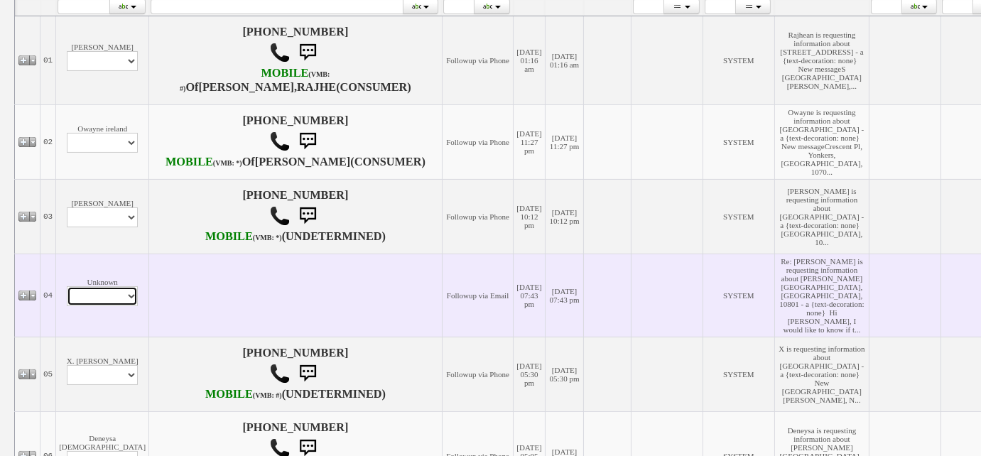
scroll to position [347, 0]
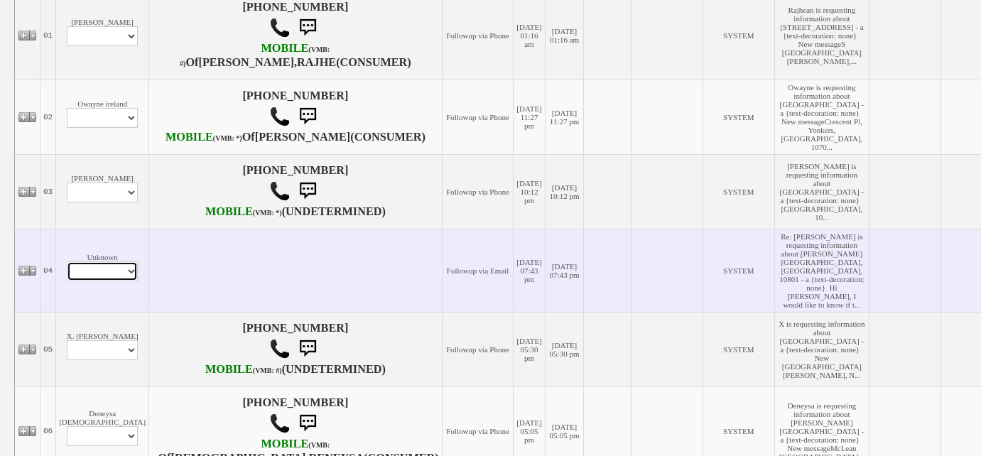
select select "ChangeURL,/crm/custom/edit_client_form.php?redirect=%2Fcrm%2Fclients.php&id=167…"
click at [67, 281] on select "Profile Edit Print Email Externally (Will Not Be Tracked In CRM) Closed Deals" at bounding box center [102, 271] width 71 height 20
select select
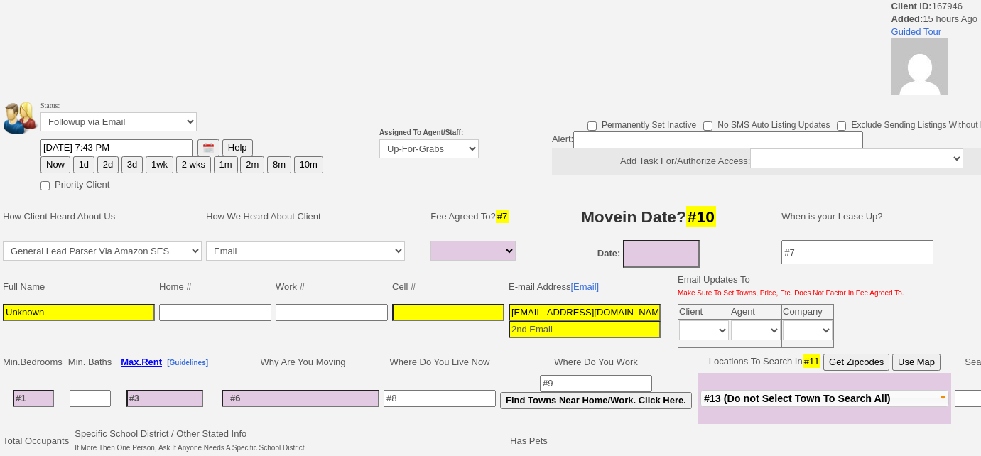
select select
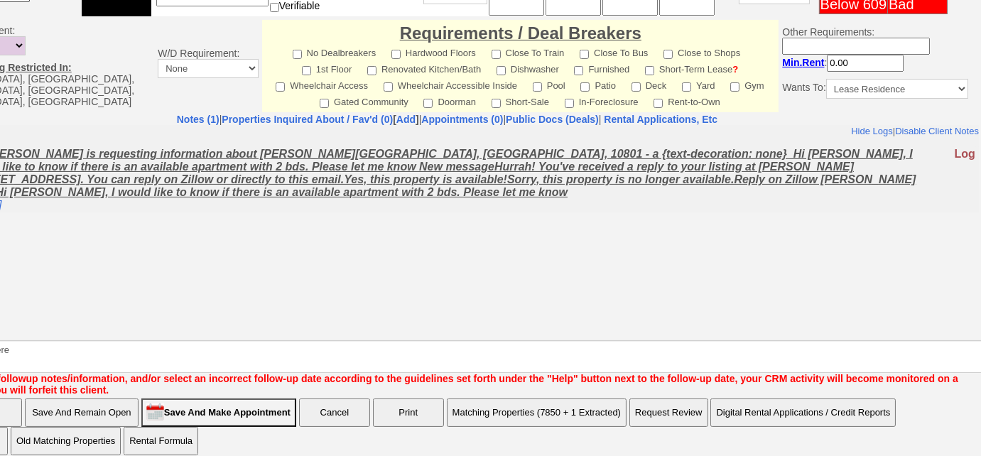
scroll to position [646, 0]
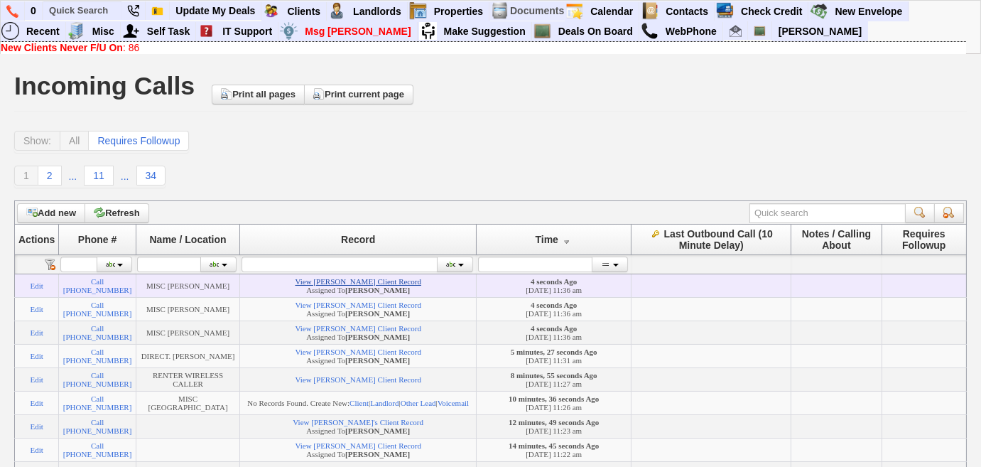
click at [368, 285] on link "View Carol White's Client Record" at bounding box center [358, 281] width 126 height 9
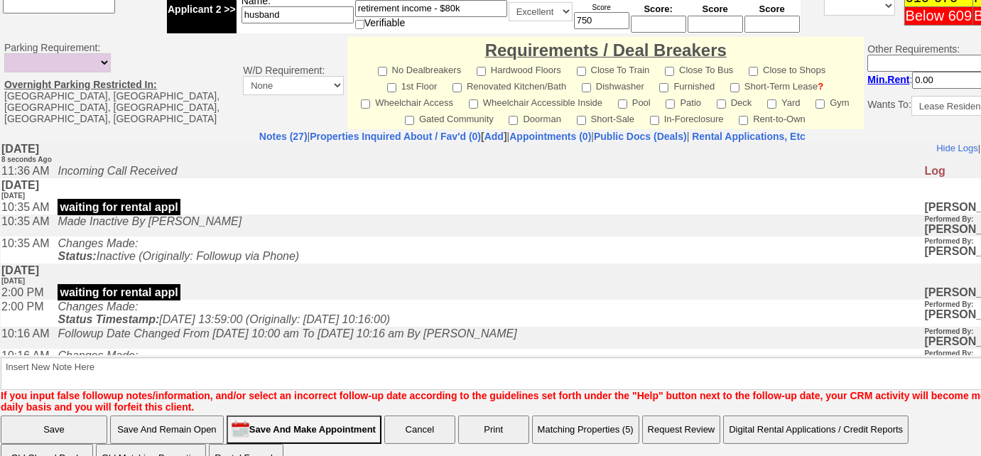
scroll to position [695, 0]
